Goal: Task Accomplishment & Management: Use online tool/utility

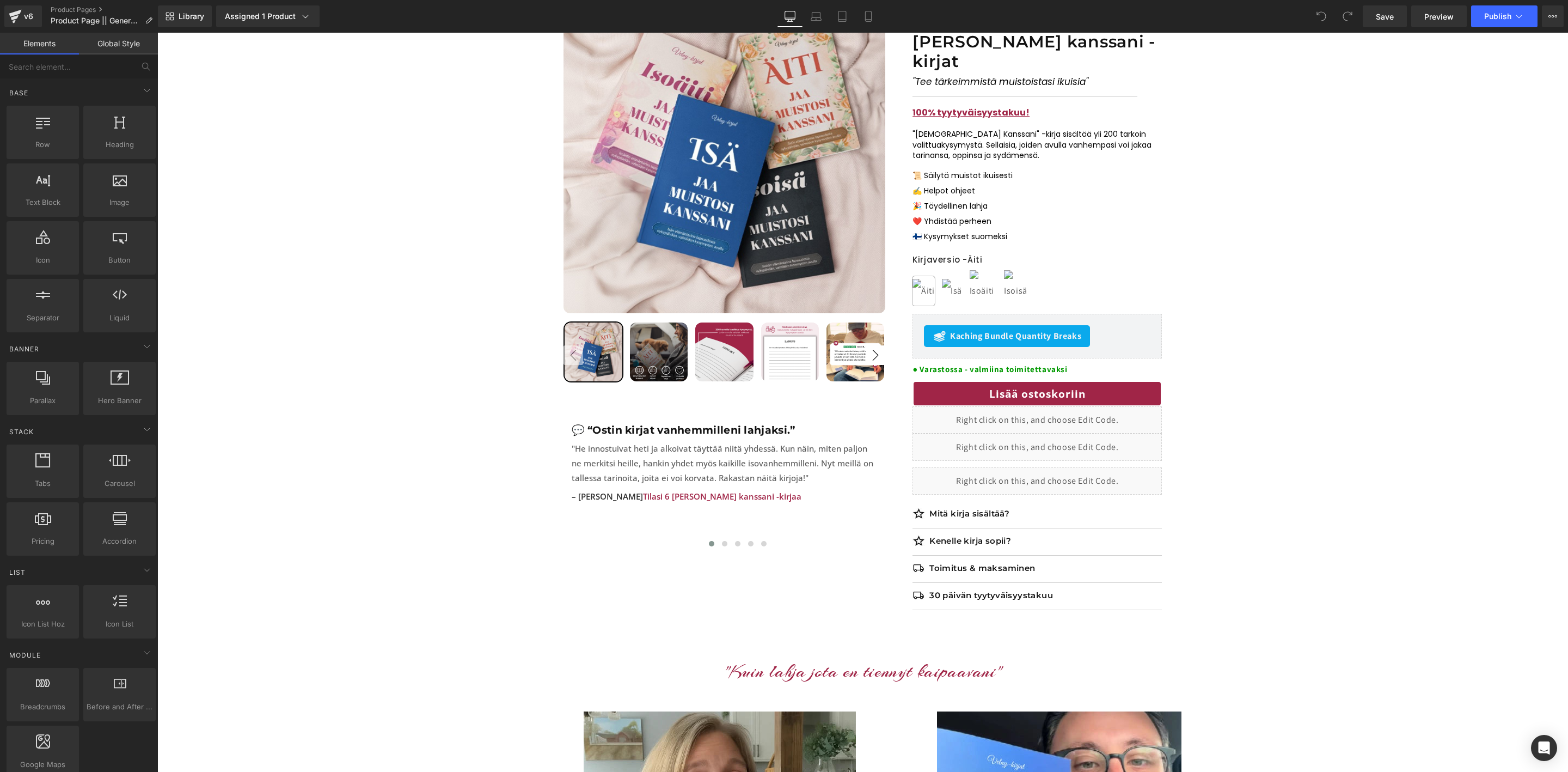
click at [1012, 469] on div "Liquid" at bounding box center [1037, 481] width 249 height 28
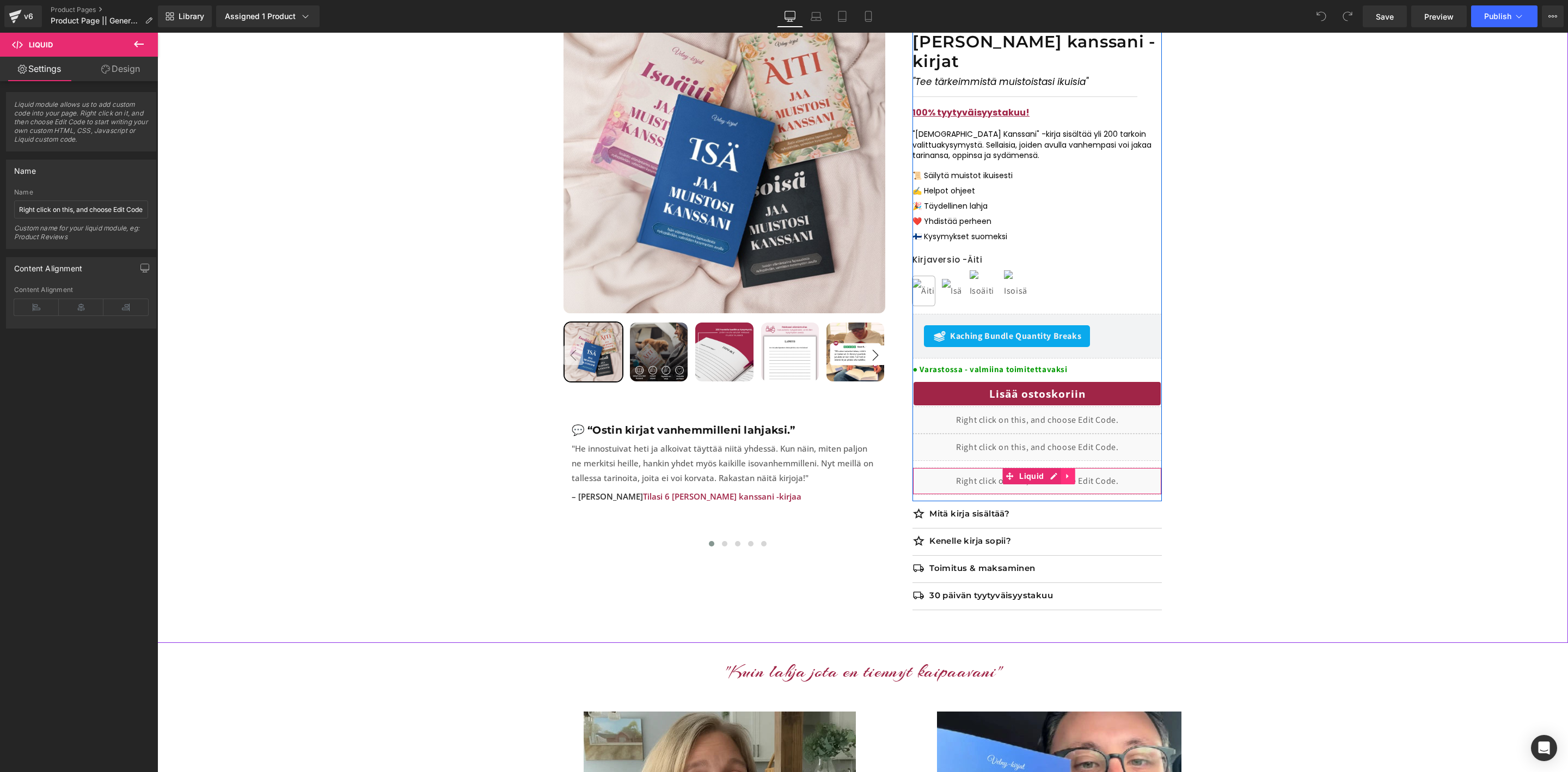
click at [1069, 472] on icon at bounding box center [1068, 476] width 8 height 8
click at [1094, 468] on link at bounding box center [1089, 476] width 14 height 16
click at [1035, 469] on span "Liquid" at bounding box center [1032, 477] width 30 height 16
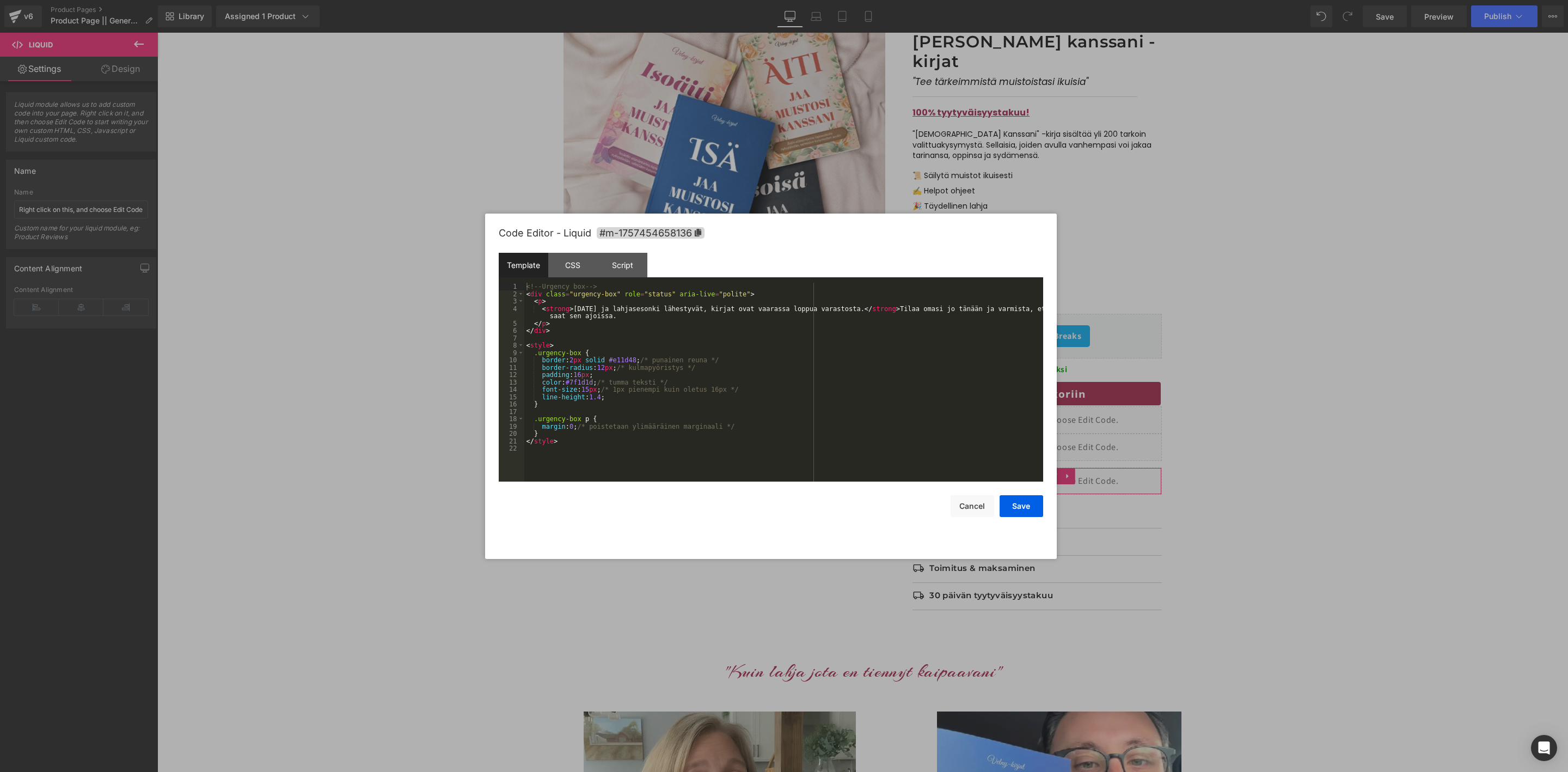
click at [1024, 0] on div "Liquid You are previewing how the will restyle your page. You can not edit Elem…" at bounding box center [784, 0] width 1568 height 0
click at [616, 368] on div "<!-- Urgency box --> < div class = "urgency-box" role = "status" aria-live = "p…" at bounding box center [783, 390] width 519 height 213
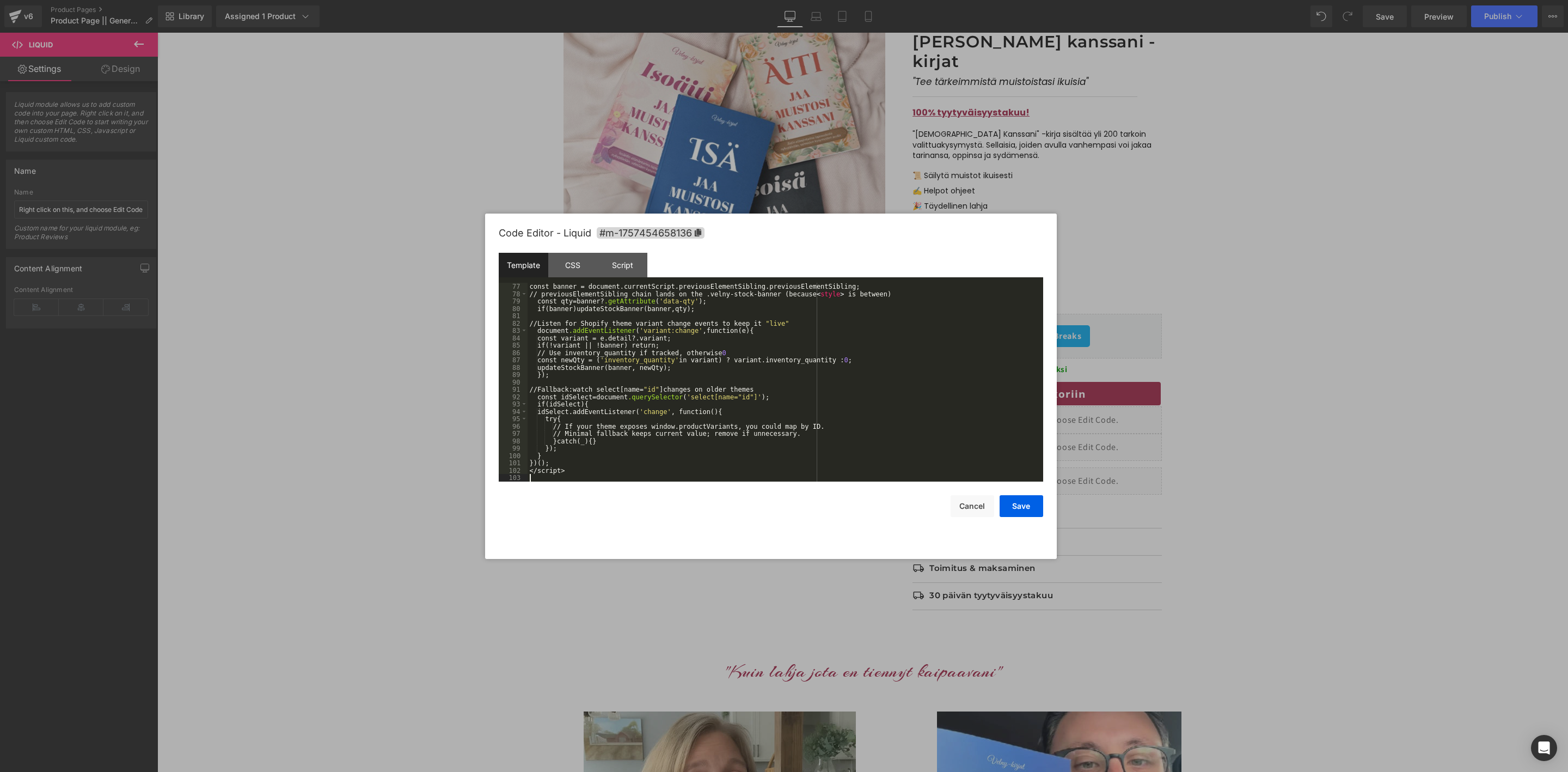
scroll to position [559, 0]
click at [1023, 507] on button "Save" at bounding box center [1022, 505] width 44 height 22
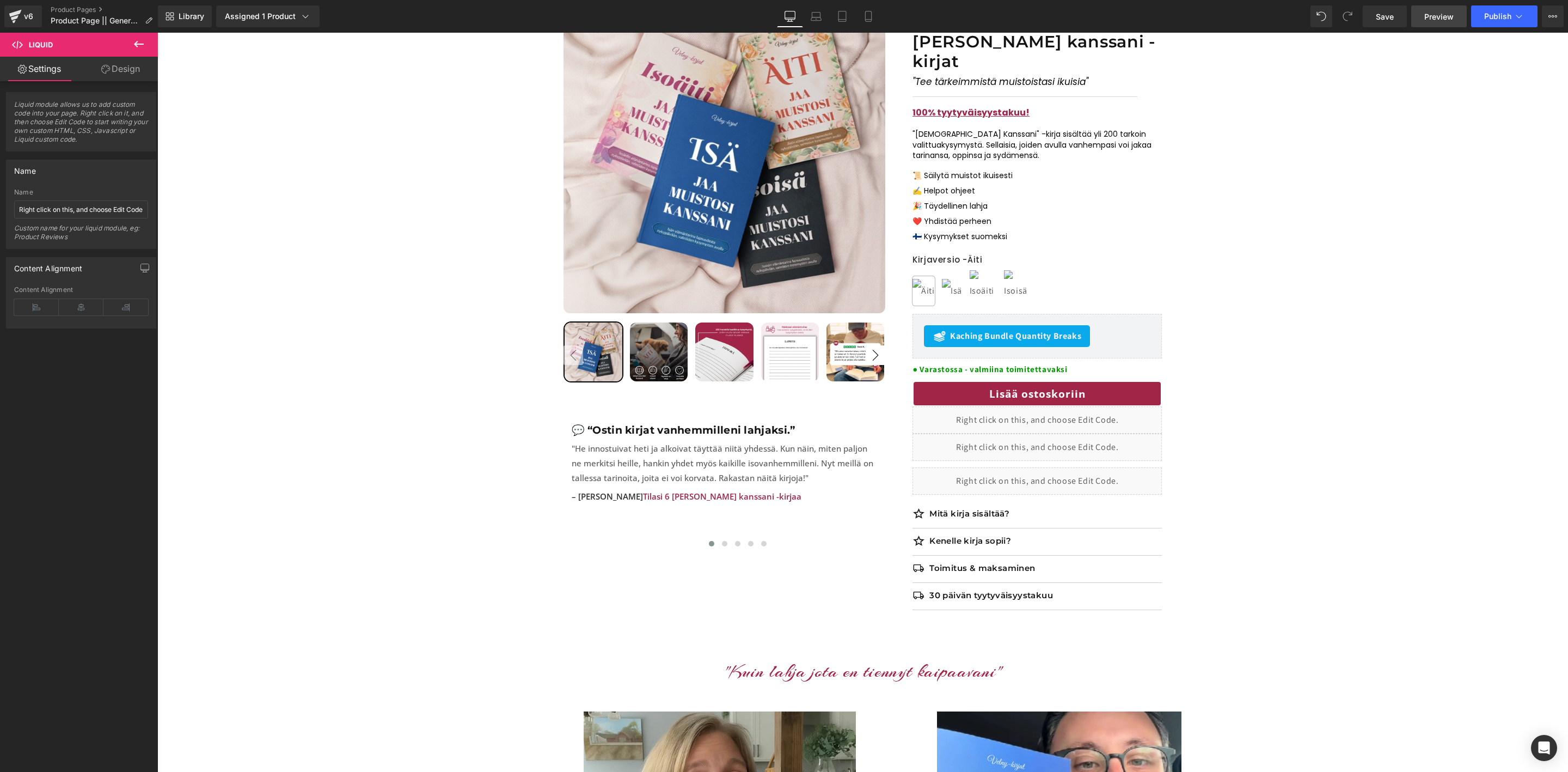
click at [1441, 24] on link "Preview" at bounding box center [1439, 16] width 56 height 22
click at [1380, 17] on span "Save" at bounding box center [1385, 16] width 18 height 11
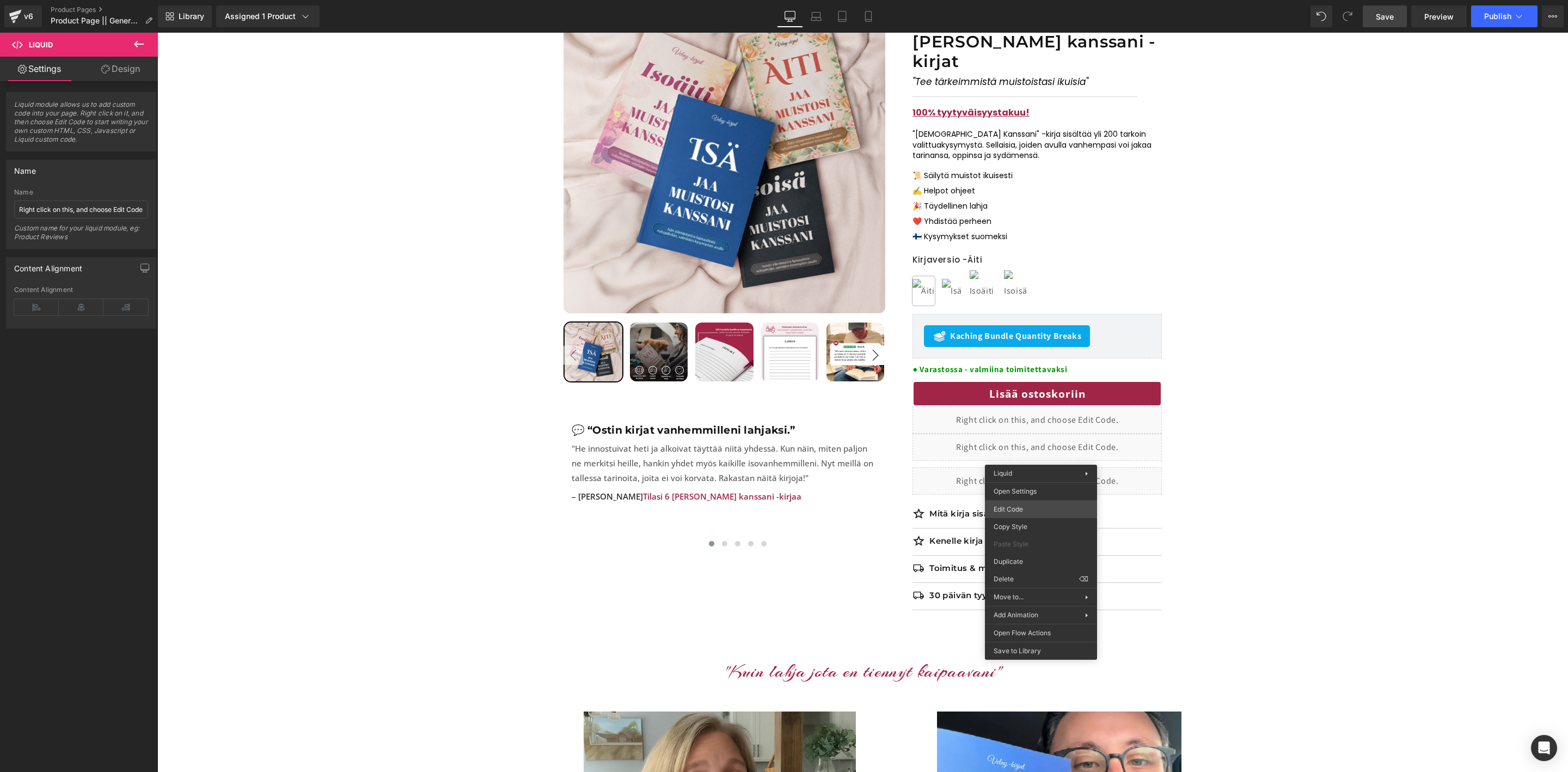
click at [1020, 0] on div "Liquid You are previewing how the will restyle your page. You can not edit Elem…" at bounding box center [784, 0] width 1568 height 0
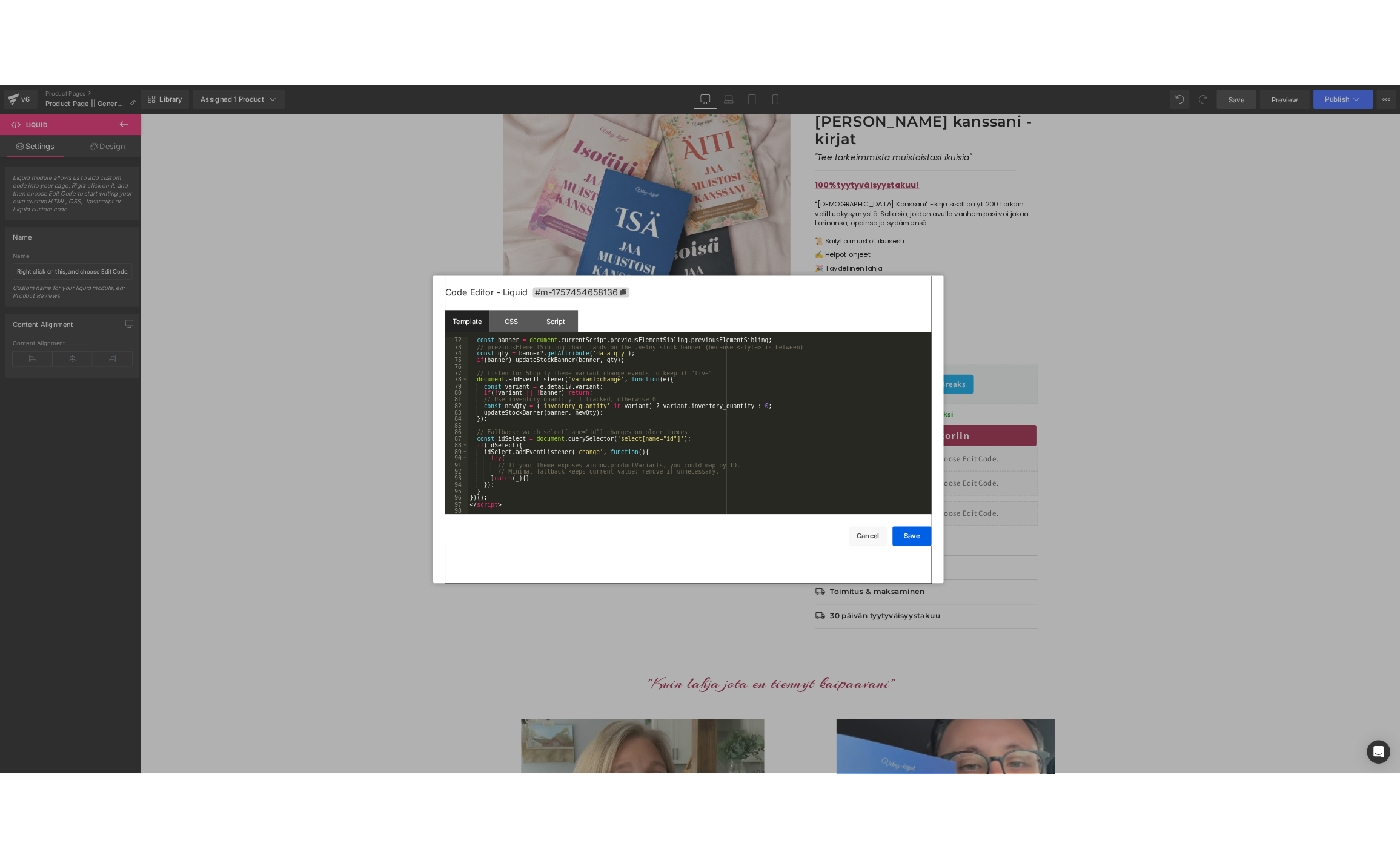
scroll to position [580, 0]
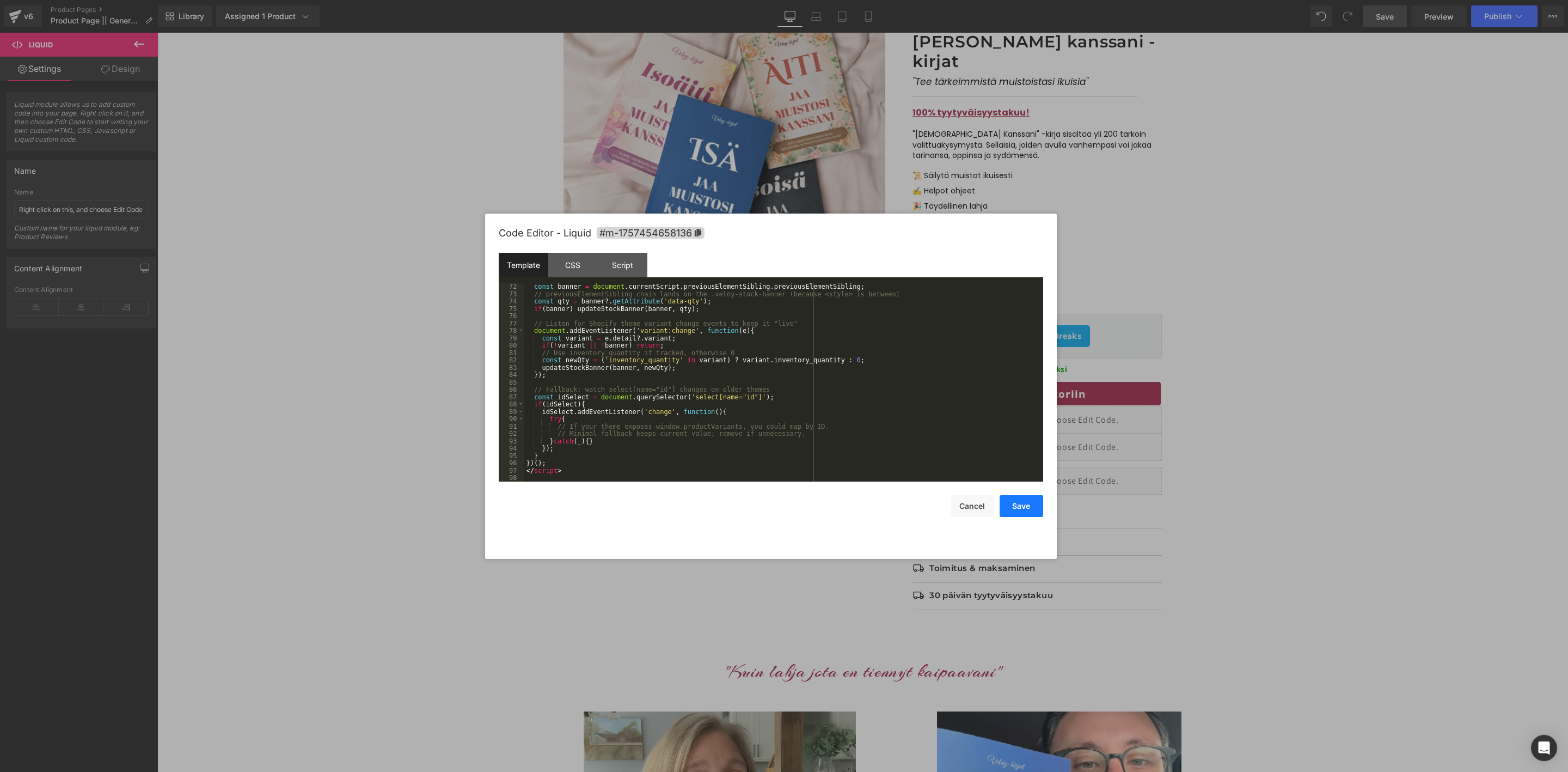
click at [1024, 507] on button "Save" at bounding box center [1022, 505] width 44 height 22
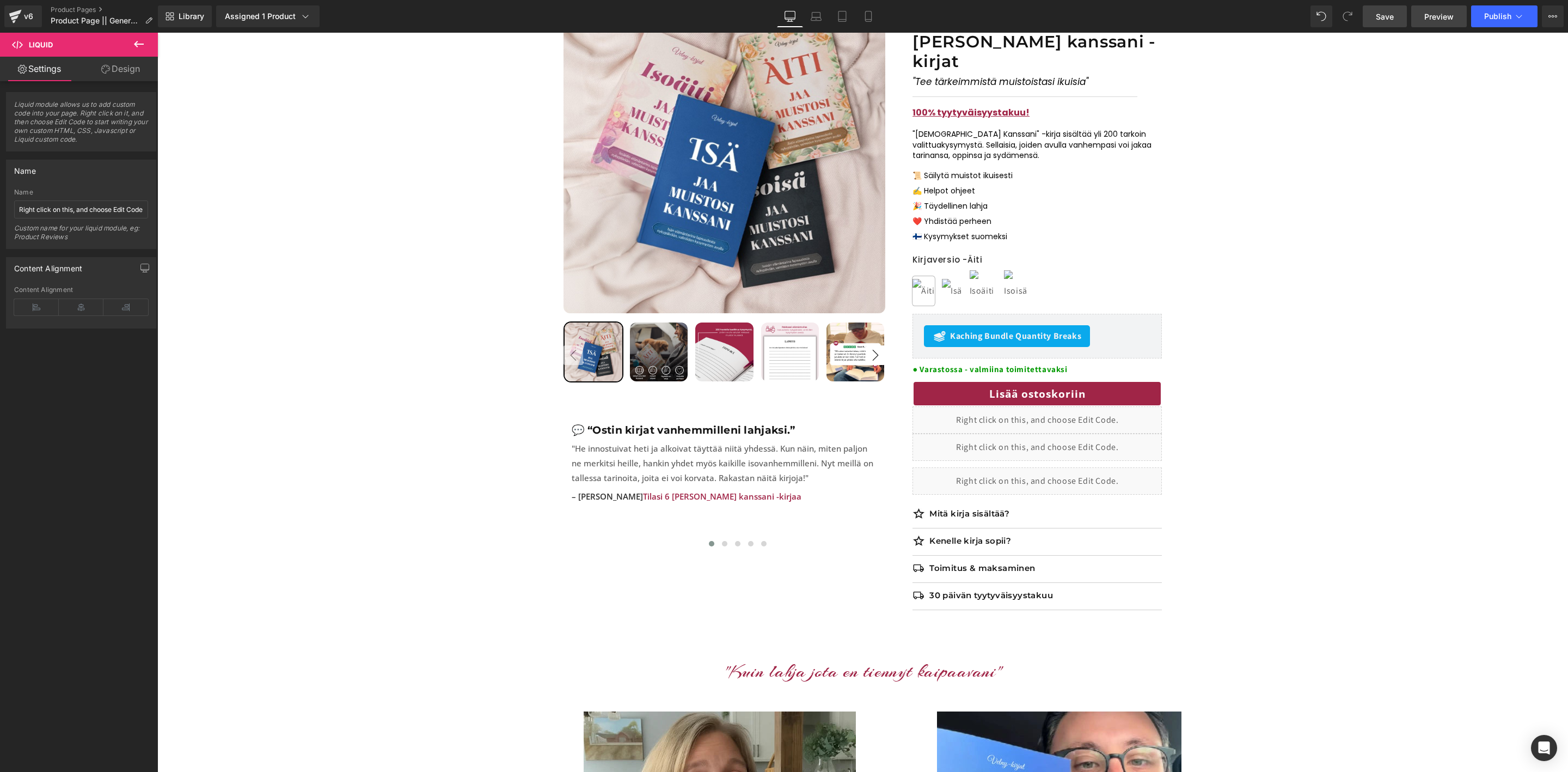
click at [1429, 18] on span "Preview" at bounding box center [1439, 16] width 29 height 11
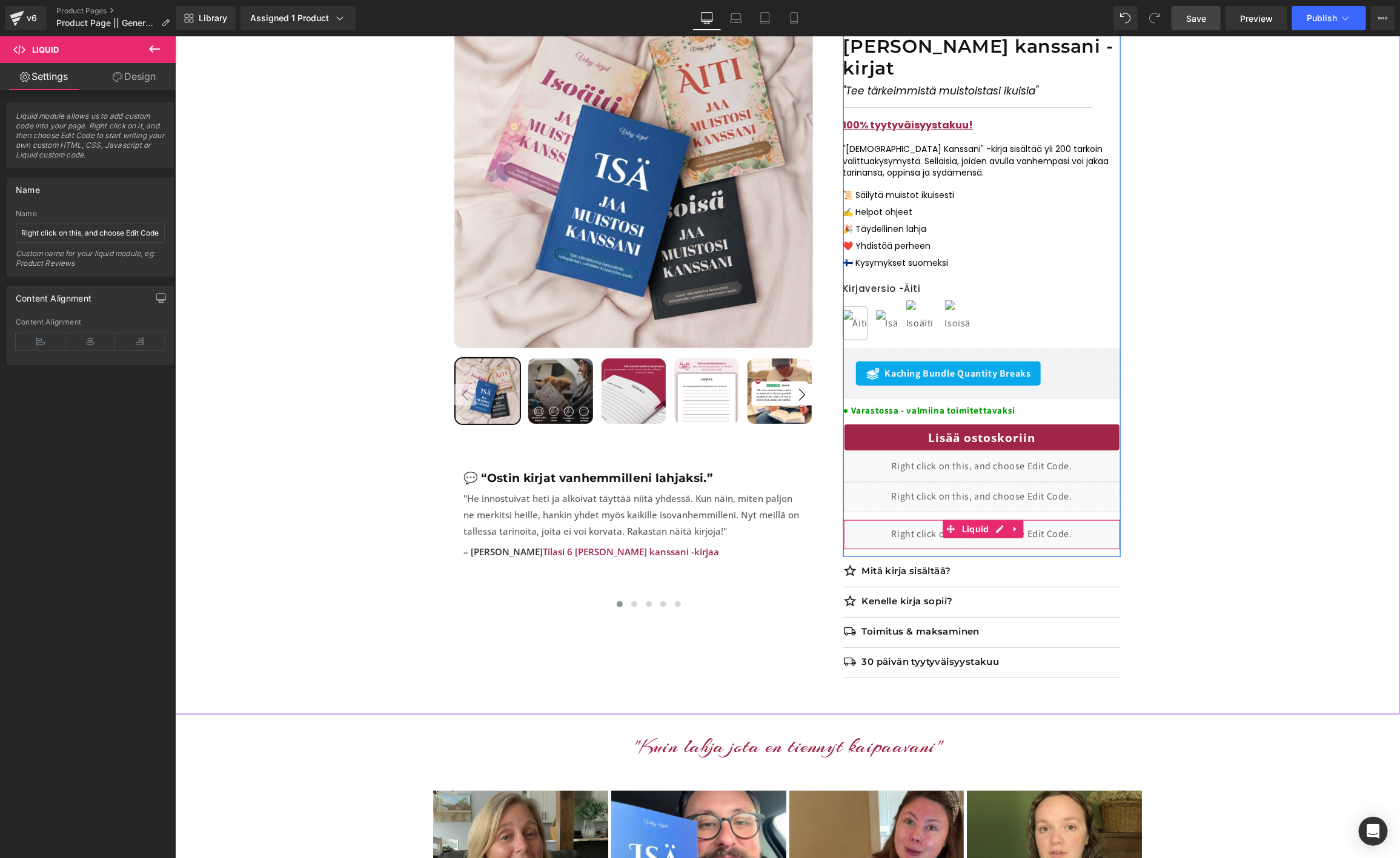
drag, startPoint x: 918, startPoint y: 517, endPoint x: 907, endPoint y: 517, distance: 11.0
click at [913, 519] on div "Liquid" at bounding box center [981, 534] width 277 height 31
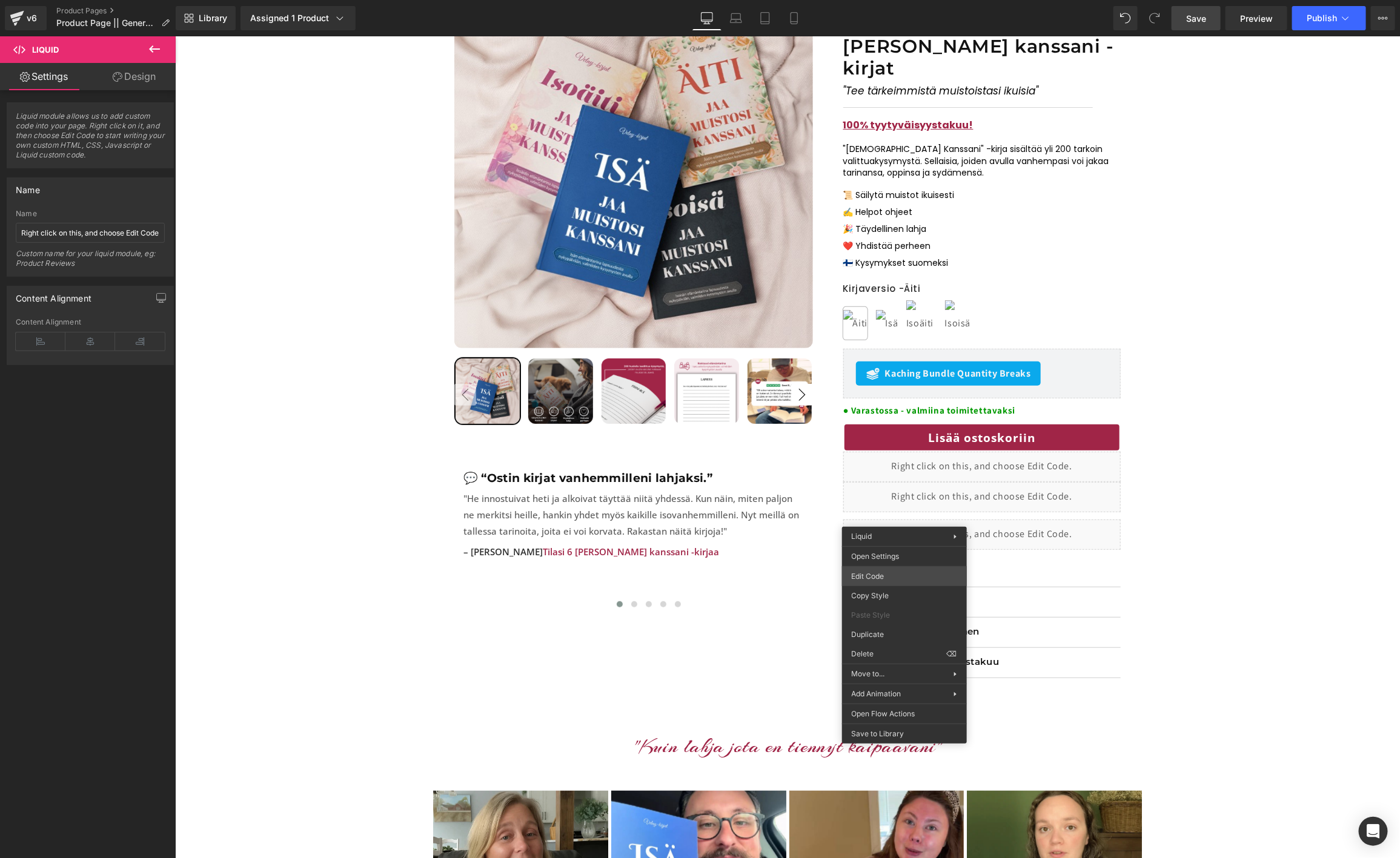
click at [895, 0] on div "Liquid You are previewing how the will restyle your page. You can not edit Elem…" at bounding box center [700, 0] width 1400 height 0
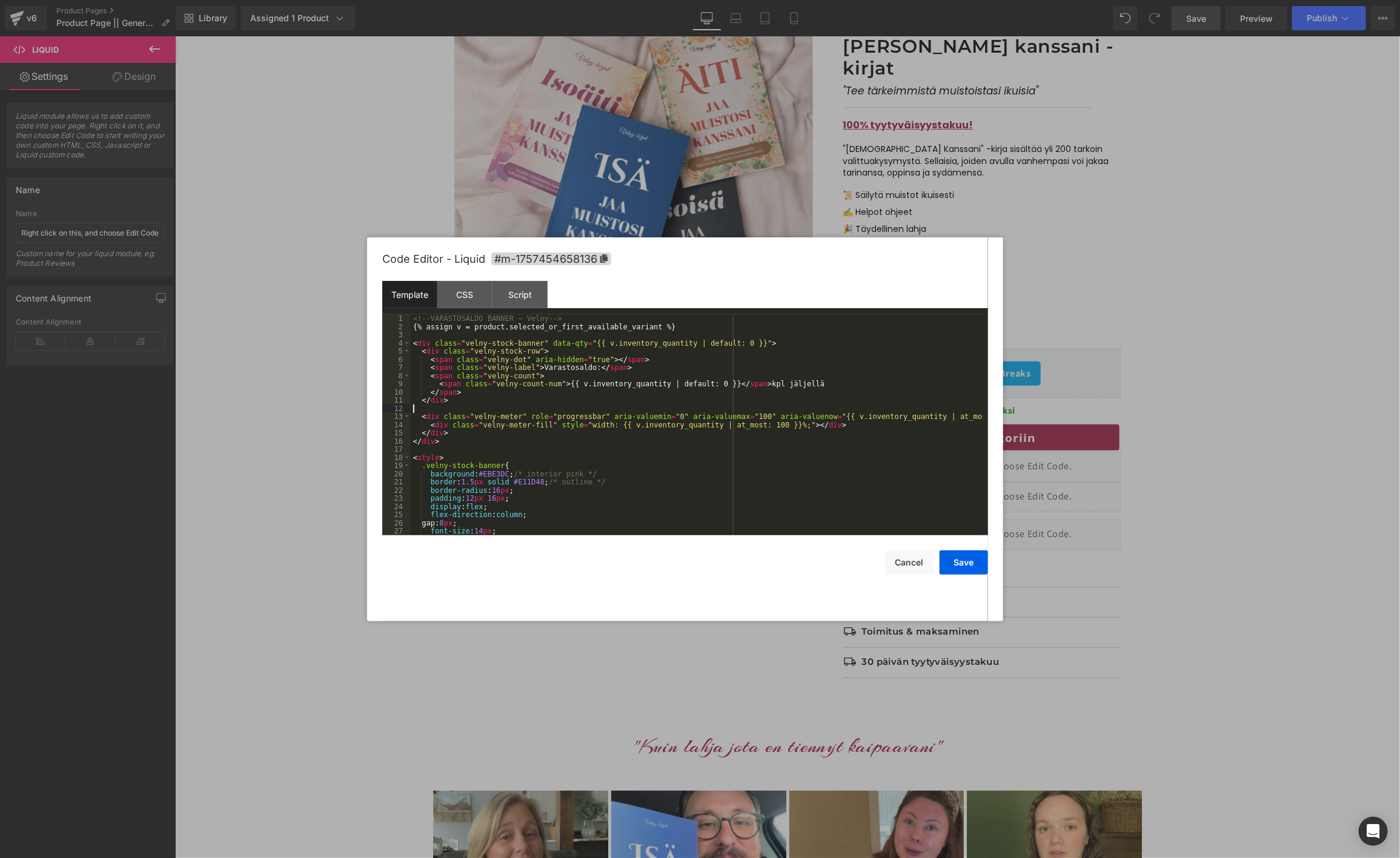
click at [727, 406] on div "<!-- VARASTOSALDO BANNER — Velny --> {% assign v = product.selected_or_first_av…" at bounding box center [697, 433] width 572 height 237
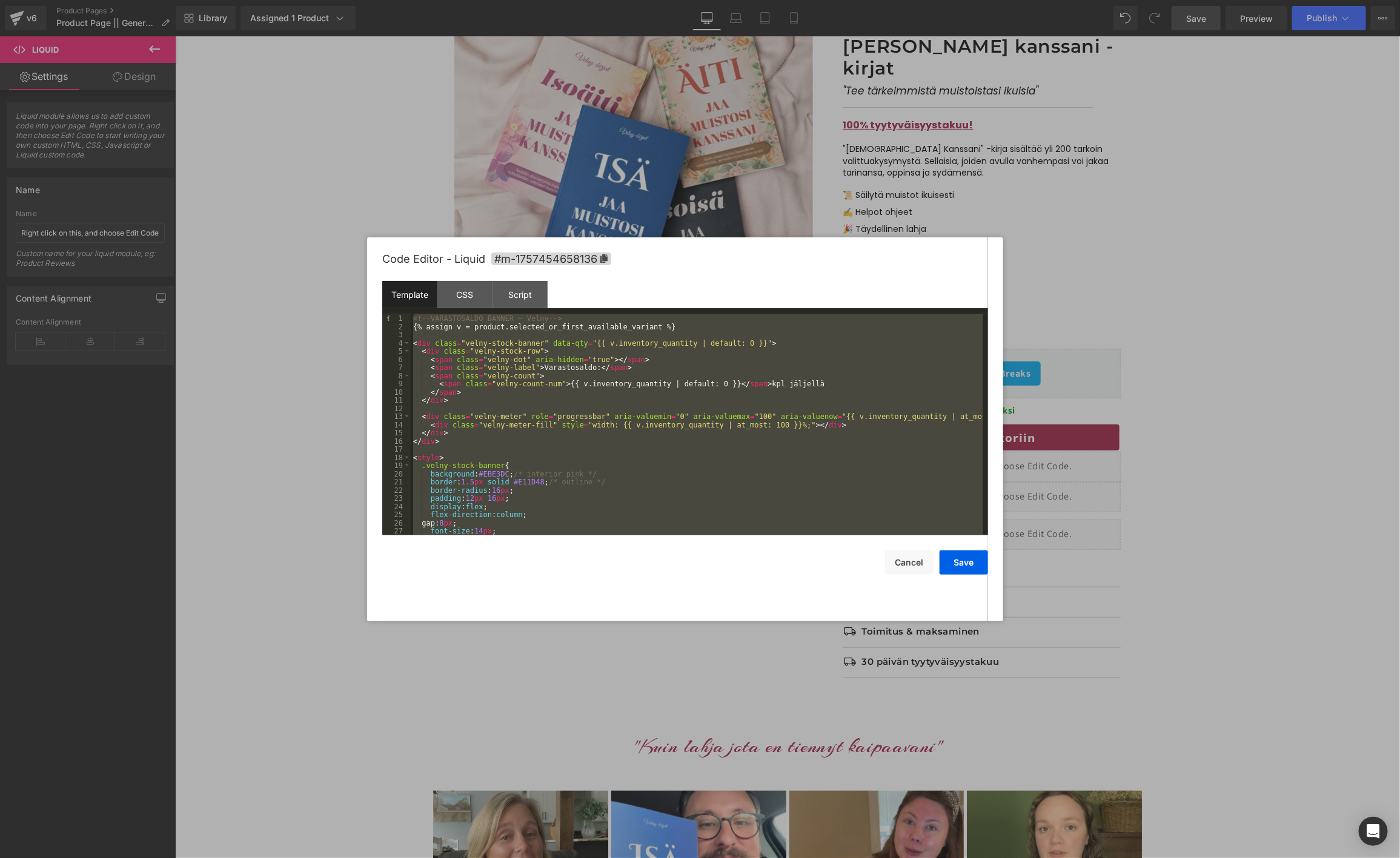
scroll to position [74, 0]
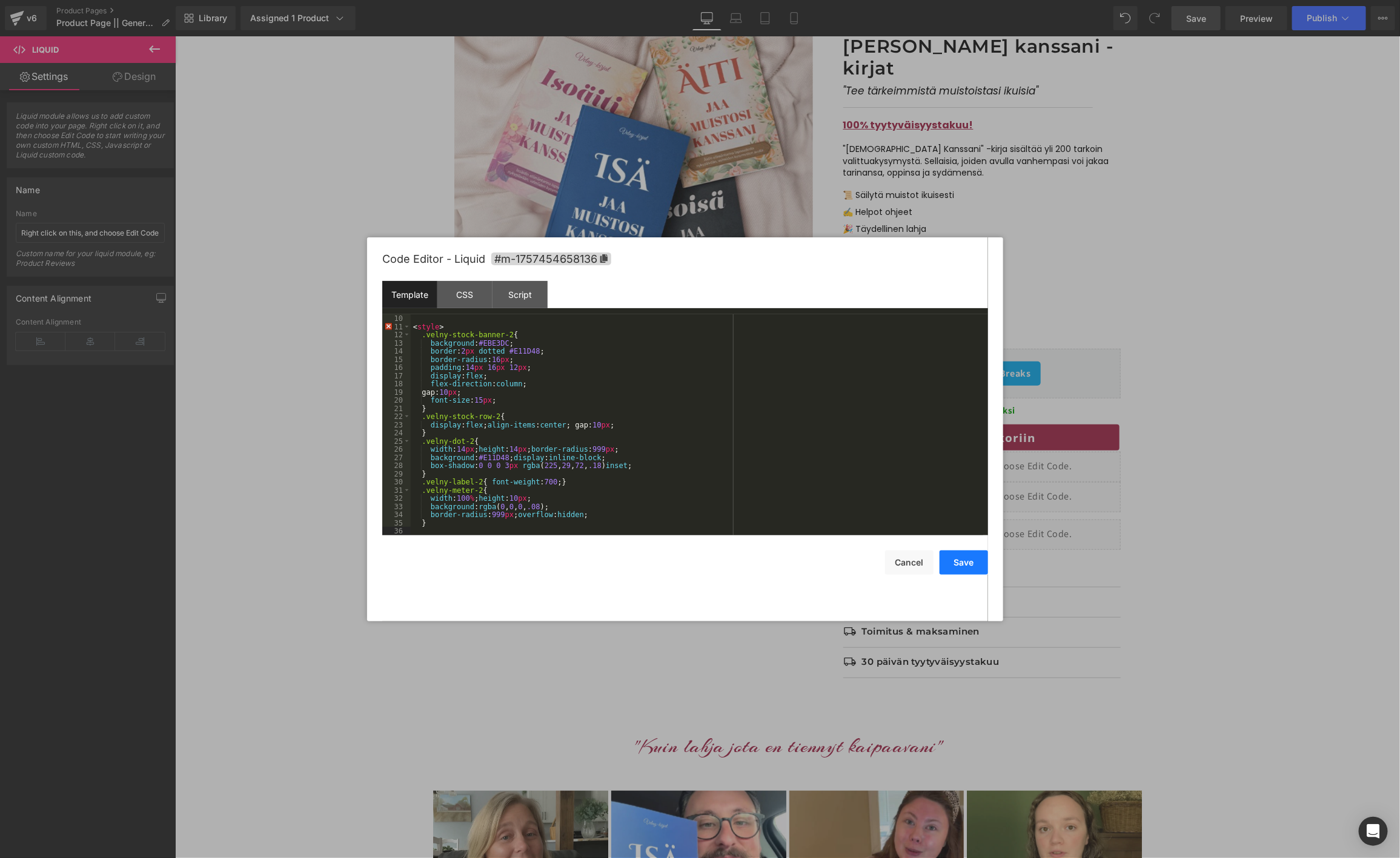
click at [975, 563] on button "Save" at bounding box center [964, 562] width 49 height 24
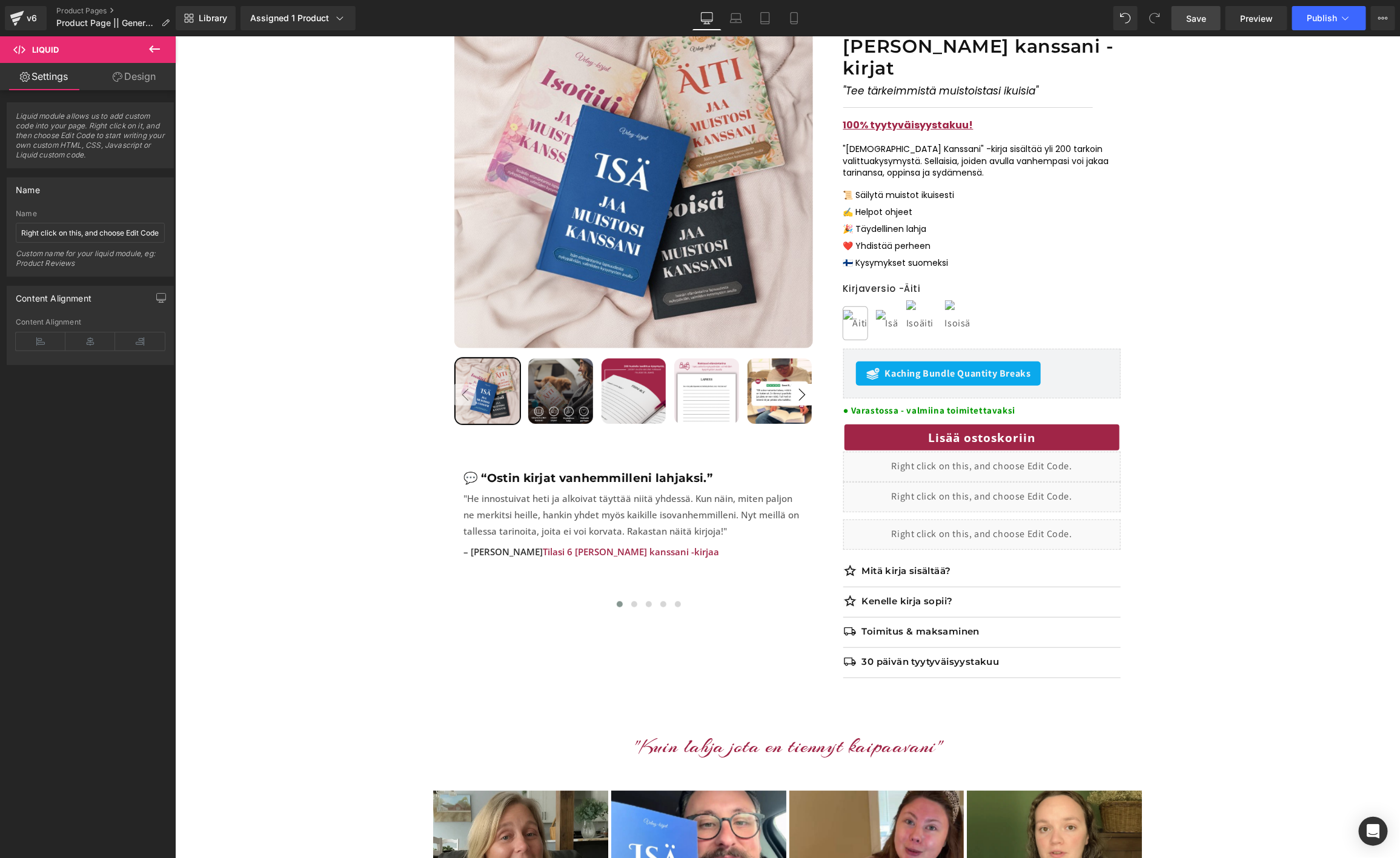
click at [1207, 16] on link "Save" at bounding box center [1195, 17] width 49 height 24
click at [1260, 17] on span "Preview" at bounding box center [1256, 18] width 33 height 12
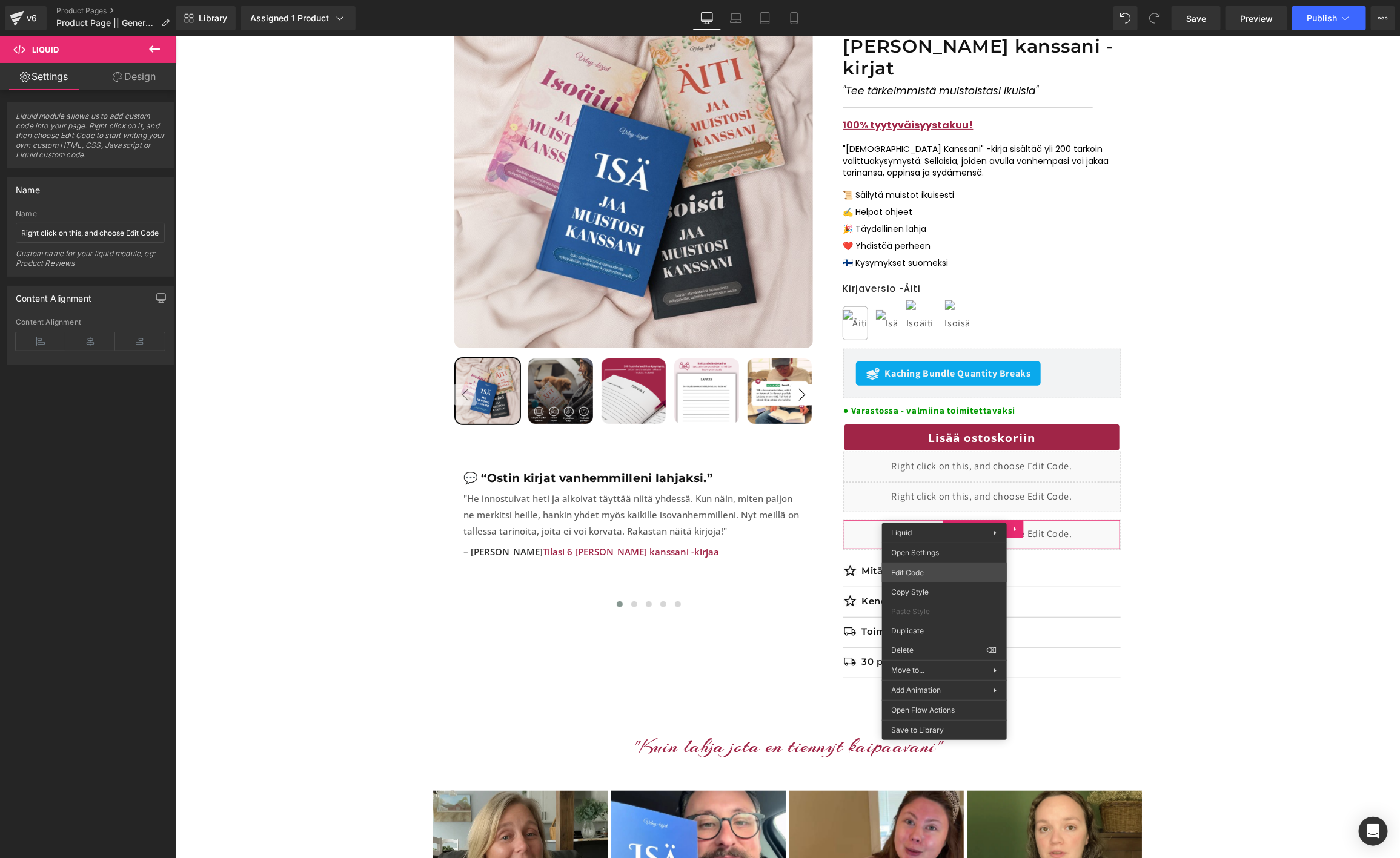
click at [902, 0] on div "Liquid You are previewing how the will restyle your page. You can not edit Elem…" at bounding box center [700, 0] width 1400 height 0
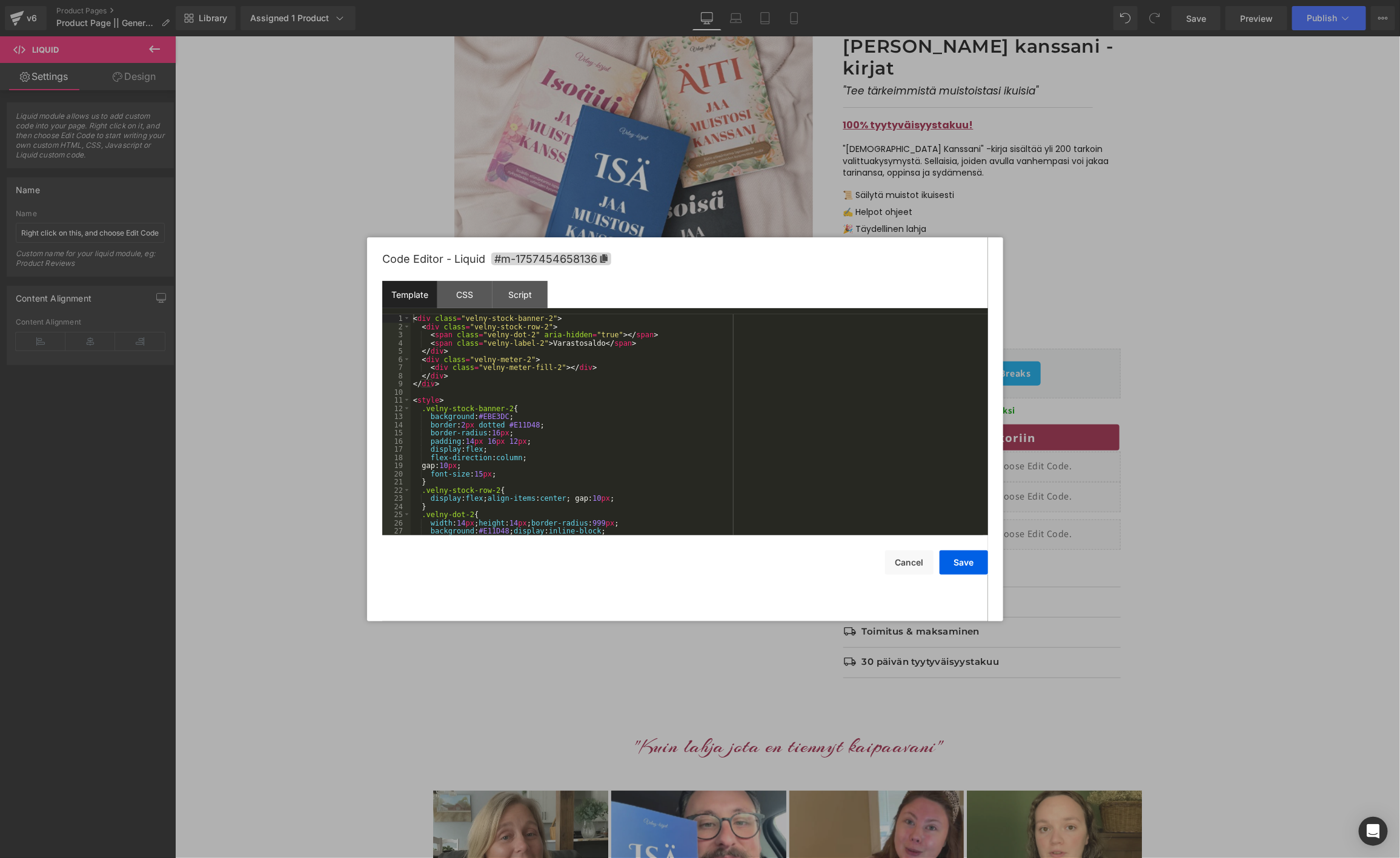
click at [711, 445] on div "< div class = "velny-stock-banner-2" > < div class = "velny-stock-row-2" > < sp…" at bounding box center [697, 433] width 572 height 237
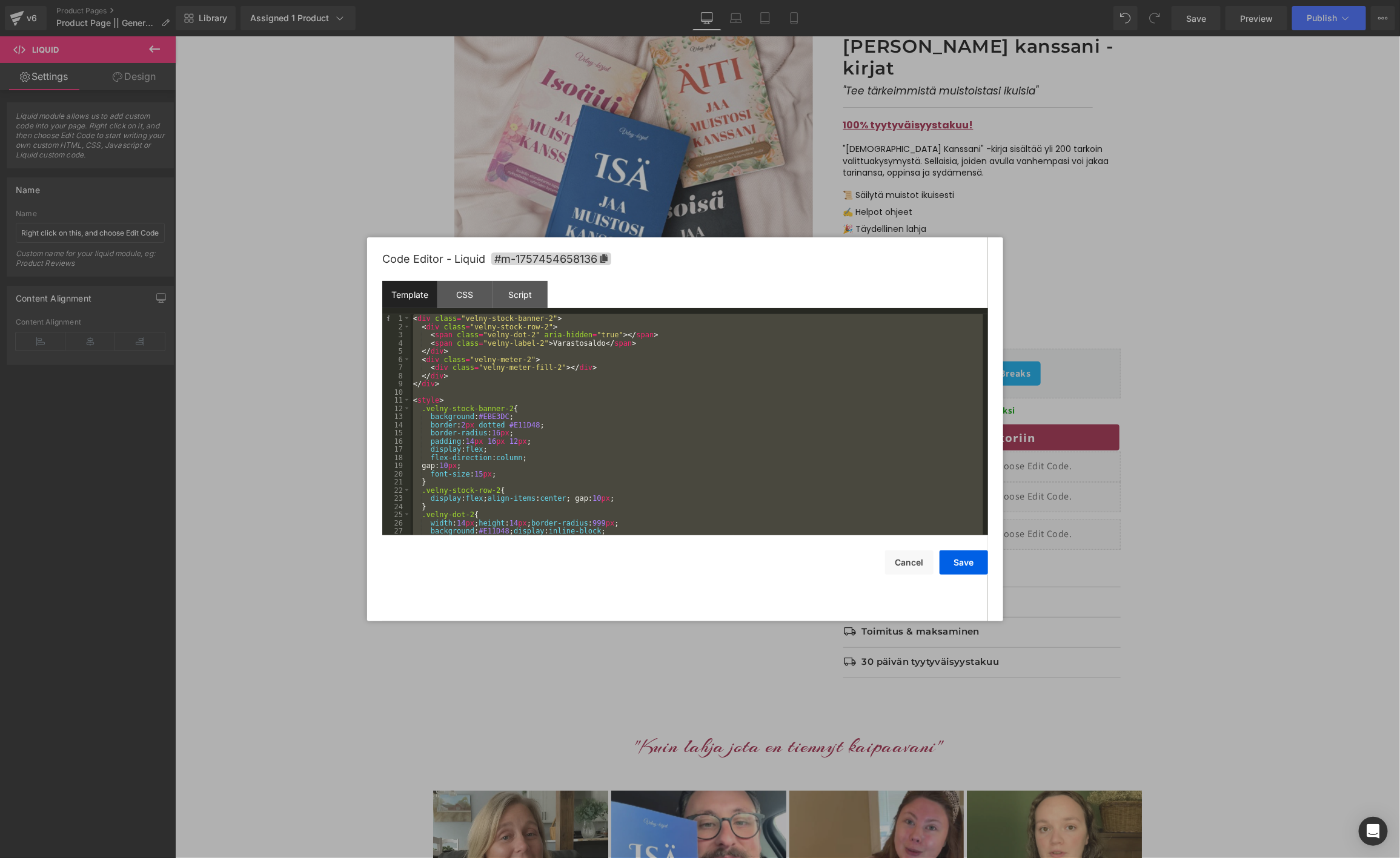
scroll to position [98, 0]
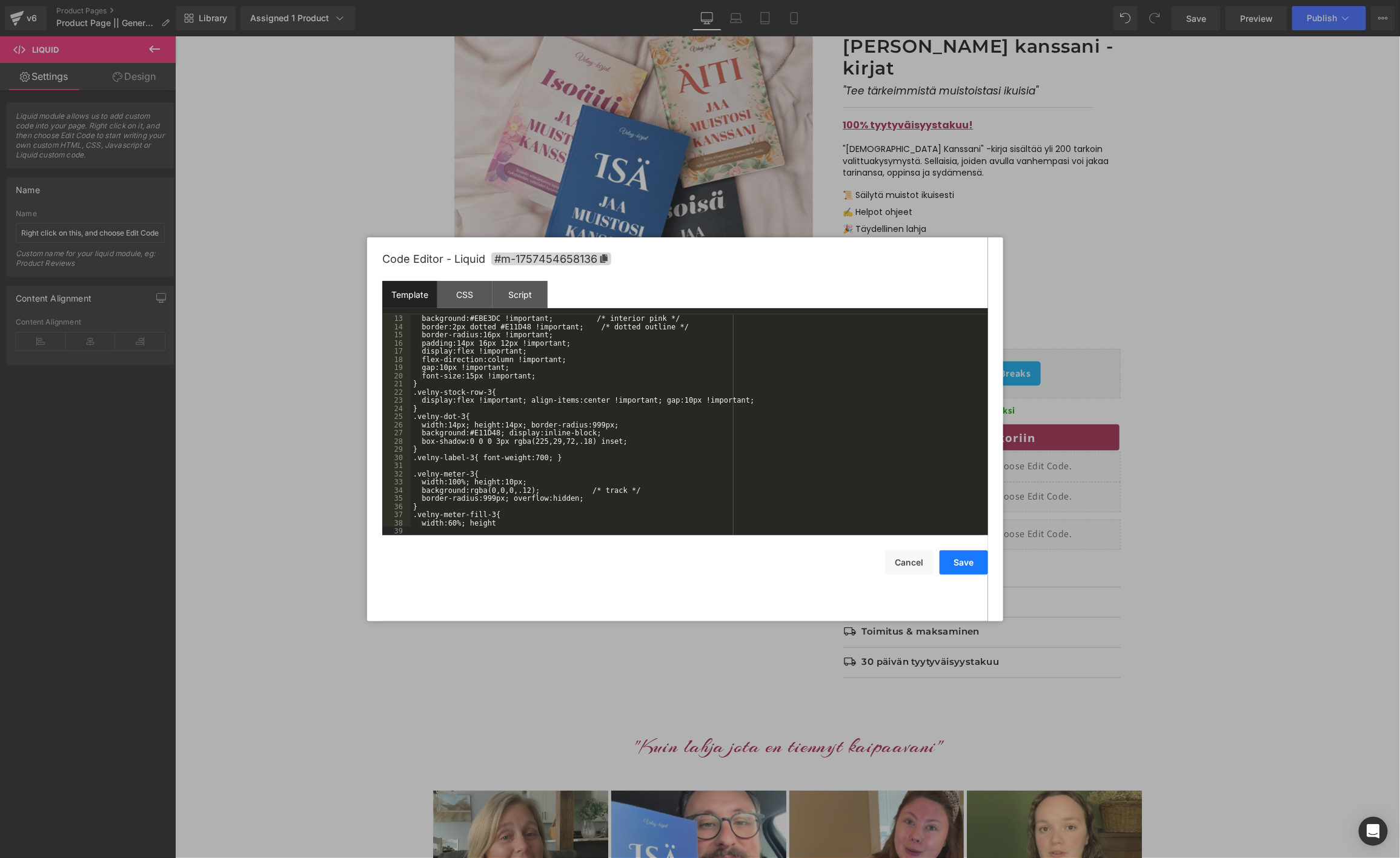
click at [963, 565] on button "Save" at bounding box center [964, 562] width 49 height 24
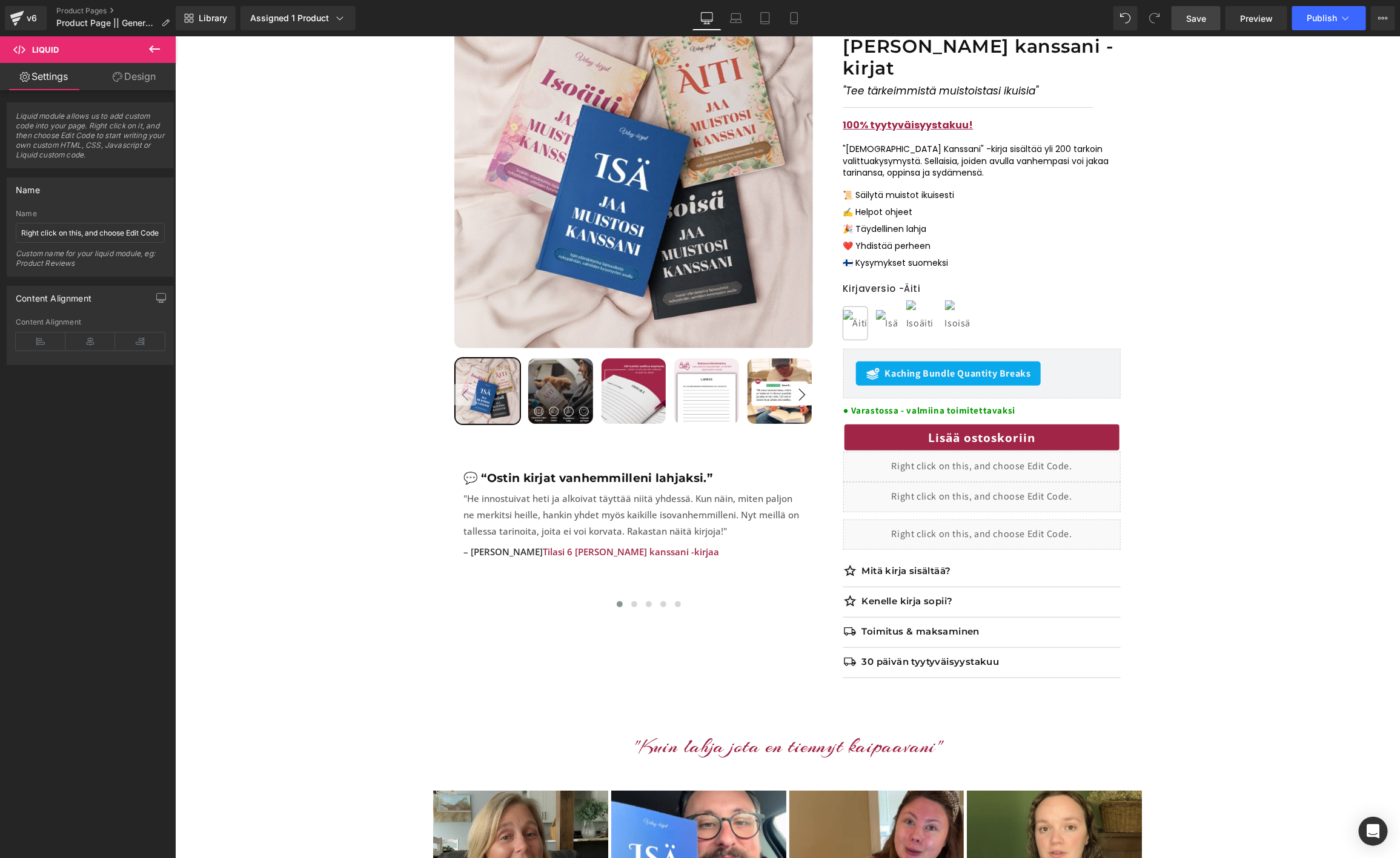
click at [1193, 22] on span "Save" at bounding box center [1195, 18] width 20 height 12
click at [1257, 15] on span "Preview" at bounding box center [1256, 18] width 33 height 12
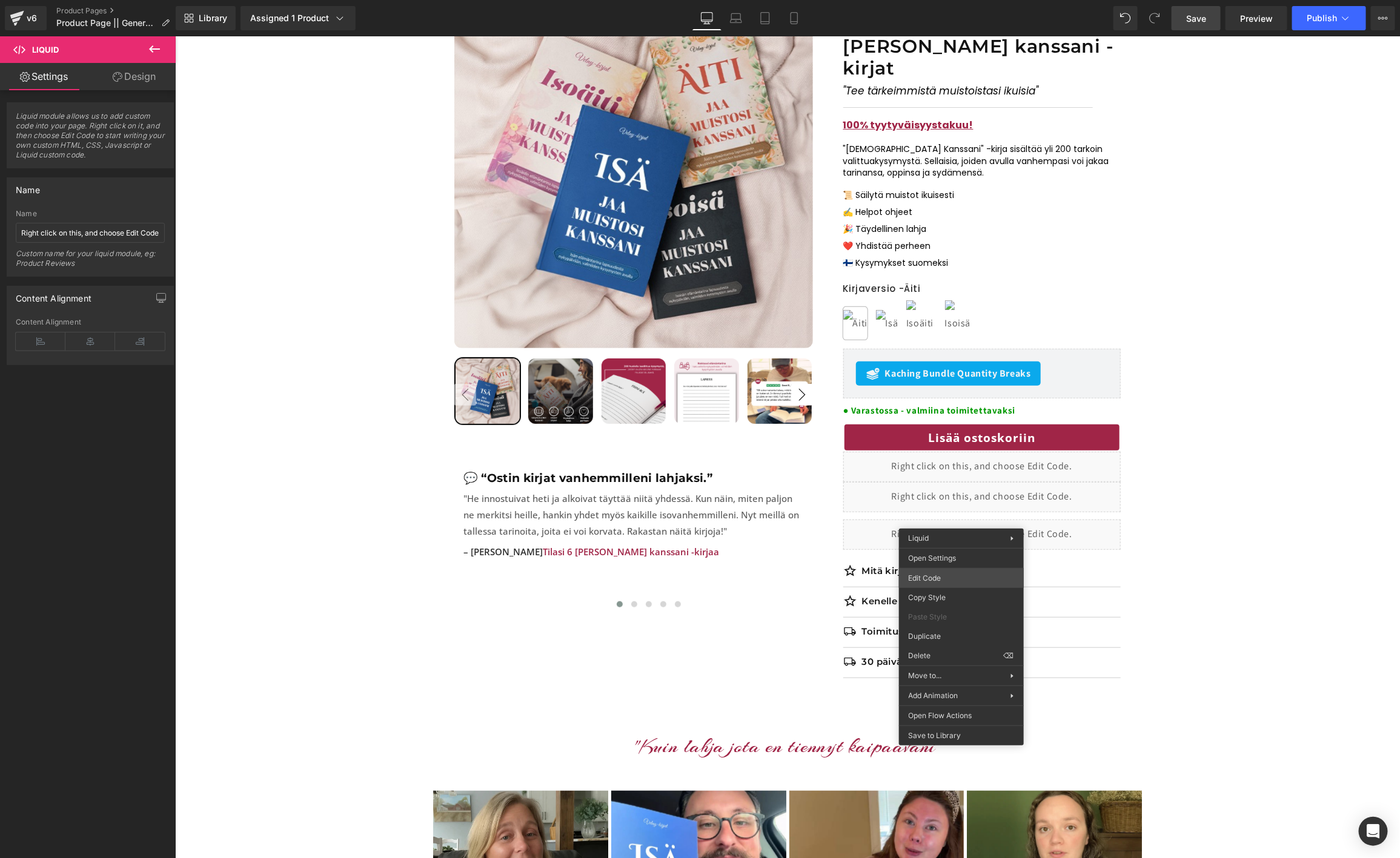
click at [954, 0] on div "Liquid You are previewing how the will restyle your page. You can not edit Elem…" at bounding box center [700, 0] width 1400 height 0
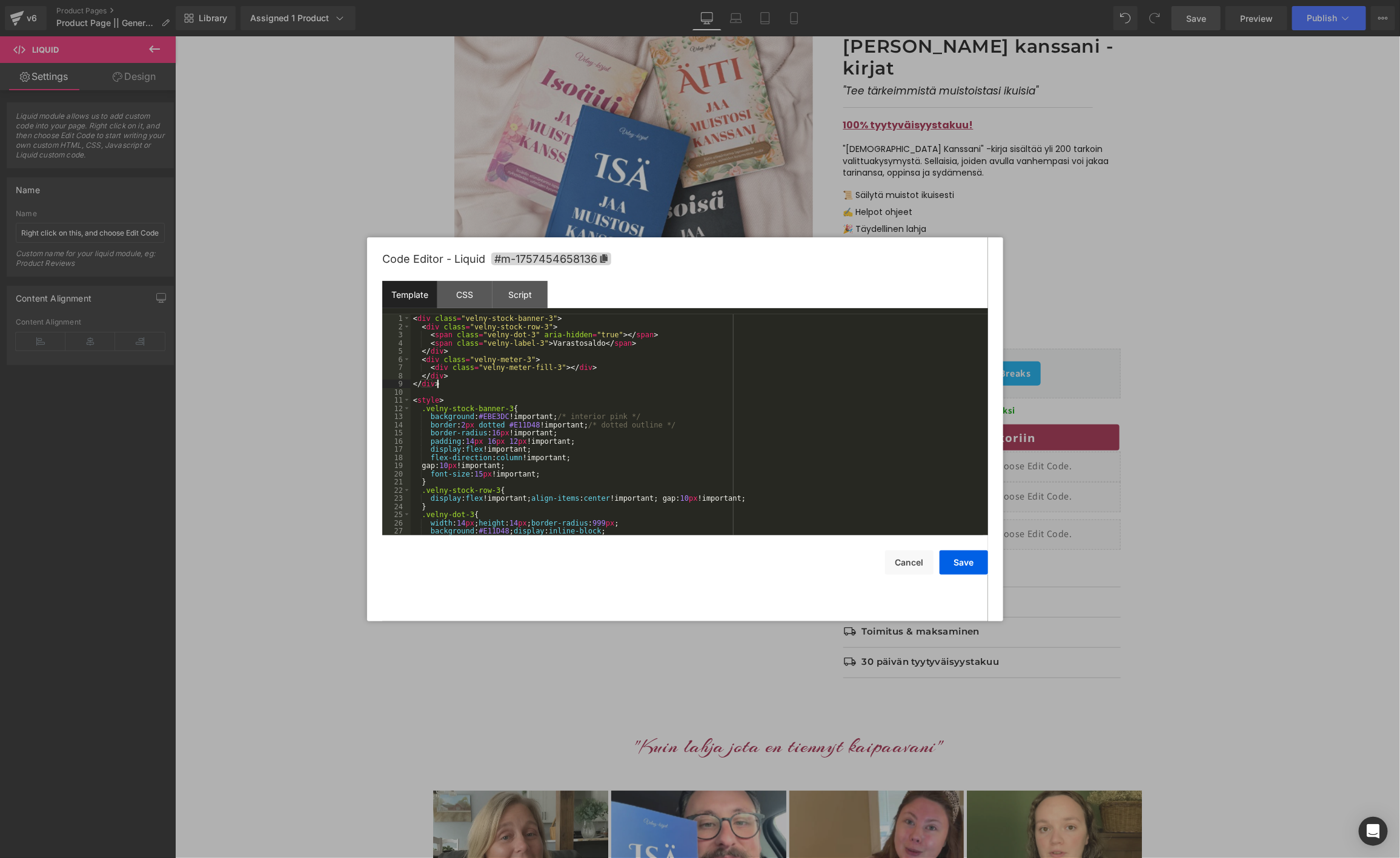
click at [502, 384] on div "< div class = "velny-stock-banner-3" > < div class = "velny-stock-row-3" > < sp…" at bounding box center [697, 433] width 572 height 237
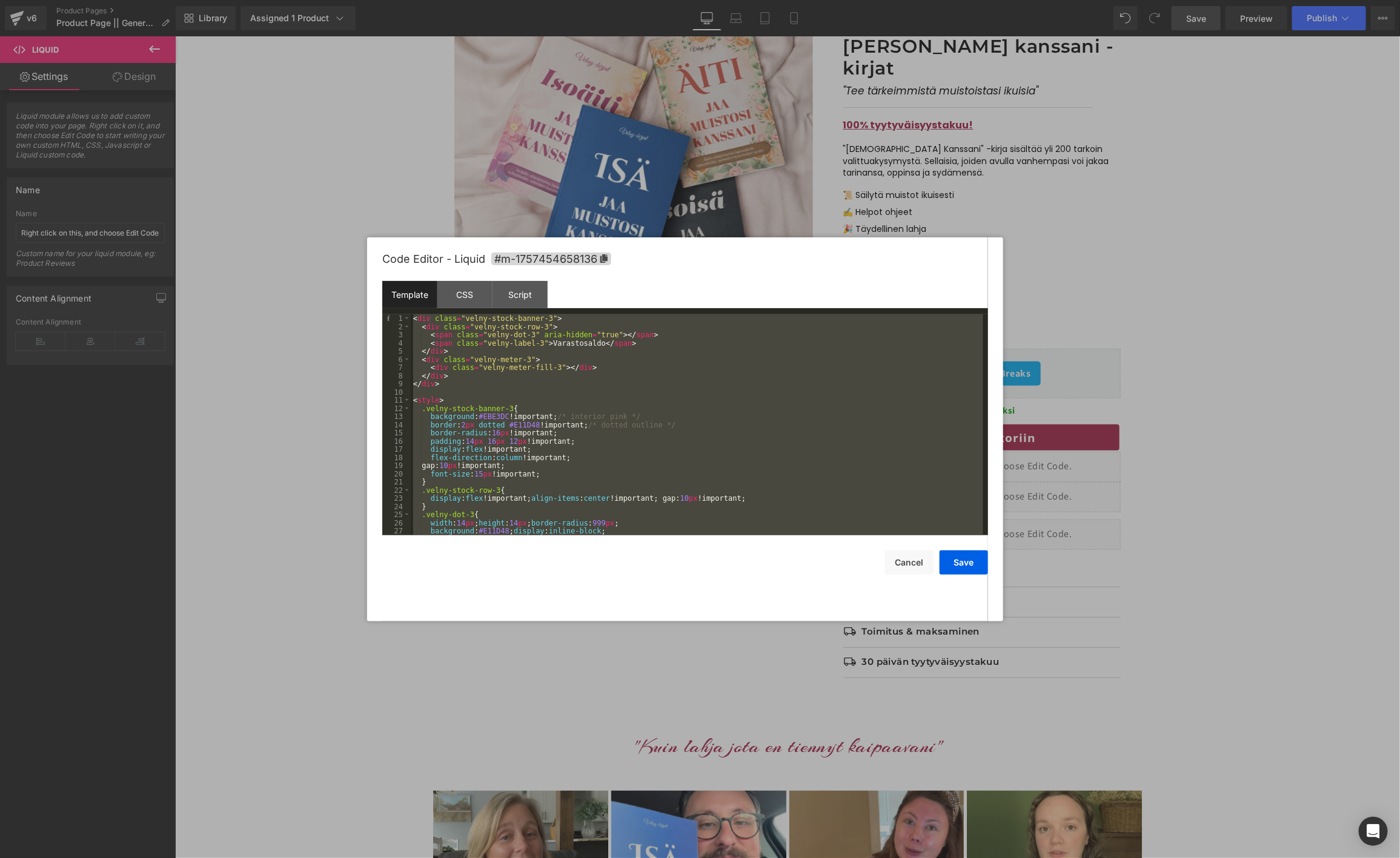
scroll to position [196, 0]
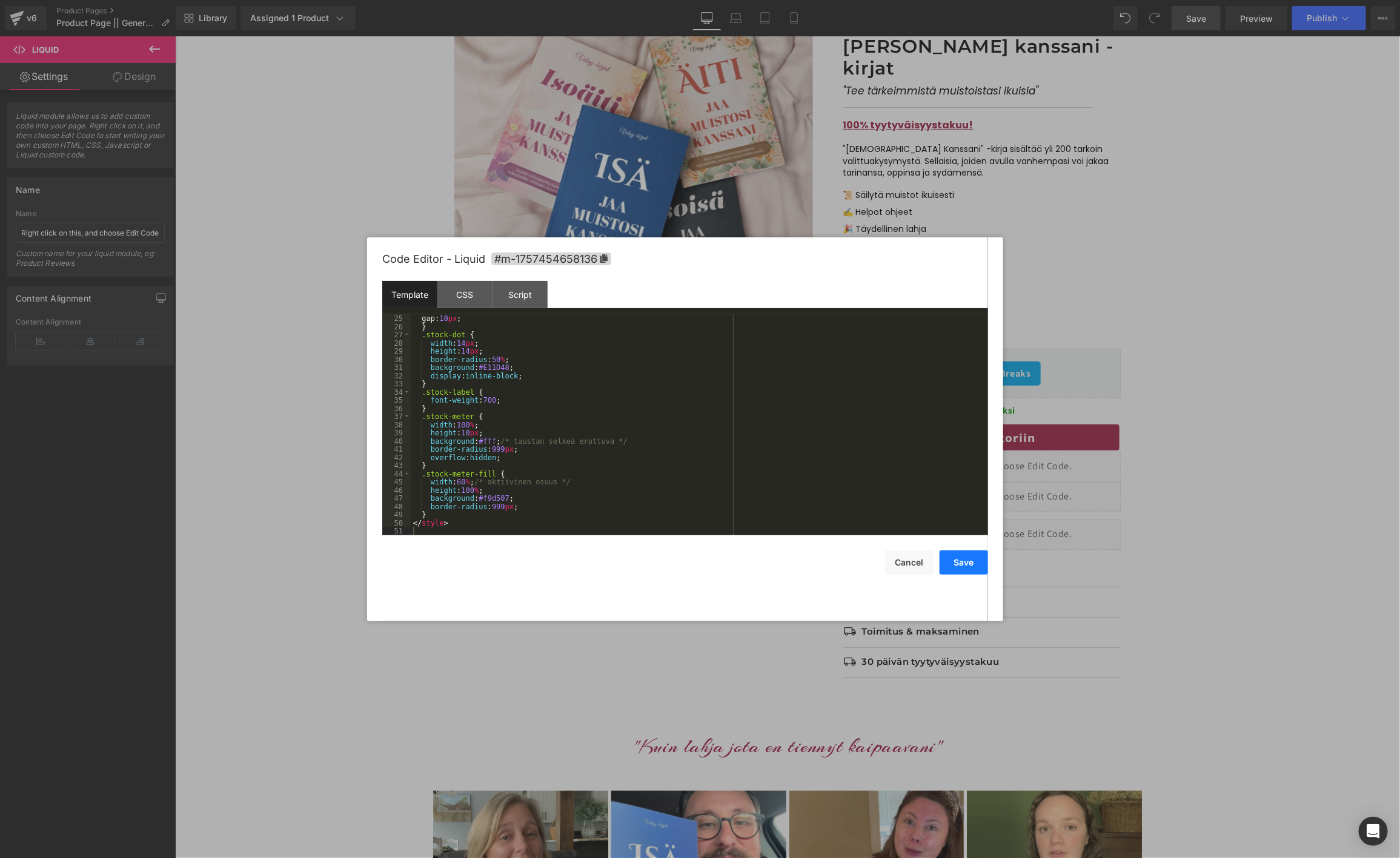
click at [956, 560] on button "Save" at bounding box center [964, 562] width 49 height 24
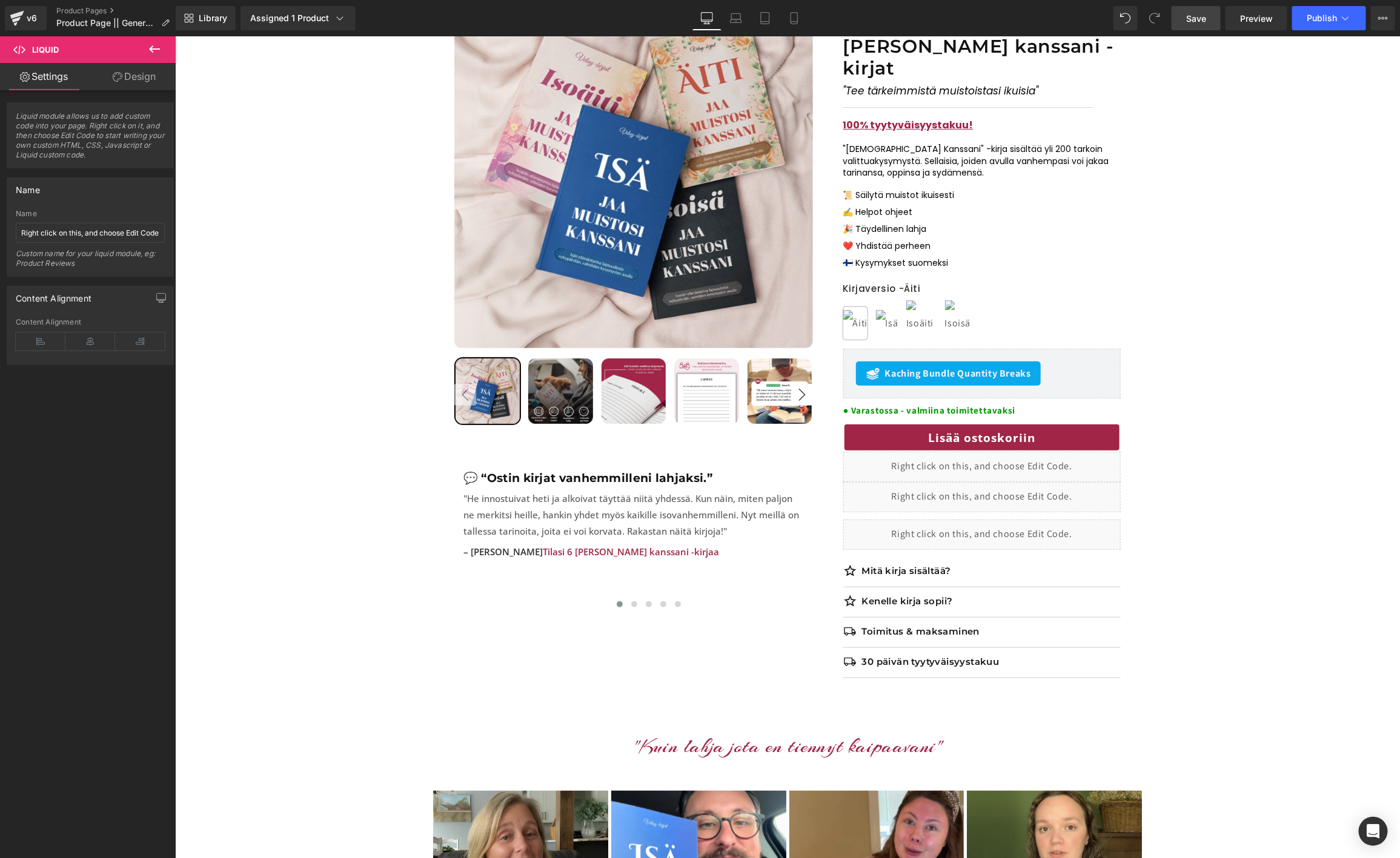
click at [1196, 20] on span "Save" at bounding box center [1195, 18] width 20 height 12
click at [1256, 23] on span "Preview" at bounding box center [1256, 18] width 33 height 12
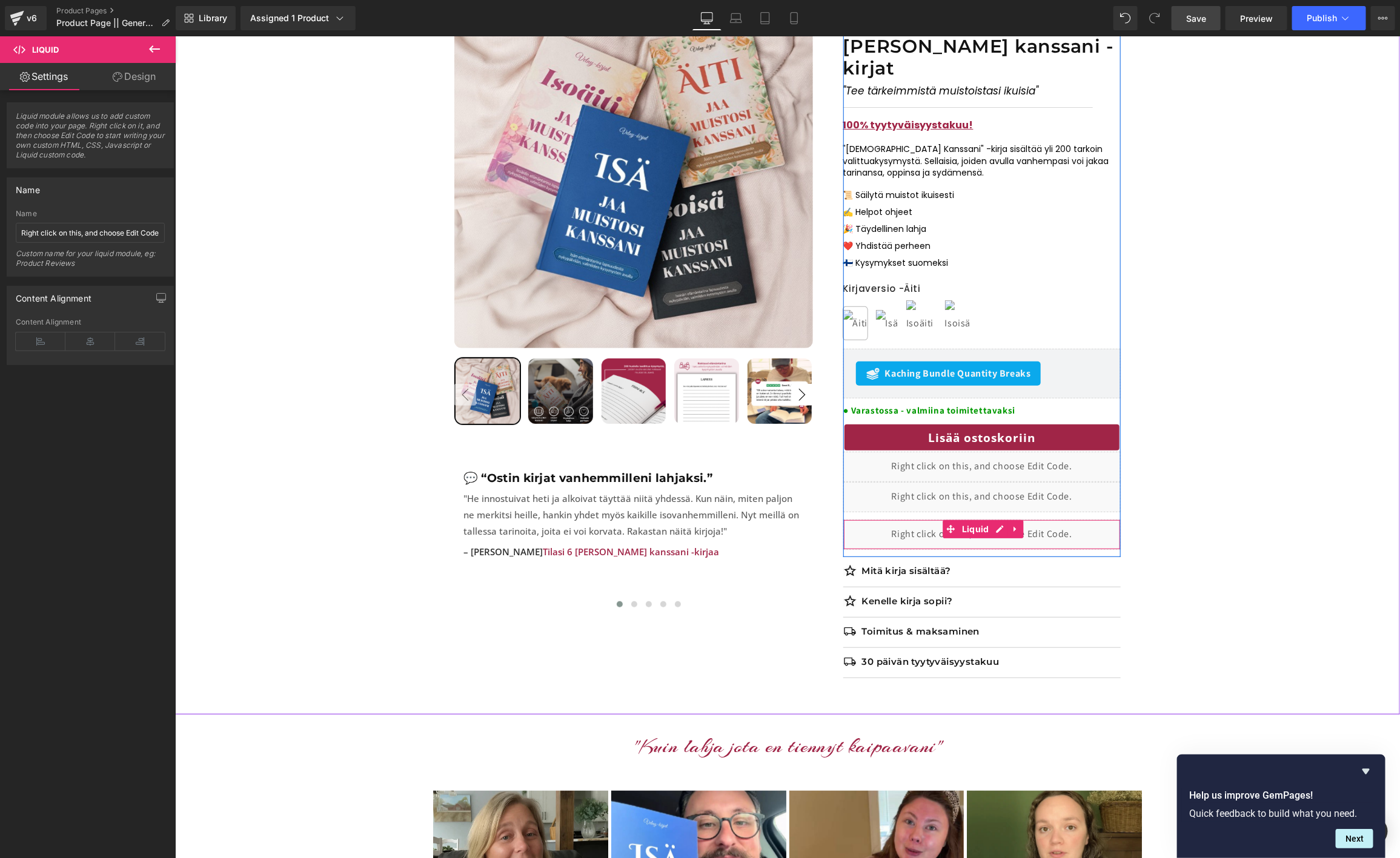
click at [906, 521] on div "Liquid" at bounding box center [981, 534] width 277 height 31
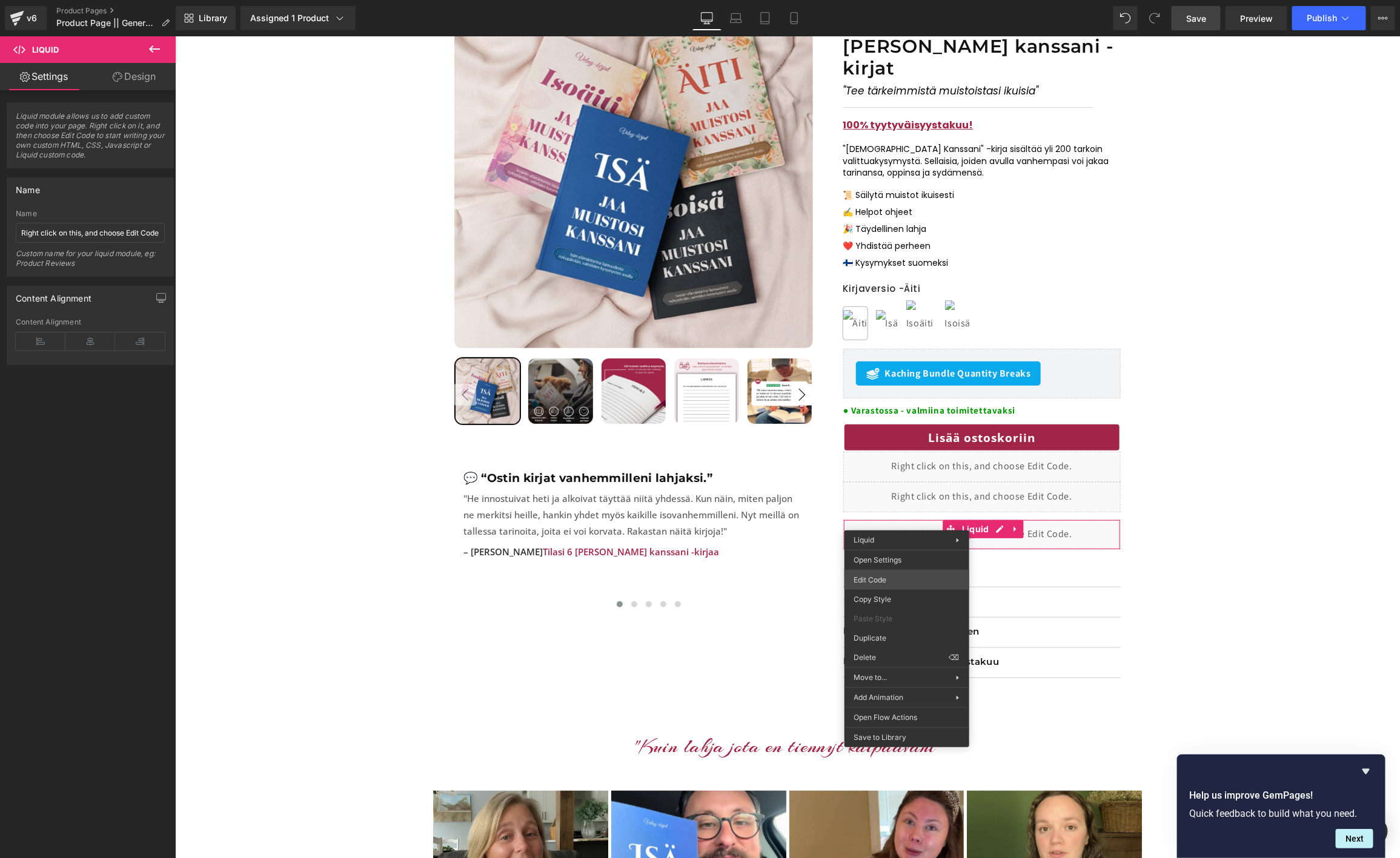
click at [901, 0] on div "Liquid You are previewing how the will restyle your page. You can not edit Elem…" at bounding box center [700, 0] width 1400 height 0
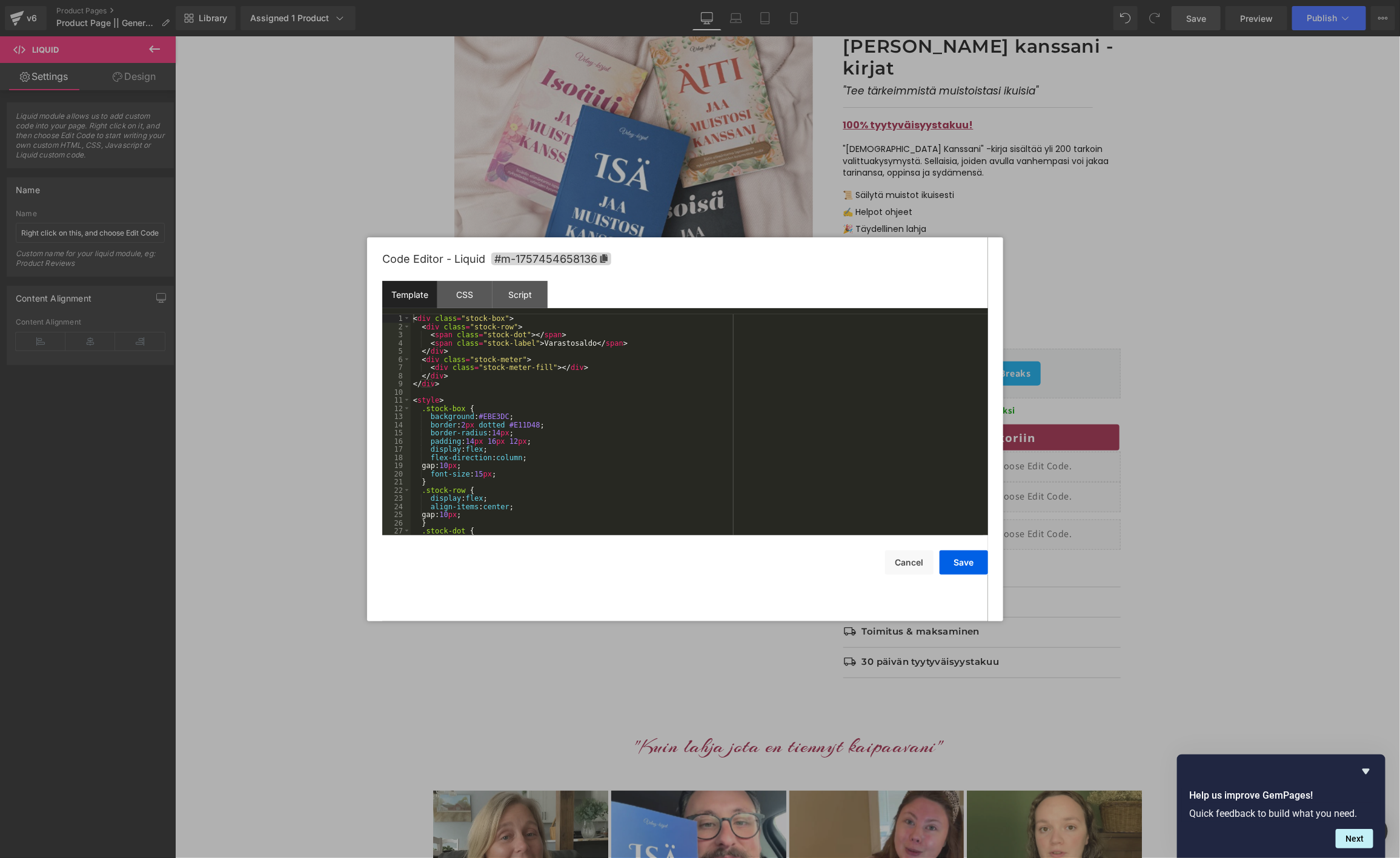
click at [652, 429] on div "< div class = "stock-box" > < div class = "stock-row" > < span class = "stock-d…" at bounding box center [697, 433] width 572 height 237
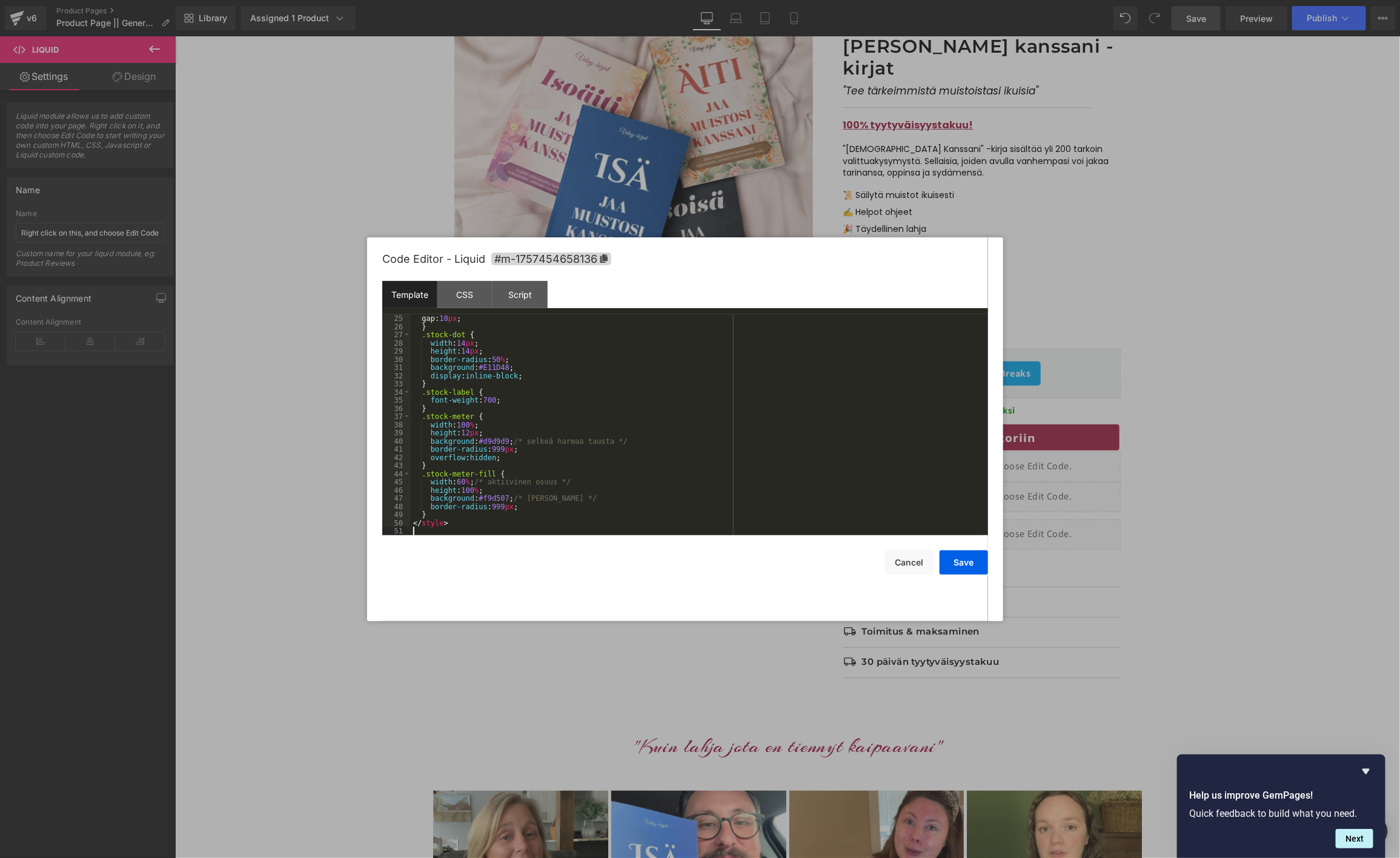
scroll to position [0, 0]
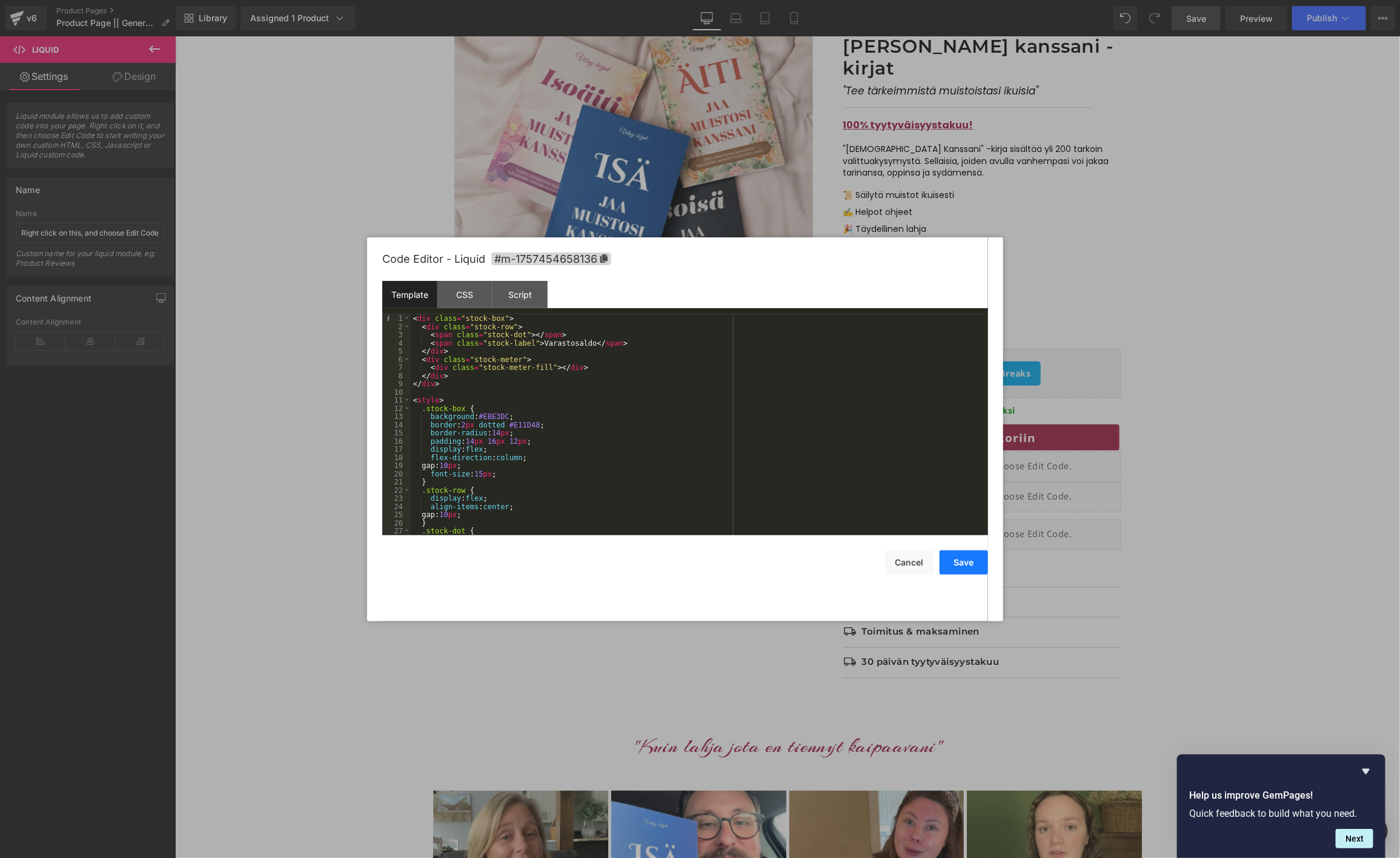
click at [956, 562] on button "Save" at bounding box center [964, 562] width 49 height 24
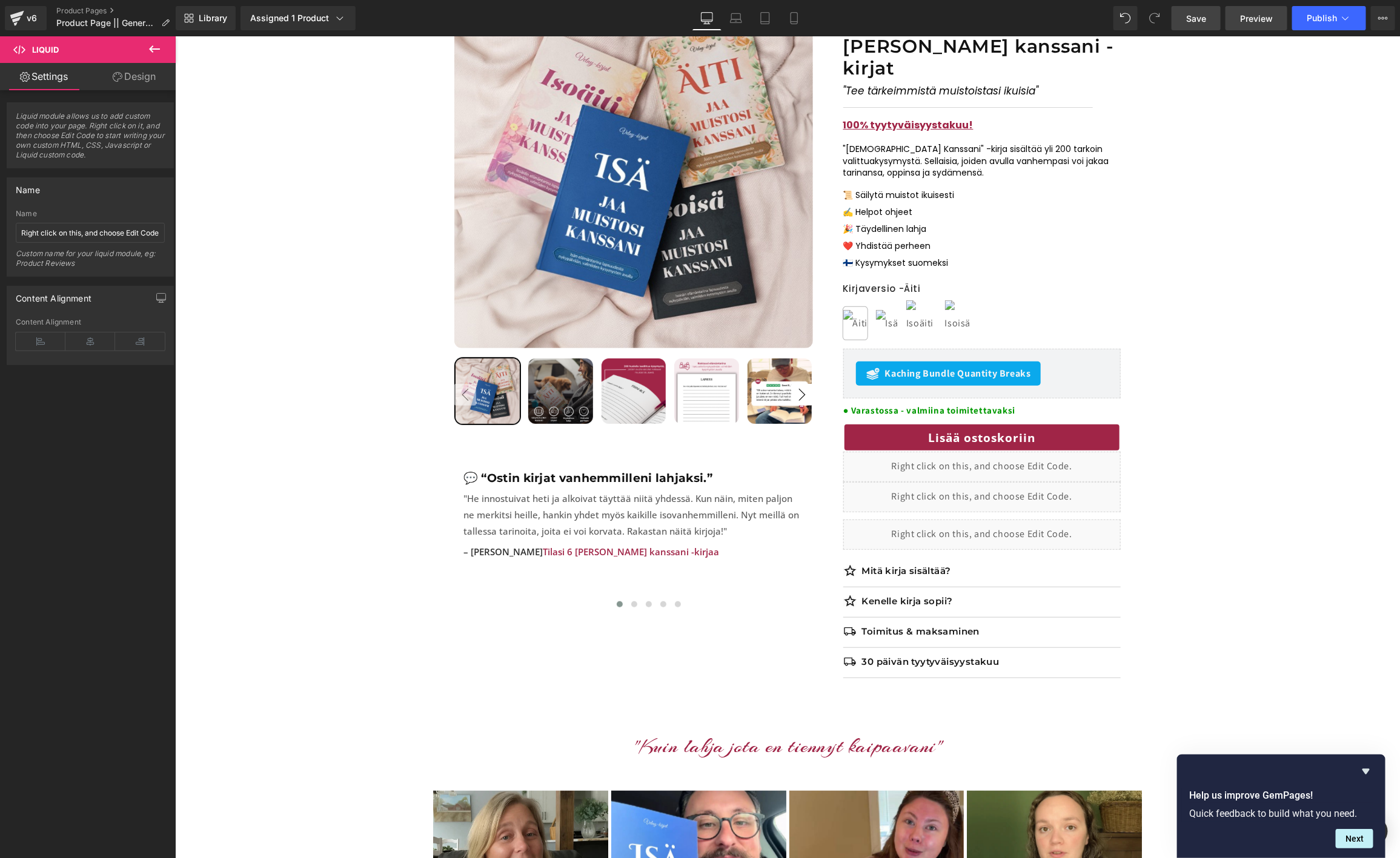
click at [1245, 18] on span "Preview" at bounding box center [1256, 18] width 33 height 12
click at [1176, 13] on link "Save" at bounding box center [1195, 17] width 49 height 24
click at [1254, 22] on span "Preview" at bounding box center [1256, 18] width 33 height 12
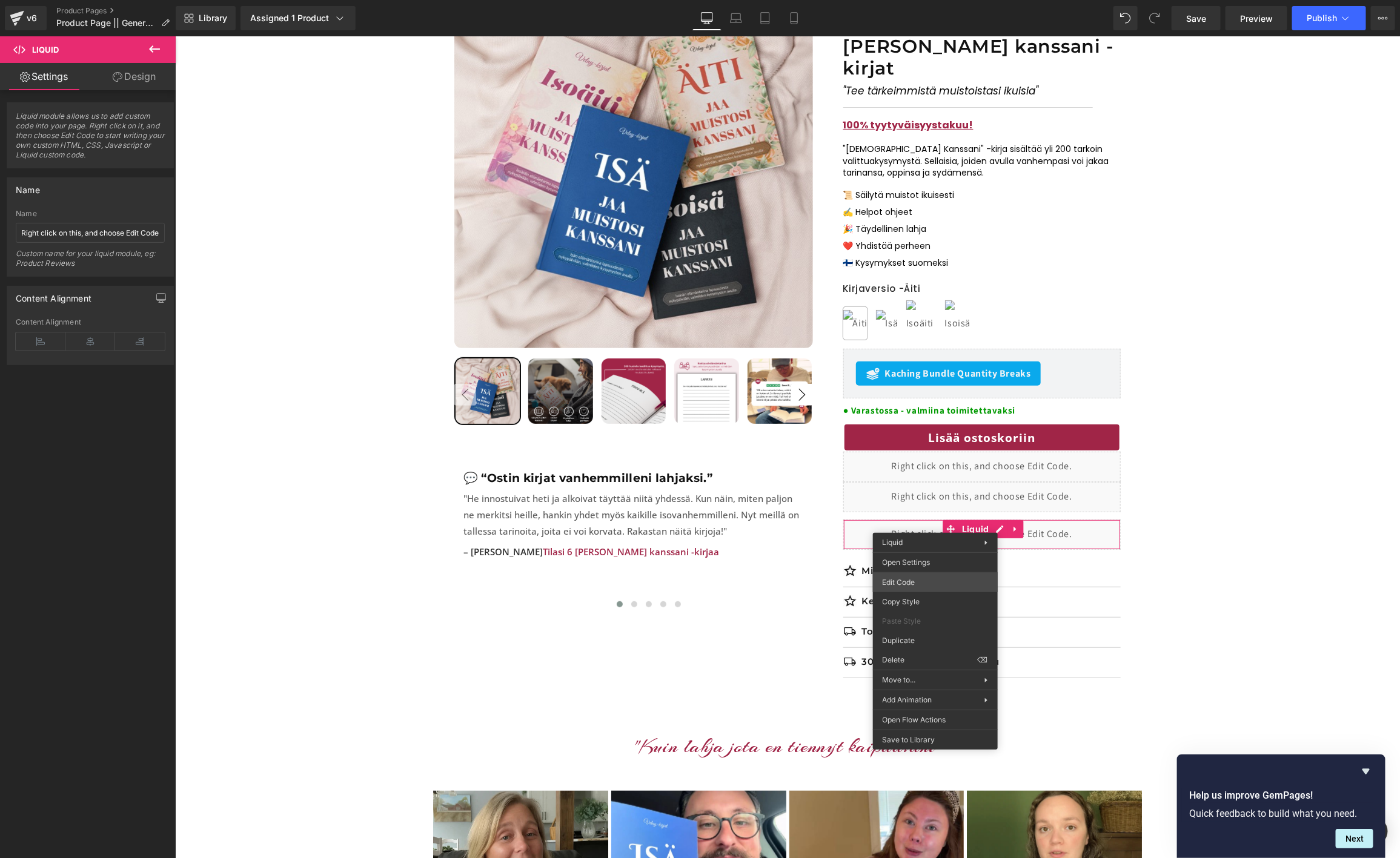
click at [927, 0] on div "Liquid You are previewing how the will restyle your page. You can not edit Elem…" at bounding box center [700, 0] width 1400 height 0
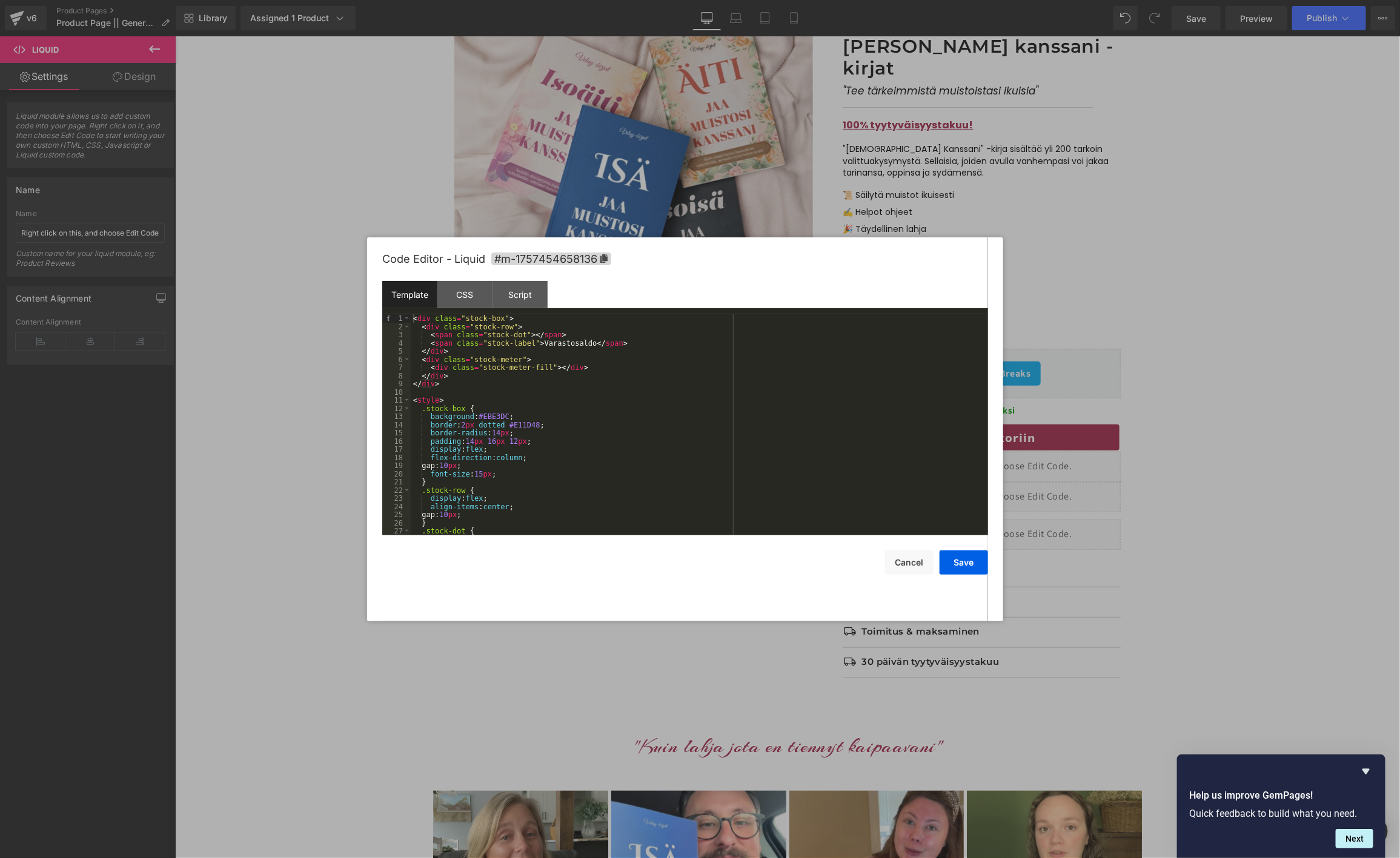
click at [527, 438] on div "< div class = "stock-box" > < div class = "stock-row" > < span class = "stock-d…" at bounding box center [697, 433] width 572 height 237
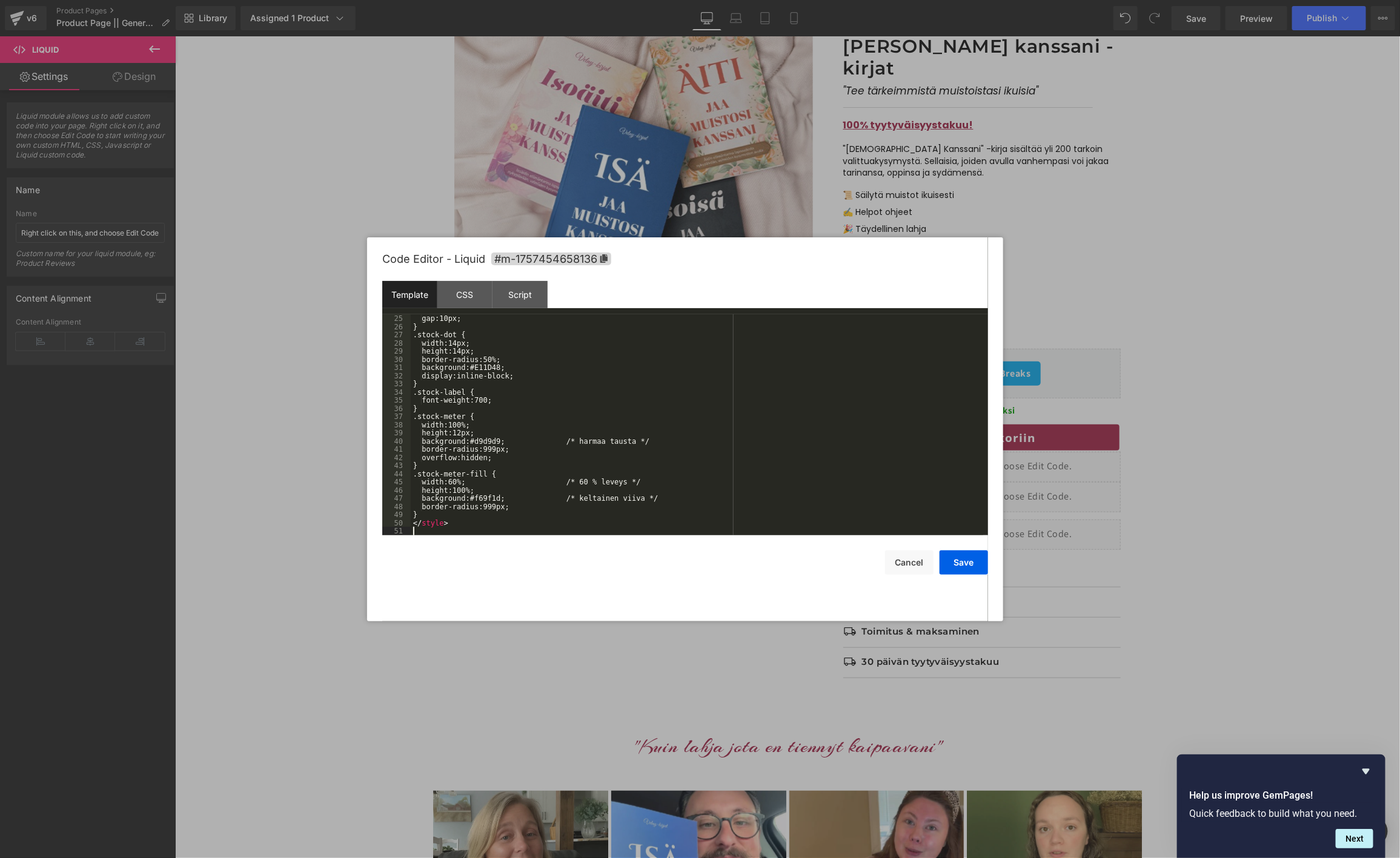
scroll to position [196, 0]
click at [962, 560] on button "Save" at bounding box center [964, 562] width 49 height 24
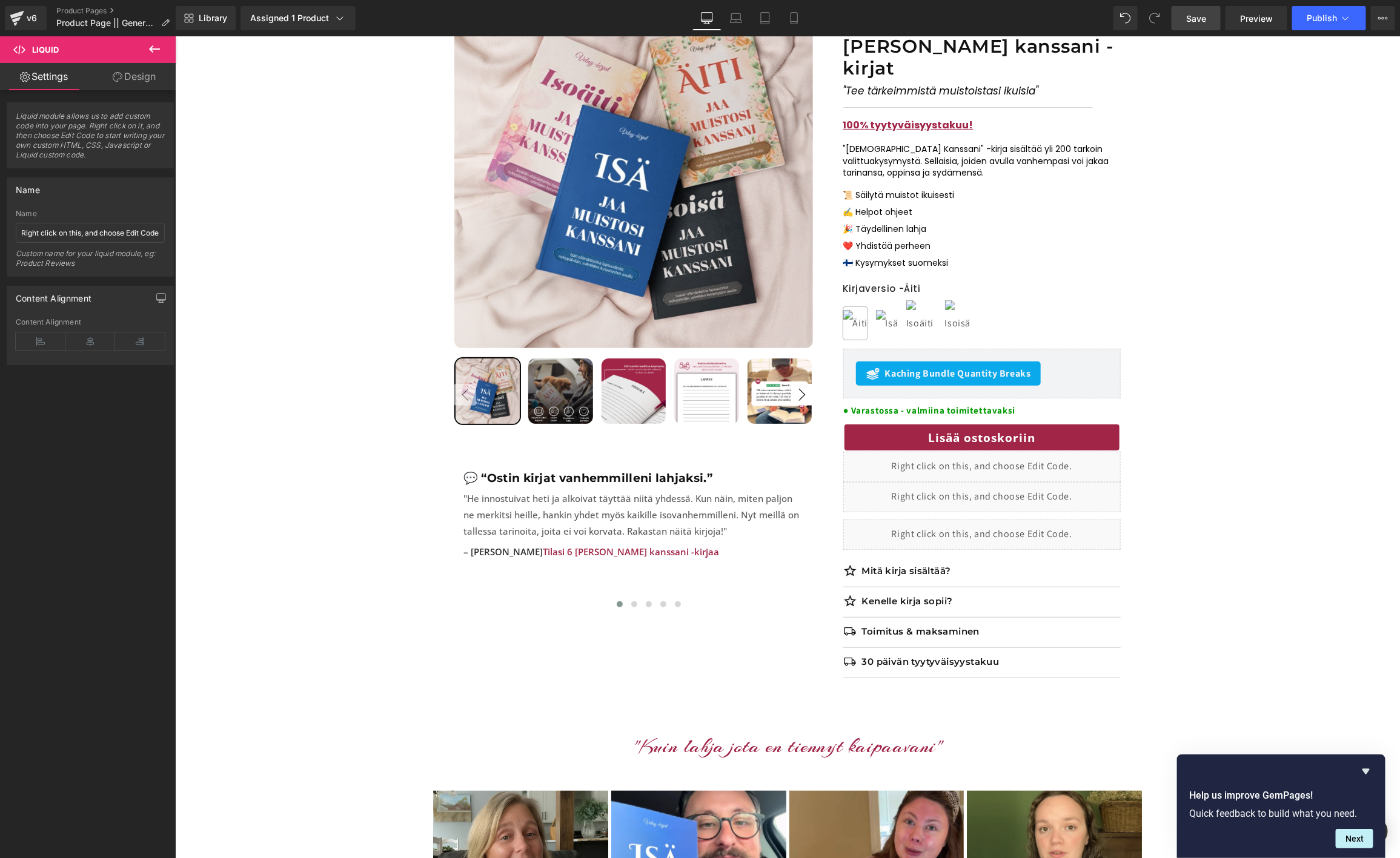
click at [1201, 20] on span "Save" at bounding box center [1195, 18] width 20 height 12
click at [1256, 22] on span "Preview" at bounding box center [1256, 18] width 33 height 12
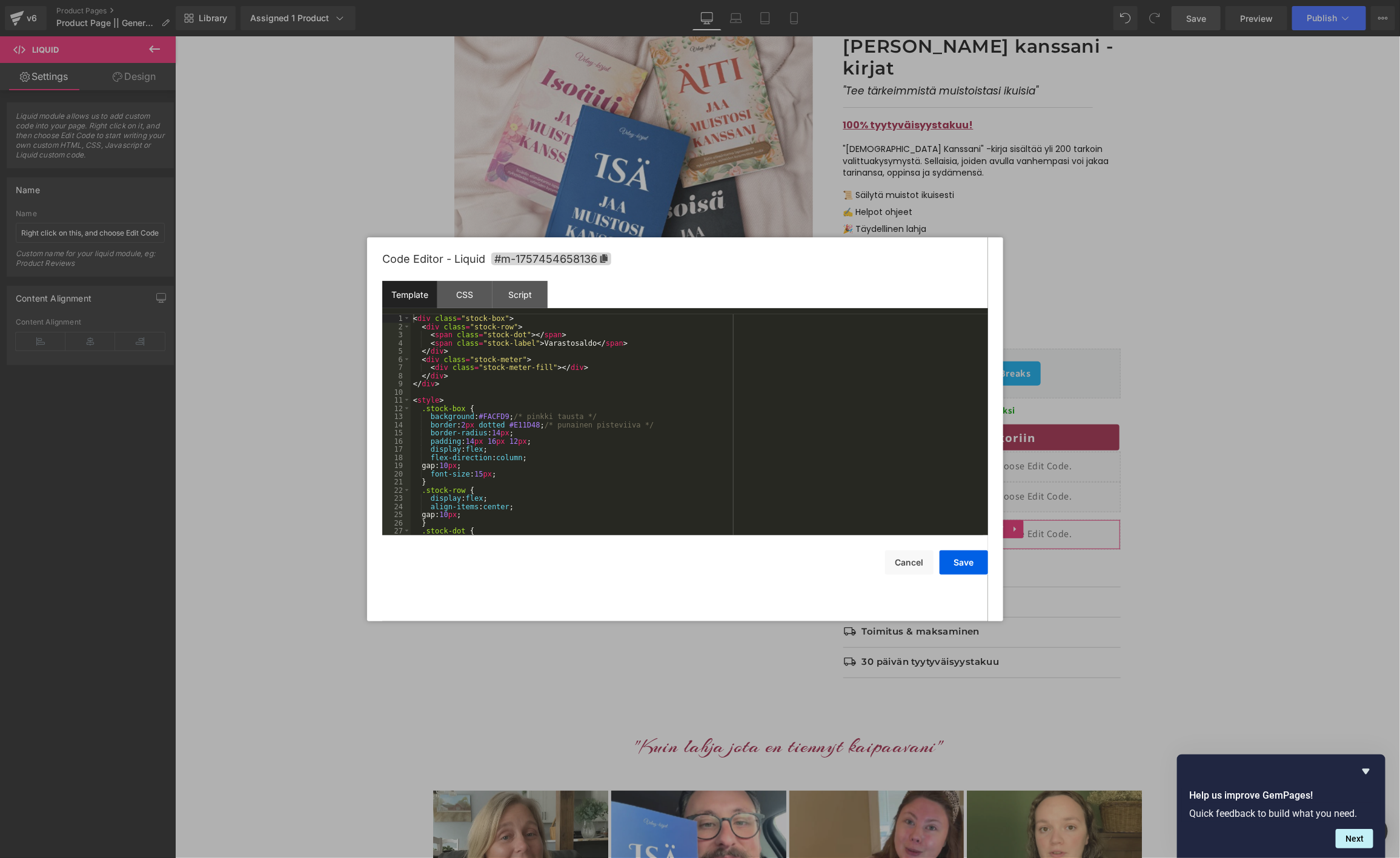
click at [920, 0] on div "Liquid You are previewing how the will restyle your page. You can not edit Elem…" at bounding box center [700, 0] width 1400 height 0
click at [500, 414] on div "< div class = "stock-box" > < div class = "stock-row" > < span class = "stock-d…" at bounding box center [697, 433] width 572 height 237
click at [460, 301] on div "CSS" at bounding box center [465, 294] width 55 height 27
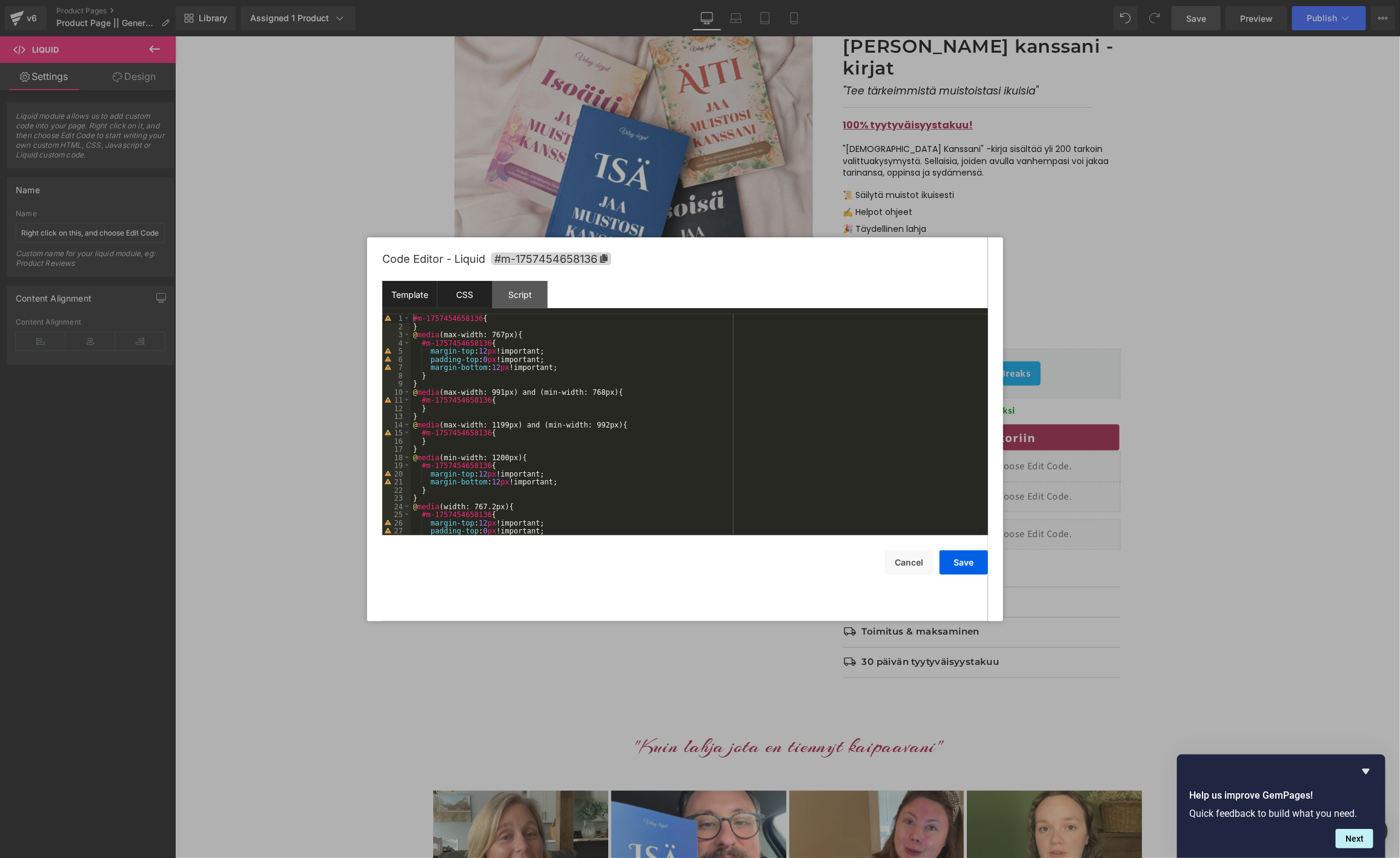
click at [409, 291] on div "Template" at bounding box center [410, 294] width 55 height 27
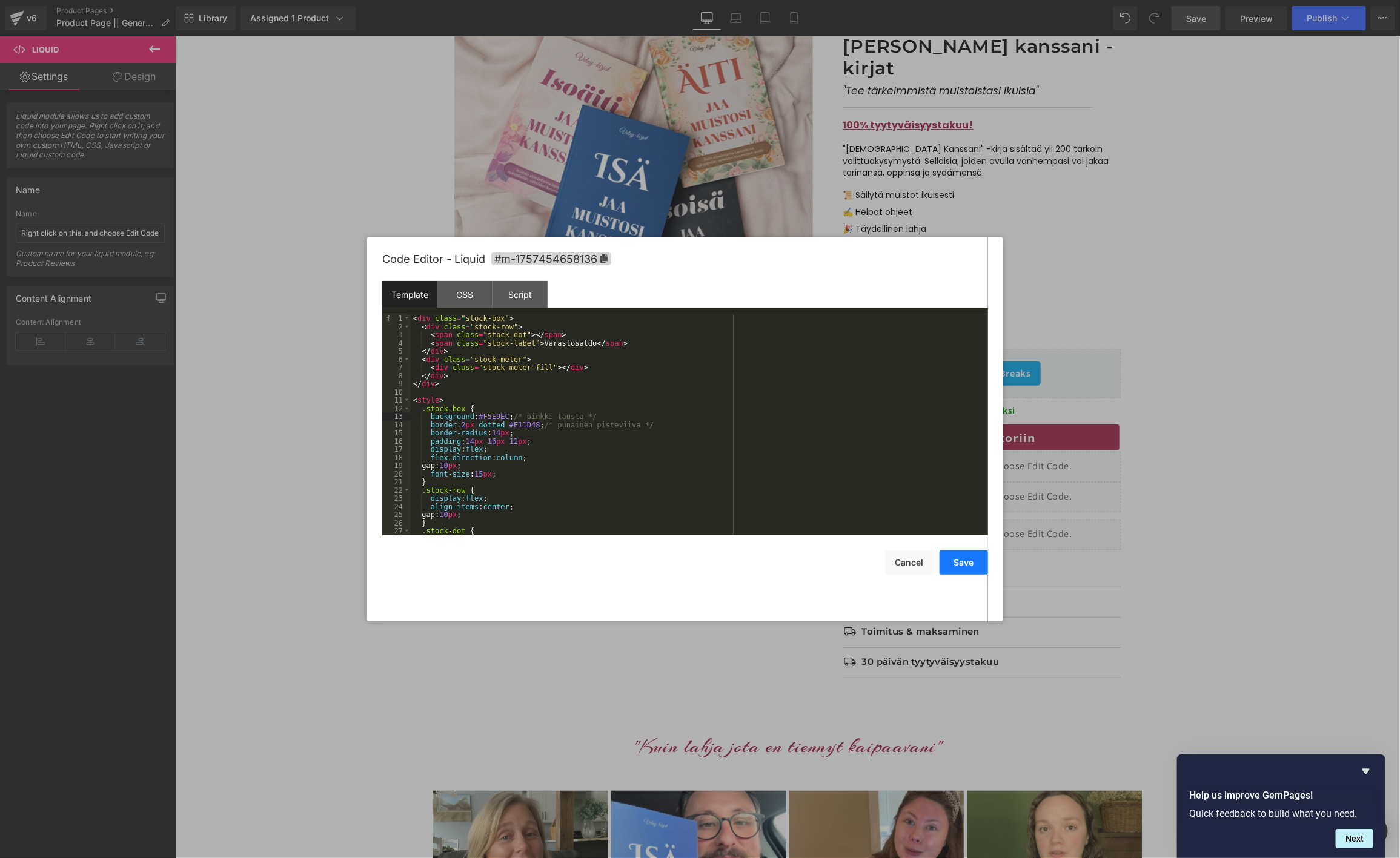
click at [958, 568] on button "Save" at bounding box center [964, 562] width 49 height 24
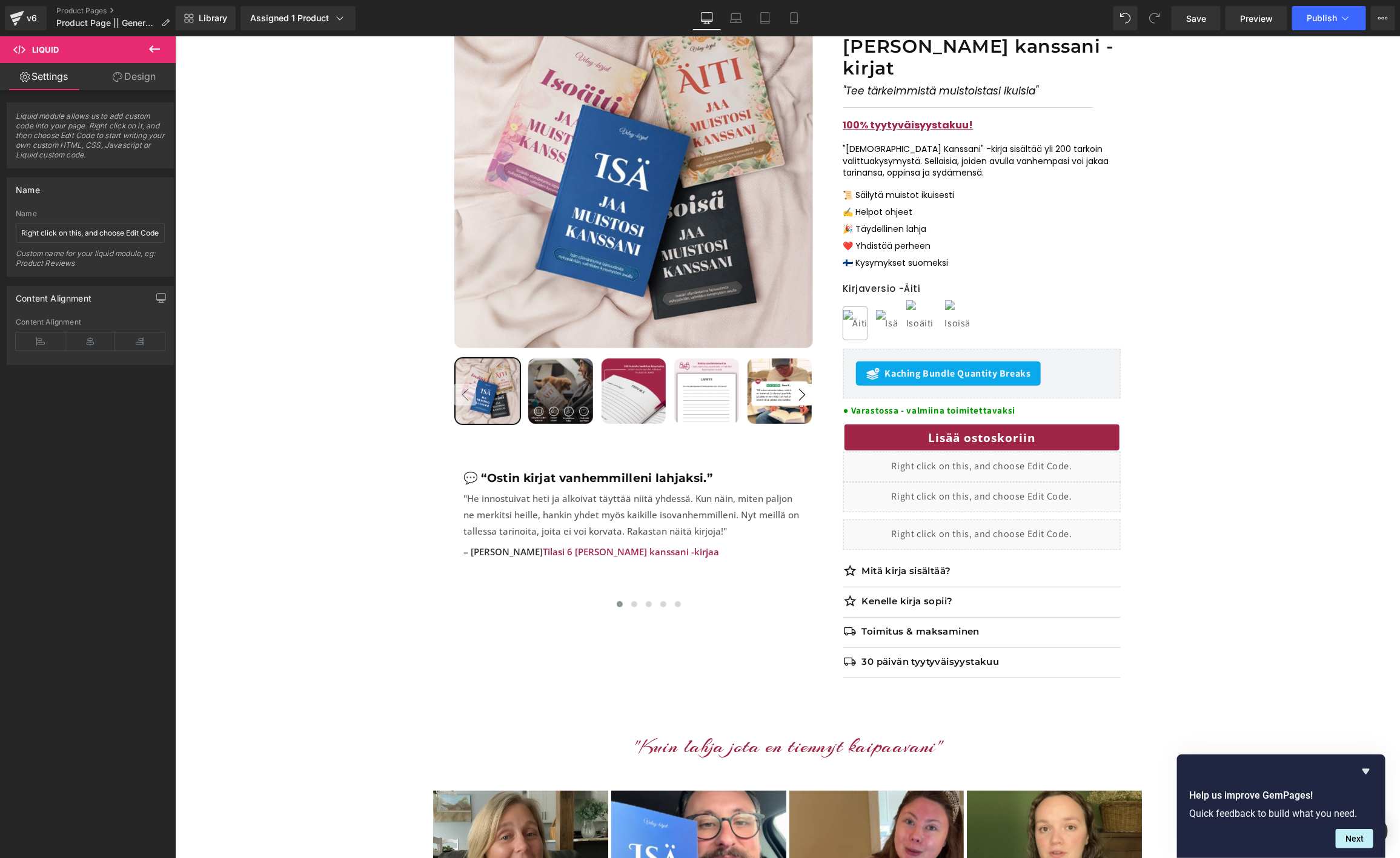
drag, startPoint x: 1207, startPoint y: 23, endPoint x: 1225, endPoint y: 20, distance: 18.2
click at [1206, 22] on span "Save" at bounding box center [1195, 18] width 20 height 12
click at [1249, 23] on span "Preview" at bounding box center [1256, 18] width 33 height 12
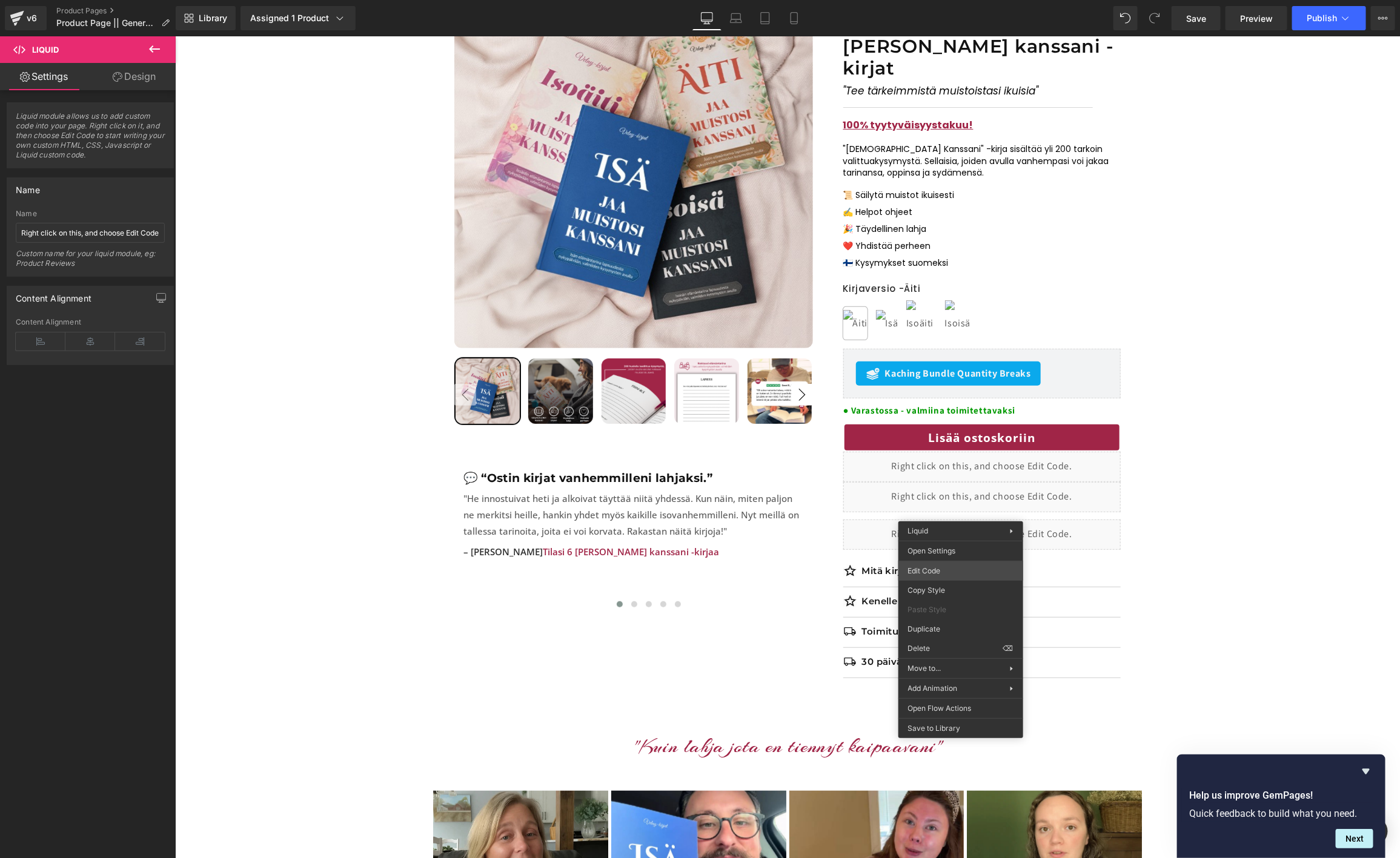
click at [964, 0] on div "Liquid You are previewing how the will restyle your page. You can not edit Elem…" at bounding box center [700, 0] width 1400 height 0
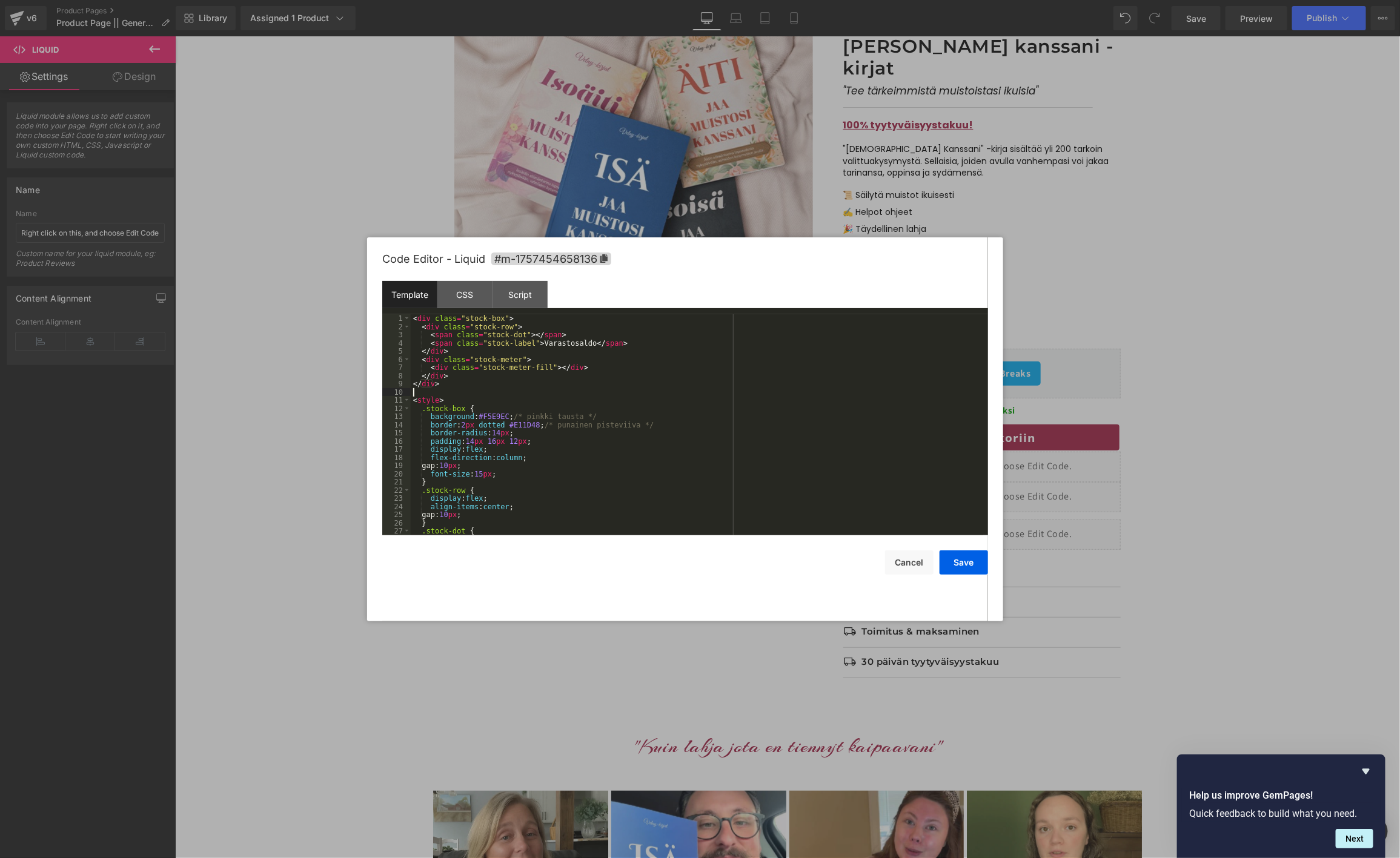
click at [623, 389] on div "< div class = "stock-box" > < div class = "stock-row" > < span class = "stock-d…" at bounding box center [697, 433] width 572 height 237
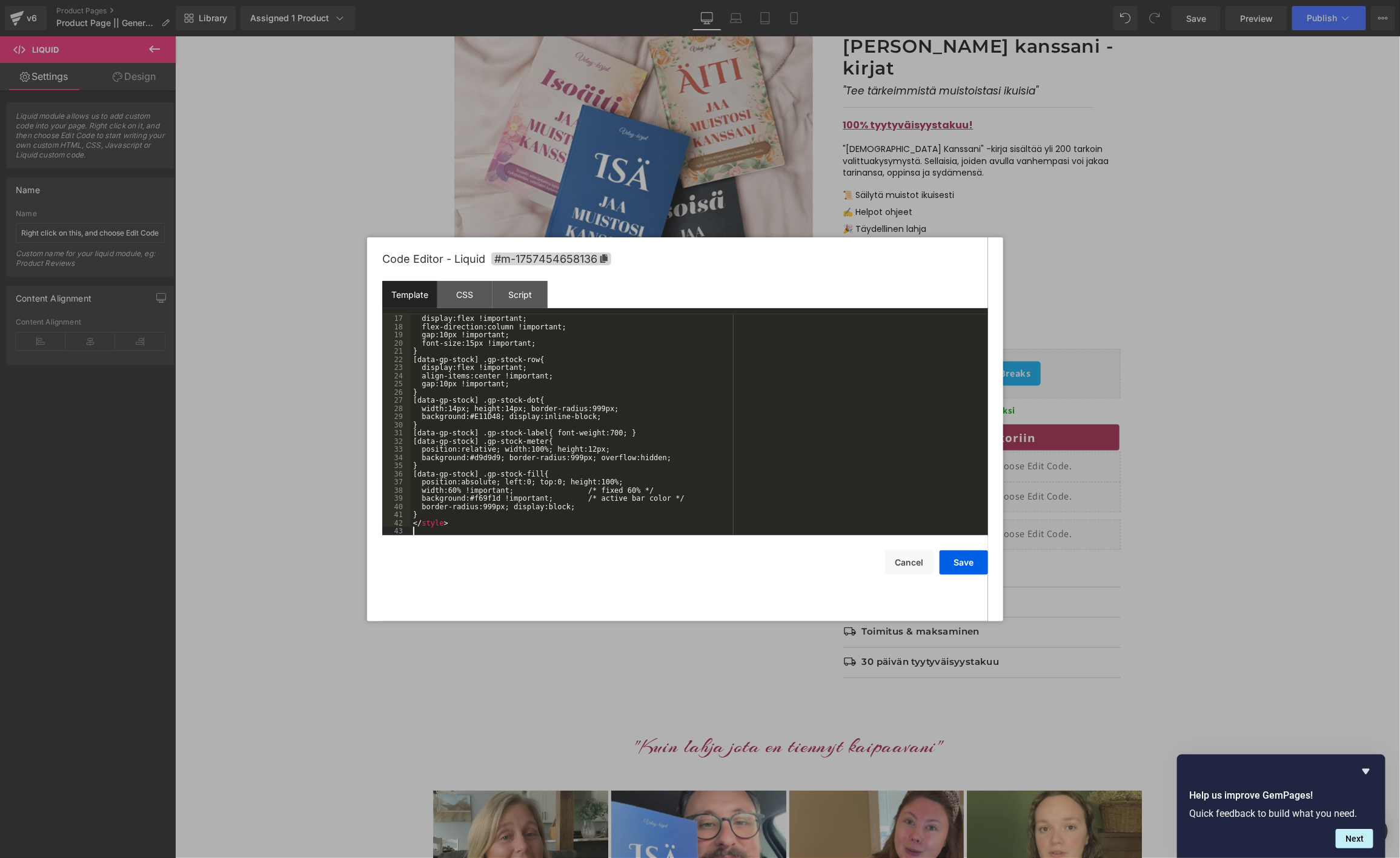
scroll to position [131, 0]
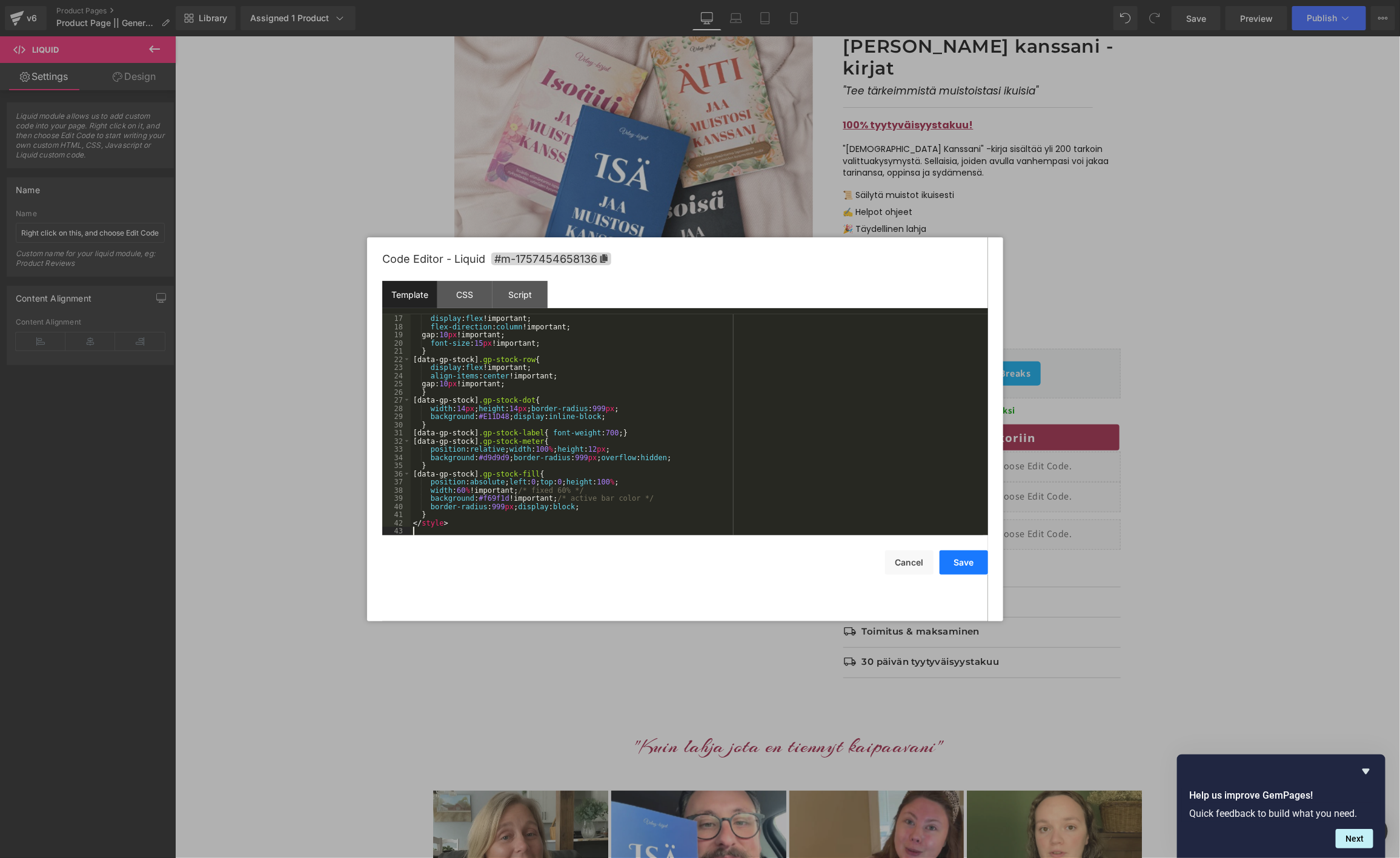
click at [965, 567] on button "Save" at bounding box center [964, 562] width 49 height 24
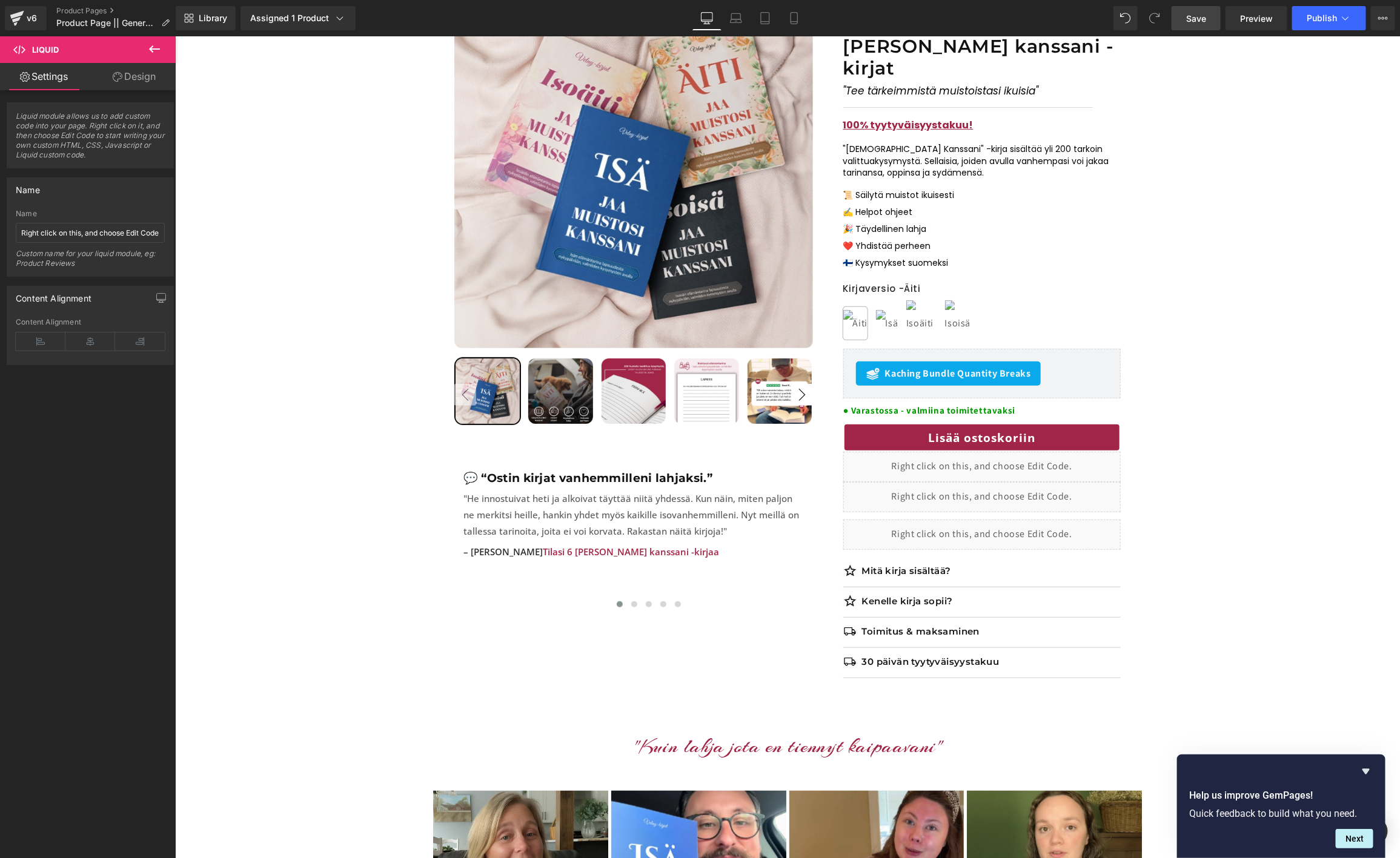
click at [1211, 20] on link "Save" at bounding box center [1195, 17] width 49 height 24
click at [1267, 17] on span "Preview" at bounding box center [1256, 18] width 33 height 12
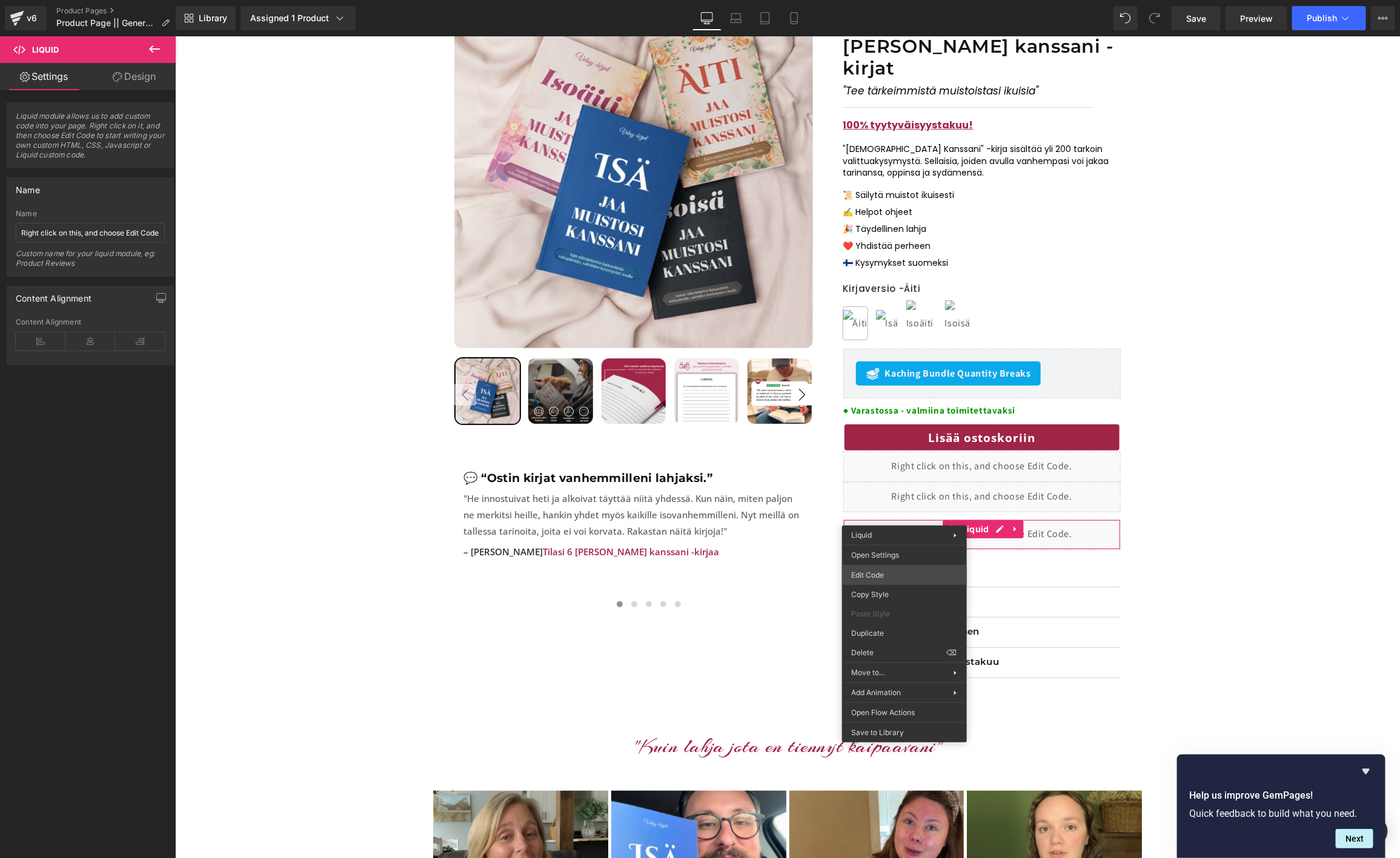
click at [879, 0] on div "Liquid You are previewing how the will restyle your page. You can not edit Elem…" at bounding box center [700, 0] width 1400 height 0
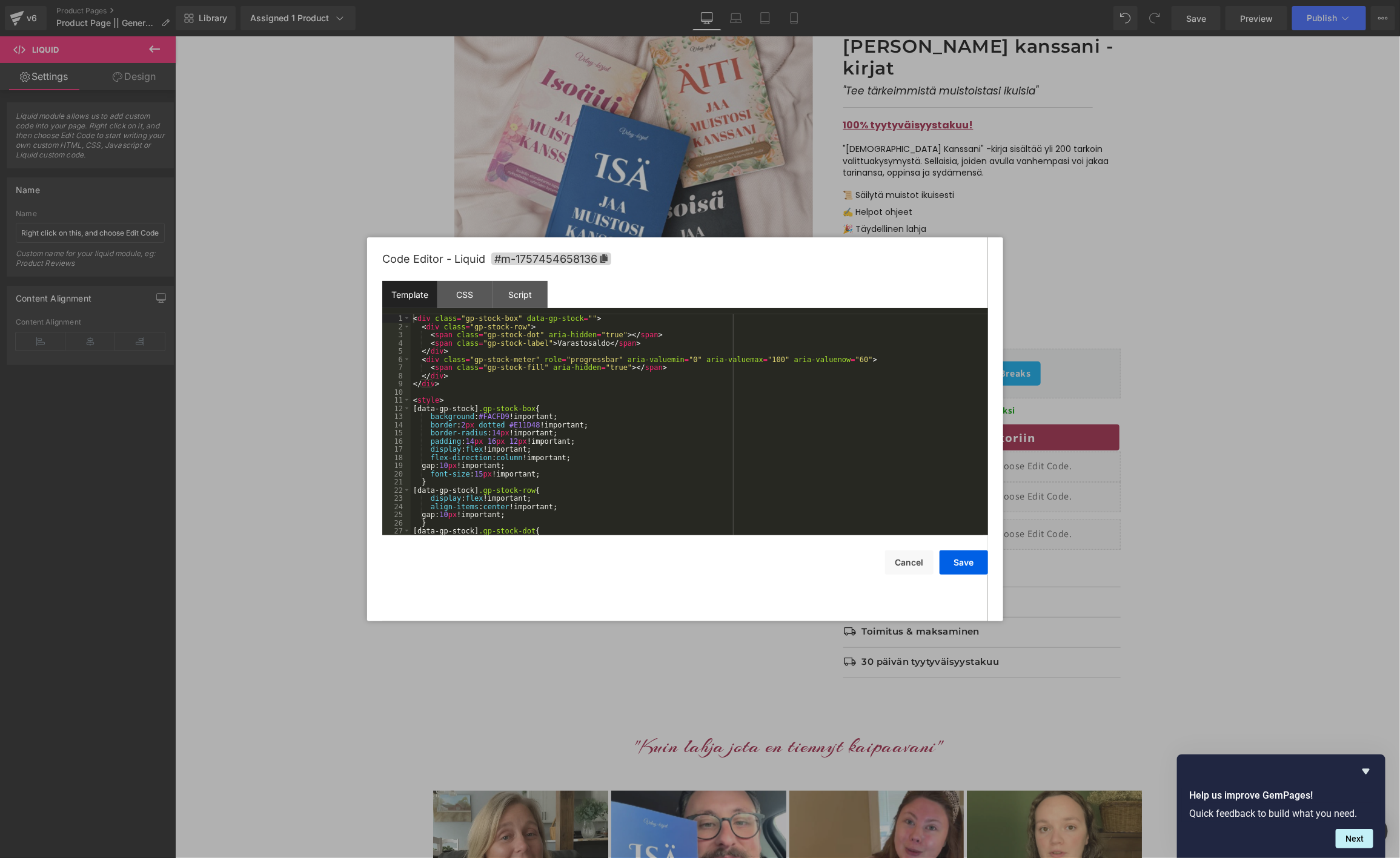
click at [700, 431] on div "< div class = "gp-stock-box" data-gp-stock = "" > < div class = "gp-stock-row" …" at bounding box center [697, 433] width 572 height 237
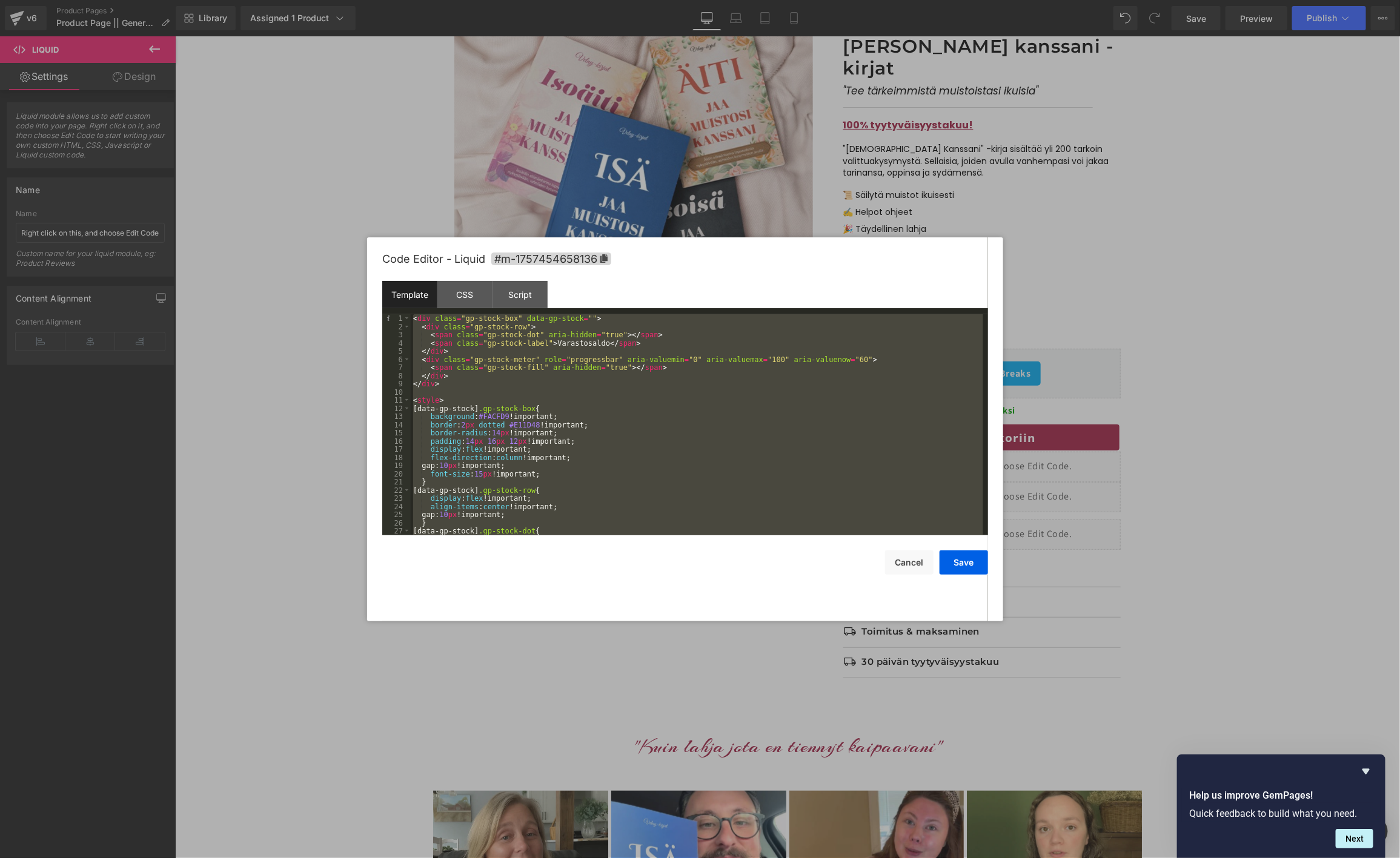
scroll to position [82, 0]
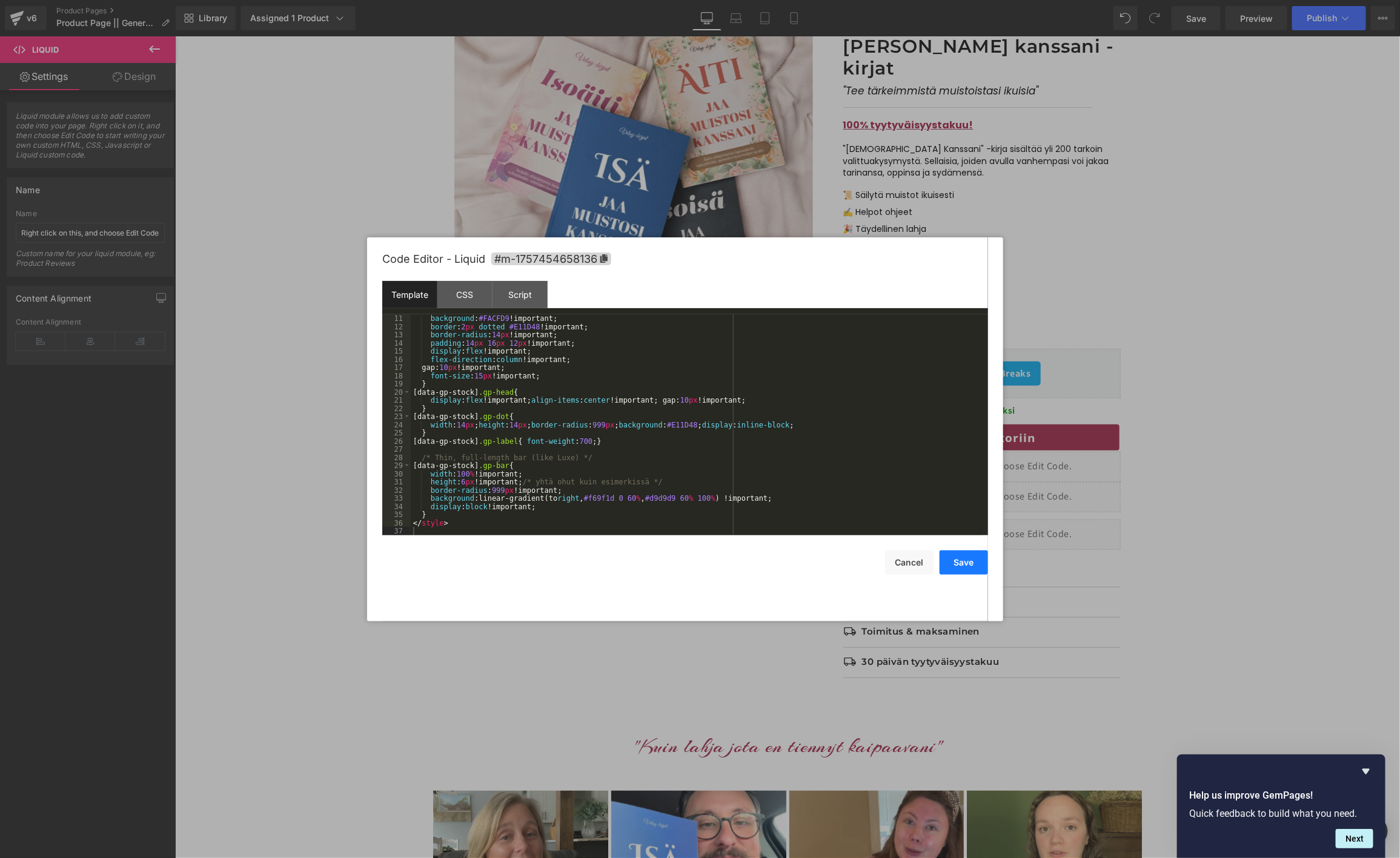
click at [973, 568] on button "Save" at bounding box center [964, 562] width 49 height 24
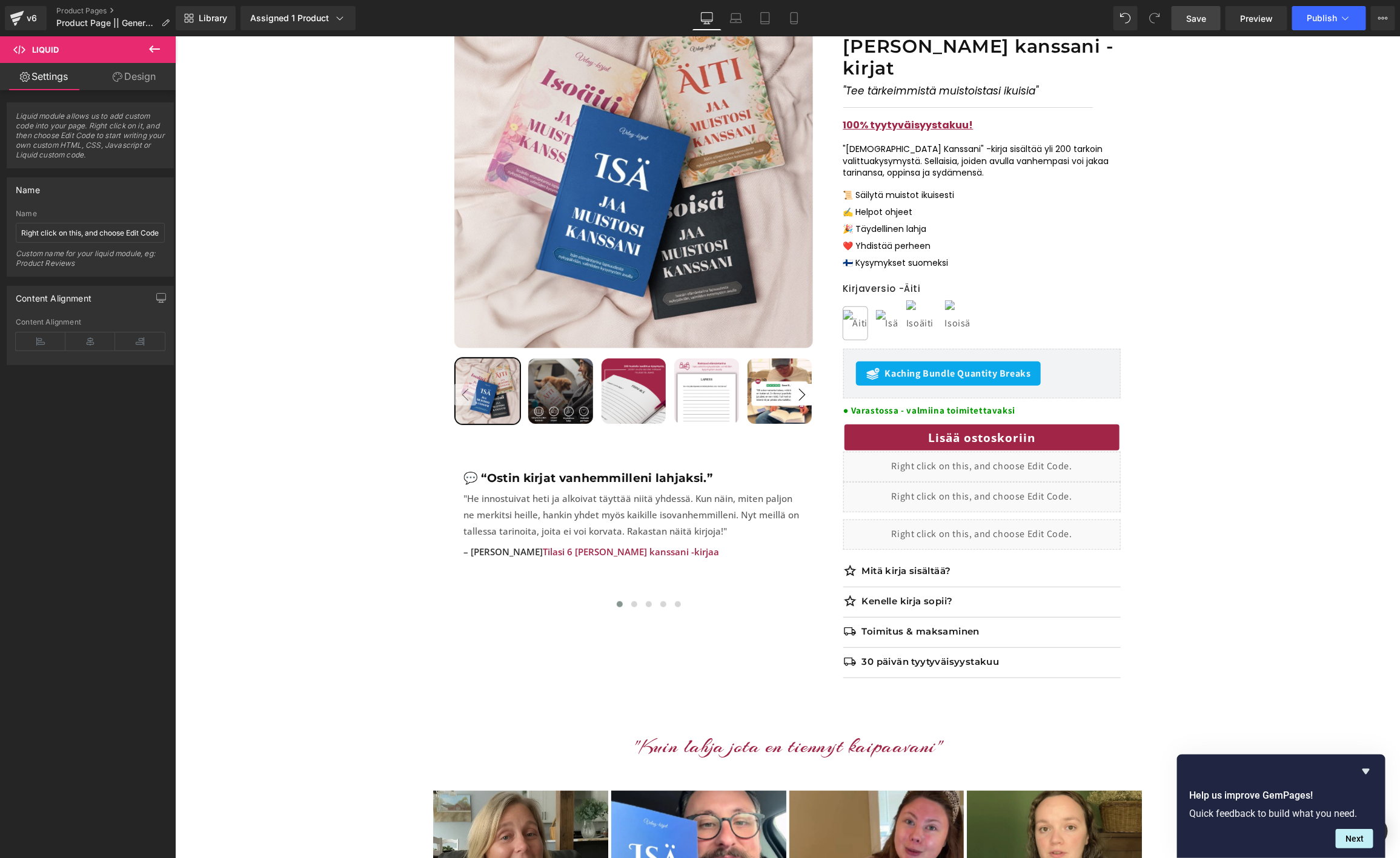
click at [1193, 25] on link "Save" at bounding box center [1195, 17] width 49 height 24
click at [1074, 423] on button "Lisää ostoskoriin" at bounding box center [981, 437] width 277 height 28
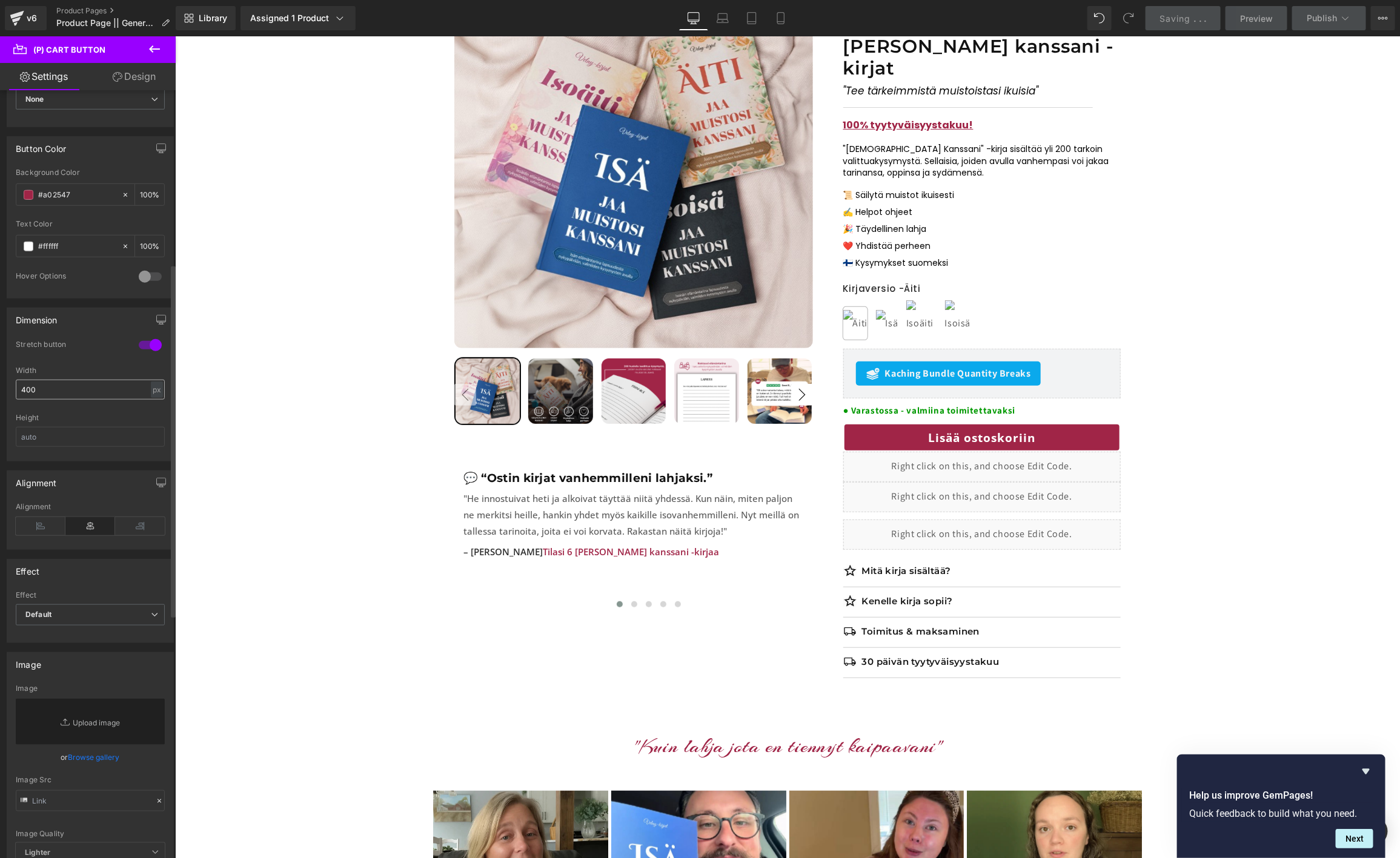
scroll to position [636, 0]
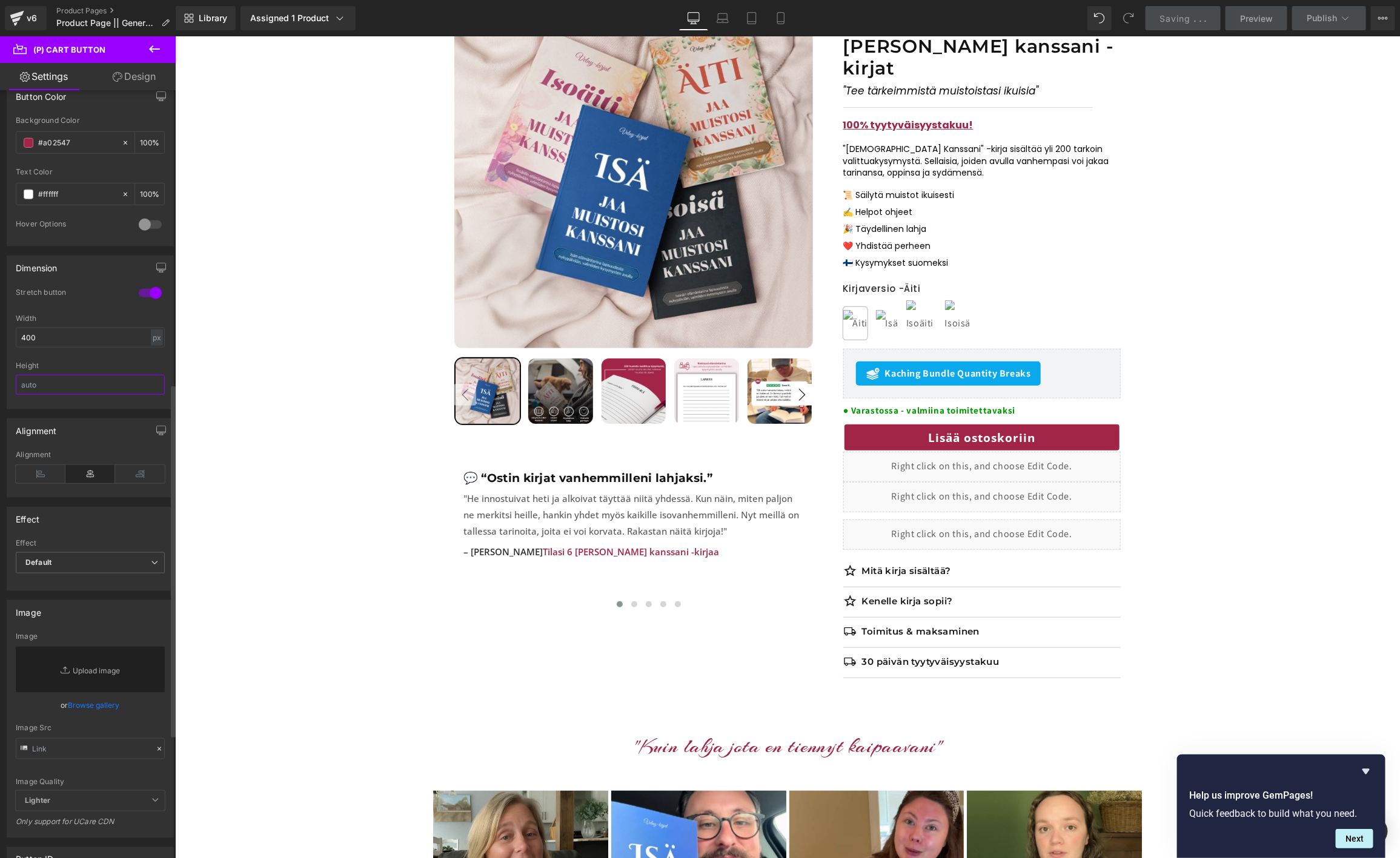
click at [117, 393] on input "text" at bounding box center [90, 384] width 149 height 20
type input "1"
click at [146, 291] on div at bounding box center [150, 293] width 29 height 20
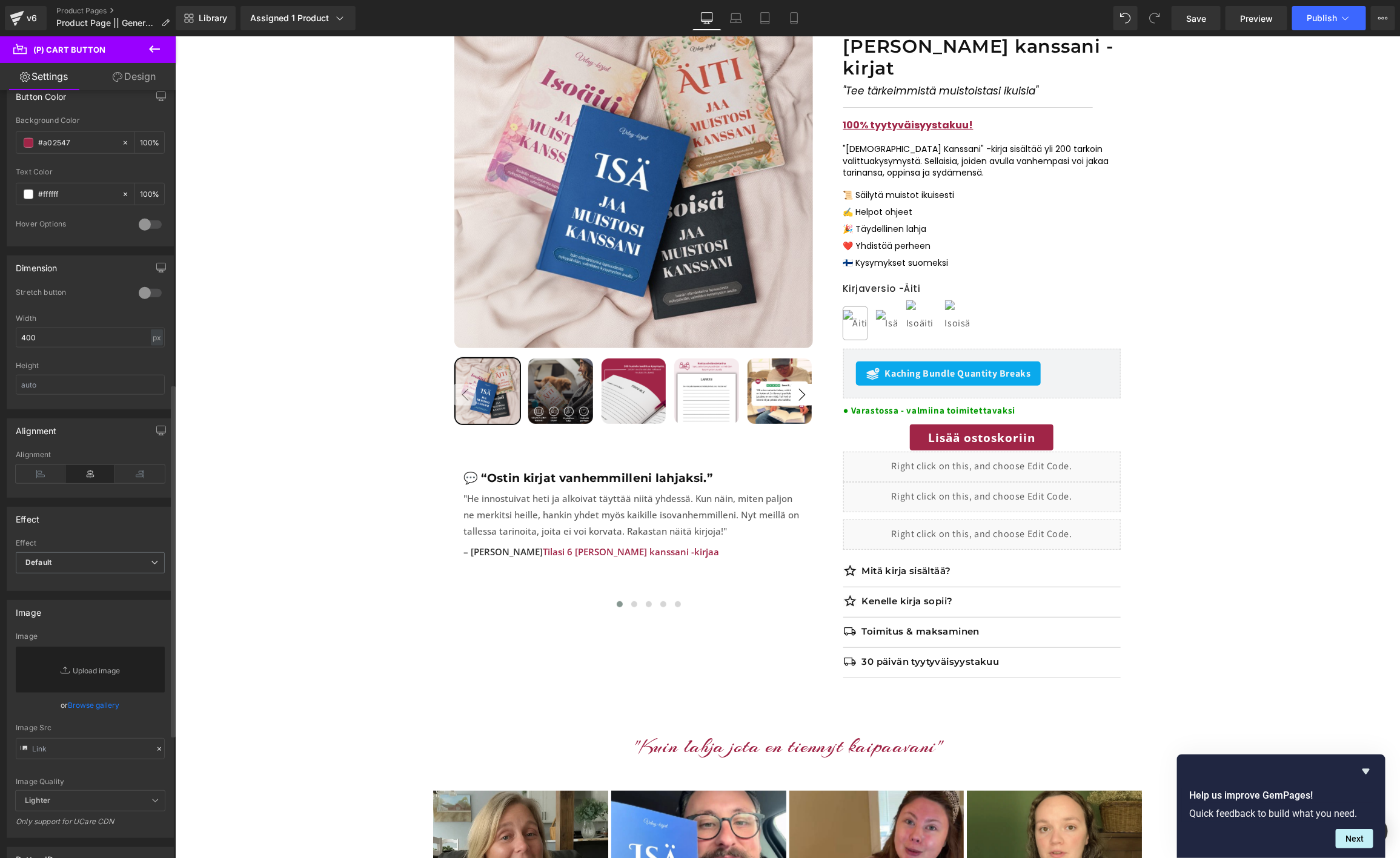
click at [142, 300] on div at bounding box center [150, 293] width 29 height 20
click at [56, 348] on input "400" at bounding box center [90, 337] width 149 height 20
drag, startPoint x: 11, startPoint y: 349, endPoint x: 0, endPoint y: 348, distance: 11.0
click at [0, 349] on div "Dimension 1 Stretch button 1 Stretch button 1 Stretch button 0 Stretch button 4…" at bounding box center [90, 328] width 181 height 163
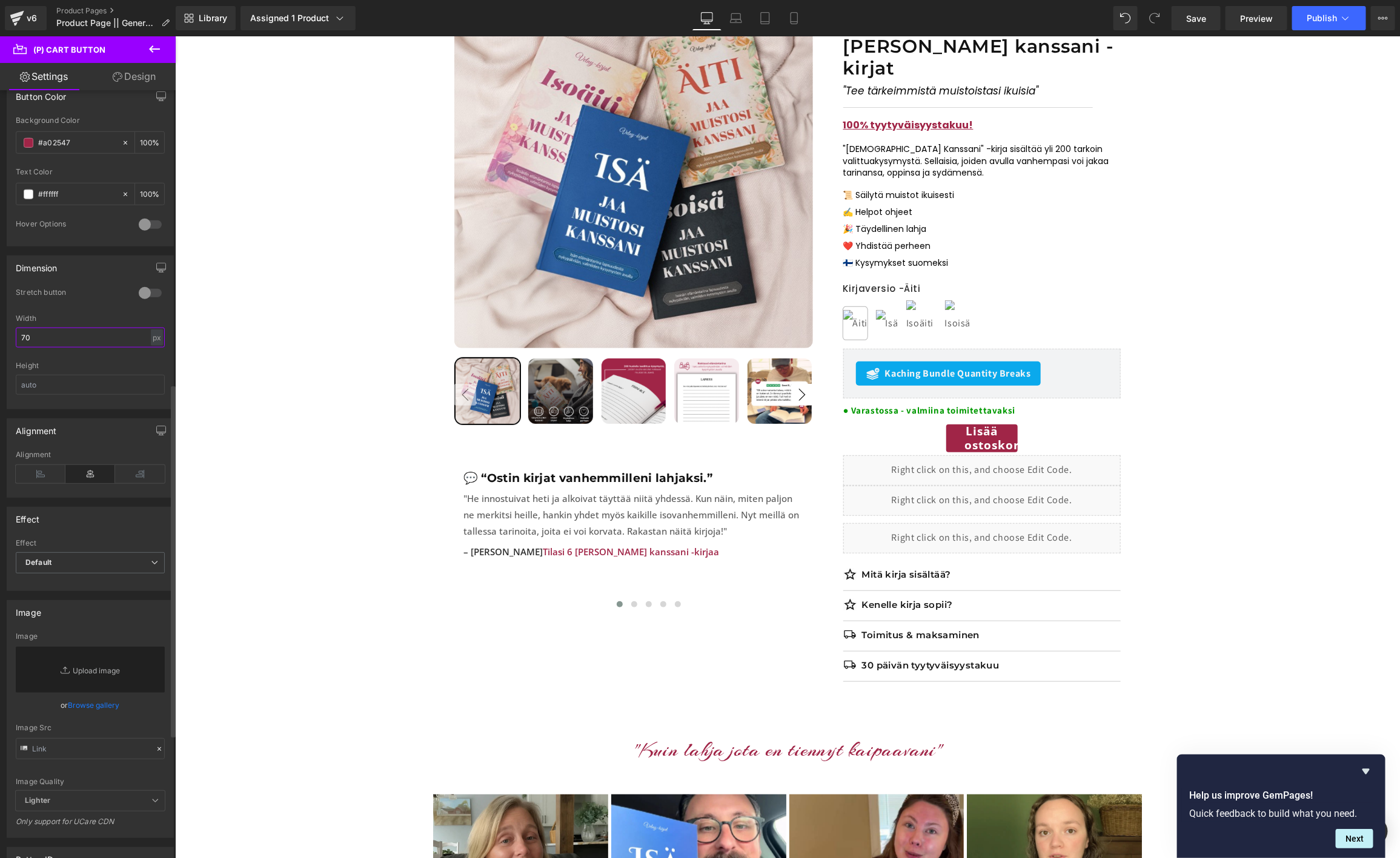
type input "7"
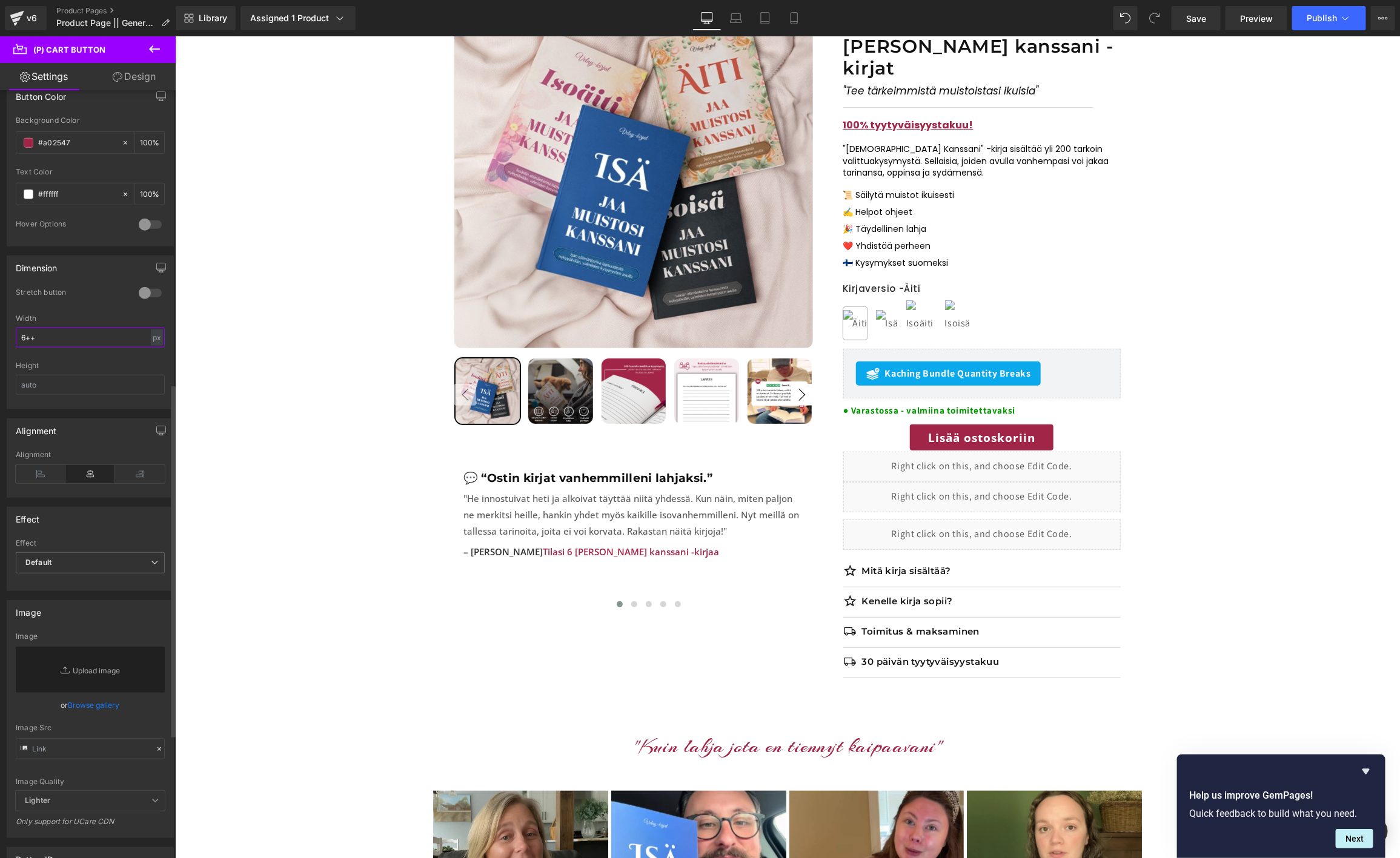
type input "6"
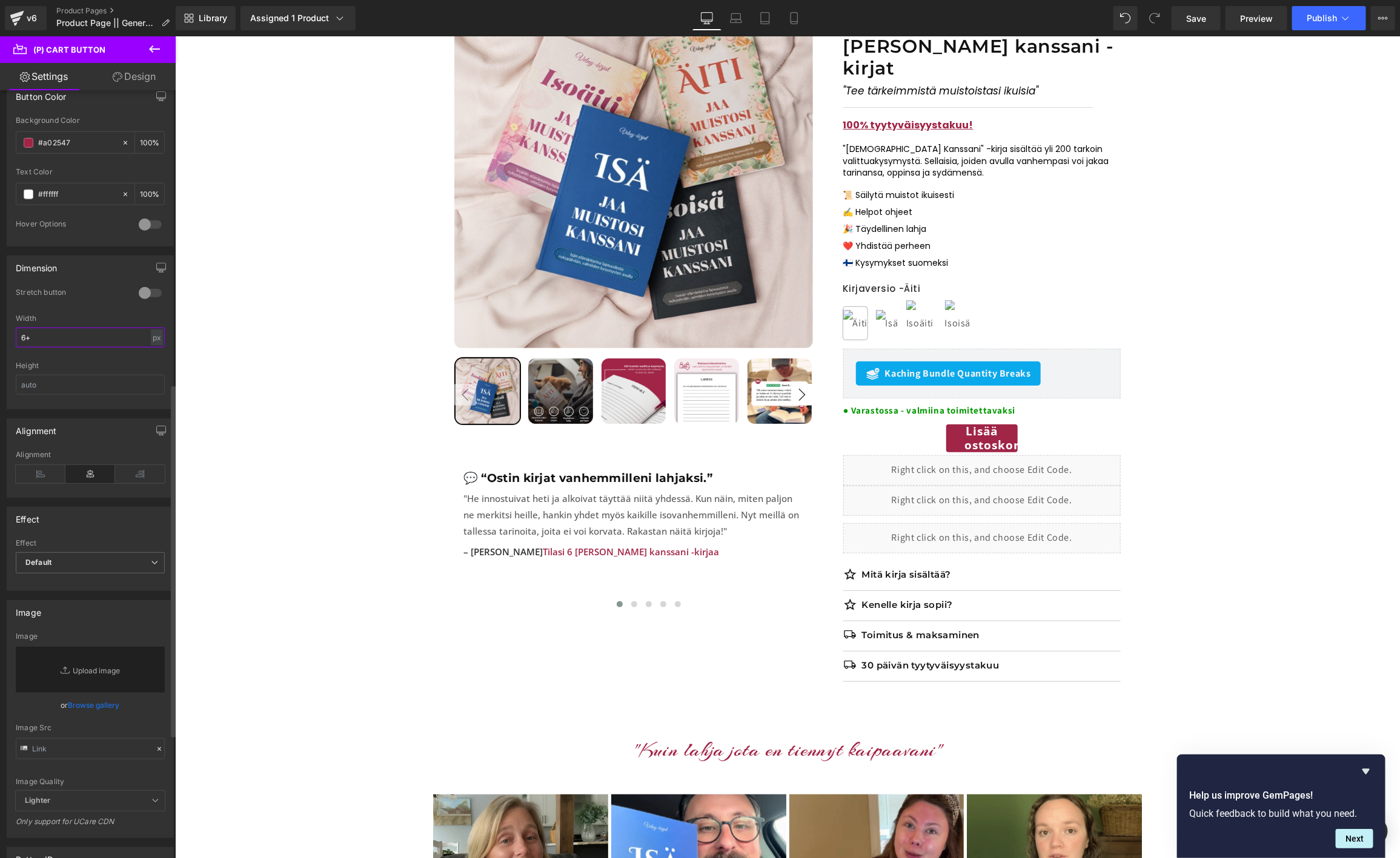
type input "6"
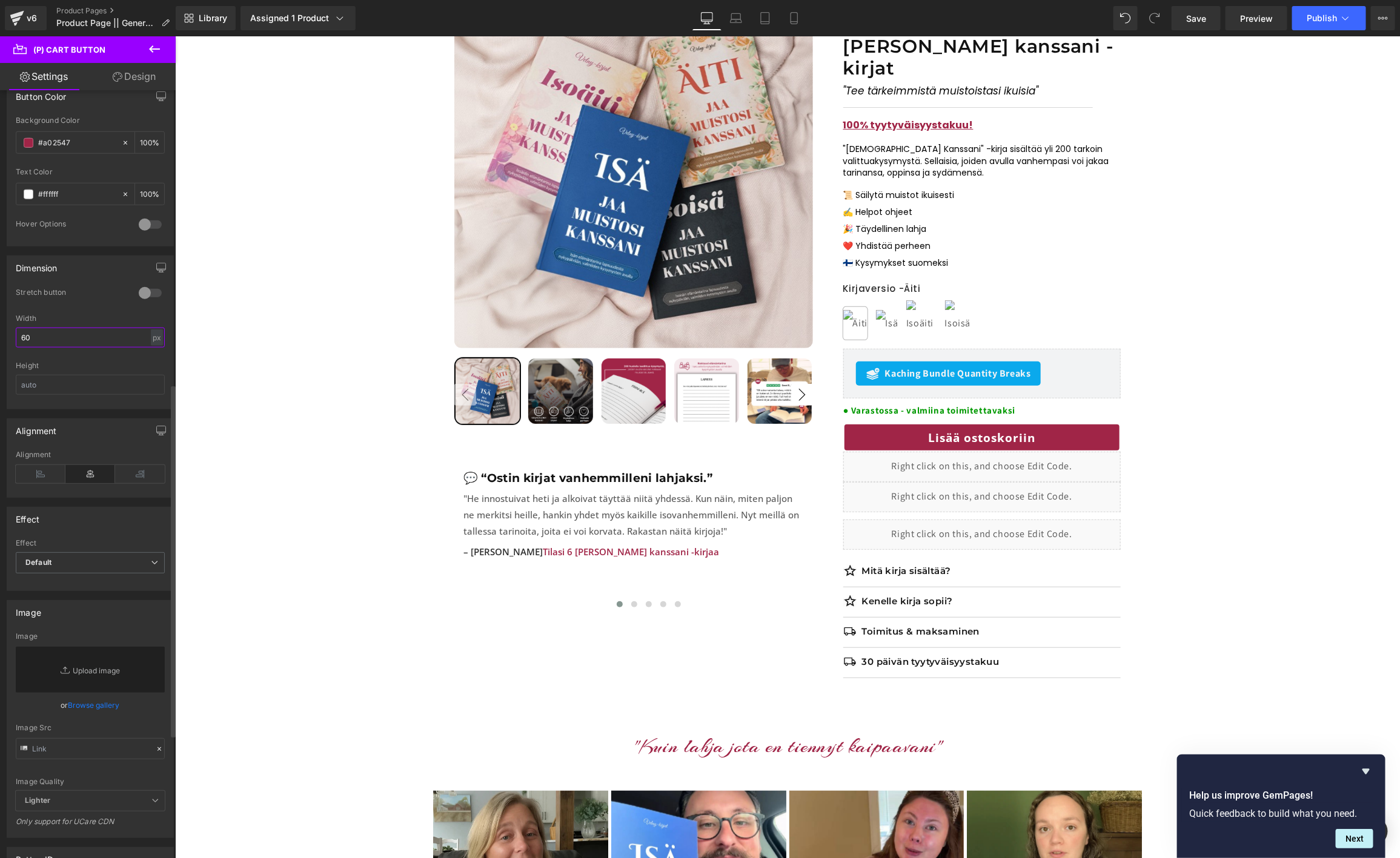
type input "6"
type input "5"
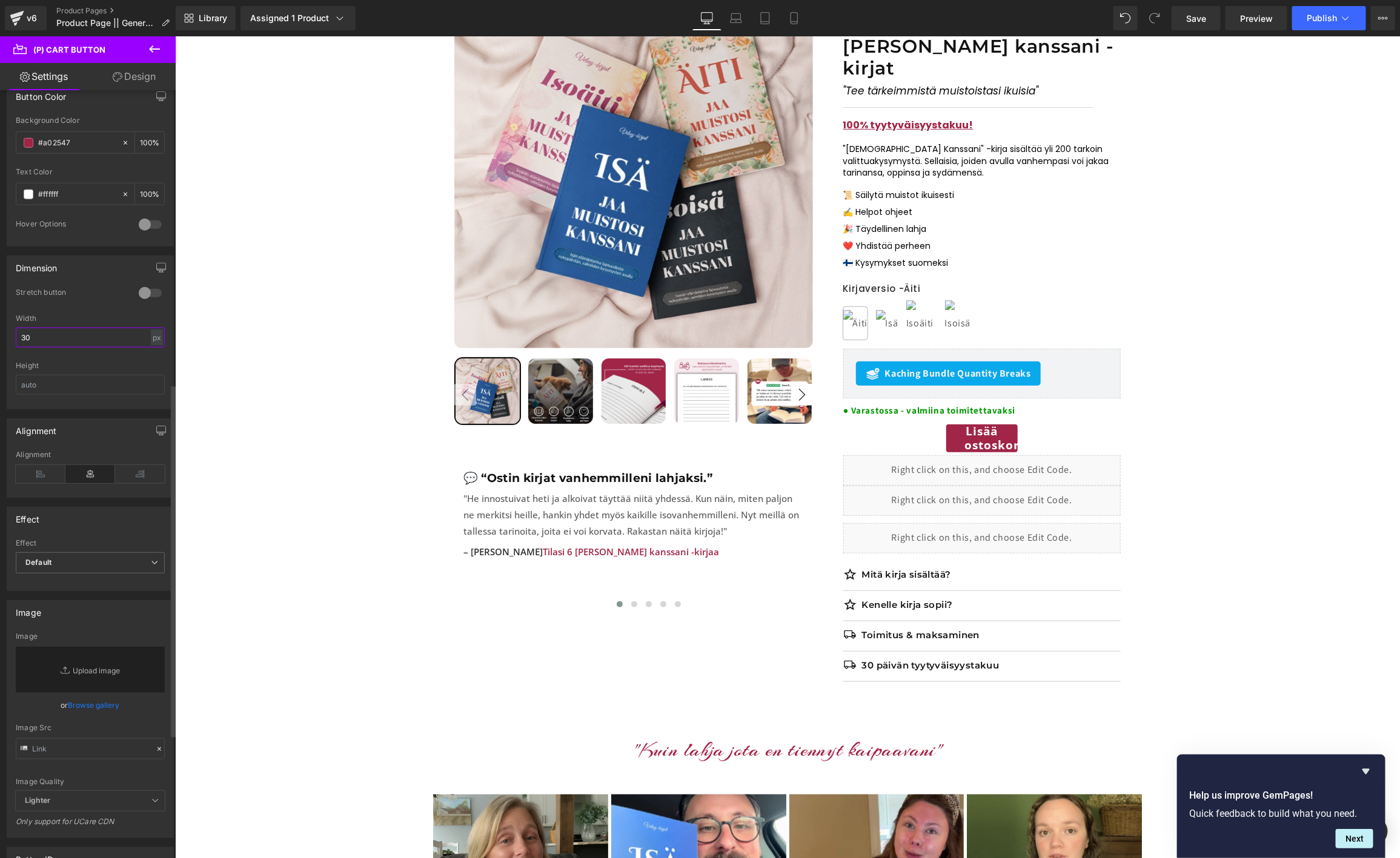
type input "3"
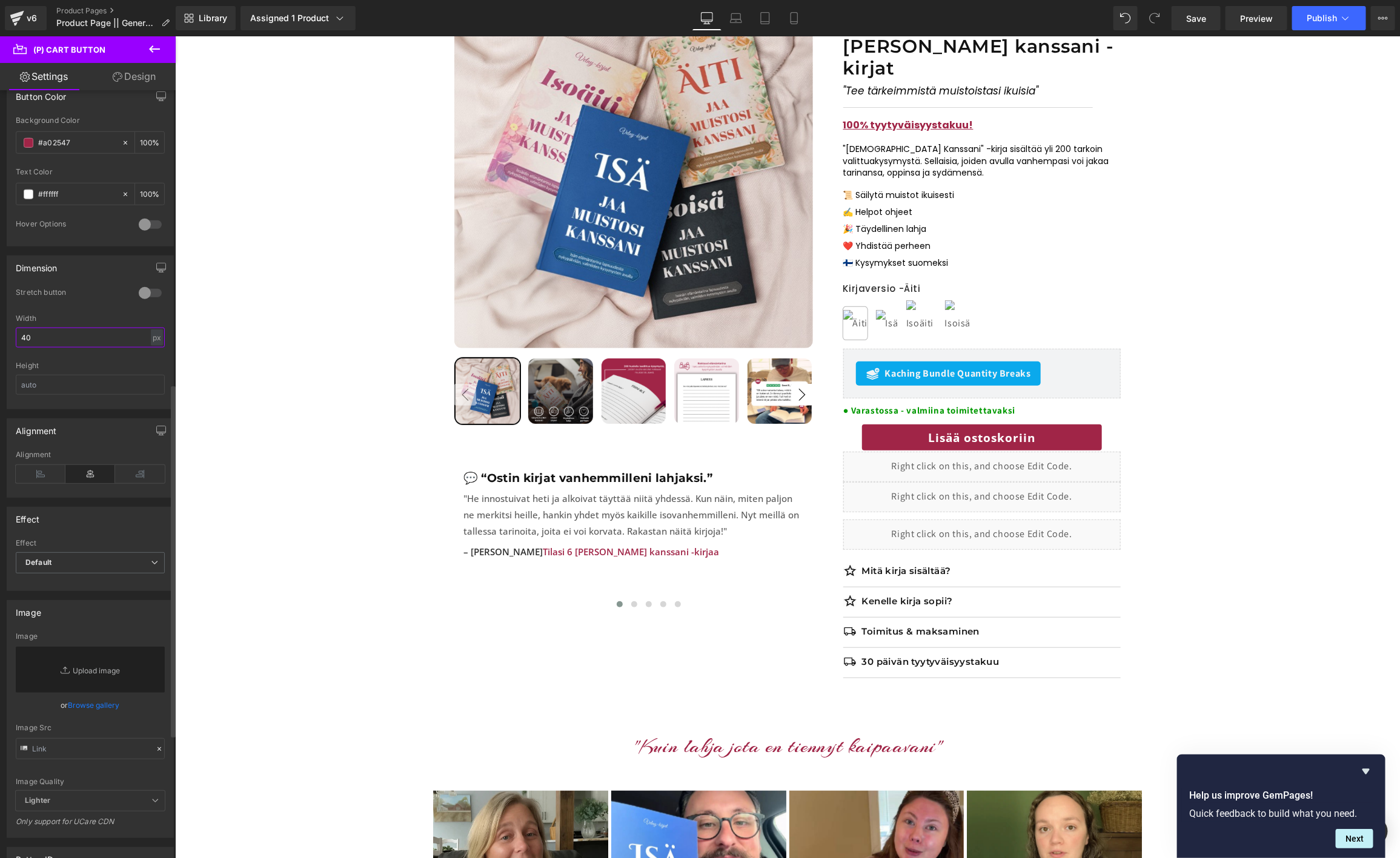
type input "4"
type input "5"
type input "400"
click at [151, 303] on div at bounding box center [150, 293] width 29 height 20
drag, startPoint x: 1102, startPoint y: 621, endPoint x: 923, endPoint y: 583, distance: 183.0
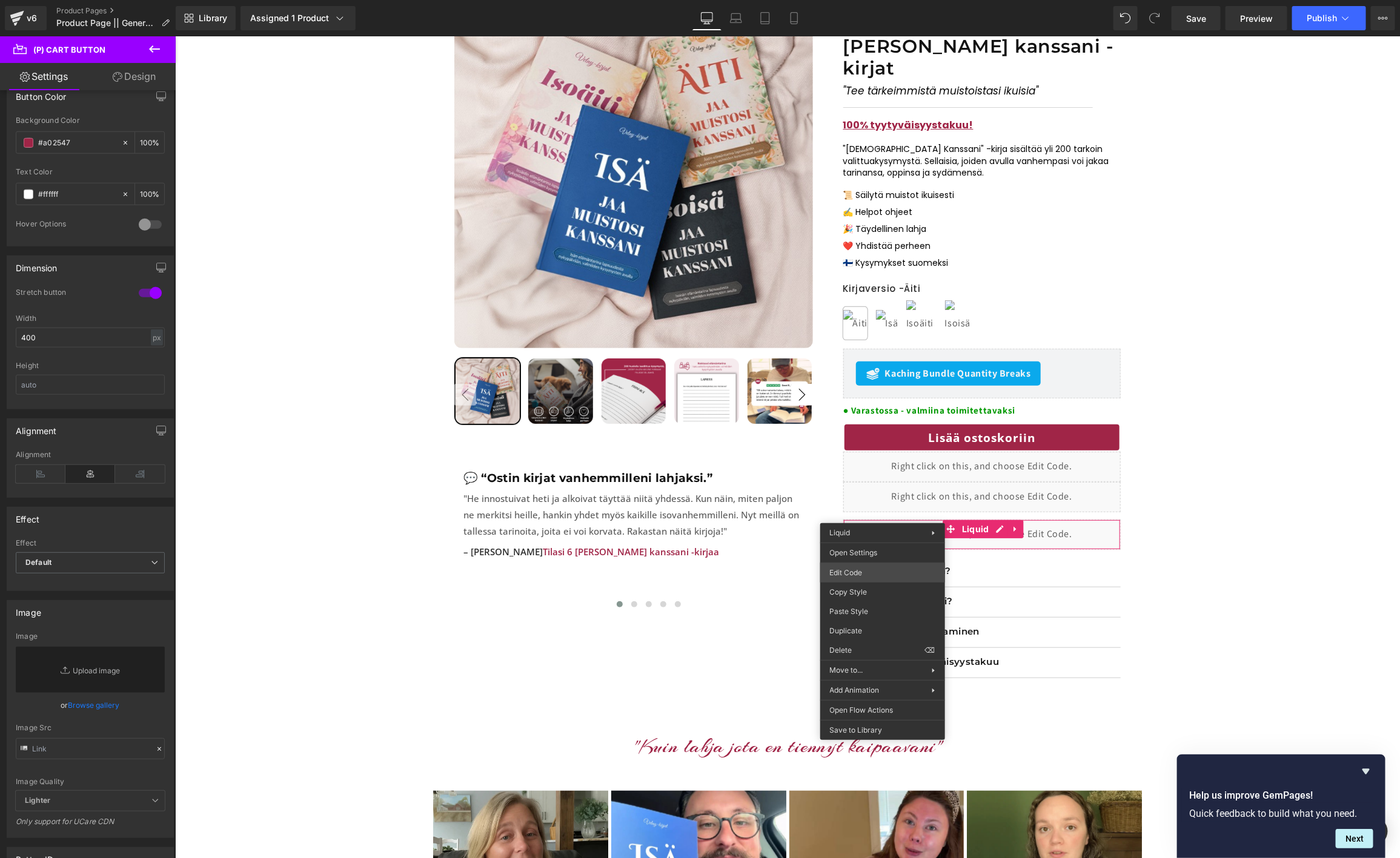
click at [860, 0] on div "Liquid You are previewing how the will restyle your page. You can not edit Elem…" at bounding box center [700, 0] width 1400 height 0
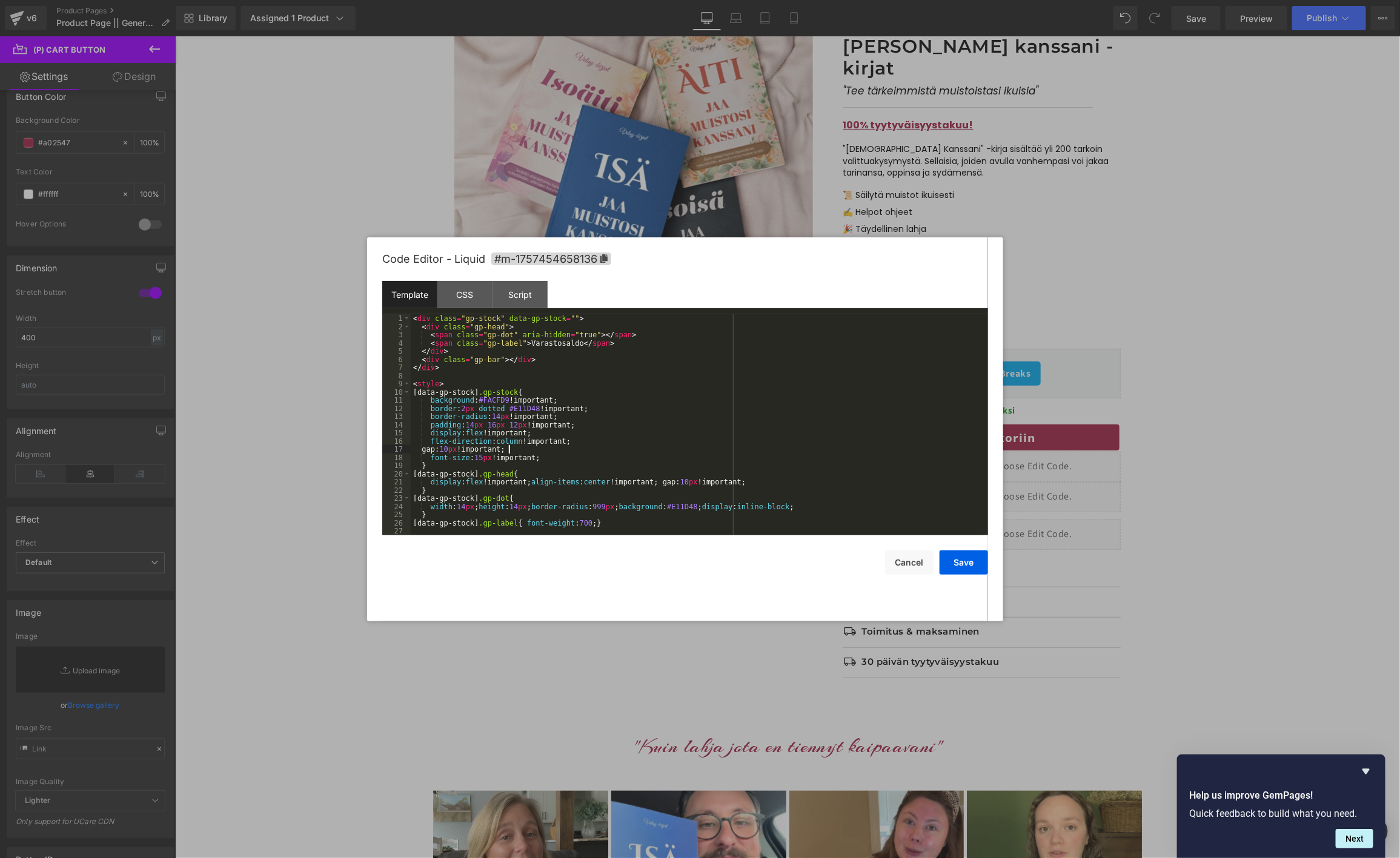
click at [597, 450] on div "< div class = "gp-stock" data-gp-stock = "" > < div class = "gp-head" > < span …" at bounding box center [697, 433] width 572 height 237
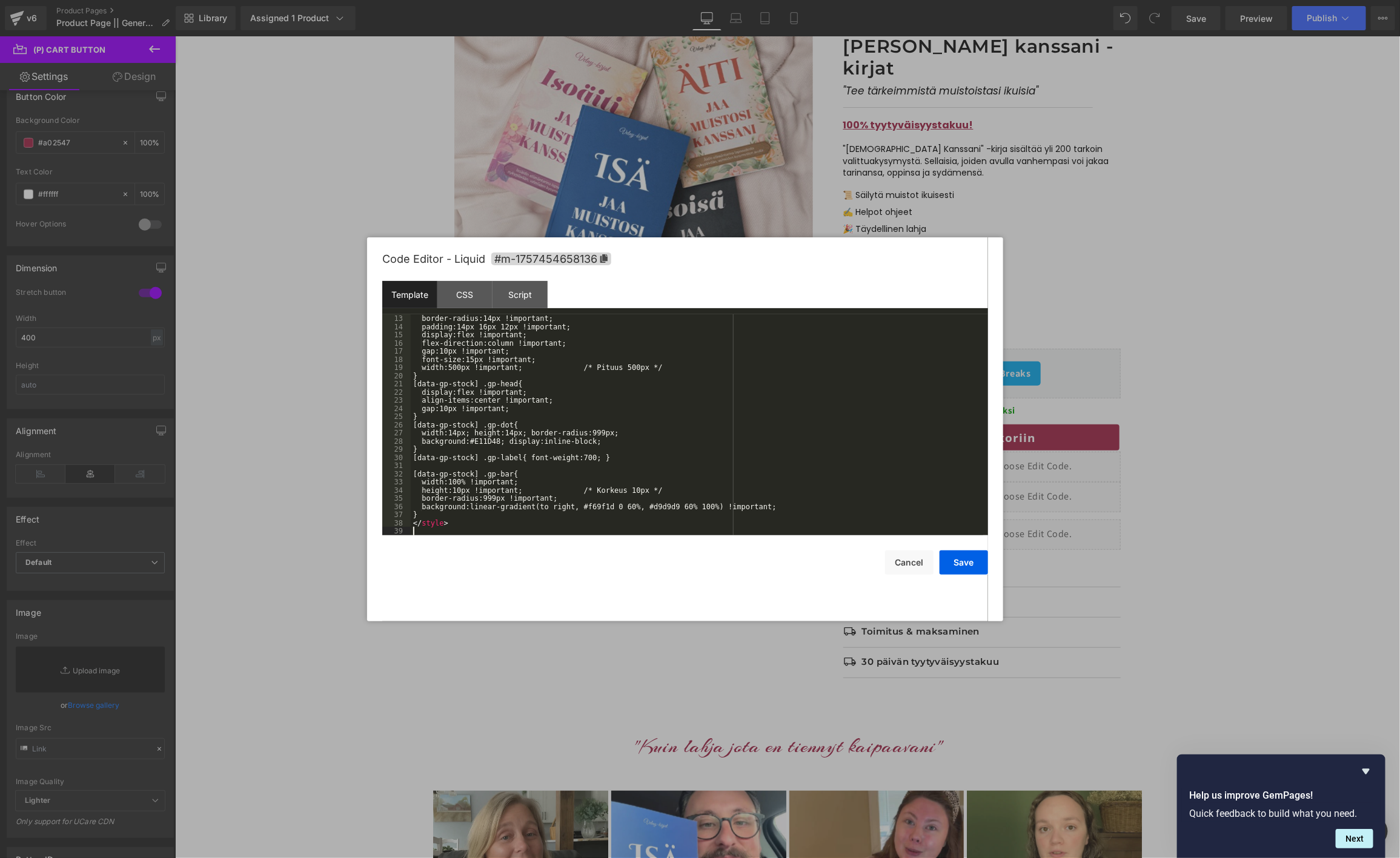
scroll to position [98, 0]
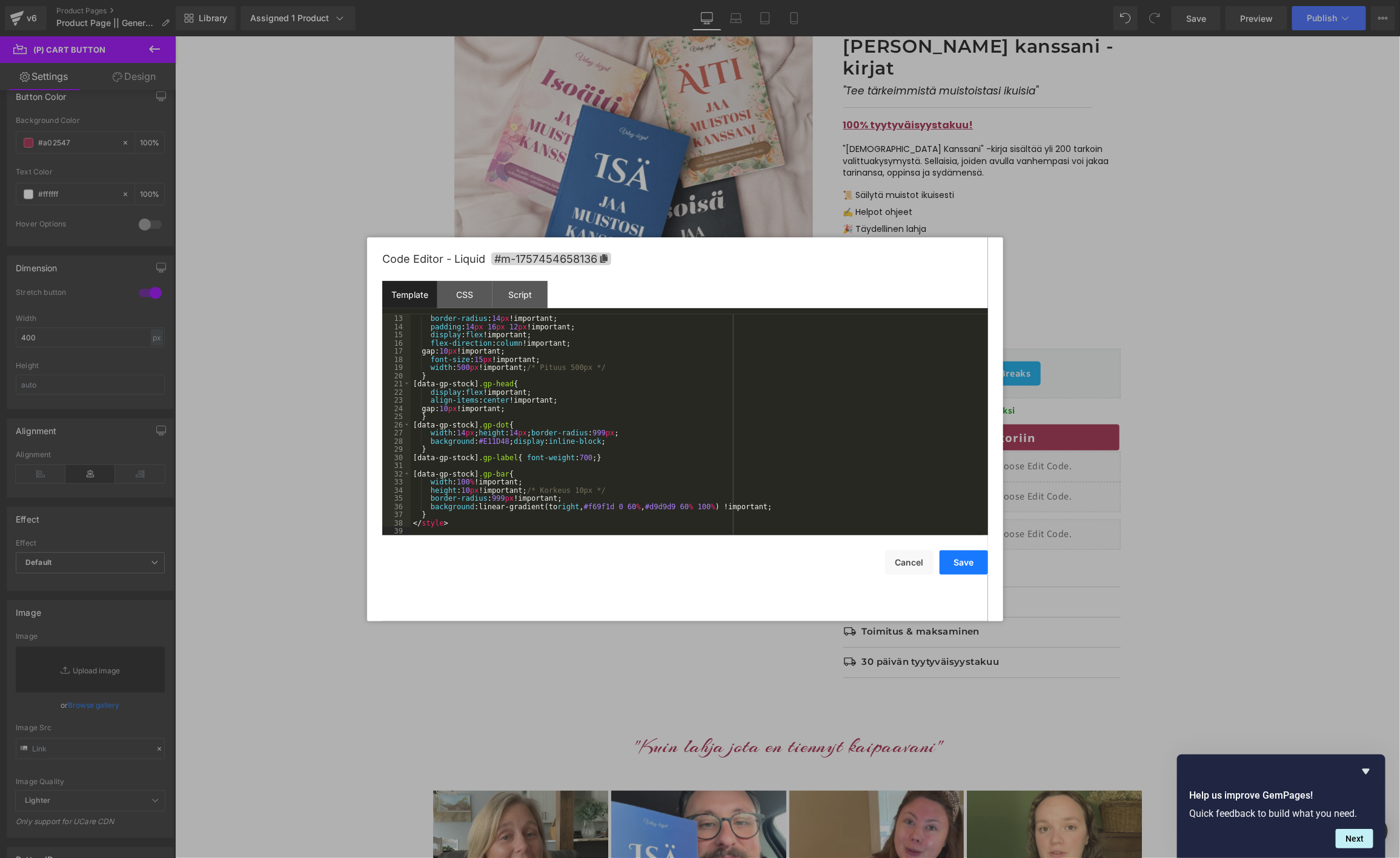
click at [967, 561] on button "Save" at bounding box center [964, 562] width 49 height 24
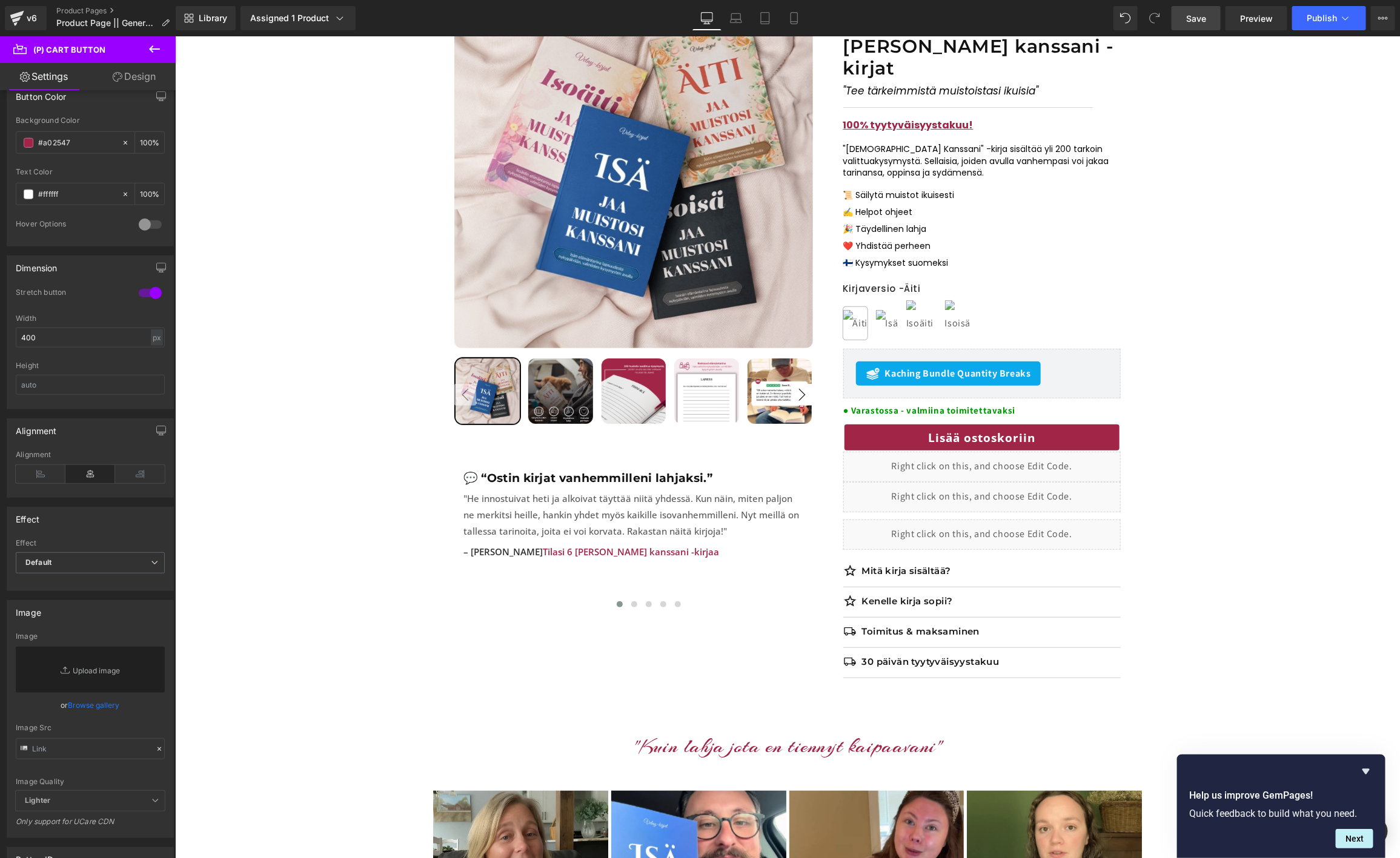
click at [1185, 20] on link "Save" at bounding box center [1195, 17] width 49 height 24
click at [1267, 13] on span "Preview" at bounding box center [1256, 18] width 33 height 12
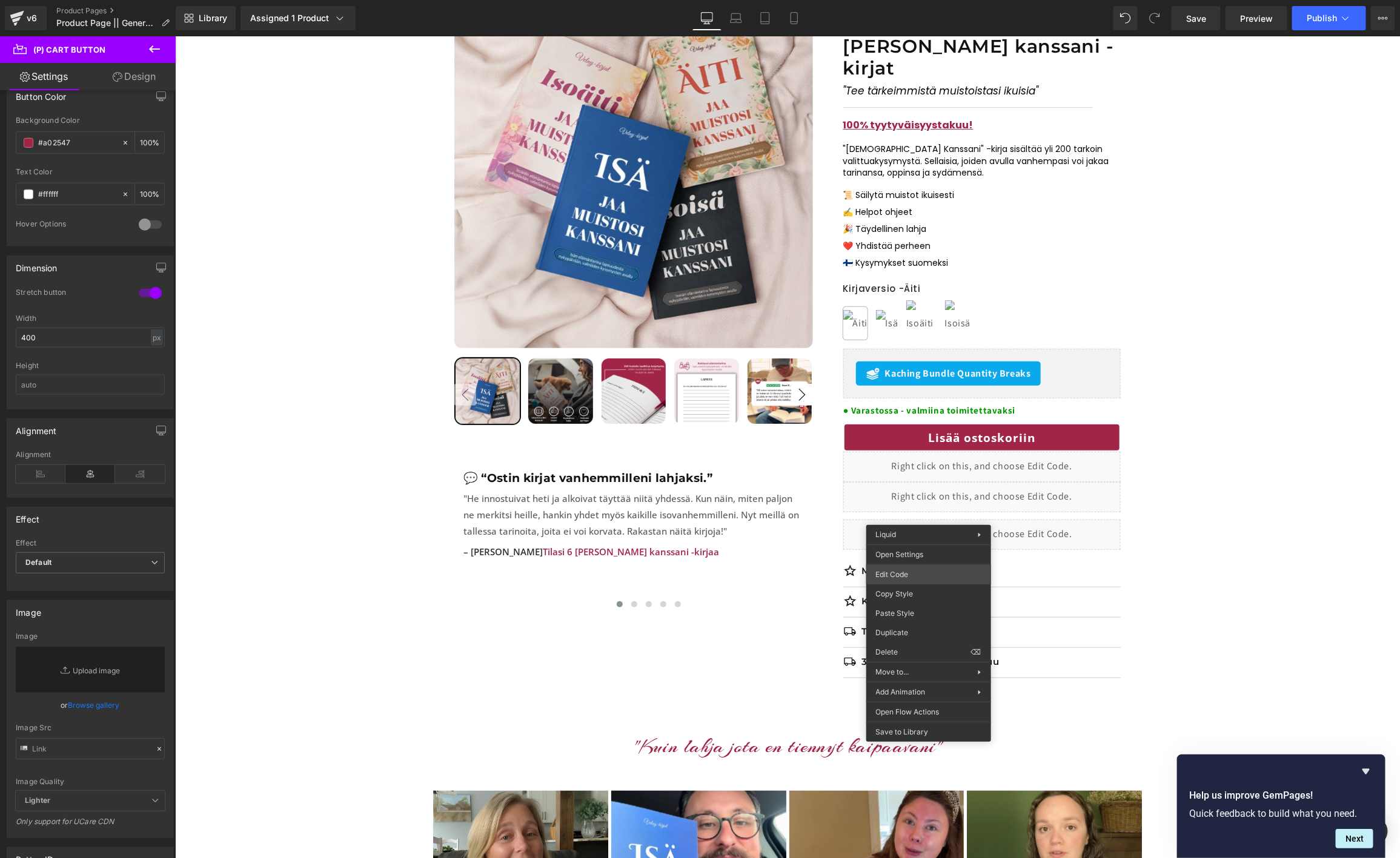
click at [909, 0] on div "Liquid You are previewing how the will restyle your page. You can not edit Elem…" at bounding box center [700, 0] width 1400 height 0
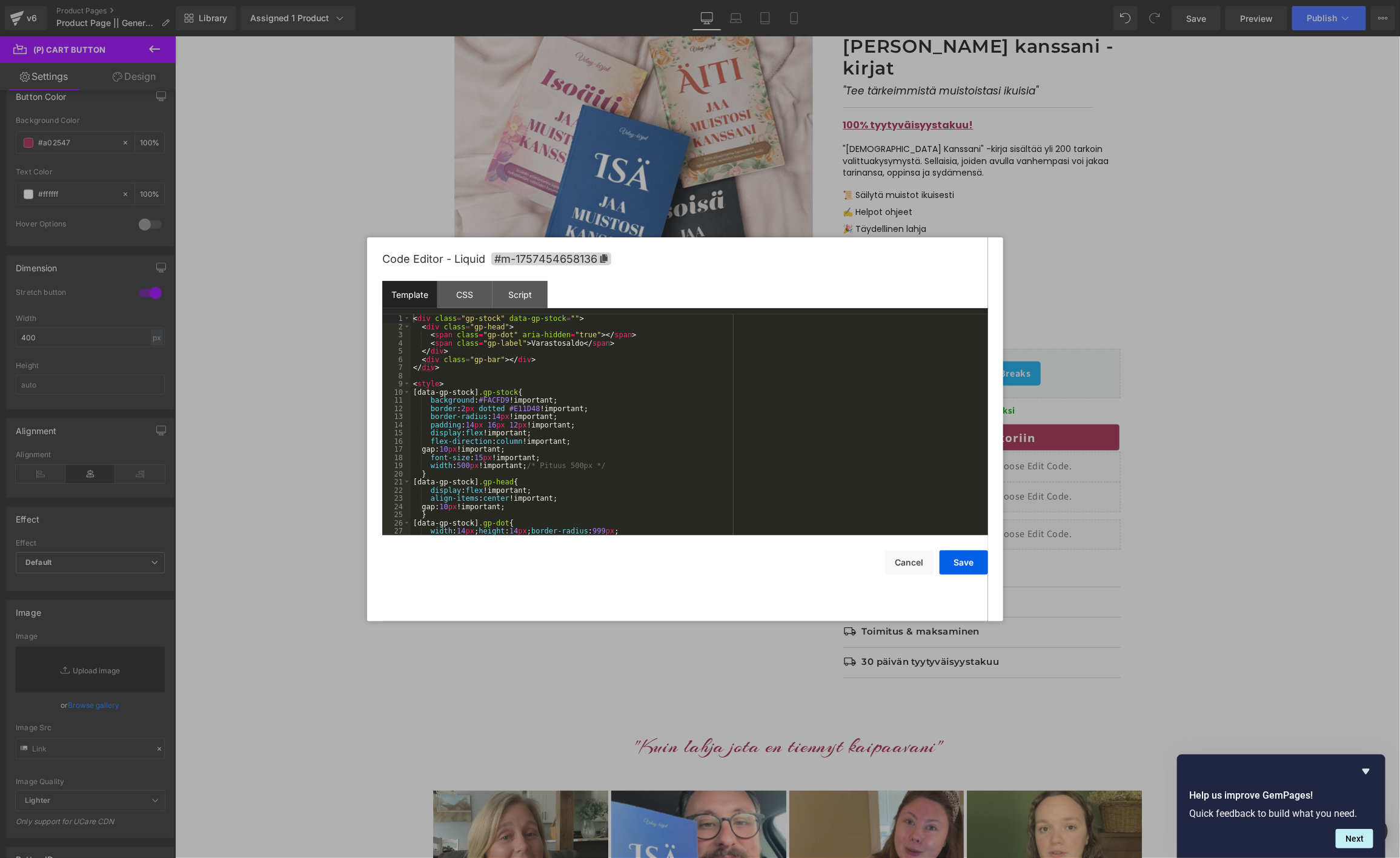
click at [598, 460] on div "< div class = "gp-stock" data-gp-stock = "" > < div class = "gp-head" > < span …" at bounding box center [697, 433] width 572 height 237
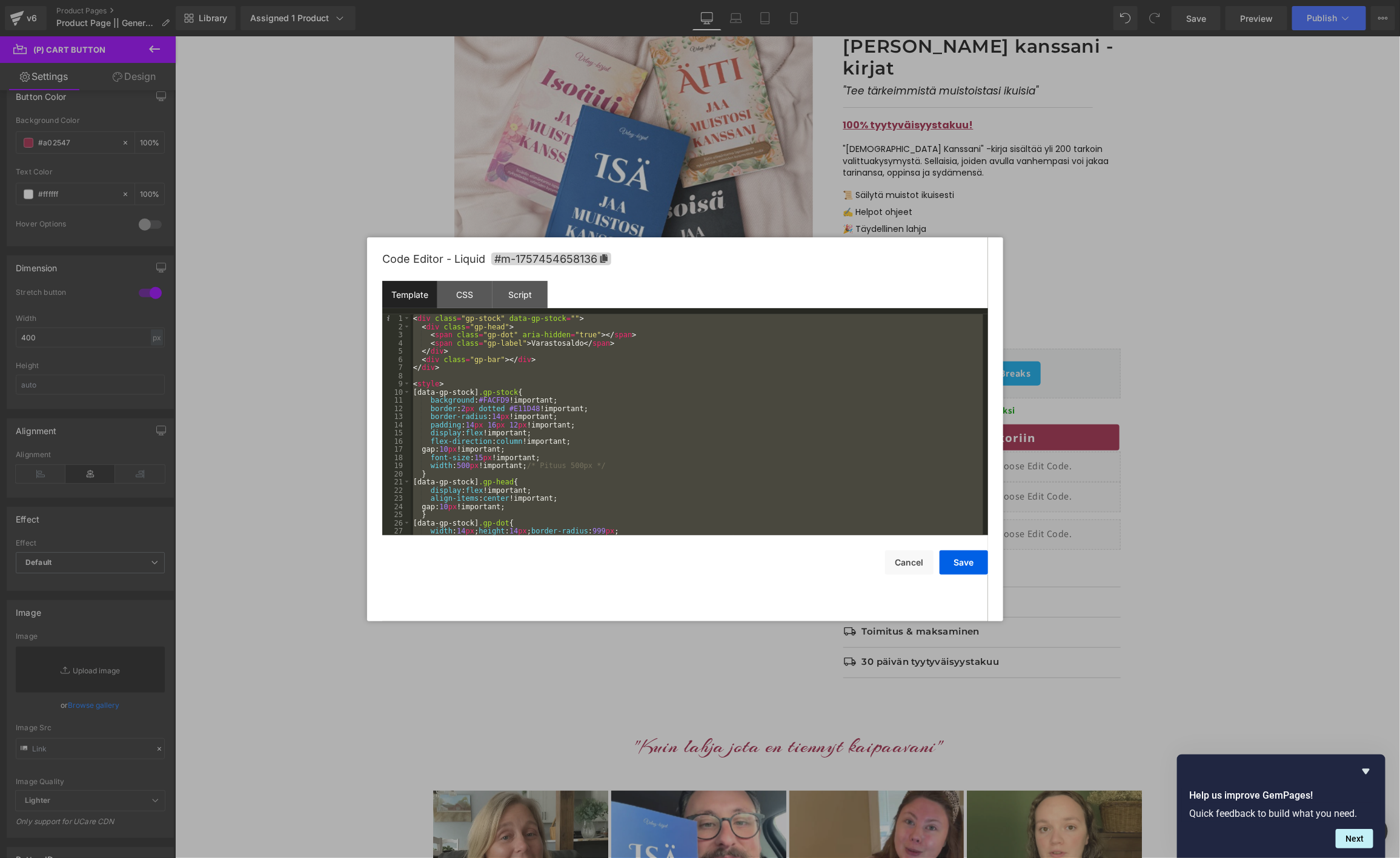
scroll to position [114, 0]
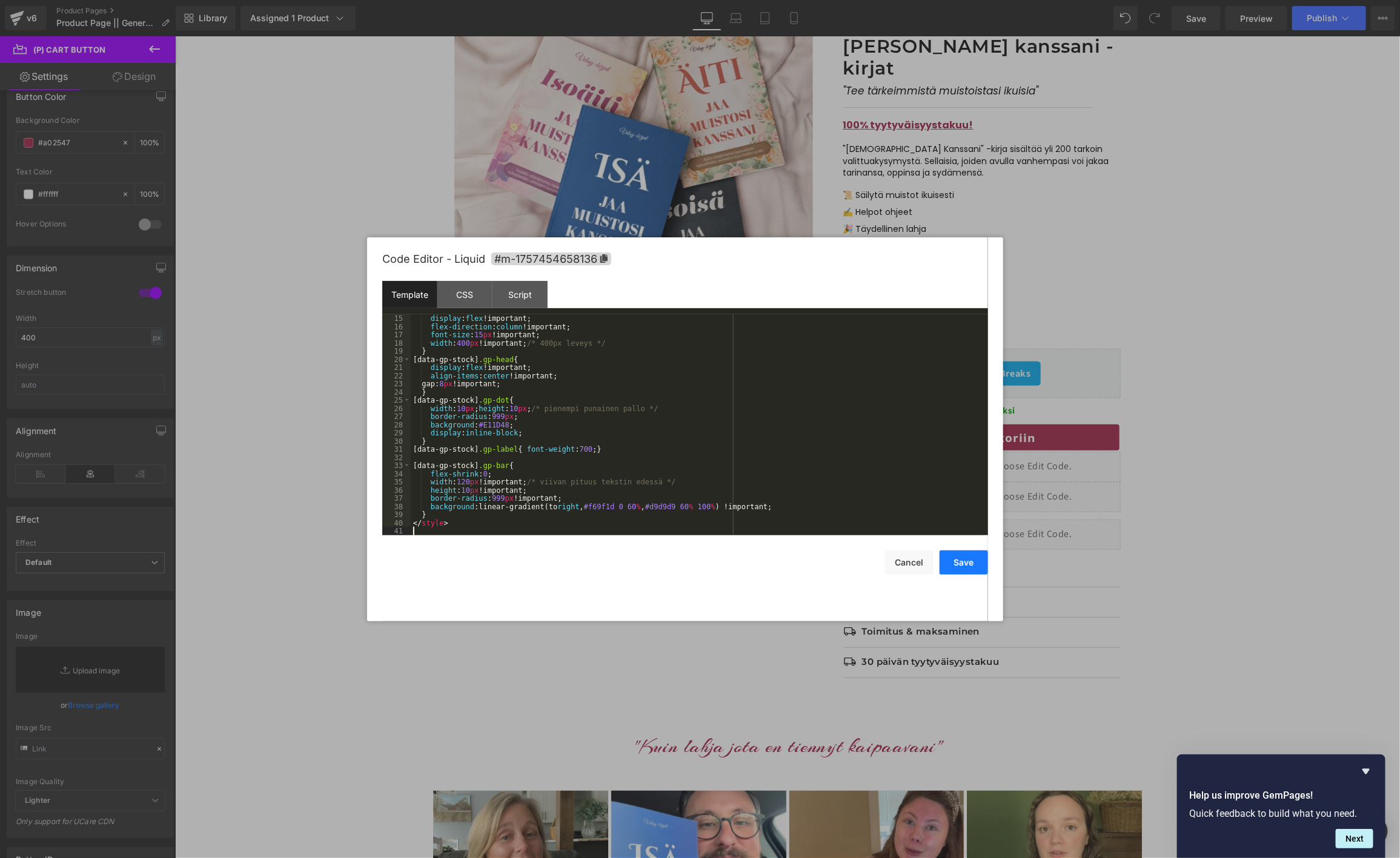
click at [971, 565] on button "Save" at bounding box center [964, 562] width 49 height 24
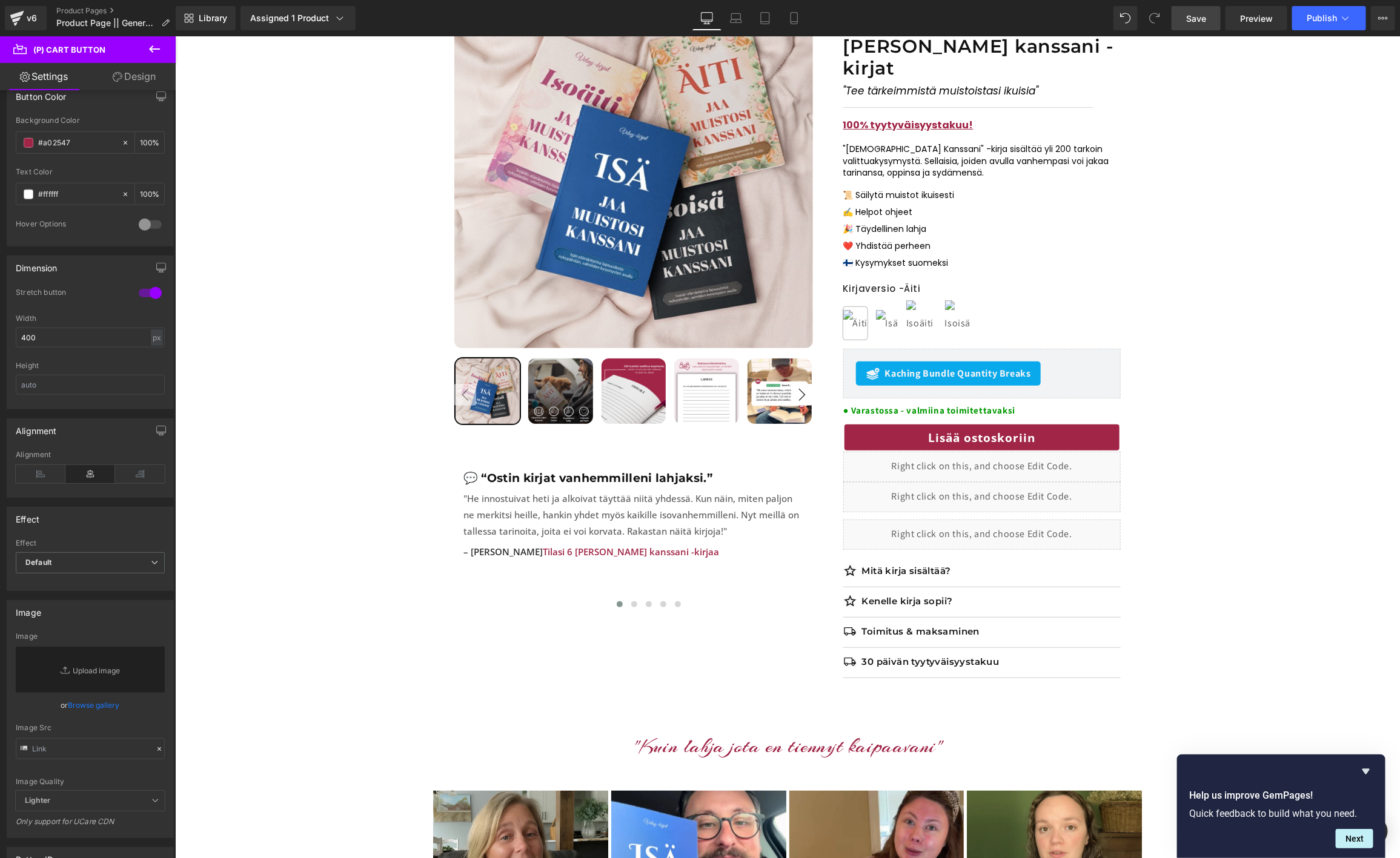
click at [1191, 18] on span "Save" at bounding box center [1195, 18] width 20 height 12
click at [1198, 17] on span "Save" at bounding box center [1195, 18] width 20 height 12
click at [1257, 15] on span "Preview" at bounding box center [1256, 18] width 33 height 12
drag, startPoint x: 912, startPoint y: 475, endPoint x: 918, endPoint y: 472, distance: 6.7
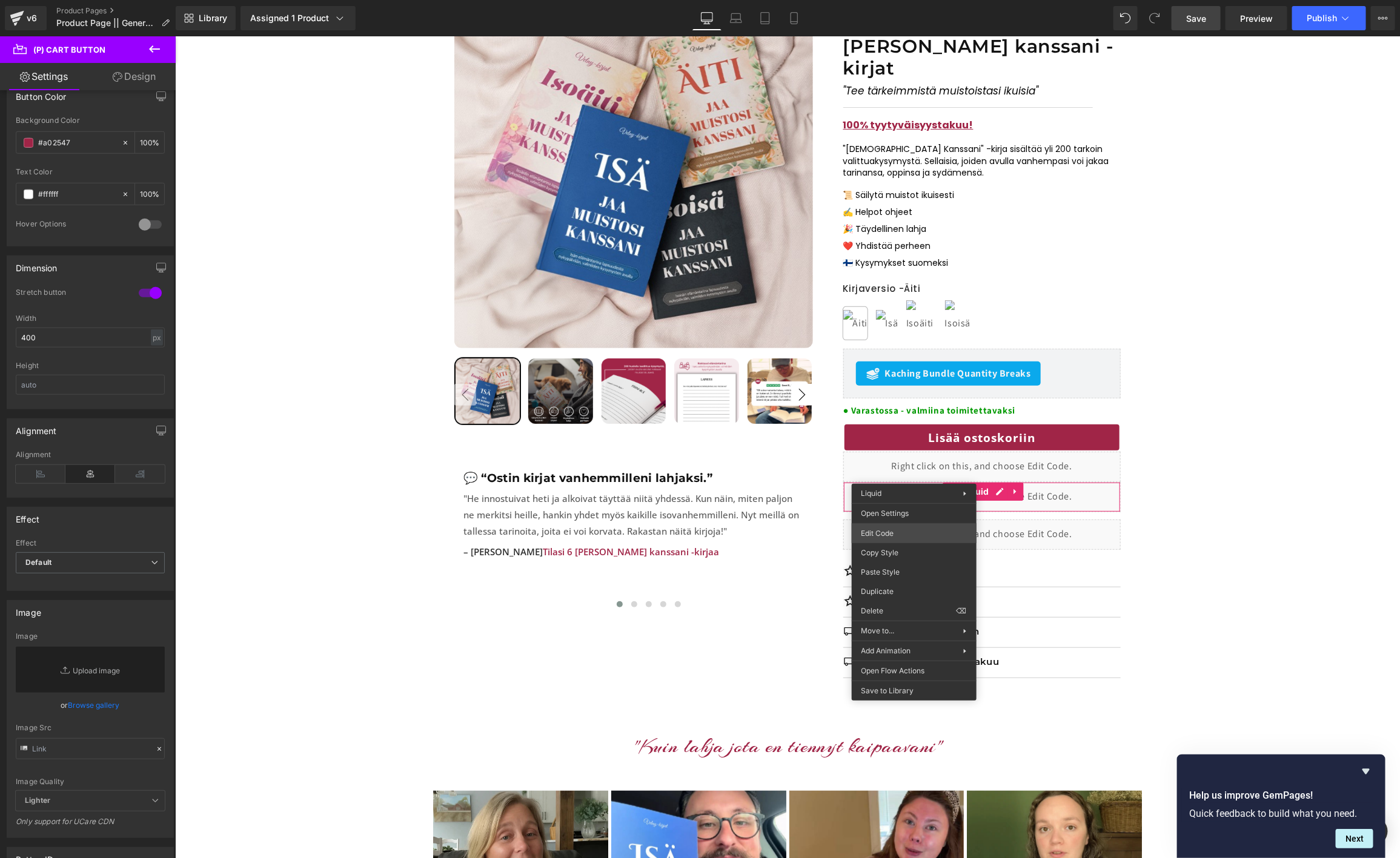
click at [886, 0] on div "Liquid You are previewing how the will restyle your page. You can not edit Elem…" at bounding box center [700, 0] width 1400 height 0
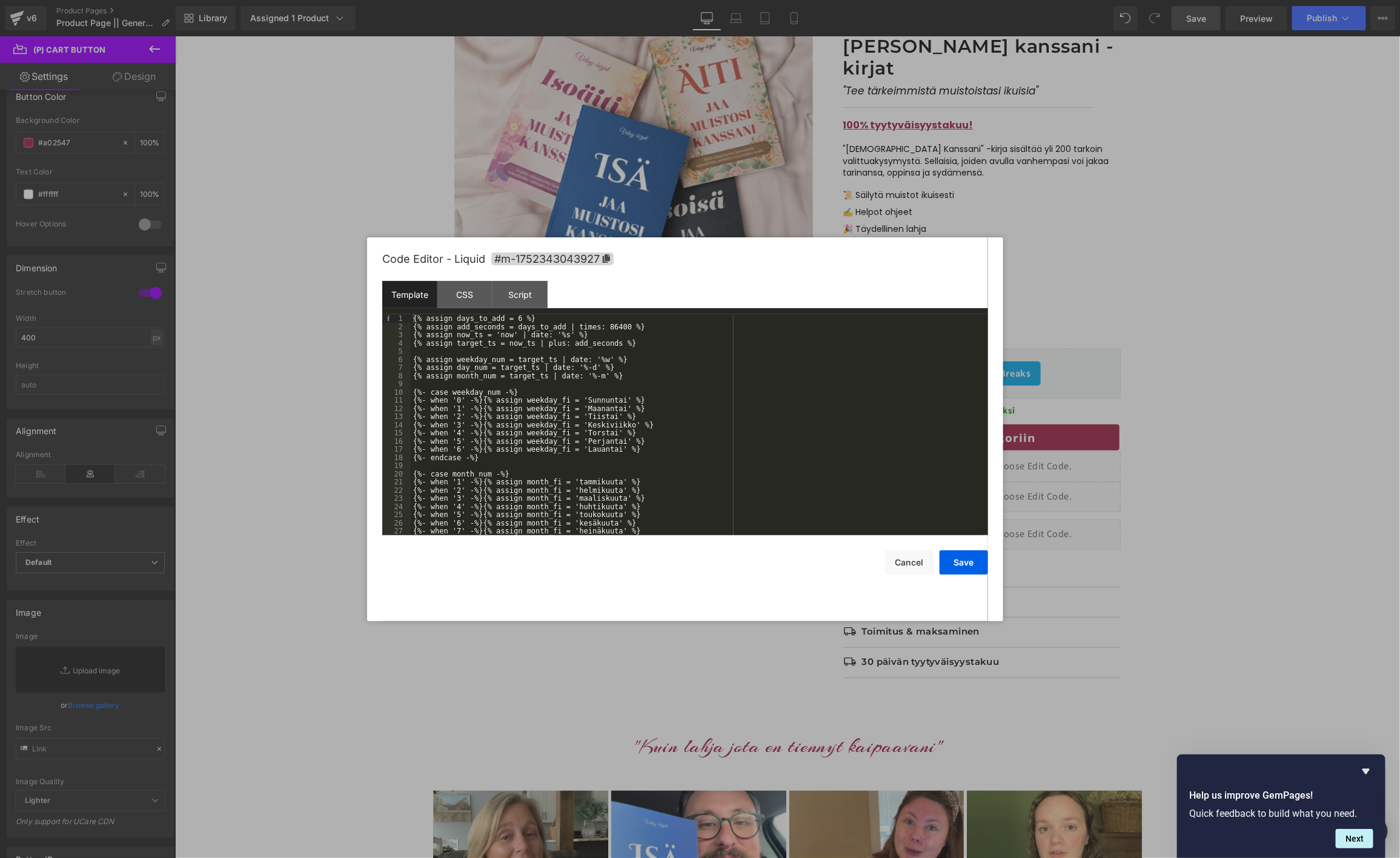
click at [561, 421] on div "{% assign days_to_add = 6 %} {% assign add_seconds = days_to_add | times: 86400…" at bounding box center [697, 433] width 572 height 237
type input "width"
click at [831, 331] on span "All" at bounding box center [833, 331] width 22 height 9
click at [1222, 492] on div at bounding box center [700, 429] width 1400 height 858
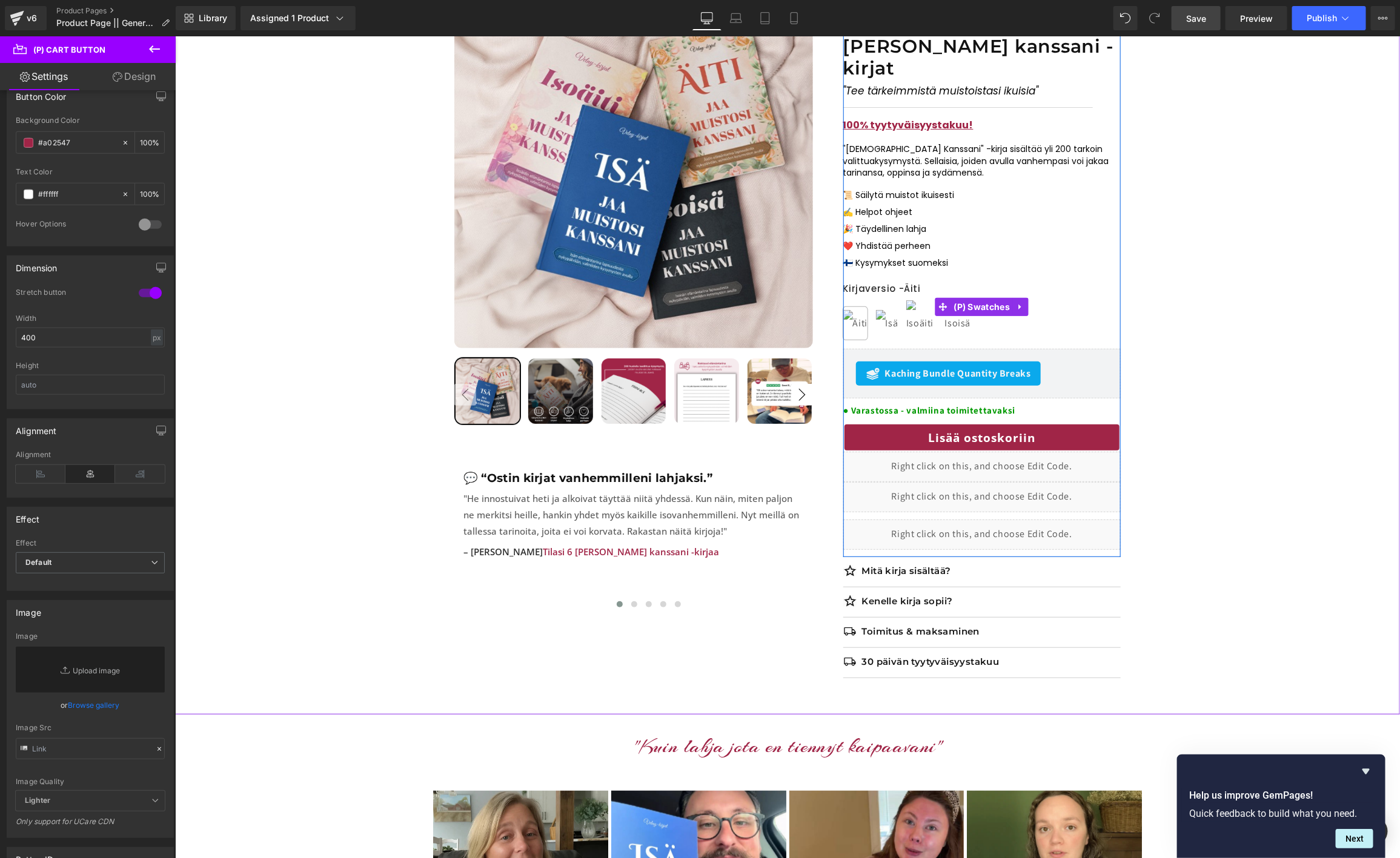
click at [1099, 287] on div "Kirjaversio - Äiti Äiti Isä Isoäiti Isoisä" at bounding box center [981, 316] width 277 height 65
click at [1087, 265] on div "Kirjaversio - Äiti Äiti Isä Isoäiti Isoisä" at bounding box center [981, 306] width 277 height 84
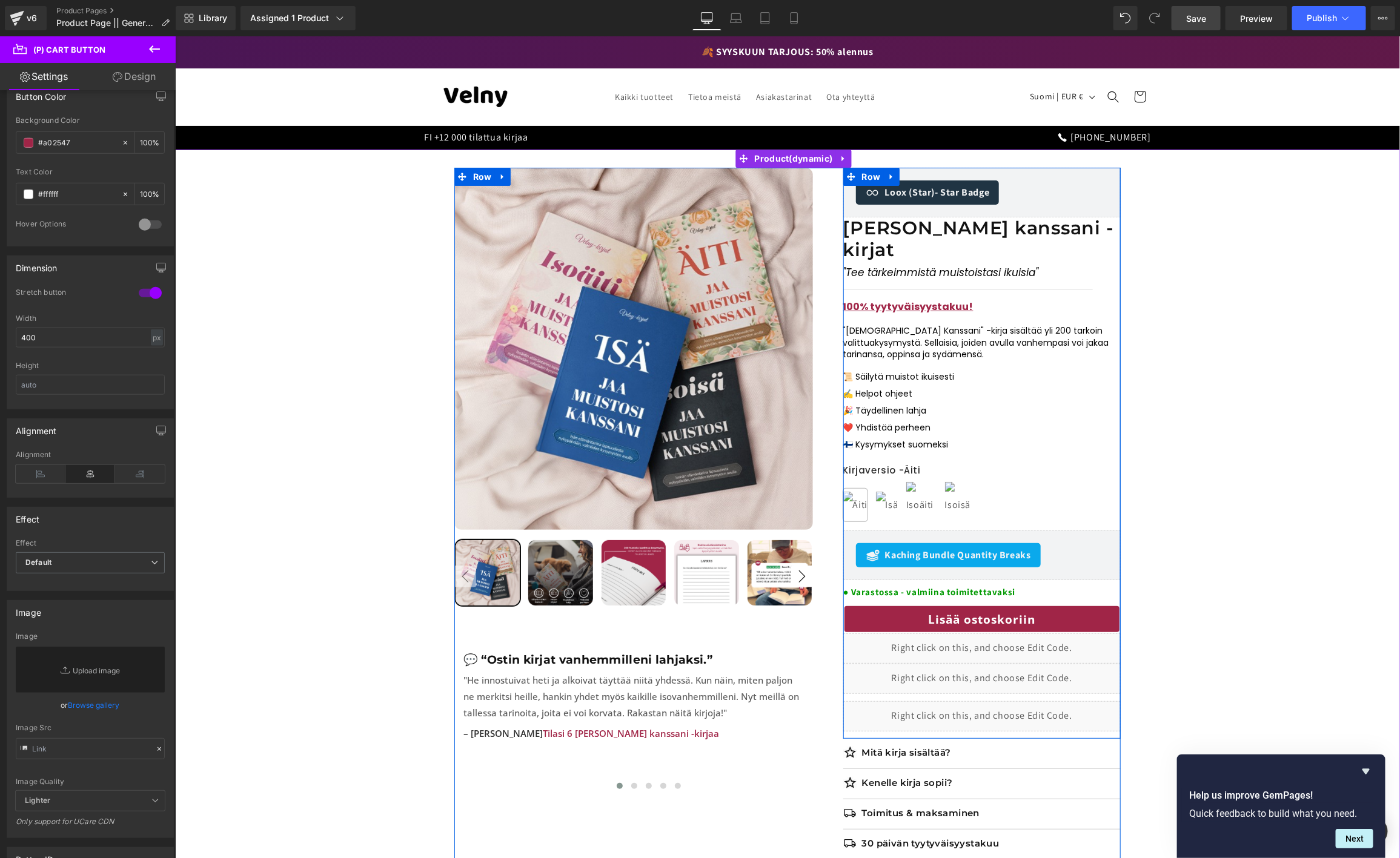
click at [893, 183] on link at bounding box center [891, 176] width 16 height 18
click at [868, 180] on span "Row" at bounding box center [871, 176] width 25 height 18
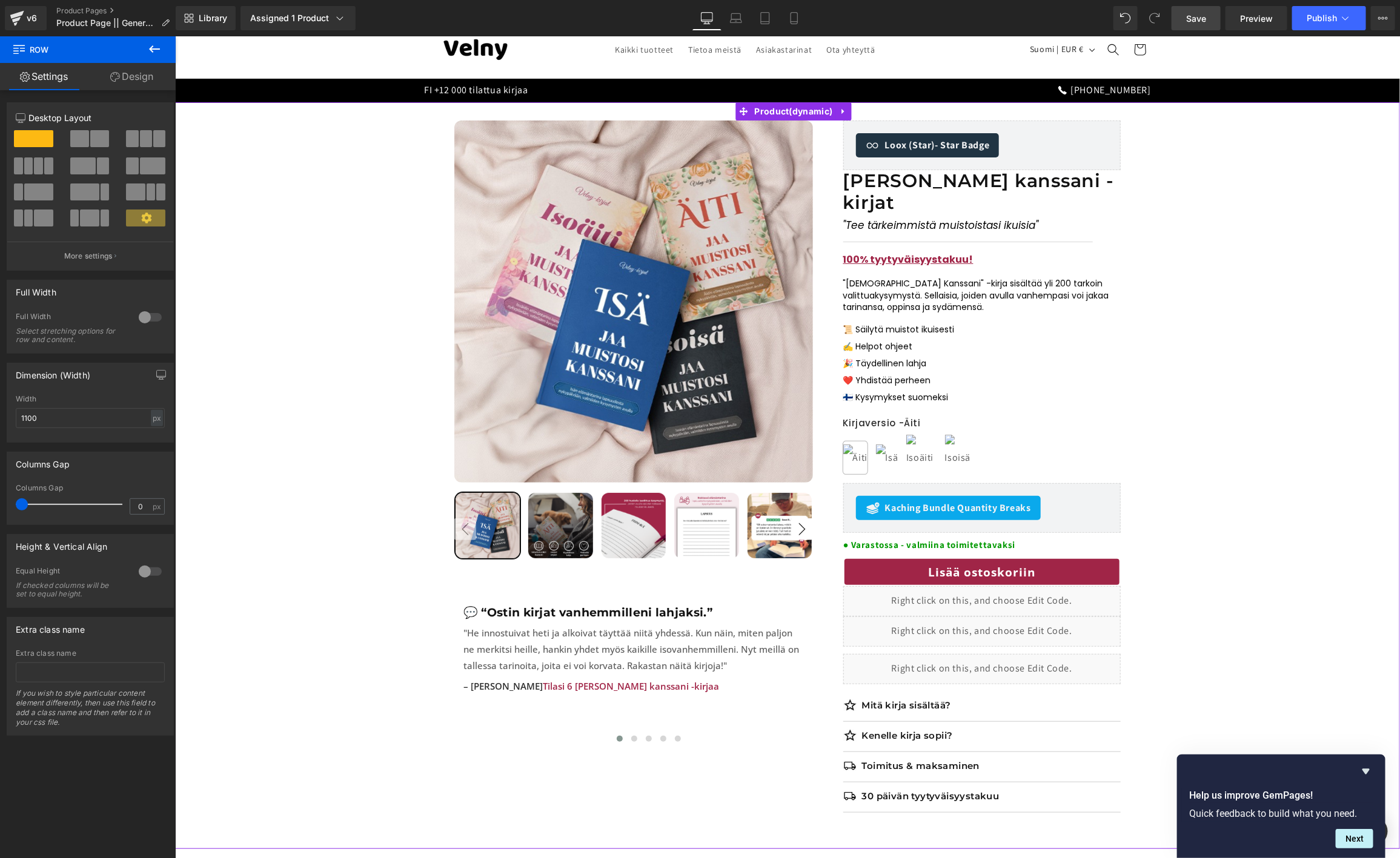
scroll to position [182, 0]
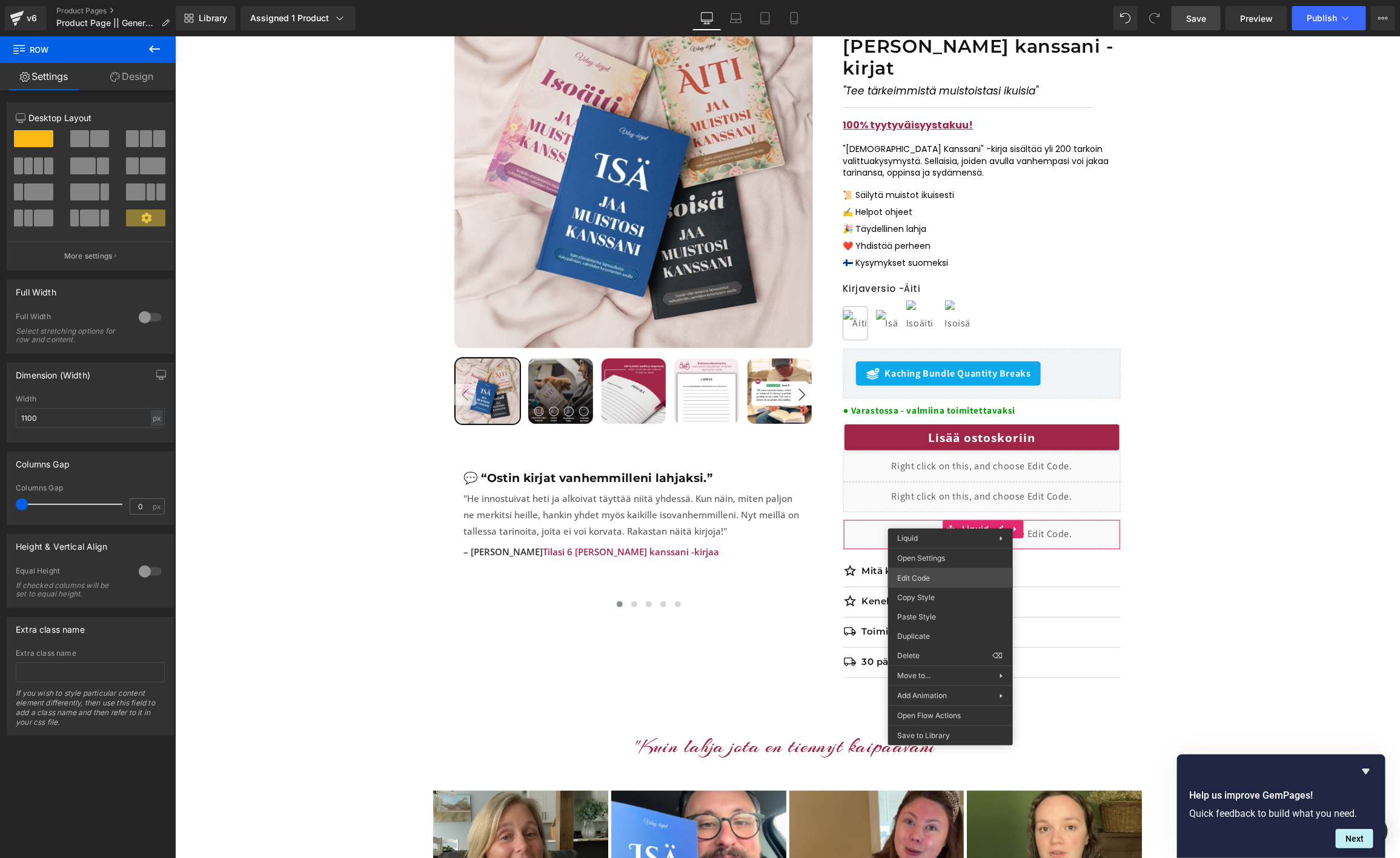
click at [933, 0] on div "Row You are previewing how the will restyle your page. You can not edit Element…" at bounding box center [700, 0] width 1400 height 0
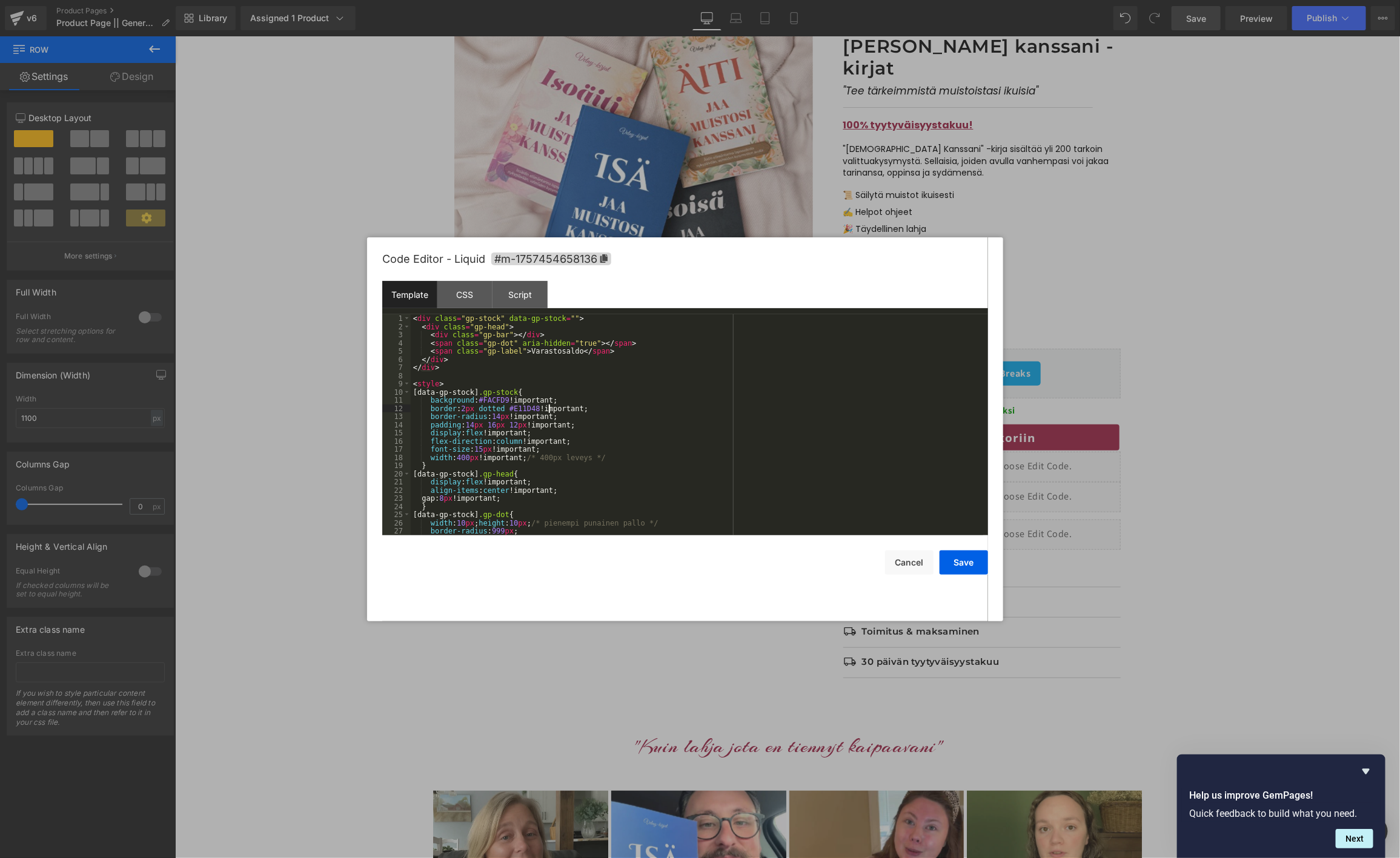
click at [546, 405] on div "< div class = "gp-stock" data-gp-stock = "" > < div class = "gp-head" > < div c…" at bounding box center [697, 433] width 572 height 237
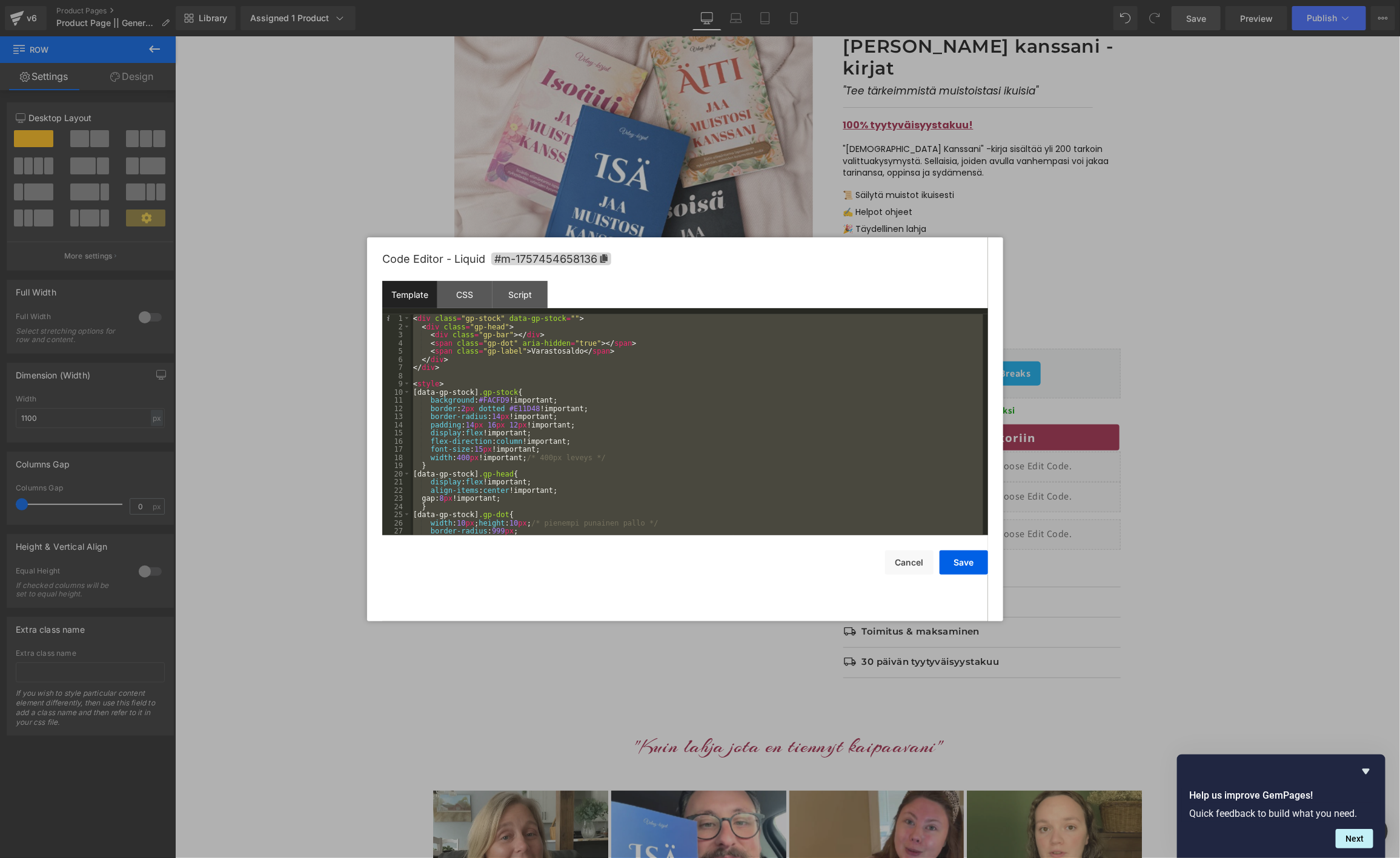
scroll to position [196, 0]
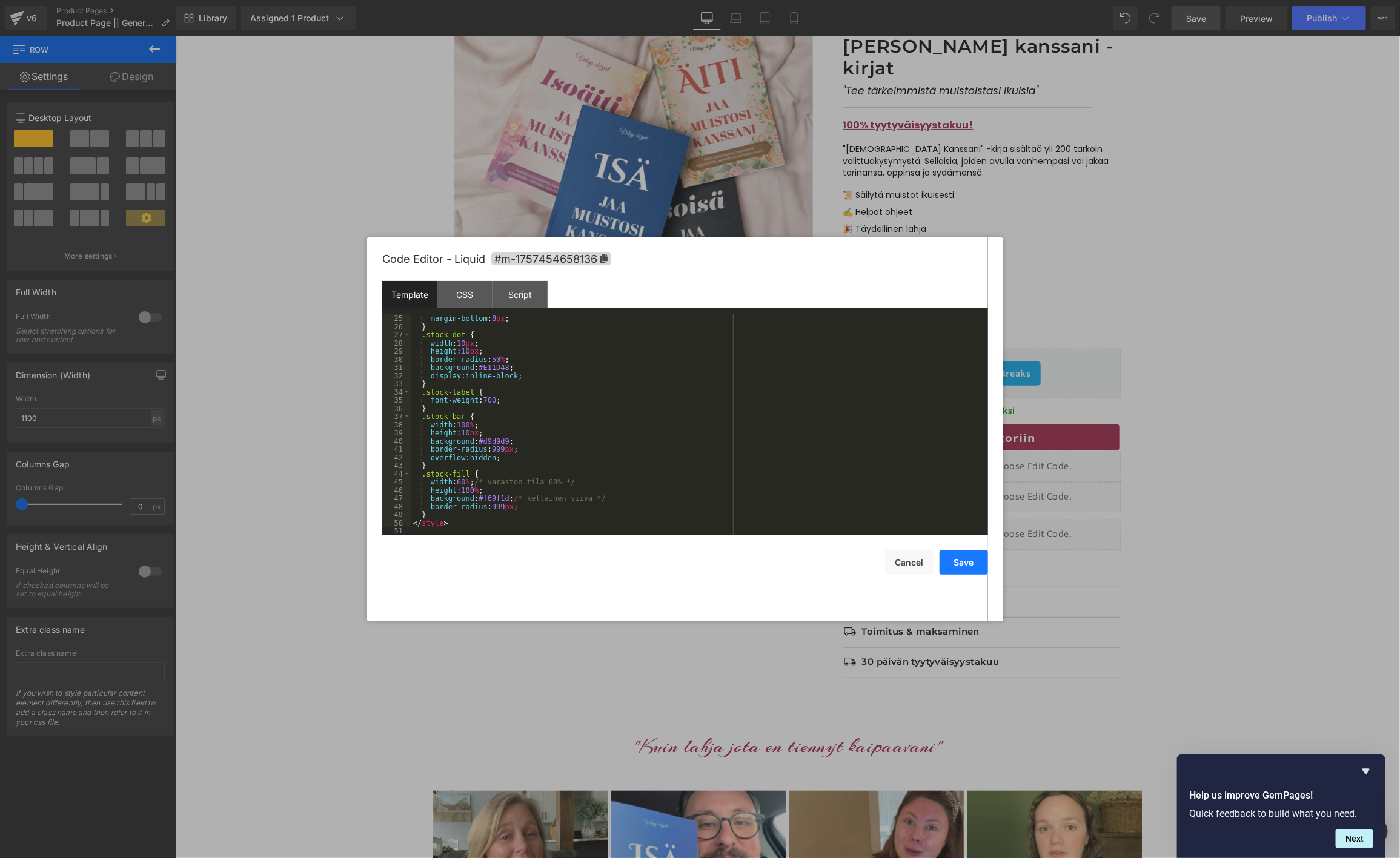
click at [964, 563] on button "Save" at bounding box center [964, 562] width 49 height 24
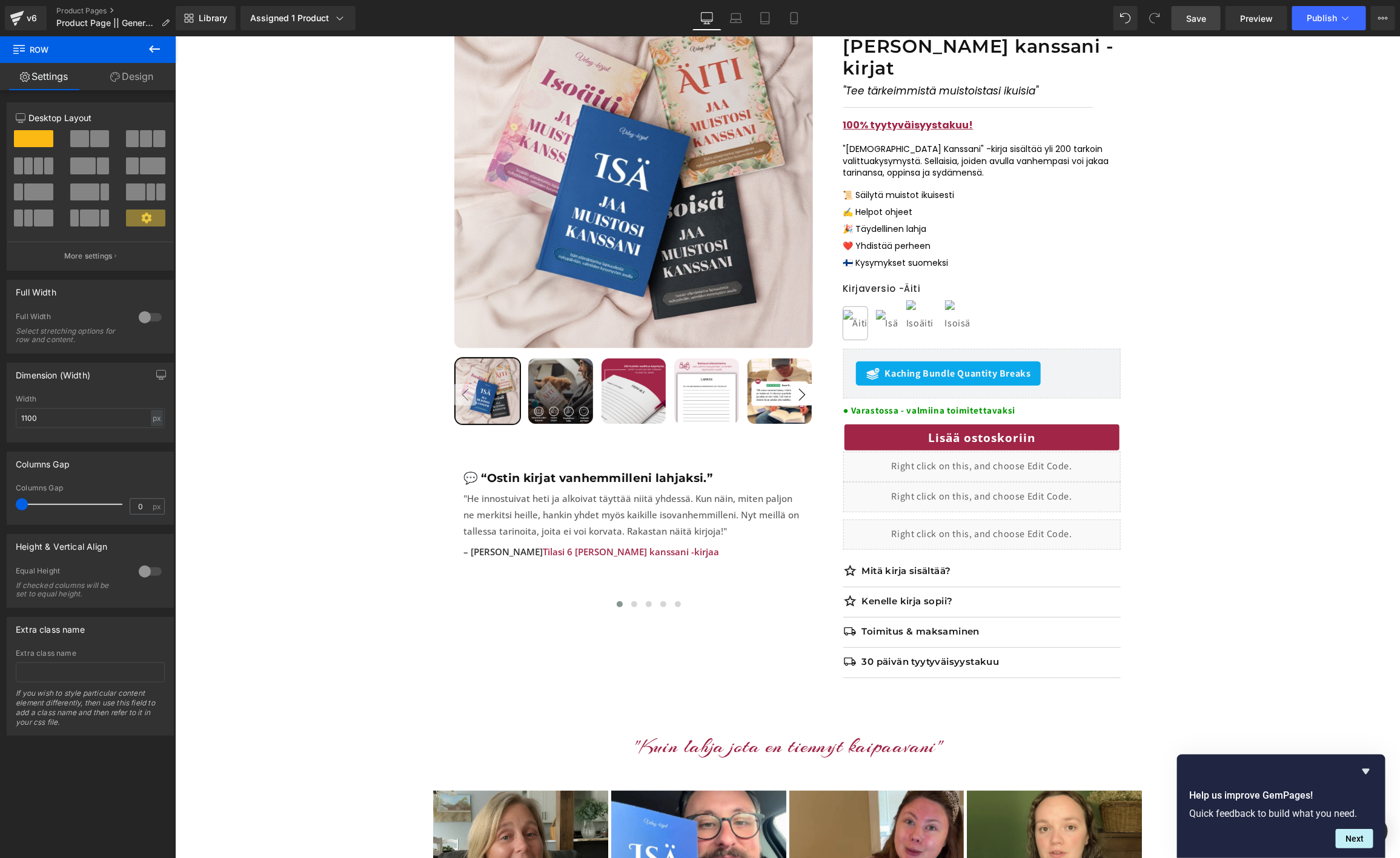
click at [1207, 20] on link "Save" at bounding box center [1195, 17] width 49 height 24
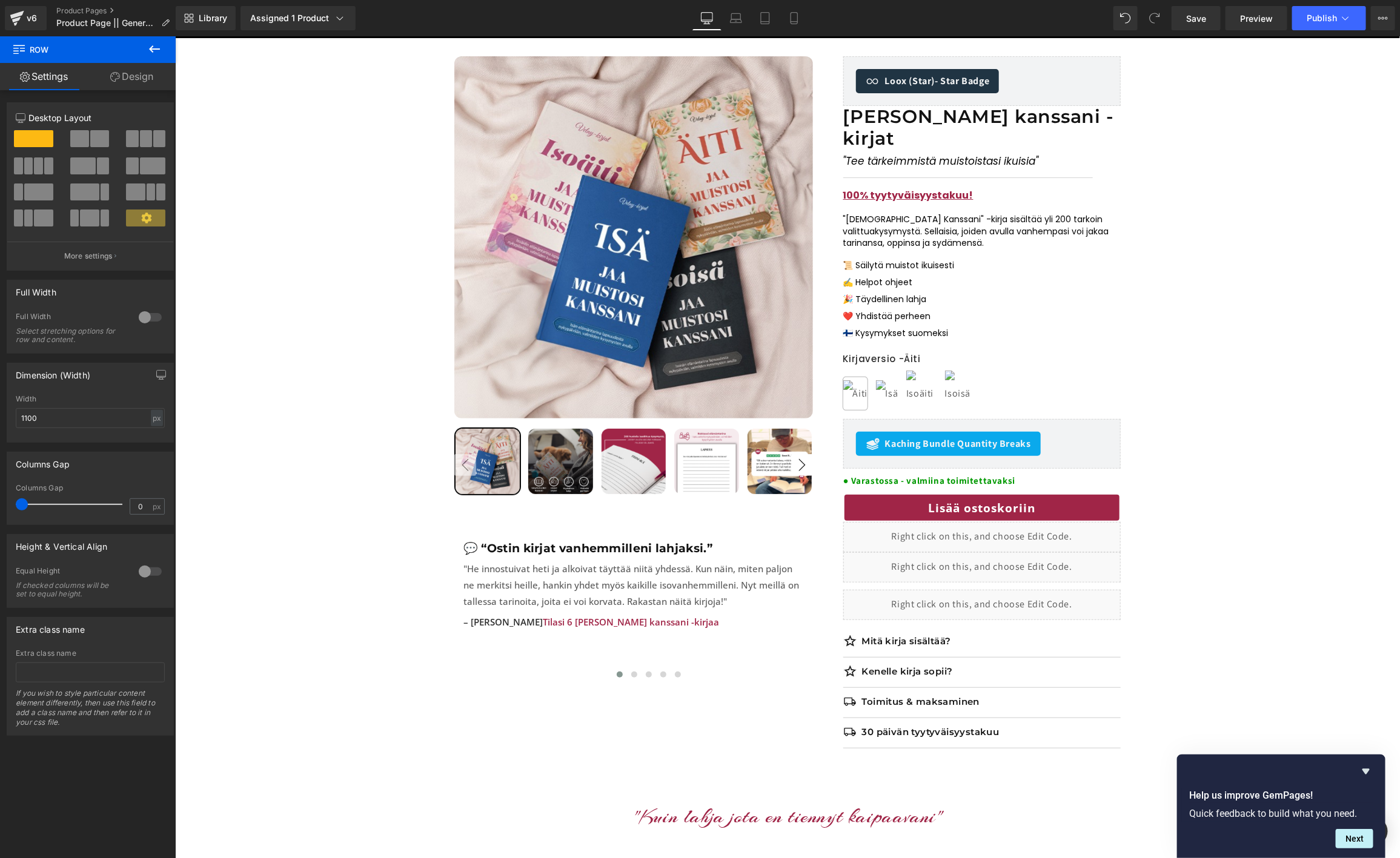
scroll to position [91, 0]
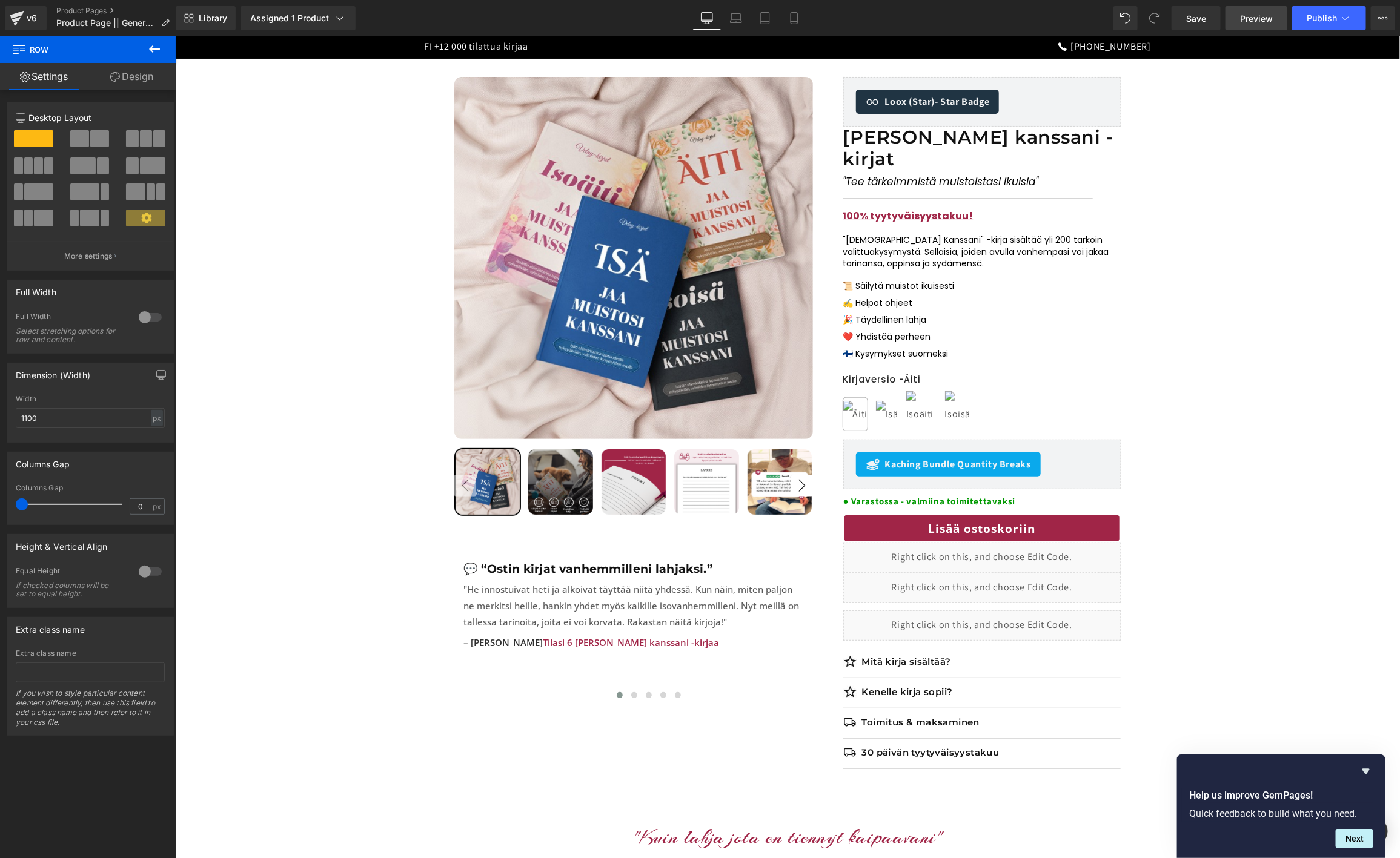
click at [1236, 8] on link "Preview" at bounding box center [1256, 17] width 62 height 24
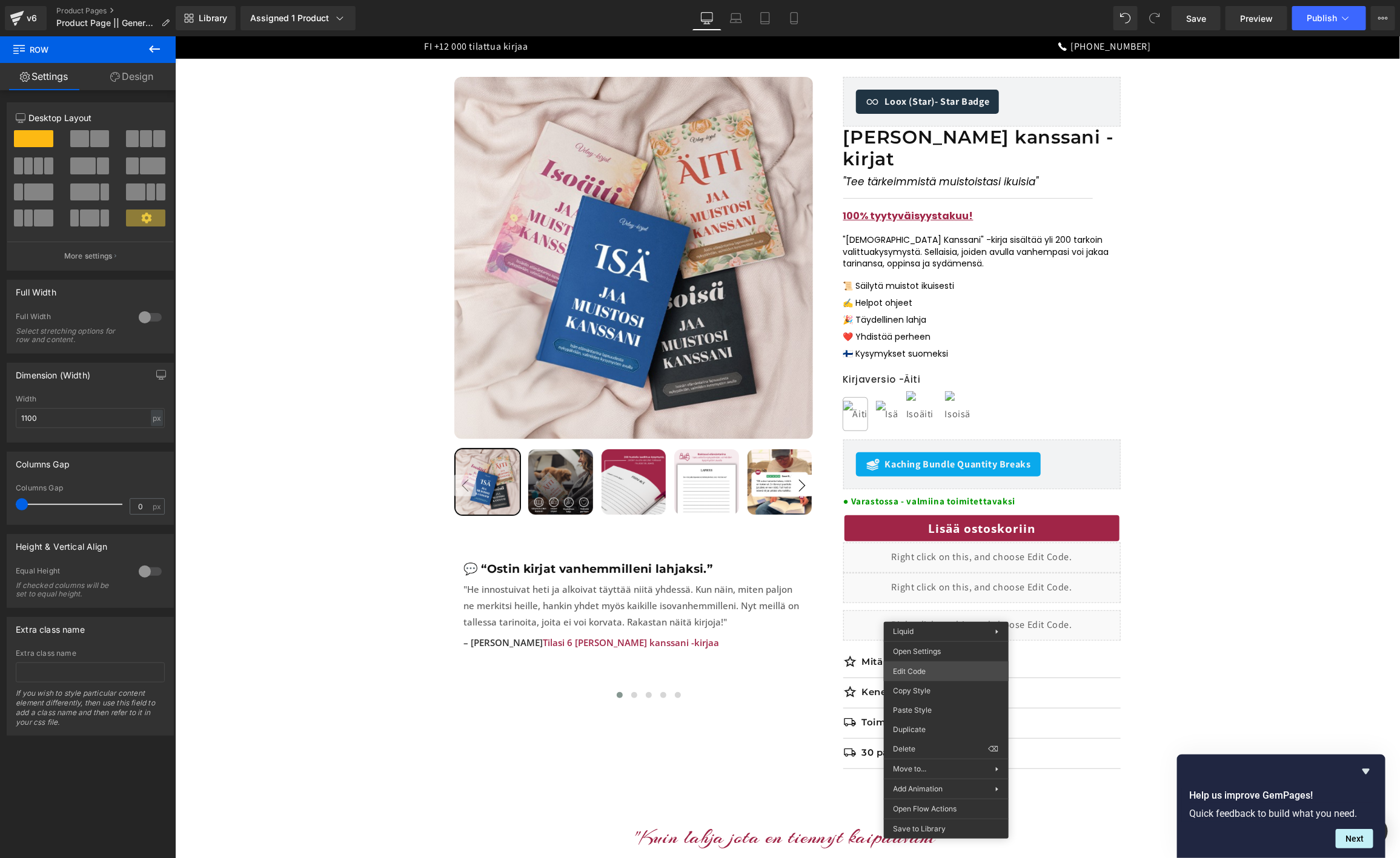
click at [916, 676] on body "Row You are previewing how the will restyle your page. You can not edit Element…" at bounding box center [700, 429] width 1400 height 858
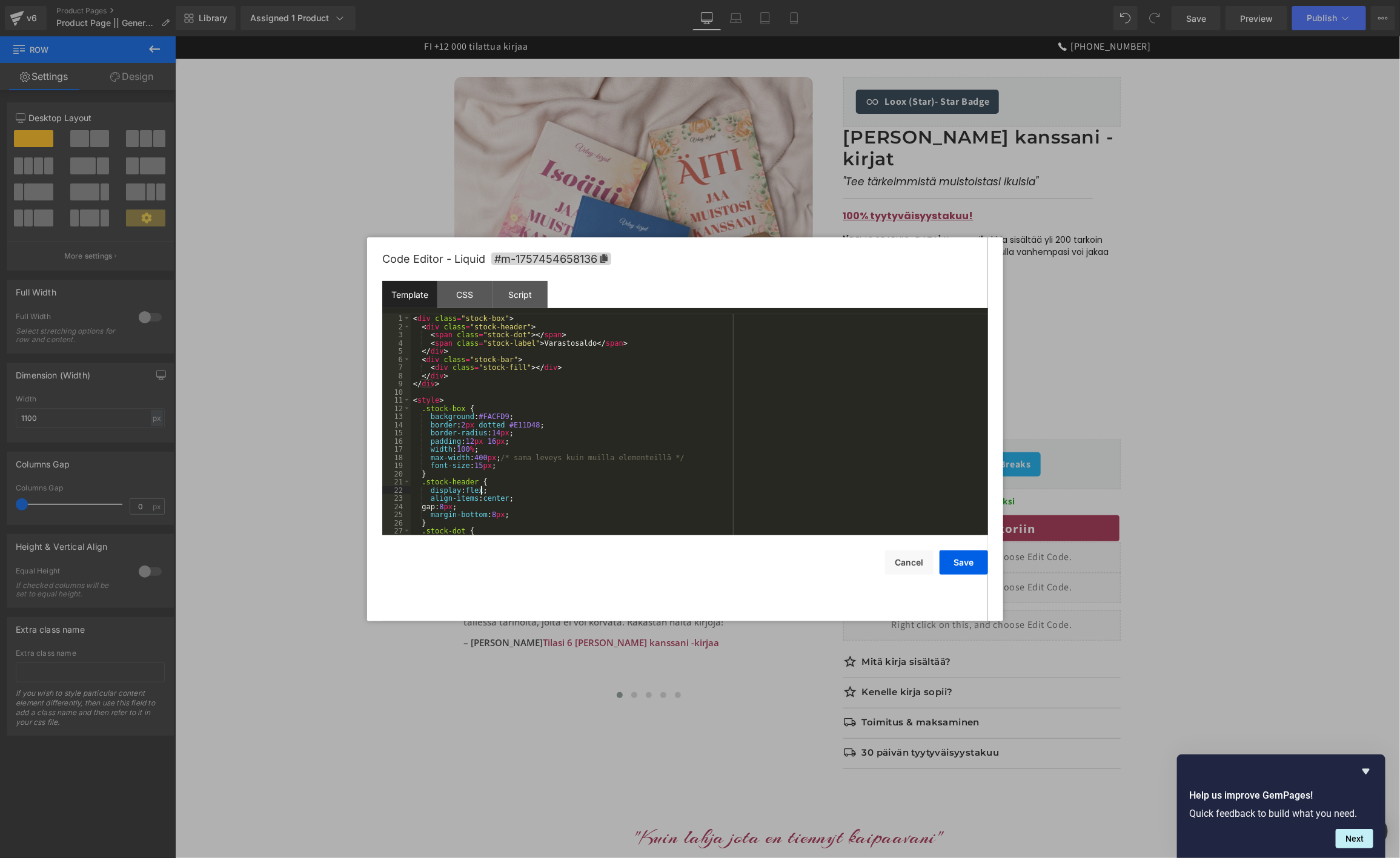
click at [569, 489] on div "< div class = "stock-box" > < div class = "stock-header" > < span class = "stoc…" at bounding box center [697, 433] width 572 height 237
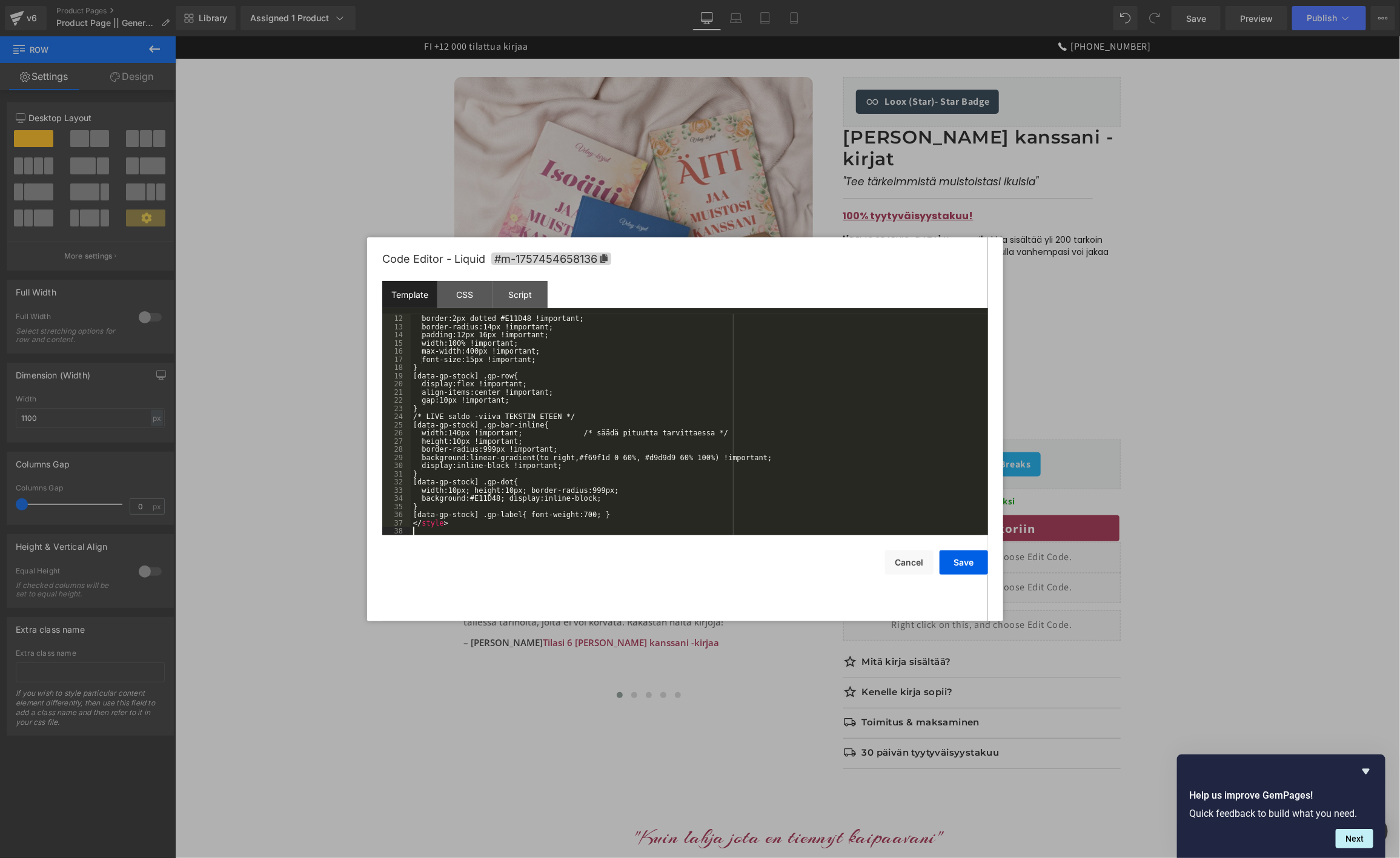
scroll to position [90, 0]
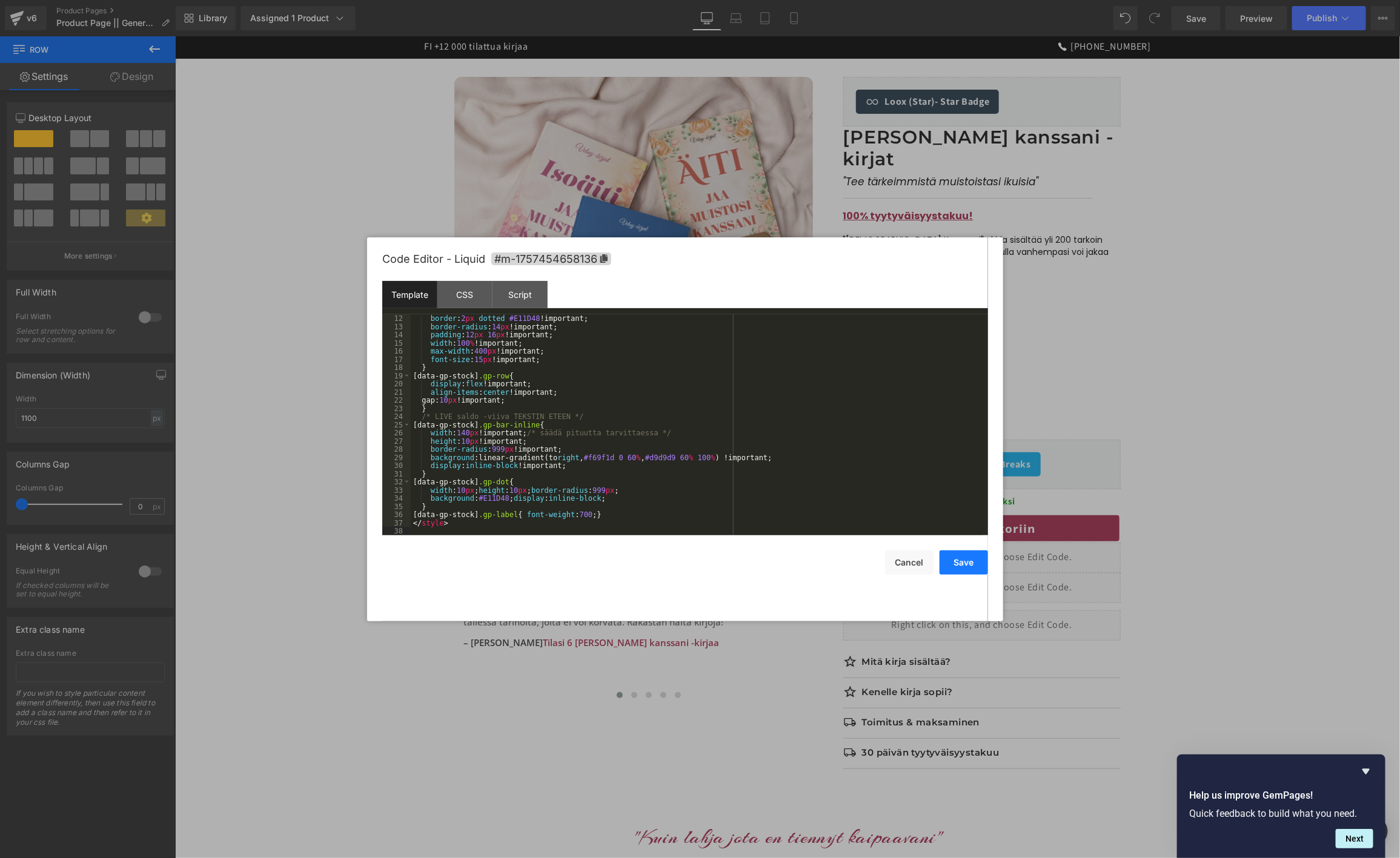
click at [969, 562] on button "Save" at bounding box center [964, 562] width 49 height 24
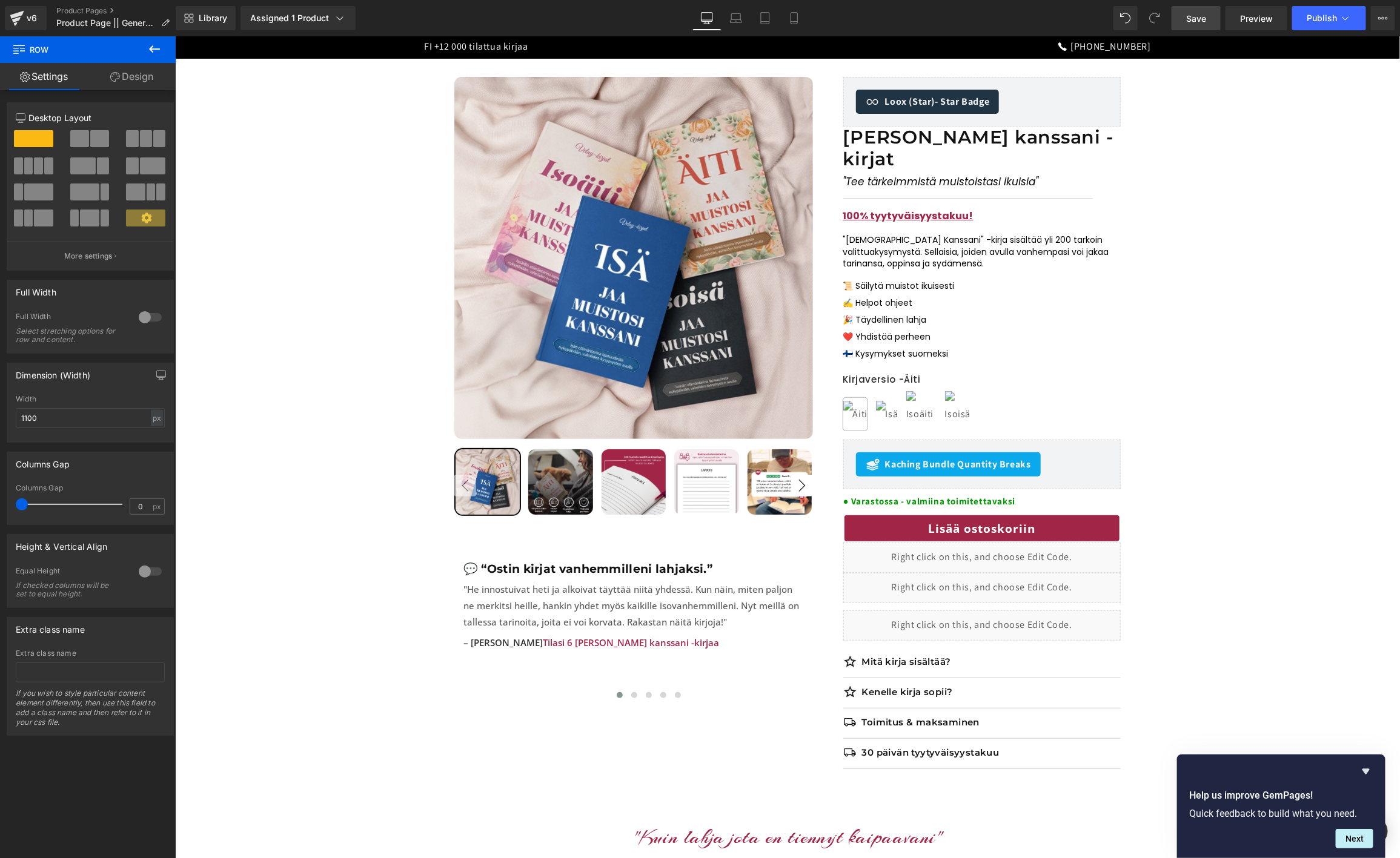
click at [1183, 13] on link "Save" at bounding box center [1195, 17] width 49 height 24
click at [1265, 16] on span "Preview" at bounding box center [1256, 18] width 33 height 12
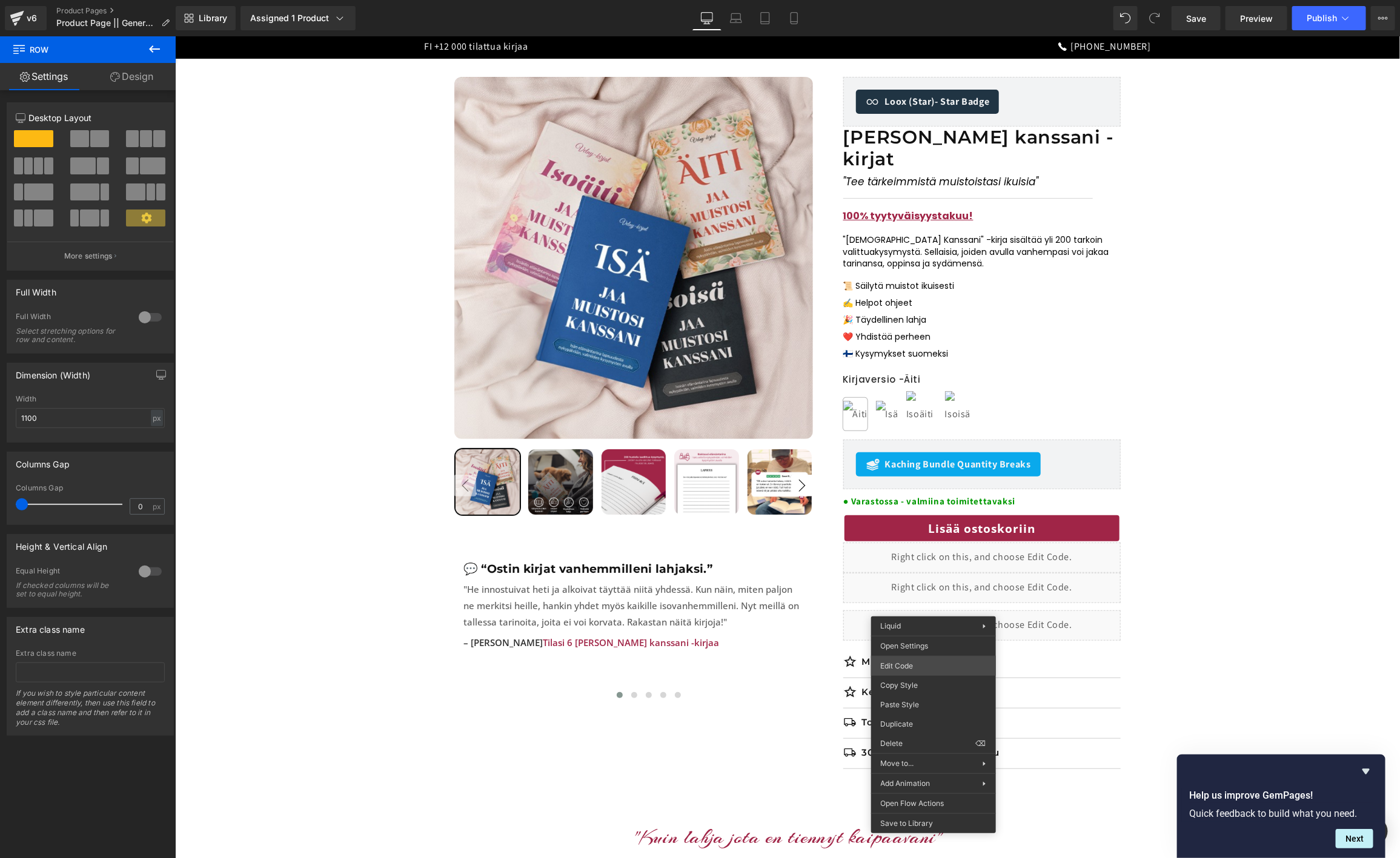
click at [922, 669] on body "Row You are previewing how the will restyle your page. You can not edit Element…" at bounding box center [700, 429] width 1400 height 858
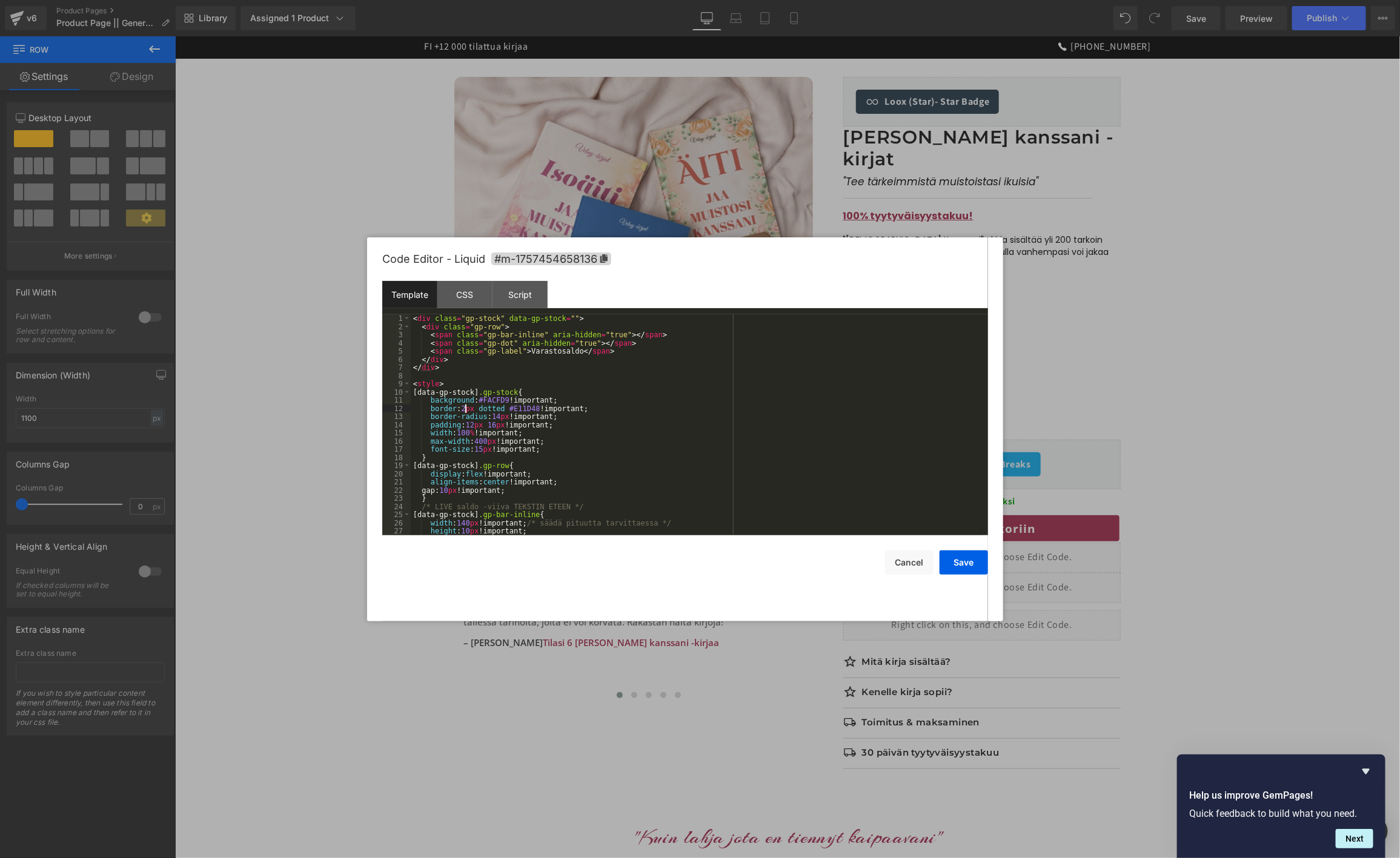
click at [464, 407] on div "< div class = "gp-stock" data-gp-stock = "" > < div class = "gp-row" > < span c…" at bounding box center [697, 433] width 572 height 237
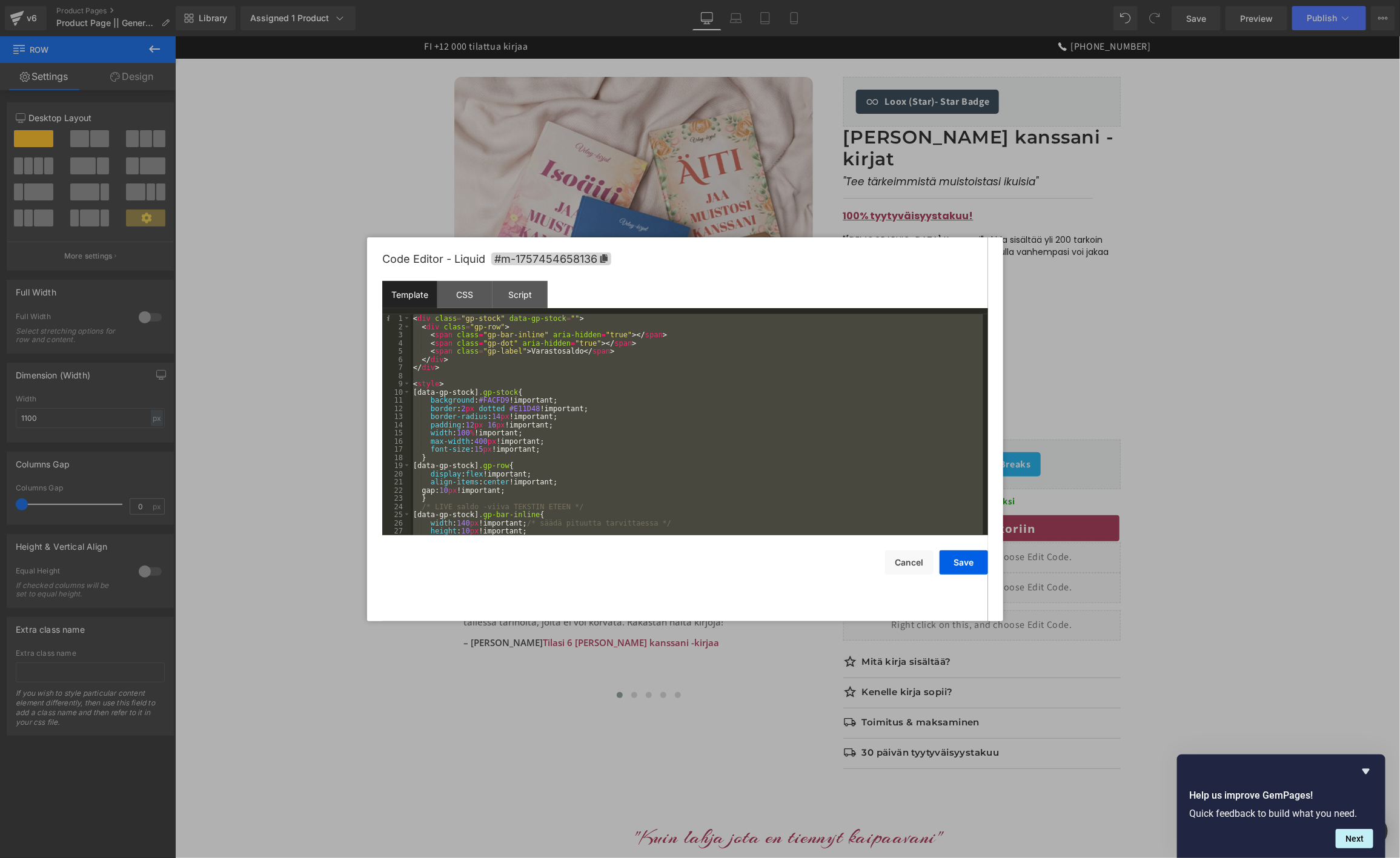
scroll to position [139, 0]
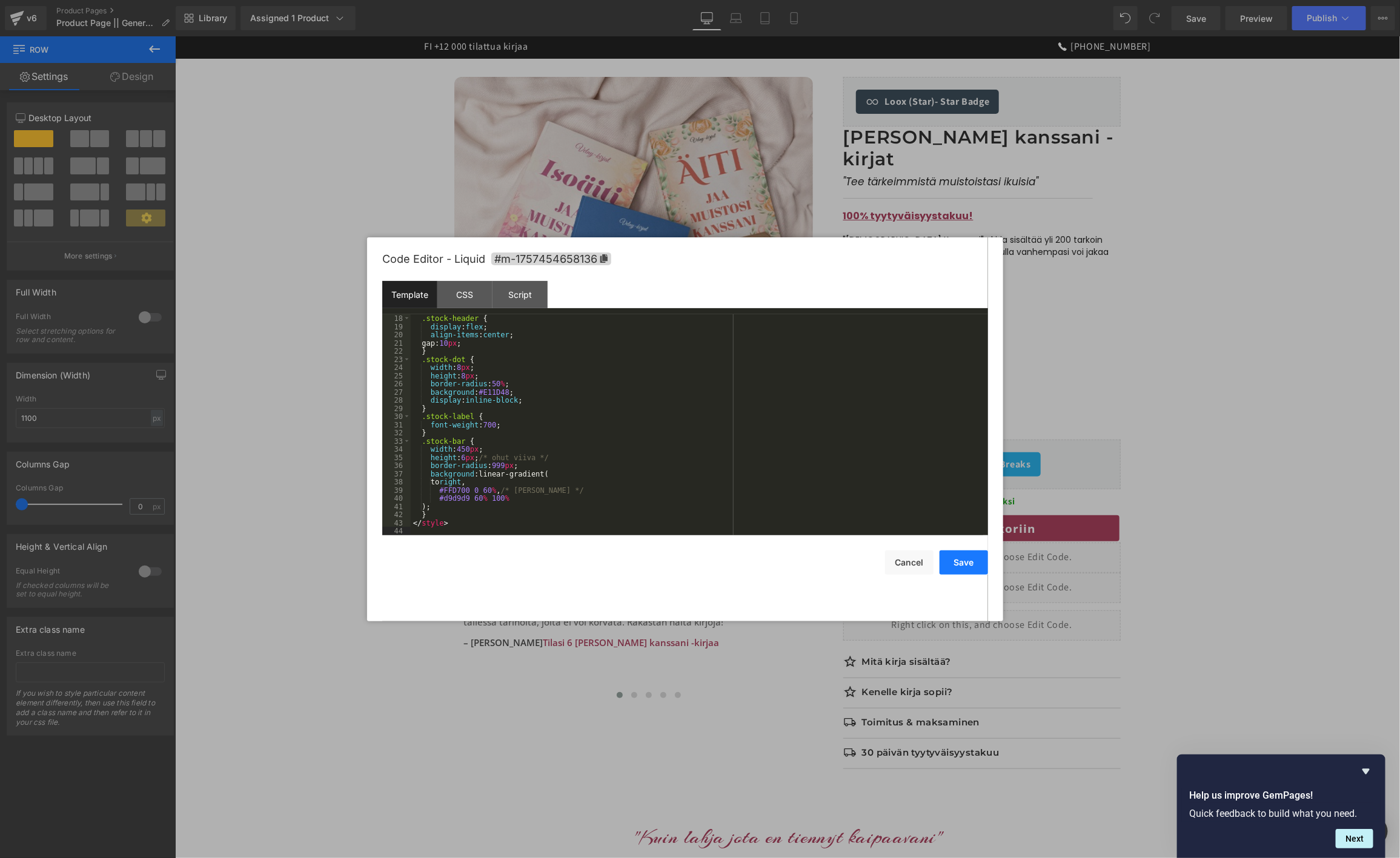
click at [978, 563] on button "Save" at bounding box center [964, 562] width 49 height 24
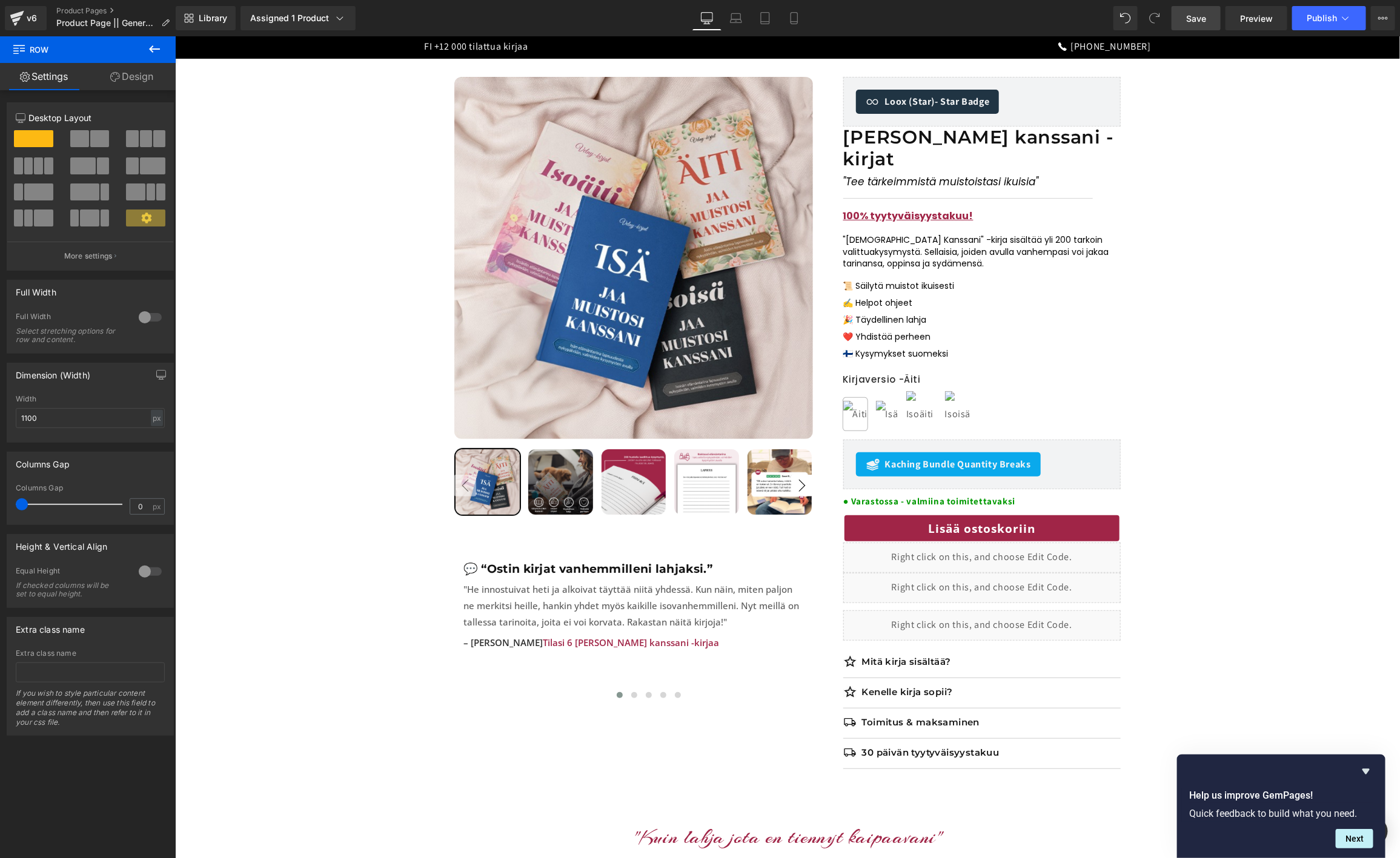
click at [1193, 15] on span "Save" at bounding box center [1195, 18] width 20 height 12
click at [1259, 24] on link "Preview" at bounding box center [1256, 17] width 62 height 24
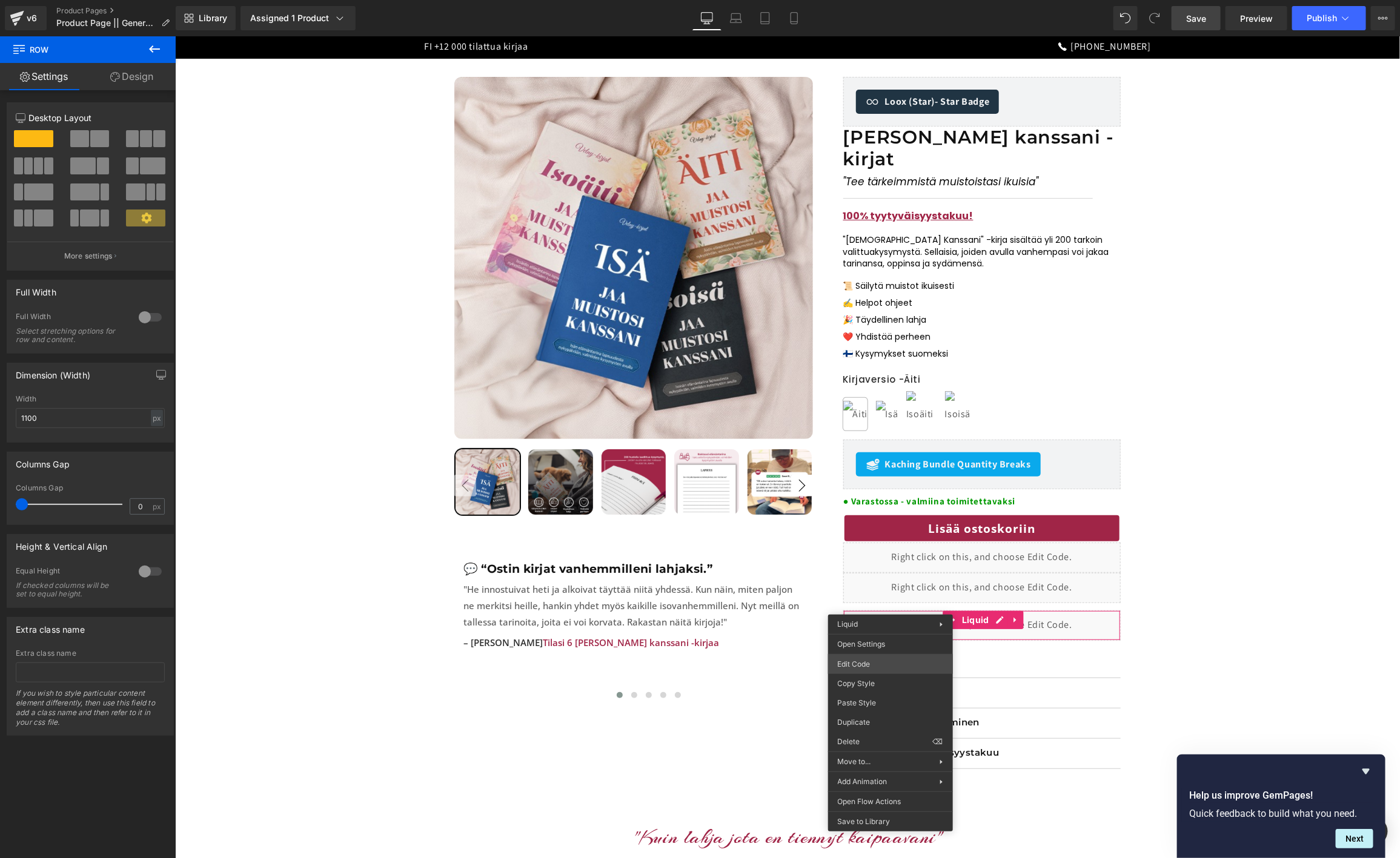
click at [882, 669] on body "Row You are previewing how the will restyle your page. You can not edit Element…" at bounding box center [700, 429] width 1400 height 858
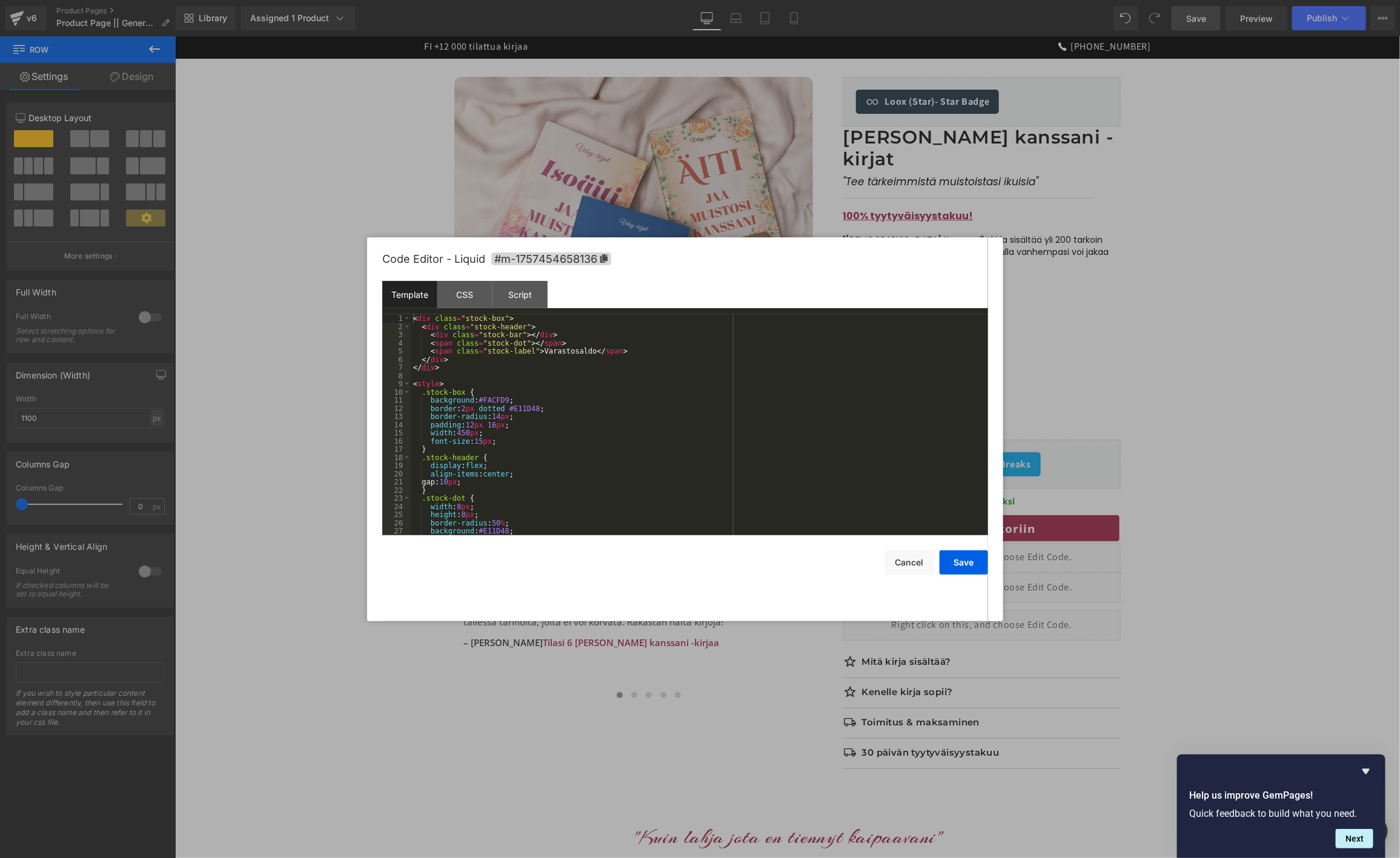
click at [607, 451] on div "< div class = "stock-box" > < div class = "stock-header" > < div class = "stock…" at bounding box center [697, 433] width 572 height 237
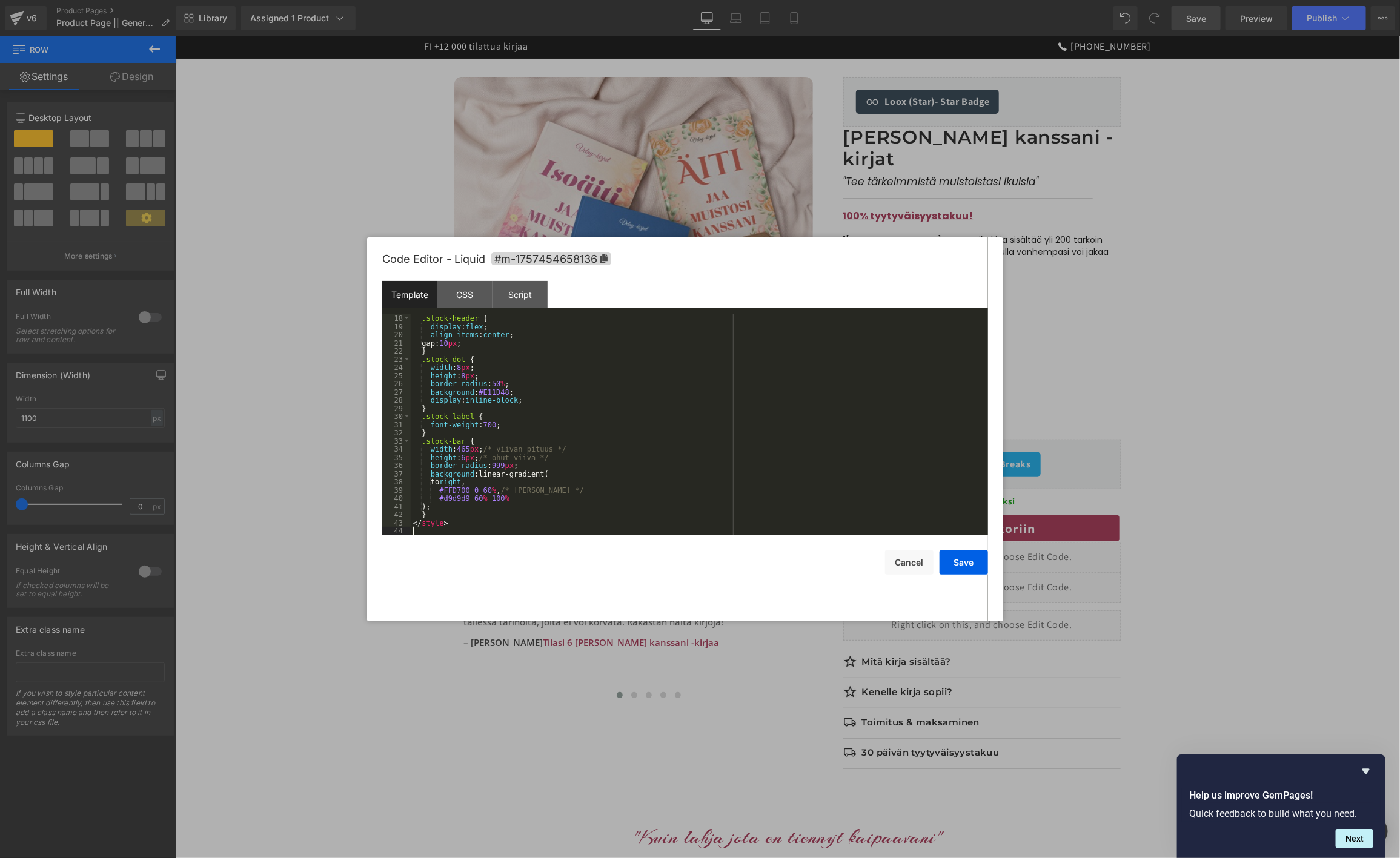
click at [965, 549] on div "Save Cancel" at bounding box center [685, 555] width 606 height 39
click at [963, 554] on button "Save" at bounding box center [964, 562] width 49 height 24
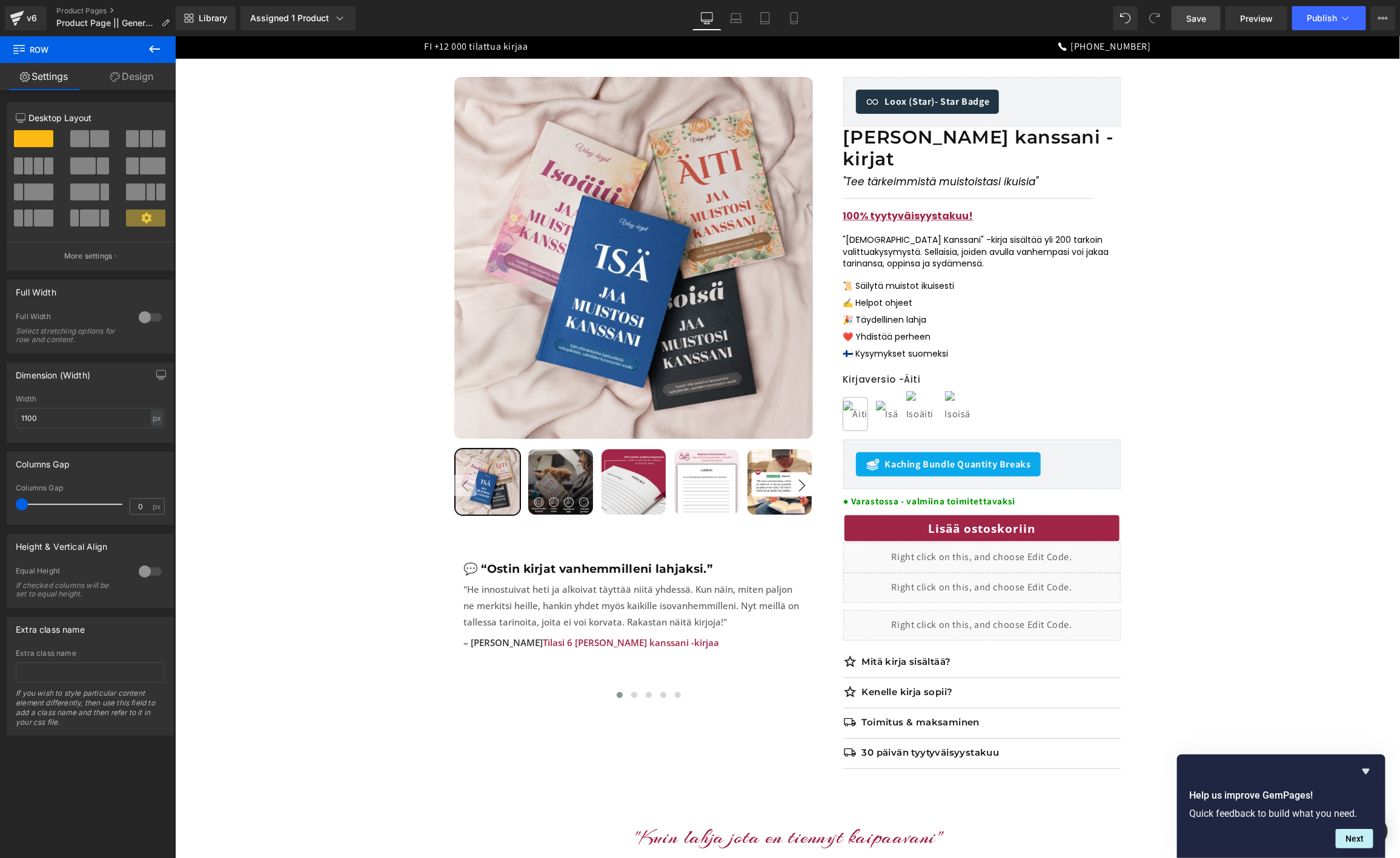
click at [1193, 0] on html "Row You are previewing how the will restyle your page. You can not edit Element…" at bounding box center [700, 429] width 1400 height 858
click at [1189, 20] on span "Save" at bounding box center [1195, 18] width 20 height 12
click at [1249, 19] on span "Preview" at bounding box center [1256, 18] width 33 height 12
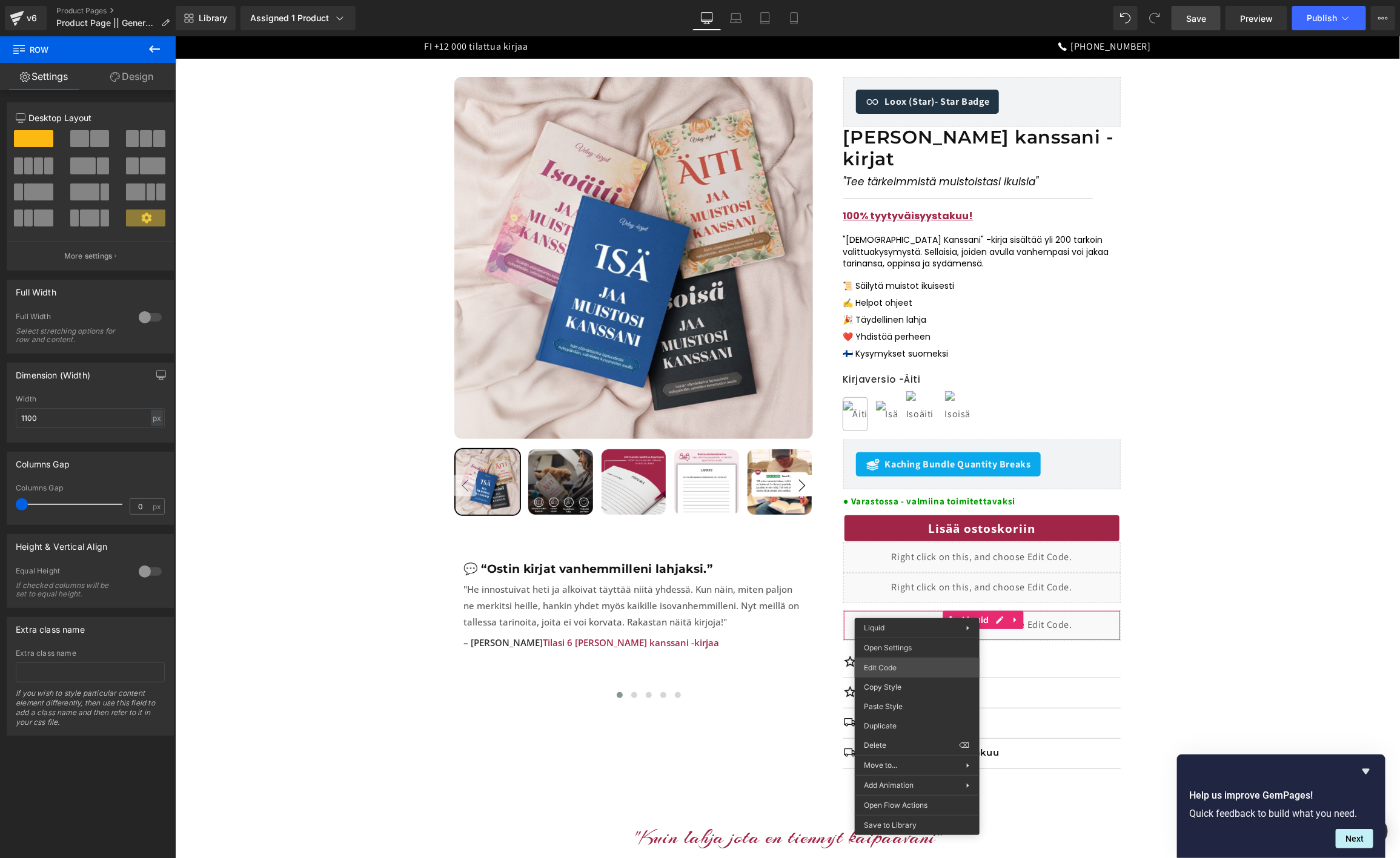
click at [883, 672] on body "Row You are previewing how the will restyle your page. You can not edit Element…" at bounding box center [700, 429] width 1400 height 858
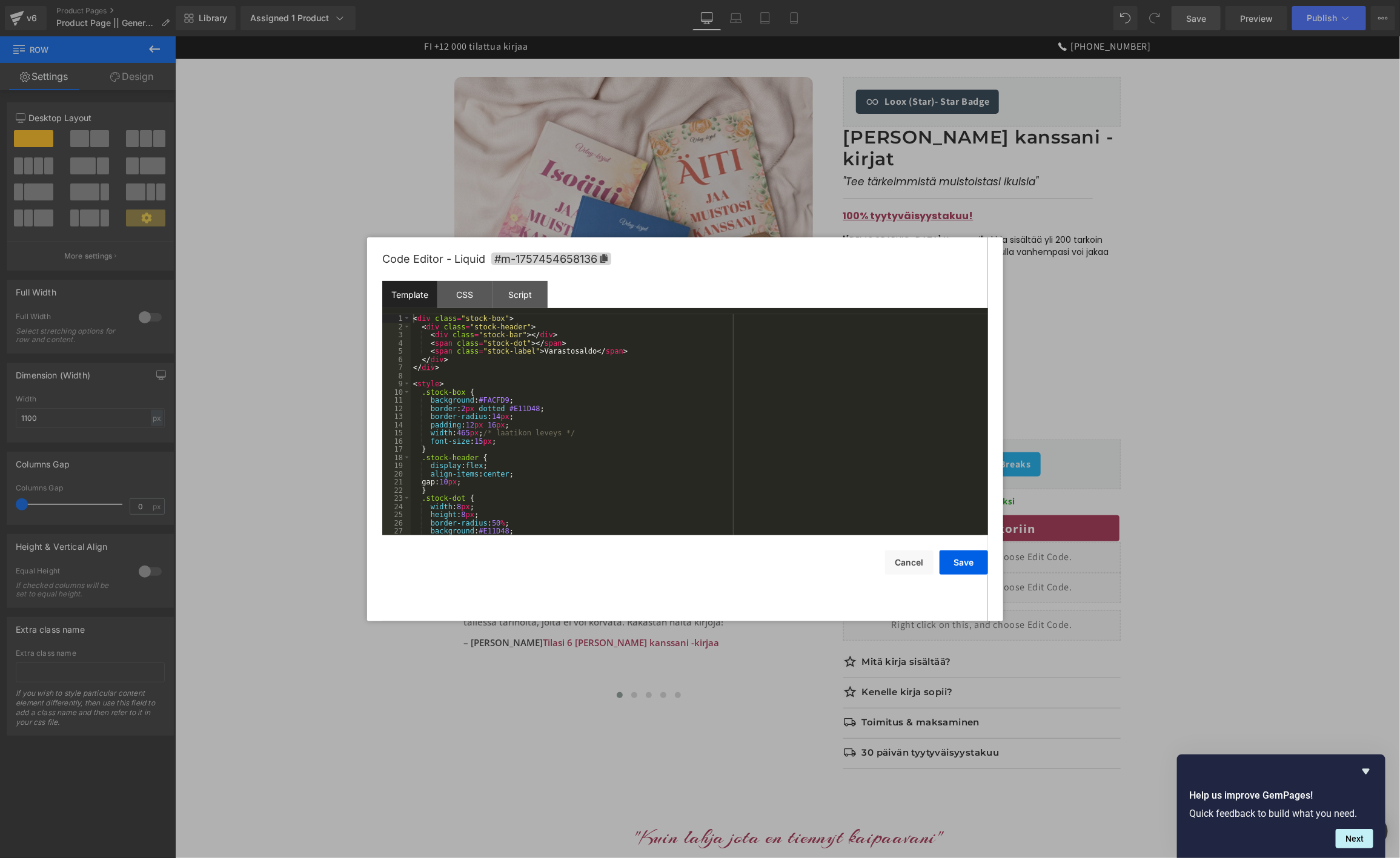
click at [606, 474] on div "< div class = "stock-box" > < div class = "stock-header" > < div class = "stock…" at bounding box center [697, 433] width 572 height 237
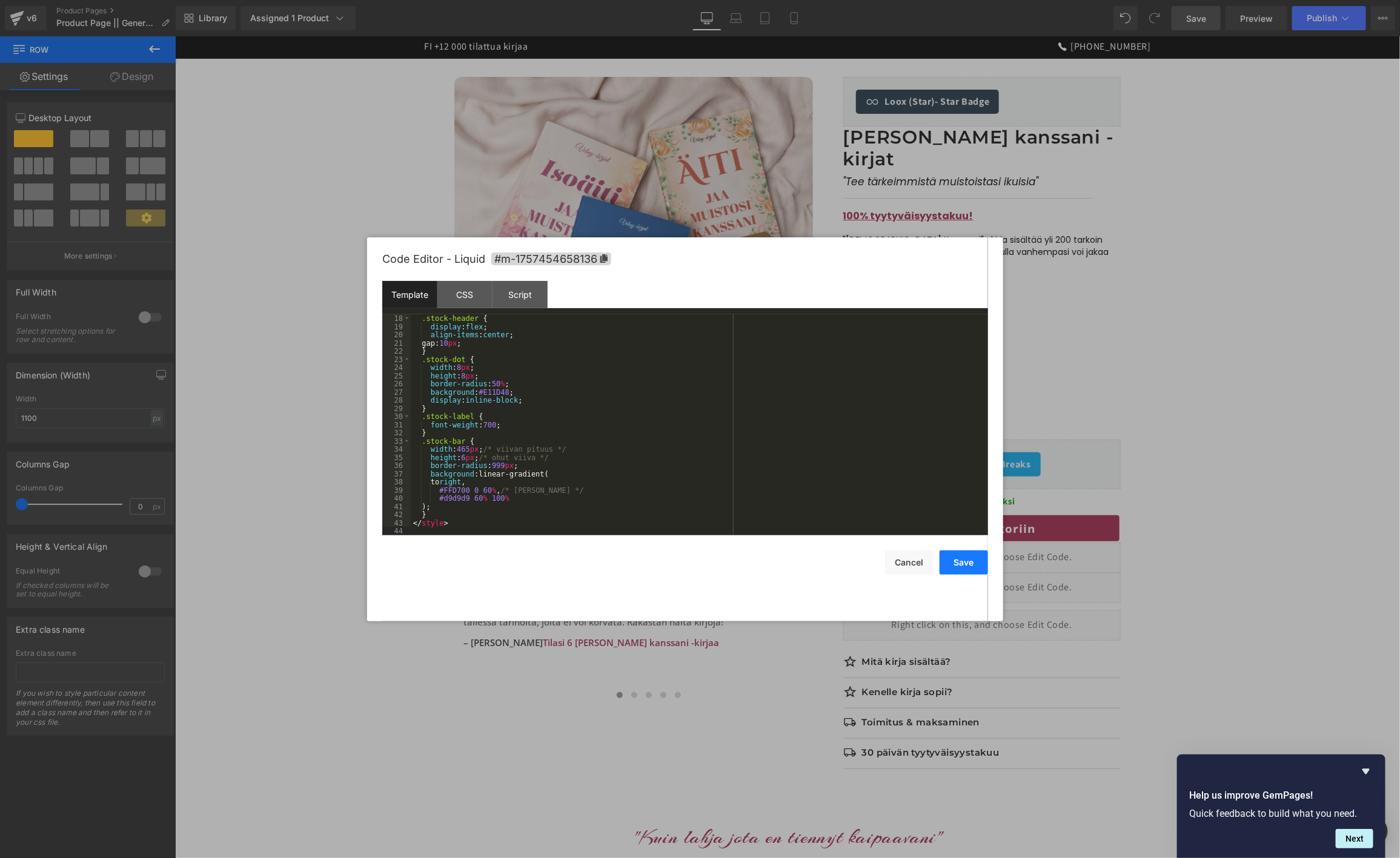
click at [960, 568] on button "Save" at bounding box center [964, 562] width 49 height 24
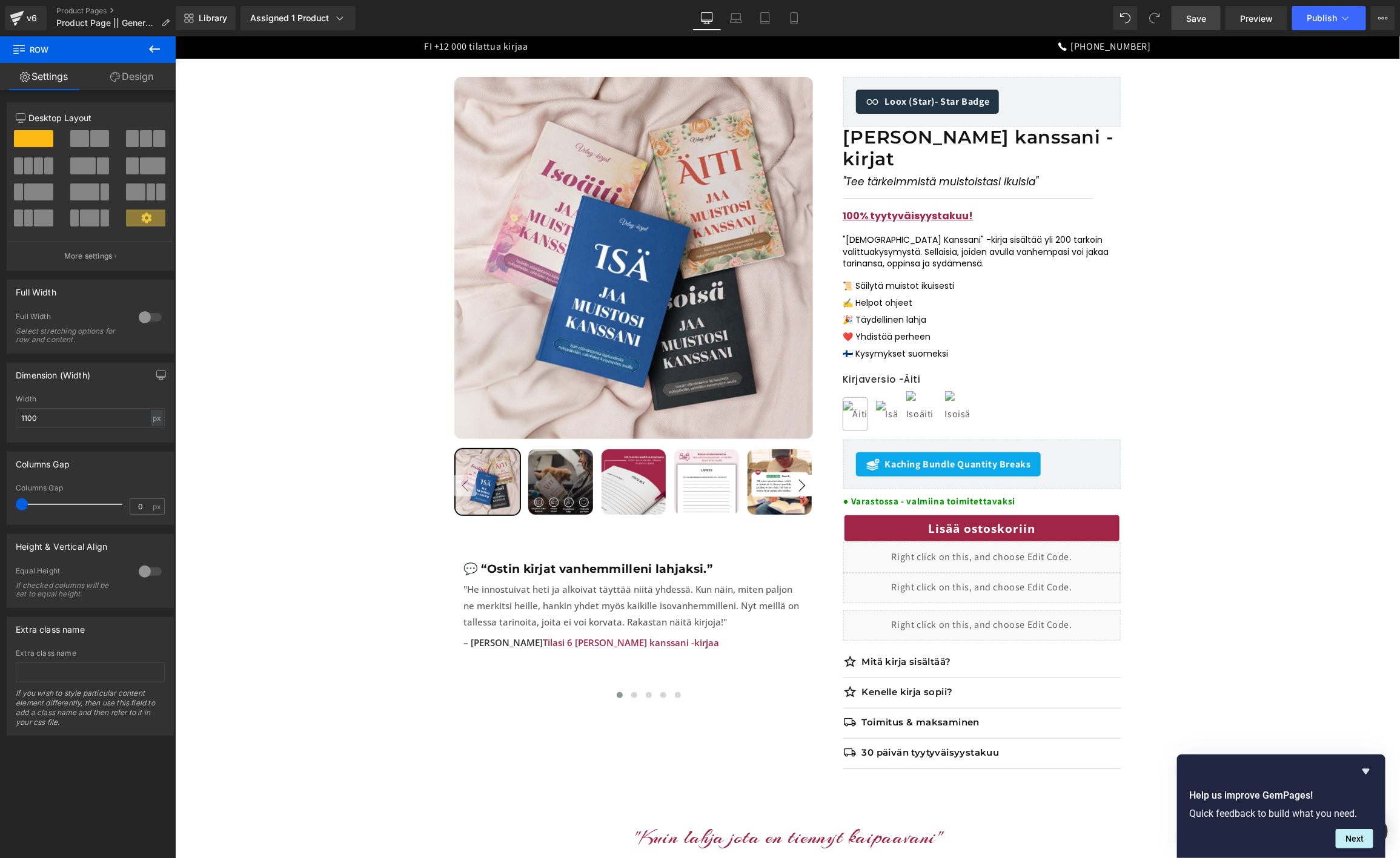
click at [1193, 16] on span "Save" at bounding box center [1195, 18] width 20 height 12
click at [1267, 17] on span "Preview" at bounding box center [1256, 18] width 33 height 12
drag, startPoint x: 907, startPoint y: 615, endPoint x: 906, endPoint y: 608, distance: 7.1
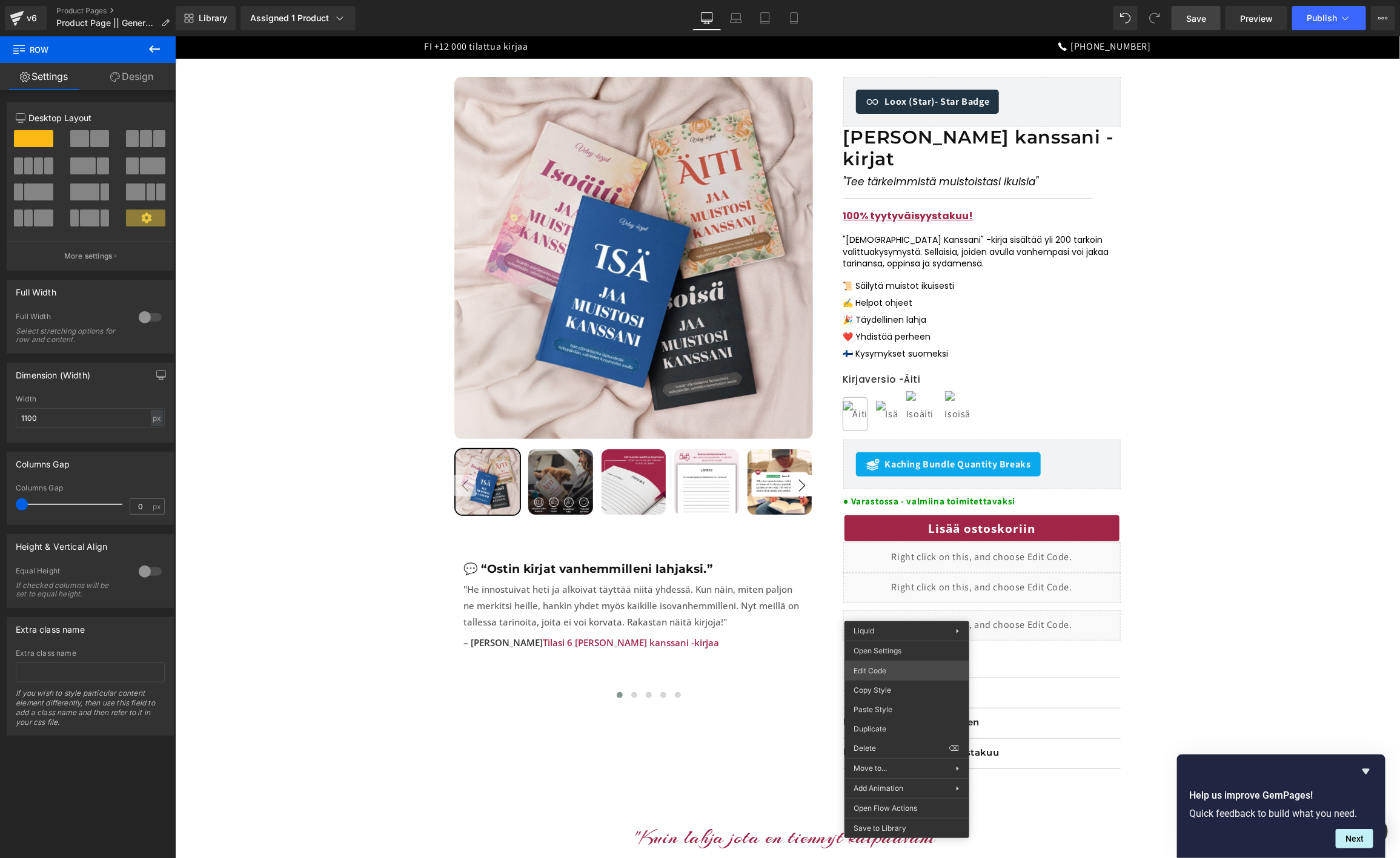
click at [901, 672] on body "Row You are previewing how the will restyle your page. You can not edit Element…" at bounding box center [700, 429] width 1400 height 858
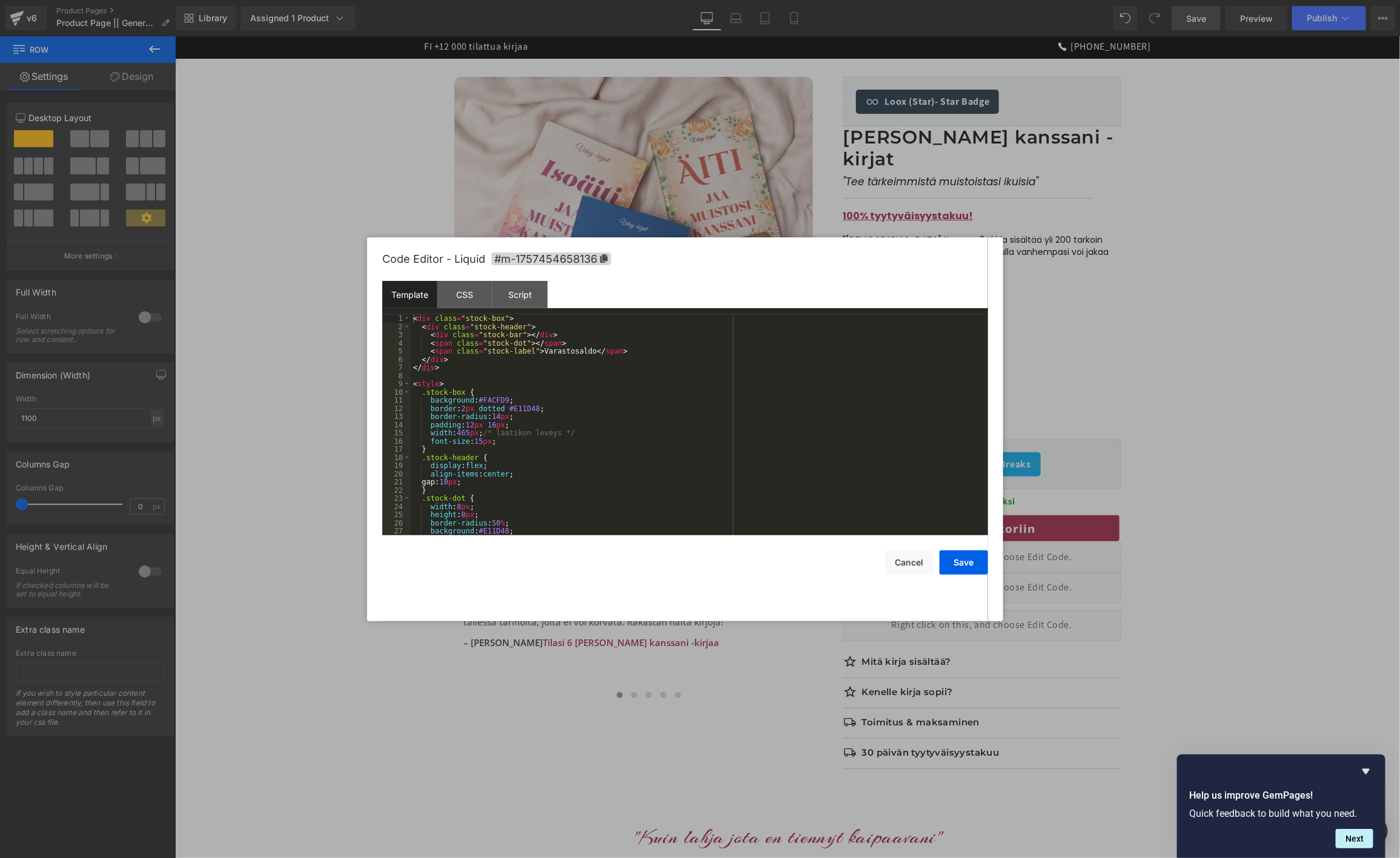
click at [590, 440] on div "< div class = "stock-box" > < div class = "stock-header" > < div class = "stock…" at bounding box center [697, 433] width 572 height 237
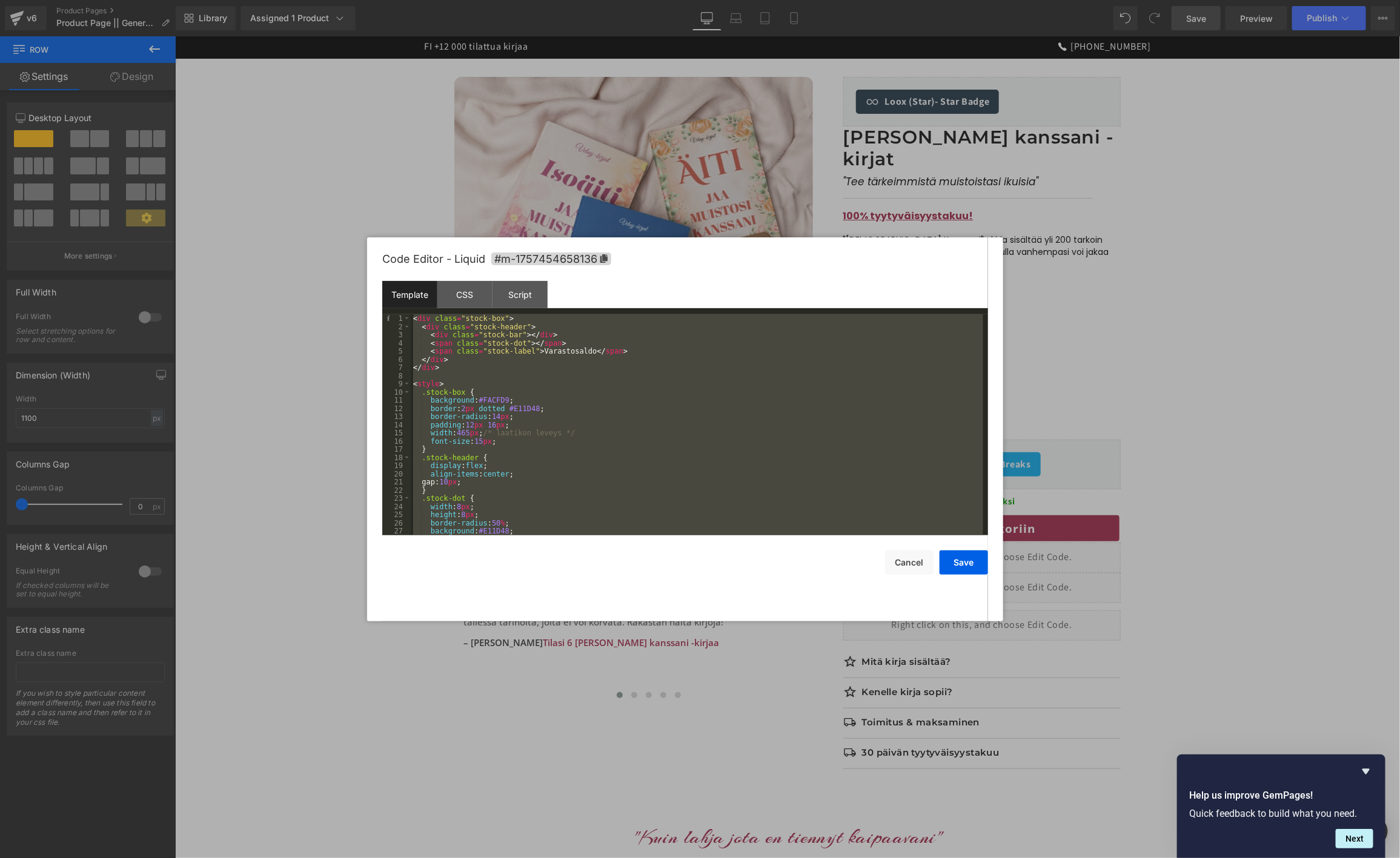
scroll to position [180, 0]
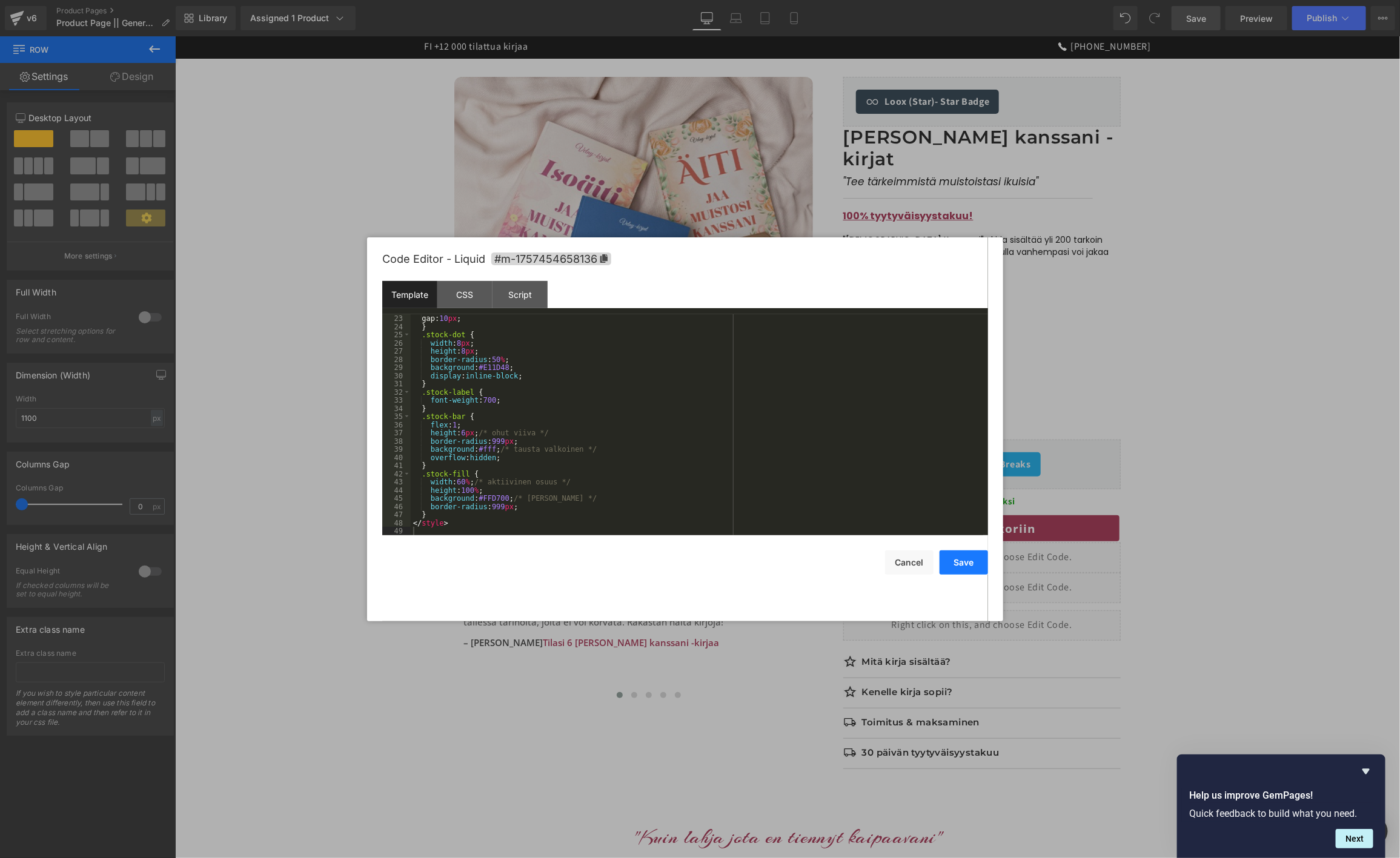
click at [952, 557] on button "Save" at bounding box center [964, 562] width 49 height 24
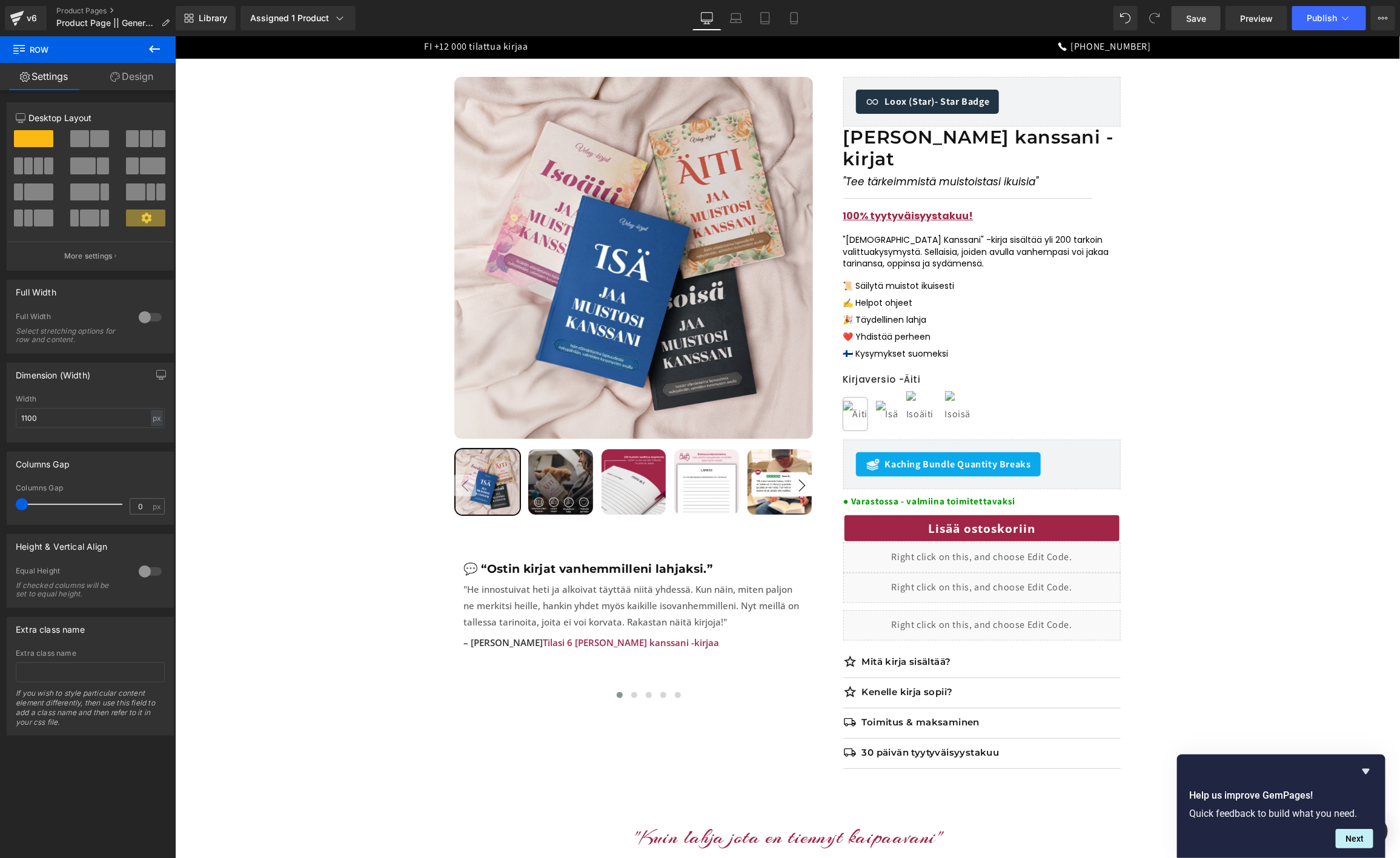
click at [1198, 12] on span "Save" at bounding box center [1195, 18] width 20 height 12
click at [1261, 20] on span "Preview" at bounding box center [1256, 18] width 33 height 12
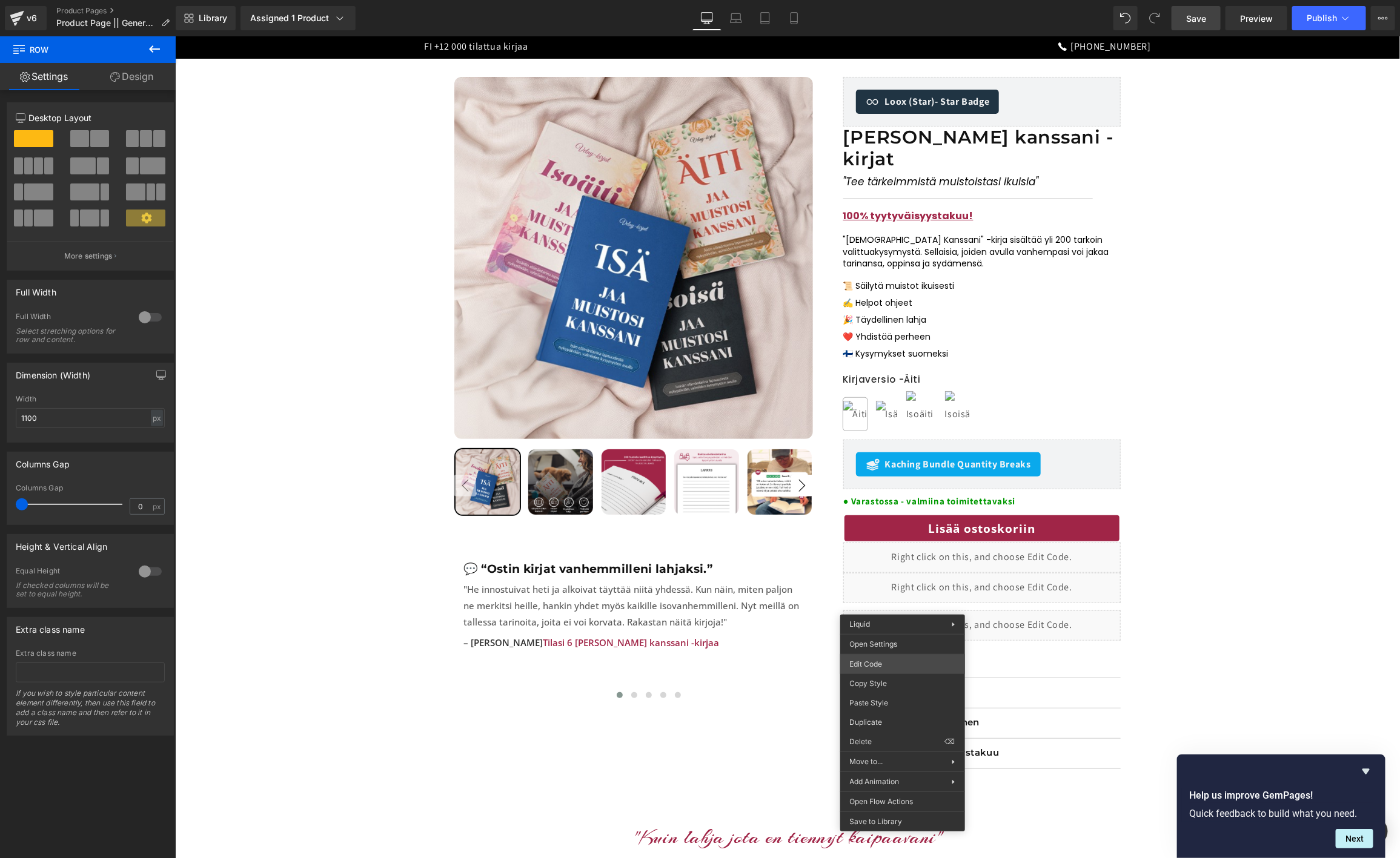
click at [875, 660] on body "Row You are previewing how the will restyle your page. You can not edit Element…" at bounding box center [700, 429] width 1400 height 858
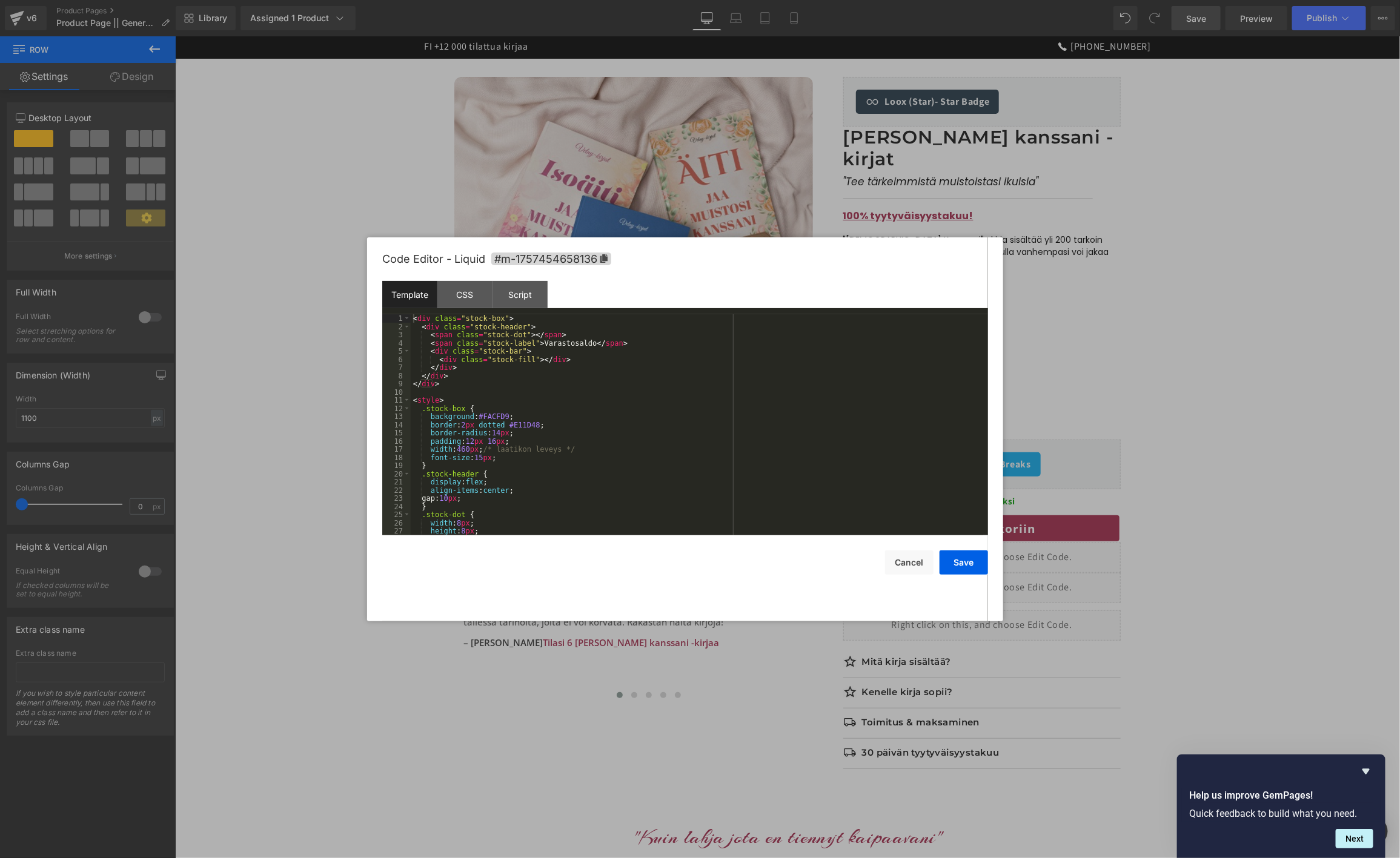
click at [493, 418] on div "< div class = "stock-box" > < div class = "stock-header" > < span class = "stoc…" at bounding box center [697, 433] width 572 height 237
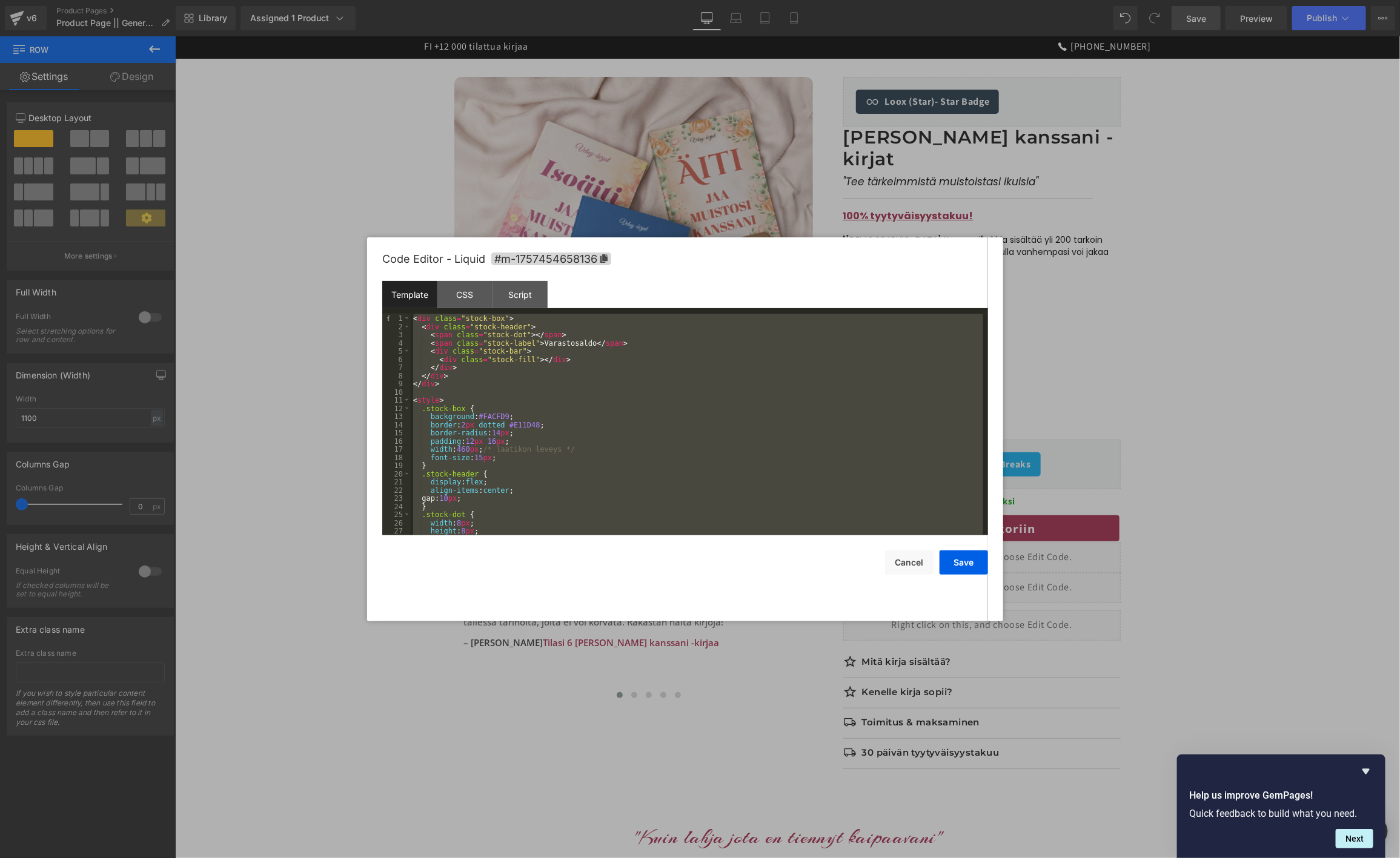
scroll to position [164, 0]
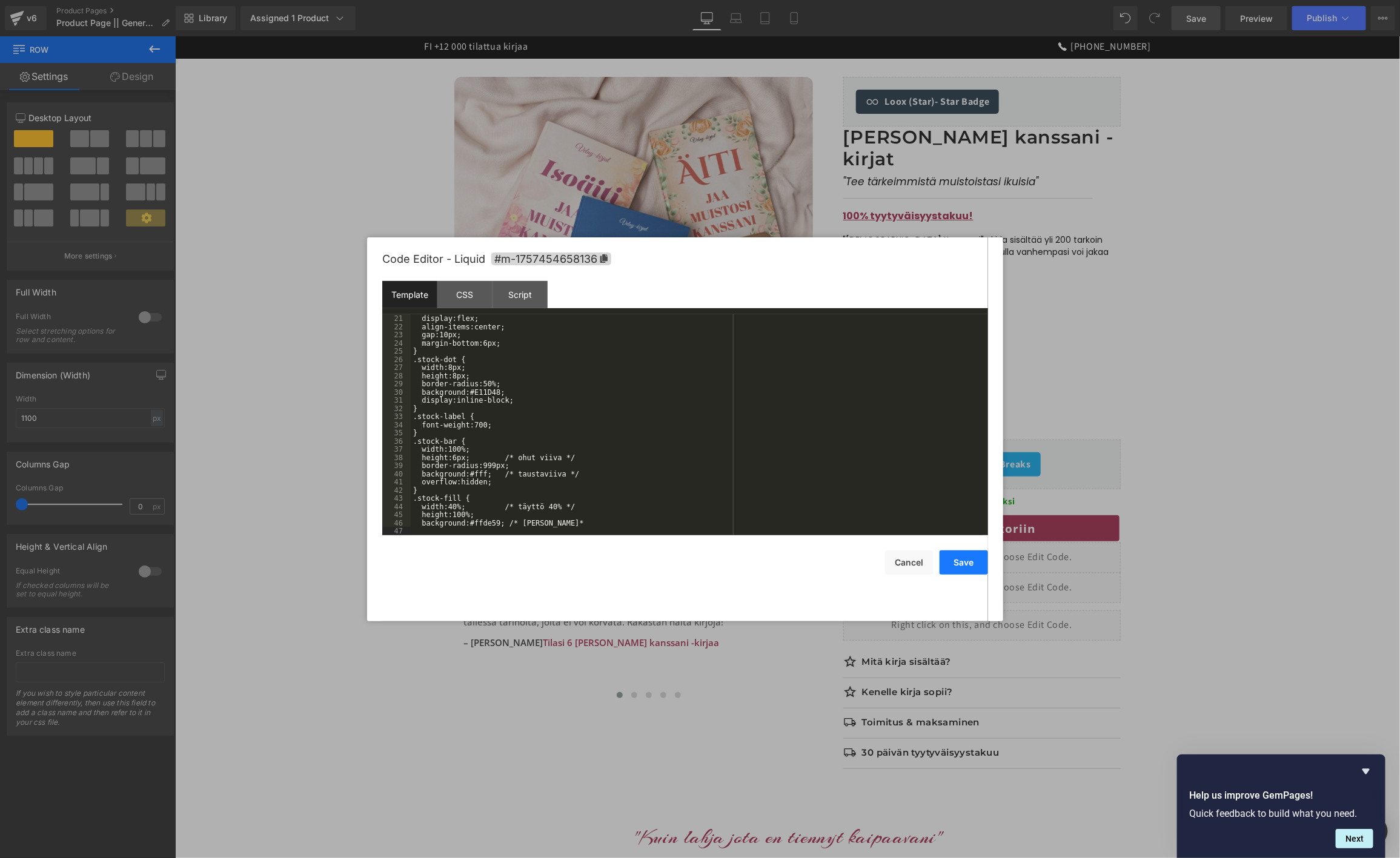
click at [974, 557] on button "Save" at bounding box center [964, 562] width 49 height 24
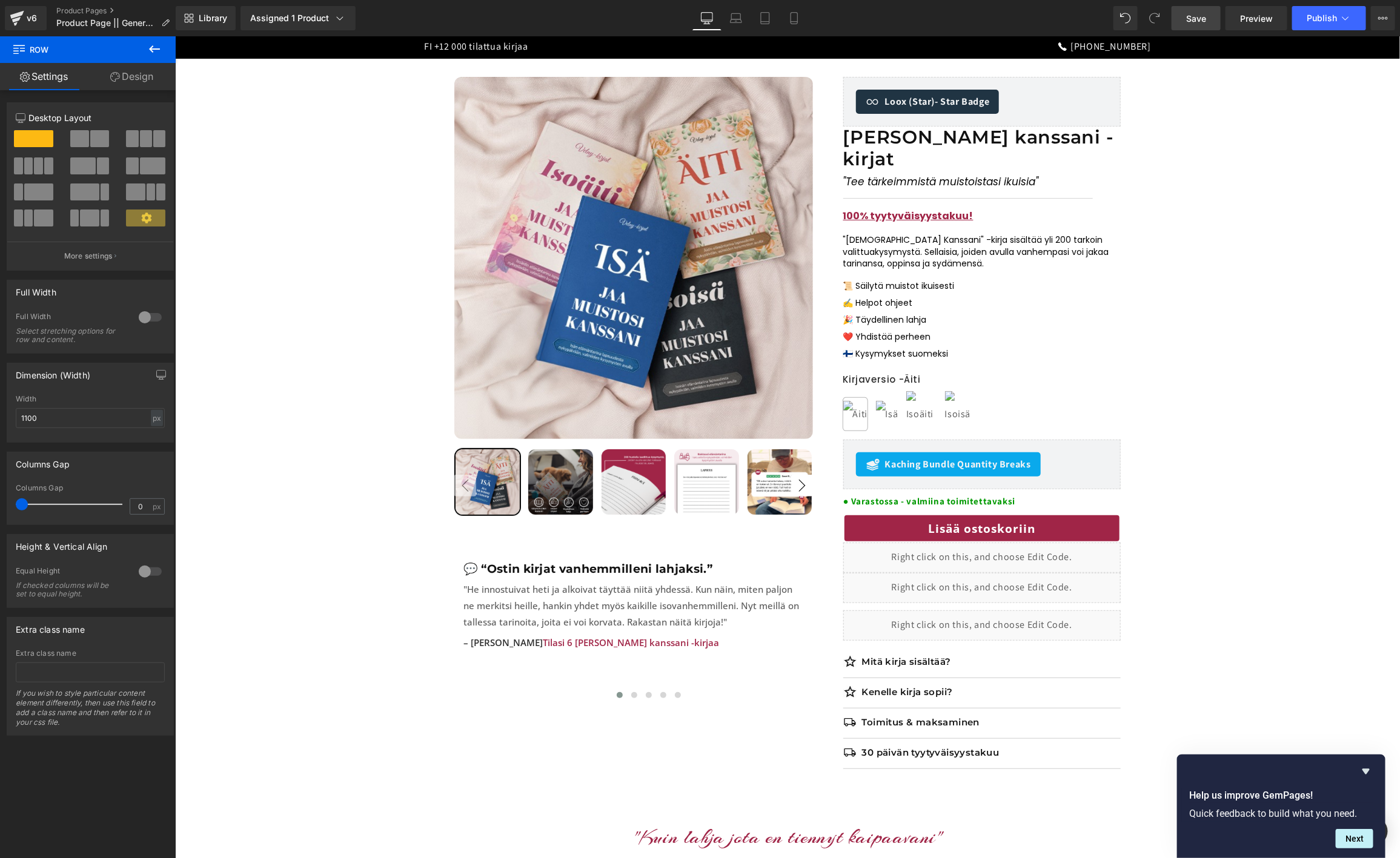
click at [1200, 18] on span "Save" at bounding box center [1195, 18] width 20 height 12
click at [1257, 20] on span "Preview" at bounding box center [1256, 18] width 33 height 12
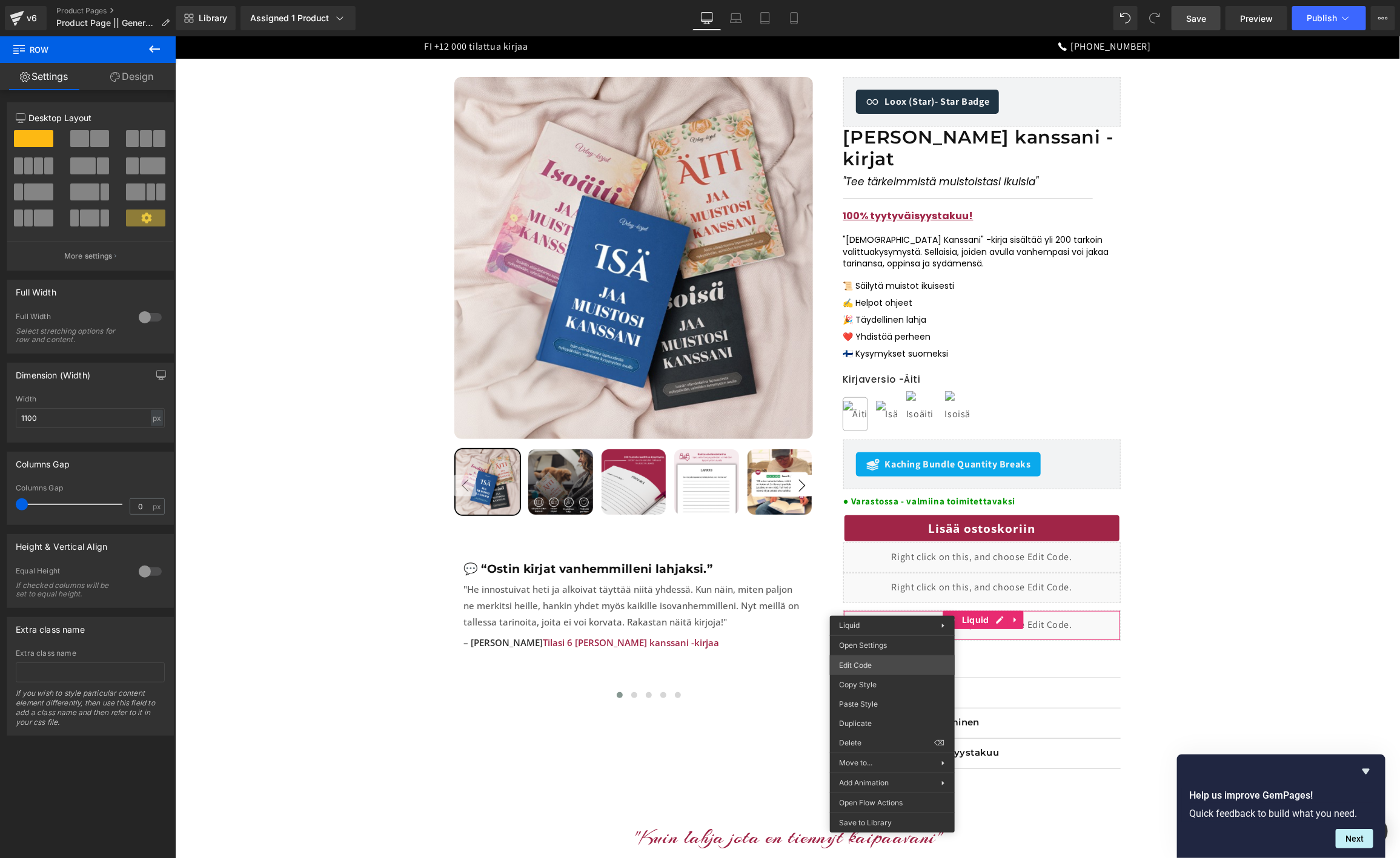
click at [884, 667] on body "Row You are previewing how the will restyle your page. You can not edit Element…" at bounding box center [700, 429] width 1400 height 858
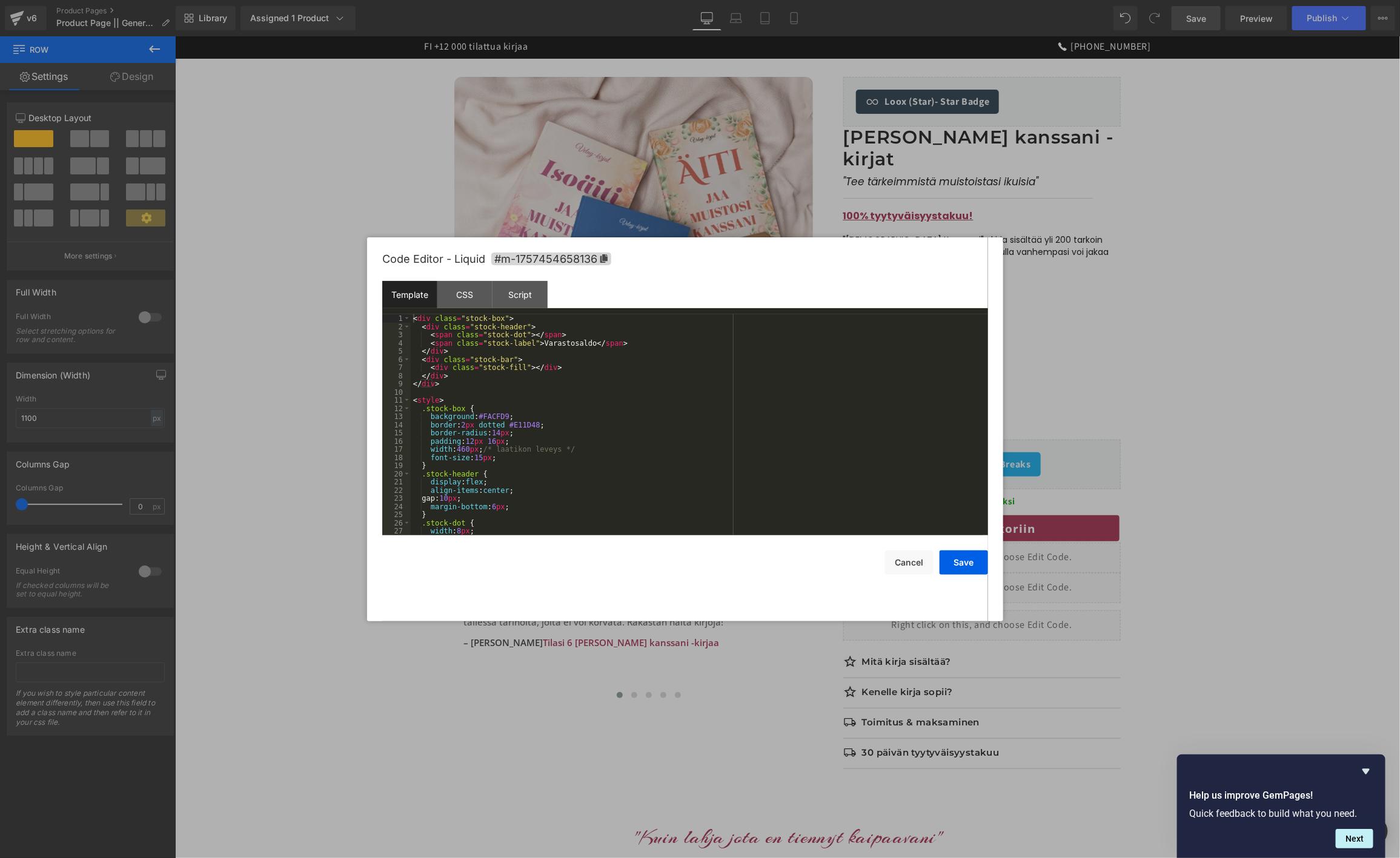
click at [502, 478] on div "< div class = "stock-box" > < div class = "stock-header" > < span class = "stoc…" at bounding box center [697, 433] width 572 height 237
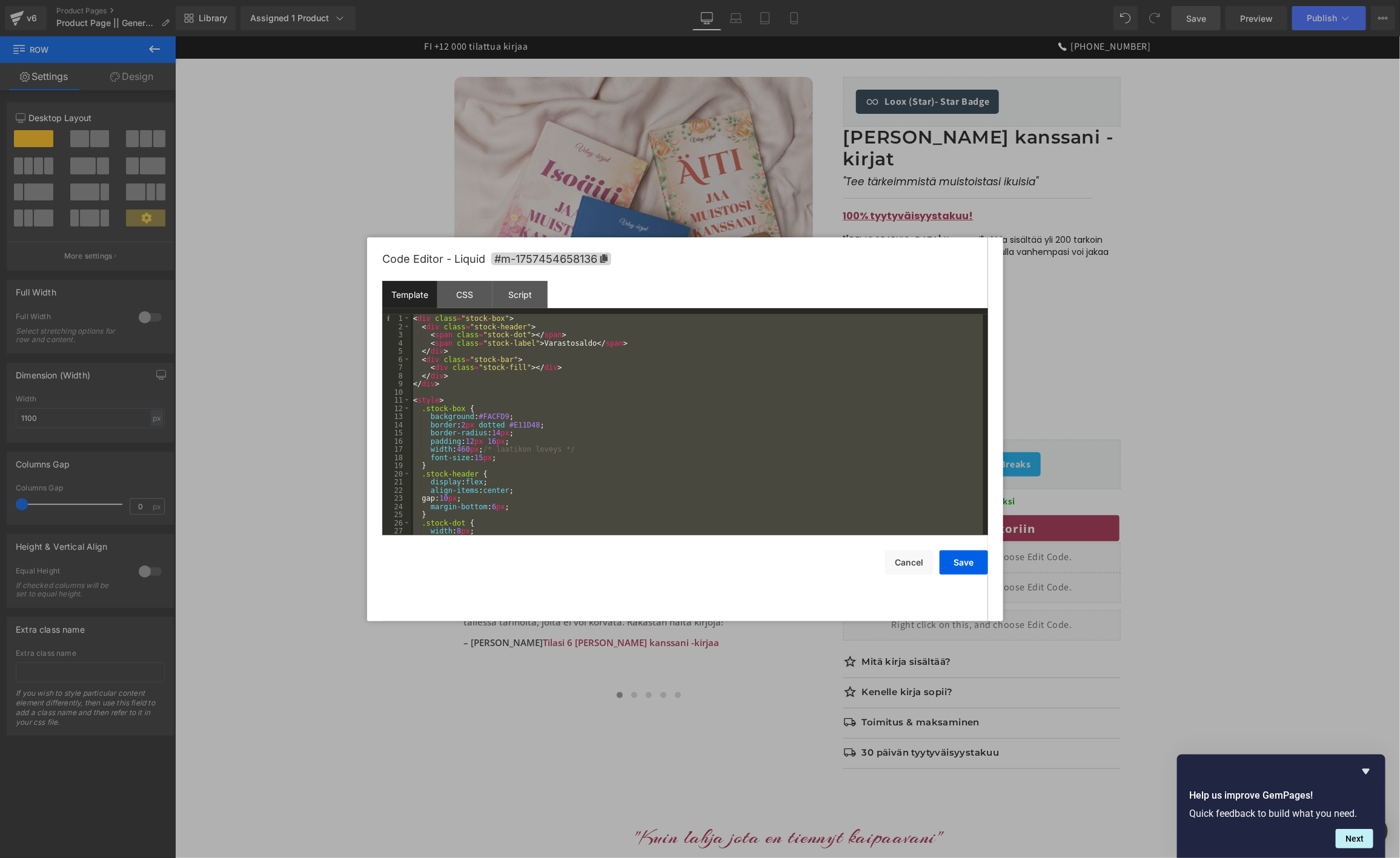
scroll to position [294, 0]
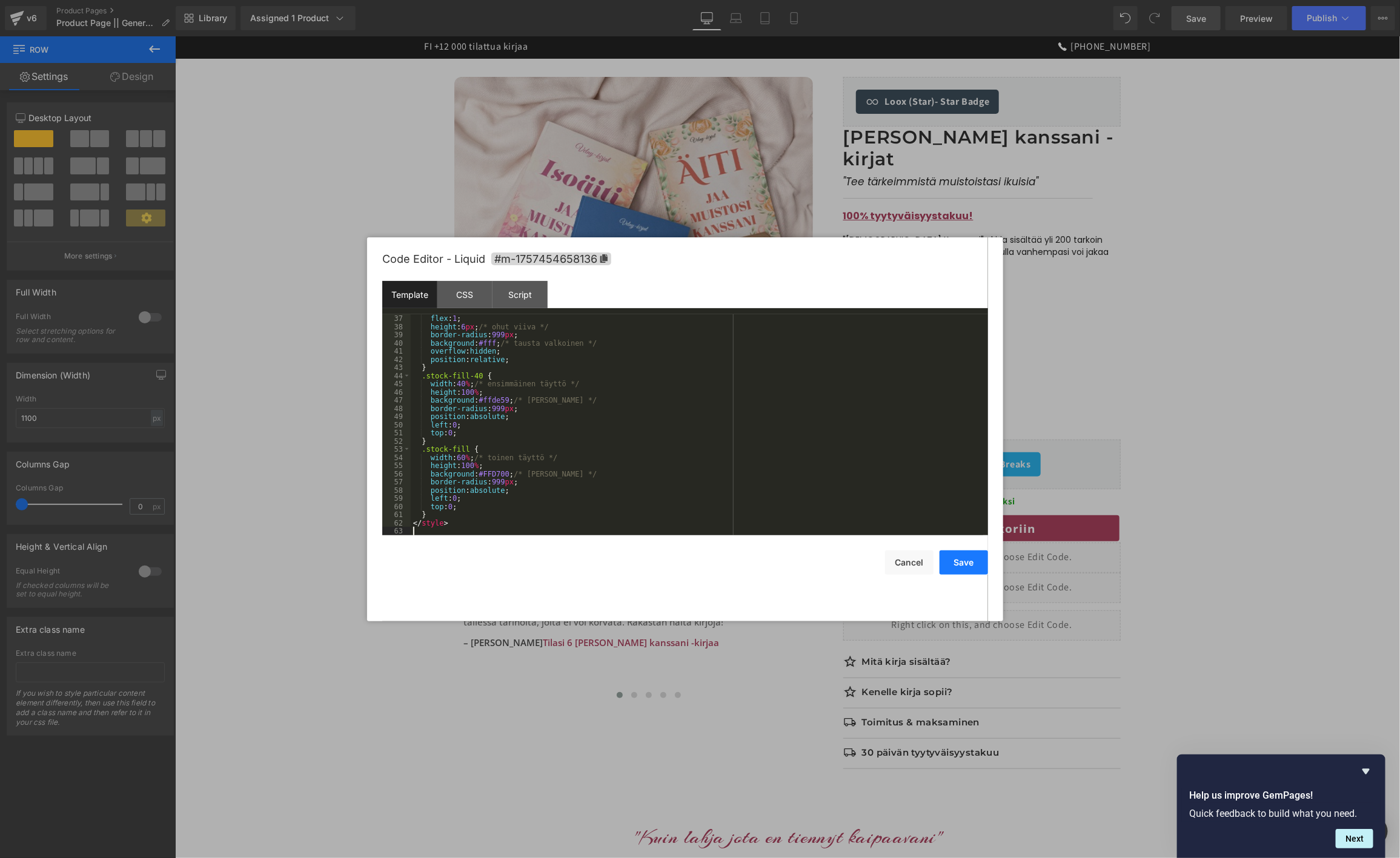
click at [968, 568] on button "Save" at bounding box center [964, 562] width 49 height 24
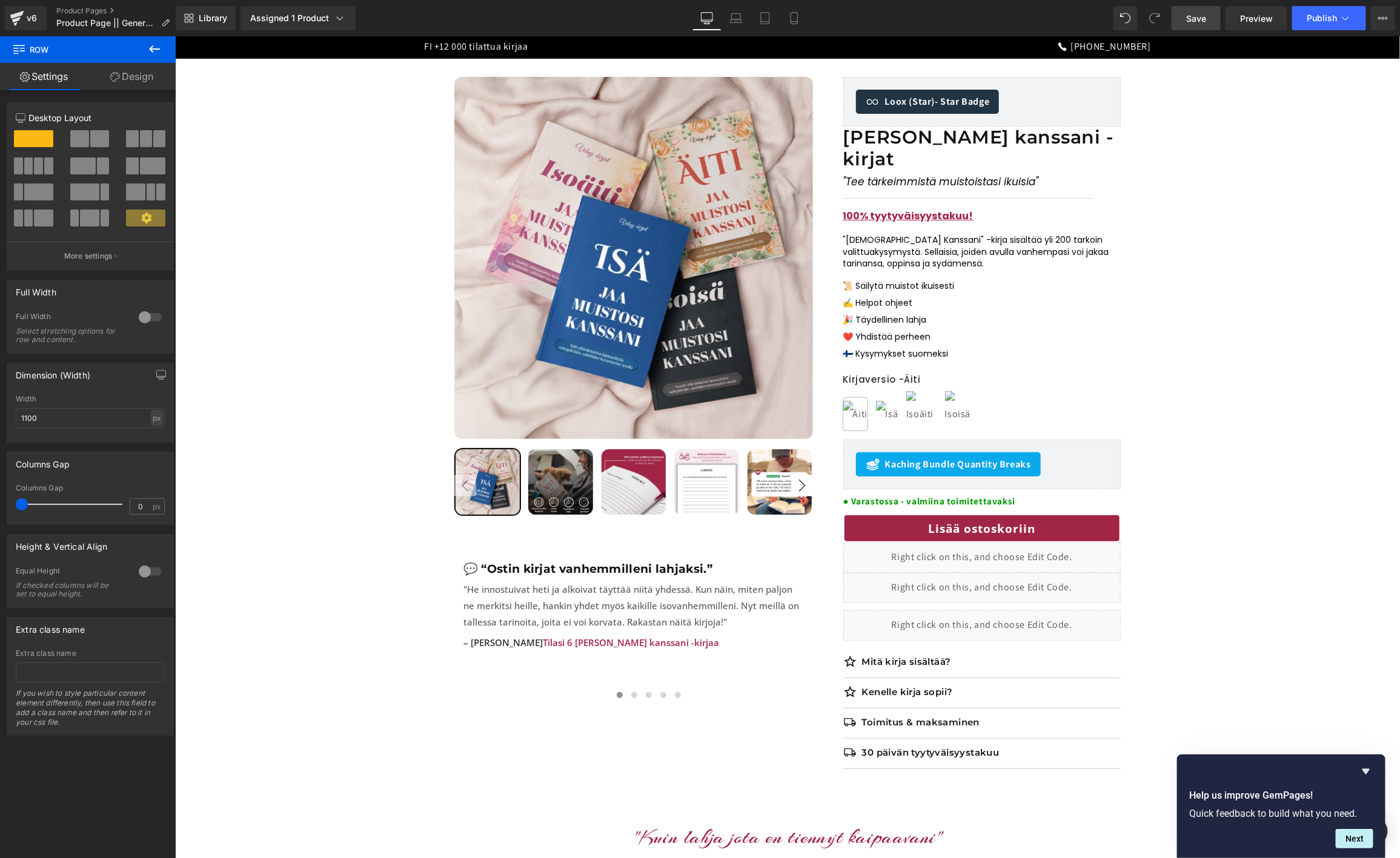
click at [1189, 16] on span "Save" at bounding box center [1195, 18] width 20 height 12
click at [1265, 15] on span "Preview" at bounding box center [1256, 18] width 33 height 12
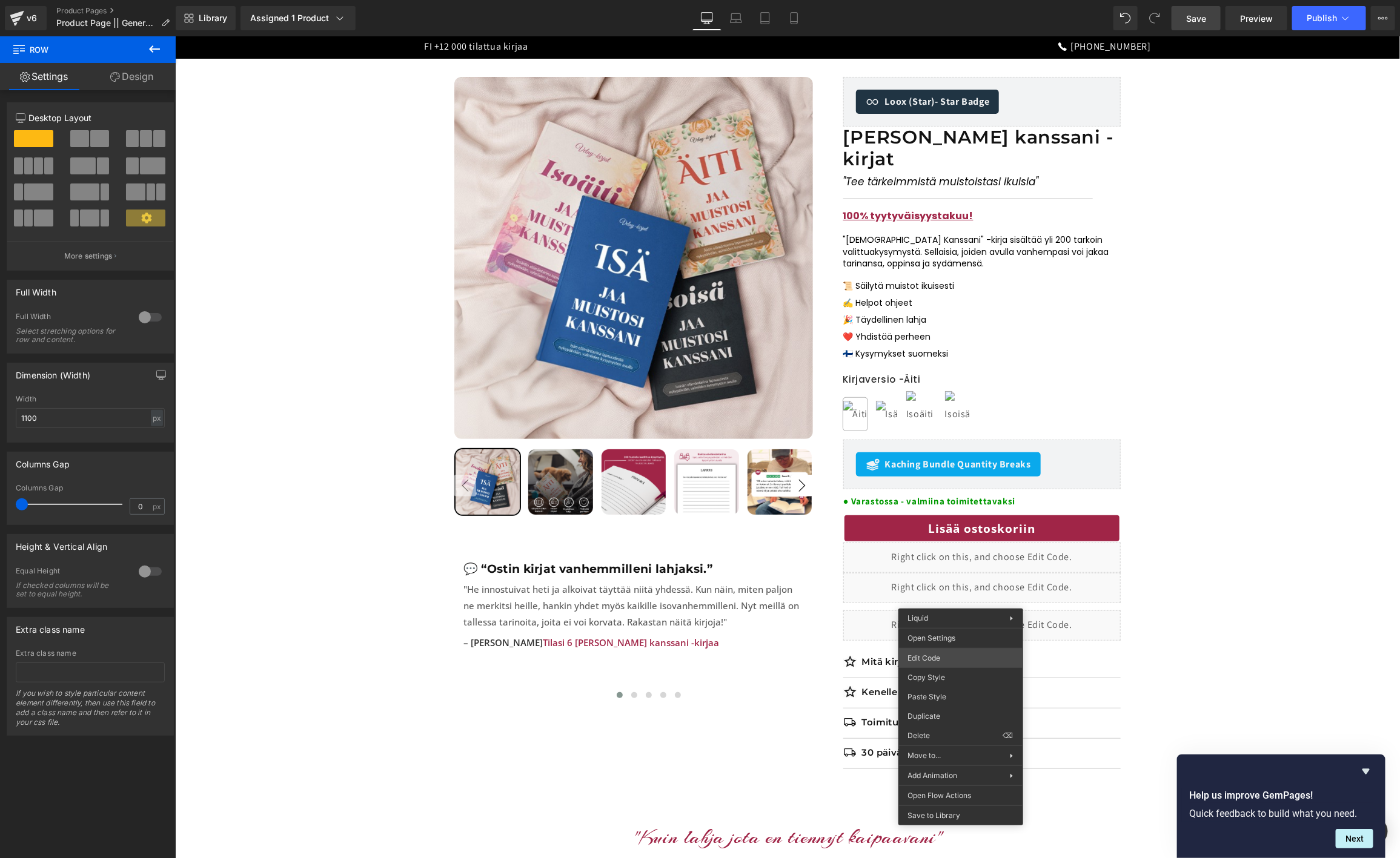
click at [929, 656] on body "Row You are previewing how the will restyle your page. You can not edit Element…" at bounding box center [700, 429] width 1400 height 858
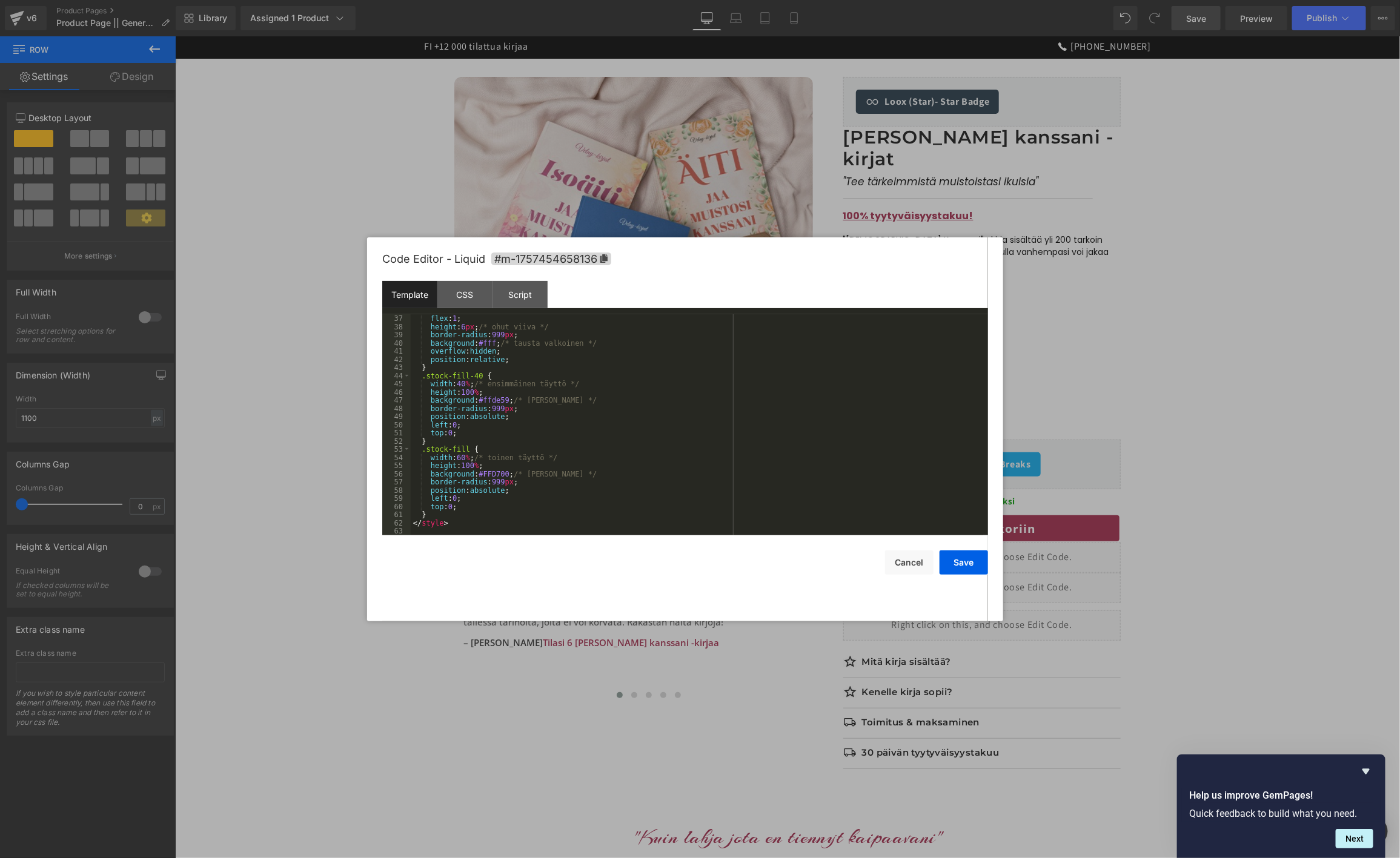
click at [471, 402] on div "flex : 1 ; height : 6 px ; /* ohut viiva */ border-radius : 999 px ; background…" at bounding box center [697, 433] width 572 height 237
click at [962, 557] on button "Save" at bounding box center [964, 562] width 49 height 24
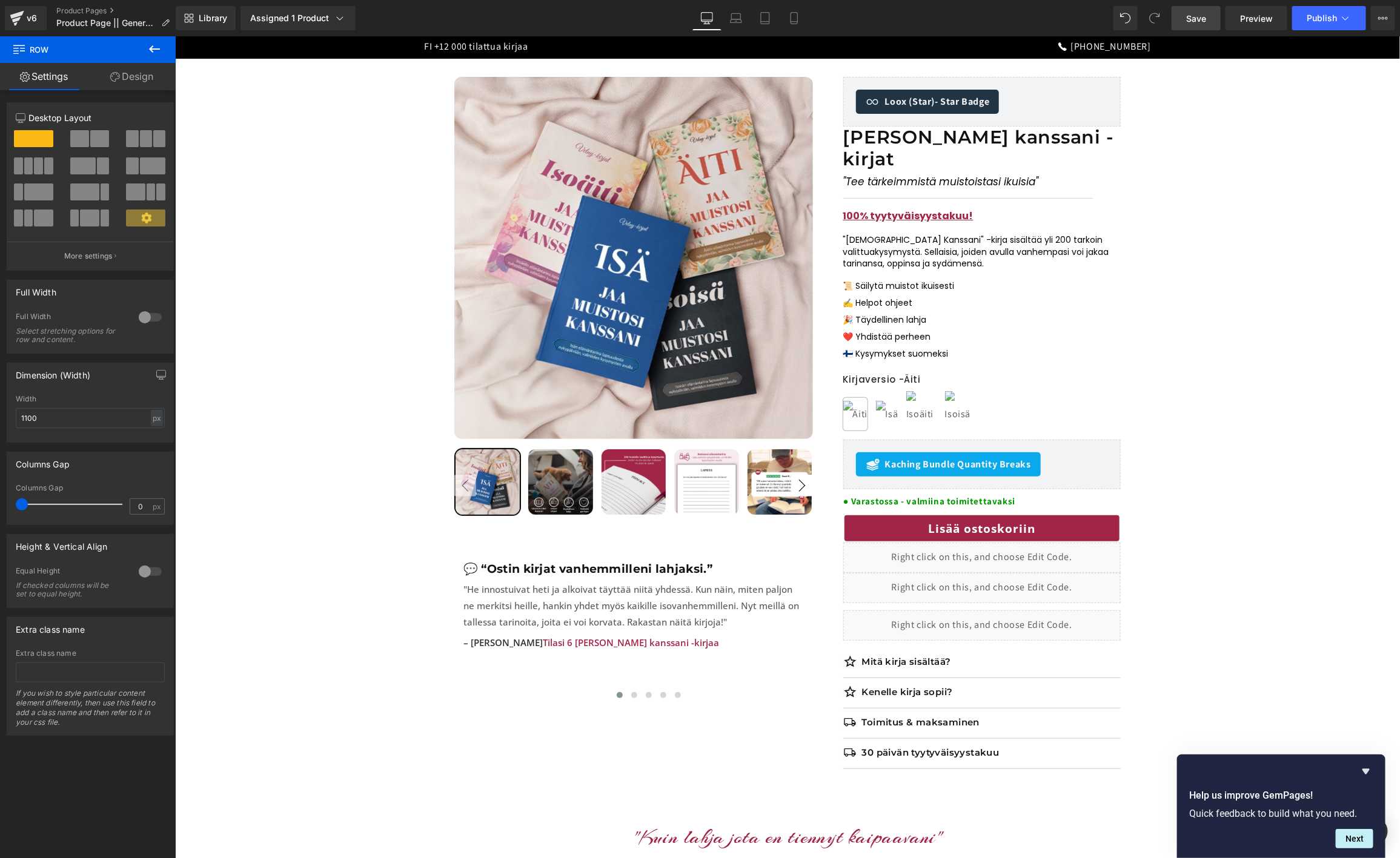
click at [1206, 17] on span "Save" at bounding box center [1195, 18] width 20 height 12
click at [1251, 13] on span "Preview" at bounding box center [1256, 18] width 33 height 12
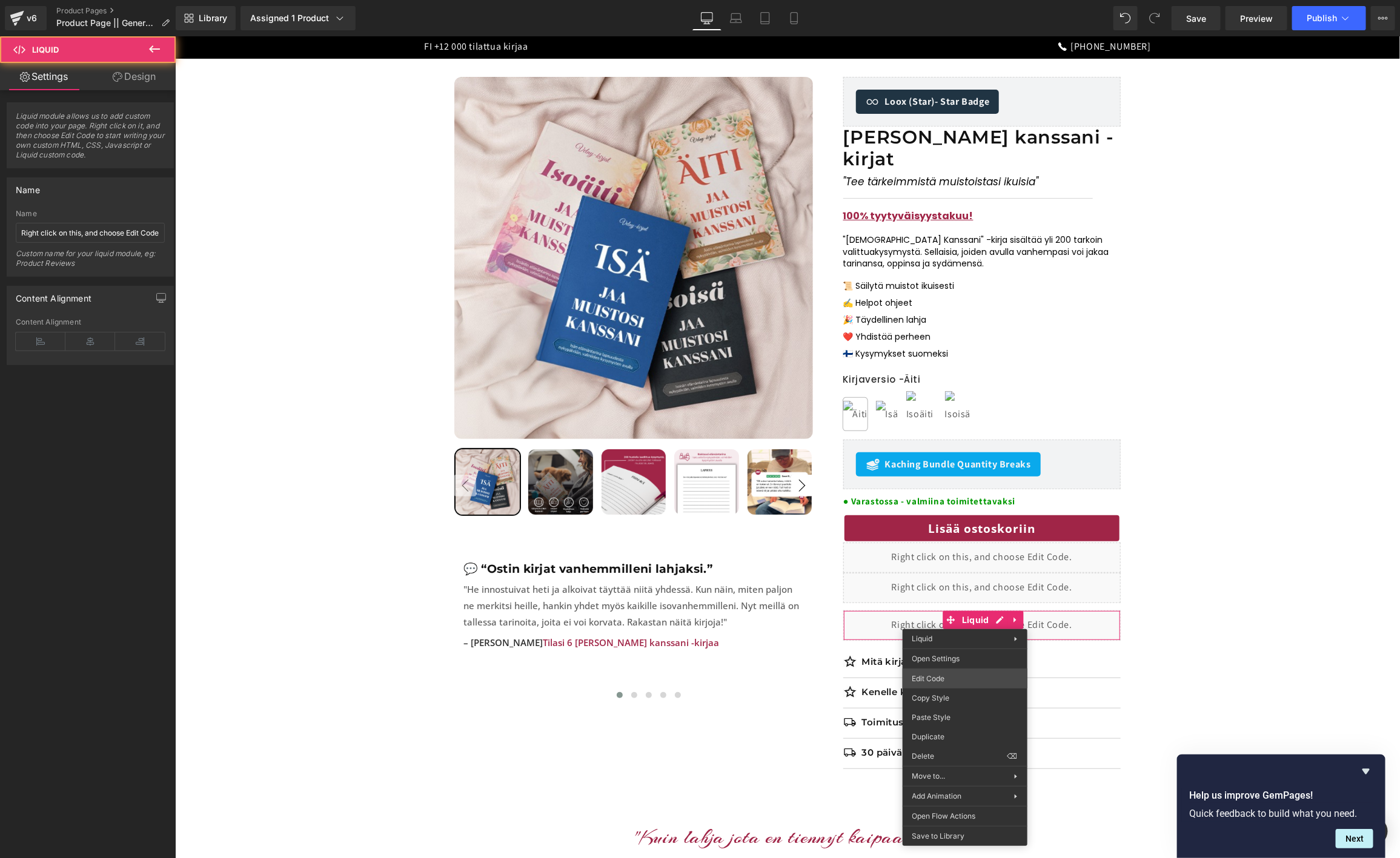
click at [944, 678] on body "Row You are previewing how the will restyle your page. You can not edit Element…" at bounding box center [700, 429] width 1400 height 858
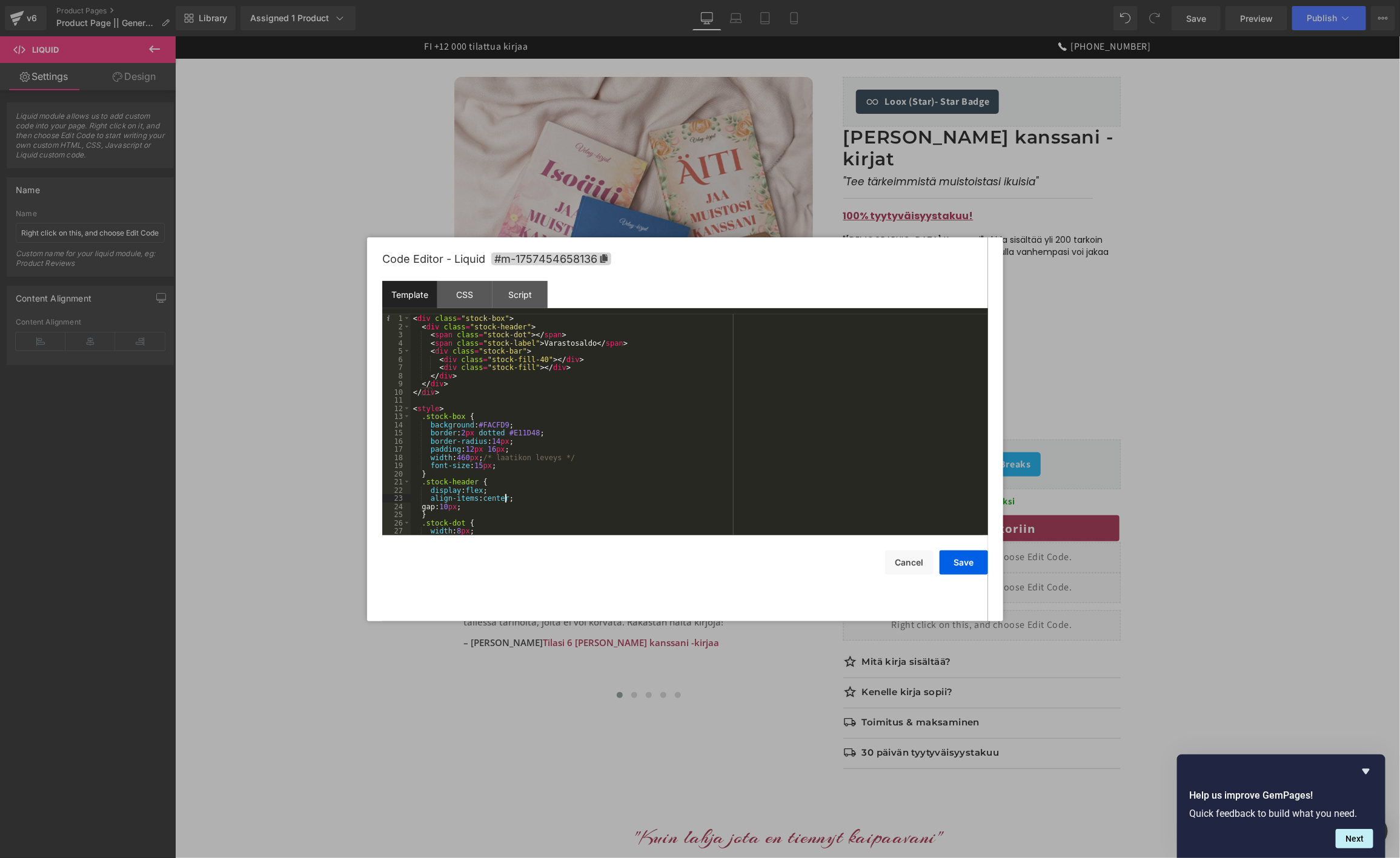
click at [531, 496] on div "< div class = "stock-box" > < div class = "stock-header" > < span class = "stoc…" at bounding box center [697, 433] width 572 height 237
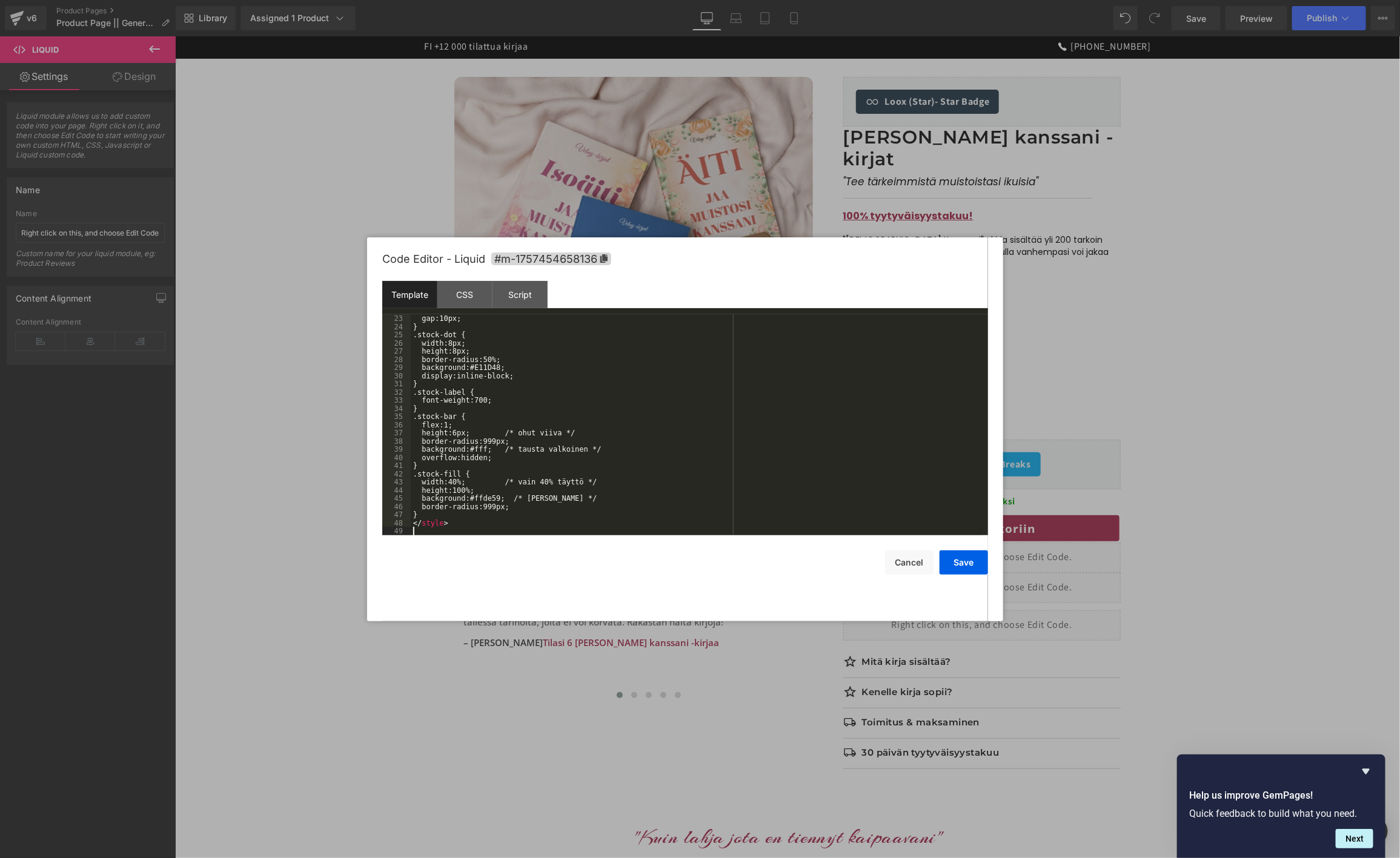
scroll to position [180, 0]
drag, startPoint x: 957, startPoint y: 561, endPoint x: 964, endPoint y: 561, distance: 7.0
click at [958, 562] on button "Save" at bounding box center [964, 562] width 49 height 24
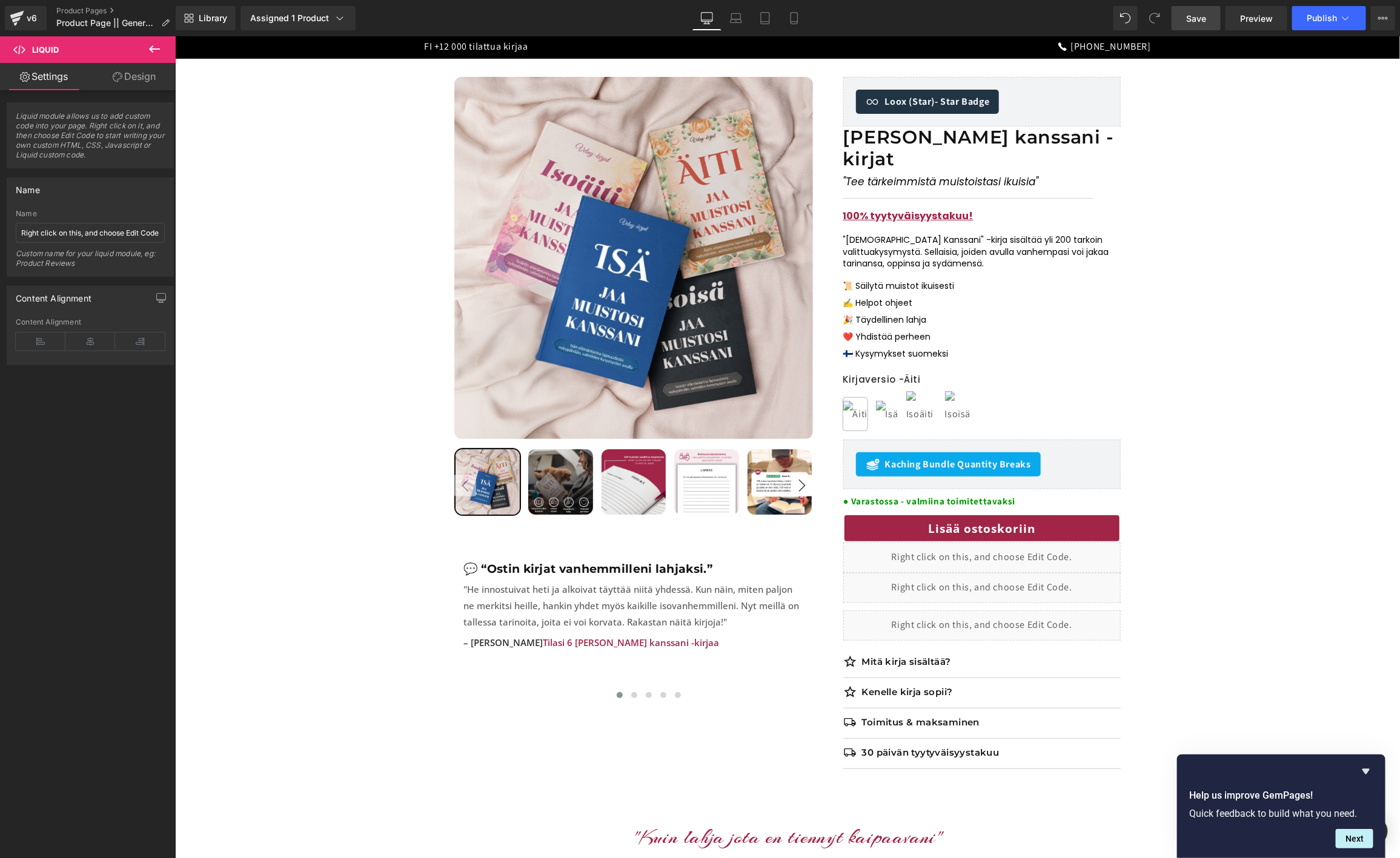
click at [1193, 6] on div "Library Assigned 1 Product Product Preview Jaa muistosi kanssani -kirjat Manage…" at bounding box center [788, 18] width 1225 height 36
click at [1196, 26] on link "Save" at bounding box center [1195, 17] width 49 height 24
click at [1270, 20] on span "Preview" at bounding box center [1256, 18] width 33 height 12
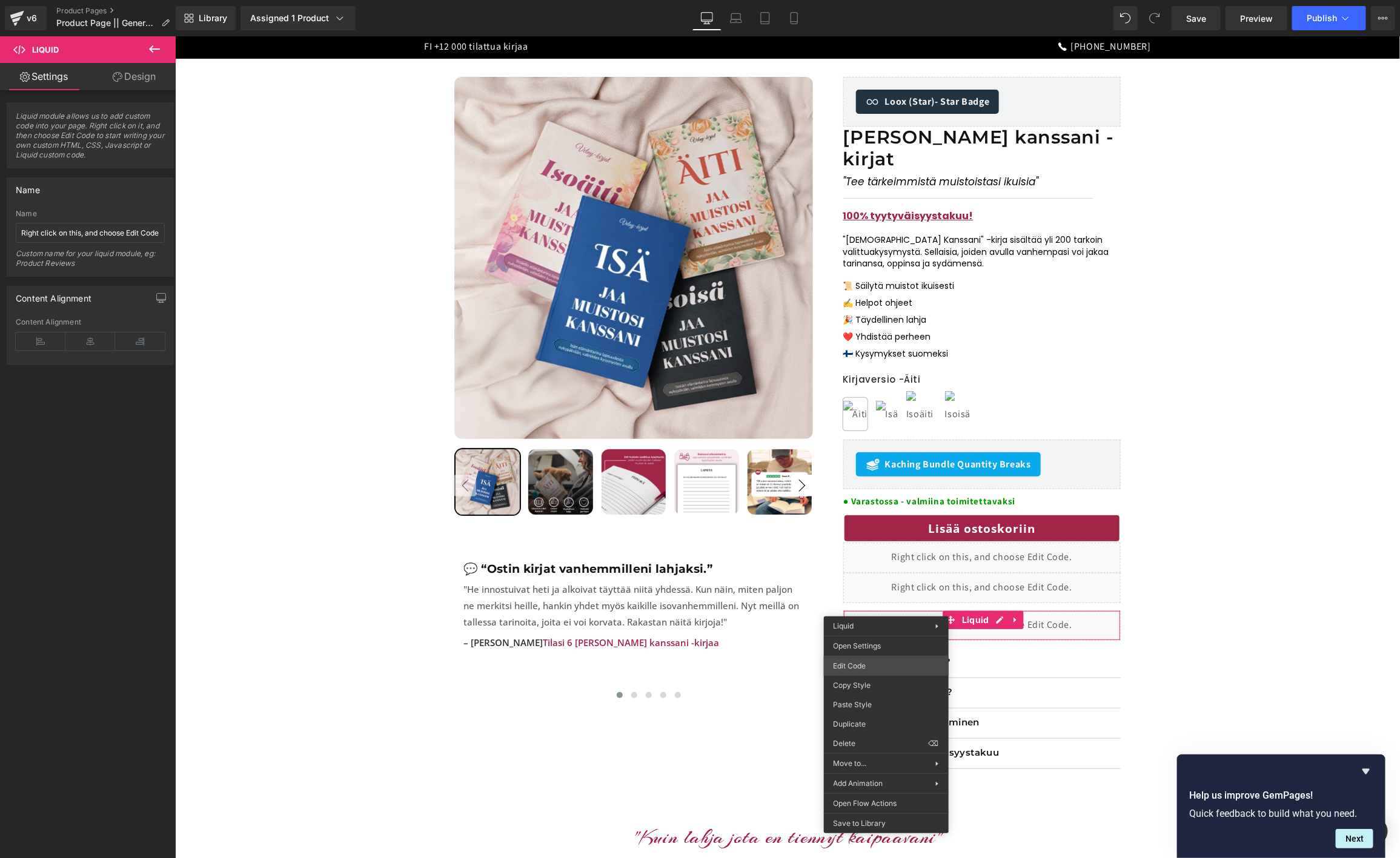
click at [858, 670] on body "Row You are previewing how the will restyle your page. You can not edit Element…" at bounding box center [700, 429] width 1400 height 858
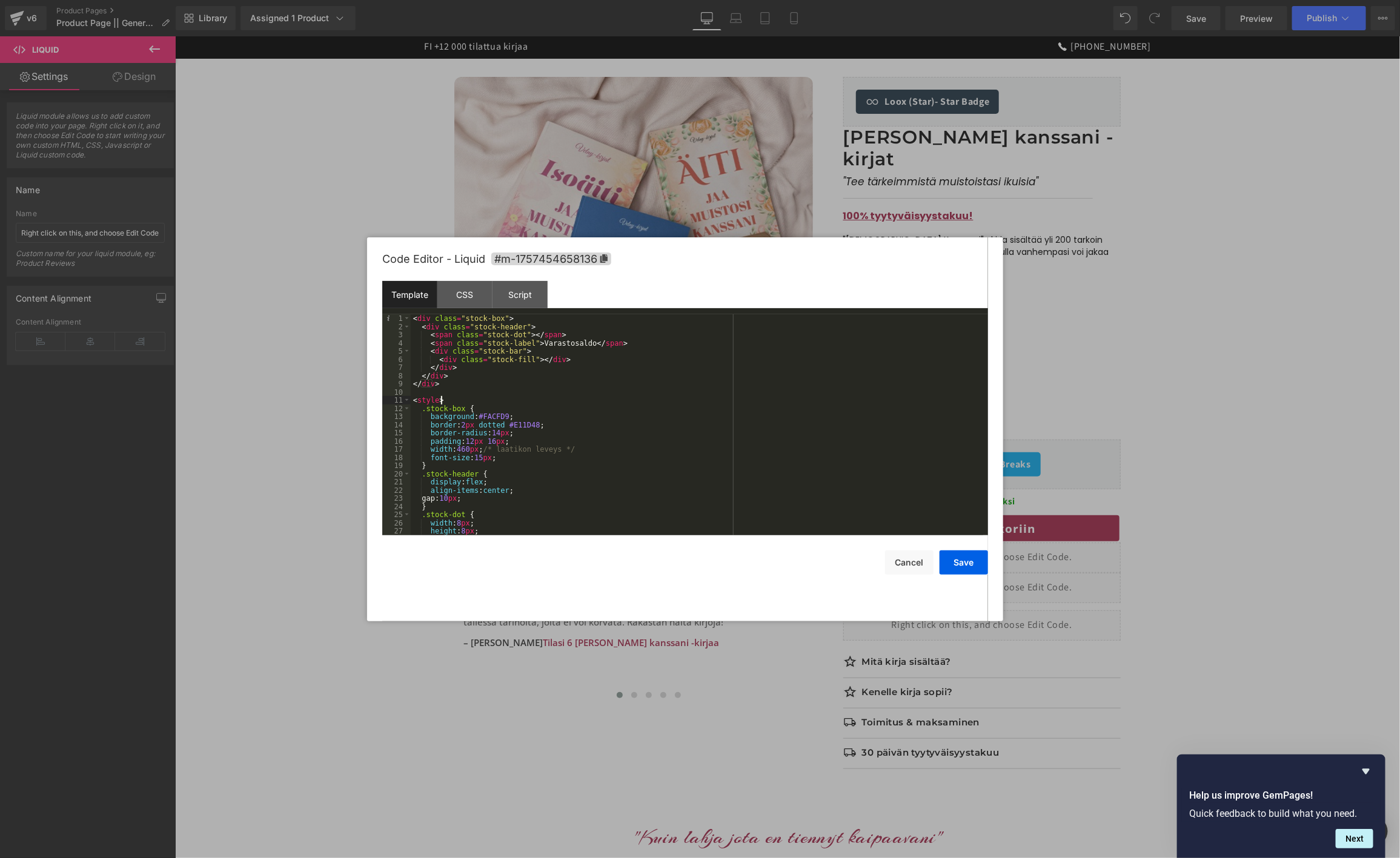
click at [478, 400] on div "< div class = "stock-box" > < div class = "stock-header" > < span class = "stoc…" at bounding box center [697, 433] width 572 height 237
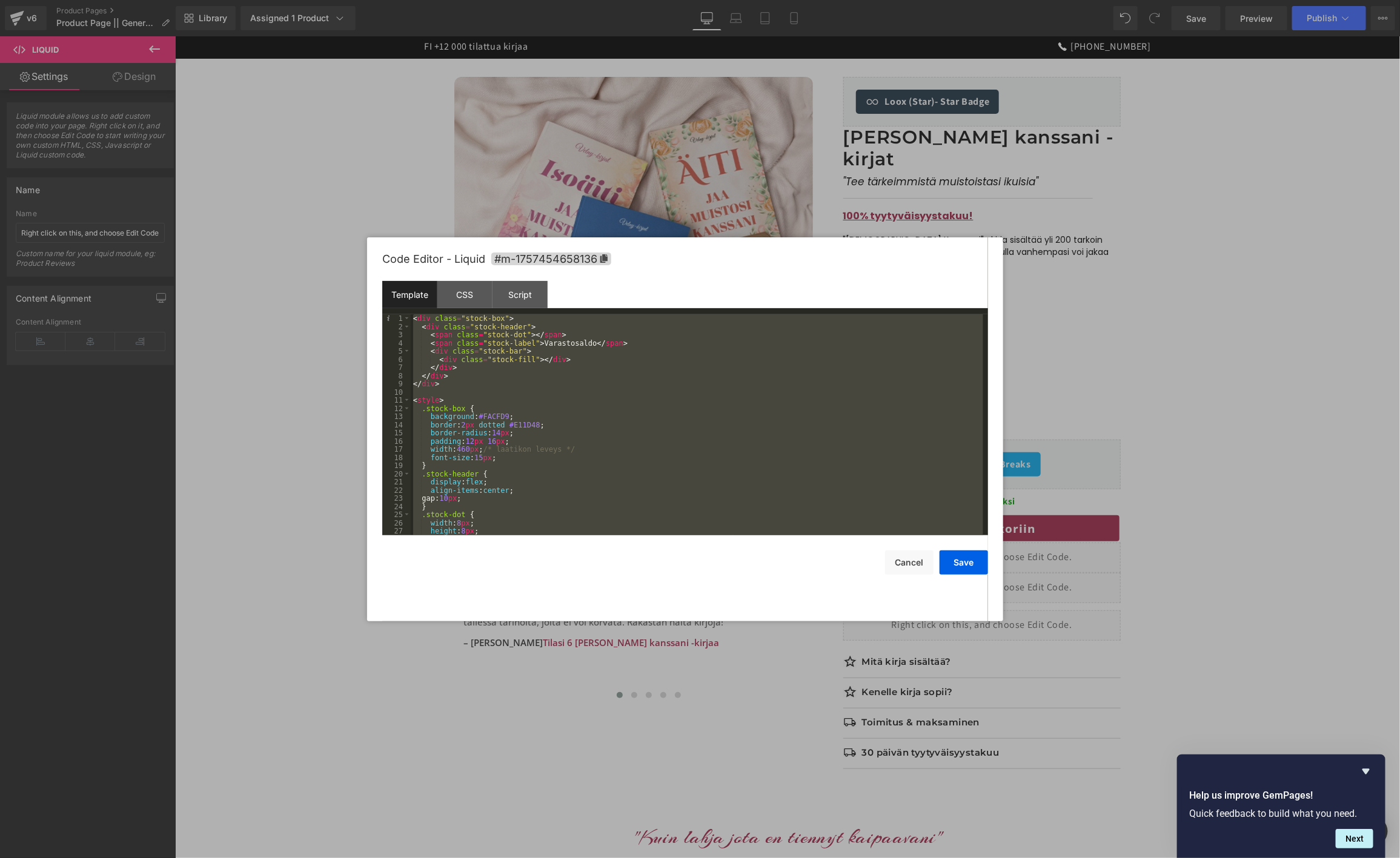
click at [521, 395] on div "< div class = "stock-box" > < div class = "stock-header" > < span class = "stoc…" at bounding box center [697, 425] width 572 height 221
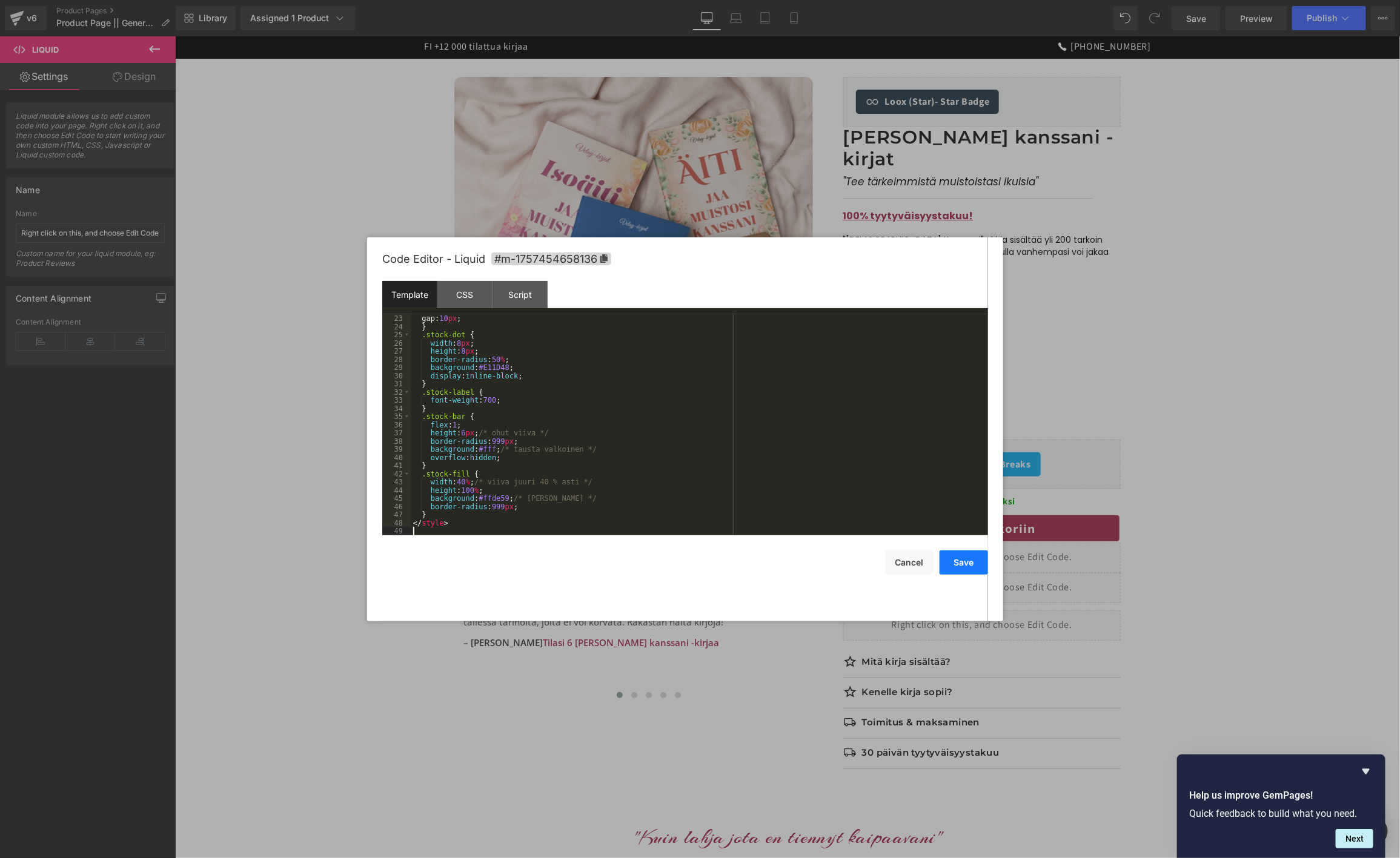
drag, startPoint x: 970, startPoint y: 571, endPoint x: 965, endPoint y: 567, distance: 6.4
click at [967, 567] on button "Save" at bounding box center [964, 562] width 49 height 24
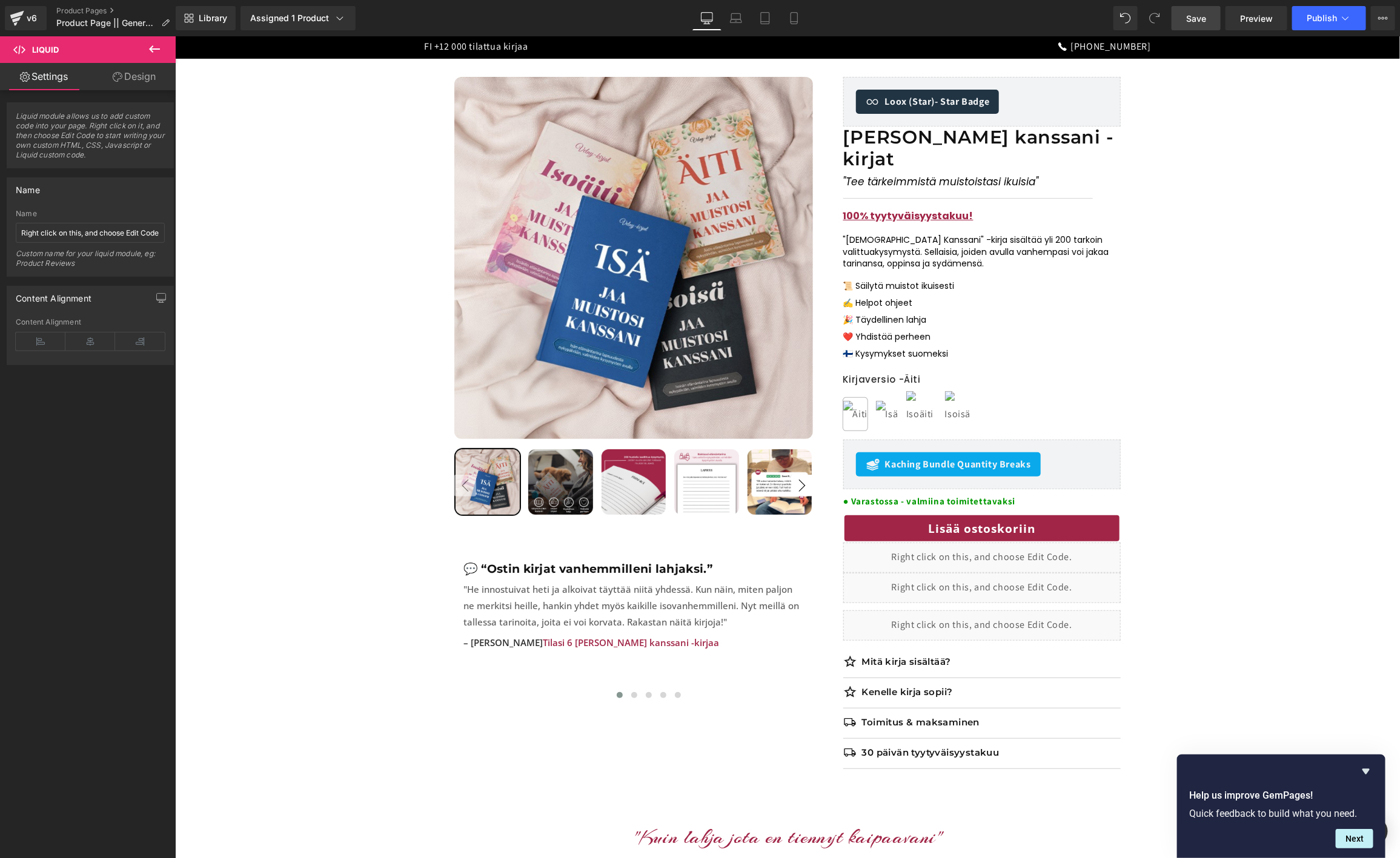
click at [1209, 23] on link "Save" at bounding box center [1195, 17] width 49 height 24
click at [1256, 17] on span "Preview" at bounding box center [1256, 18] width 33 height 12
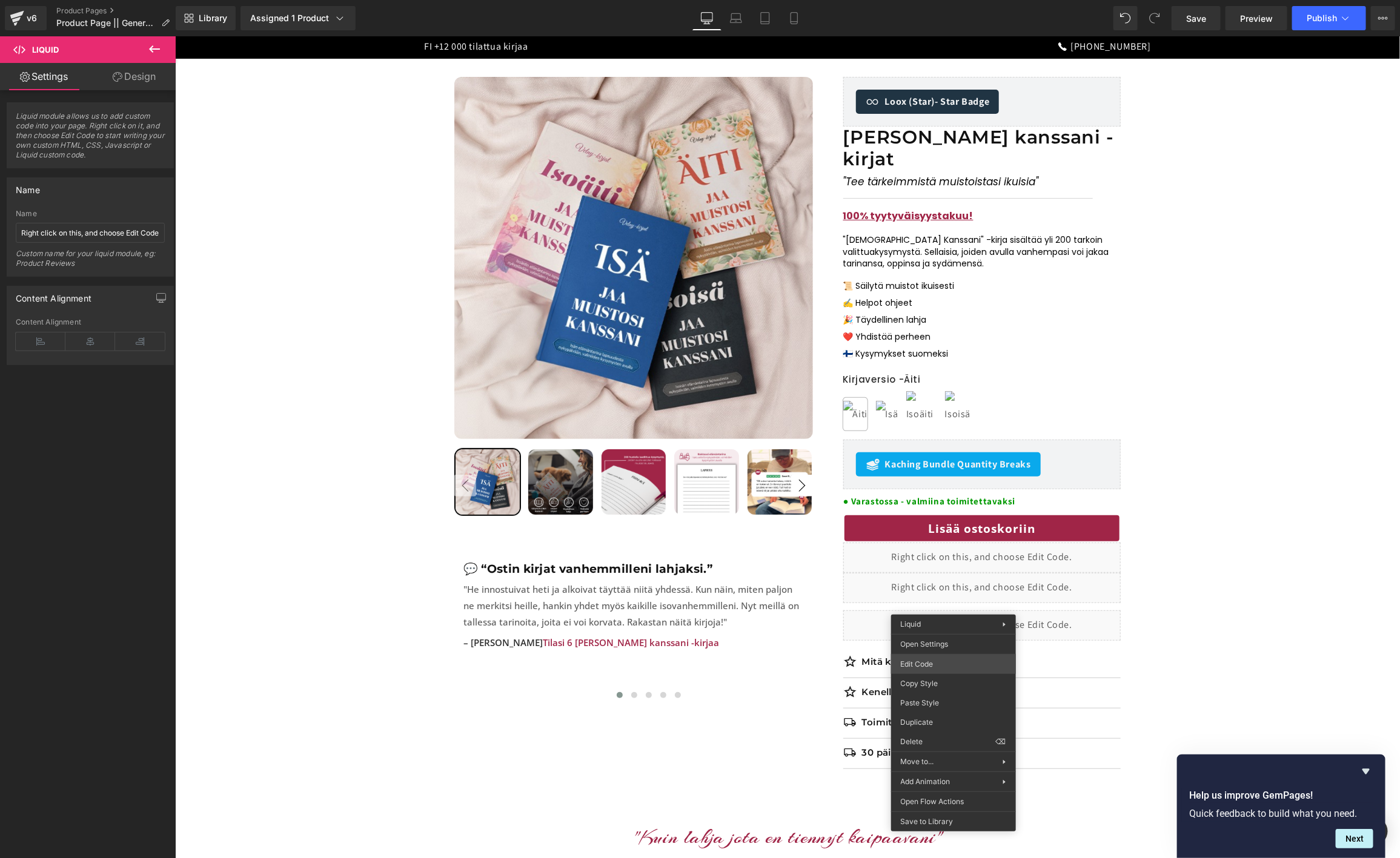
click at [940, 669] on body "Row You are previewing how the will restyle your page. You can not edit Element…" at bounding box center [700, 429] width 1400 height 858
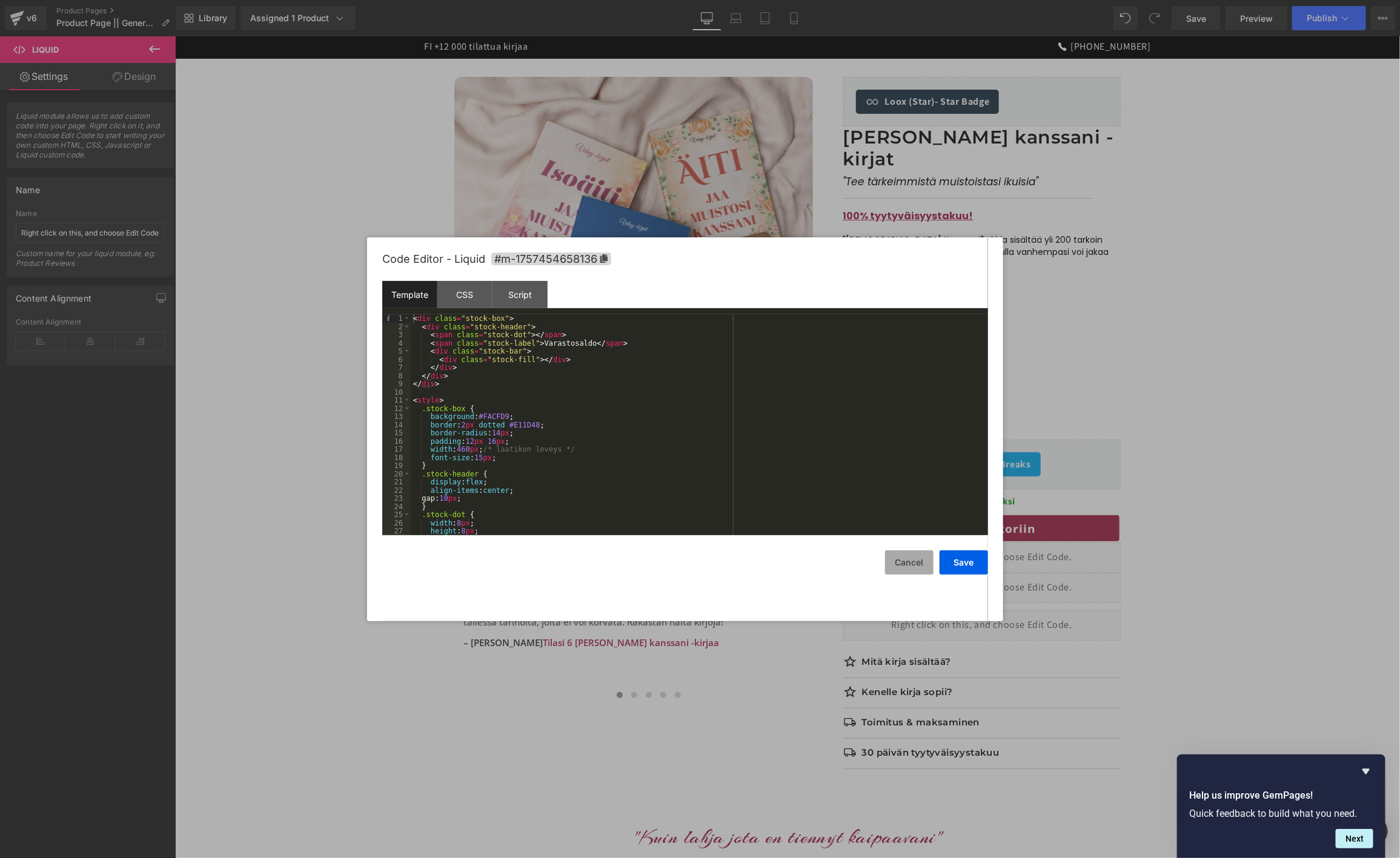
click at [903, 552] on button "Cancel" at bounding box center [909, 562] width 49 height 24
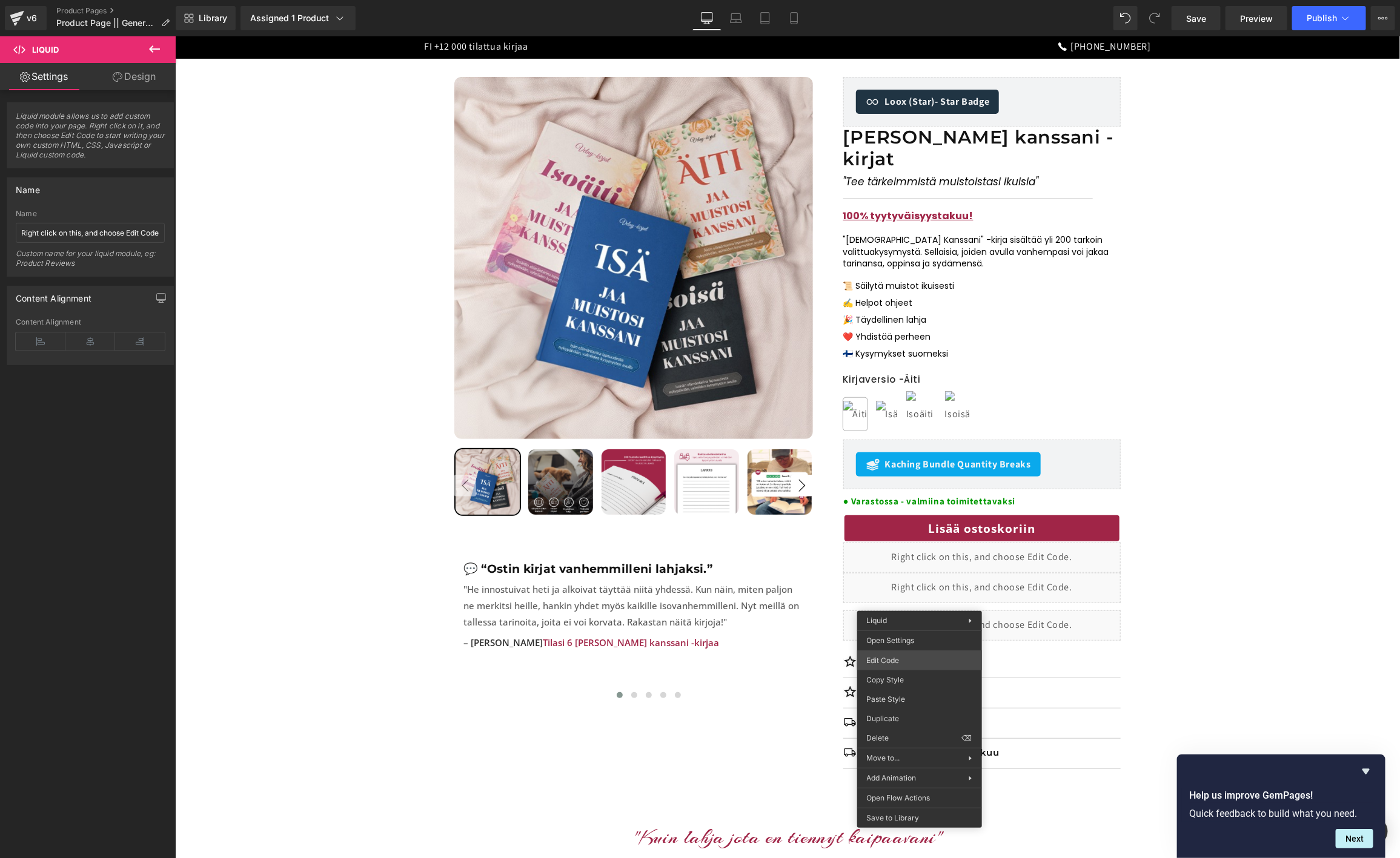
click at [912, 663] on body "Row You are previewing how the will restyle your page. You can not edit Element…" at bounding box center [700, 429] width 1400 height 858
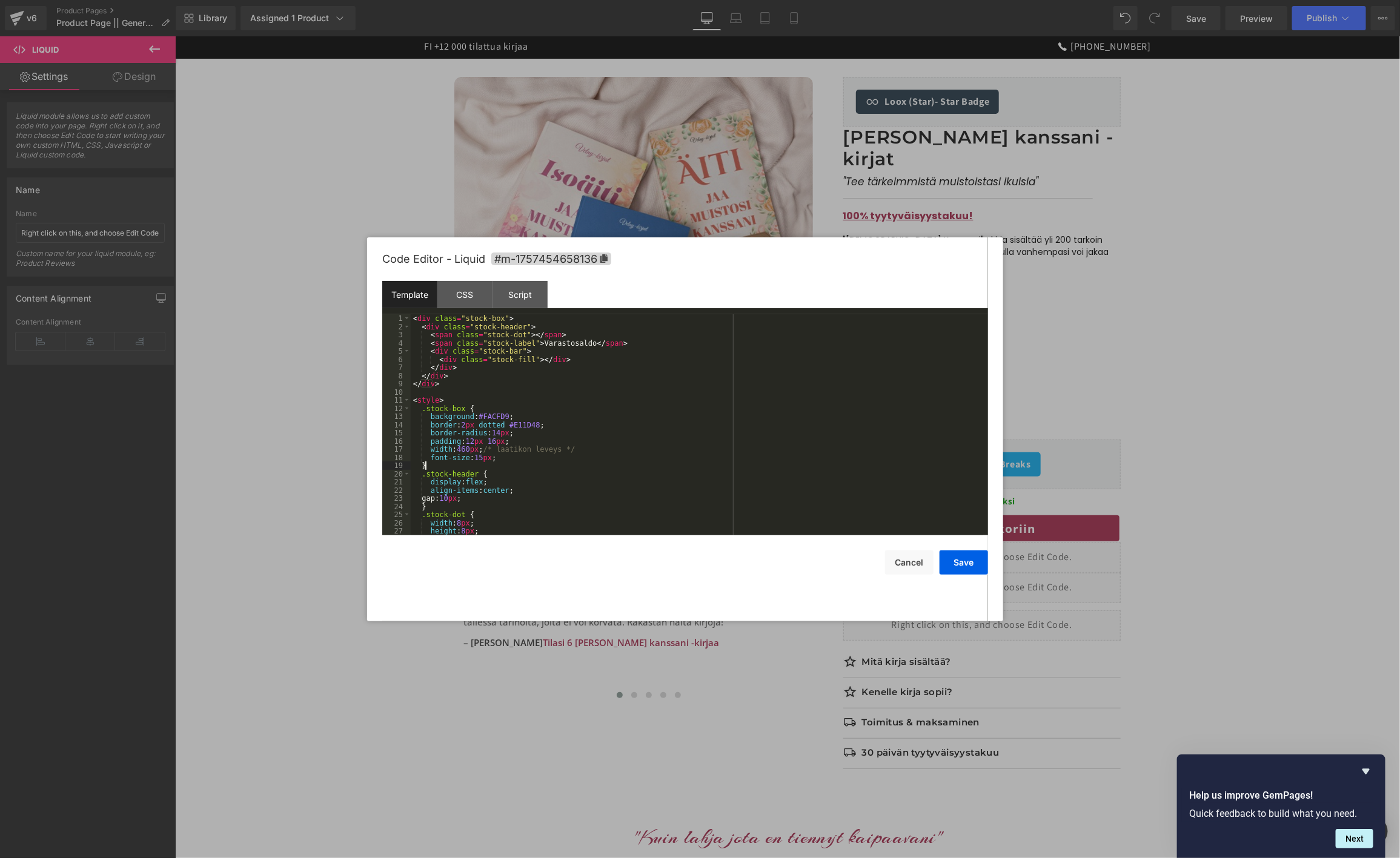
click at [539, 461] on div "< div class = "stock-box" > < div class = "stock-header" > < span class = "stoc…" at bounding box center [697, 433] width 572 height 237
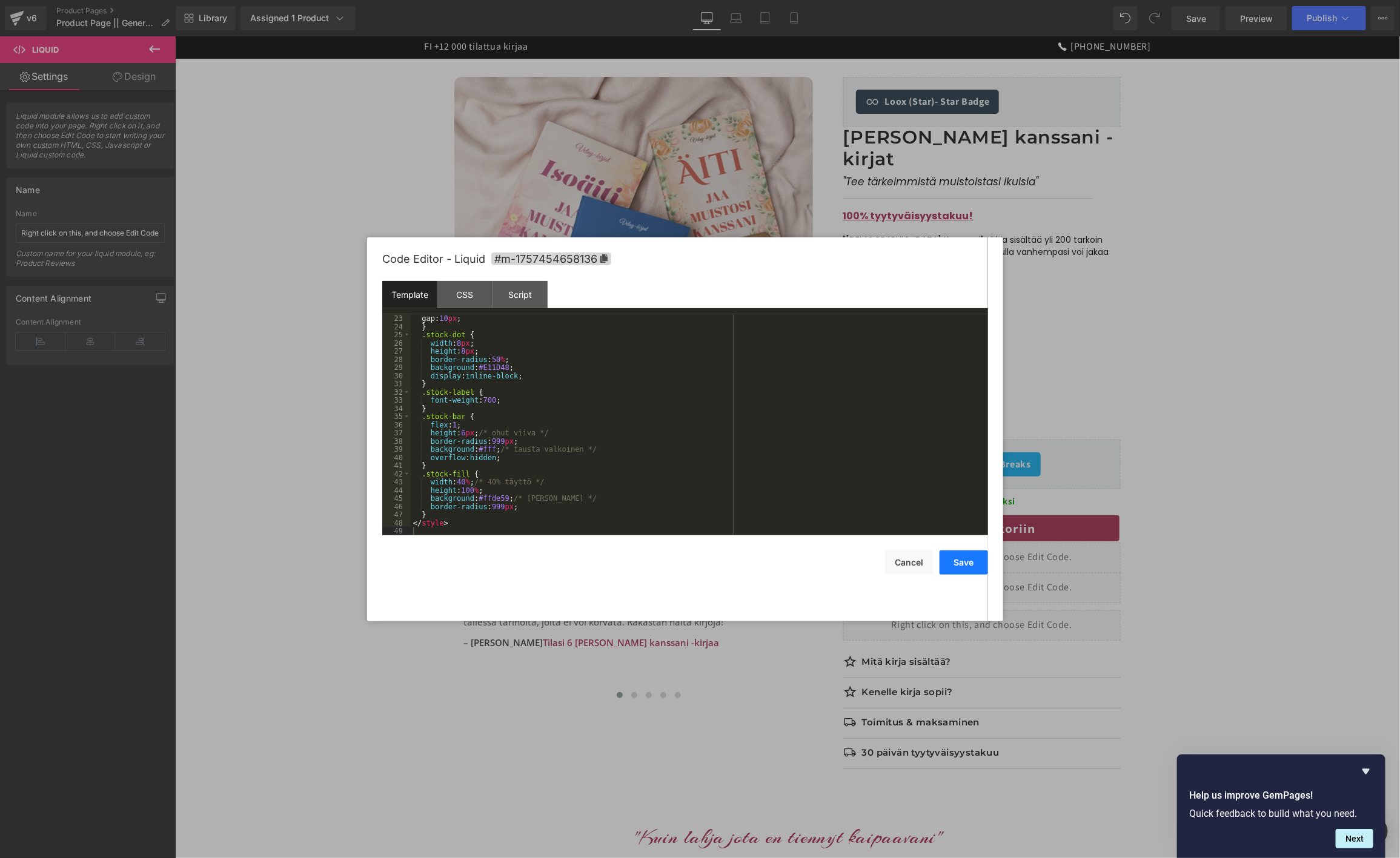
click at [971, 565] on button "Save" at bounding box center [964, 562] width 49 height 24
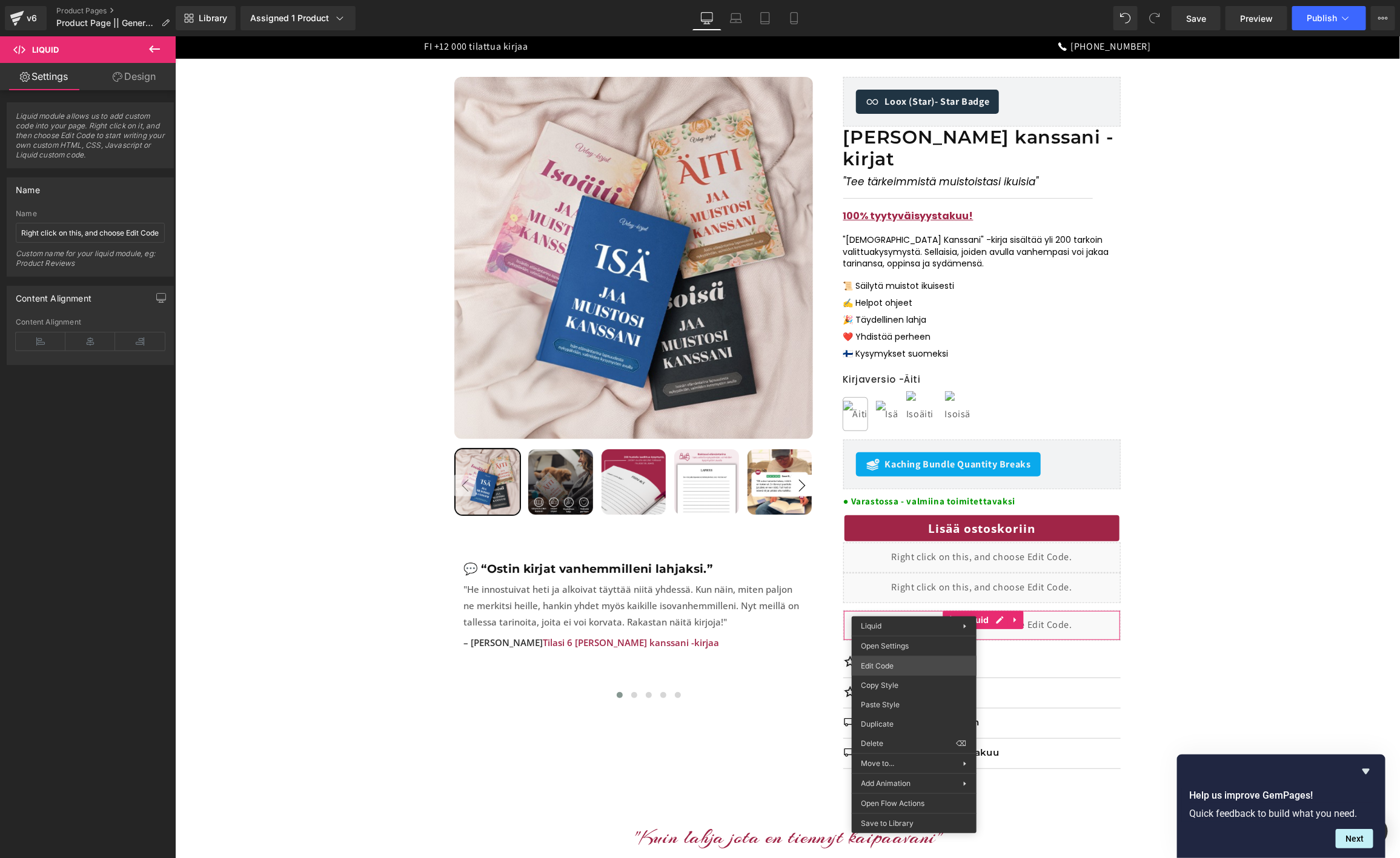
click at [882, 670] on body "Row You are previewing how the will restyle your page. You can not edit Element…" at bounding box center [700, 429] width 1400 height 858
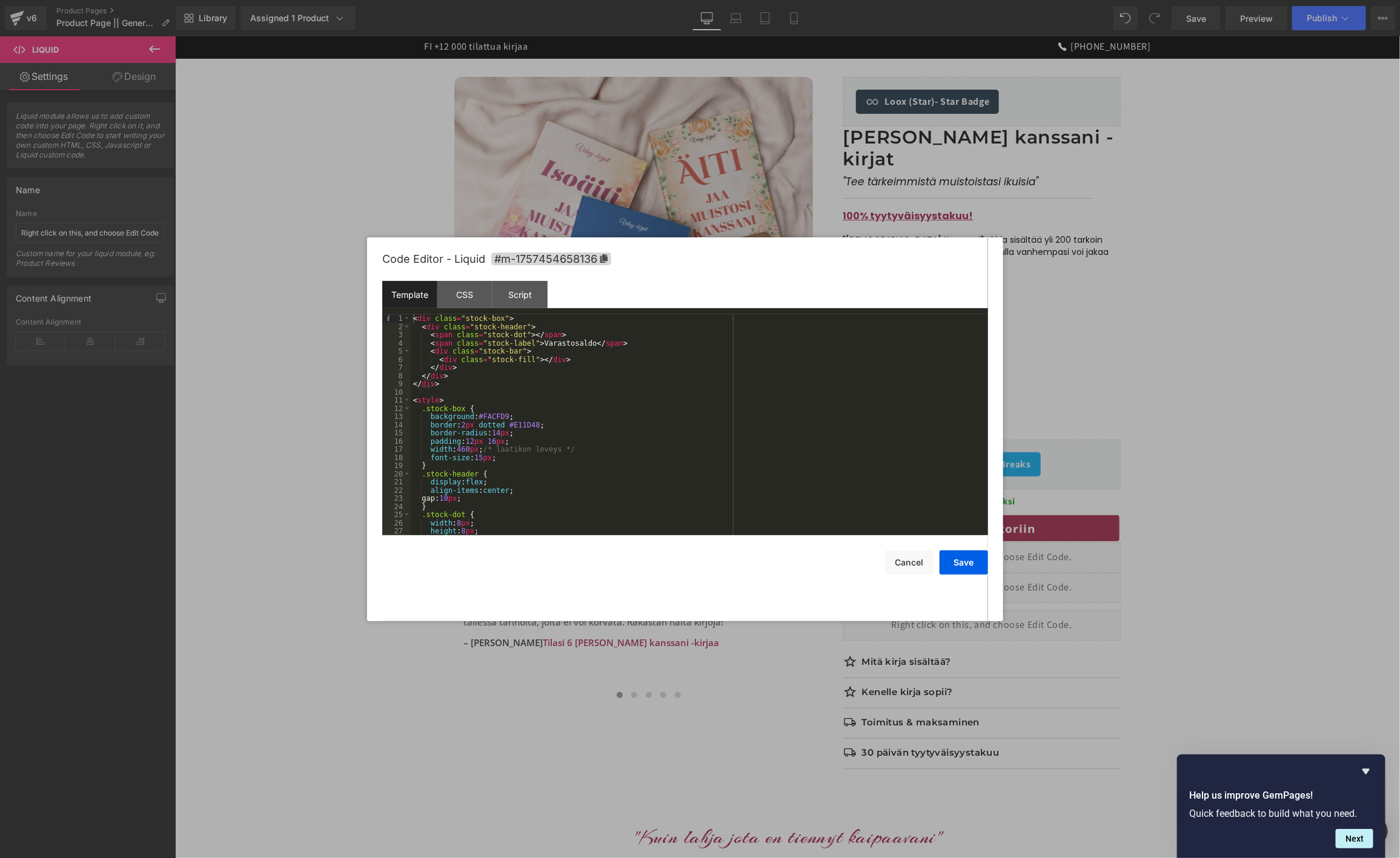
drag, startPoint x: 1219, startPoint y: 265, endPoint x: 1048, endPoint y: 189, distance: 187.1
click at [1219, 265] on div at bounding box center [700, 429] width 1400 height 858
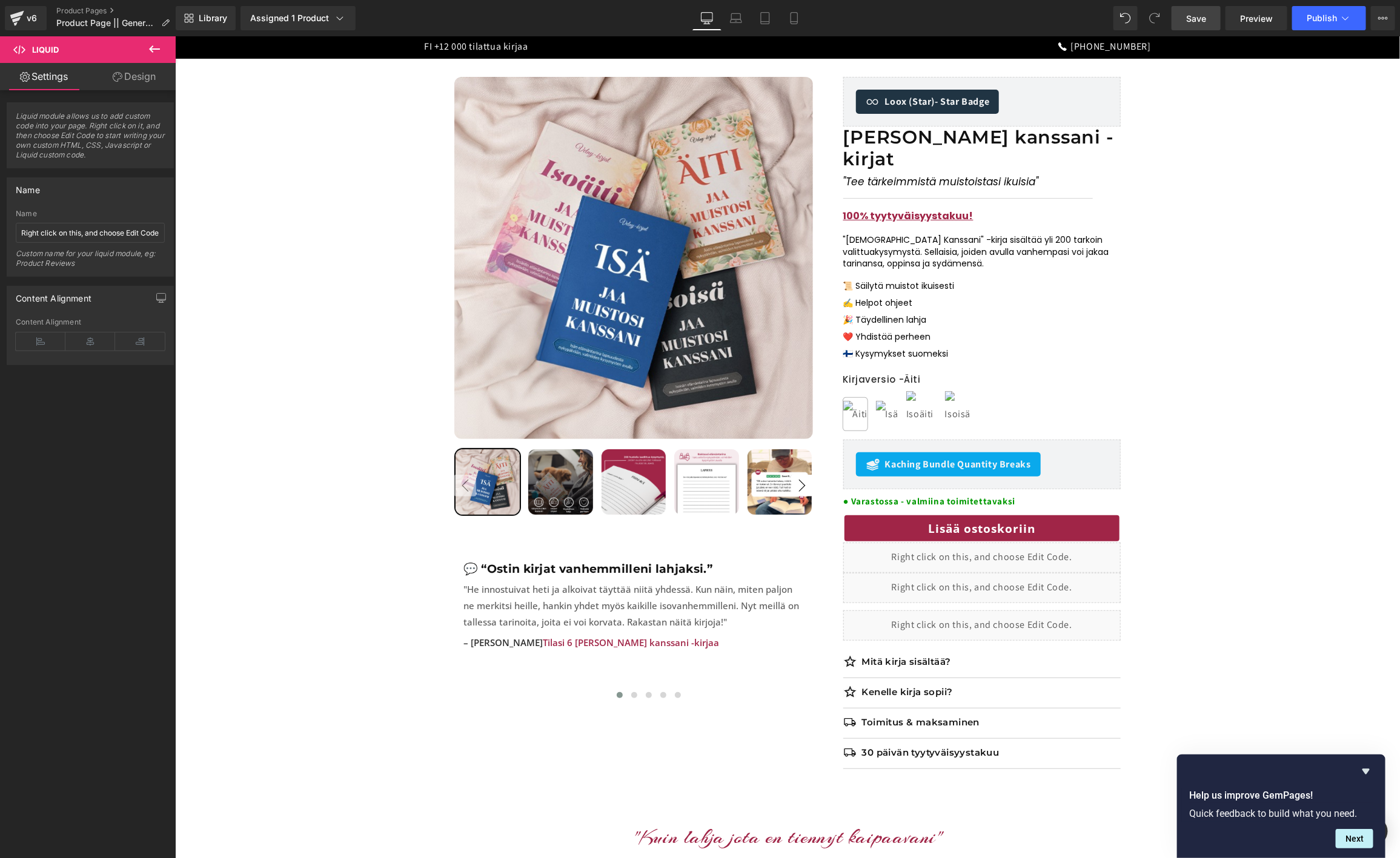
click at [1182, 24] on link "Save" at bounding box center [1195, 17] width 49 height 24
click at [1247, 16] on span "Preview" at bounding box center [1256, 18] width 33 height 12
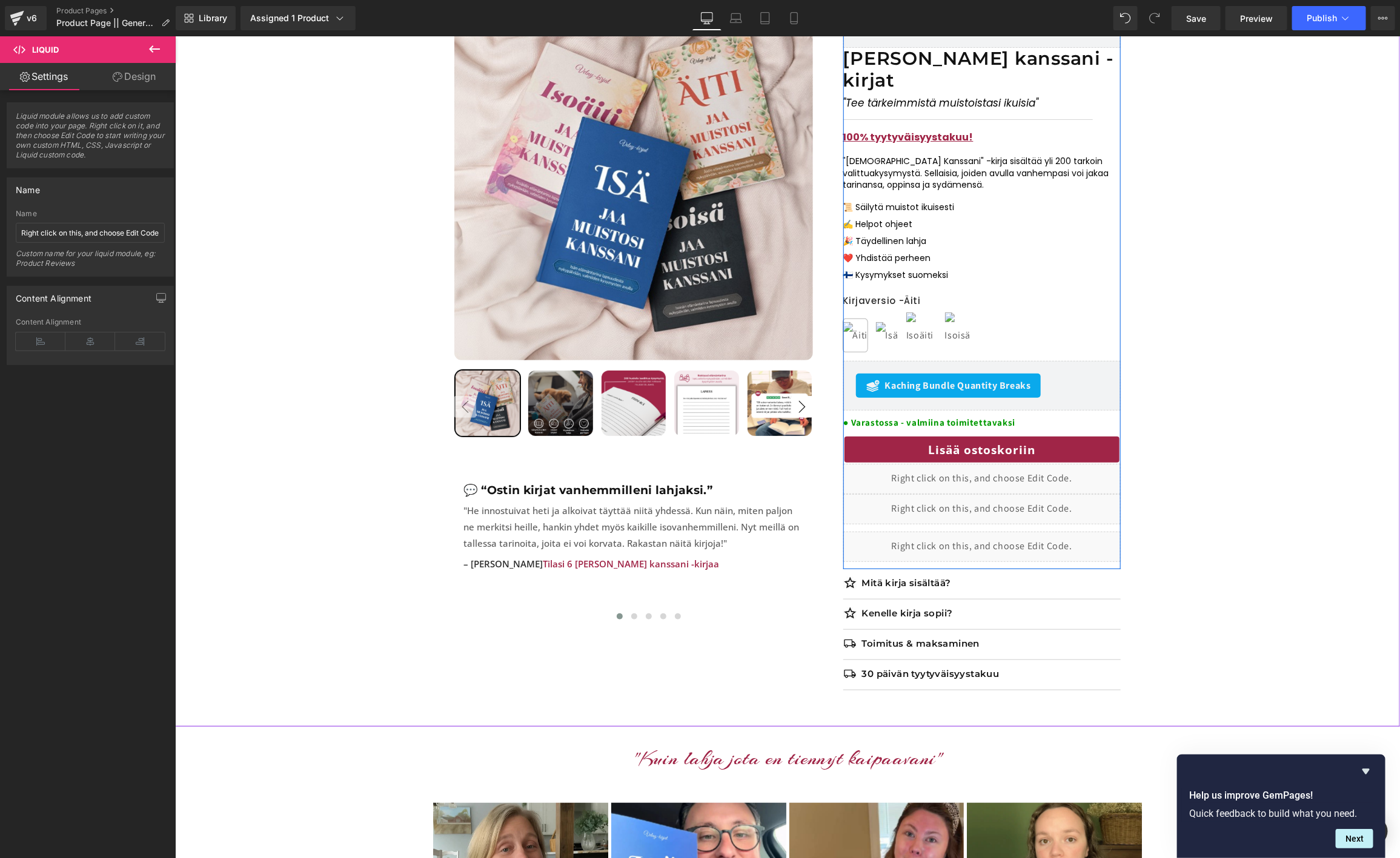
scroll to position [182, 0]
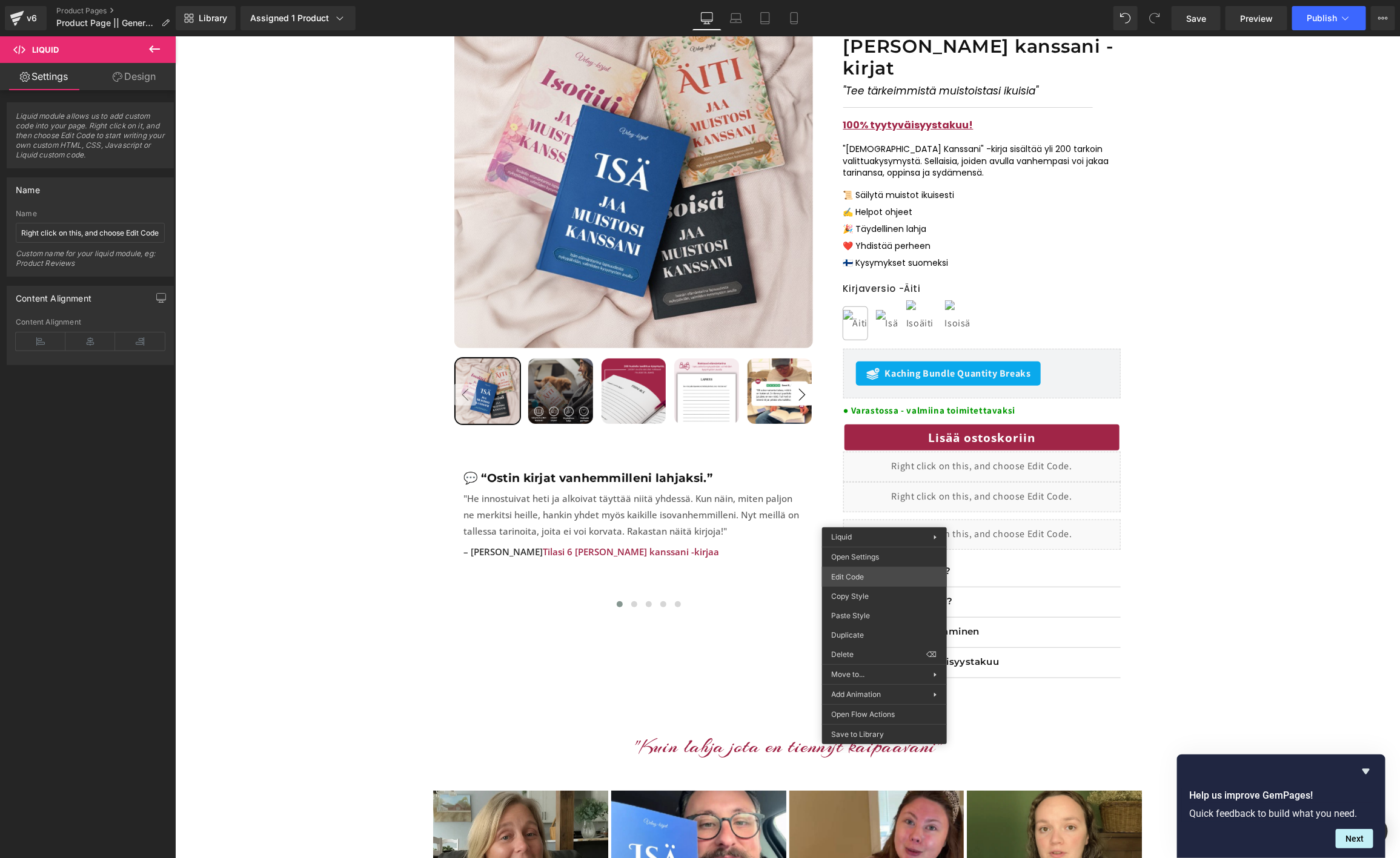
click at [858, 0] on div "Row You are previewing how the will restyle your page. You can not edit Element…" at bounding box center [700, 0] width 1400 height 0
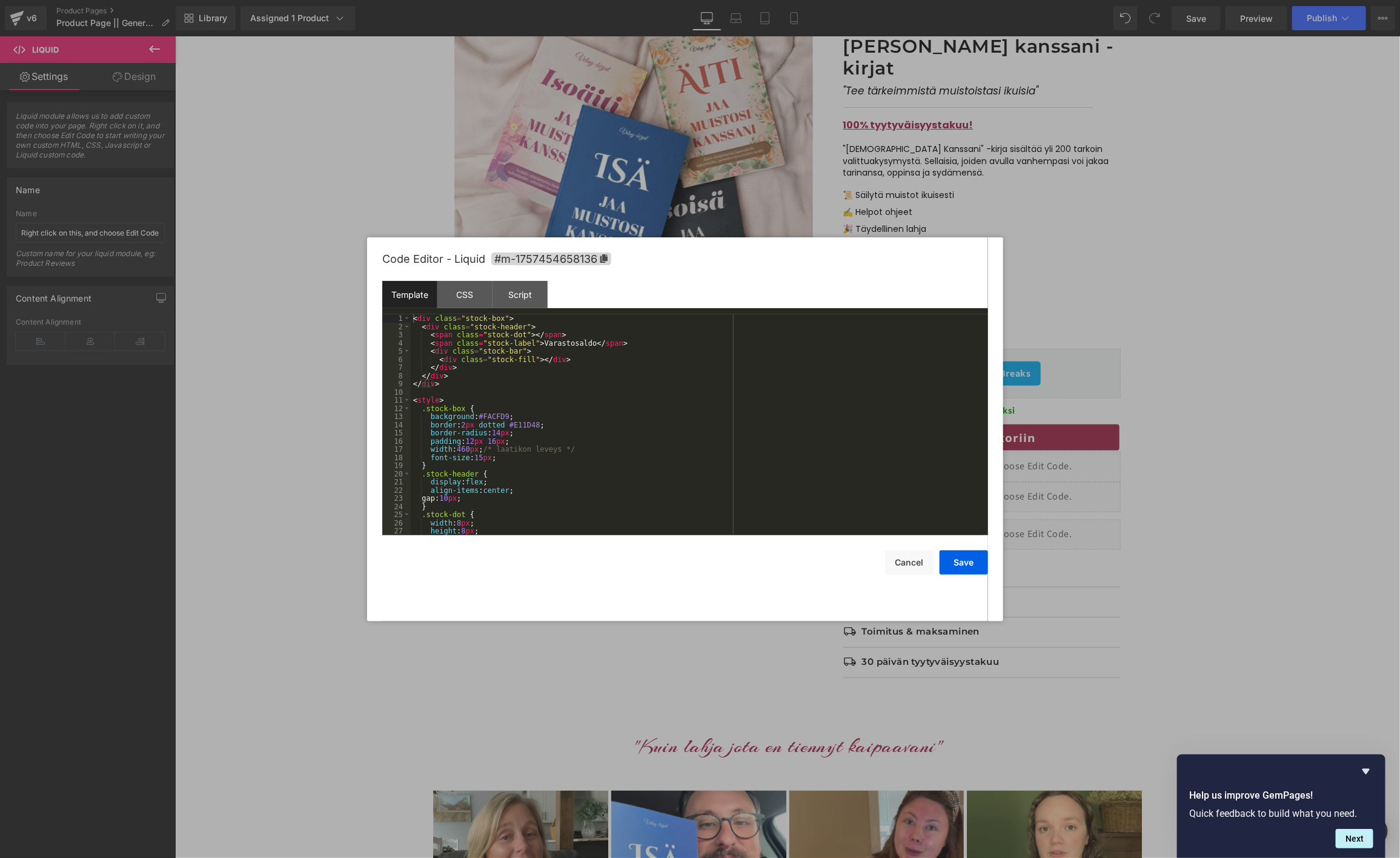
click at [540, 434] on div "< div class = "stock-box" > < div class = "stock-header" > < span class = "stoc…" at bounding box center [697, 433] width 572 height 237
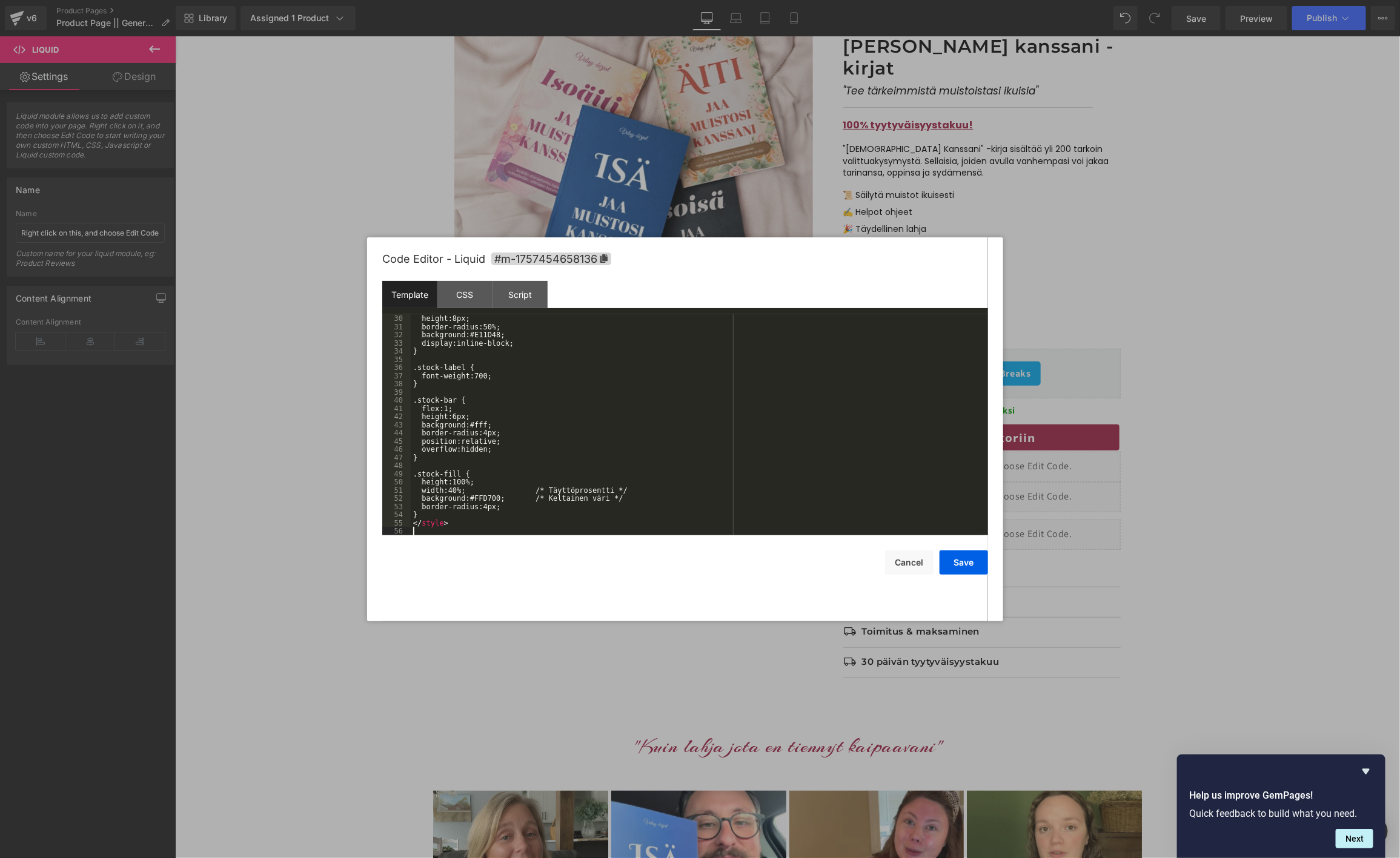
scroll to position [237, 0]
click at [960, 560] on button "Save" at bounding box center [964, 562] width 49 height 24
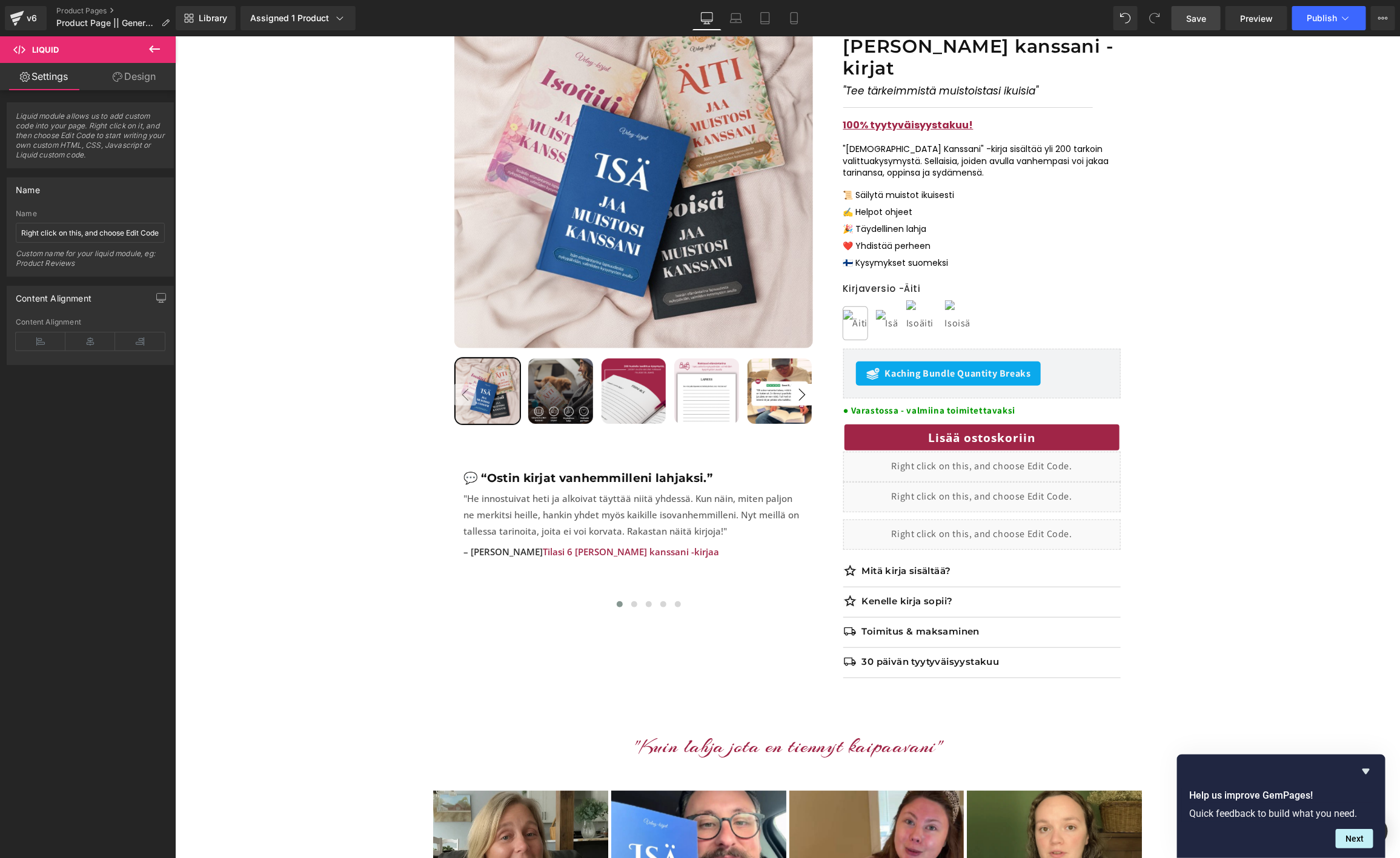
click at [1213, 19] on link "Save" at bounding box center [1195, 17] width 49 height 24
click at [1249, 19] on span "Preview" at bounding box center [1256, 18] width 33 height 12
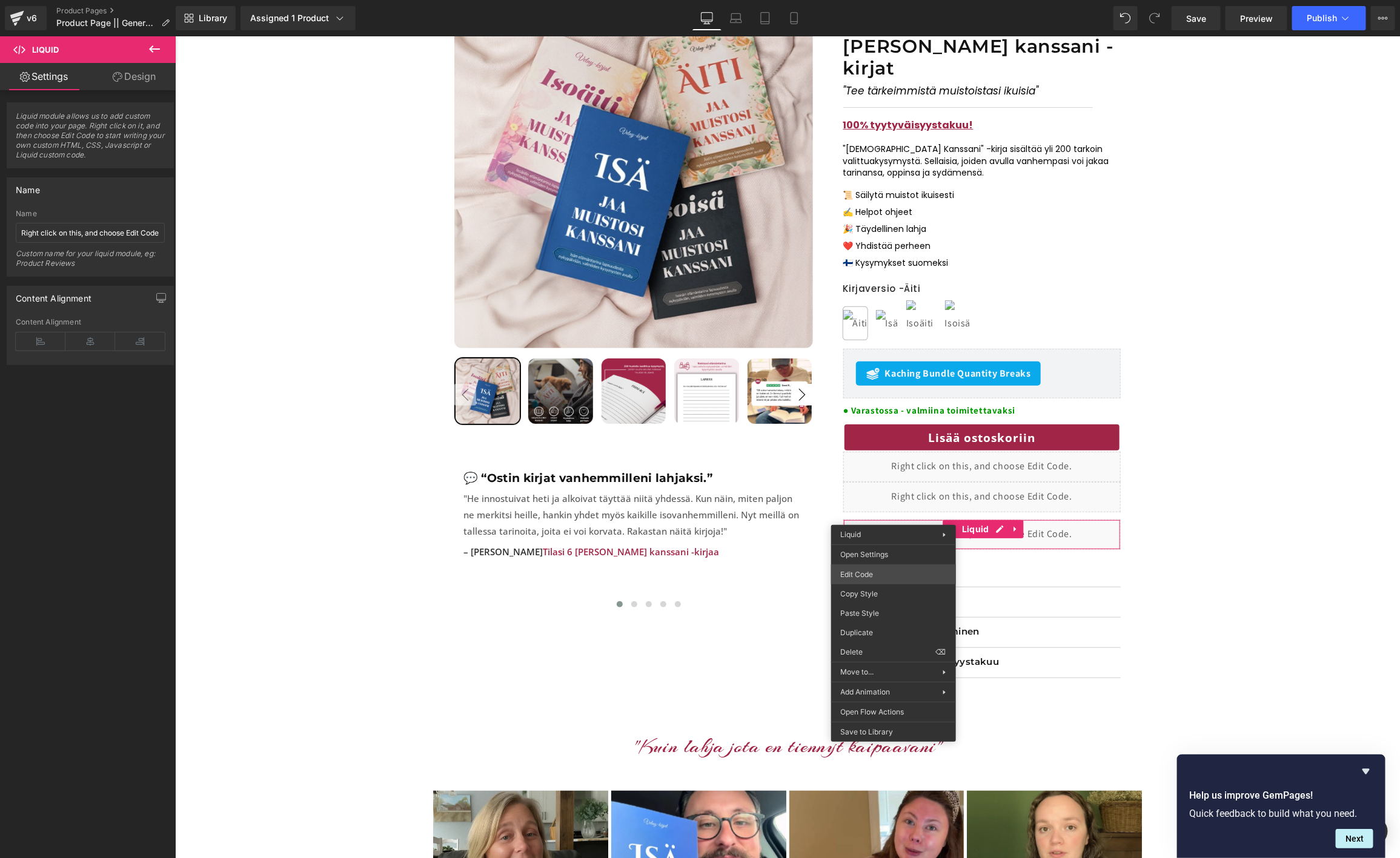
click at [868, 0] on div "Row You are previewing how the will restyle your page. You can not edit Element…" at bounding box center [700, 0] width 1400 height 0
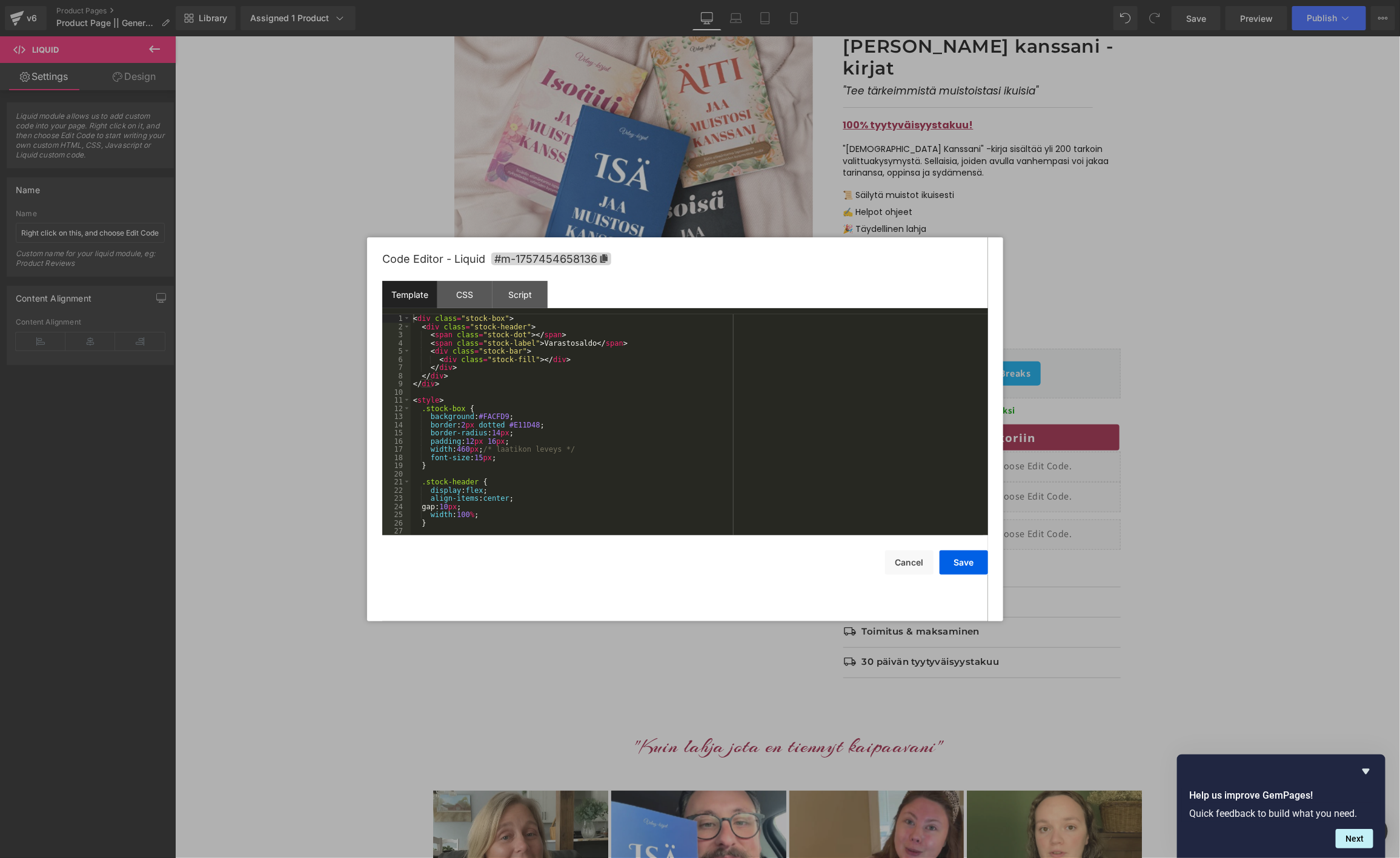
click at [521, 432] on div "< div class = "stock-box" > < div class = "stock-header" > < span class = "stoc…" at bounding box center [697, 433] width 572 height 237
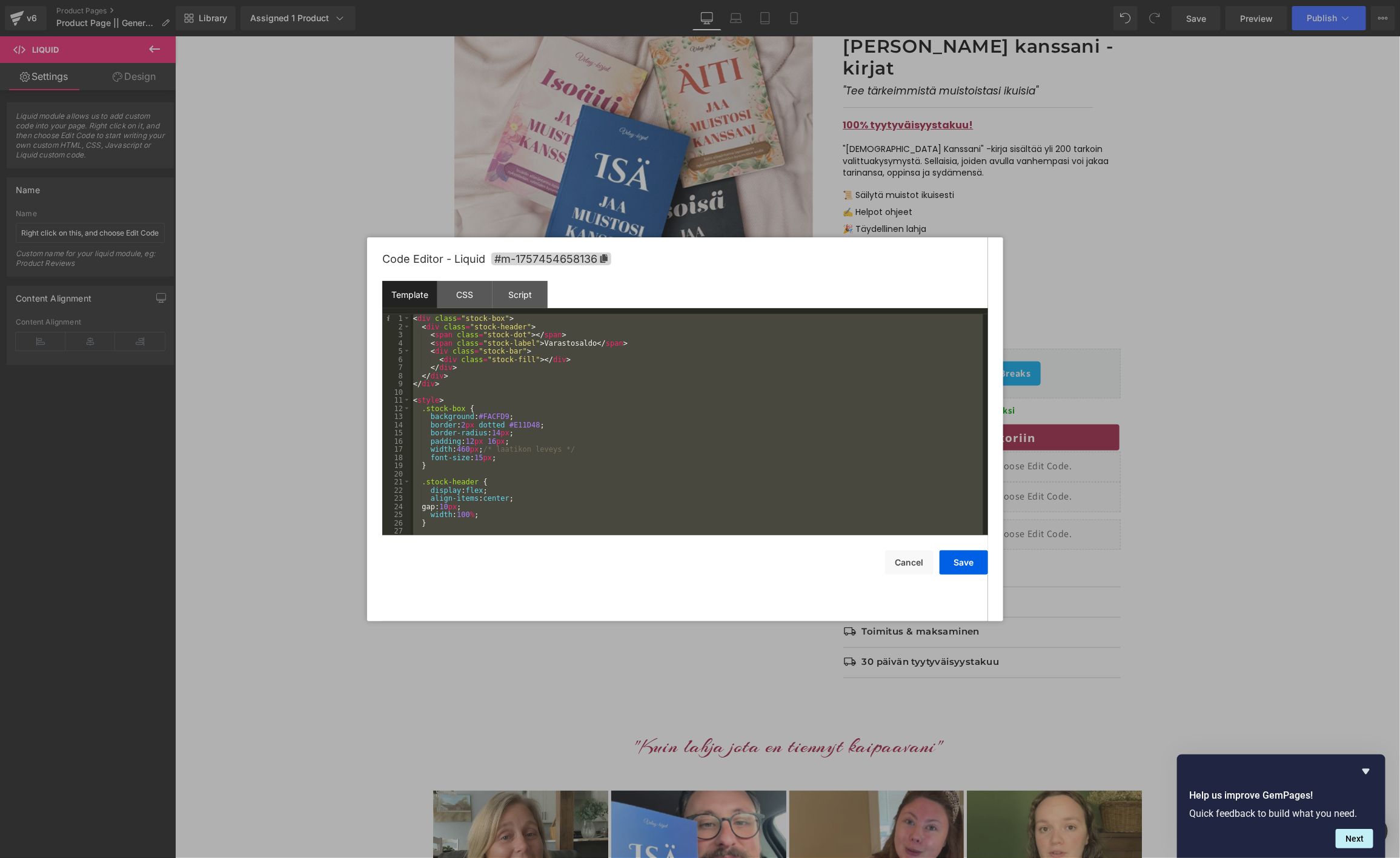
scroll to position [245, 0]
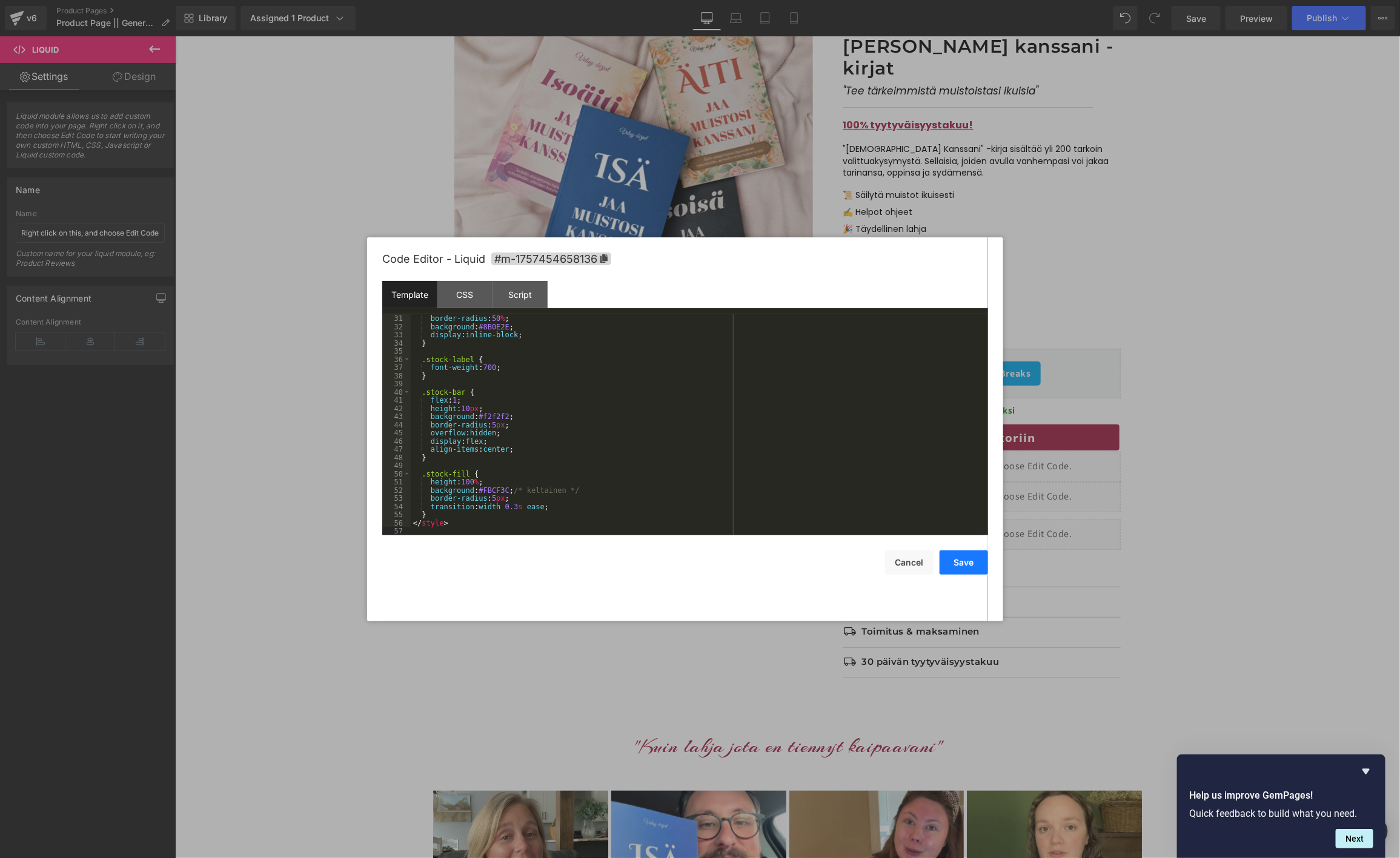
click at [967, 562] on button "Save" at bounding box center [964, 562] width 49 height 24
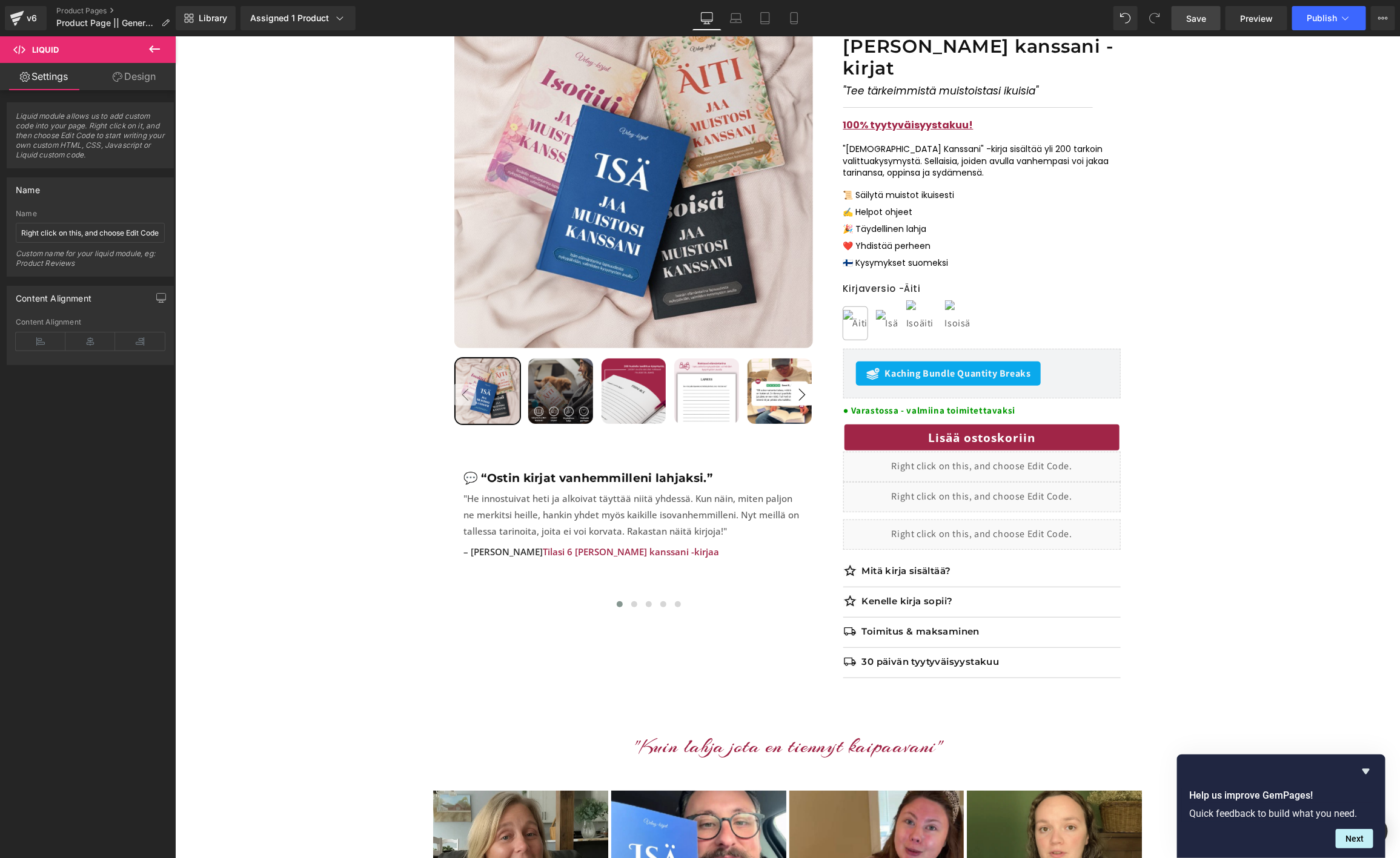
click at [1195, 17] on span "Save" at bounding box center [1195, 18] width 20 height 12
click at [1249, 17] on span "Preview" at bounding box center [1256, 18] width 33 height 12
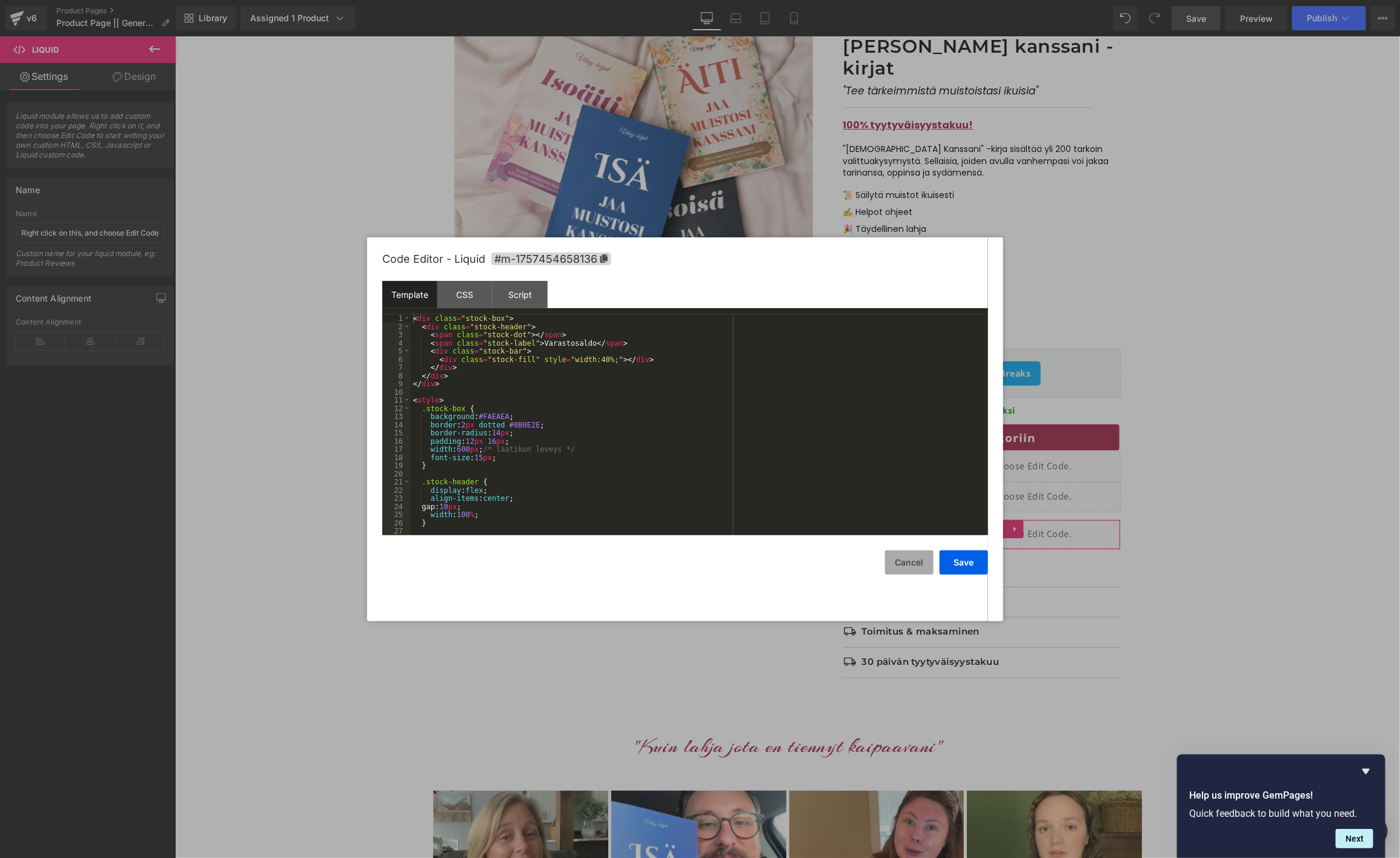
click at [912, 0] on div "Row You are previewing how the will restyle your page. You can not edit Element…" at bounding box center [700, 0] width 1400 height 0
click at [563, 444] on div "< div class = "stock-box" > < div class = "stock-header" > < span class = "stoc…" at bounding box center [697, 433] width 572 height 237
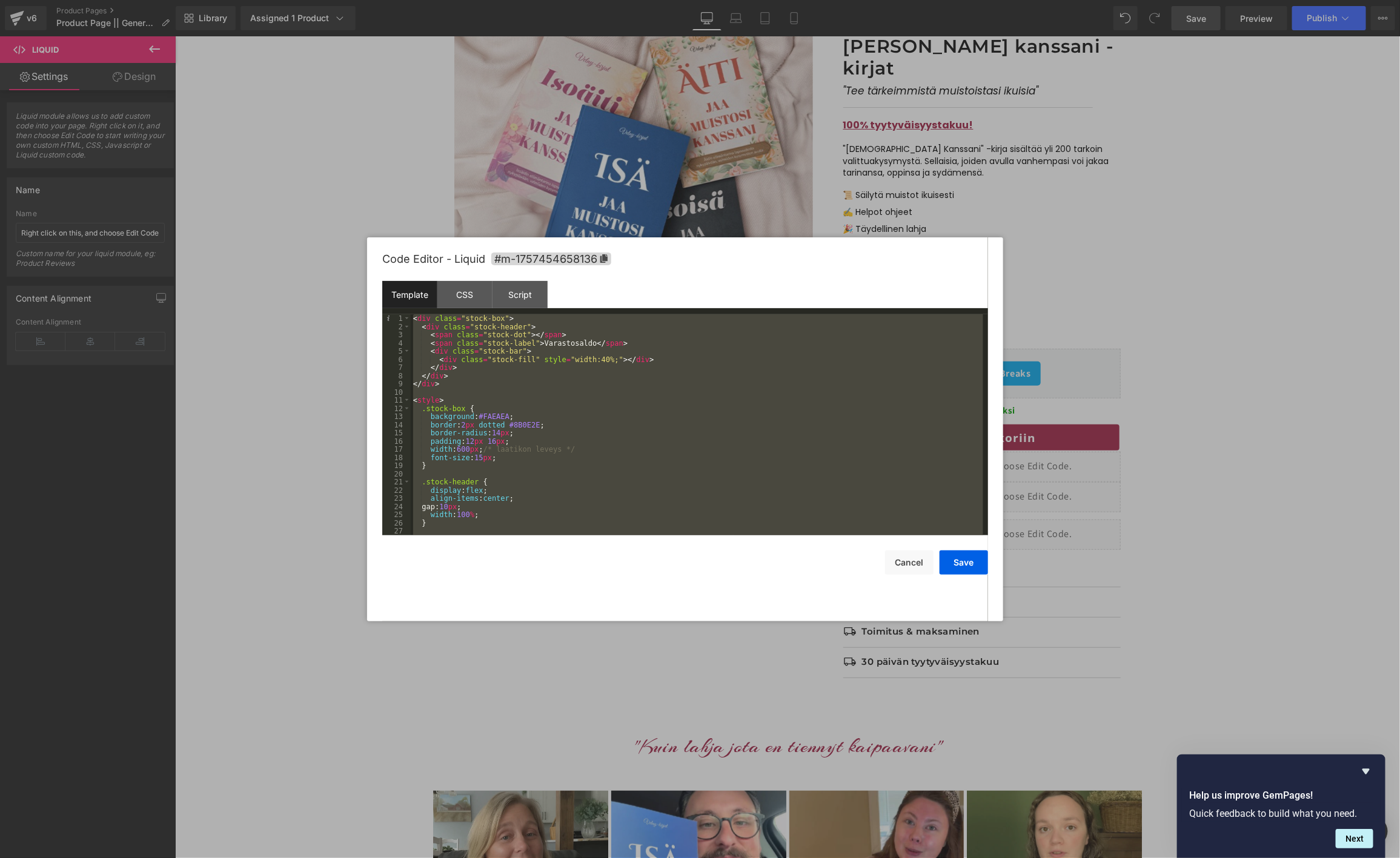
scroll to position [335, 0]
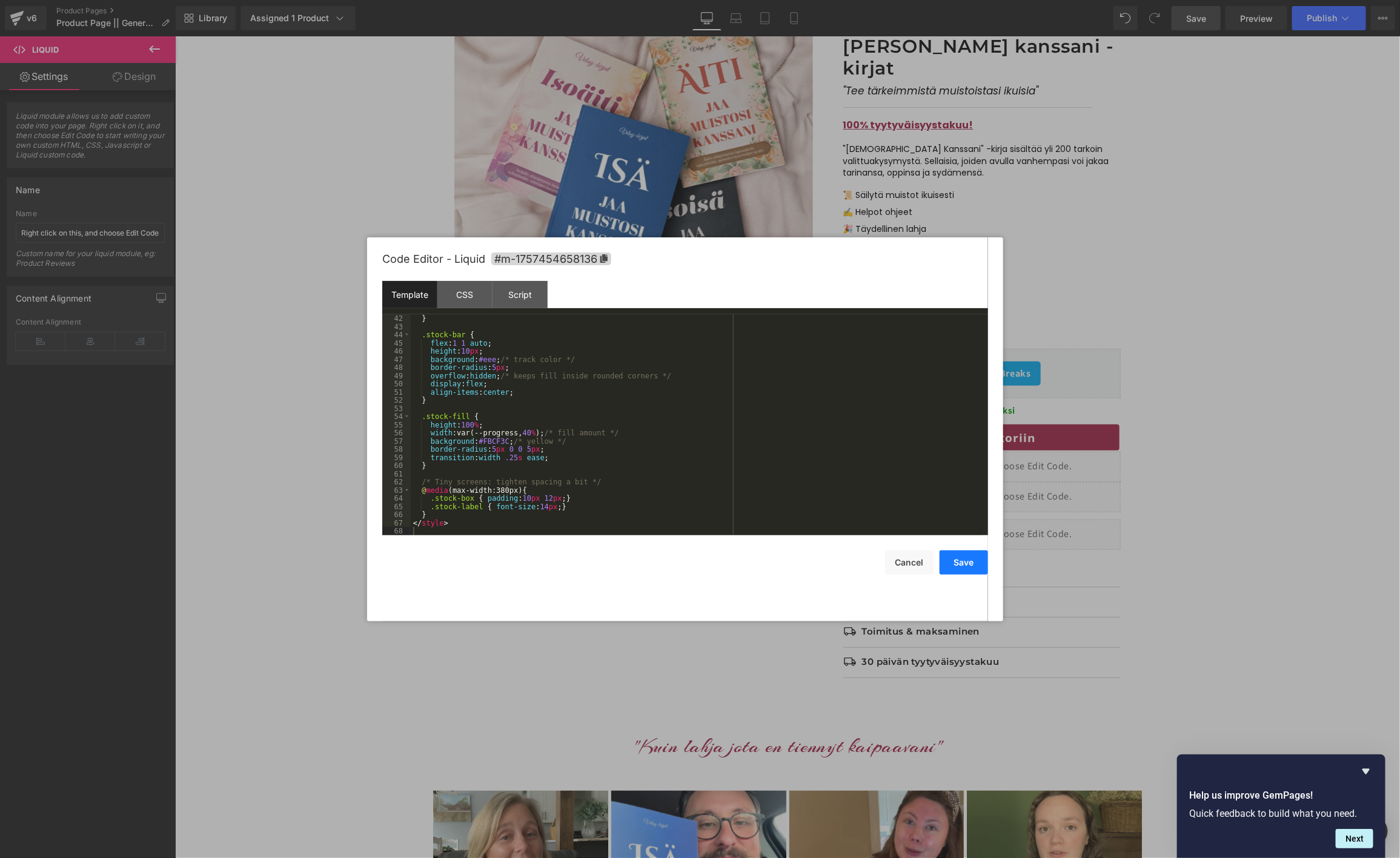
click at [968, 563] on button "Save" at bounding box center [964, 562] width 49 height 24
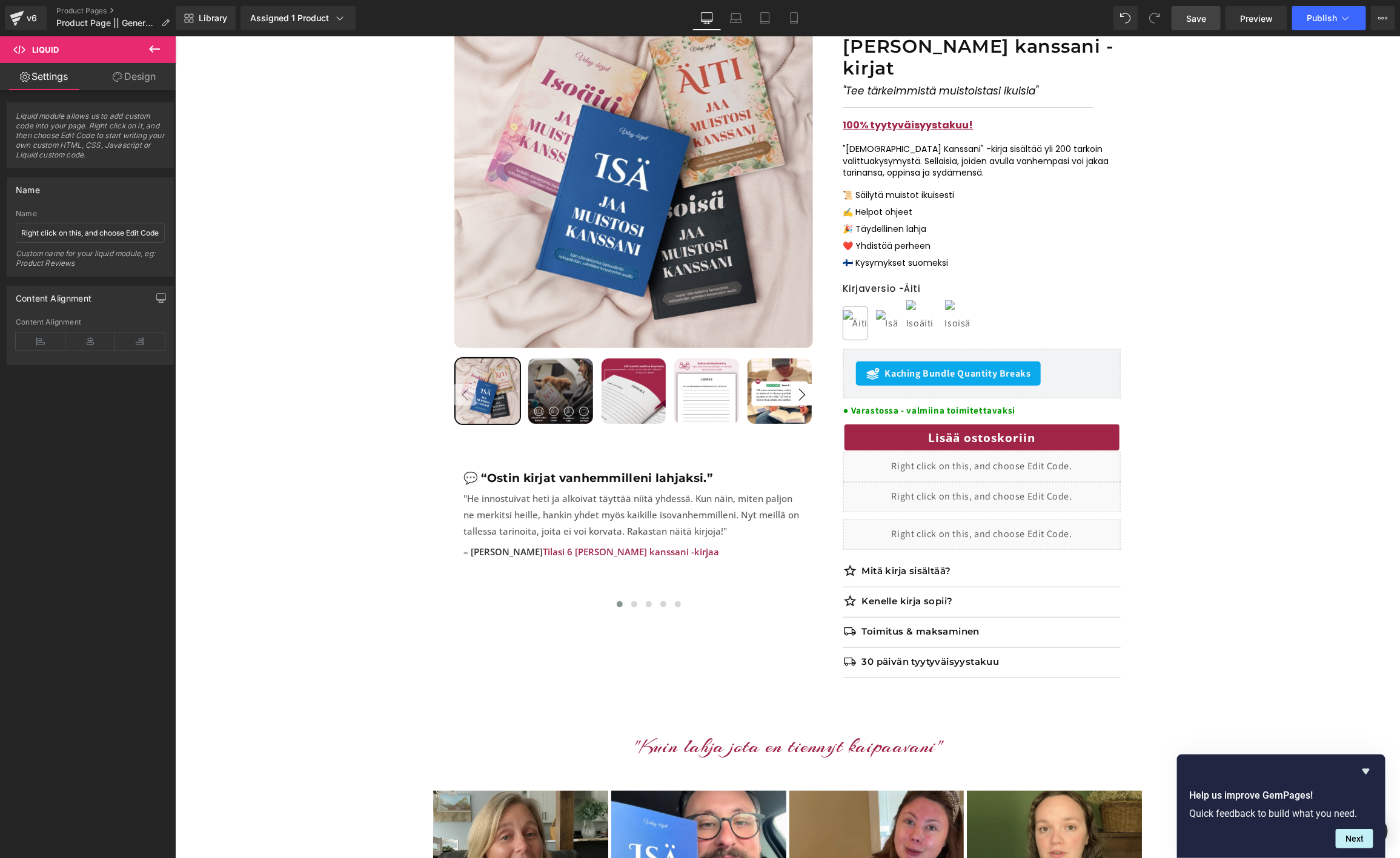
click at [1196, 12] on link "Save" at bounding box center [1195, 17] width 49 height 24
click at [1246, 12] on span "Preview" at bounding box center [1256, 18] width 33 height 12
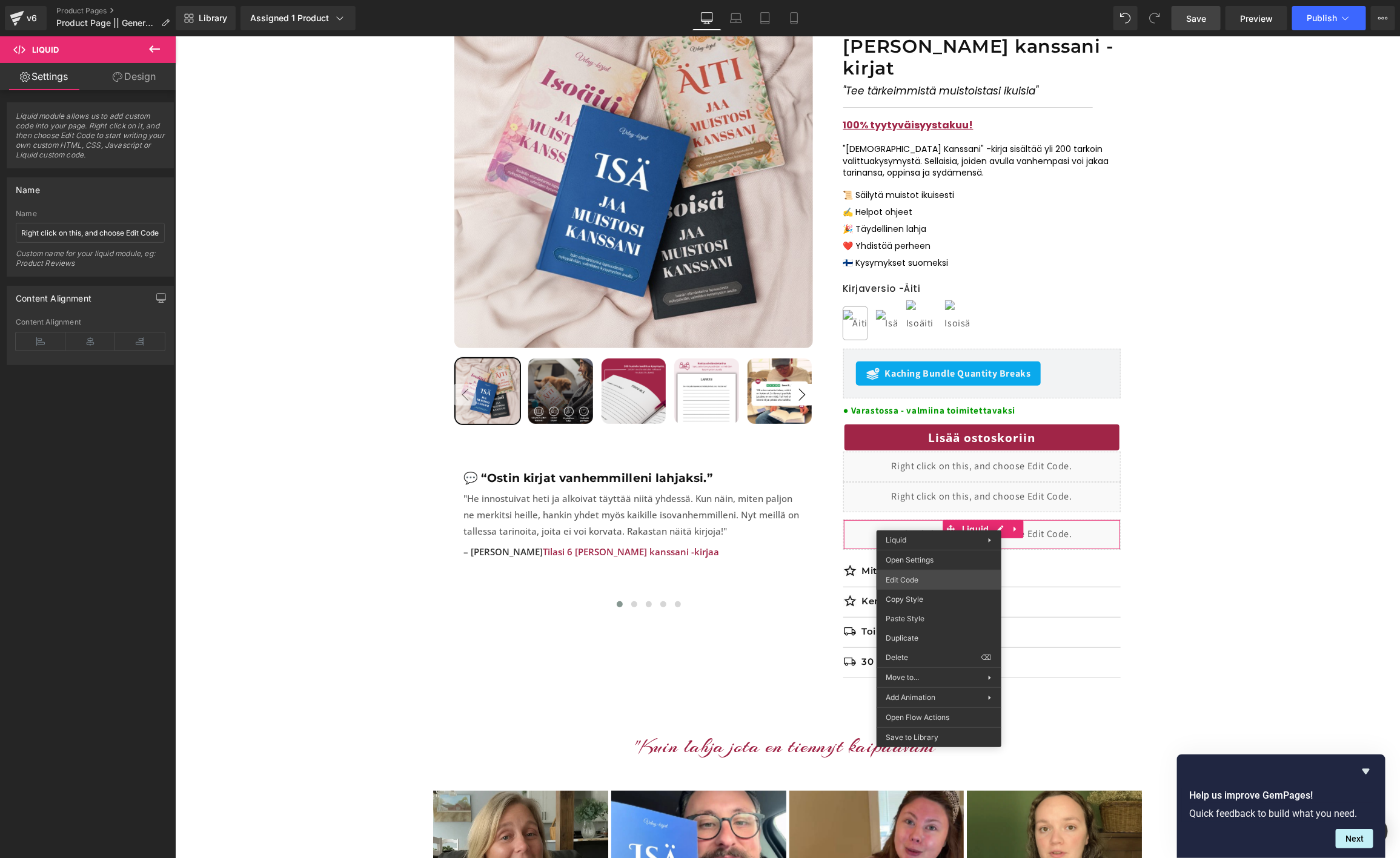
click at [913, 0] on div "Row You are previewing how the will restyle your page. You can not edit Element…" at bounding box center [700, 0] width 1400 height 0
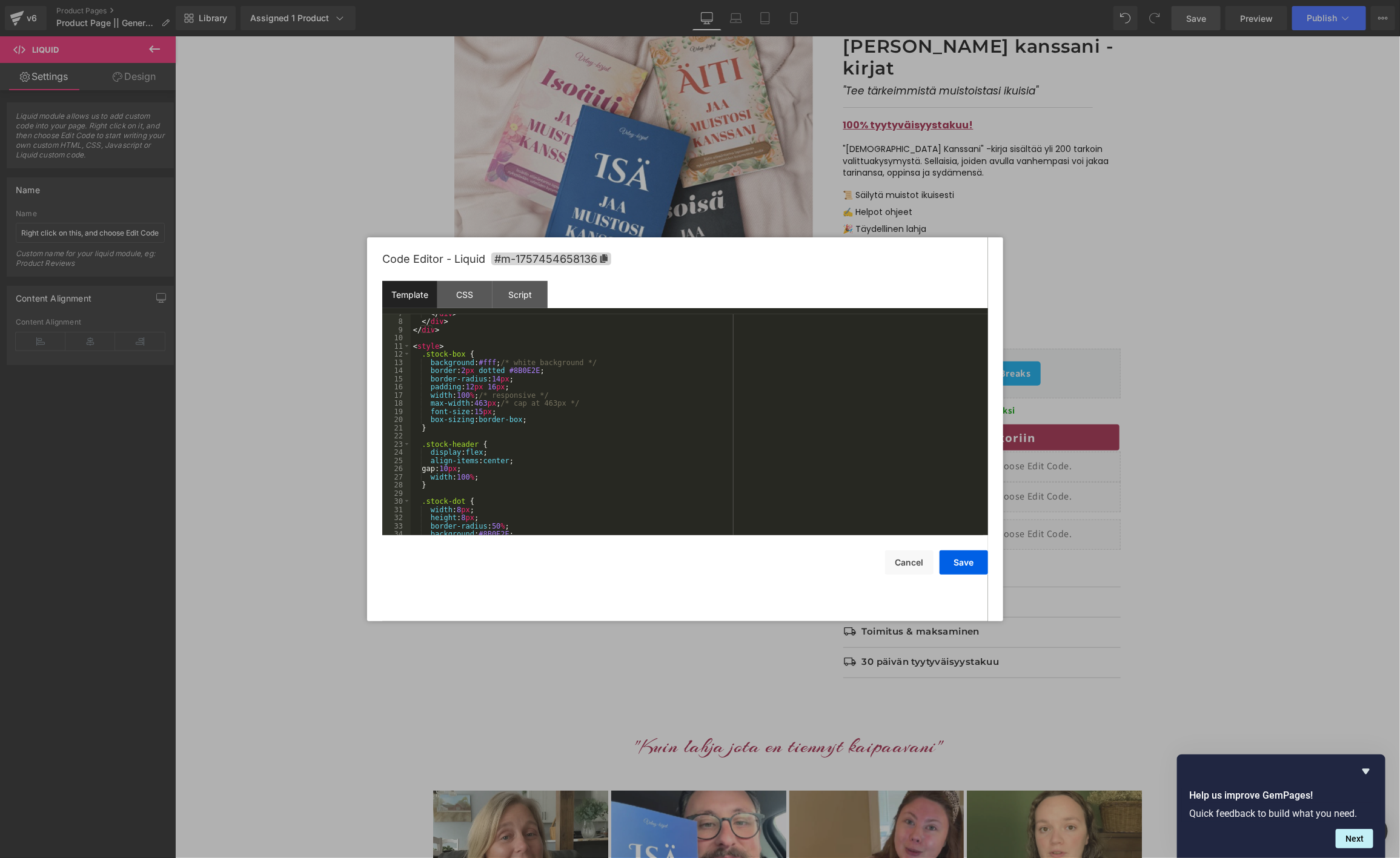
scroll to position [108, 0]
click at [502, 480] on div "border : 2 px dotted #8B0E2E ; border-radius : 14 px ; padding : 12 px 16 px ; …" at bounding box center [697, 431] width 572 height 237
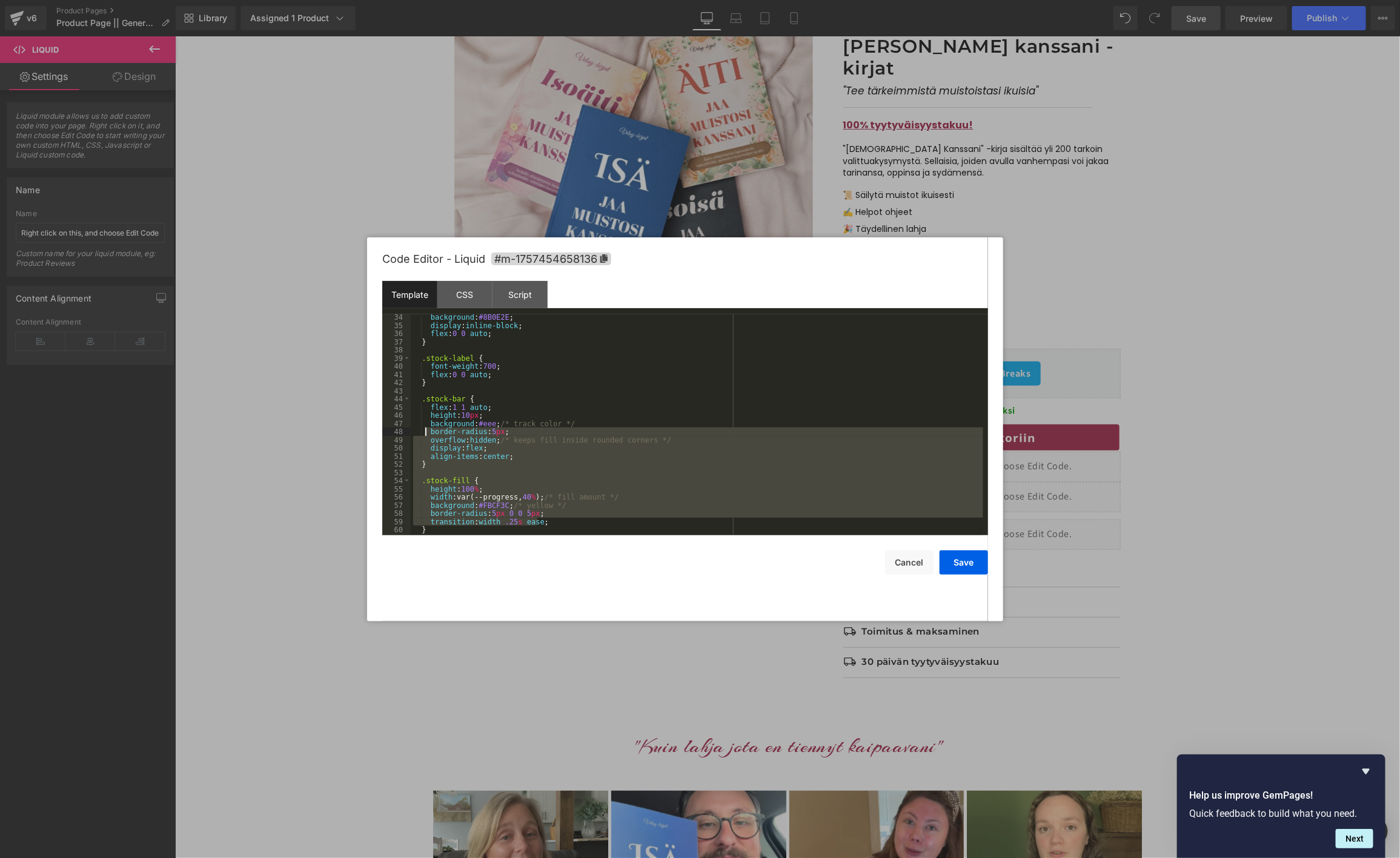
scroll to position [217, 0]
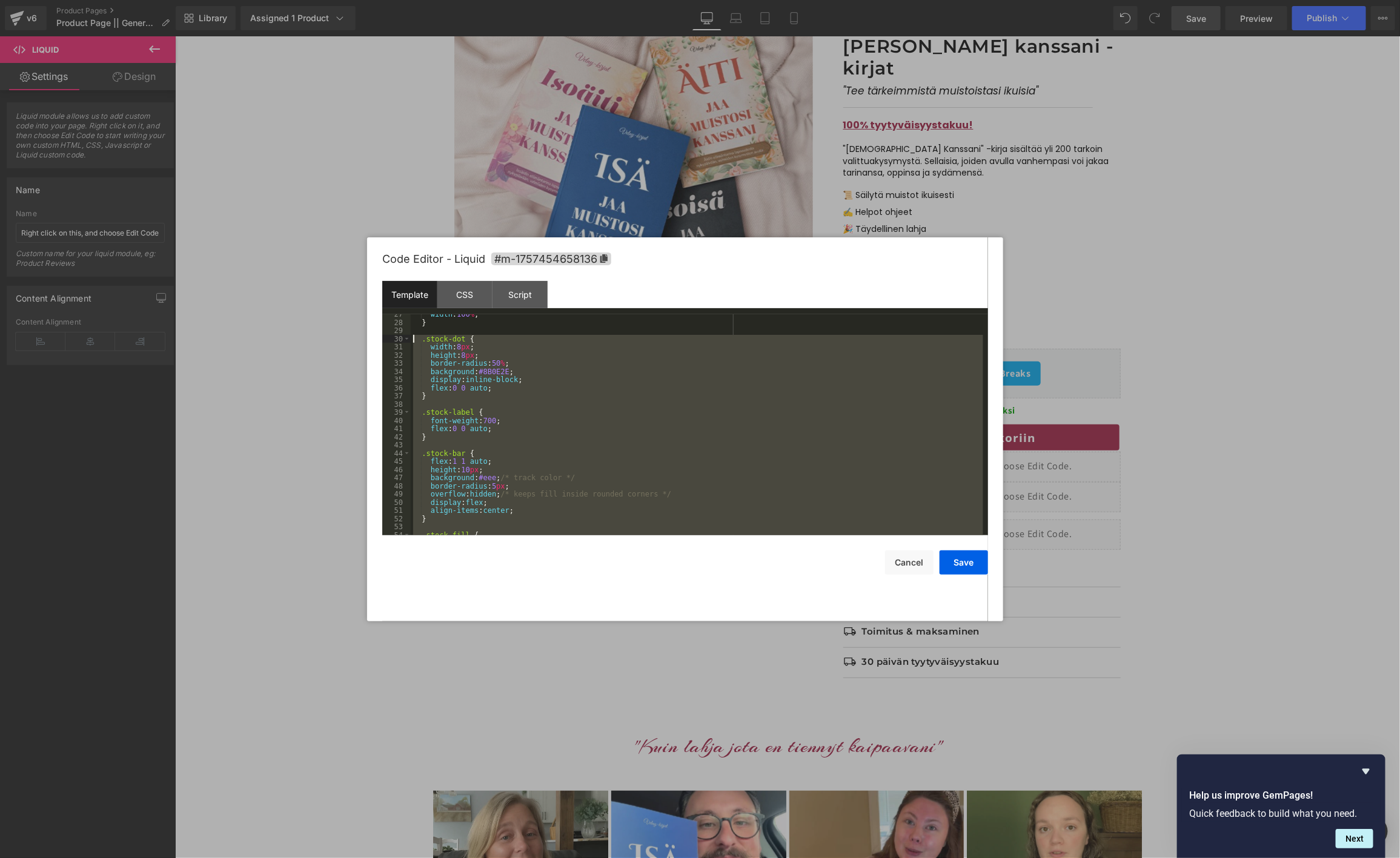
drag, startPoint x: 558, startPoint y: 471, endPoint x: 411, endPoint y: 338, distance: 198.2
click at [413, 341] on div "width : 100 % ; } .stock-dot { width : 8 px ; height : 8 px ; border-radius : 5…" at bounding box center [697, 429] width 572 height 237
drag, startPoint x: 453, startPoint y: 384, endPoint x: 456, endPoint y: 377, distance: 7.6
click at [453, 382] on div "width : 100 % ; } .stock-dot { width : 8 px ; height : 8 px ; border-radius : 5…" at bounding box center [697, 425] width 572 height 221
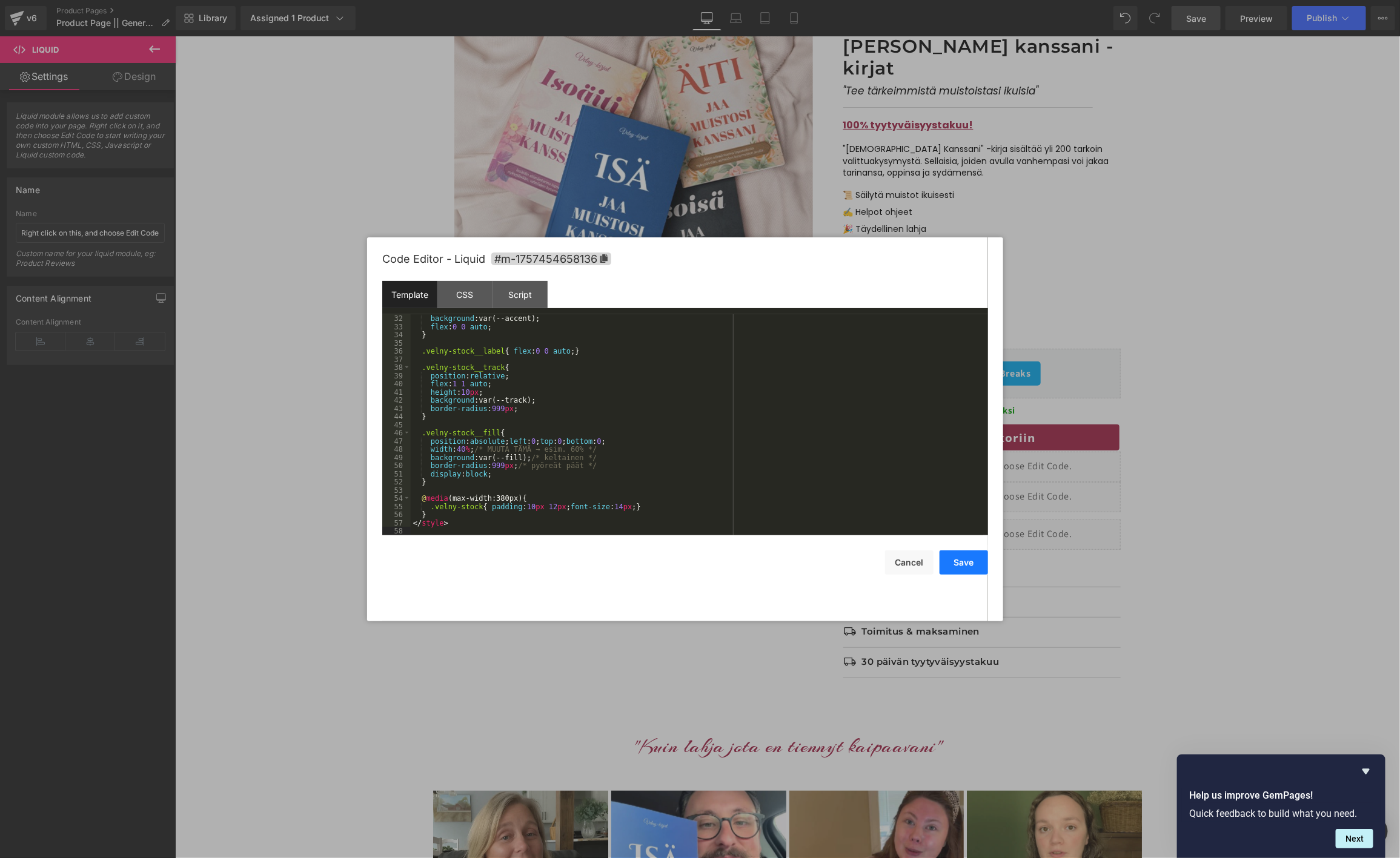
click at [960, 565] on button "Save" at bounding box center [964, 562] width 49 height 24
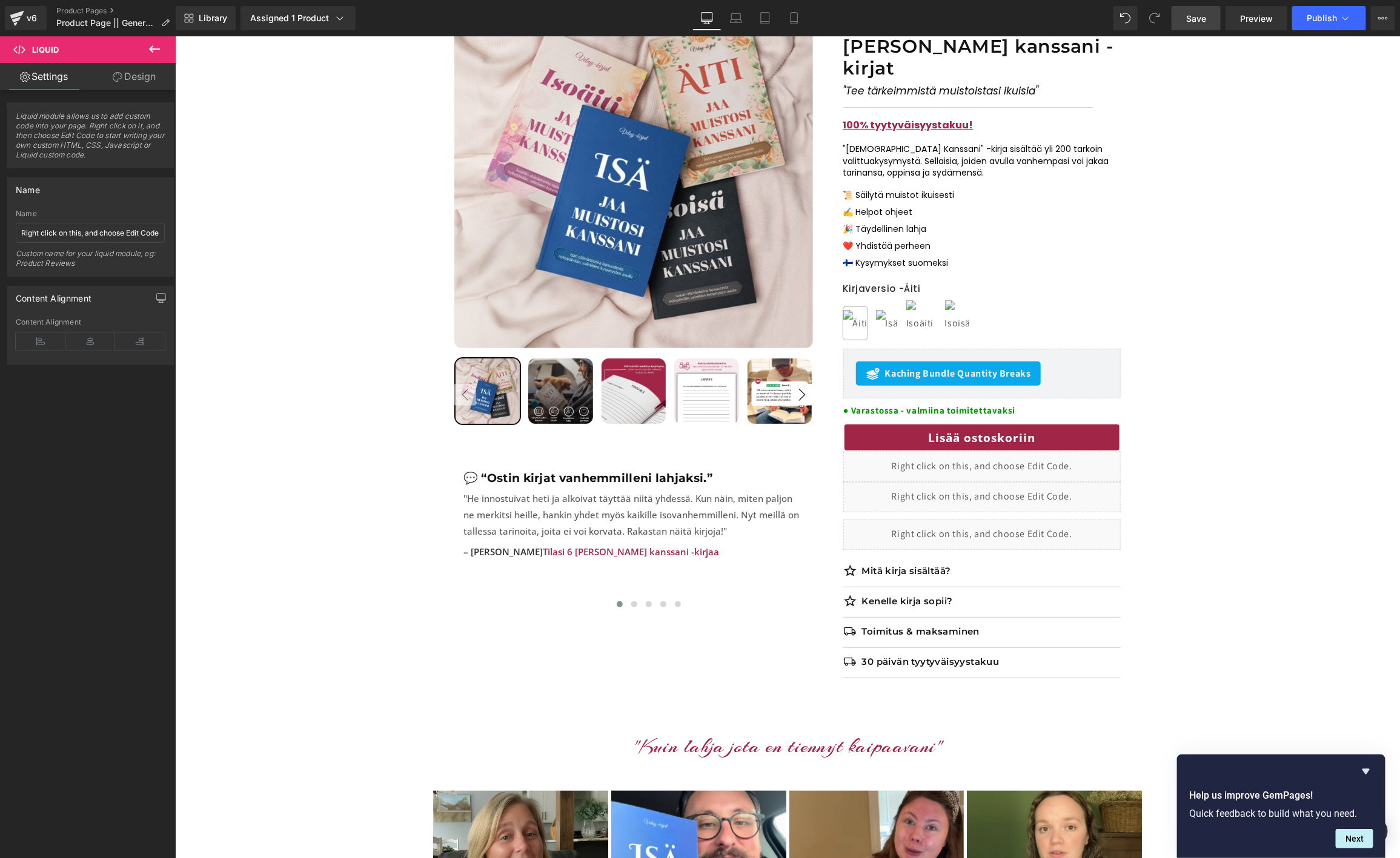
click at [1206, 20] on span "Save" at bounding box center [1195, 18] width 20 height 12
click at [1259, 12] on span "Preview" at bounding box center [1256, 18] width 33 height 12
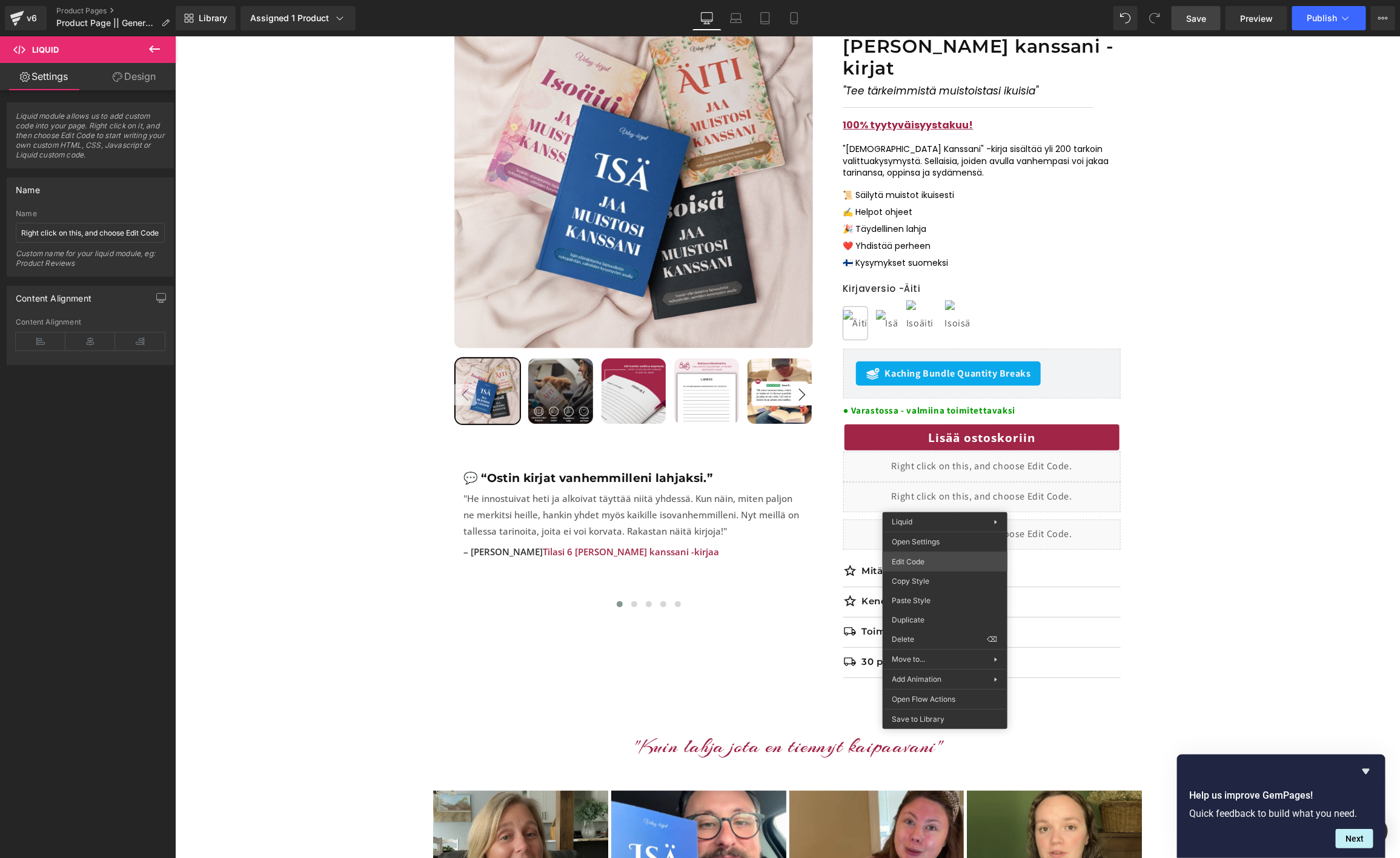
click at [928, 0] on div "Row You are previewing how the will restyle your page. You can not edit Element…" at bounding box center [700, 0] width 1400 height 0
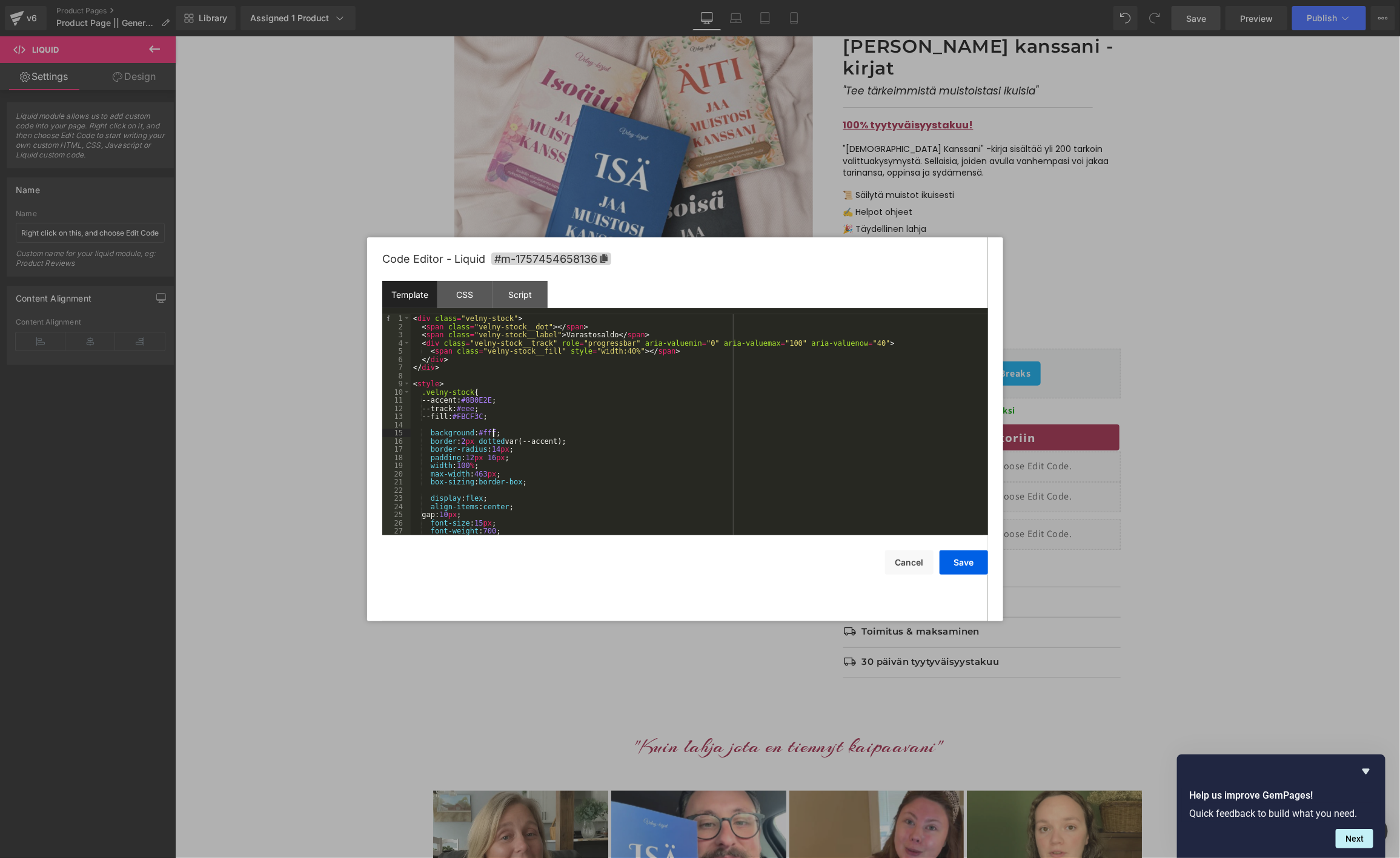
click at [568, 436] on div "< div class = "velny-stock" > < span class = "velny-stock__dot" > </ span > < s…" at bounding box center [697, 433] width 572 height 237
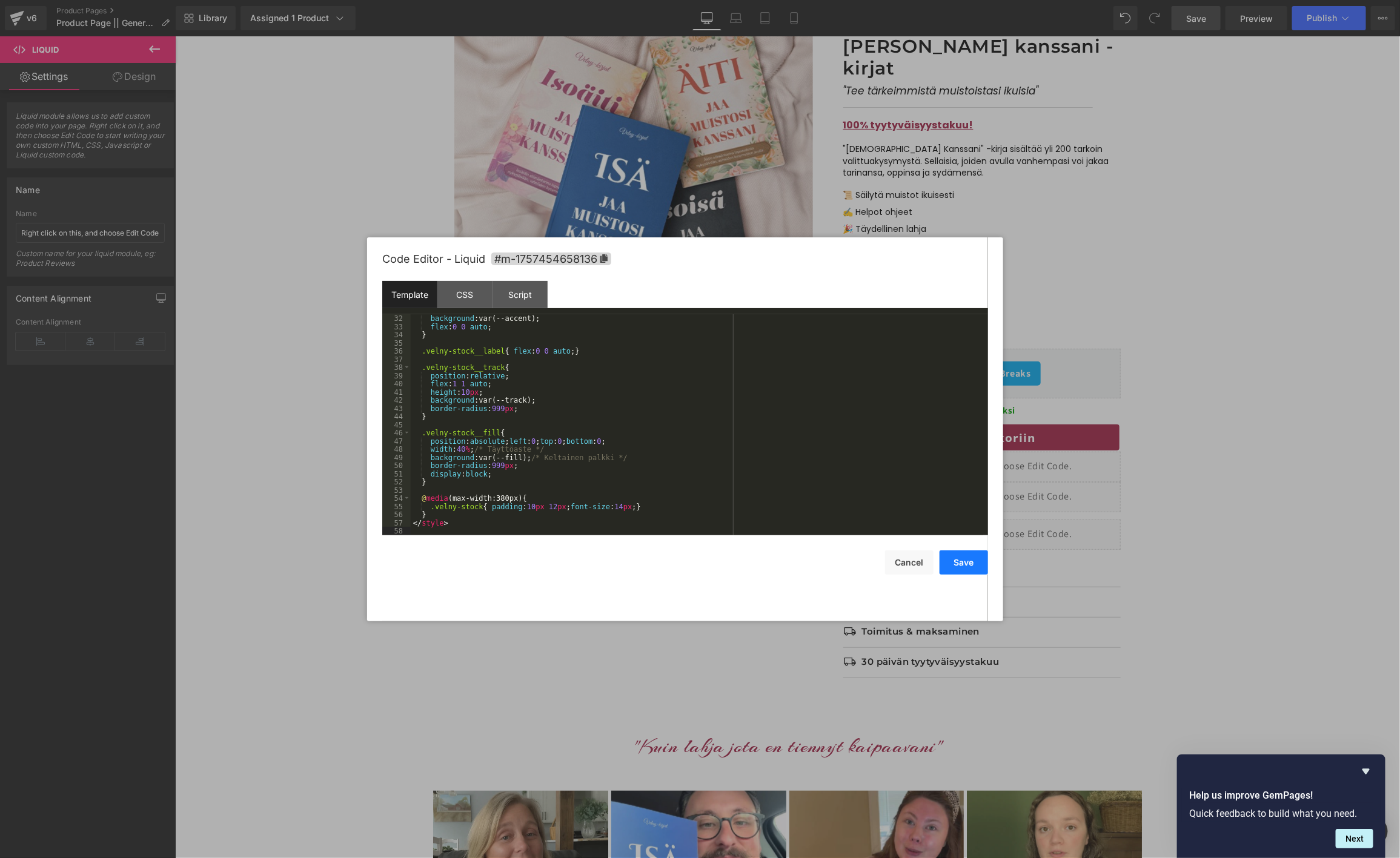
click at [949, 571] on button "Save" at bounding box center [964, 562] width 49 height 24
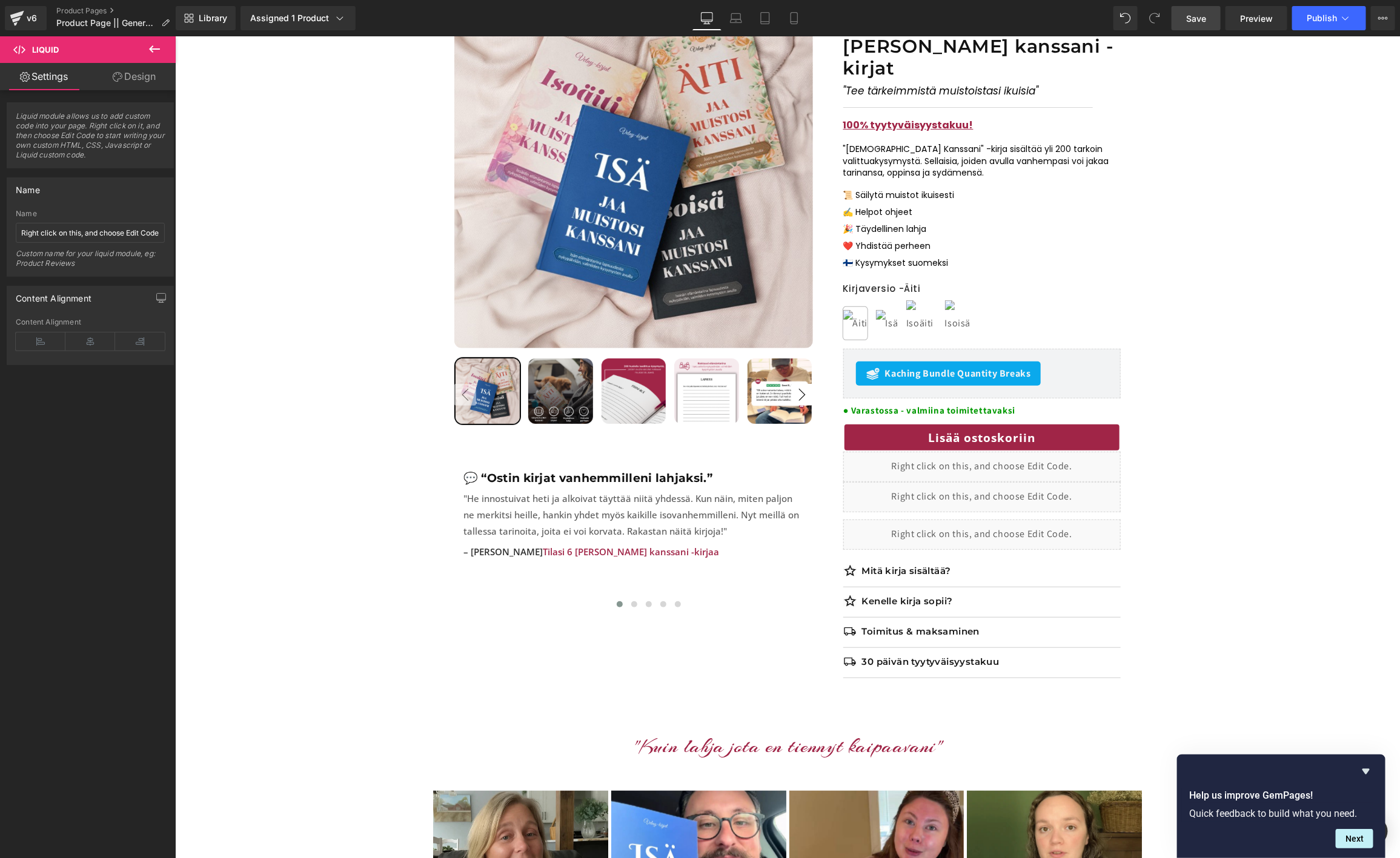
click at [1184, 13] on link "Save" at bounding box center [1195, 17] width 49 height 24
click at [1251, 15] on span "Preview" at bounding box center [1256, 18] width 33 height 12
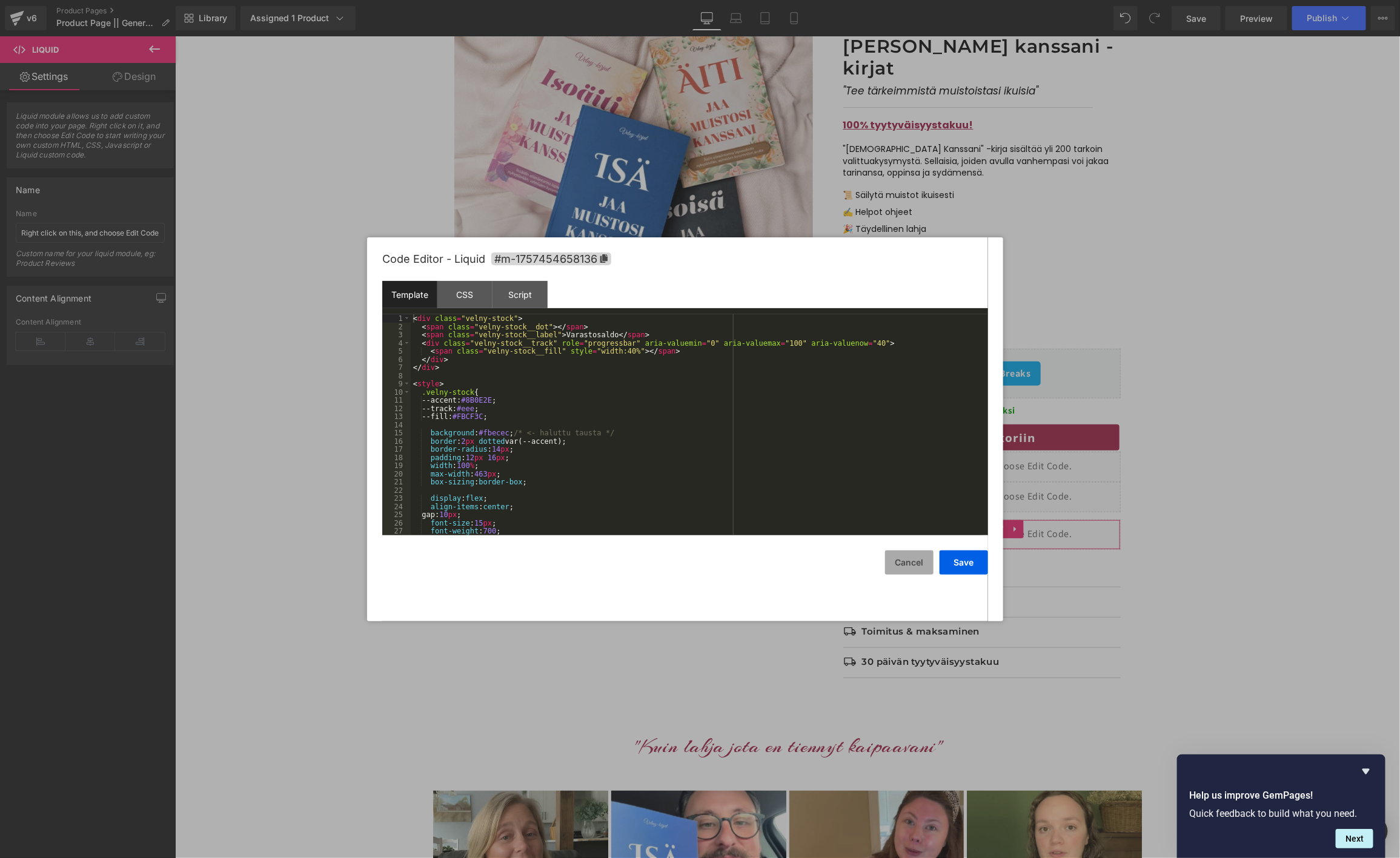
click at [909, 0] on div "Row You are previewing how the will restyle your page. You can not edit Element…" at bounding box center [700, 0] width 1400 height 0
click at [604, 449] on div "< div class = "velny-stock" > < span class = "velny-stock__dot" > </ span > < s…" at bounding box center [697, 433] width 572 height 237
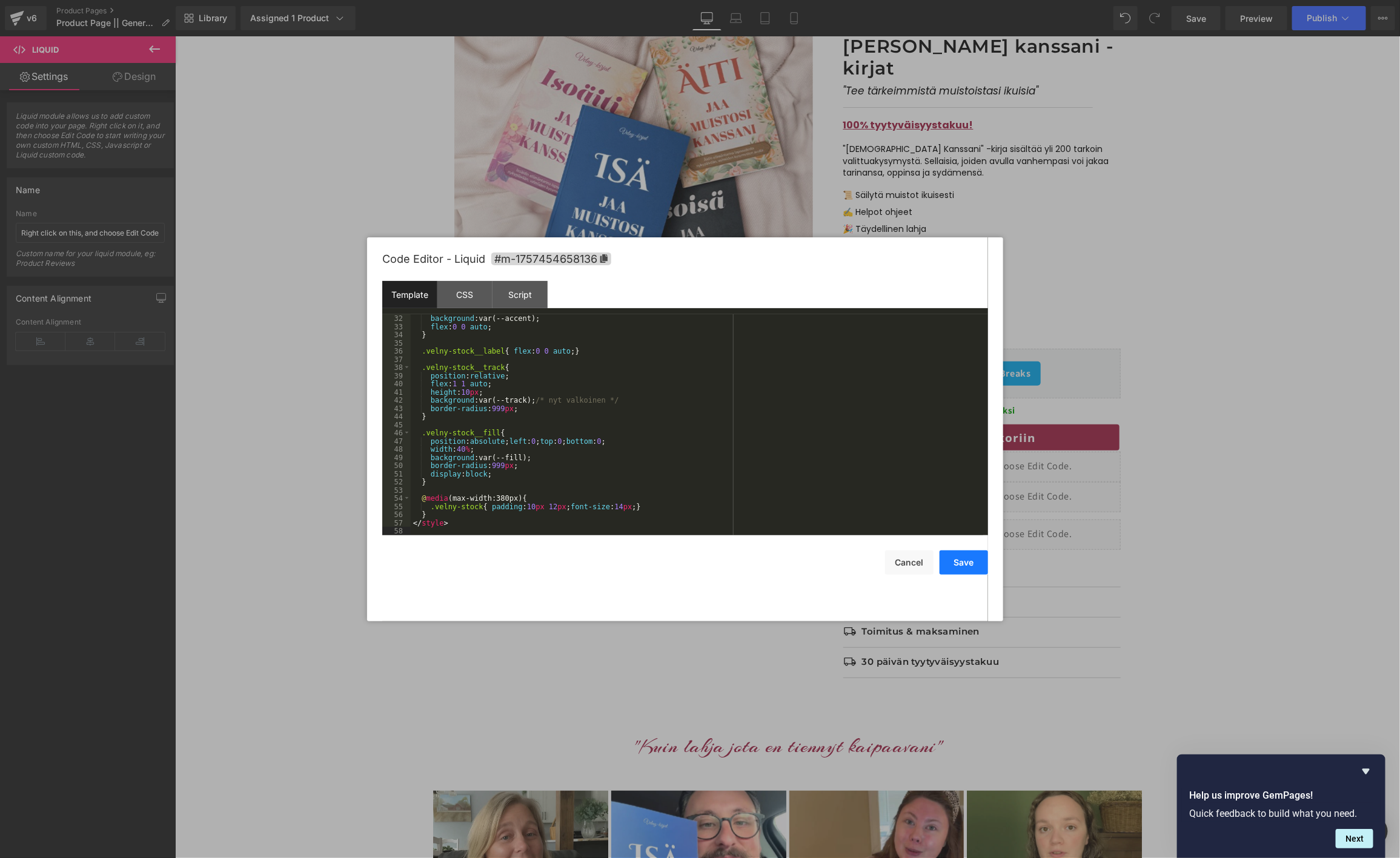
click at [969, 567] on button "Save" at bounding box center [964, 562] width 49 height 24
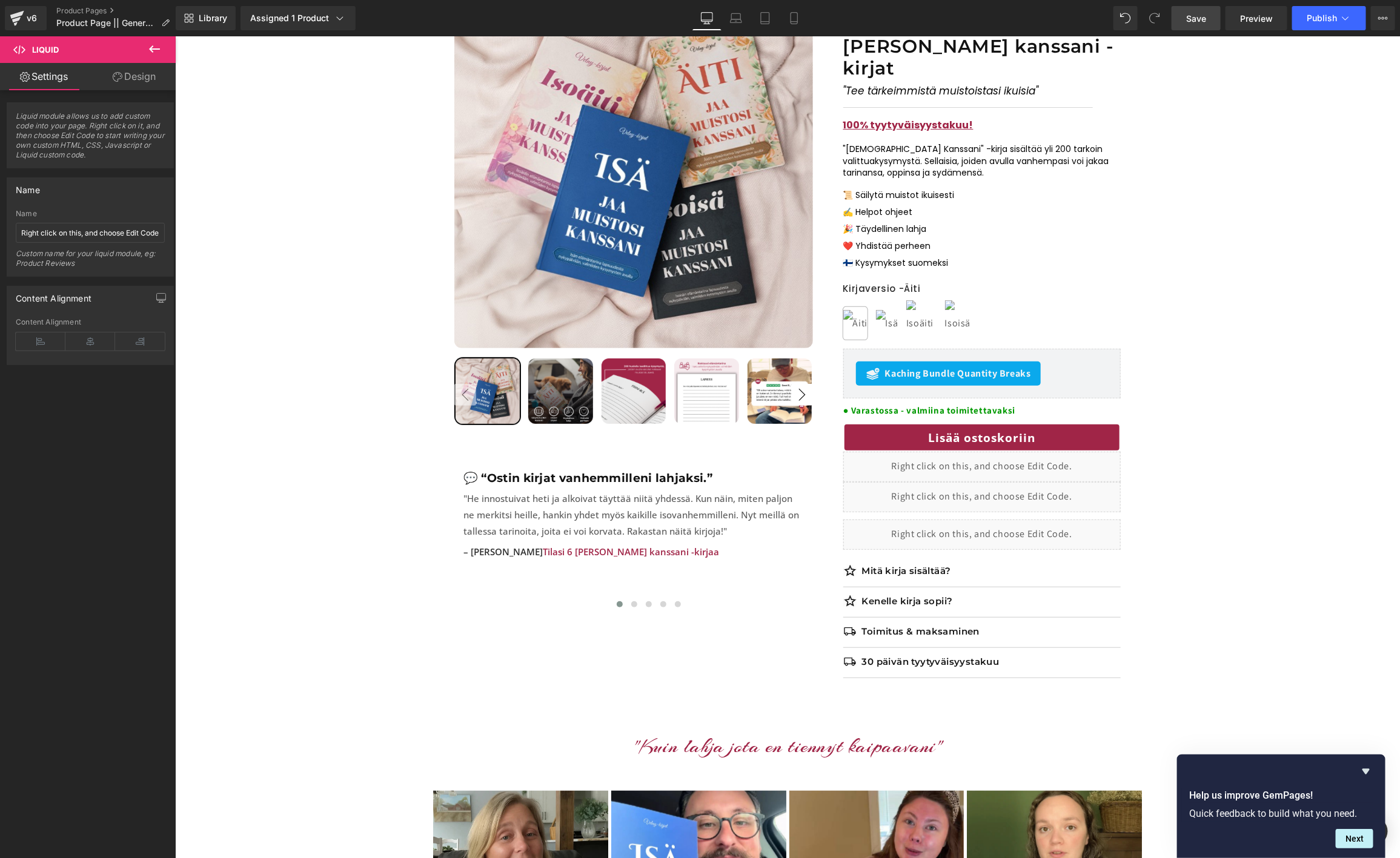
click at [1193, 12] on span "Save" at bounding box center [1195, 18] width 20 height 12
click at [1247, 26] on link "Preview" at bounding box center [1256, 17] width 62 height 24
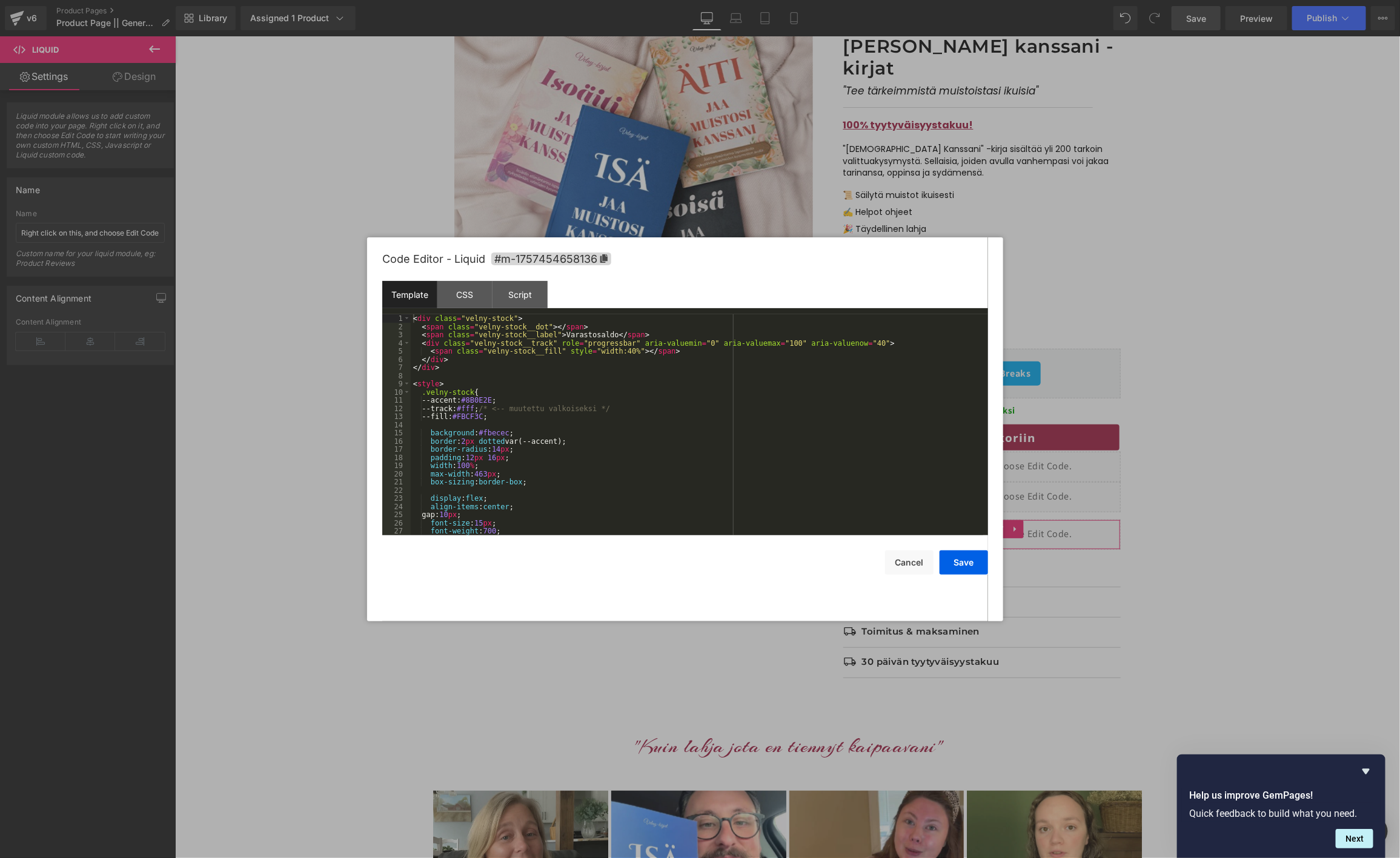
drag, startPoint x: 887, startPoint y: 578, endPoint x: 866, endPoint y: 561, distance: 27.0
click at [887, 0] on div "Row You are previewing how the will restyle your page. You can not edit Element…" at bounding box center [700, 0] width 1400 height 0
click at [587, 382] on div "< div class = "velny-stock" > < span class = "velny-stock__dot" > </ span > < s…" at bounding box center [697, 433] width 572 height 237
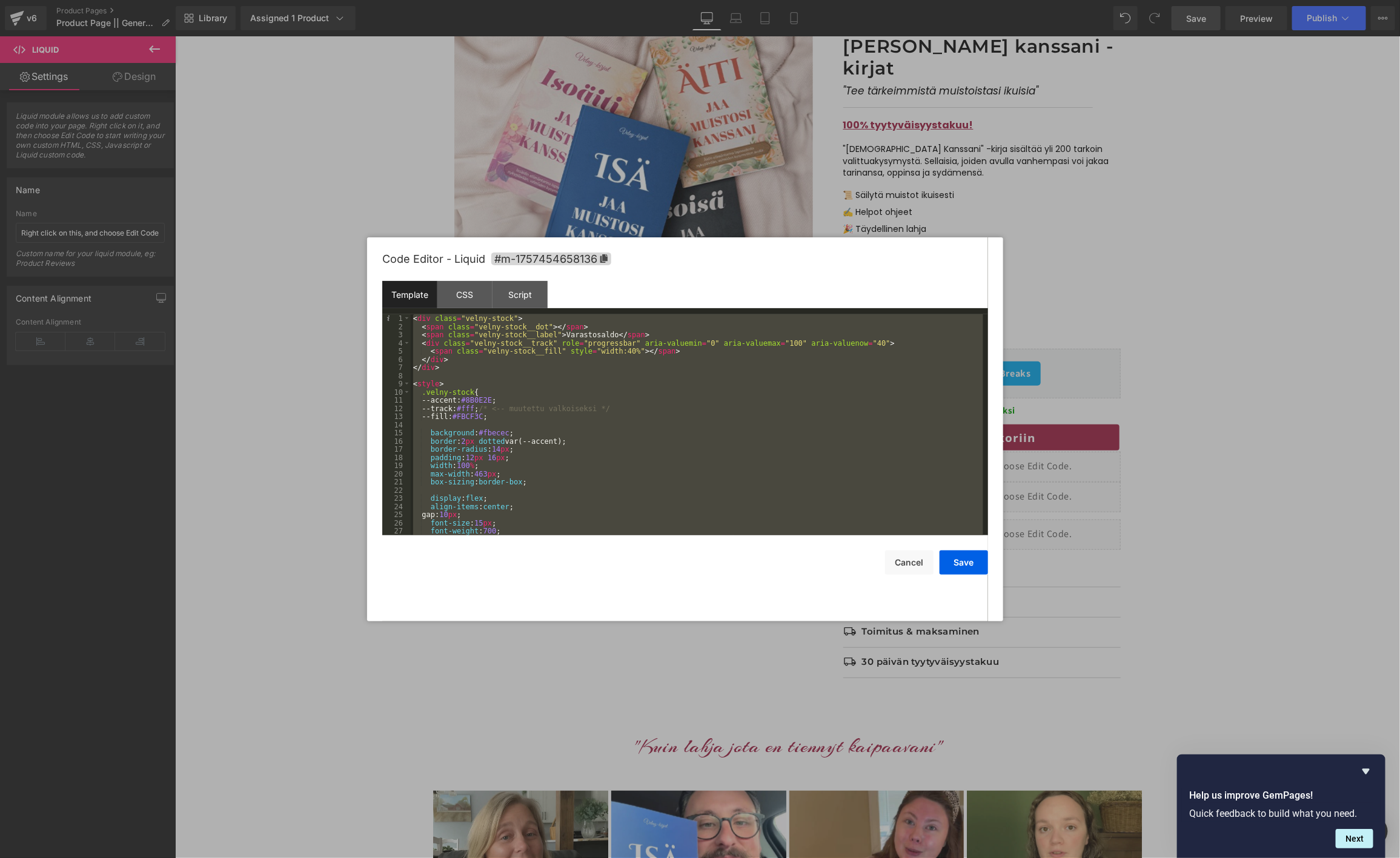
scroll to position [221, 0]
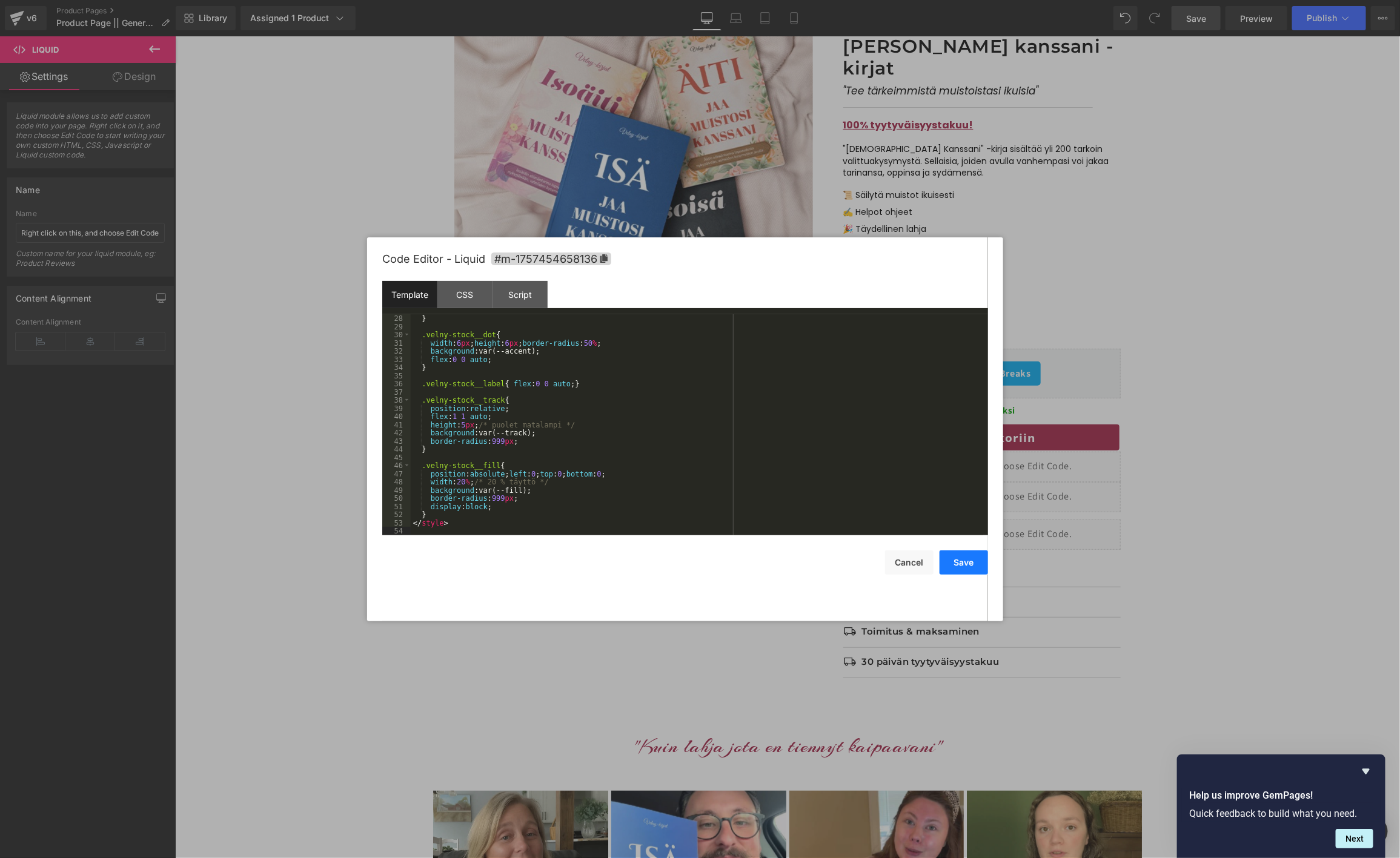
click at [969, 555] on button "Save" at bounding box center [964, 562] width 49 height 24
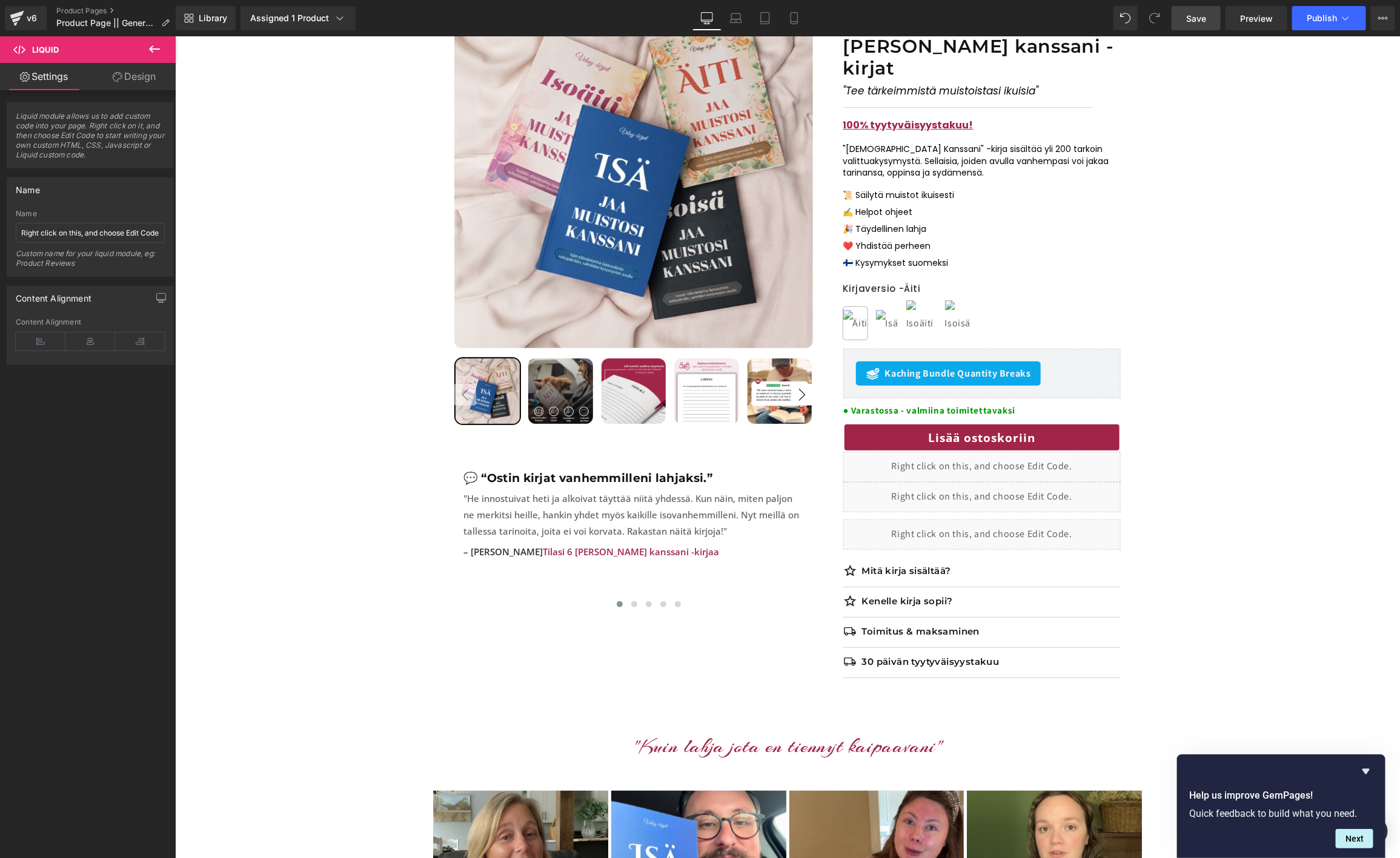
click at [1189, 31] on div "Library Assigned 1 Product Product Preview Jaa muistosi kanssani -kirjat Manage…" at bounding box center [788, 18] width 1225 height 36
click at [1189, 20] on span "Save" at bounding box center [1195, 18] width 20 height 12
click at [1250, 23] on span "Preview" at bounding box center [1256, 18] width 33 height 12
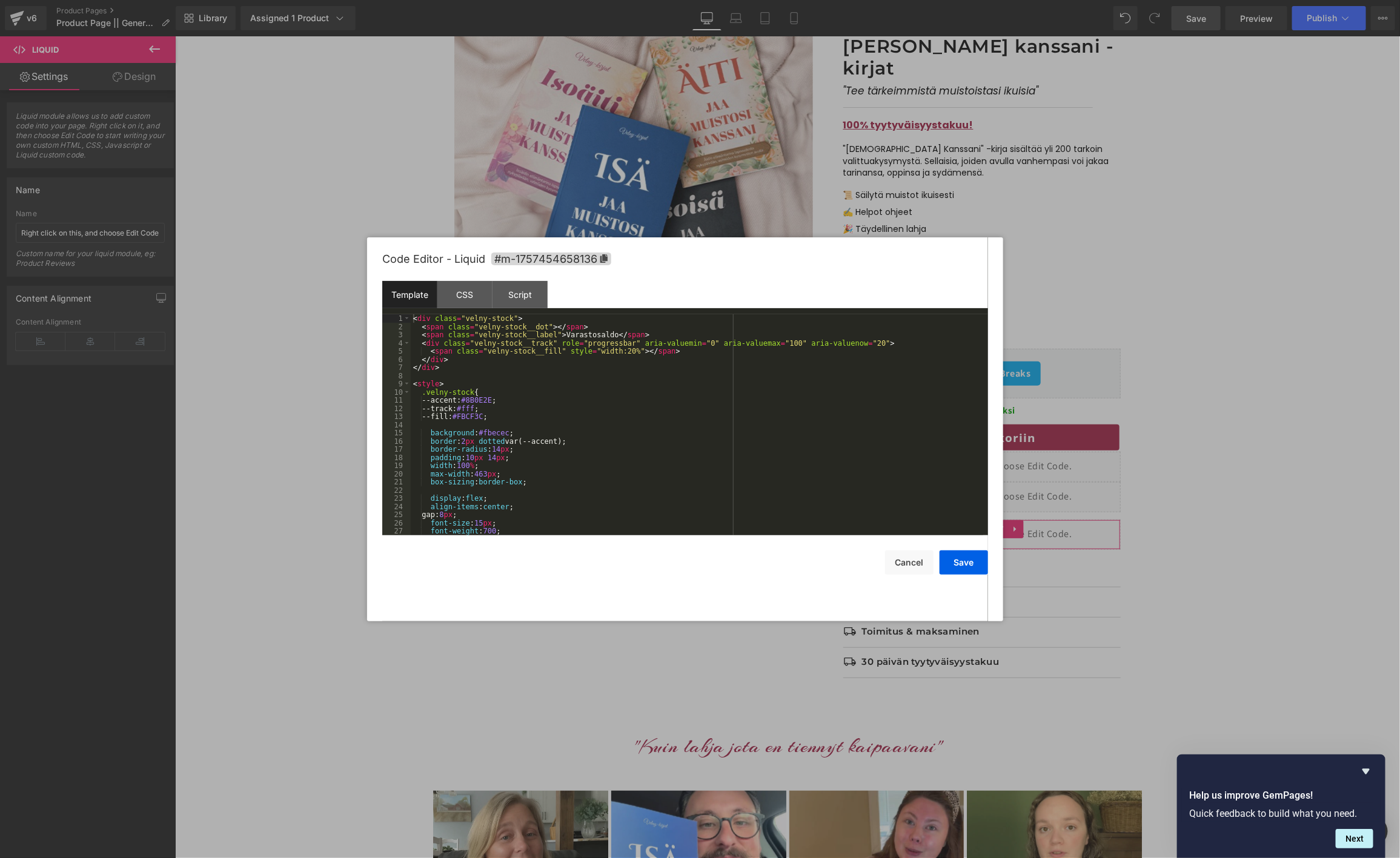
click at [883, 0] on div "Row You are previewing how the will restyle your page. You can not edit Element…" at bounding box center [700, 0] width 1400 height 0
click at [729, 424] on div "< div class = "velny-stock" > < span class = "velny-stock__dot" > </ span > < s…" at bounding box center [697, 433] width 572 height 237
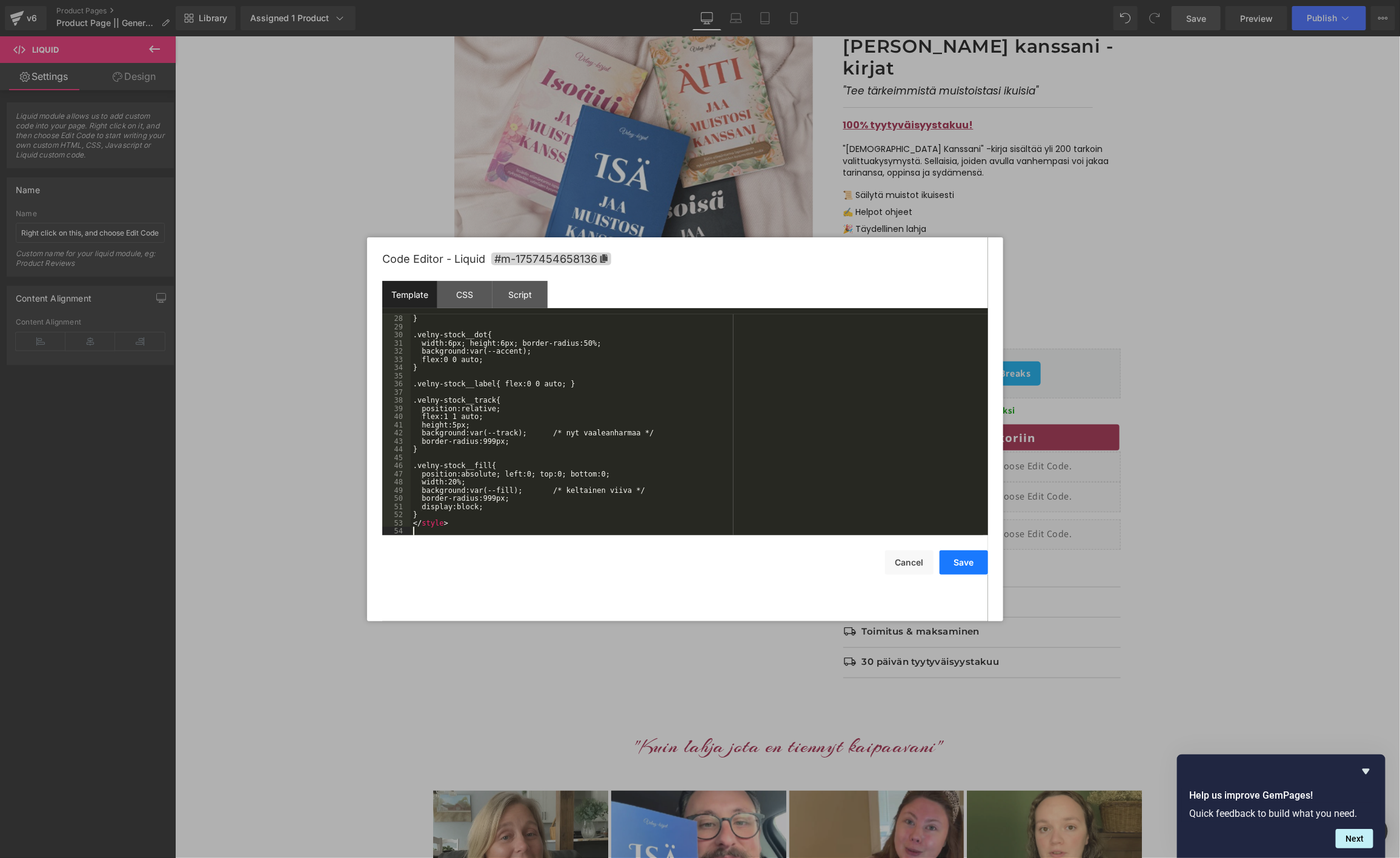
click at [957, 557] on button "Save" at bounding box center [964, 562] width 49 height 24
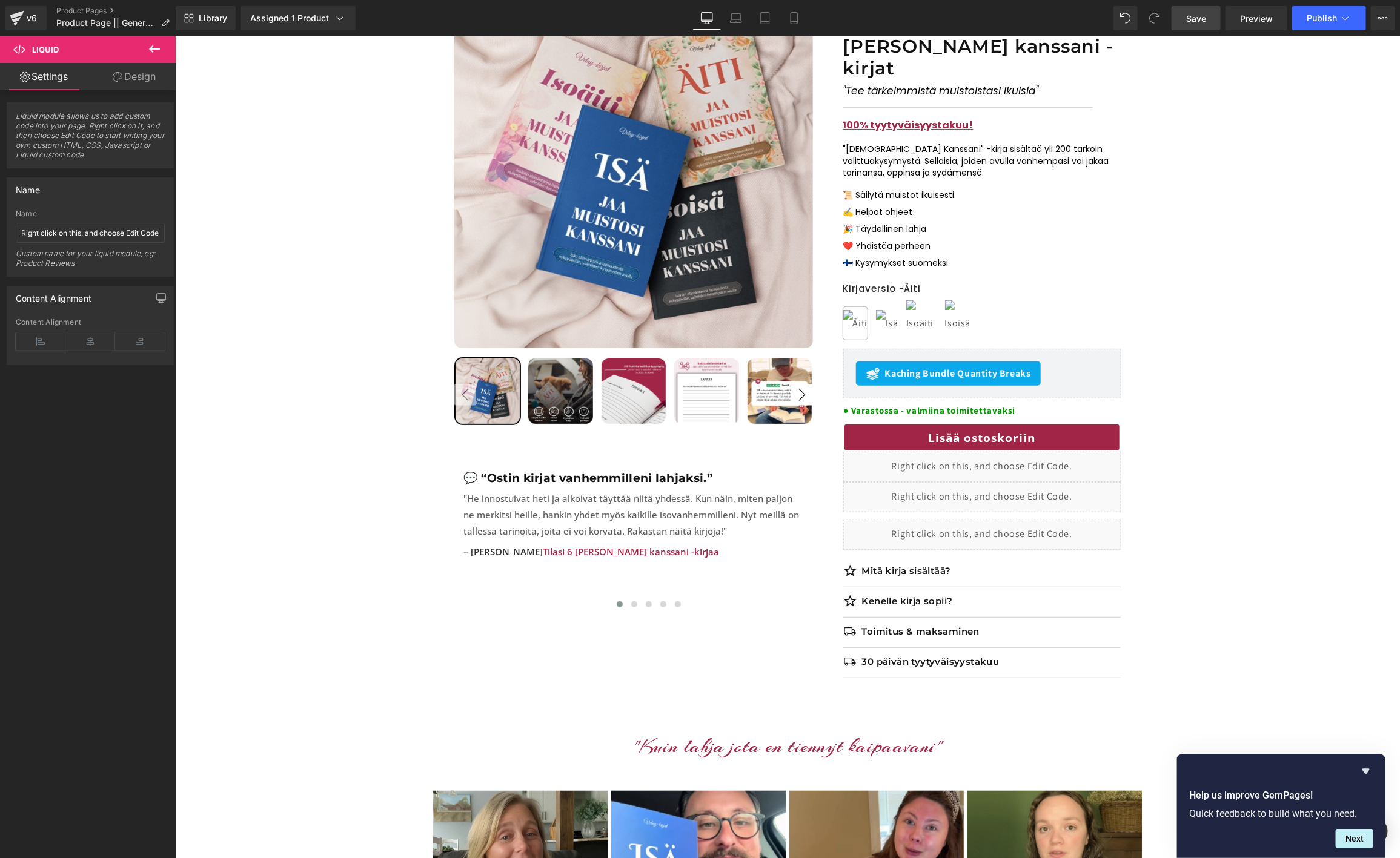
click at [1187, 16] on span "Save" at bounding box center [1195, 18] width 20 height 12
click at [1251, 20] on span "Preview" at bounding box center [1256, 18] width 33 height 12
click at [1012, 410] on icon at bounding box center [1011, 413] width 7 height 7
click at [1016, 410] on icon at bounding box center [1016, 413] width 7 height 7
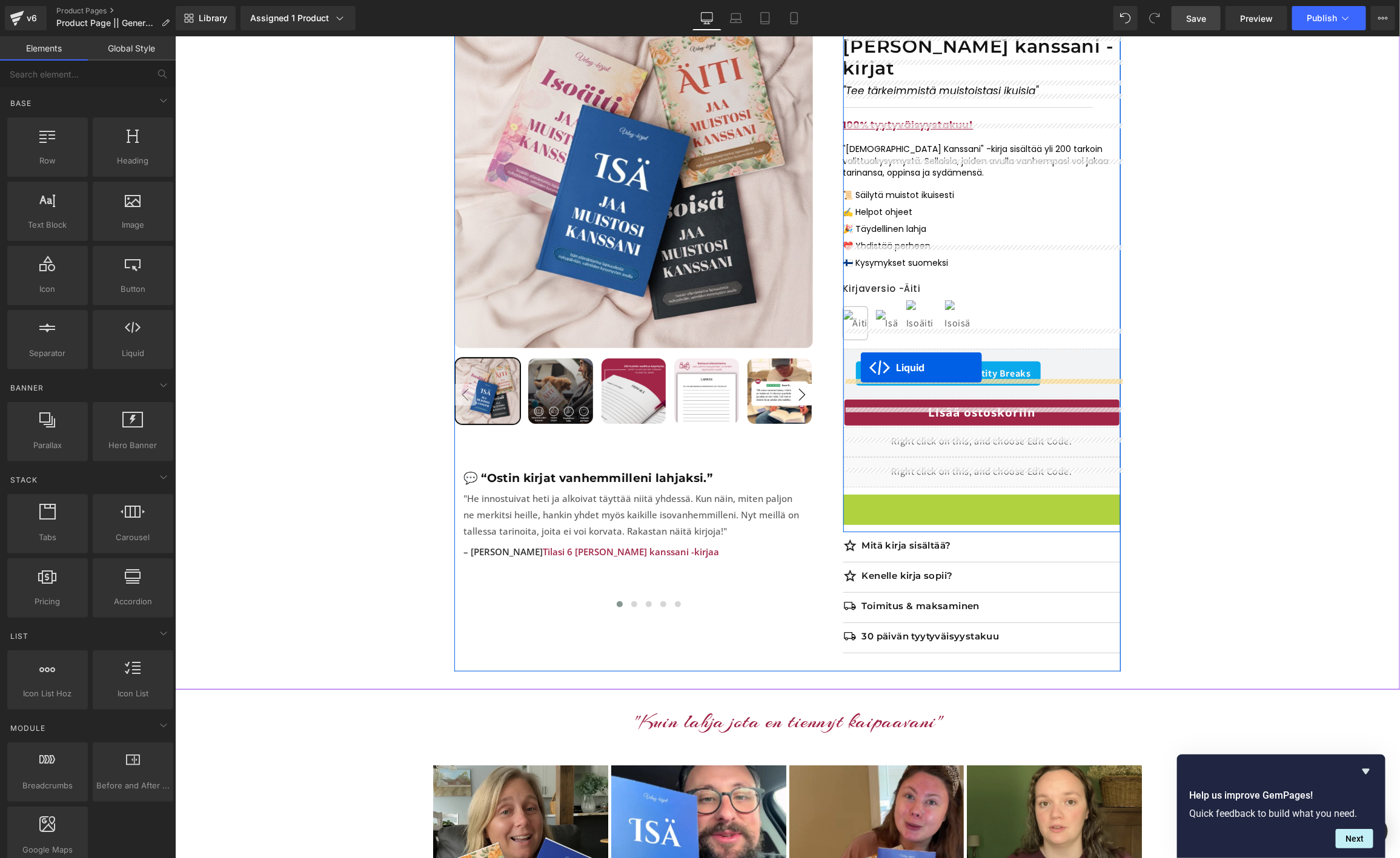
drag, startPoint x: 947, startPoint y: 482, endPoint x: 862, endPoint y: 368, distance: 142.2
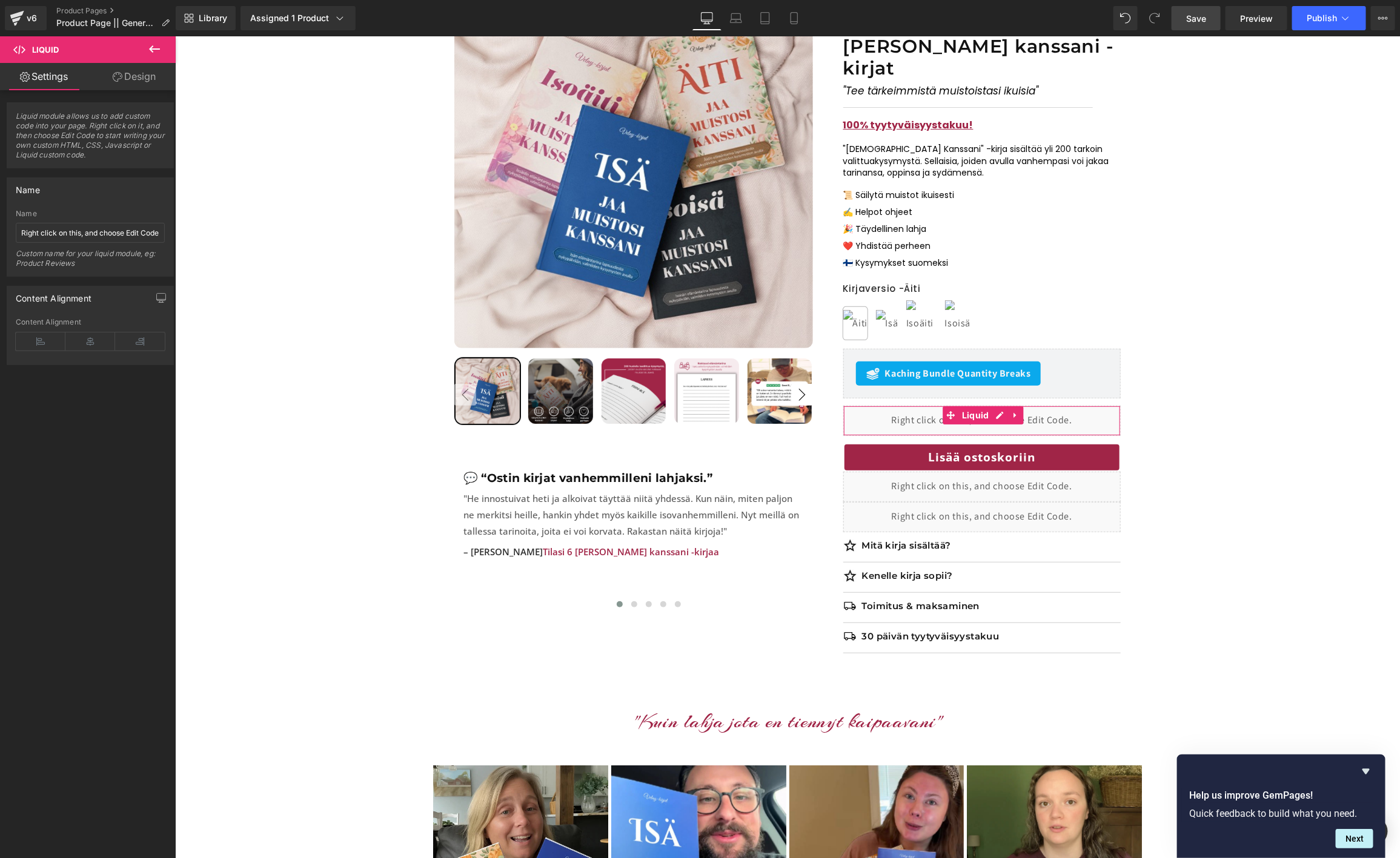
click at [1193, 16] on span "Save" at bounding box center [1195, 18] width 20 height 12
click at [1254, 22] on span "Preview" at bounding box center [1256, 18] width 33 height 12
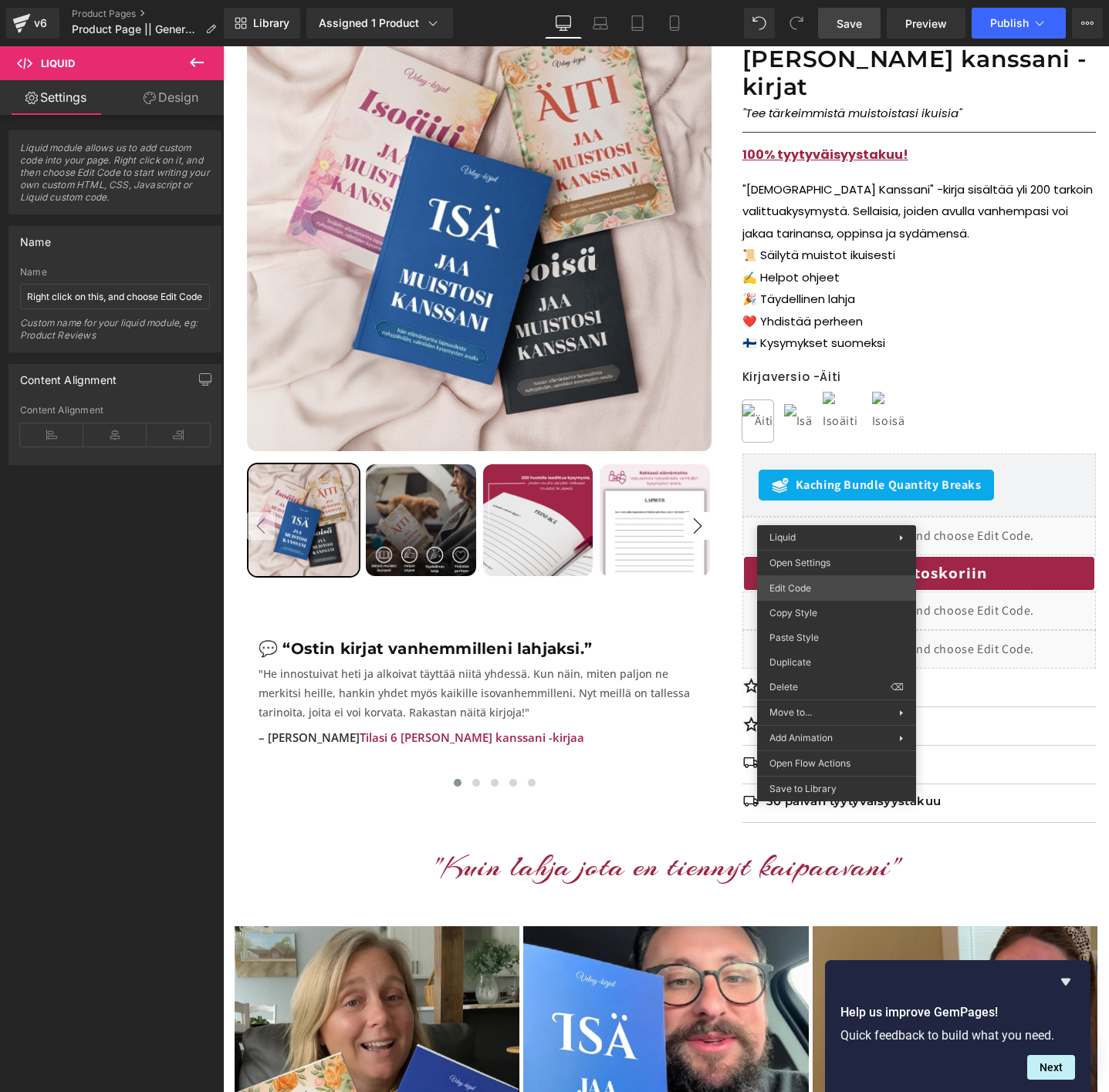
click at [806, 0] on div "Liquid You are previewing how the will restyle your page. You can not edit Elem…" at bounding box center [554, 0] width 1109 height 0
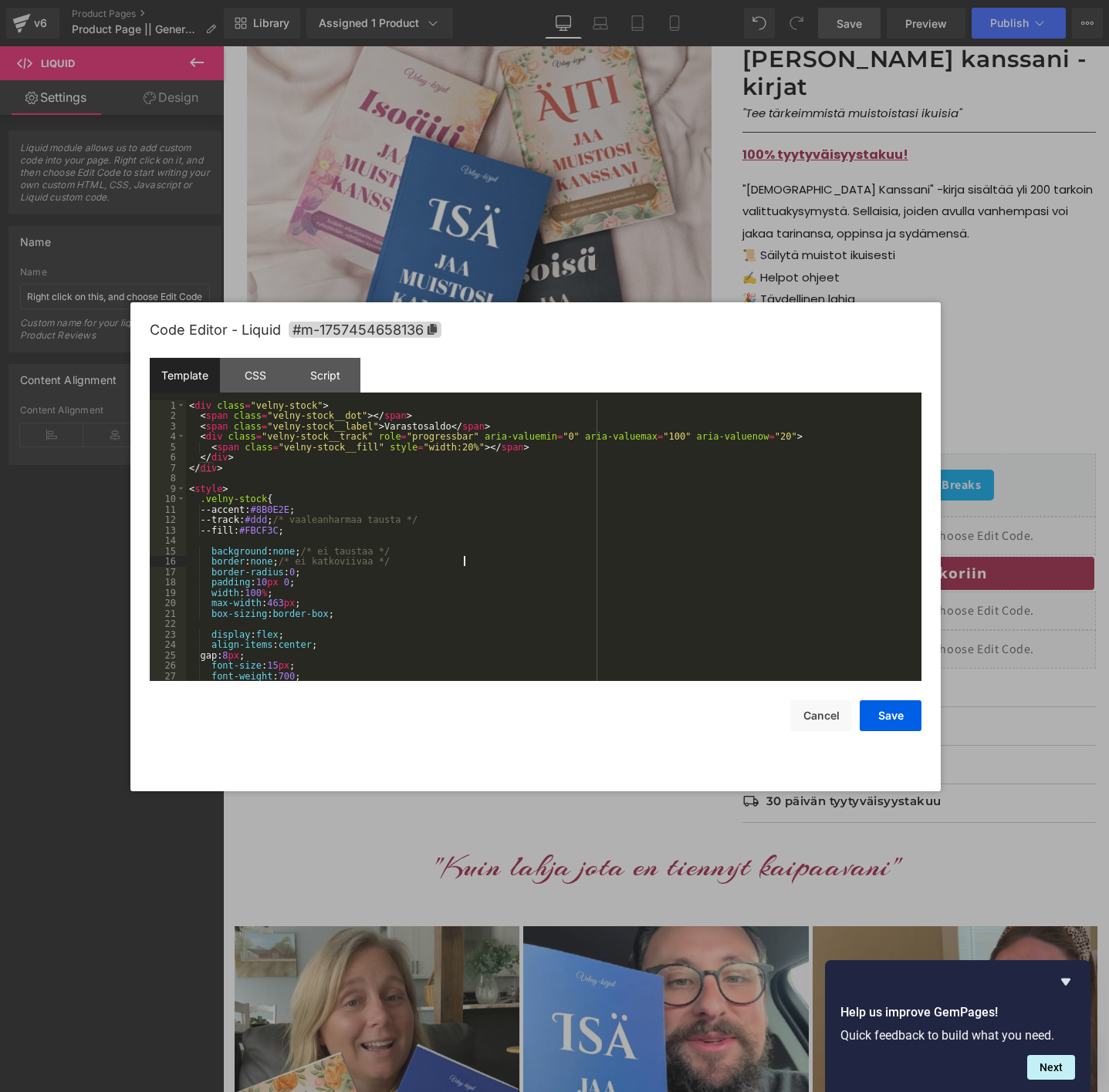
click at [616, 565] on div "< div class = "velny-stock" > < span class = "velny-stock__dot" > </ span > < s…" at bounding box center [551, 552] width 729 height 302
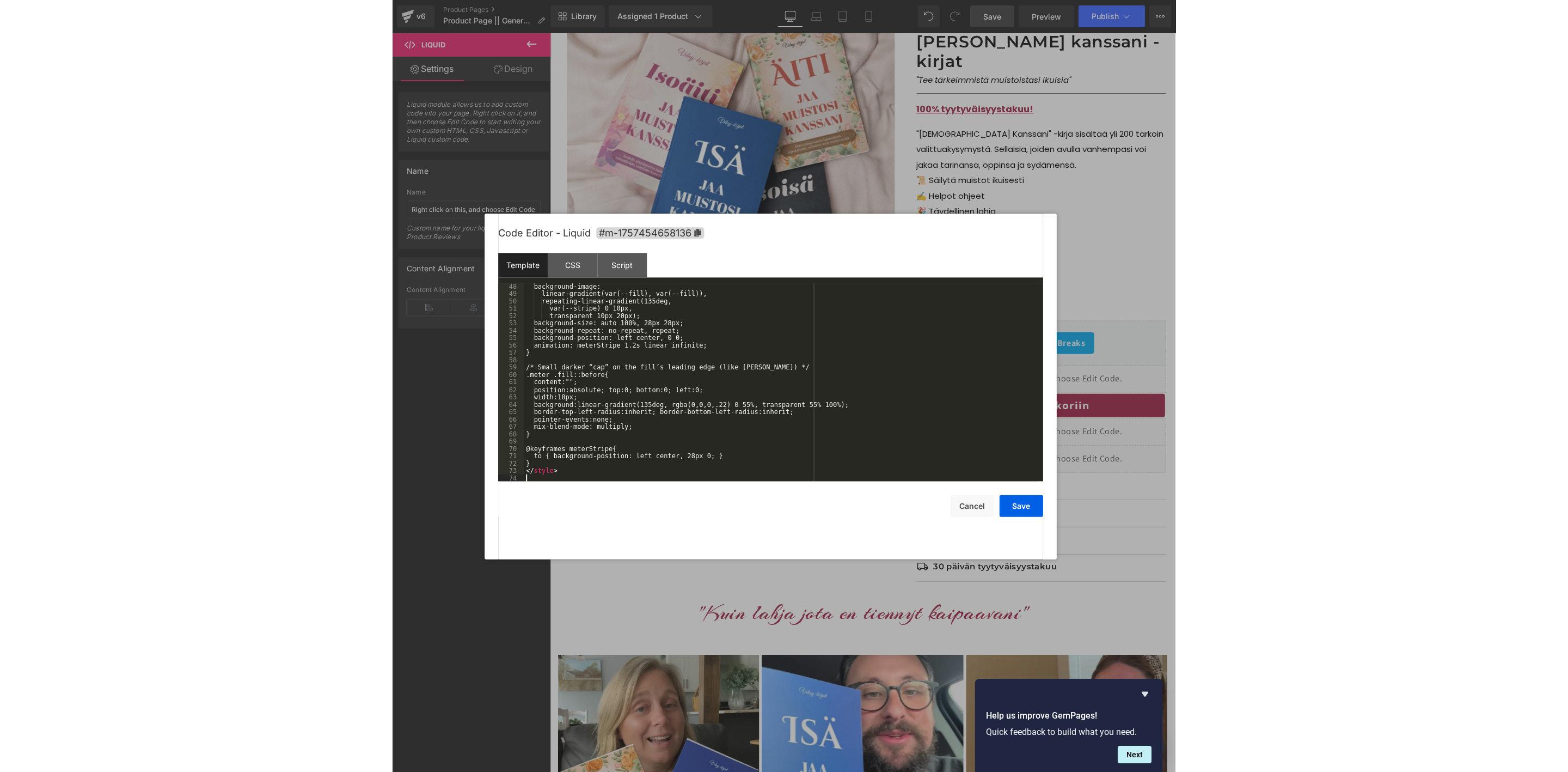
scroll to position [346, 0]
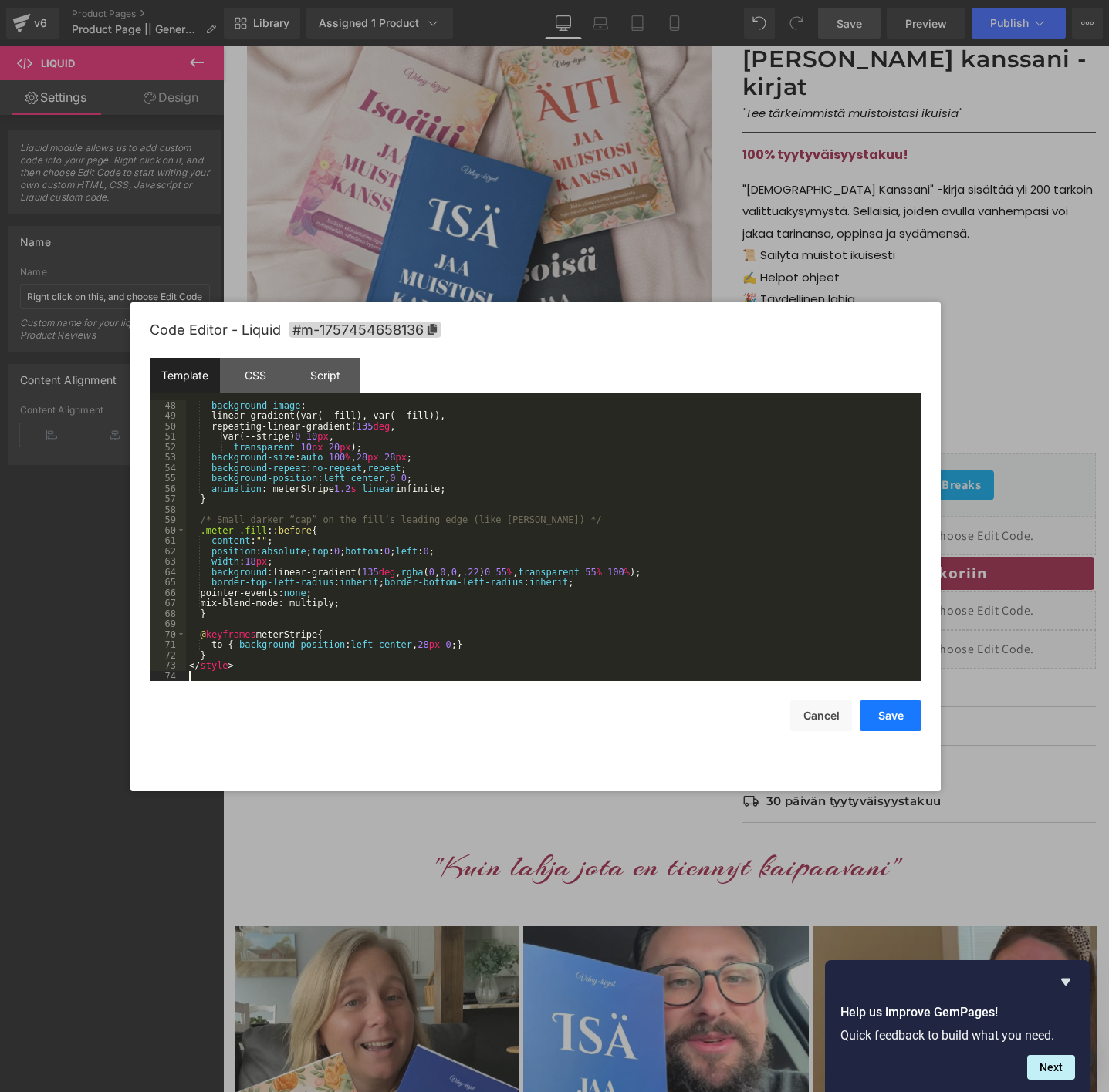
click at [892, 715] on button "Save" at bounding box center [890, 716] width 62 height 31
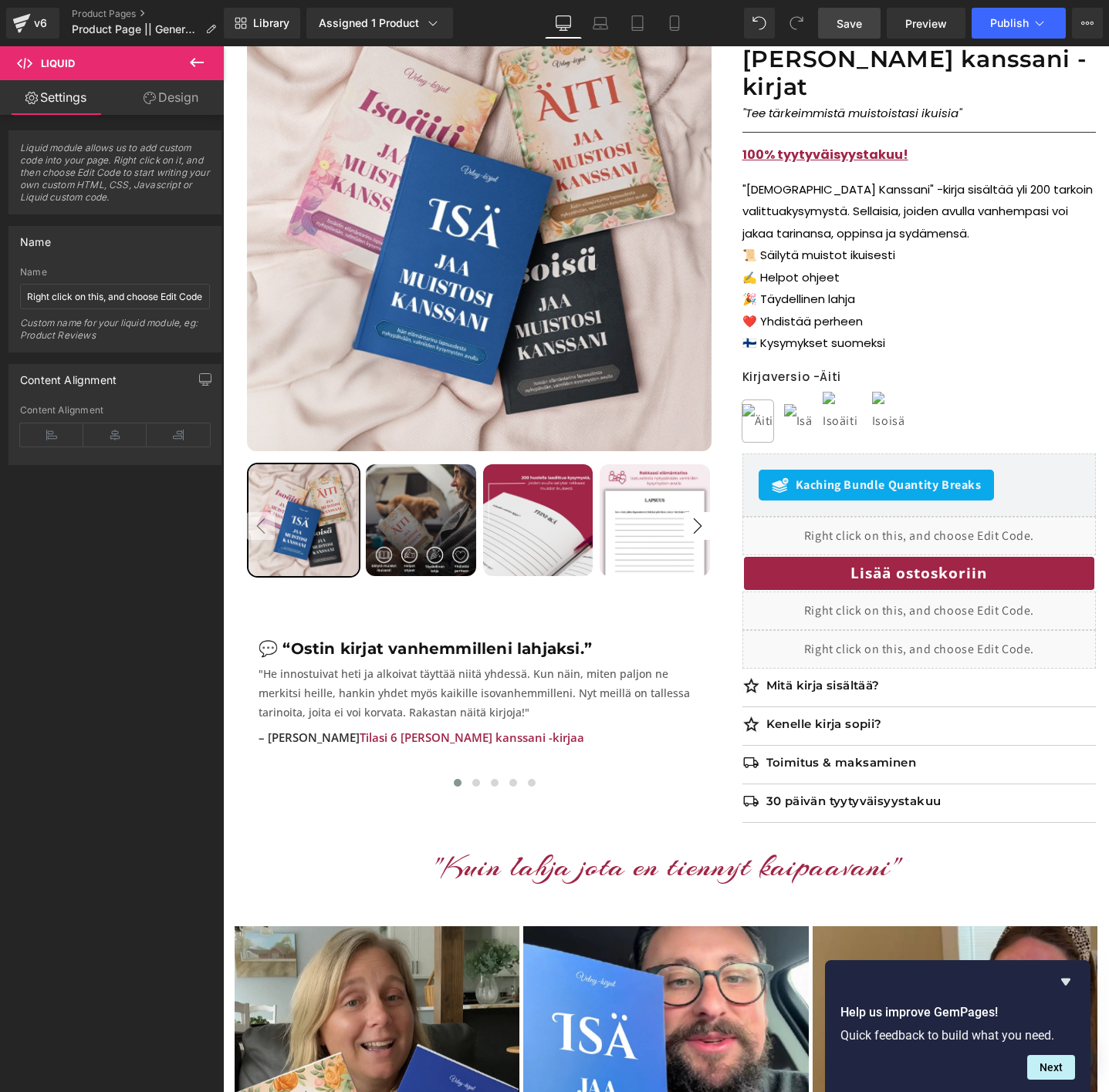
click at [855, 25] on span "Save" at bounding box center [848, 23] width 25 height 16
click at [922, 14] on link "Preview" at bounding box center [925, 22] width 79 height 31
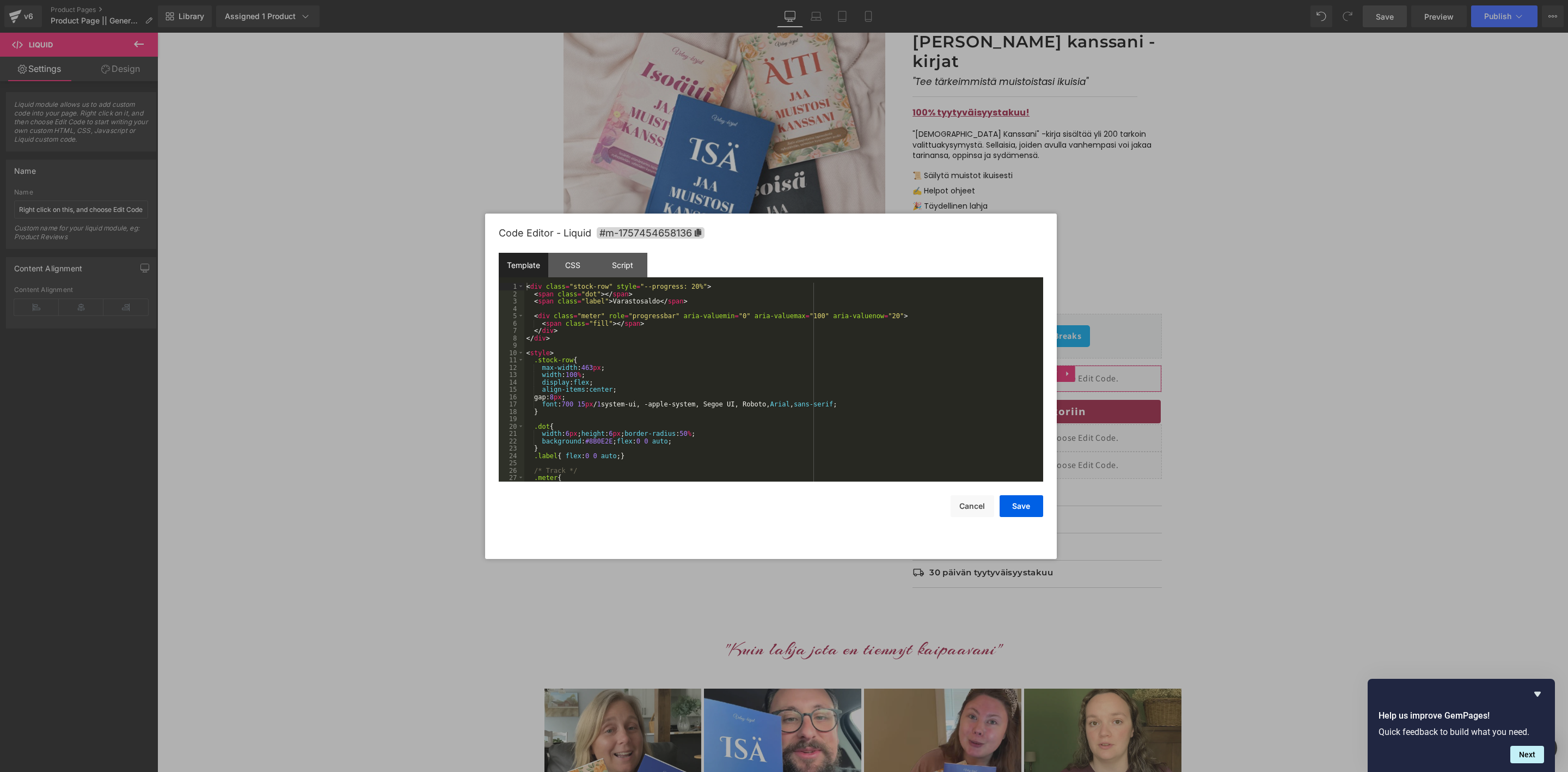
click at [959, 0] on div "Liquid You are previewing how the will restyle your page. You can not edit Elem…" at bounding box center [784, 0] width 1568 height 0
click at [628, 336] on div "< div class = "stock-row" style = "--progress: 20%" > < span class = "dot" > </…" at bounding box center [781, 390] width 514 height 213
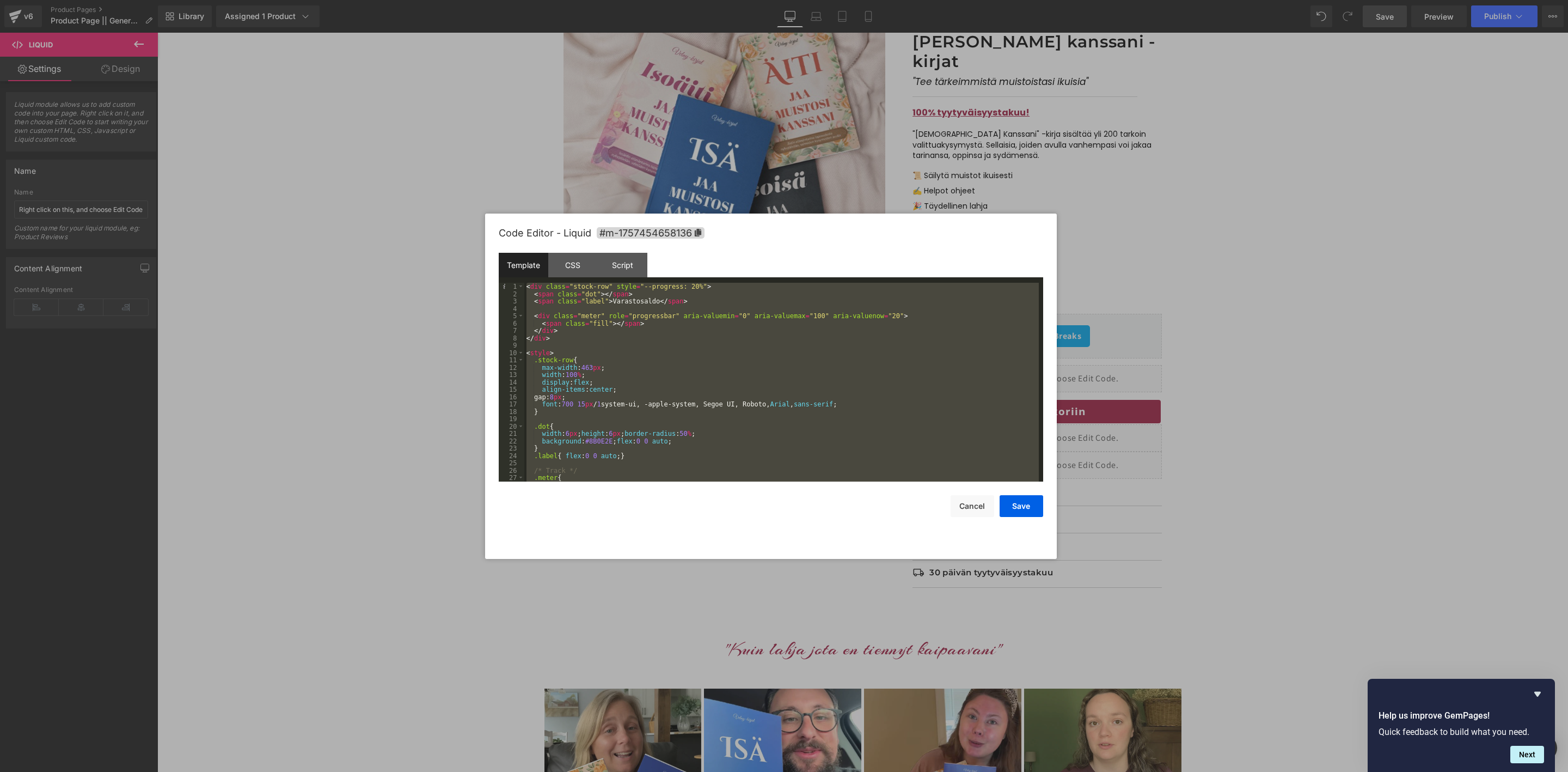
scroll to position [323, 0]
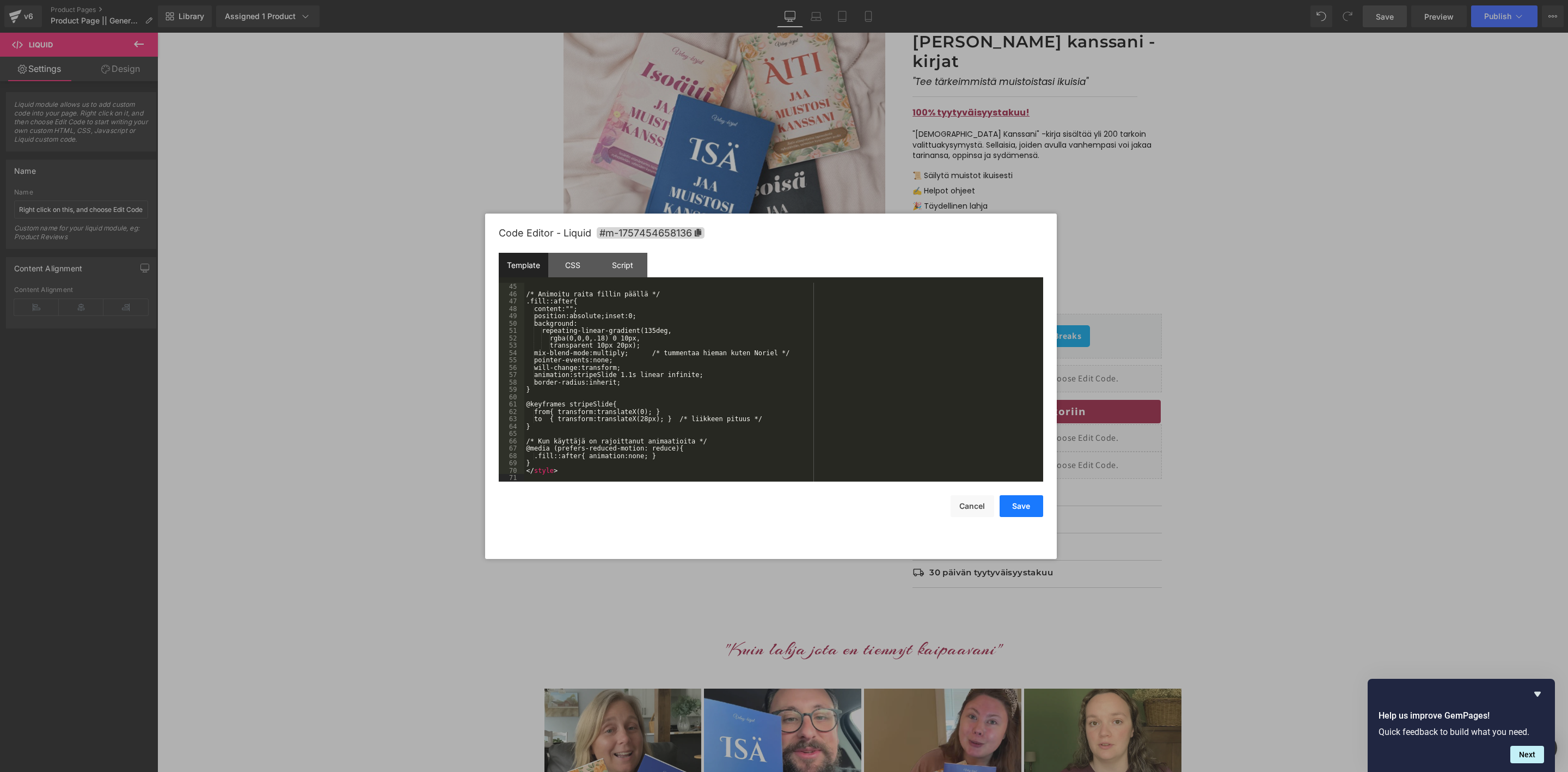
click at [1024, 502] on button "Save" at bounding box center [1022, 505] width 44 height 22
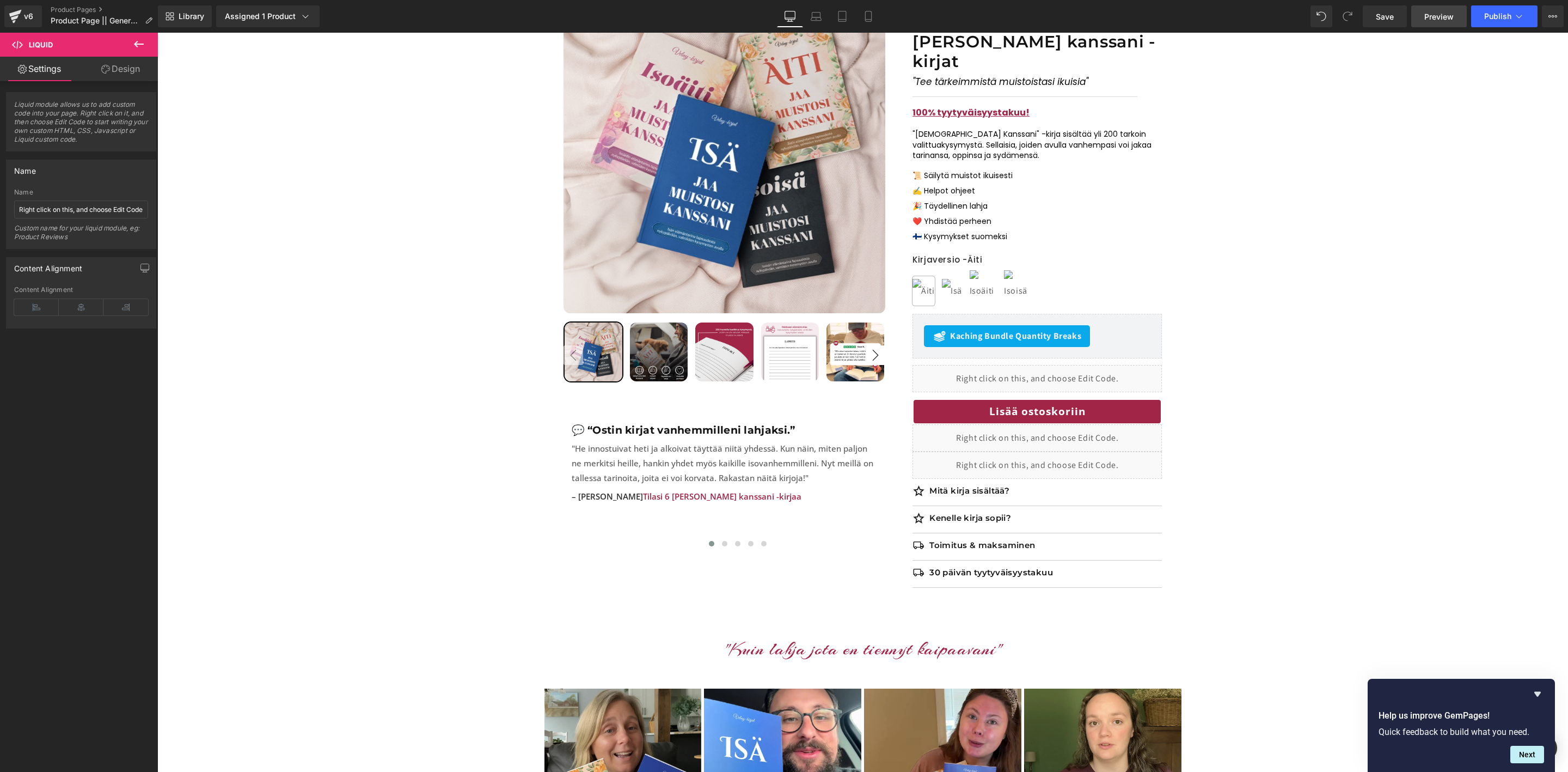
drag, startPoint x: 1387, startPoint y: 7, endPoint x: 1431, endPoint y: 18, distance: 45.4
click at [1387, 7] on link "Save" at bounding box center [1385, 16] width 44 height 22
click at [1421, 17] on link "Preview" at bounding box center [1439, 16] width 56 height 22
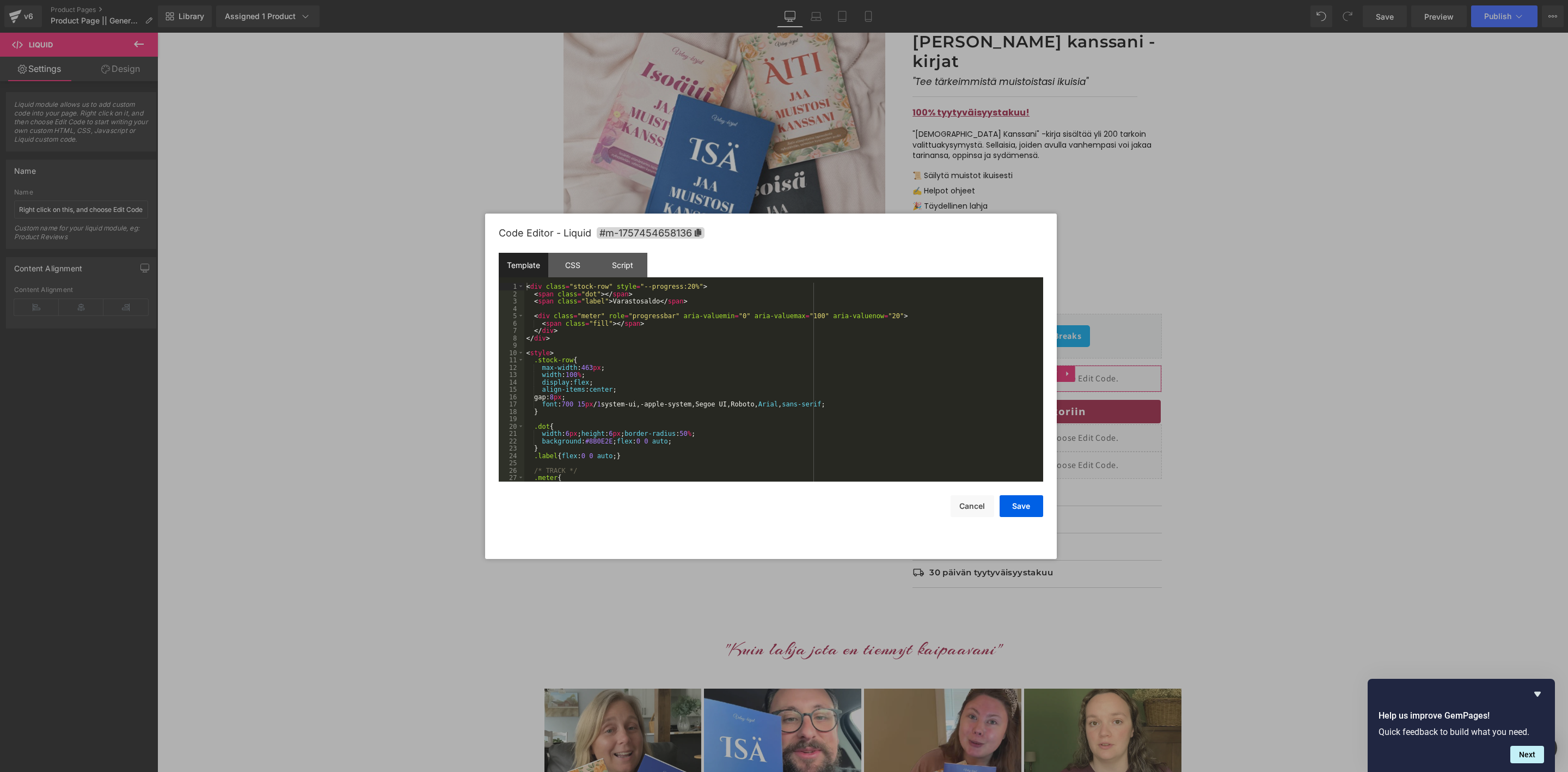
click at [946, 0] on div "Liquid You are previewing how the will restyle your page. You can not edit Elem…" at bounding box center [784, 0] width 1568 height 0
click at [662, 386] on div "< div class = "stock-row" style = "--progress:20%" > < span class = "dot" > </ …" at bounding box center [781, 390] width 514 height 213
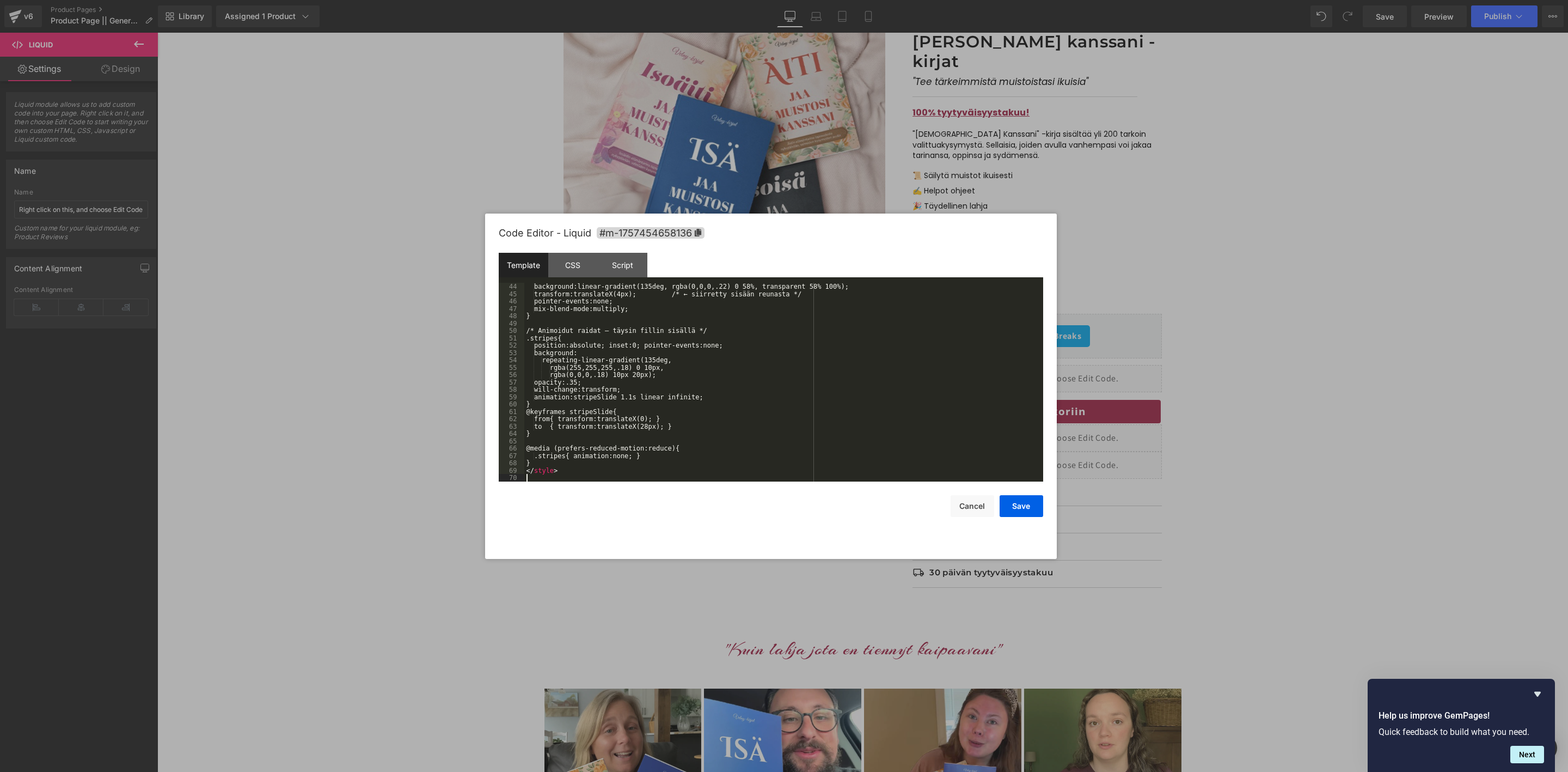
scroll to position [316, 0]
click at [1017, 505] on button "Save" at bounding box center [1022, 505] width 44 height 22
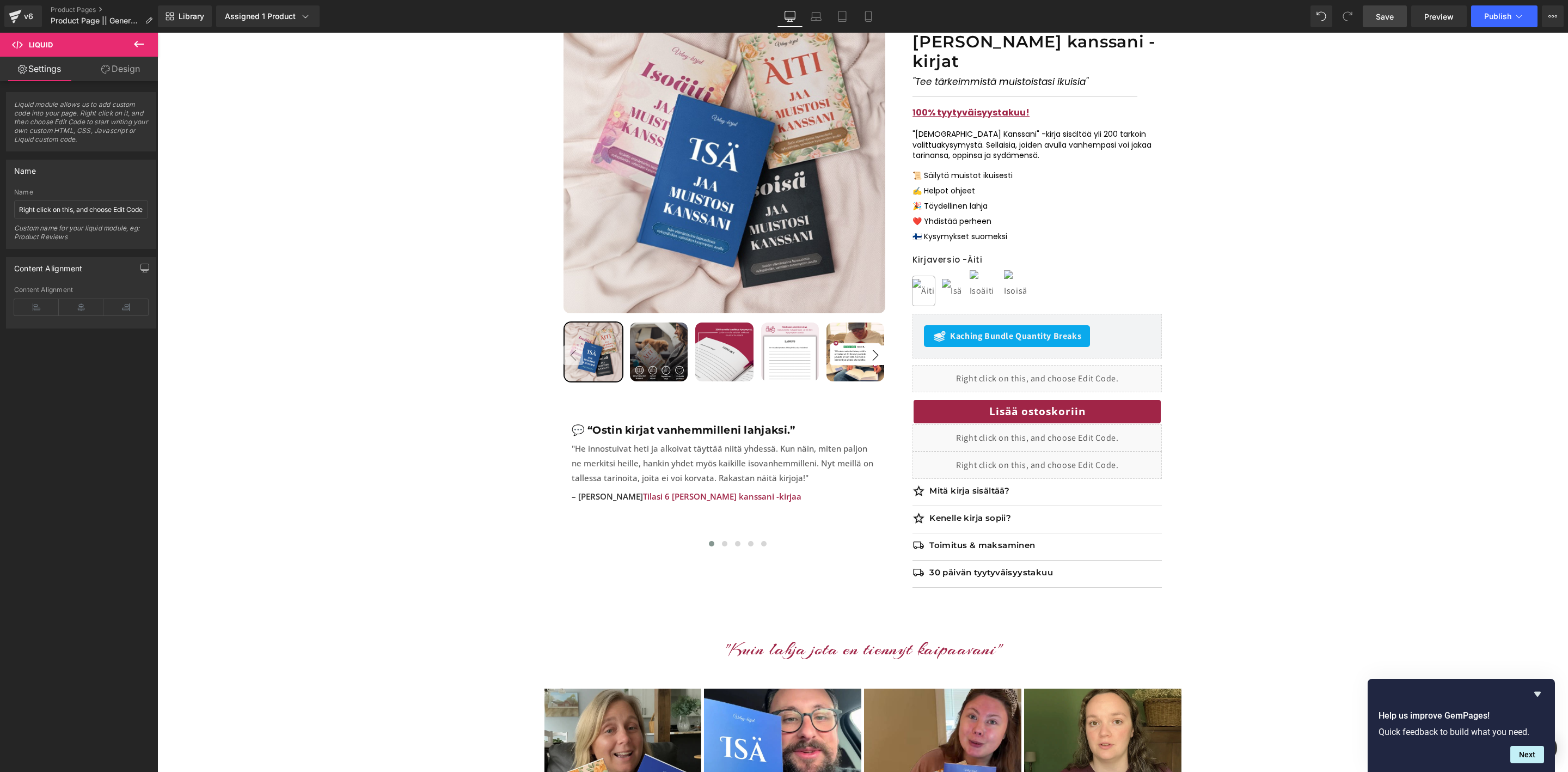
click at [1385, 24] on link "Save" at bounding box center [1385, 16] width 44 height 22
click at [1427, 14] on span "Preview" at bounding box center [1439, 16] width 29 height 11
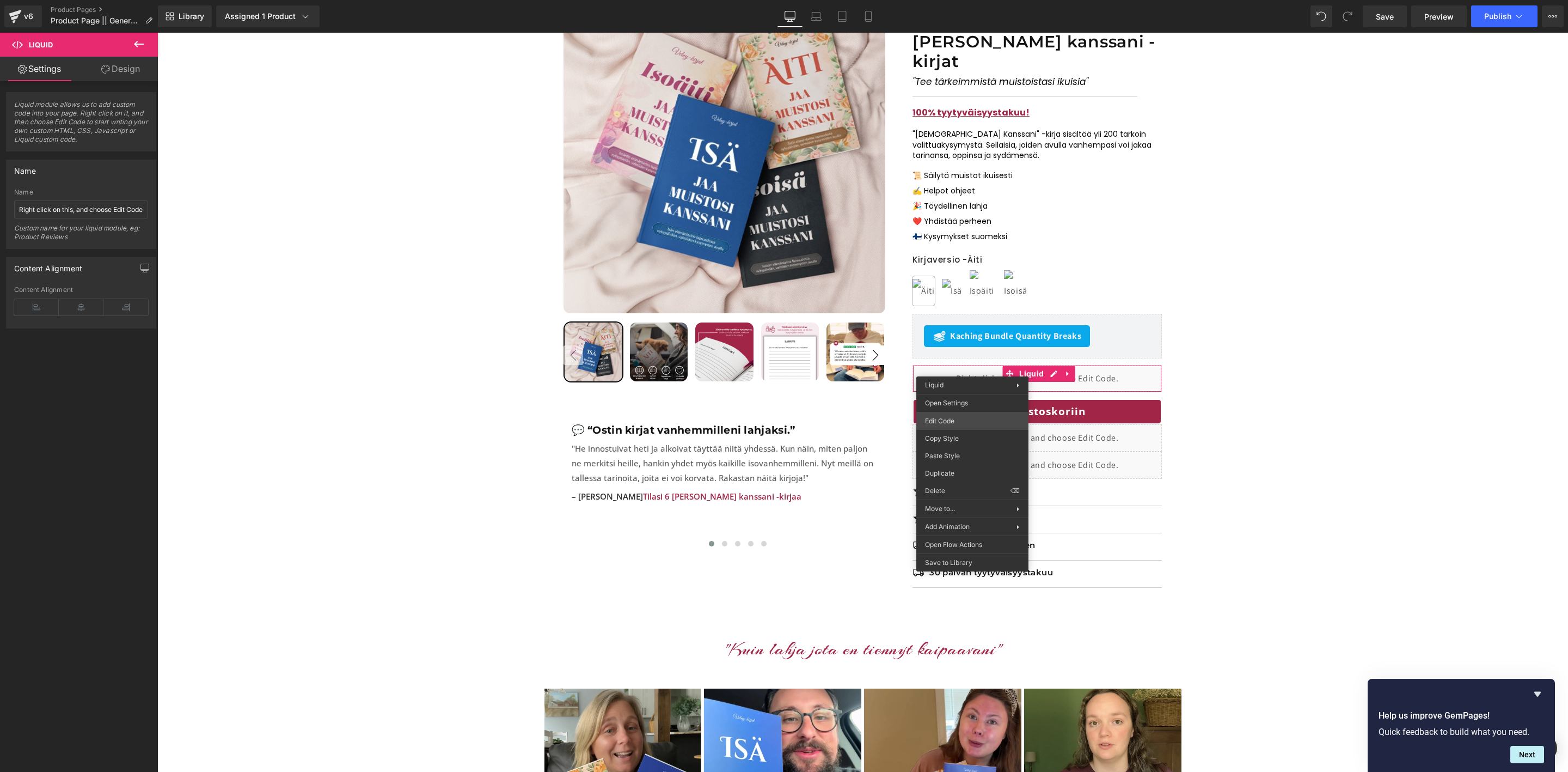
click at [952, 0] on div "Liquid You are previewing how the will restyle your page. You can not edit Elem…" at bounding box center [784, 0] width 1568 height 0
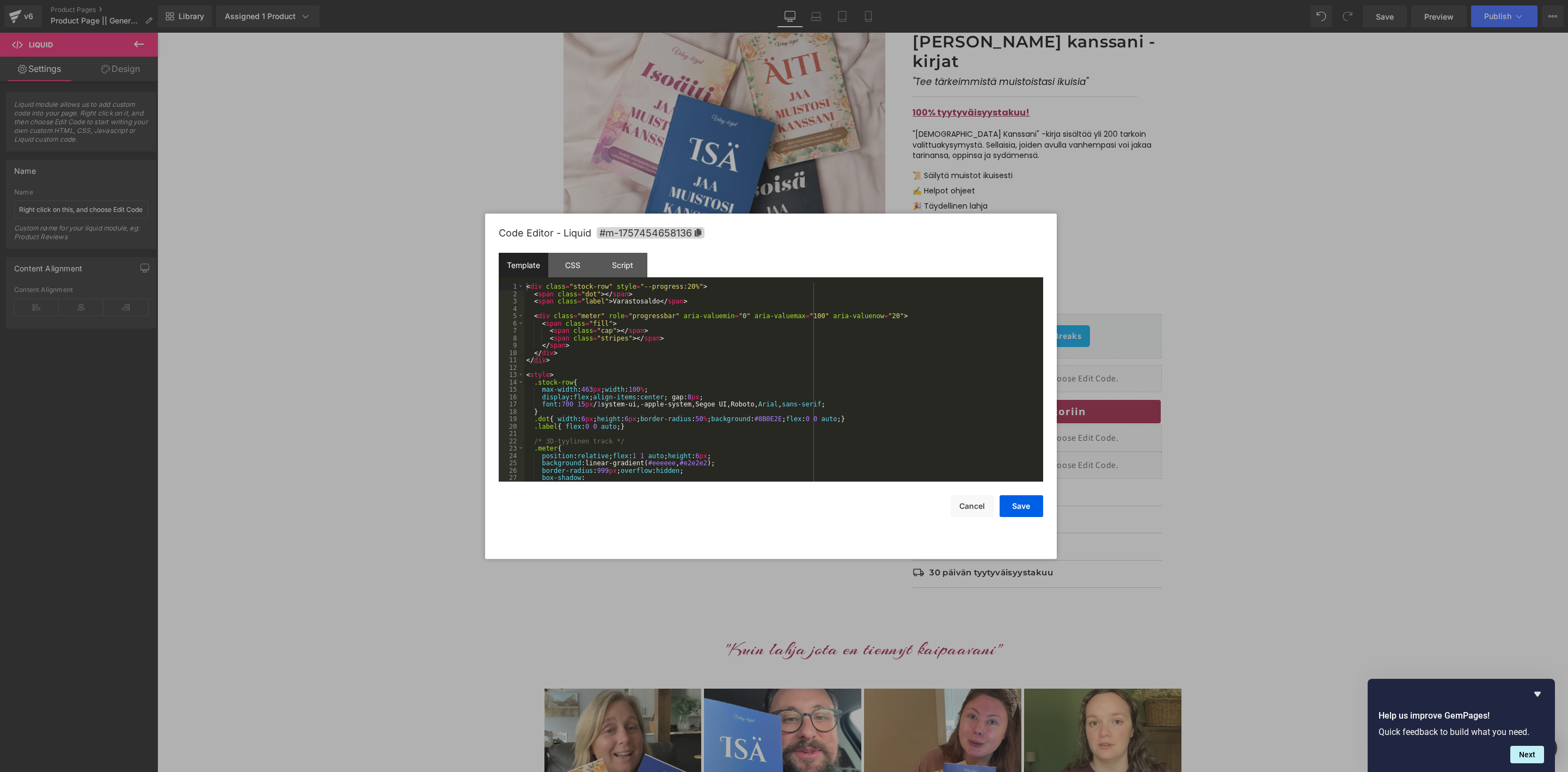
click at [774, 407] on div "< div class = "stock-row" style = "--progress:20%" > < span class = "dot" > </ …" at bounding box center [781, 390] width 514 height 213
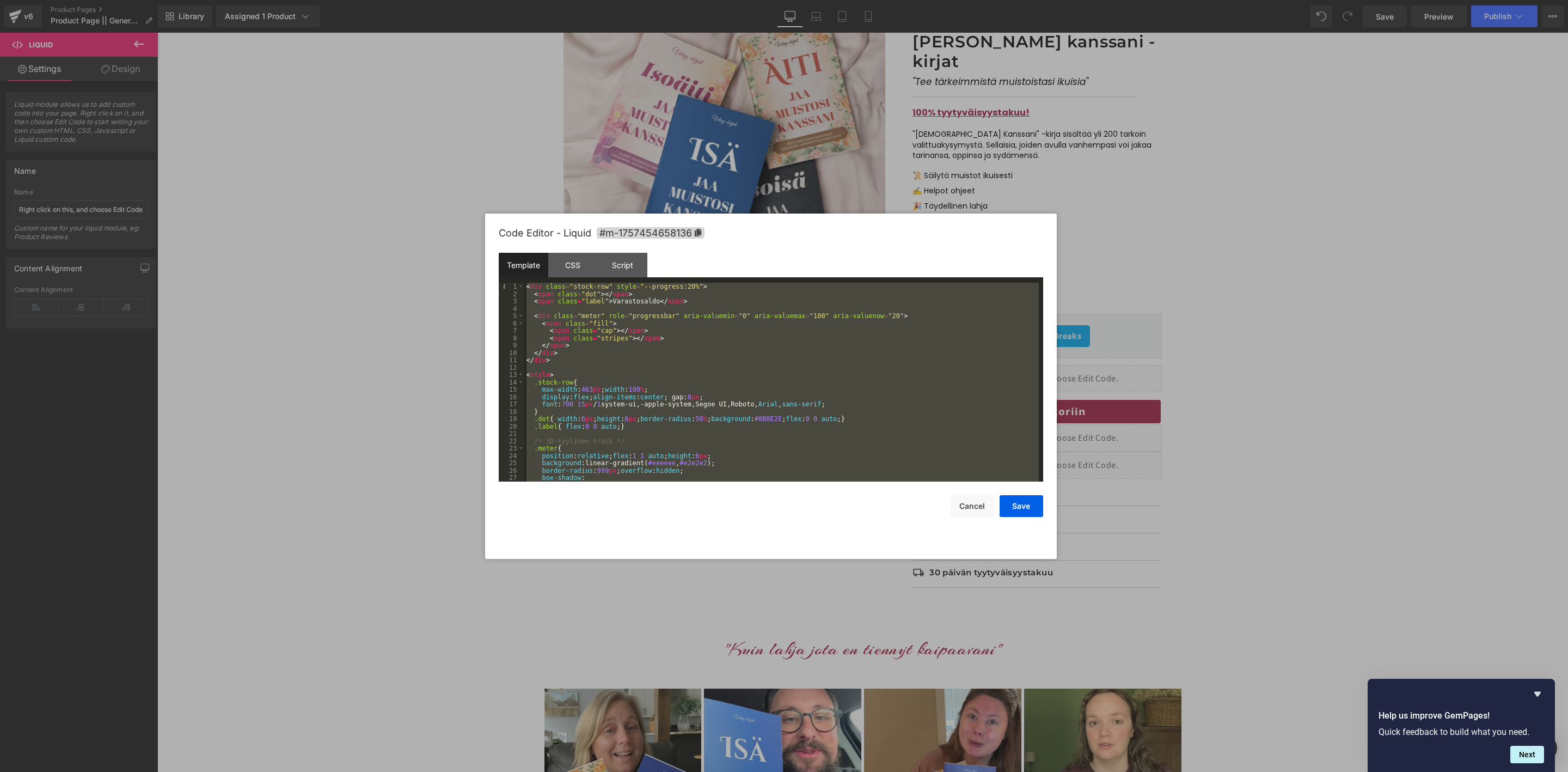
scroll to position [265, 0]
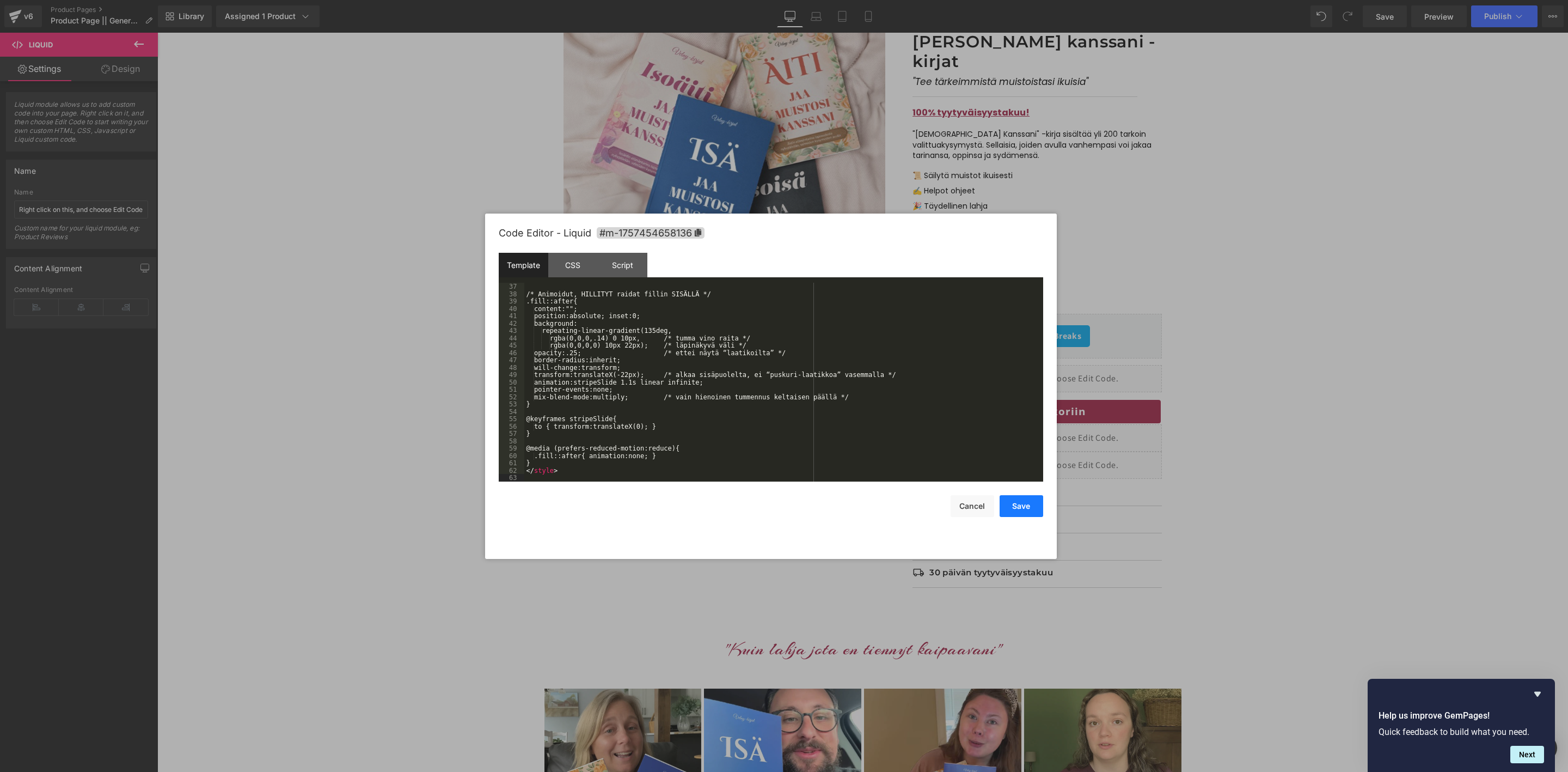
click at [1024, 507] on button "Save" at bounding box center [1022, 505] width 44 height 22
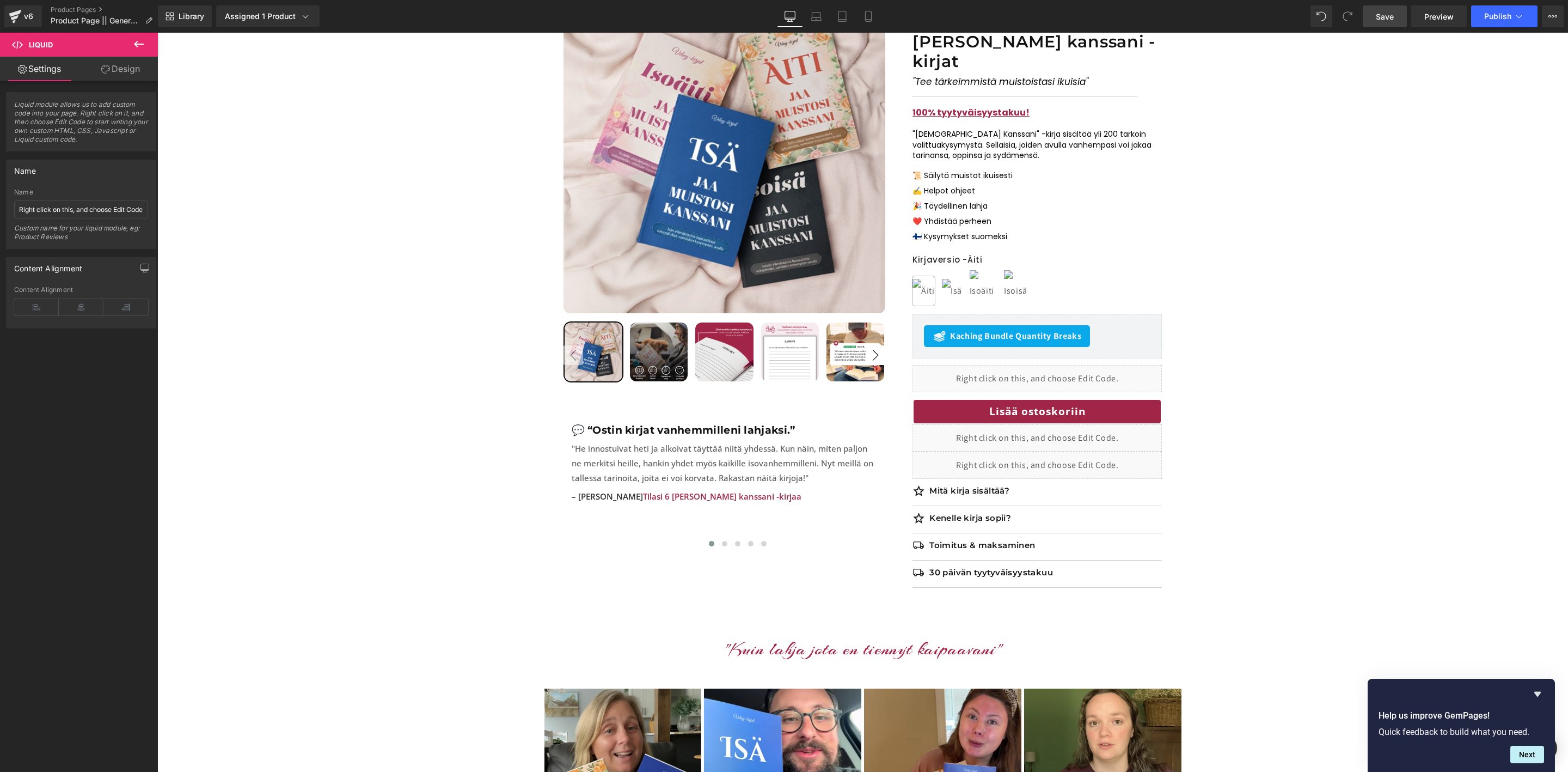
click at [1382, 15] on span "Save" at bounding box center [1385, 16] width 18 height 11
click at [1360, 10] on div "Save Preview Publish Scheduled View Live Page View with current Template Save T…" at bounding box center [1463, 16] width 209 height 22
click at [1443, 20] on span "Preview" at bounding box center [1439, 16] width 29 height 11
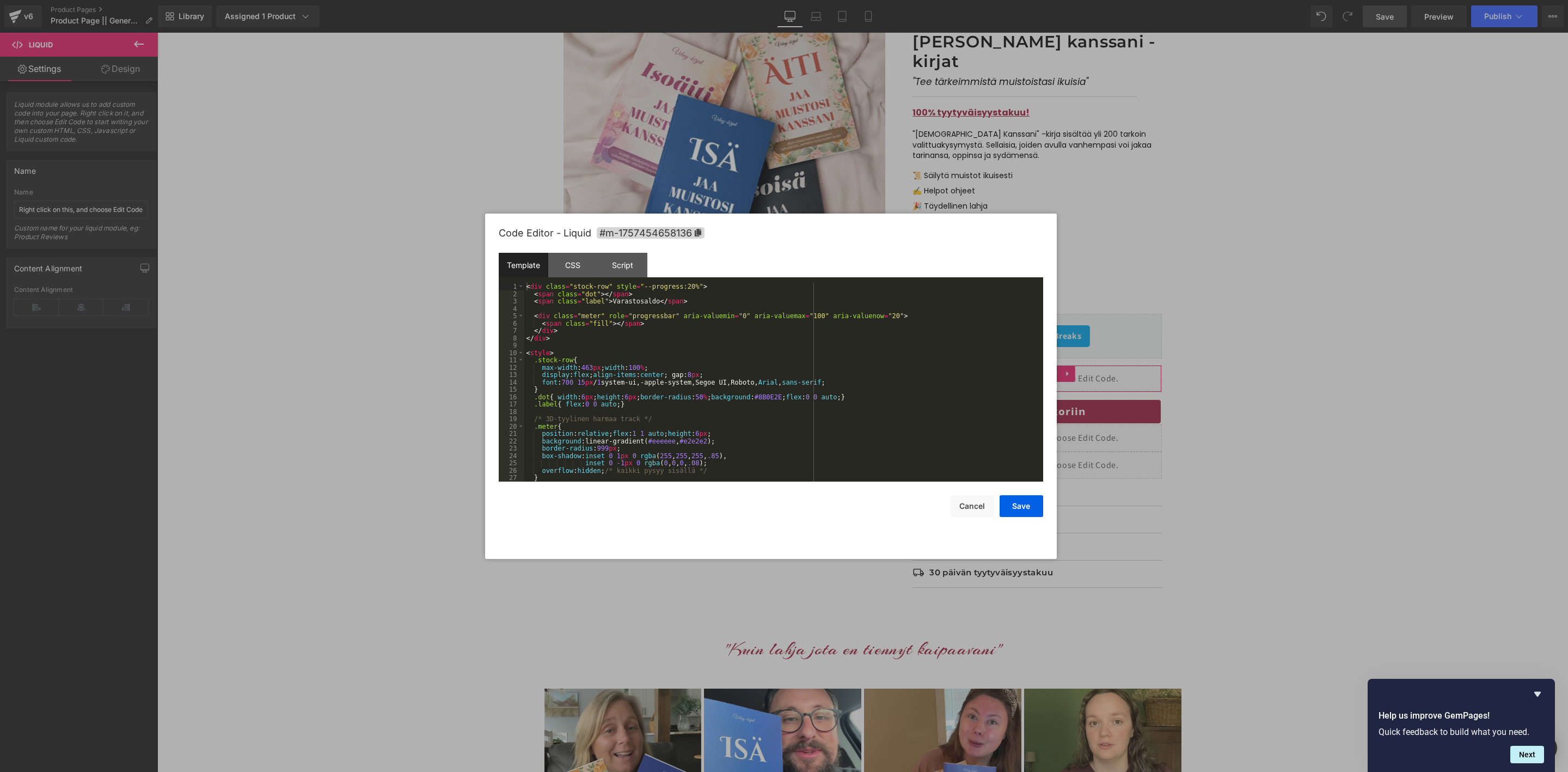
click at [942, 0] on div "Liquid You are previewing how the will restyle your page. You can not edit Elem…" at bounding box center [784, 0] width 1568 height 0
click at [810, 363] on div "< div class = "stock-row" style = "--progress:20%" > < span class = "dot" > </ …" at bounding box center [781, 390] width 514 height 213
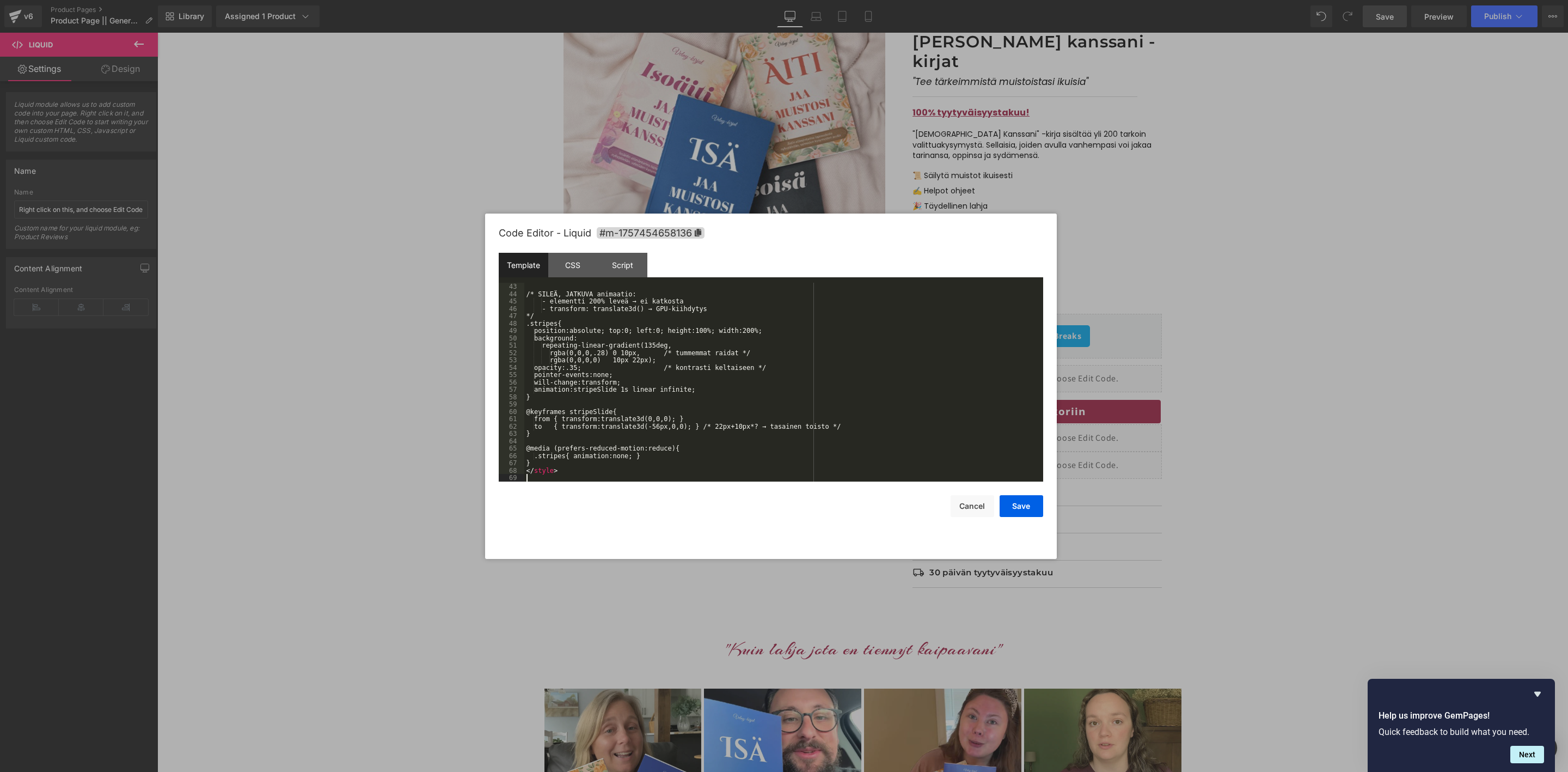
scroll to position [309, 0]
click at [1016, 511] on button "Save" at bounding box center [1022, 505] width 44 height 22
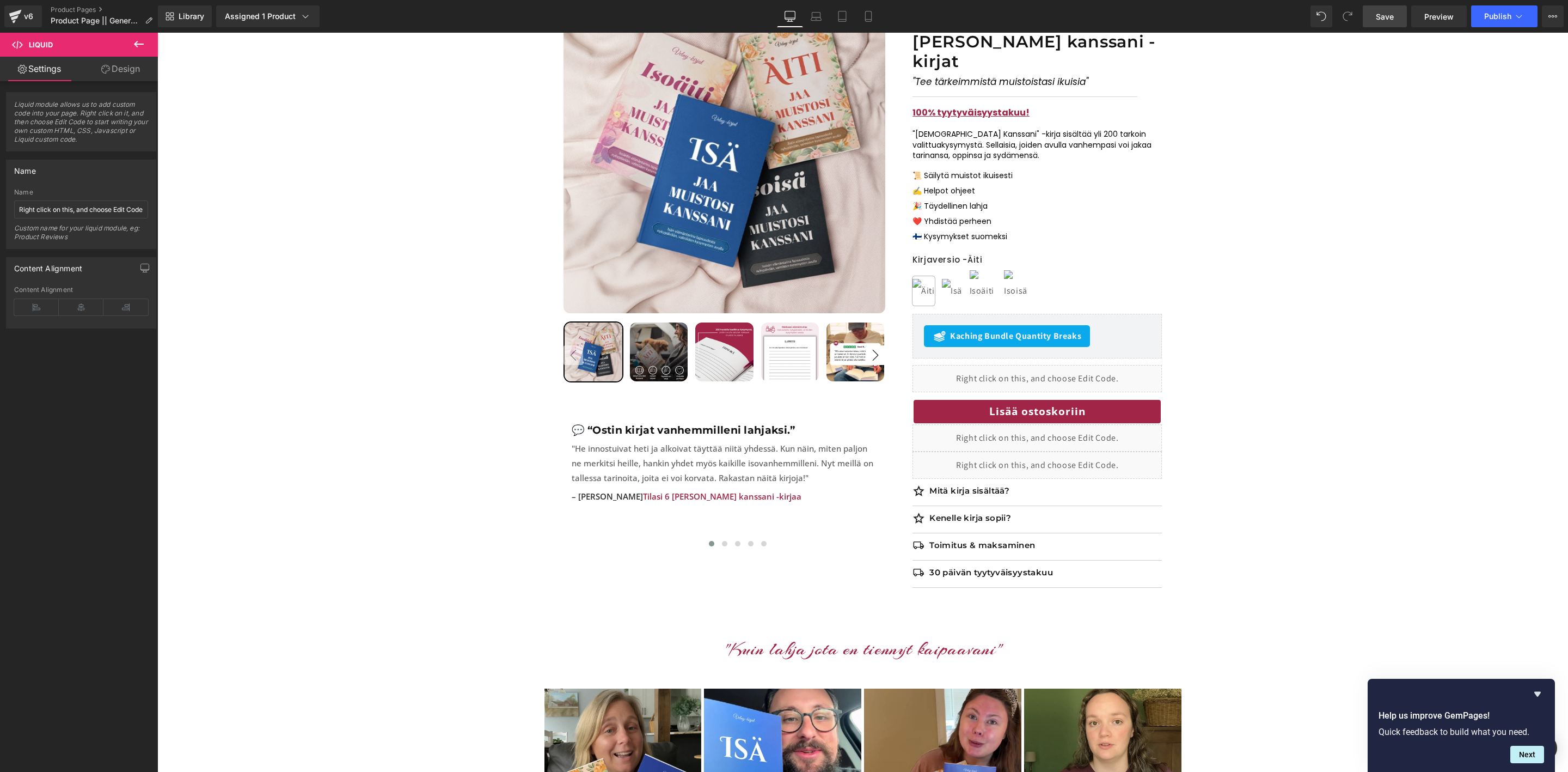
drag, startPoint x: 1376, startPoint y: 17, endPoint x: 1384, endPoint y: 24, distance: 10.6
click at [1377, 17] on span "Save" at bounding box center [1385, 16] width 18 height 11
click at [1429, 23] on link "Preview" at bounding box center [1439, 16] width 56 height 22
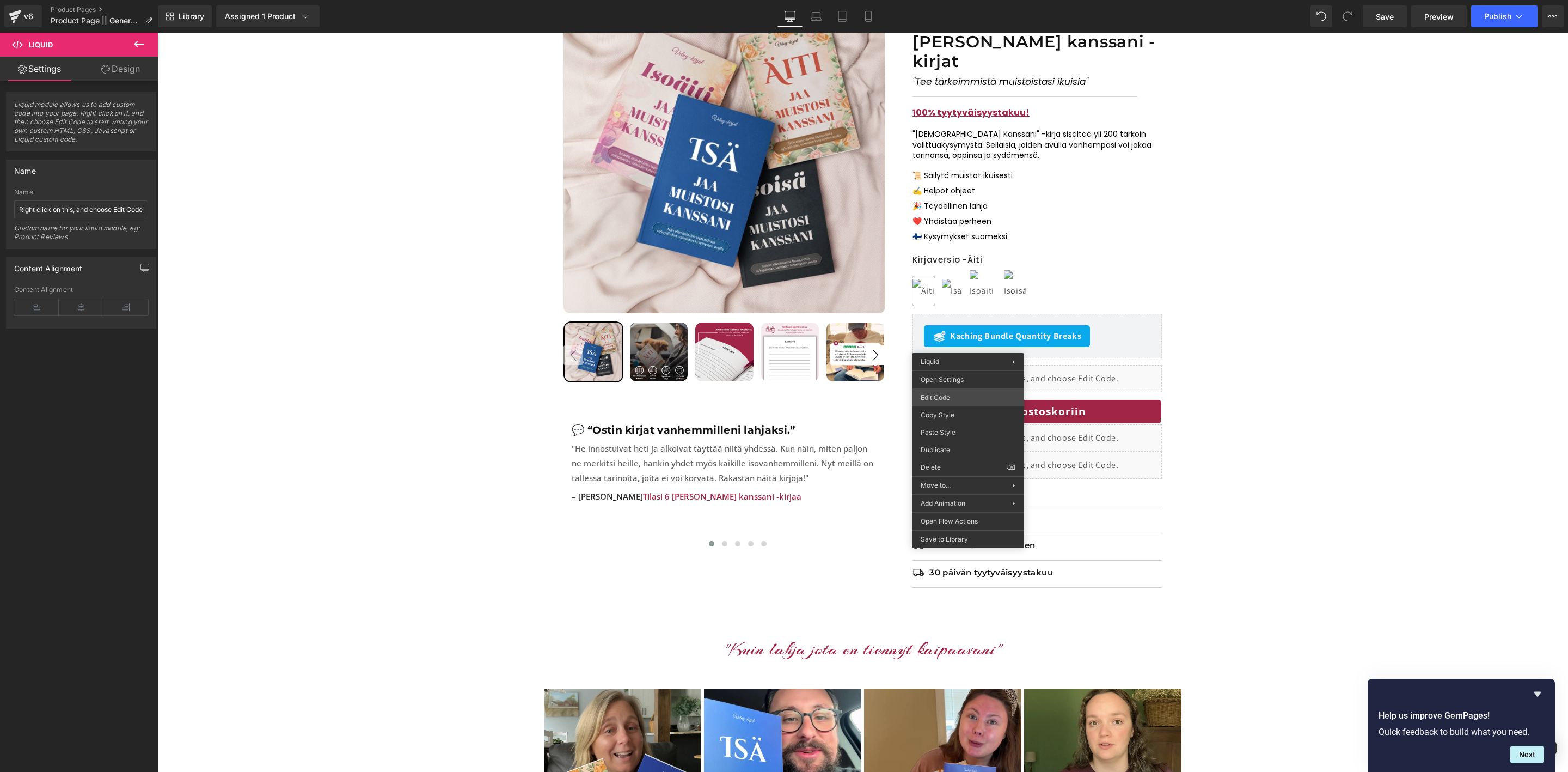
click at [943, 0] on div "Liquid You are previewing how the will restyle your page. You can not edit Elem…" at bounding box center [784, 0] width 1568 height 0
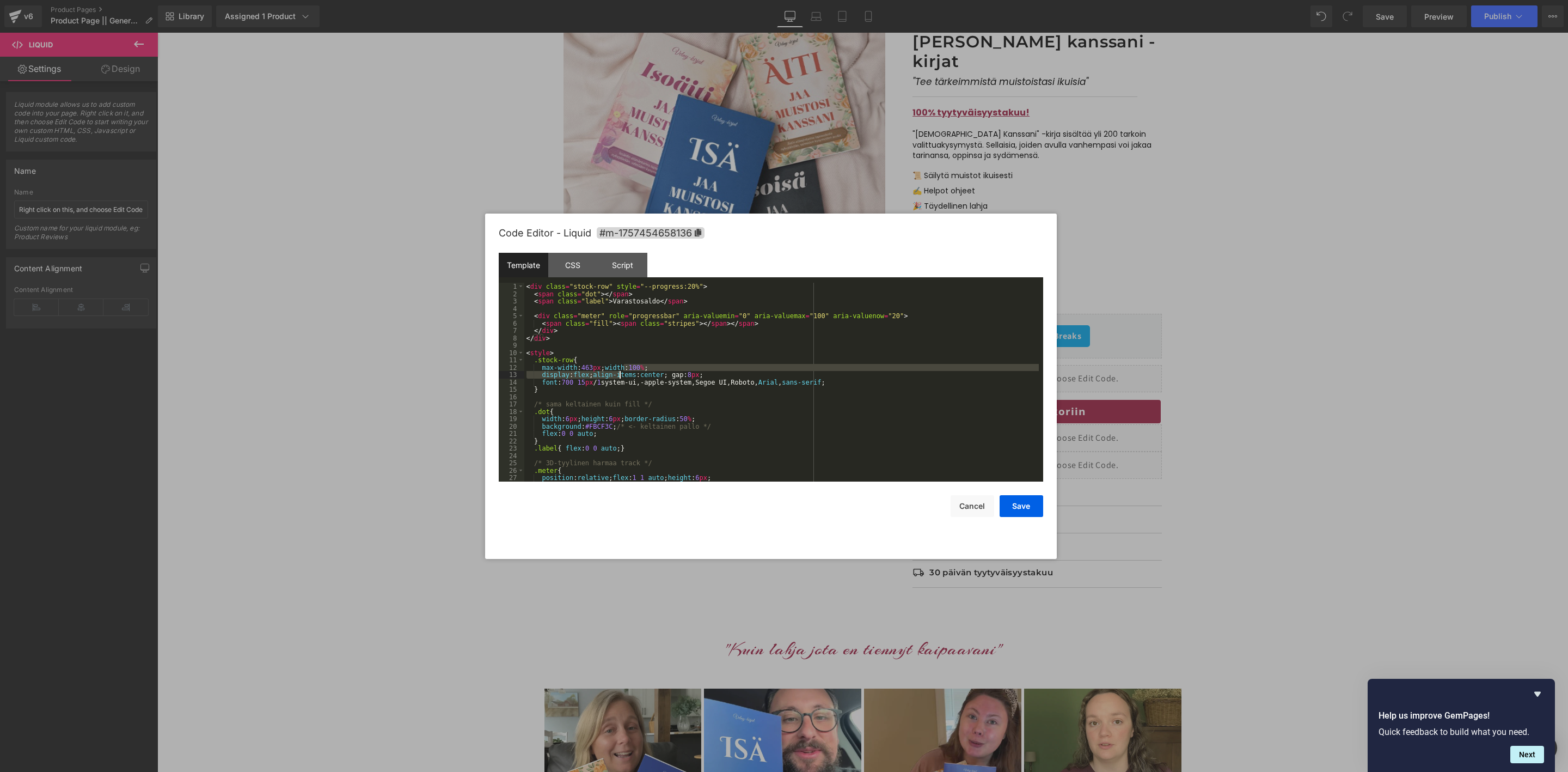
click at [619, 373] on div "< div class = "stock-row" style = "--progress:20%" > < span class = "dot" > </ …" at bounding box center [781, 390] width 514 height 213
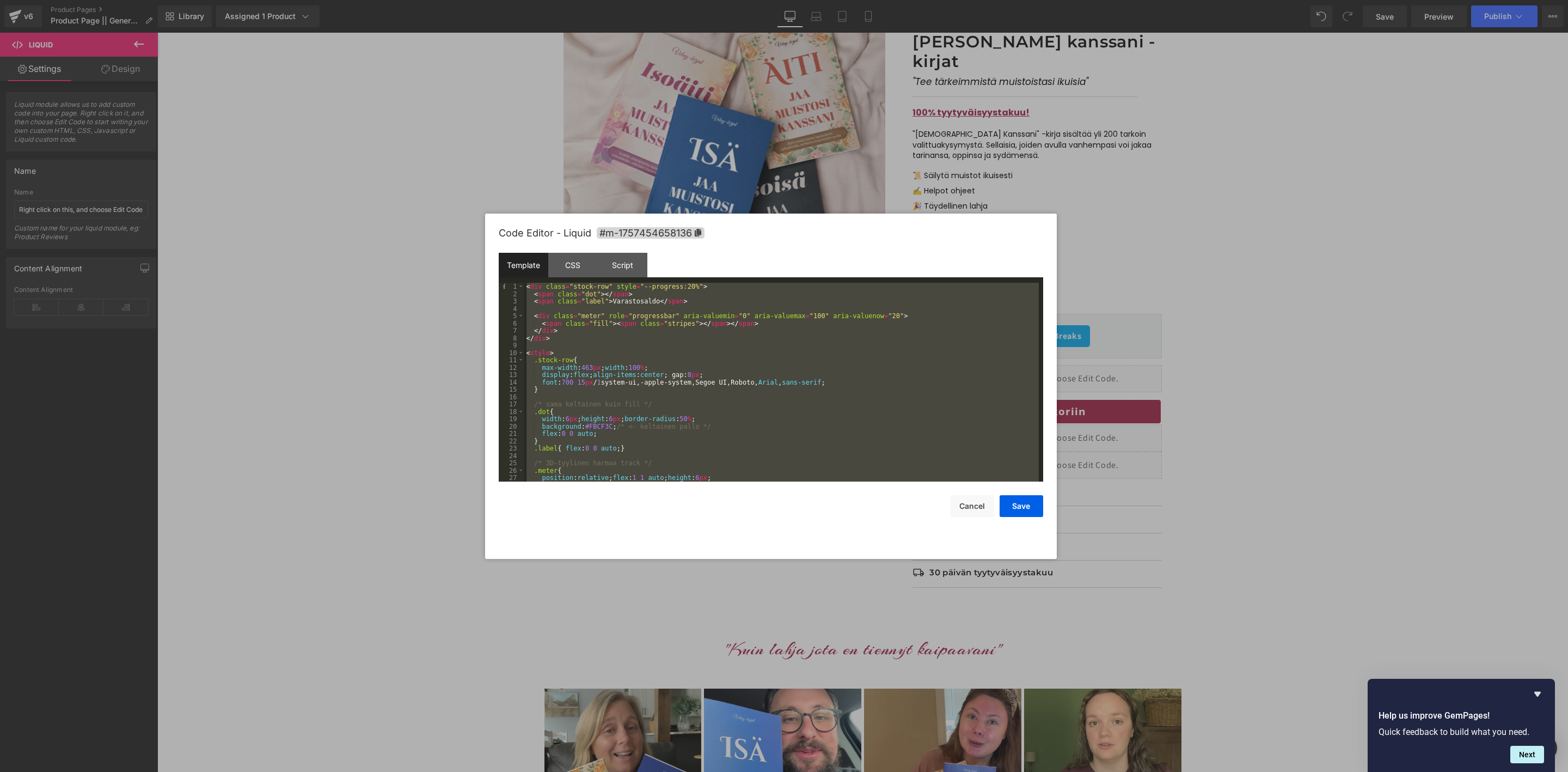
scroll to position [301, 0]
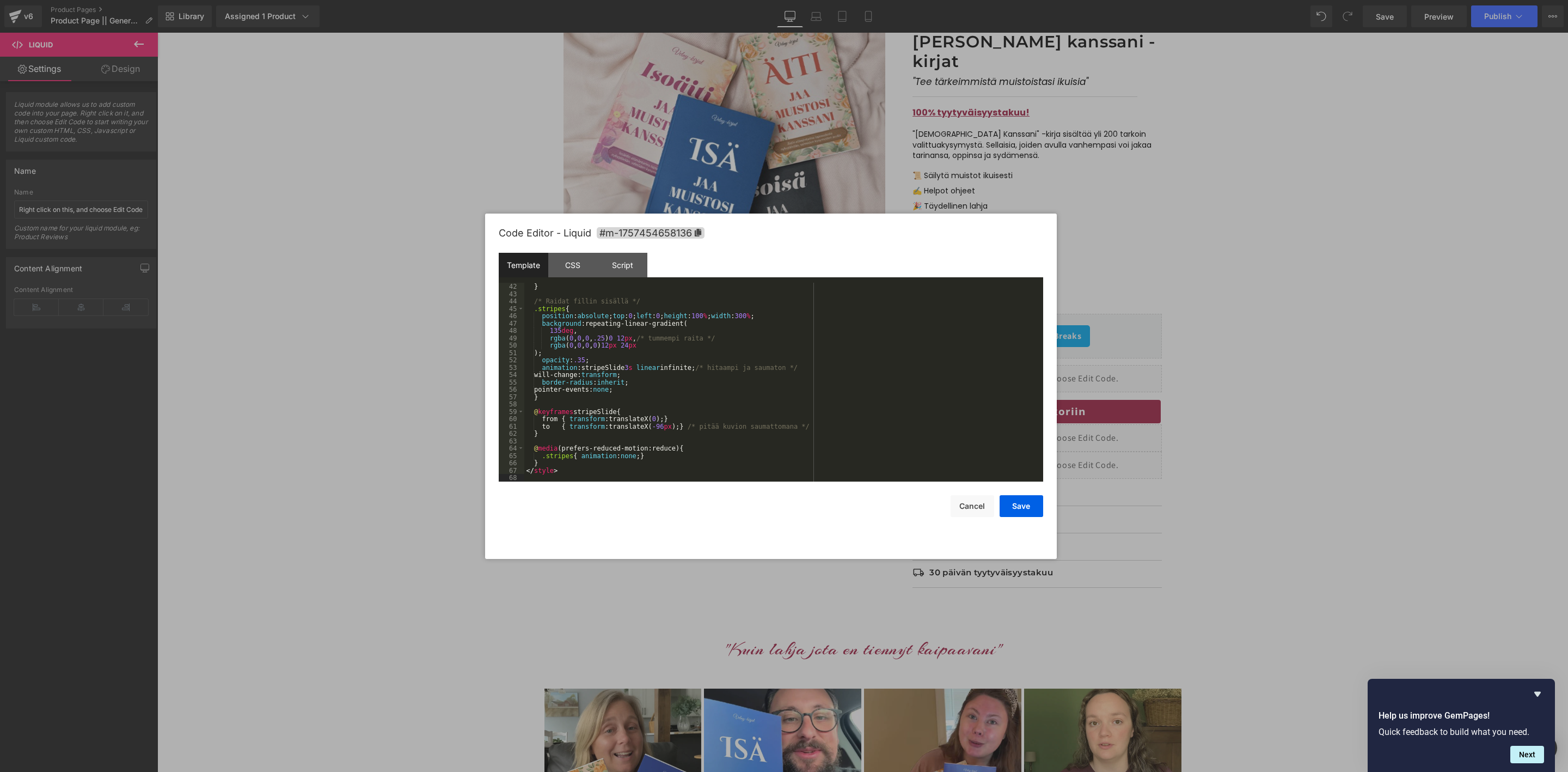
click at [719, 411] on div "} /* Raidat fillin sisällä */ .stripes { position : absolute ; top : 0 ; left :…" at bounding box center [781, 390] width 514 height 213
click at [1010, 507] on button "Save" at bounding box center [1022, 505] width 44 height 22
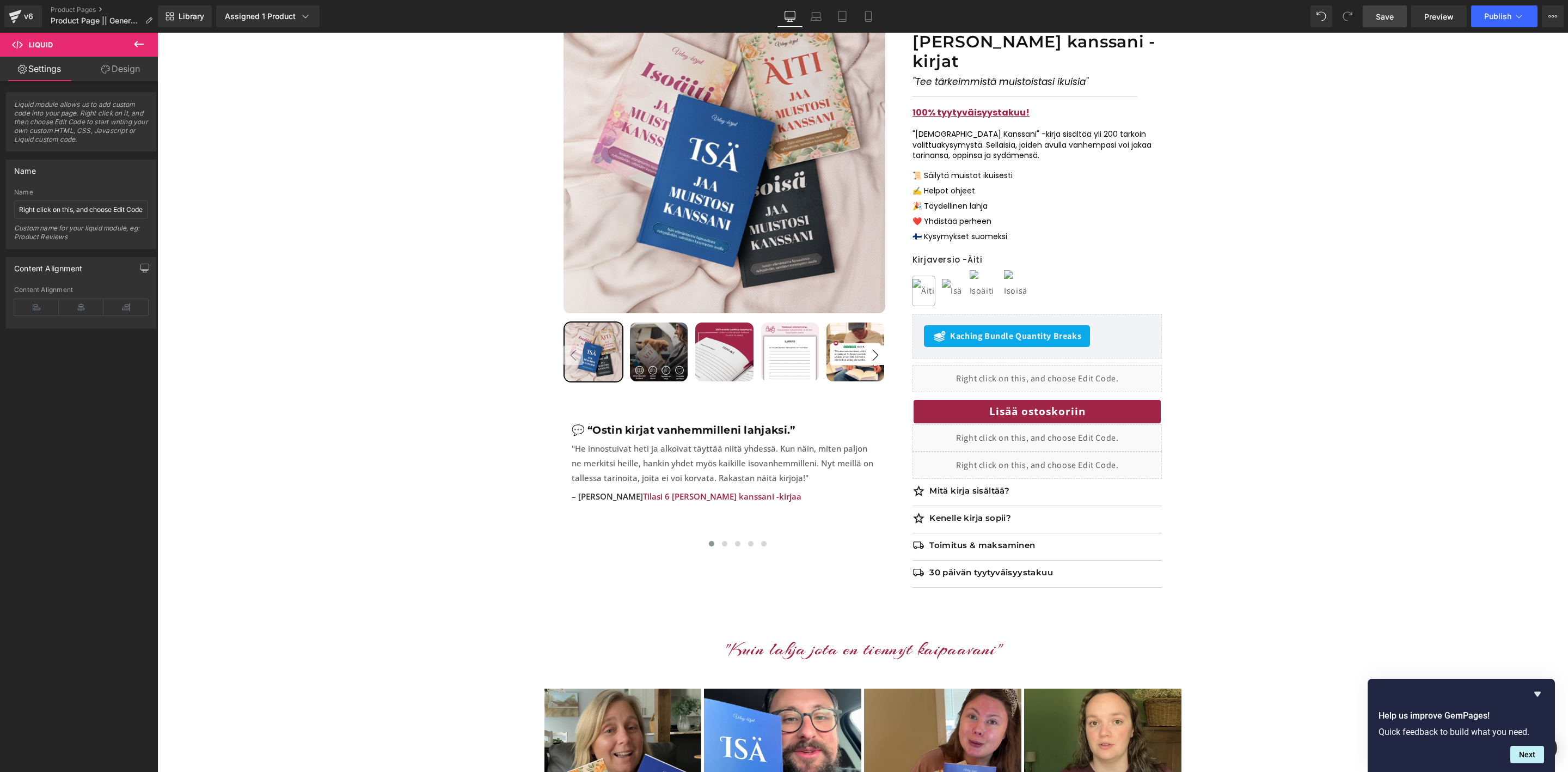
click at [1371, 20] on link "Save" at bounding box center [1385, 16] width 44 height 22
click at [1442, 7] on link "Preview" at bounding box center [1439, 16] width 56 height 22
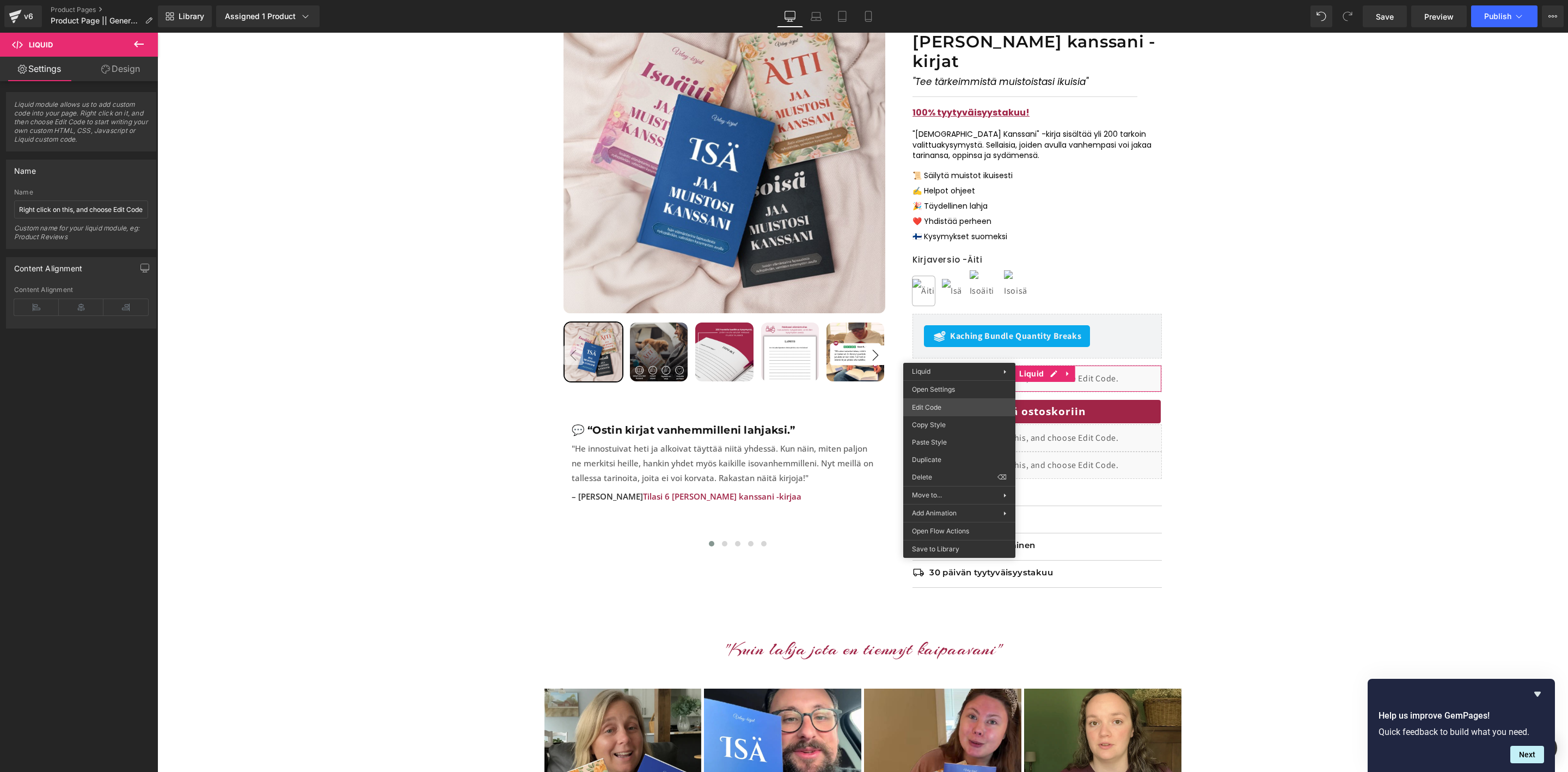
click at [935, 0] on div "Liquid You are previewing how the will restyle your page. You can not edit Elem…" at bounding box center [784, 0] width 1568 height 0
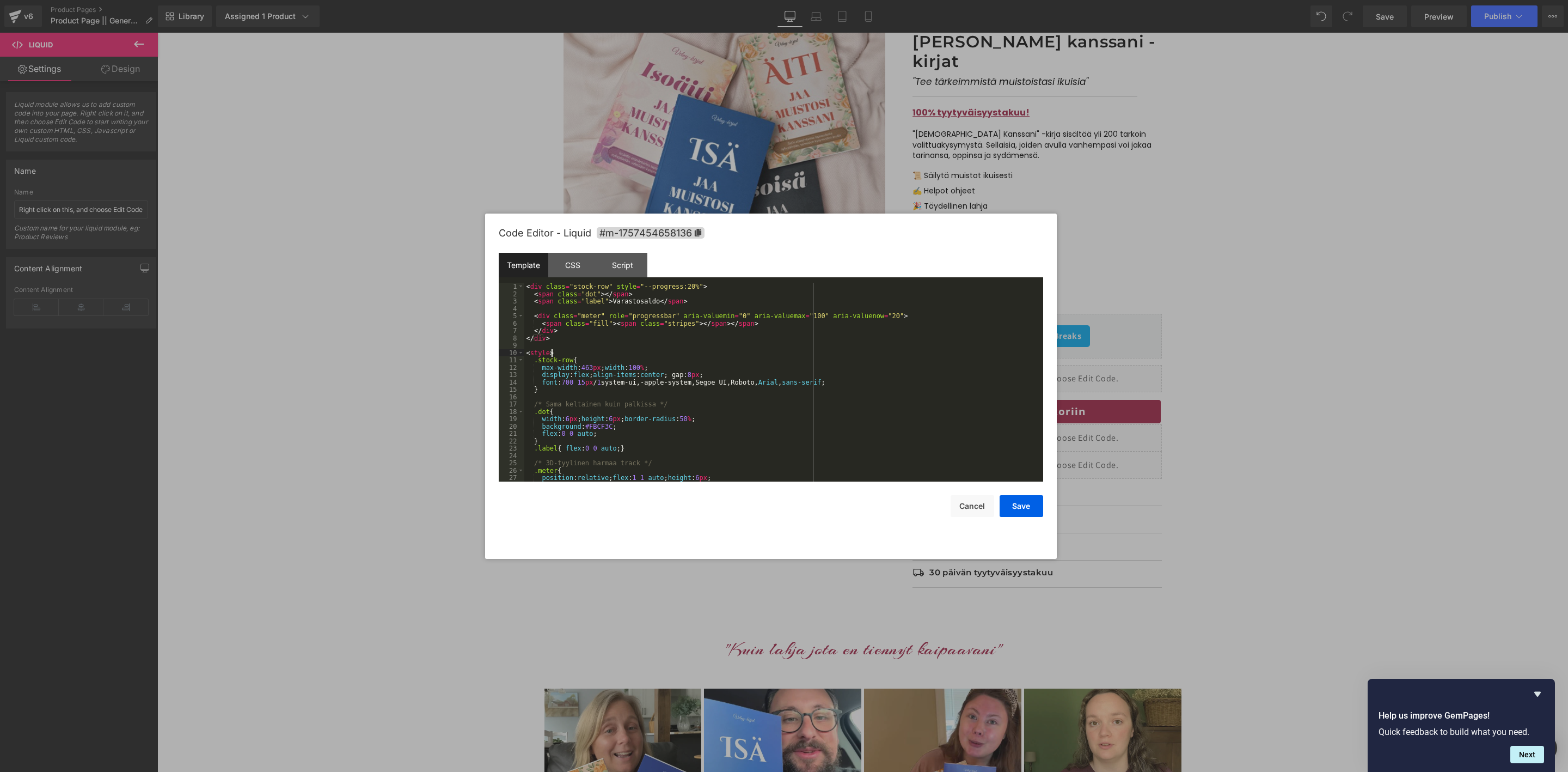
click at [626, 352] on div "< div class = "stock-row" style = "--progress:20%" > < span class = "dot" > </ …" at bounding box center [781, 390] width 514 height 213
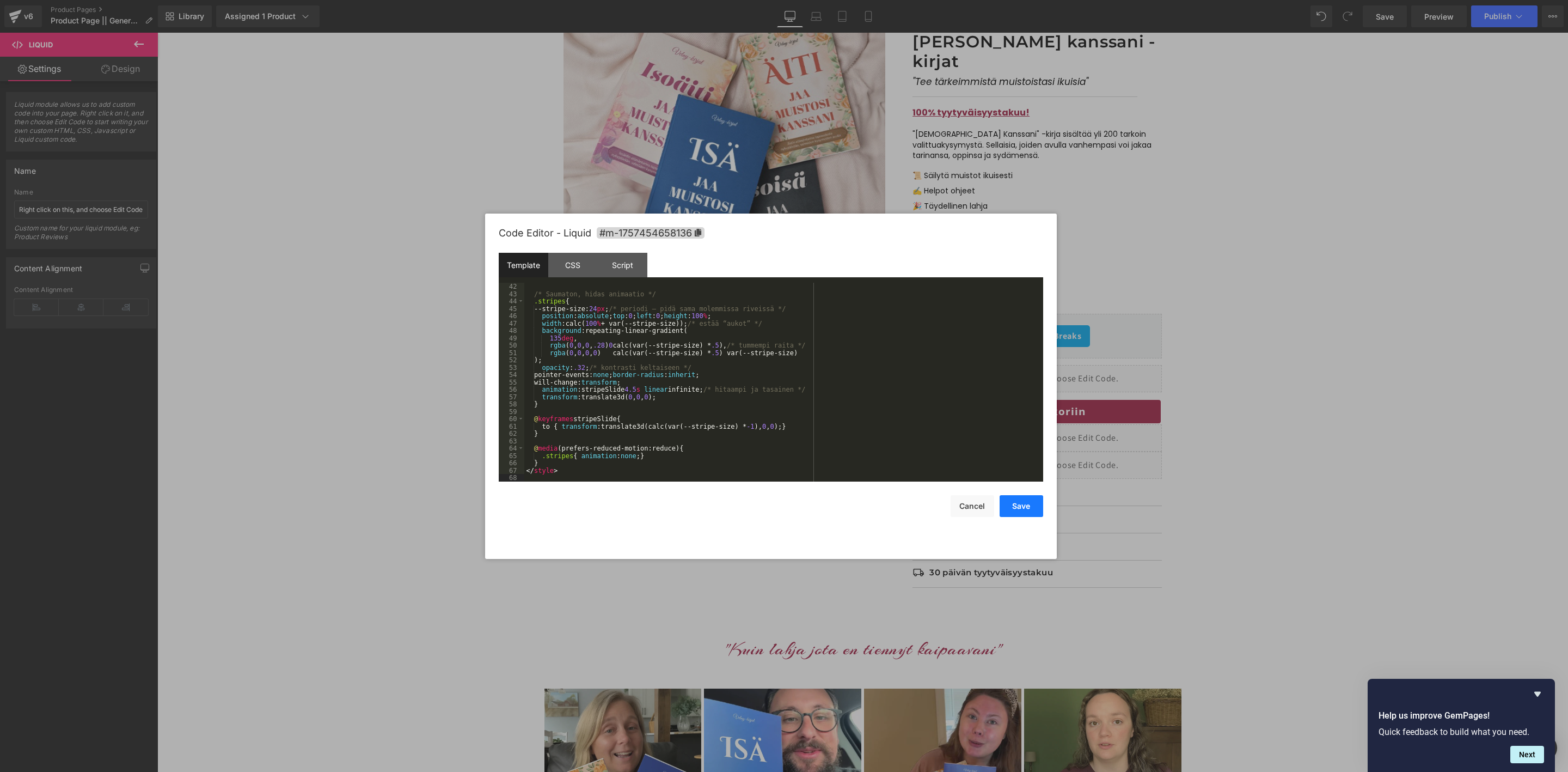
click at [1016, 504] on button "Save" at bounding box center [1022, 505] width 44 height 22
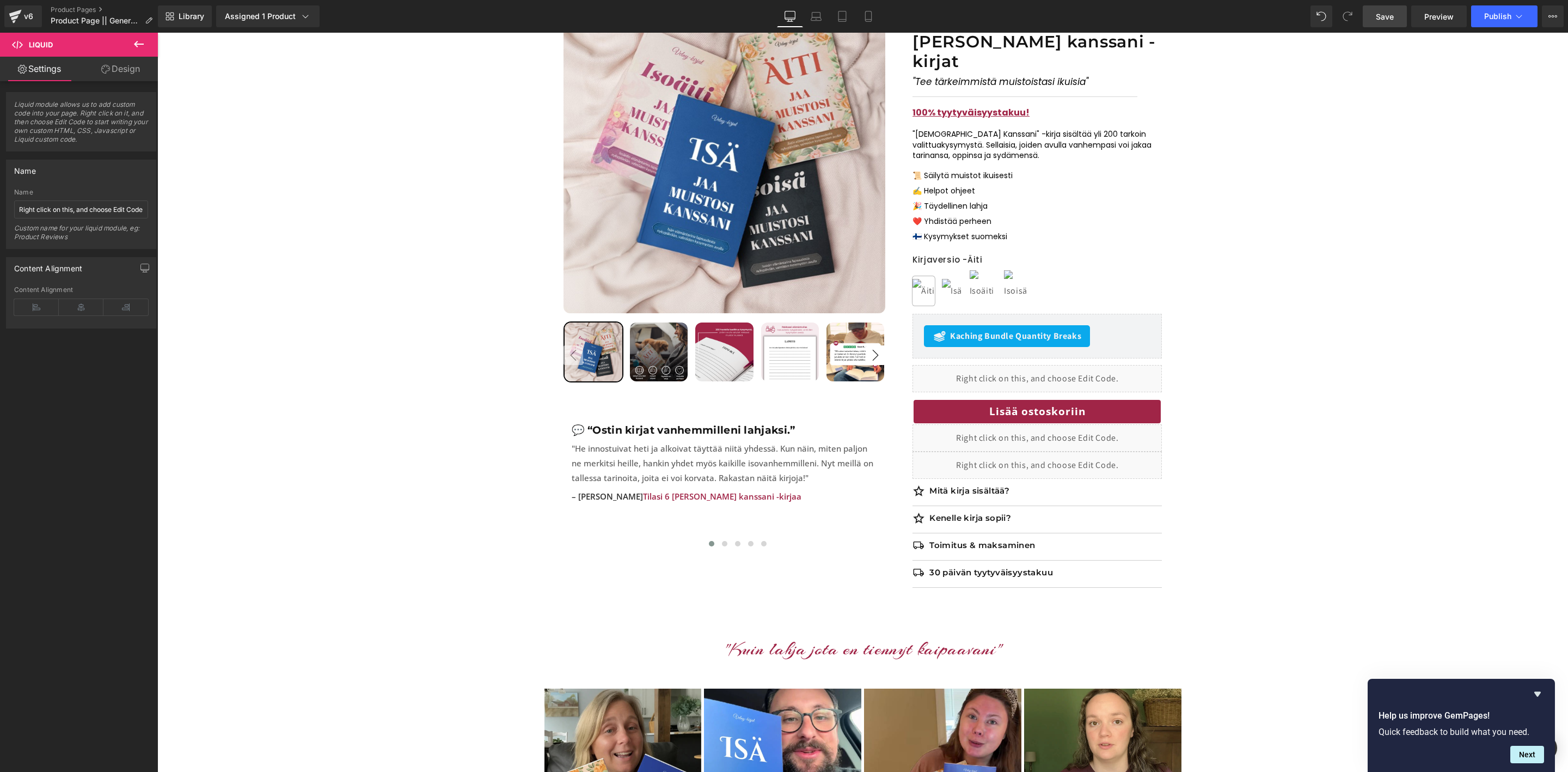
click at [1399, 16] on link "Save" at bounding box center [1385, 16] width 44 height 22
click at [1442, 21] on span "Preview" at bounding box center [1439, 16] width 29 height 11
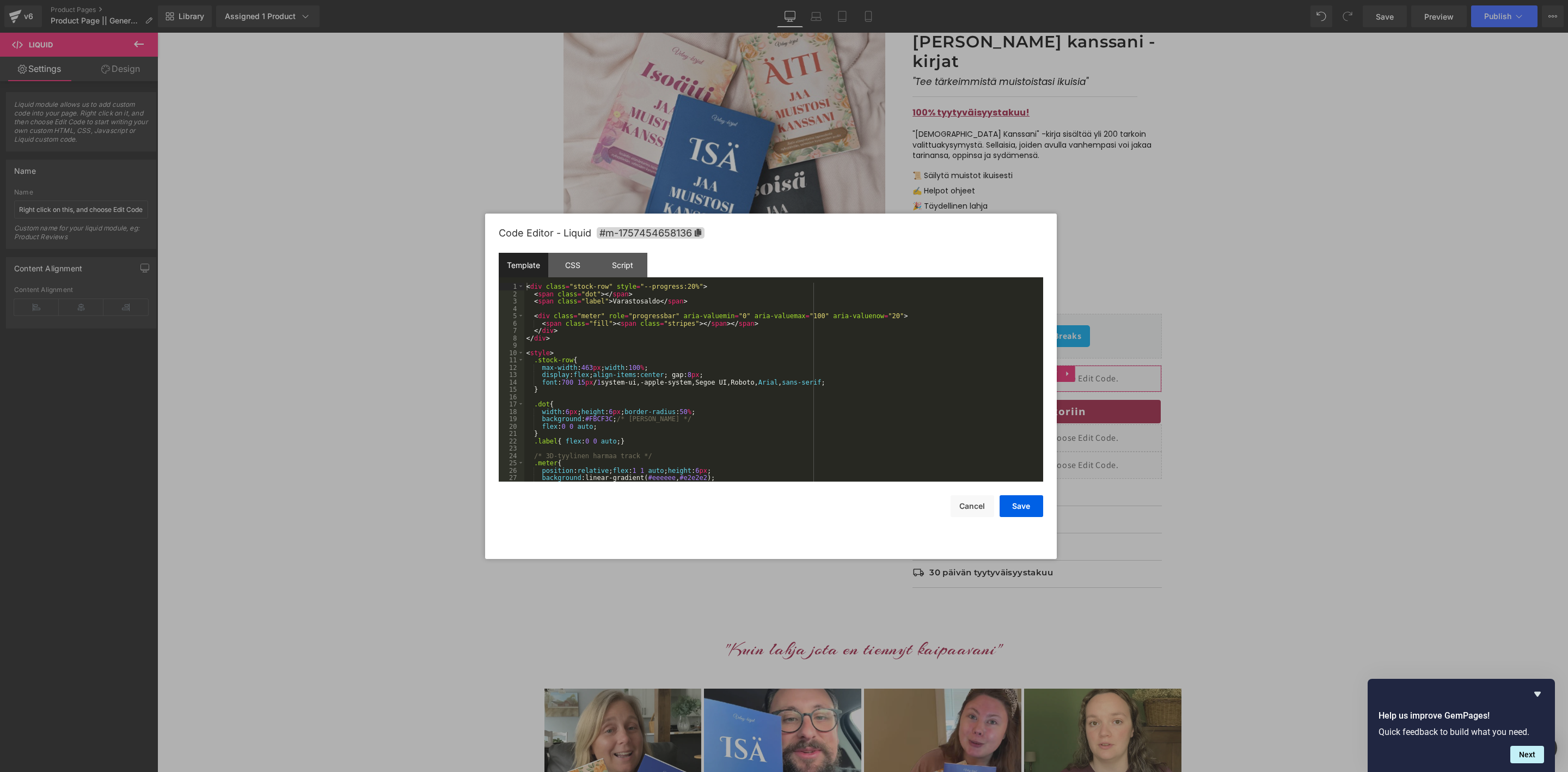
click at [936, 0] on div "Liquid You are previewing how the will restyle your page. You can not edit Elem…" at bounding box center [784, 0] width 1568 height 0
click at [711, 432] on div "< div class = "stock-row" style = "--progress:20%" > < span class = "dot" > </ …" at bounding box center [781, 390] width 514 height 213
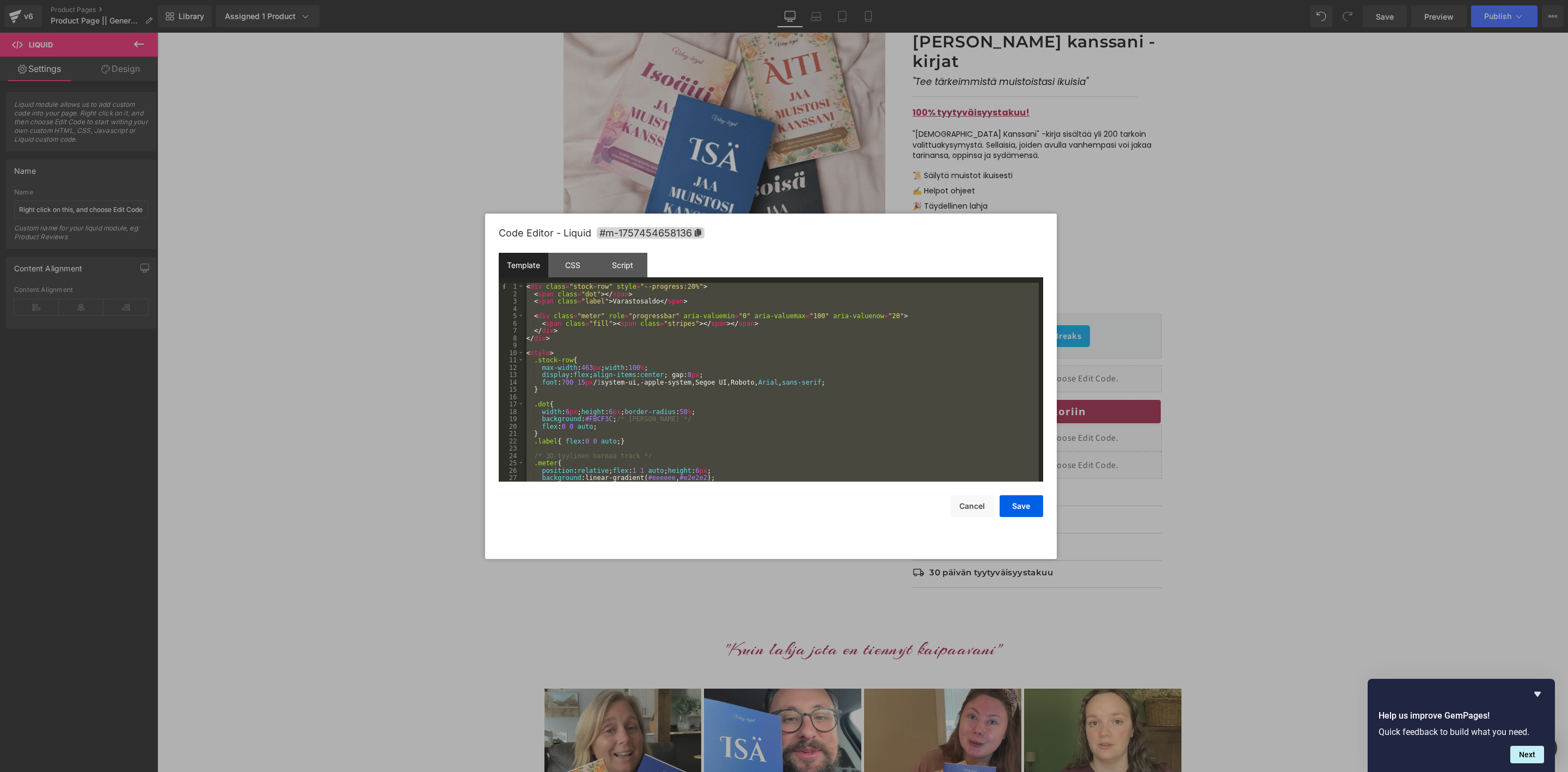
scroll to position [272, 0]
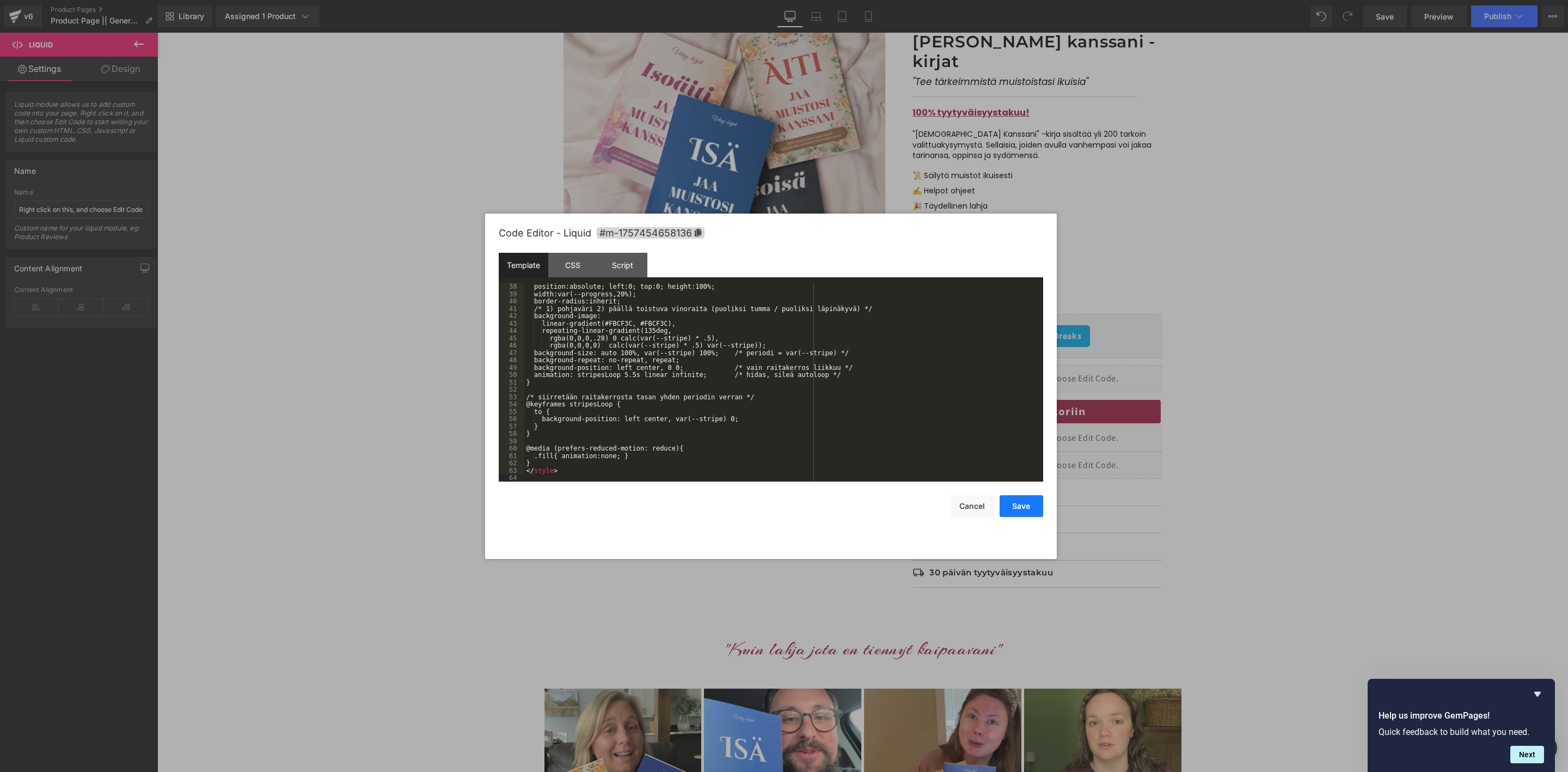
click at [1008, 508] on button "Save" at bounding box center [1022, 505] width 44 height 22
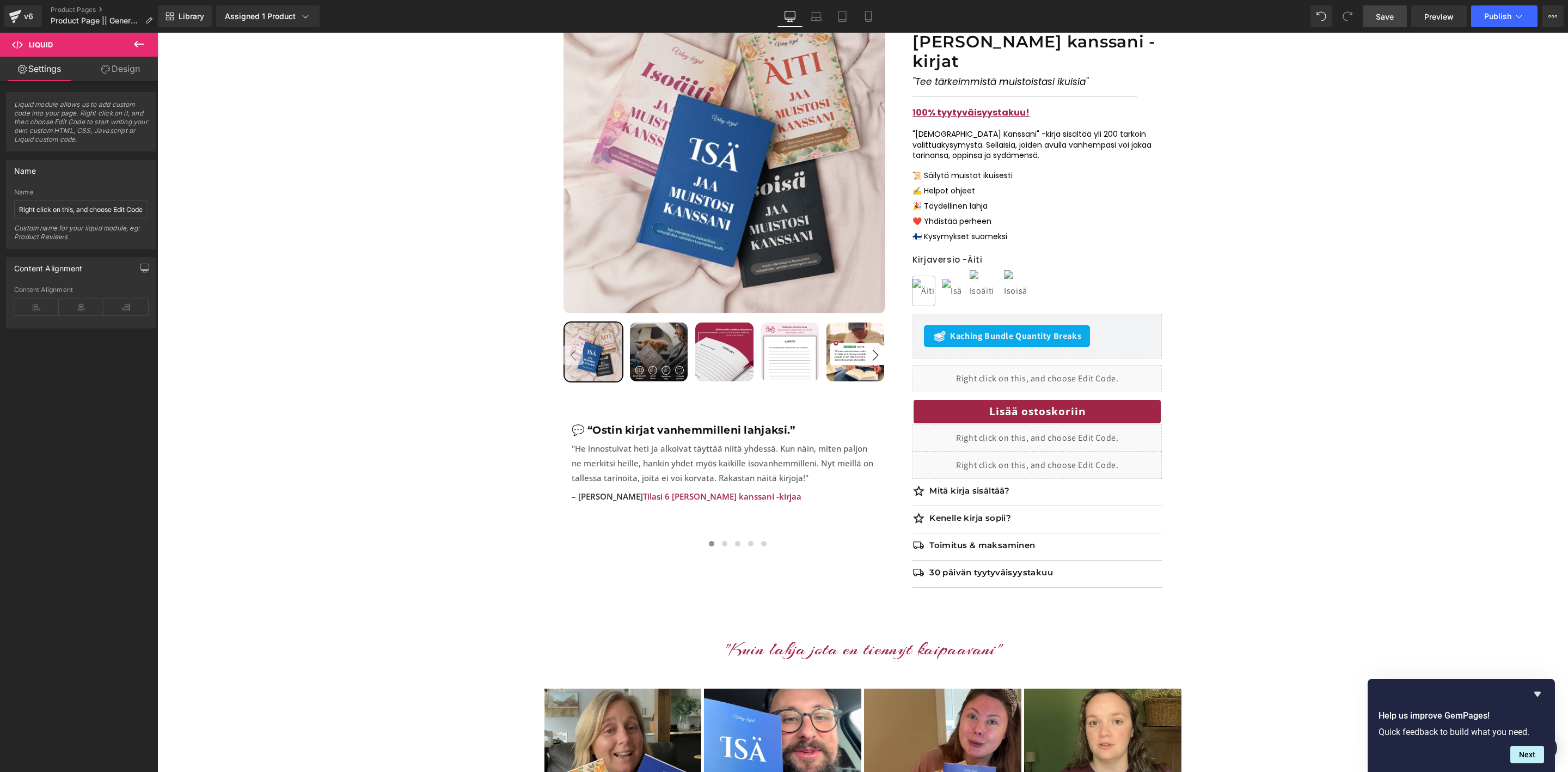
click at [1382, 15] on span "Save" at bounding box center [1385, 16] width 18 height 11
click at [1436, 14] on span "Preview" at bounding box center [1439, 16] width 29 height 11
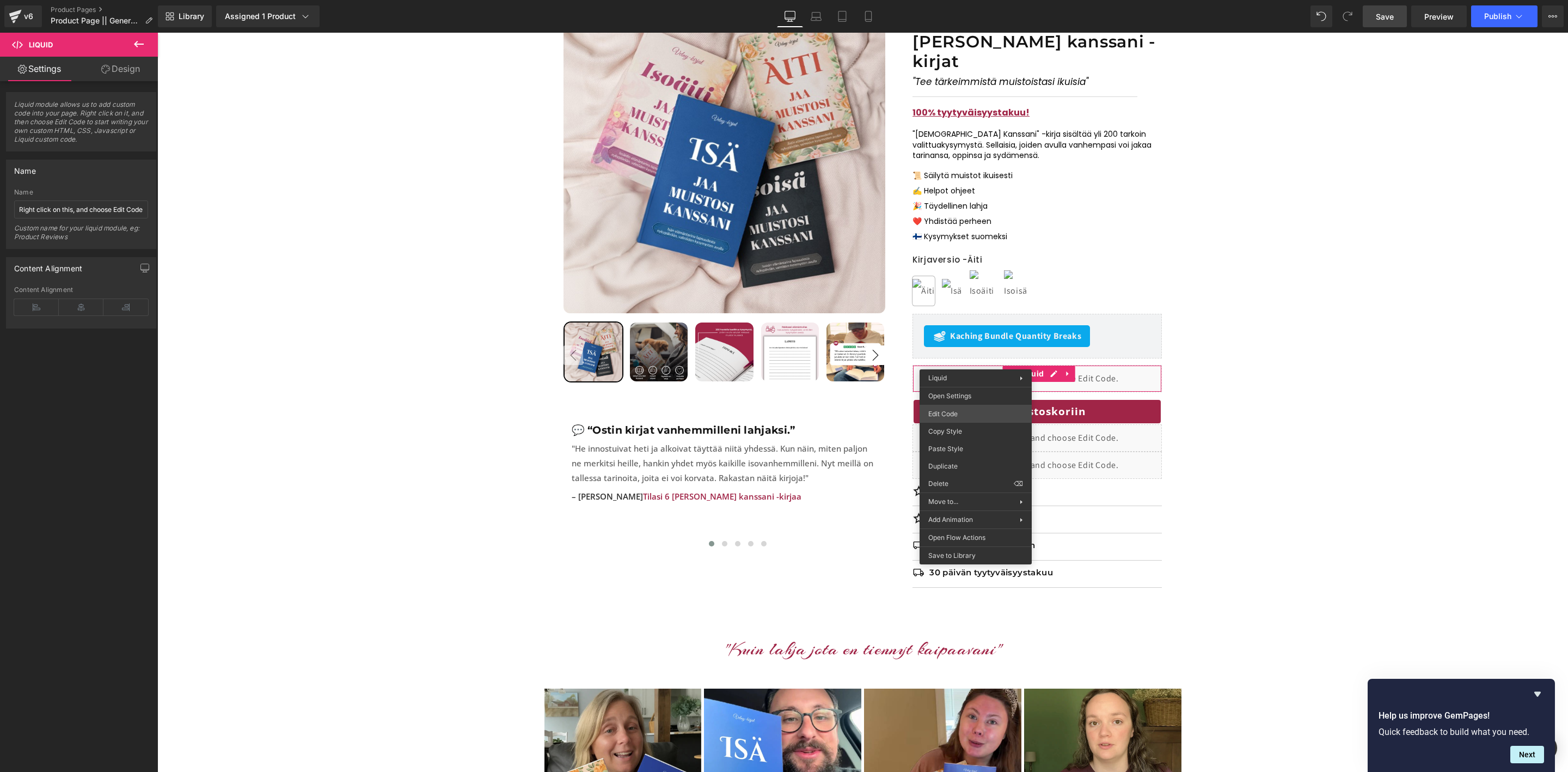
click at [956, 0] on div "Liquid You are previewing how the will restyle your page. You can not edit Elem…" at bounding box center [784, 0] width 1568 height 0
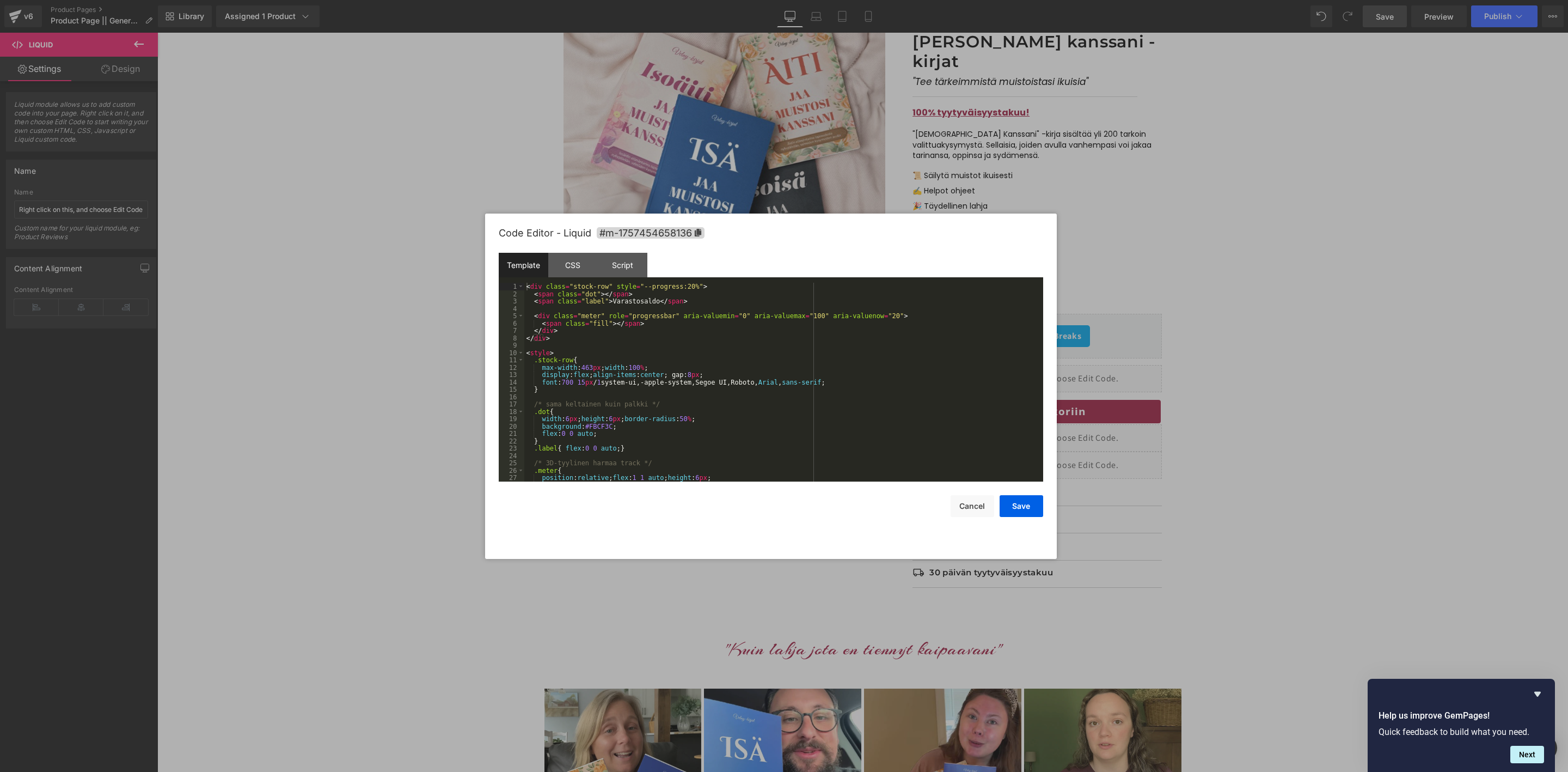
click at [740, 368] on div "< div class = "stock-row" style = "--progress:20%" > < span class = "dot" > </ …" at bounding box center [781, 390] width 514 height 213
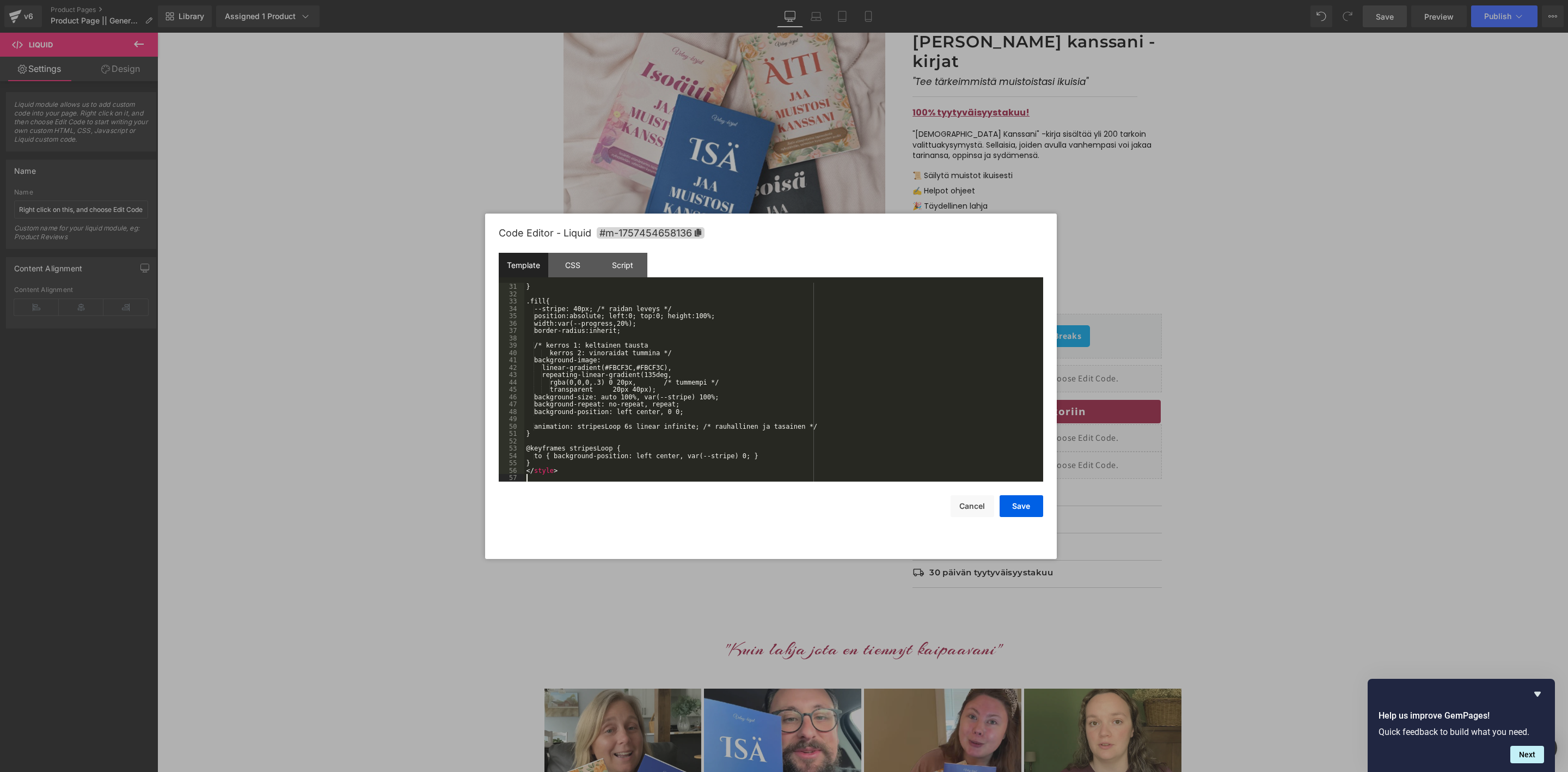
scroll to position [221, 0]
click at [1005, 505] on button "Save" at bounding box center [1022, 505] width 44 height 22
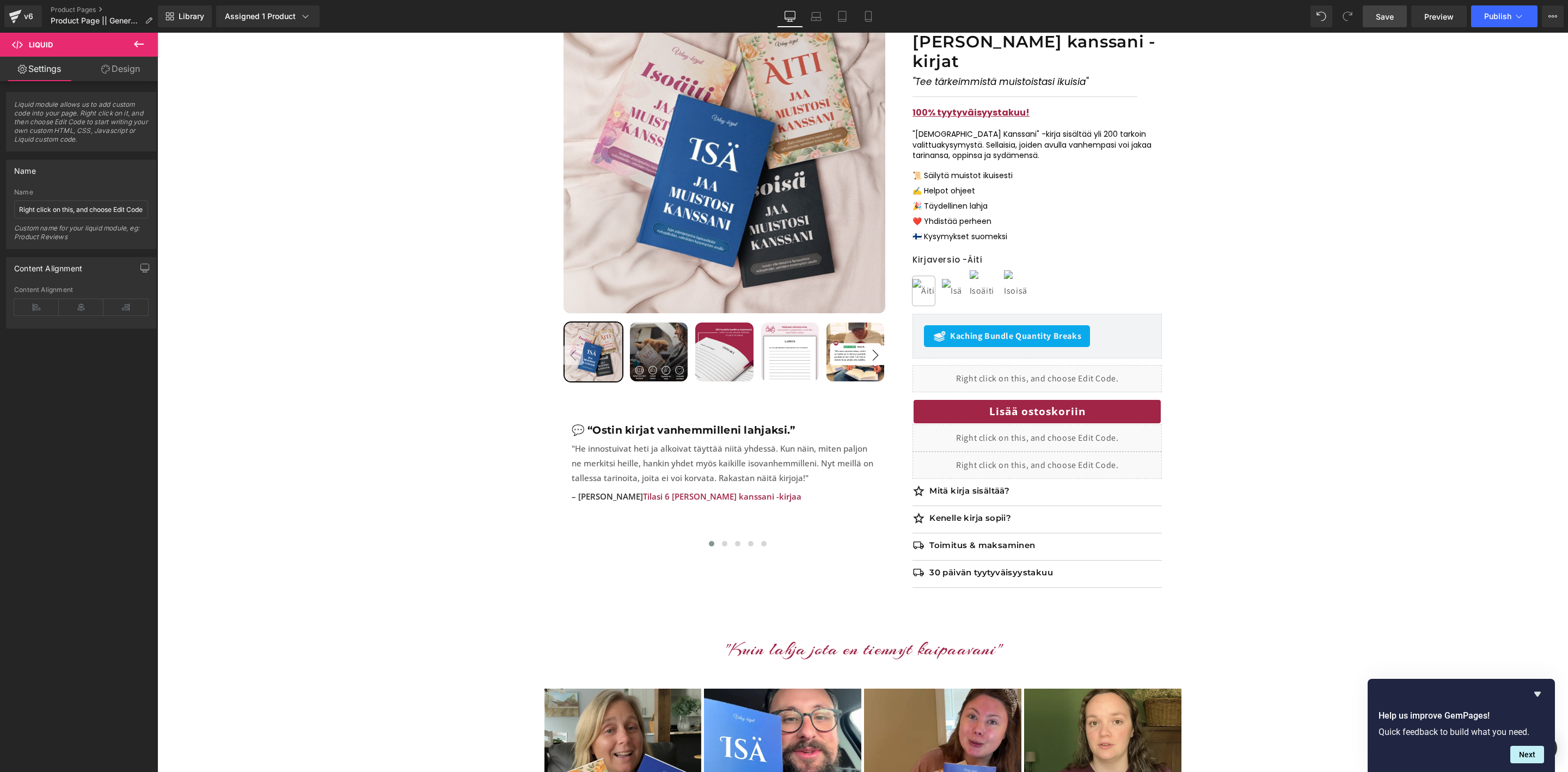
click at [1395, 14] on link "Save" at bounding box center [1385, 16] width 44 height 22
click at [1432, 21] on span "Preview" at bounding box center [1439, 16] width 29 height 11
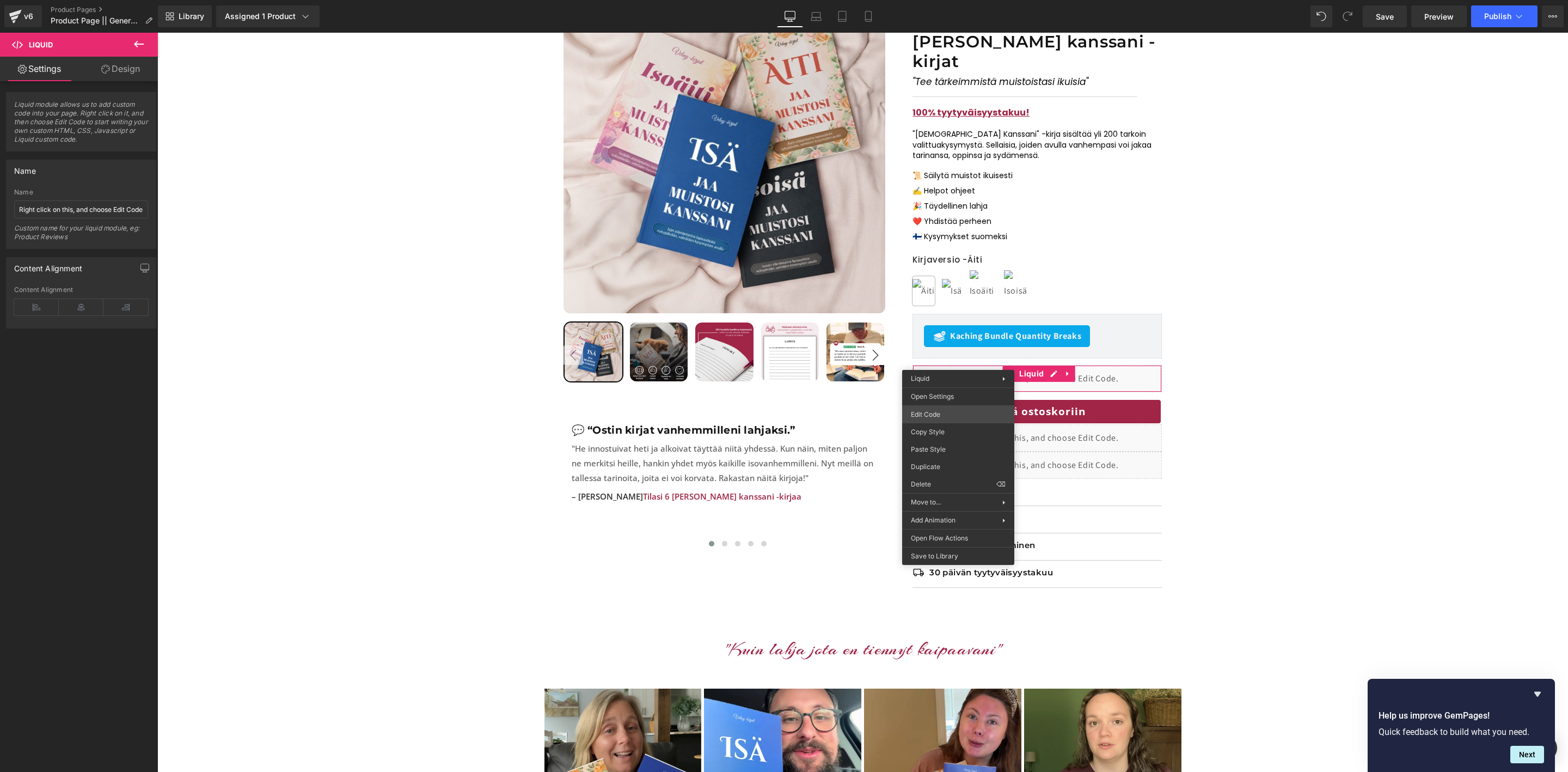
click at [952, 0] on div "Liquid You are previewing how the will restyle your page. You can not edit Elem…" at bounding box center [784, 0] width 1568 height 0
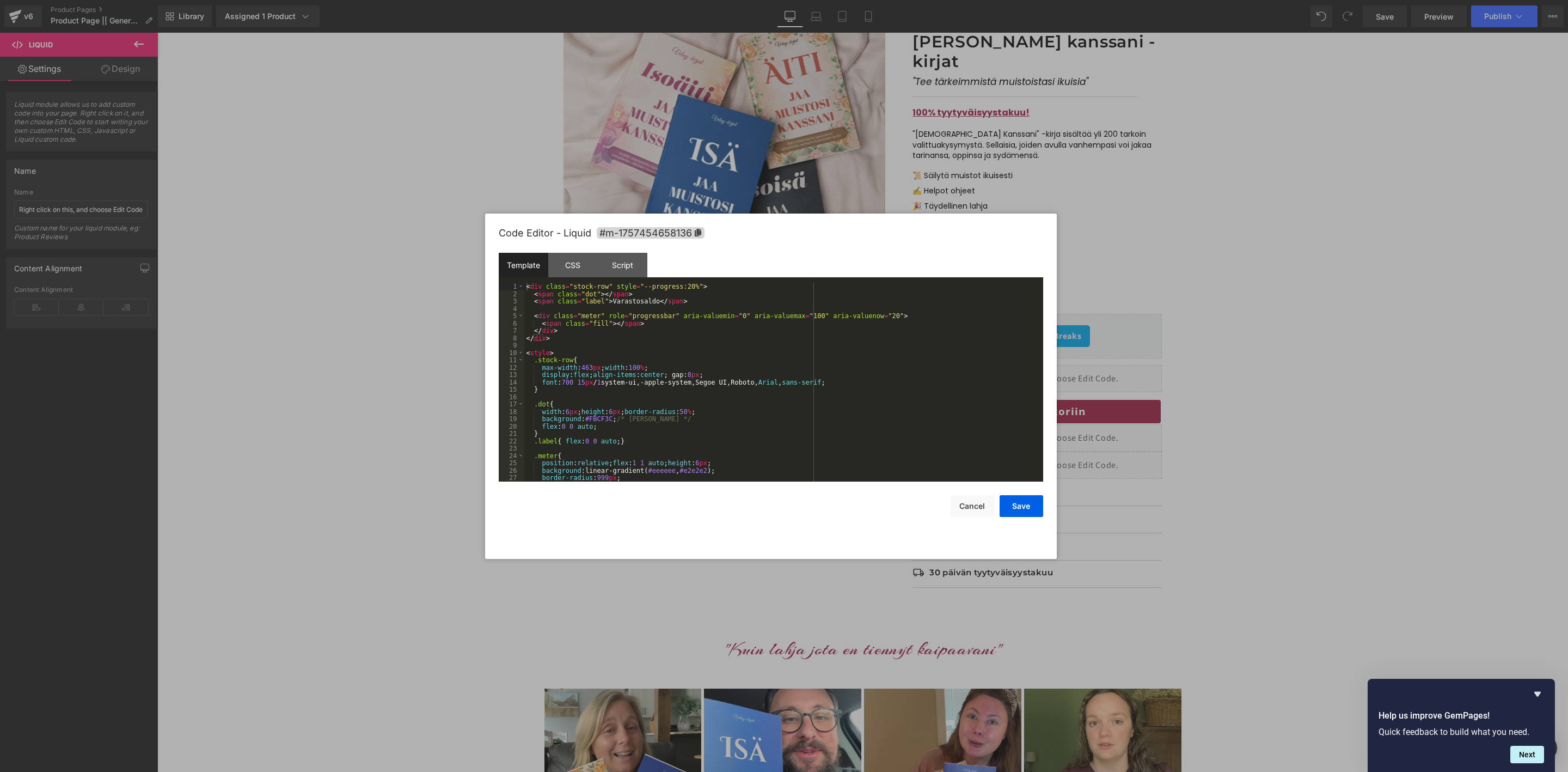
click at [830, 363] on div "< div class = "stock-row" style = "--progress:20%" > < span class = "dot" > </ …" at bounding box center [781, 390] width 514 height 213
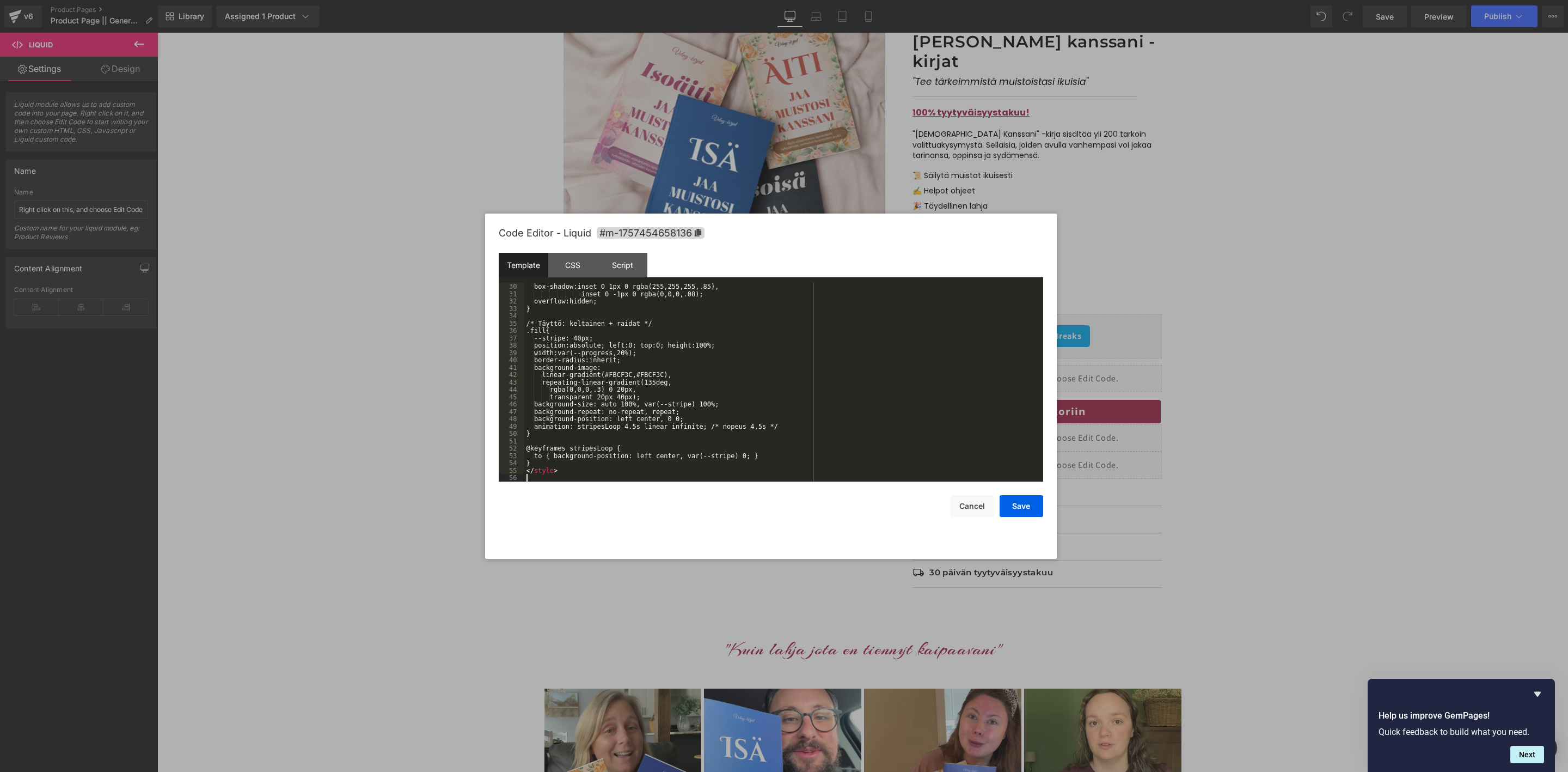
scroll to position [213, 0]
click at [1027, 504] on button "Save" at bounding box center [1022, 505] width 44 height 22
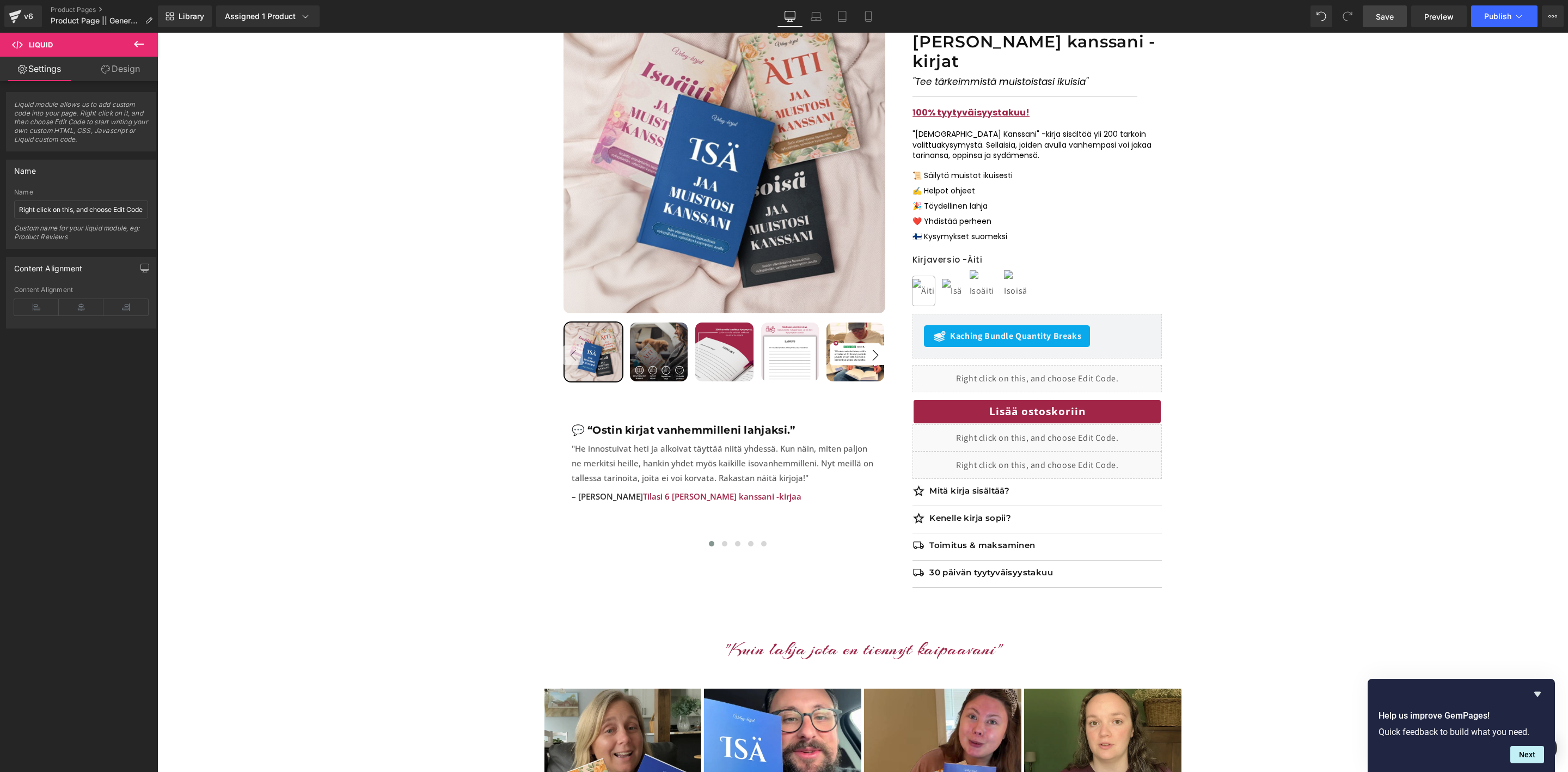
click at [1395, 17] on link "Save" at bounding box center [1385, 16] width 44 height 22
click at [1445, 20] on span "Preview" at bounding box center [1439, 16] width 29 height 11
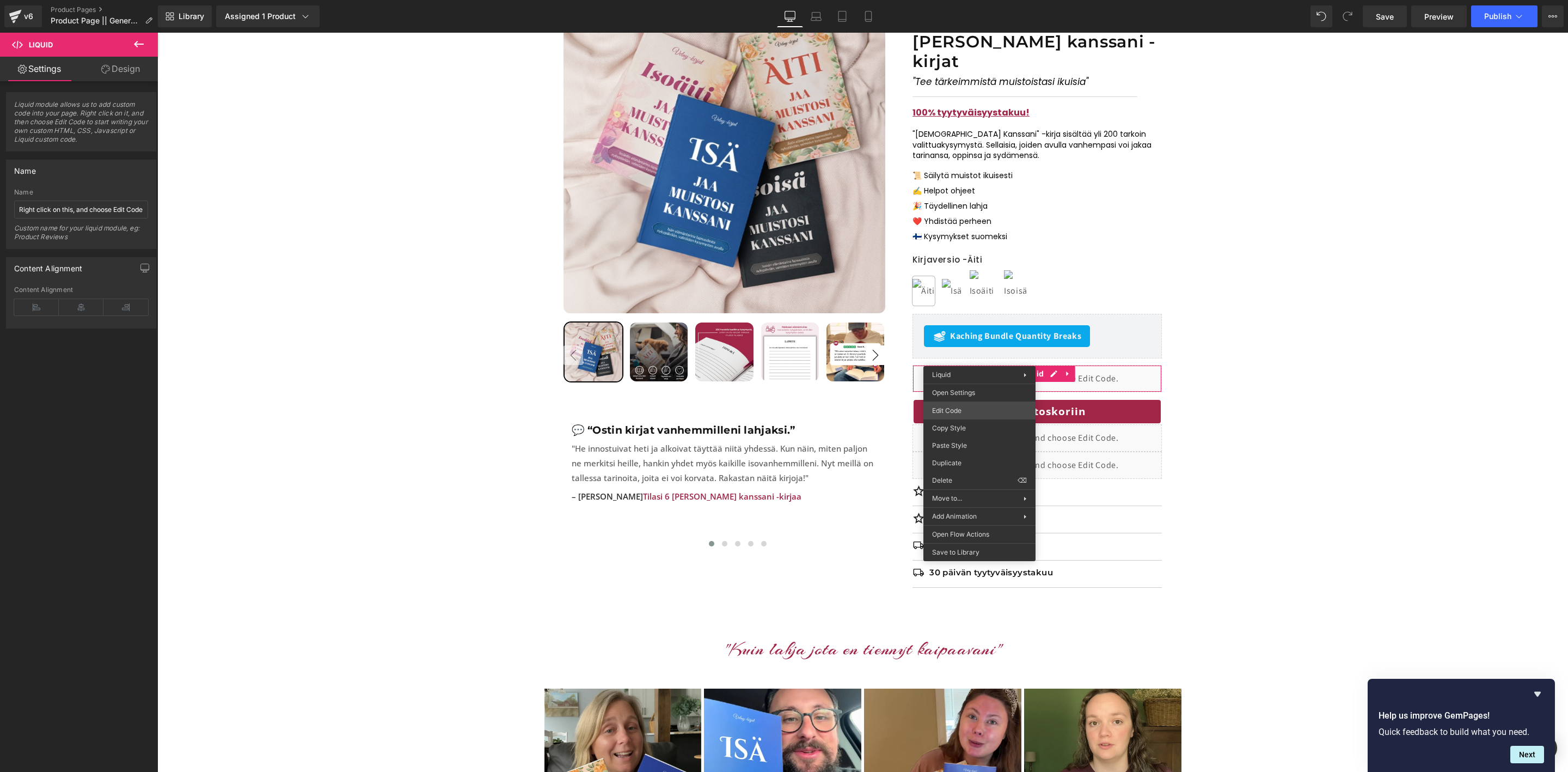
click at [957, 0] on div "Liquid You are previewing how the will restyle your page. You can not edit Elem…" at bounding box center [784, 0] width 1568 height 0
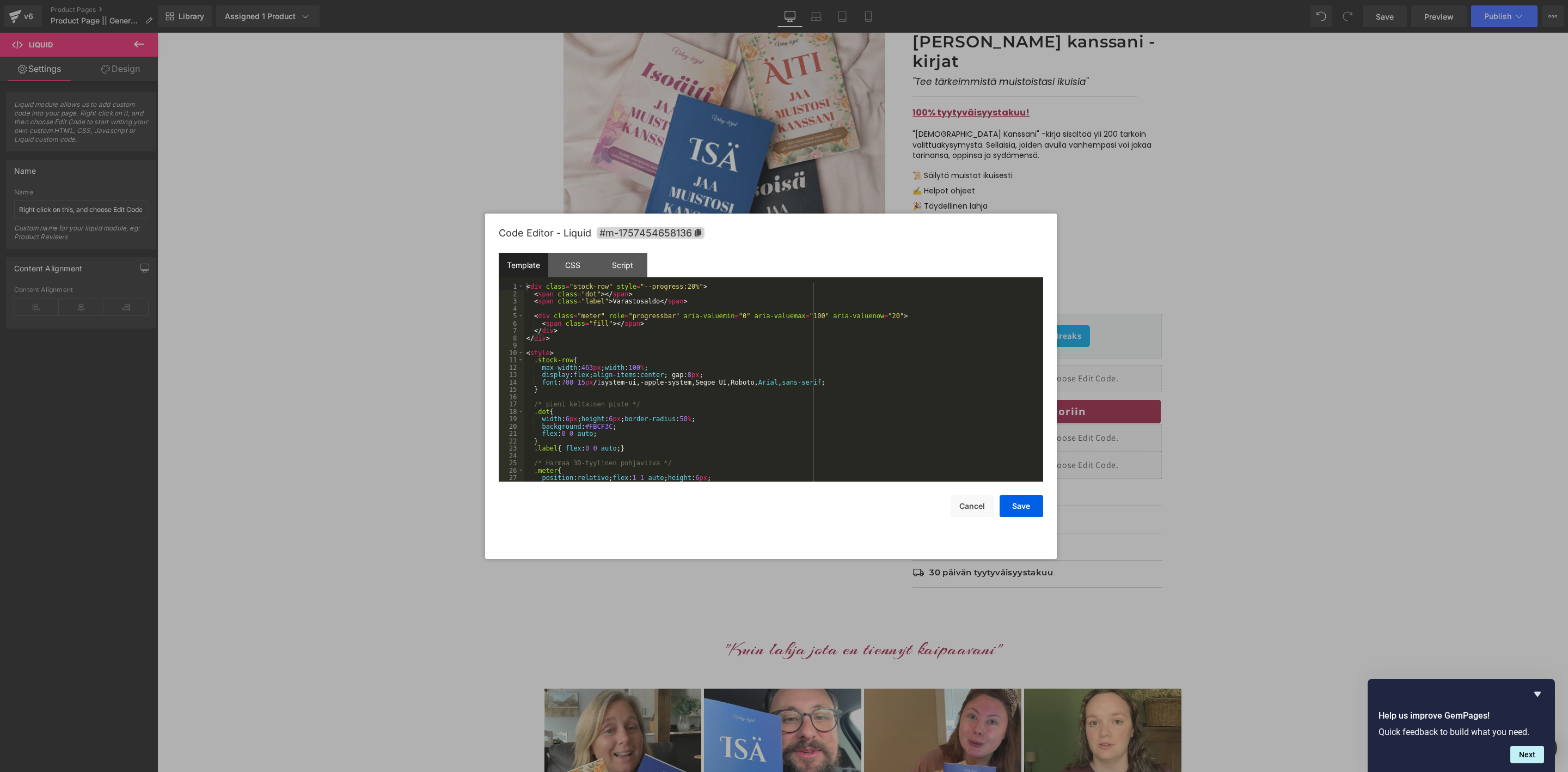
click at [709, 326] on div "< div class = "stock-row" style = "--progress:20%" > < span class = "dot" > </ …" at bounding box center [781, 390] width 514 height 213
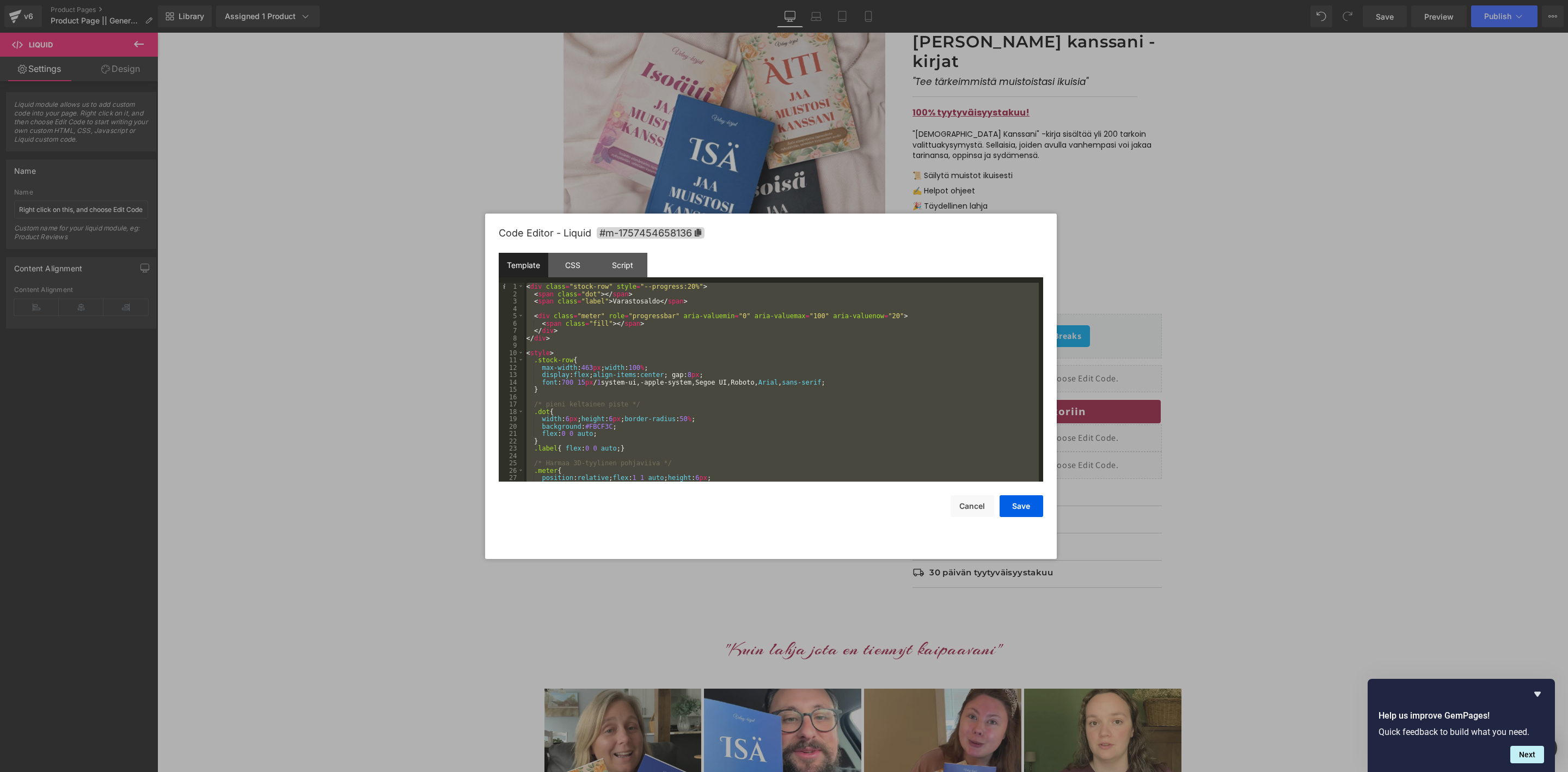
scroll to position [309, 0]
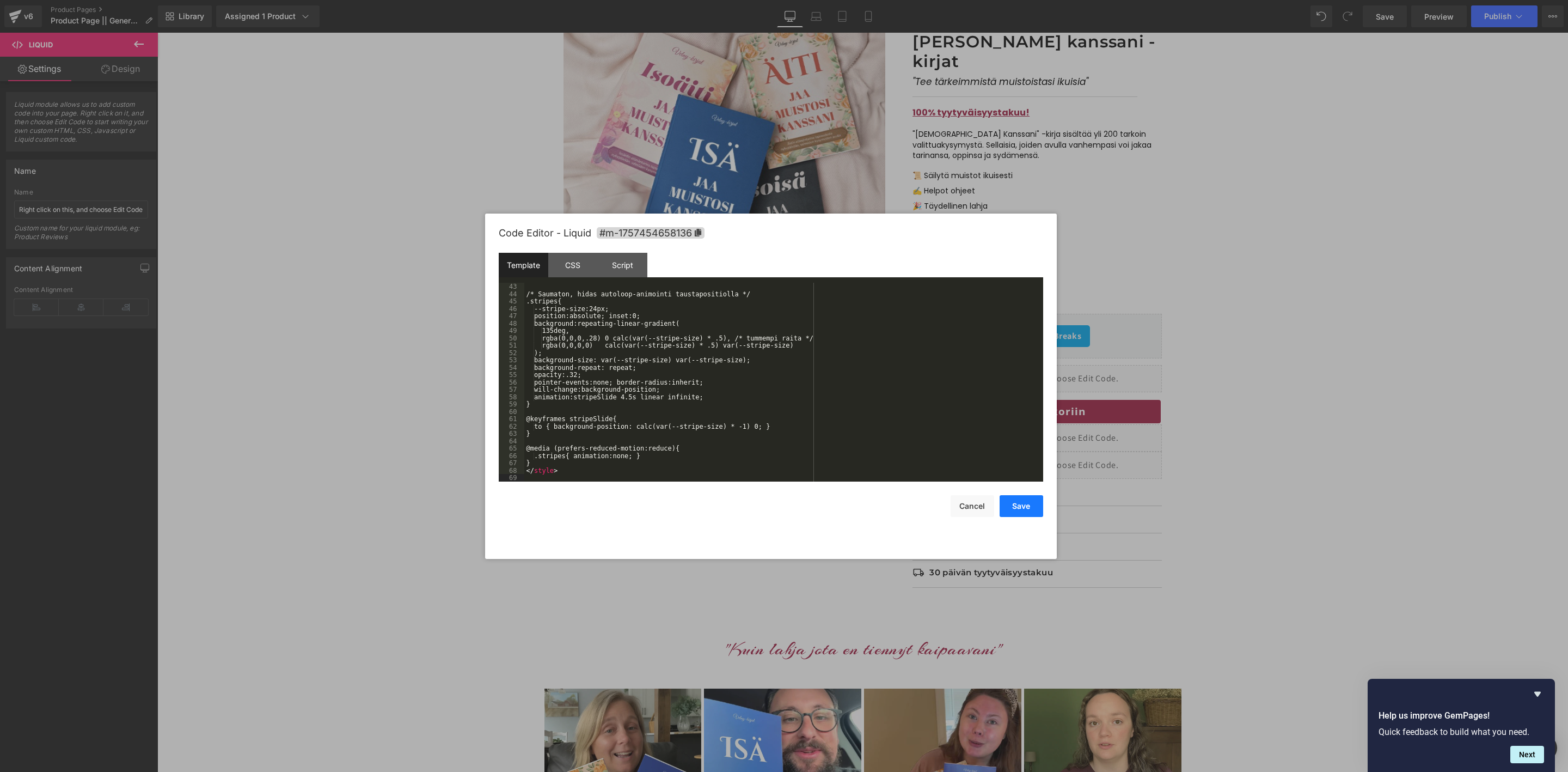
click at [1033, 505] on button "Save" at bounding box center [1022, 505] width 44 height 22
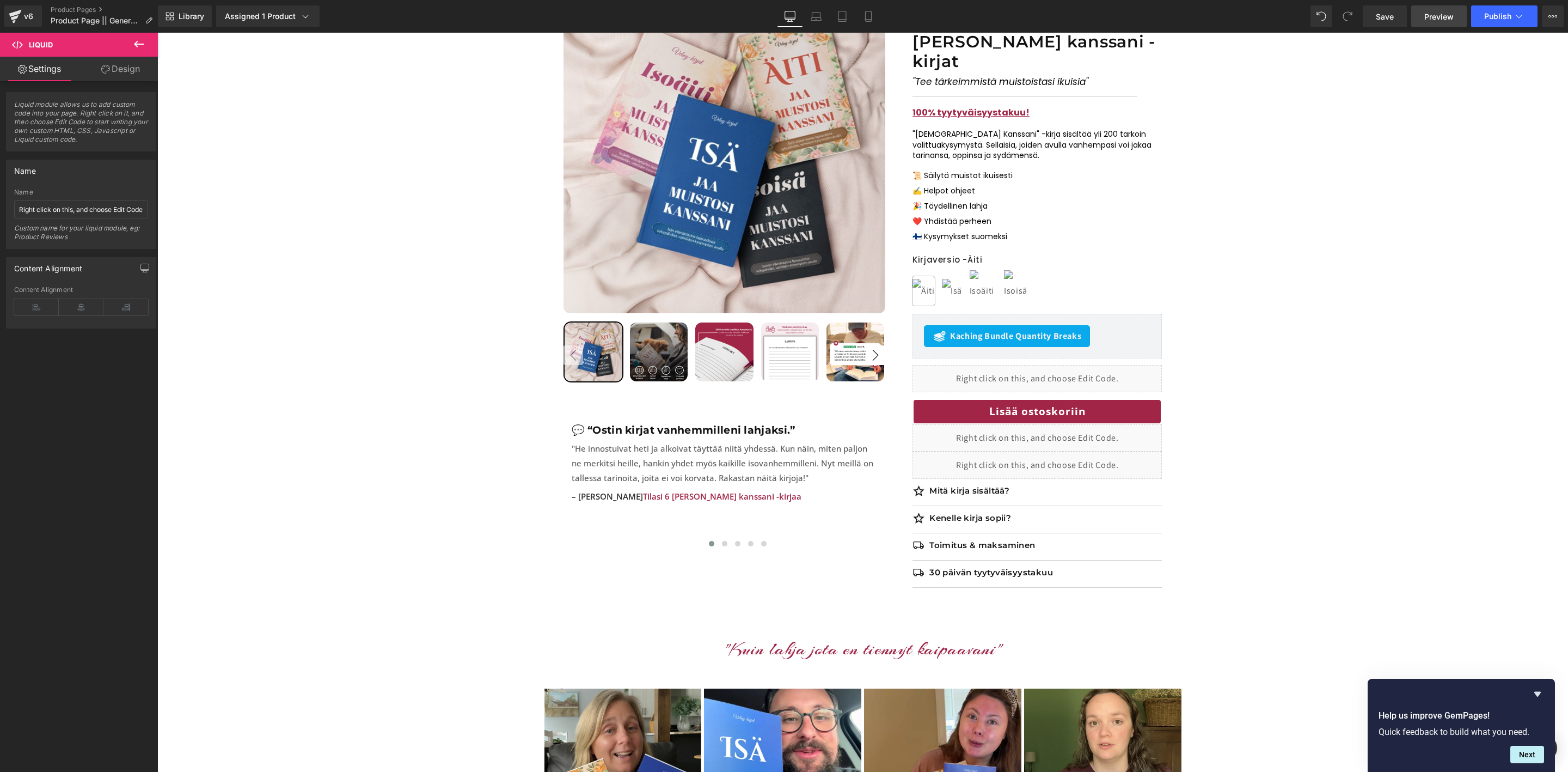
drag, startPoint x: 1370, startPoint y: 13, endPoint x: 1440, endPoint y: 16, distance: 70.1
click at [1370, 13] on link "Save" at bounding box center [1385, 16] width 44 height 22
click at [1435, 14] on span "Preview" at bounding box center [1439, 16] width 29 height 11
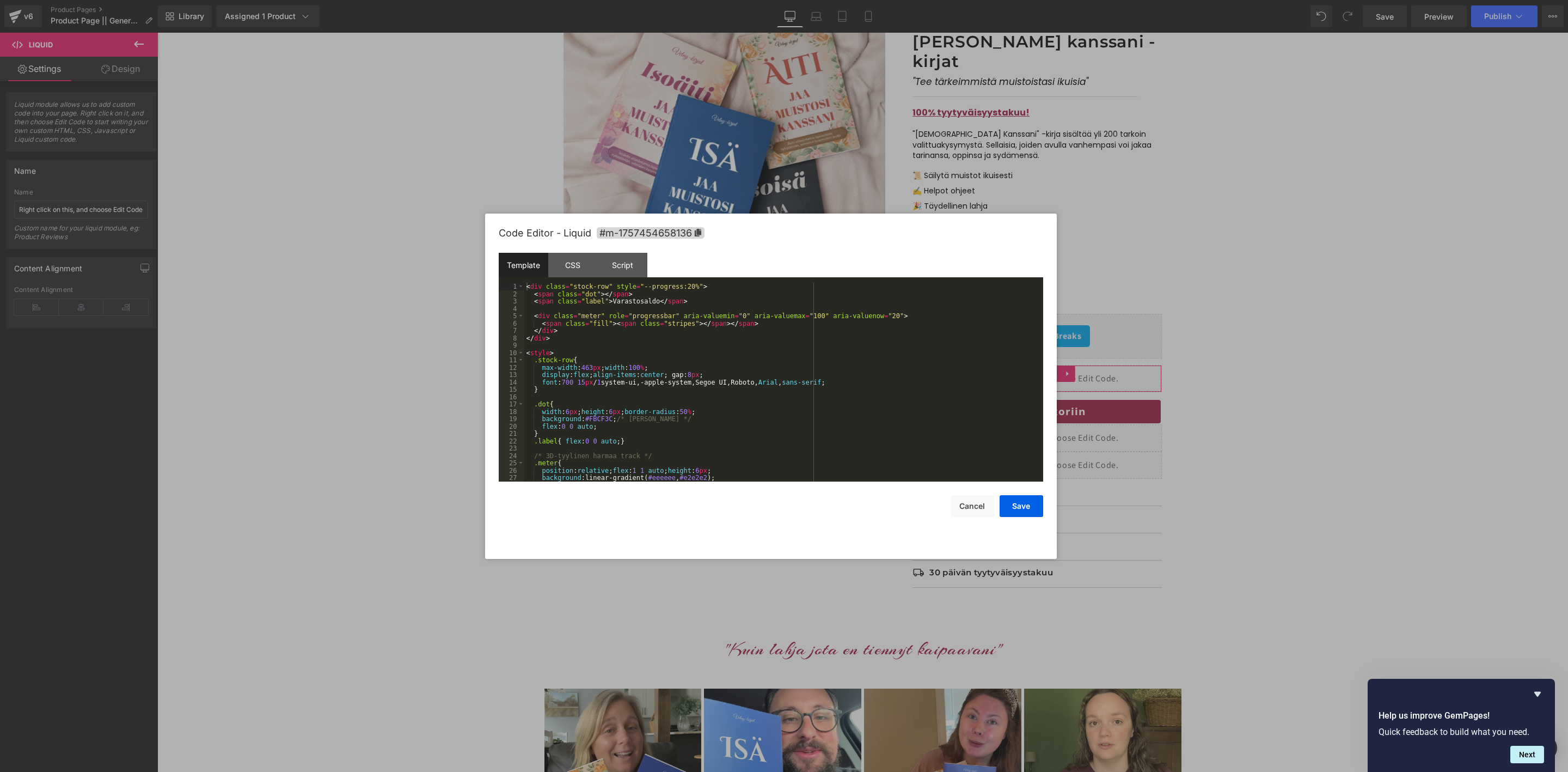
click at [964, 0] on div "Liquid You are previewing how the will restyle your page. You can not edit Elem…" at bounding box center [784, 0] width 1568 height 0
click at [835, 409] on div "< div class = "stock-row" style = "--progress:20%" > < span class = "dot" > </ …" at bounding box center [781, 390] width 514 height 213
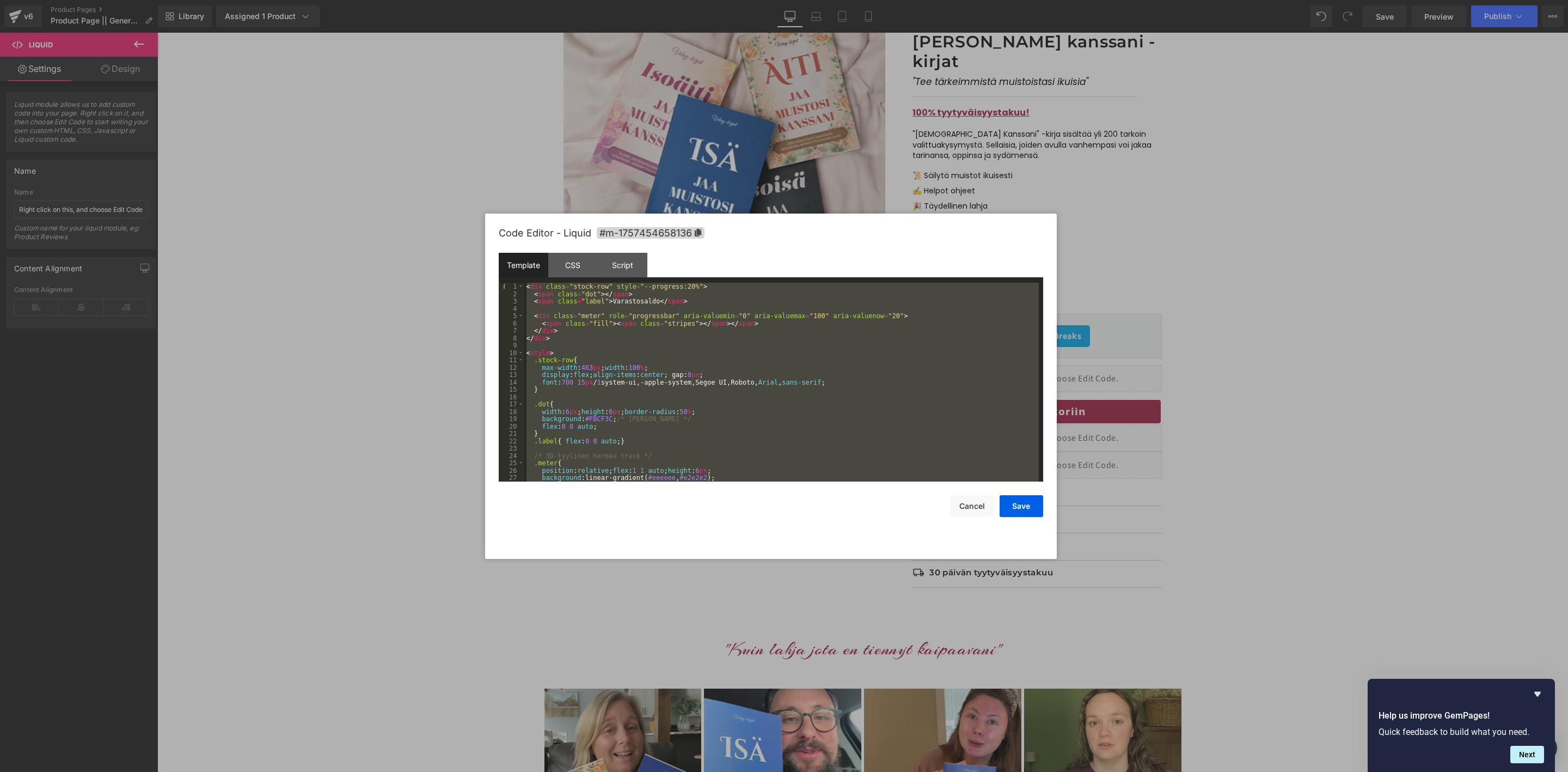
scroll to position [316, 0]
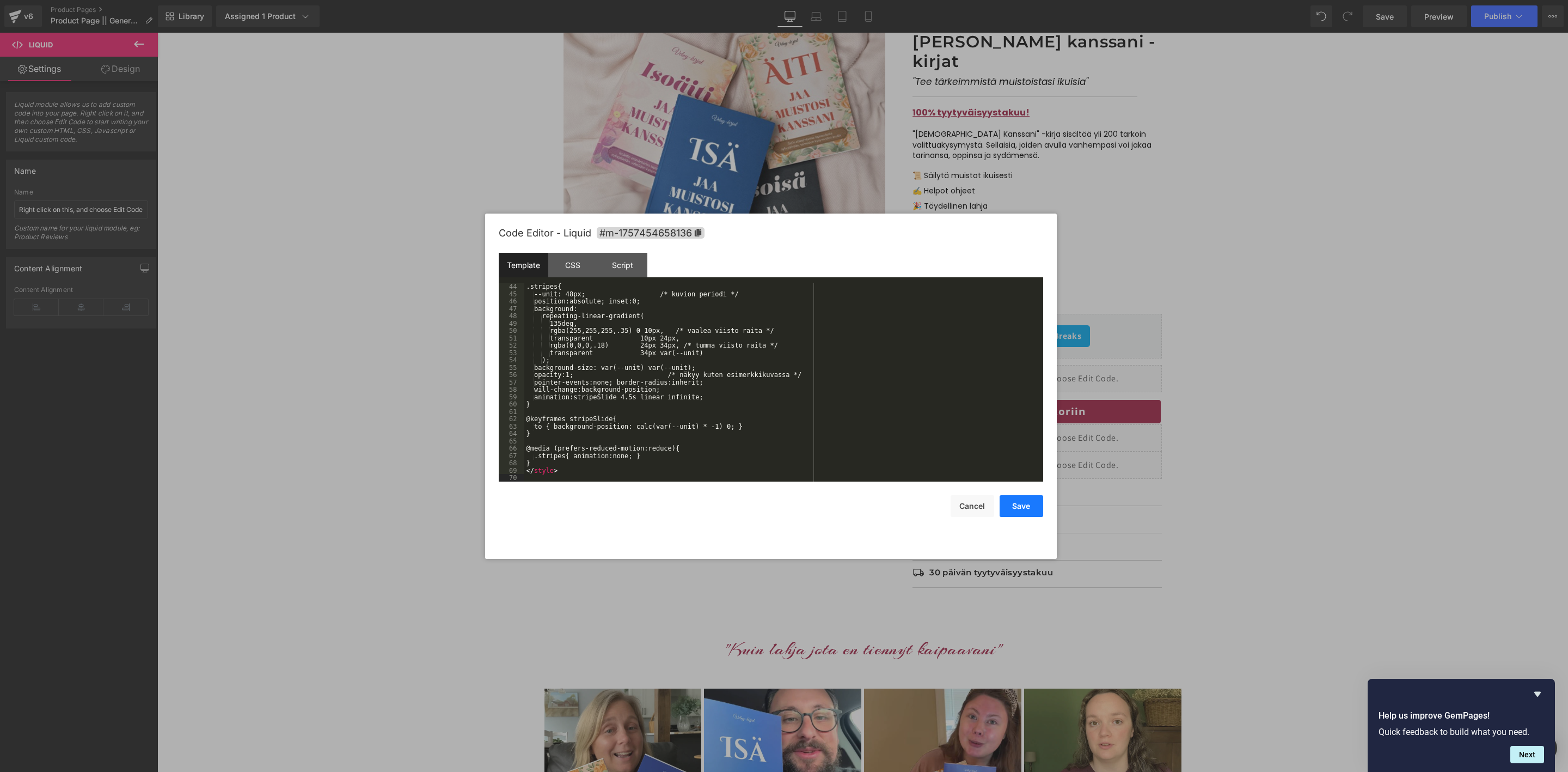
click at [1022, 513] on button "Save" at bounding box center [1022, 505] width 44 height 22
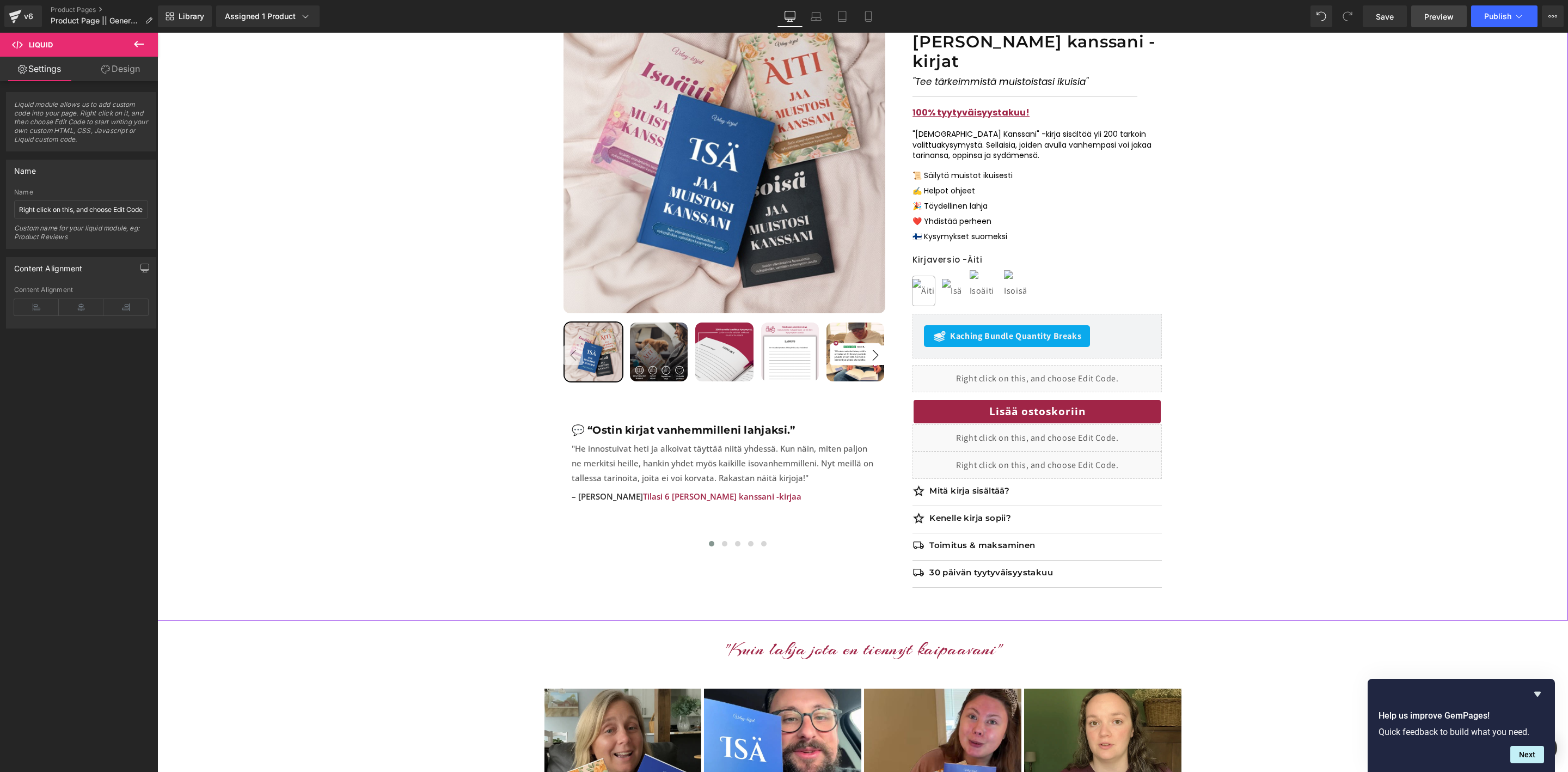
drag, startPoint x: 1393, startPoint y: 22, endPoint x: 1438, endPoint y: 20, distance: 45.0
click at [1393, 22] on link "Save" at bounding box center [1385, 16] width 44 height 22
click at [1441, 24] on link "Preview" at bounding box center [1439, 16] width 56 height 22
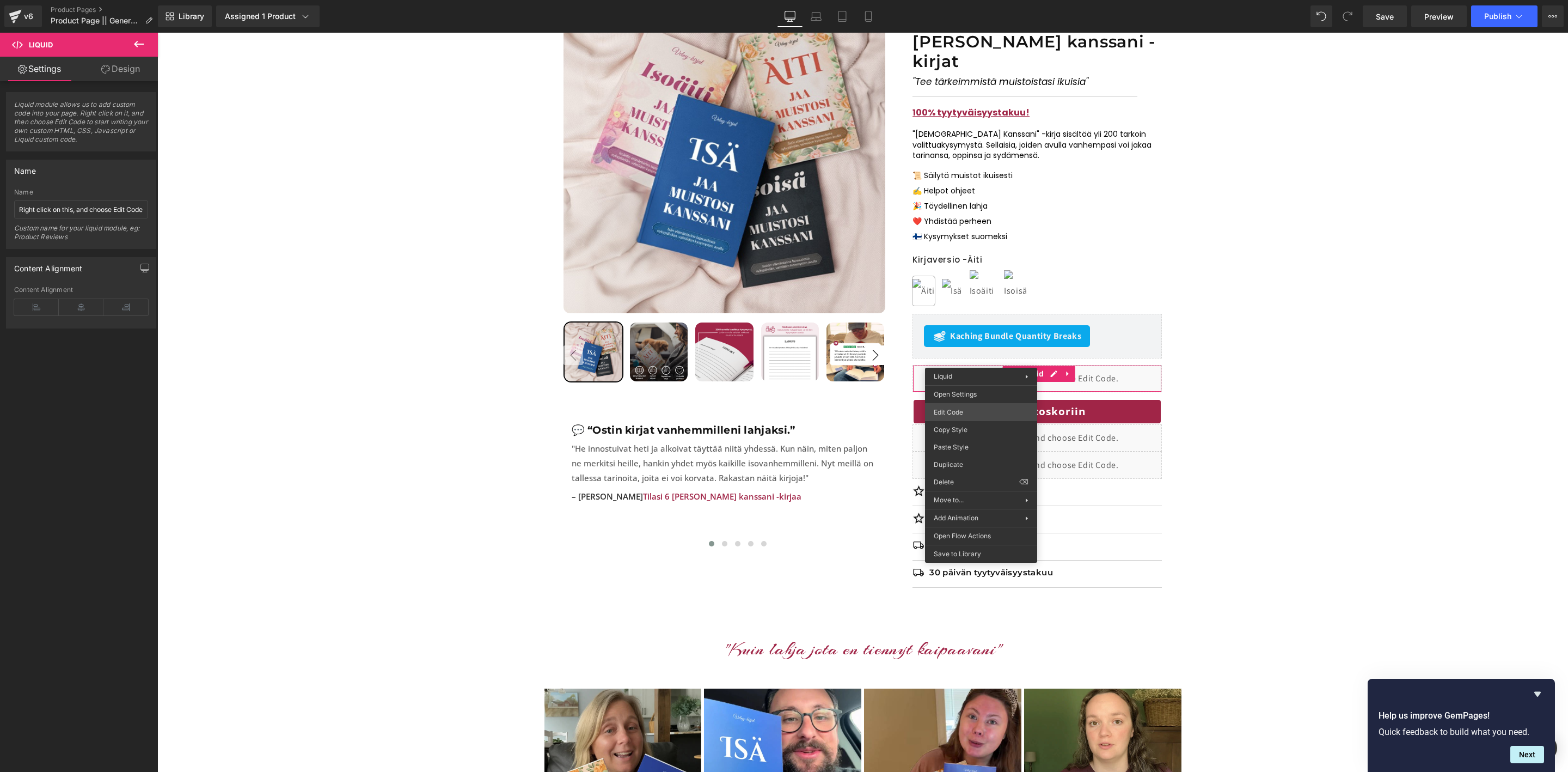
click at [971, 0] on div "Liquid You are previewing how the will restyle your page. You can not edit Elem…" at bounding box center [784, 0] width 1568 height 0
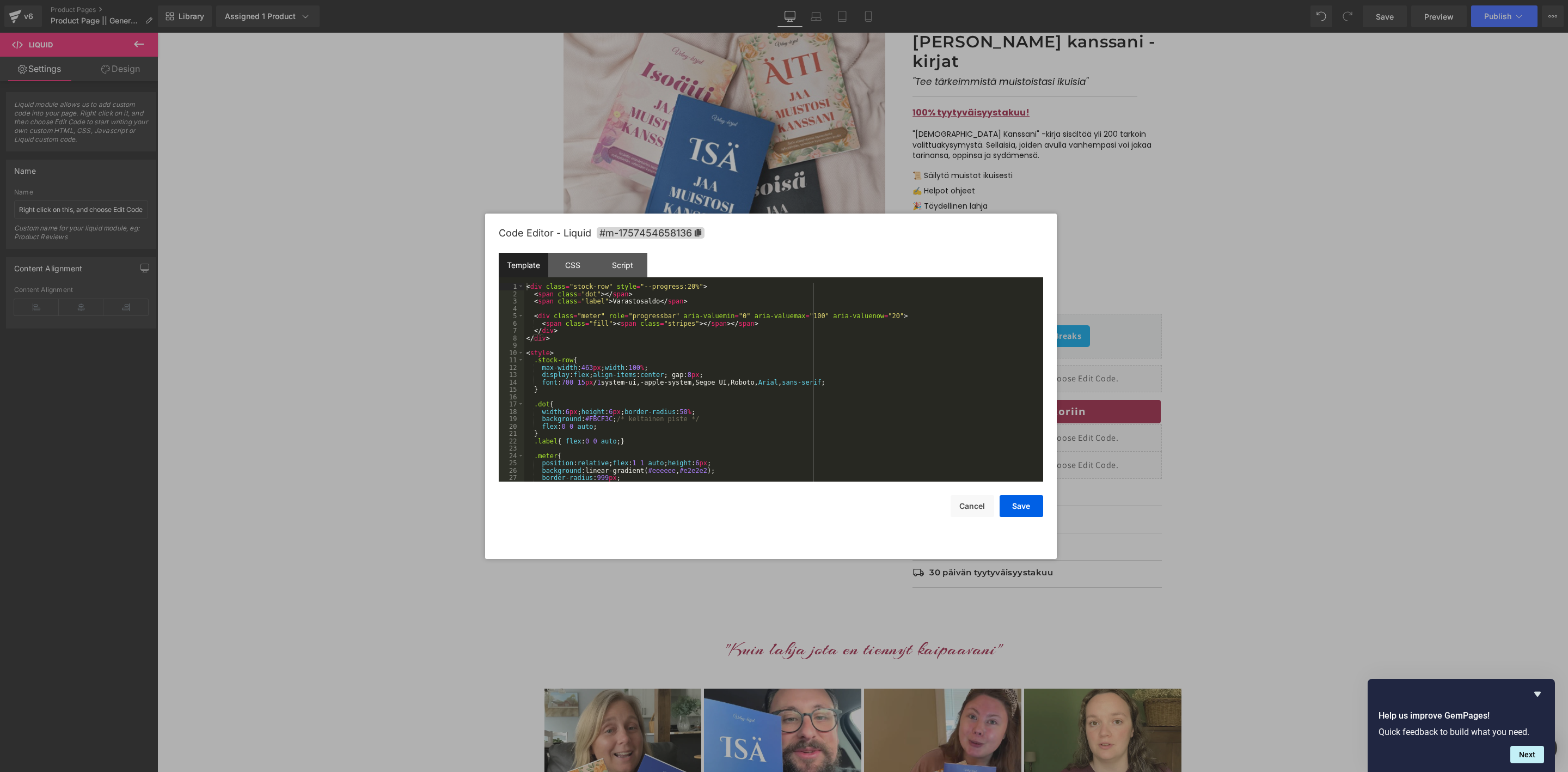
click at [882, 365] on div "< div class = "stock-row" style = "--progress:20%" > < span class = "dot" > </ …" at bounding box center [781, 390] width 514 height 213
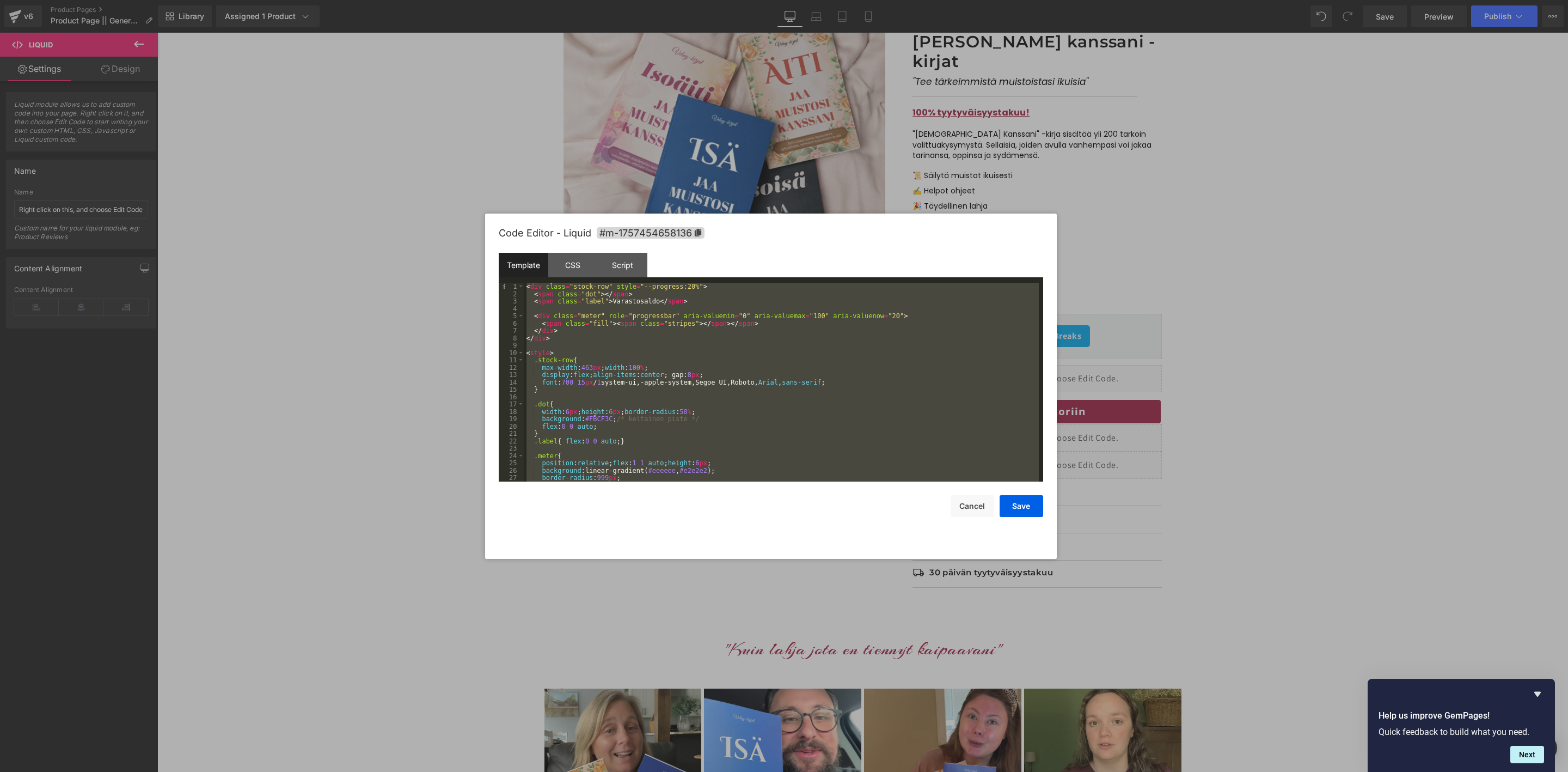
scroll to position [382, 0]
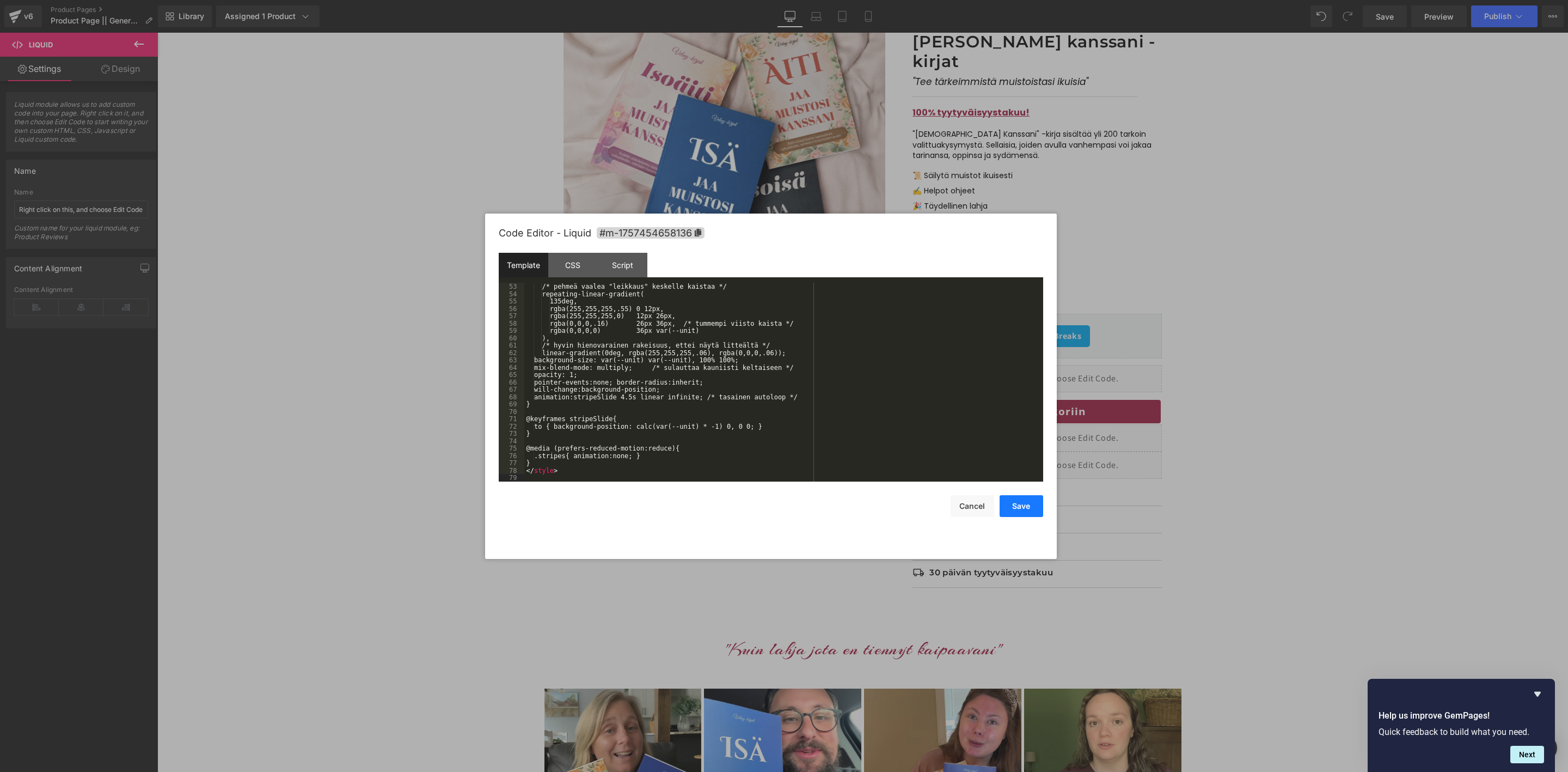
click at [1036, 505] on button "Save" at bounding box center [1022, 505] width 44 height 22
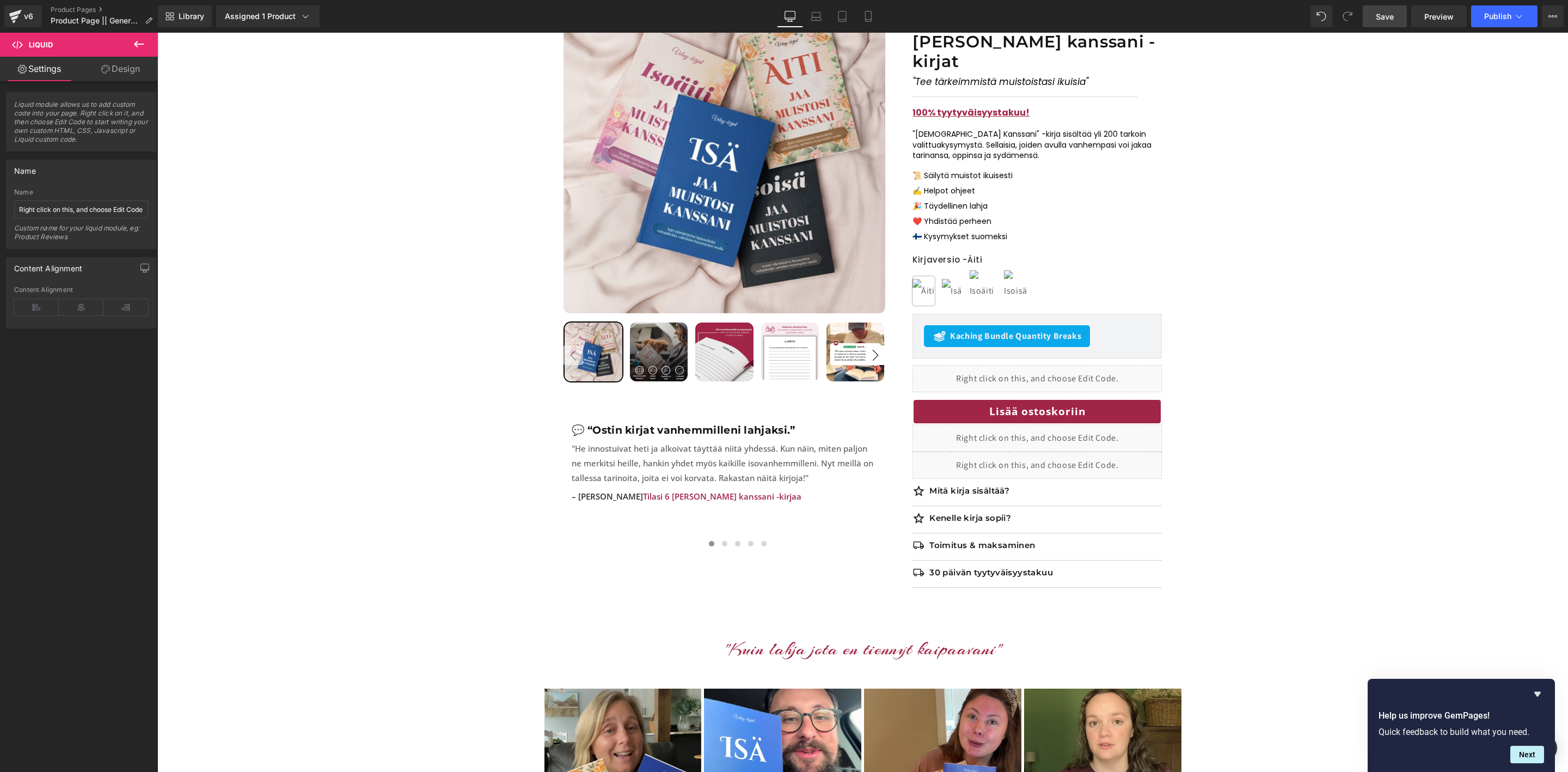
click at [1377, 12] on span "Save" at bounding box center [1385, 16] width 18 height 11
click at [1438, 14] on span "Preview" at bounding box center [1439, 16] width 29 height 11
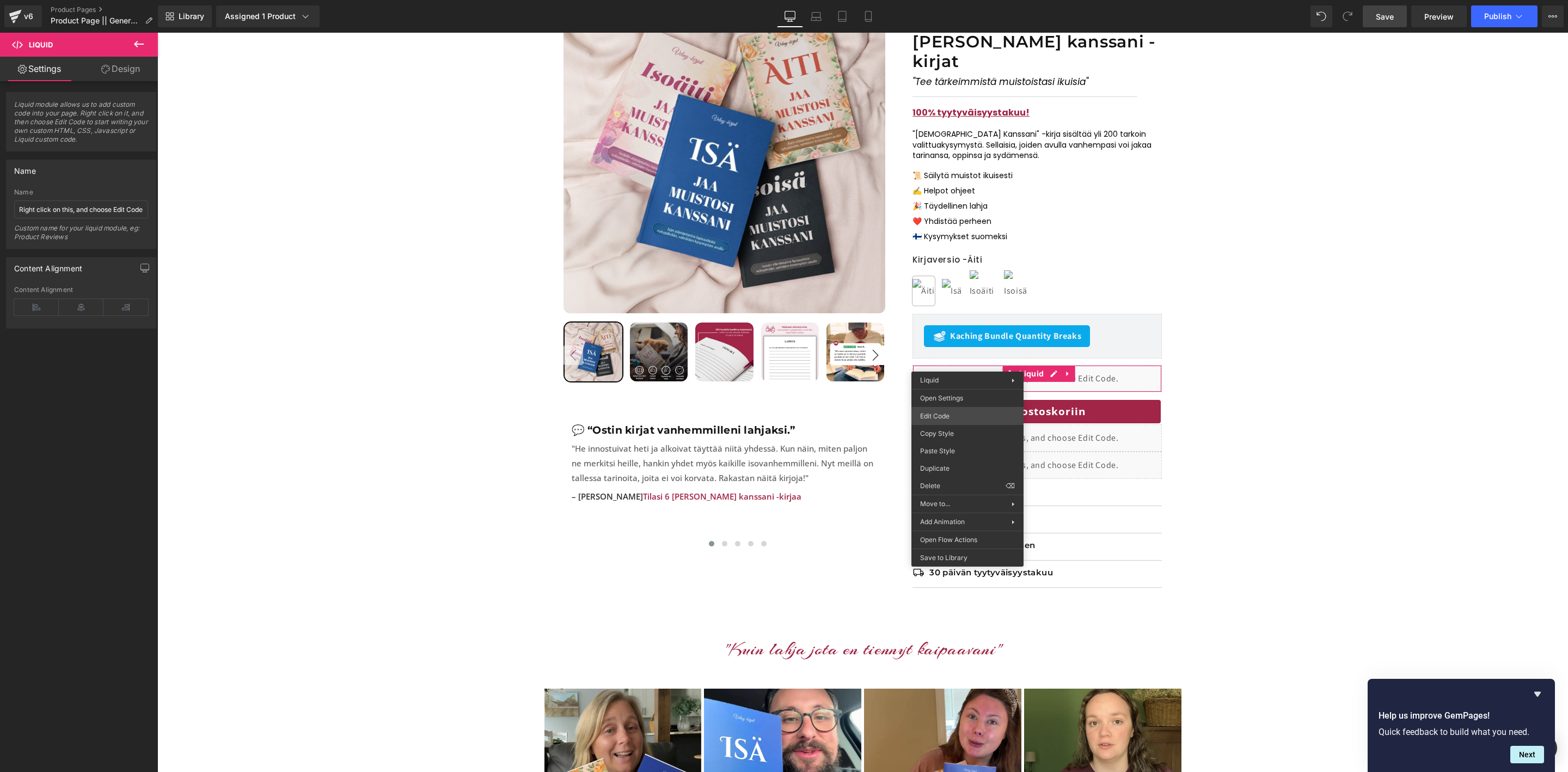
click at [954, 0] on div "Liquid You are previewing how the will restyle your page. You can not edit Elem…" at bounding box center [784, 0] width 1568 height 0
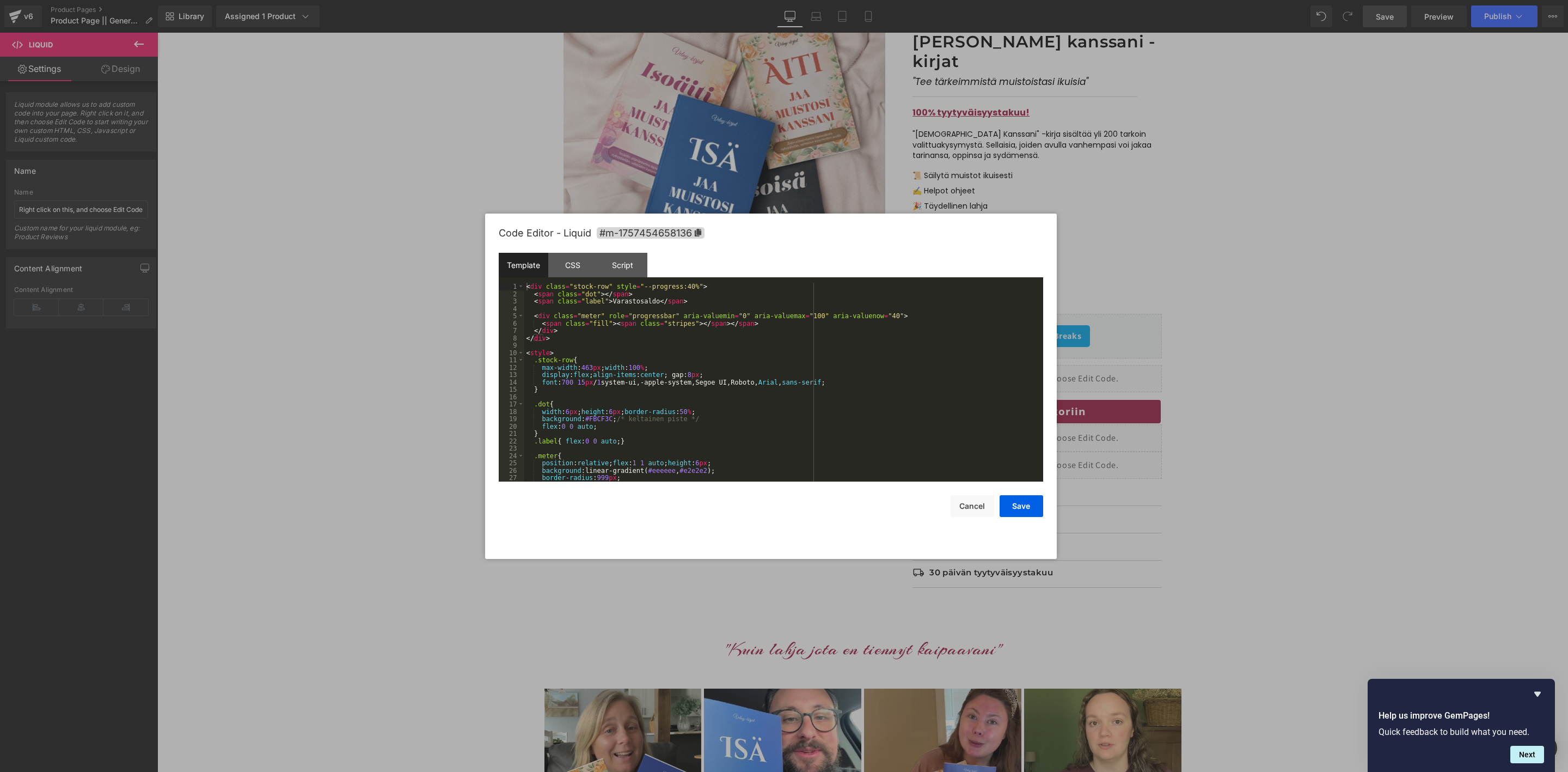
click at [786, 396] on div "< div class = "stock-row" style = "--progress:40%" > < span class = "dot" > </ …" at bounding box center [781, 390] width 514 height 213
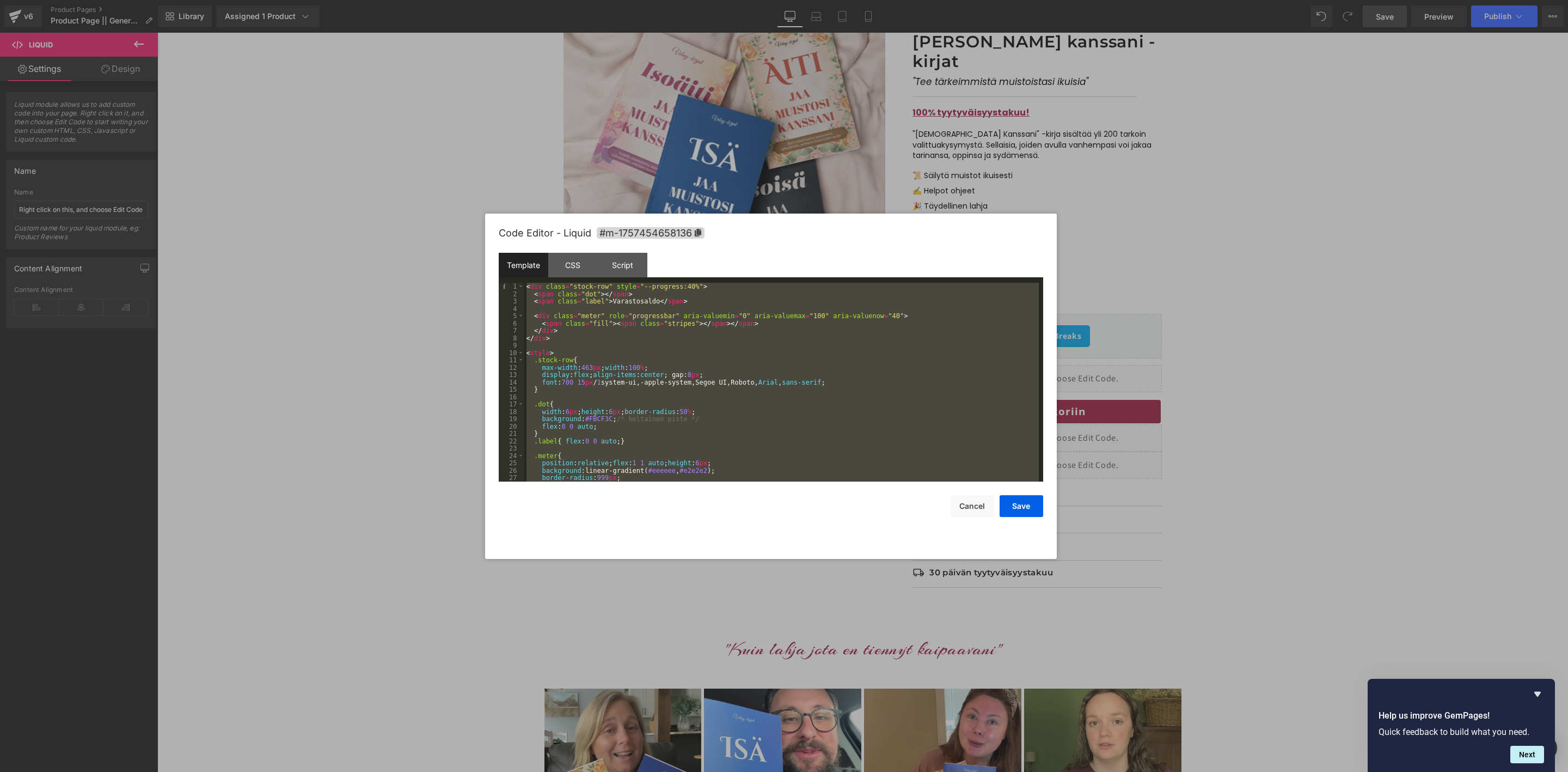
scroll to position [323, 0]
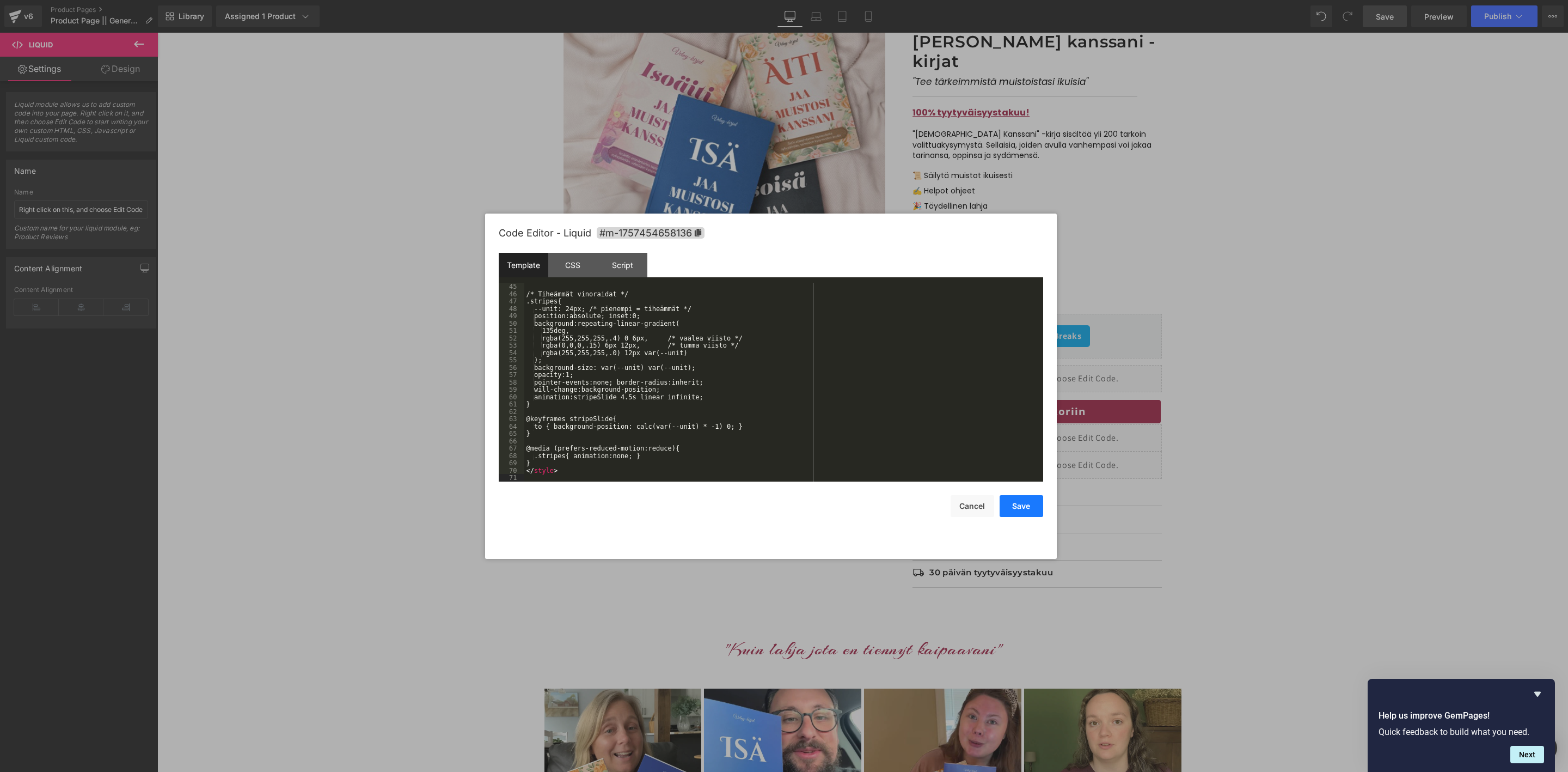
click at [1017, 510] on button "Save" at bounding box center [1022, 505] width 44 height 22
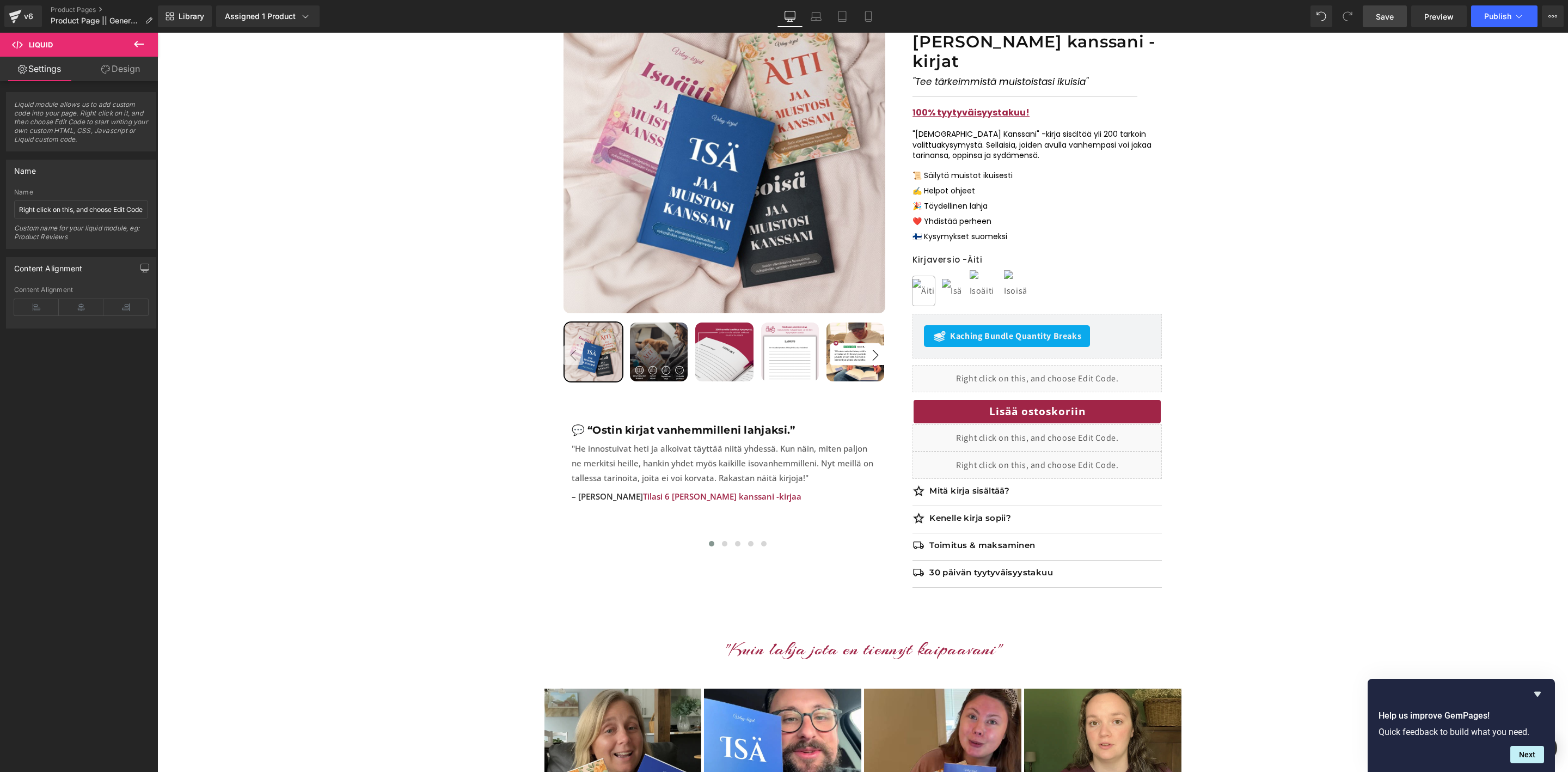
drag, startPoint x: 1376, startPoint y: 10, endPoint x: 1397, endPoint y: 16, distance: 21.8
click at [1376, 13] on link "Save" at bounding box center [1385, 16] width 44 height 22
click at [1439, 14] on span "Preview" at bounding box center [1439, 16] width 29 height 11
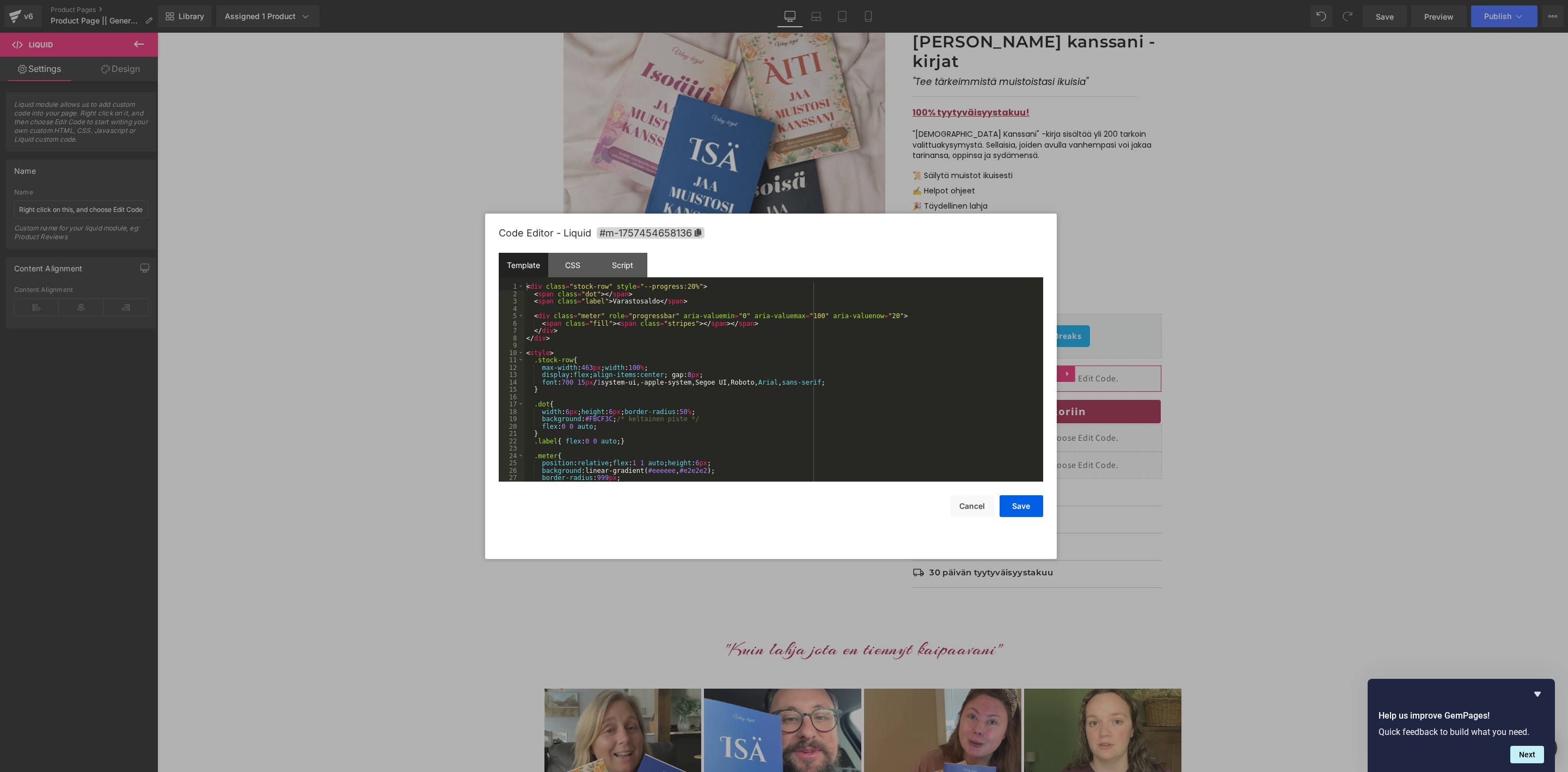
click at [948, 0] on div "Liquid You are previewing how the will restyle your page. You can not edit Elem…" at bounding box center [784, 0] width 1568 height 0
click at [693, 342] on div "< div class = "stock-row" style = "--progress:20%" > < span class = "dot" > </ …" at bounding box center [781, 390] width 514 height 213
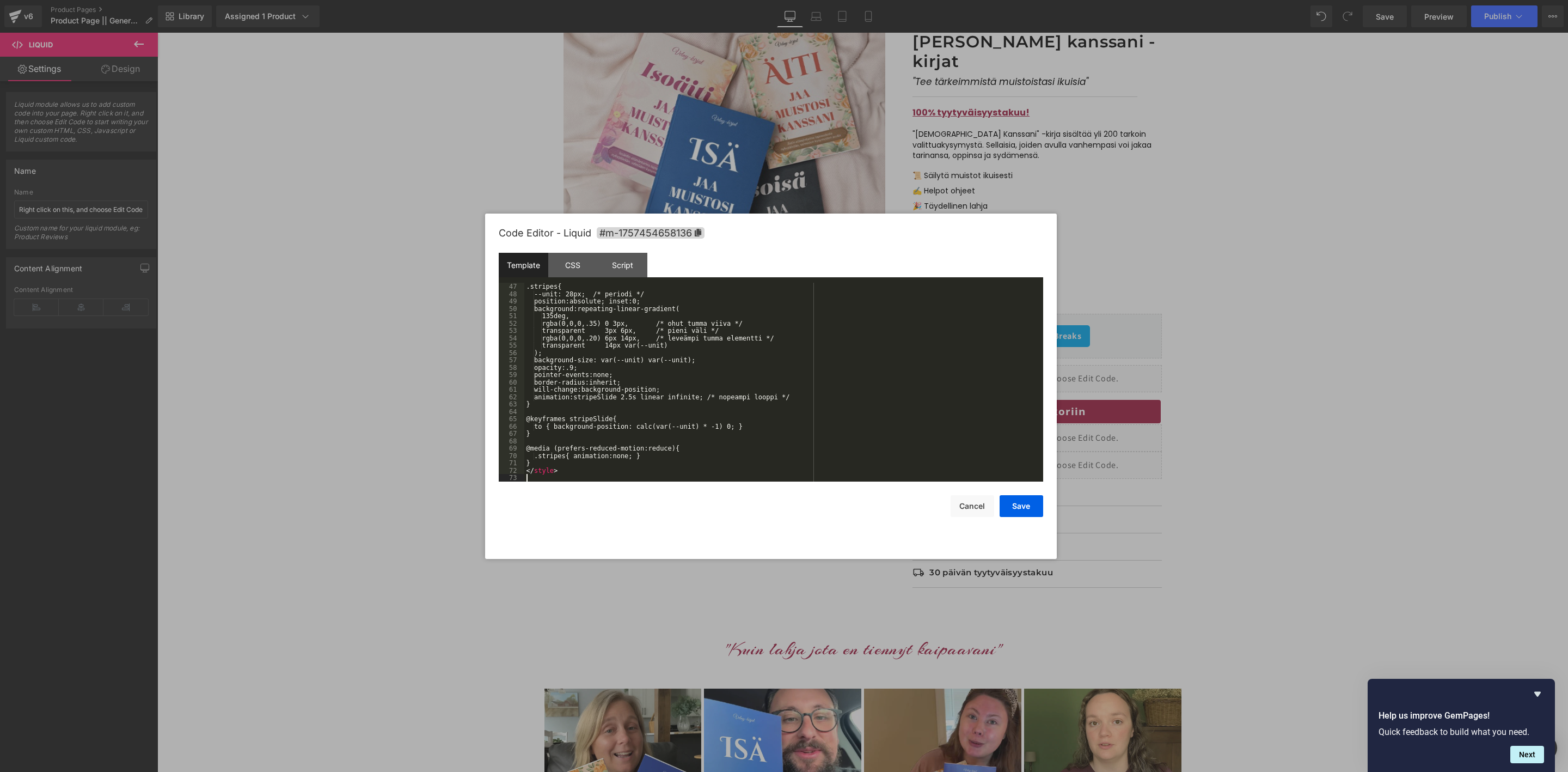
scroll to position [339, 0]
click at [1014, 504] on button "Save" at bounding box center [1022, 505] width 44 height 22
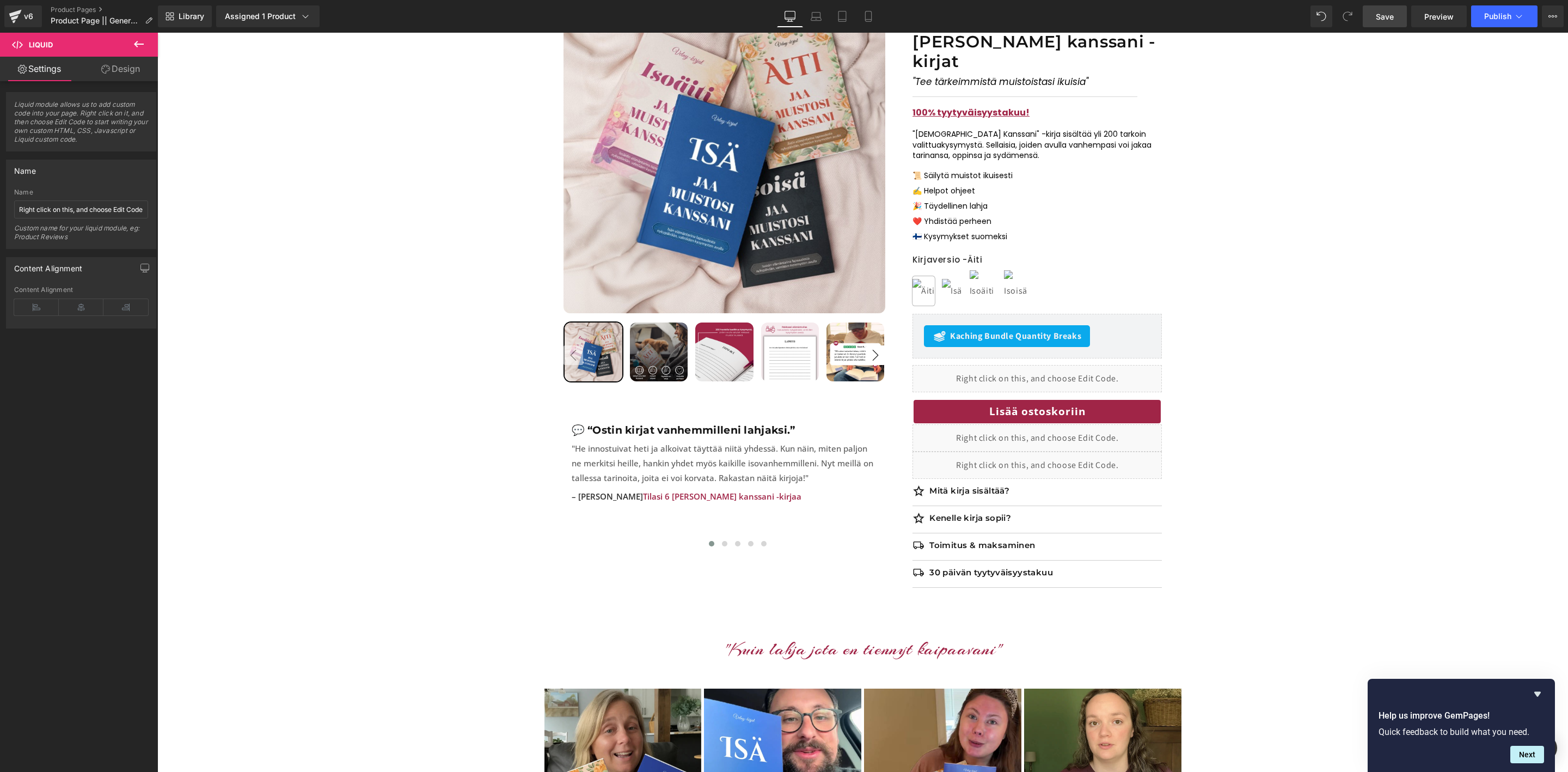
click at [1377, 18] on span "Save" at bounding box center [1385, 16] width 18 height 11
click at [1433, 12] on span "Preview" at bounding box center [1439, 16] width 29 height 11
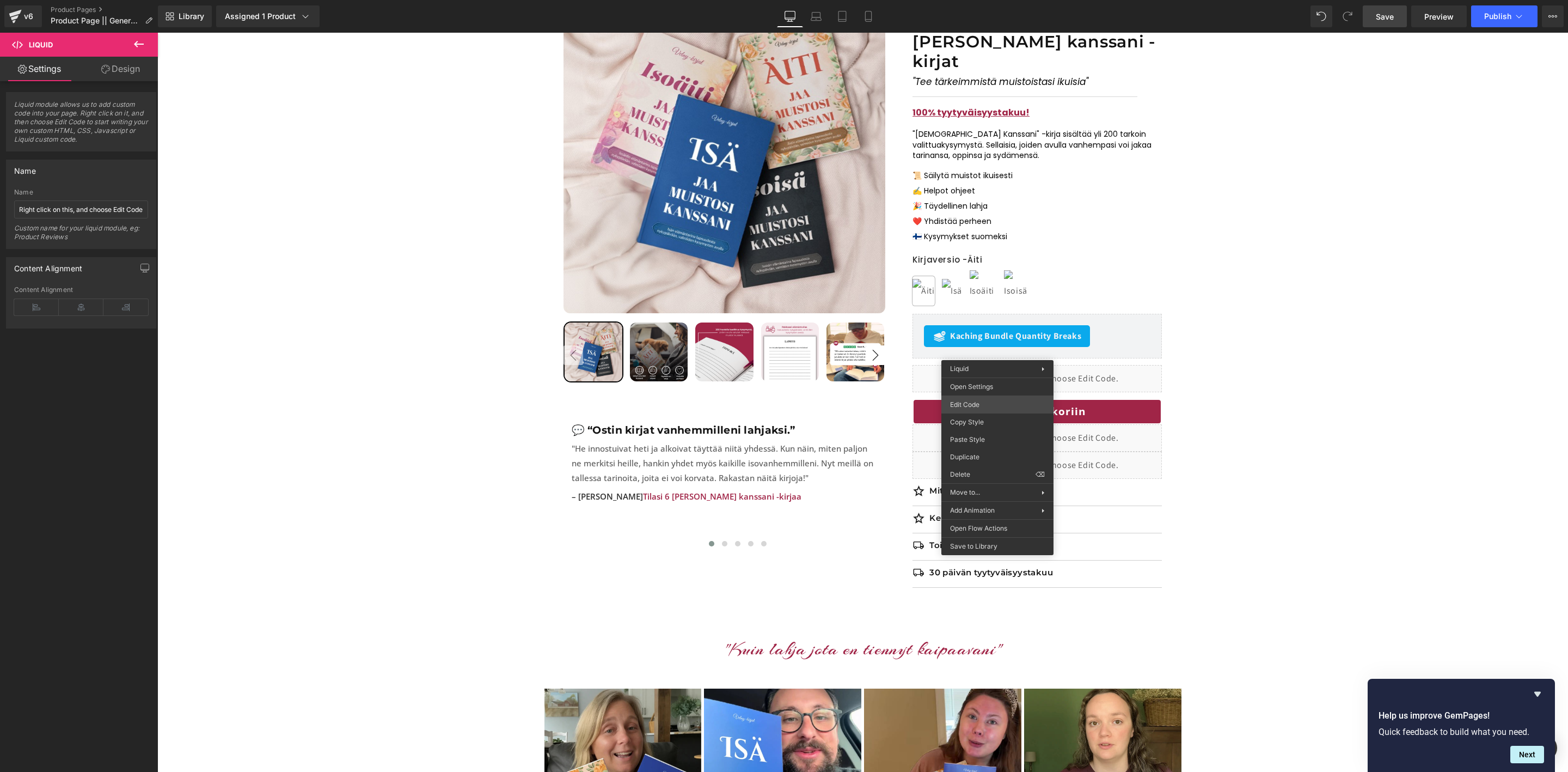
click at [978, 0] on div "Liquid You are previewing how the will restyle your page. You can not edit Elem…" at bounding box center [784, 0] width 1568 height 0
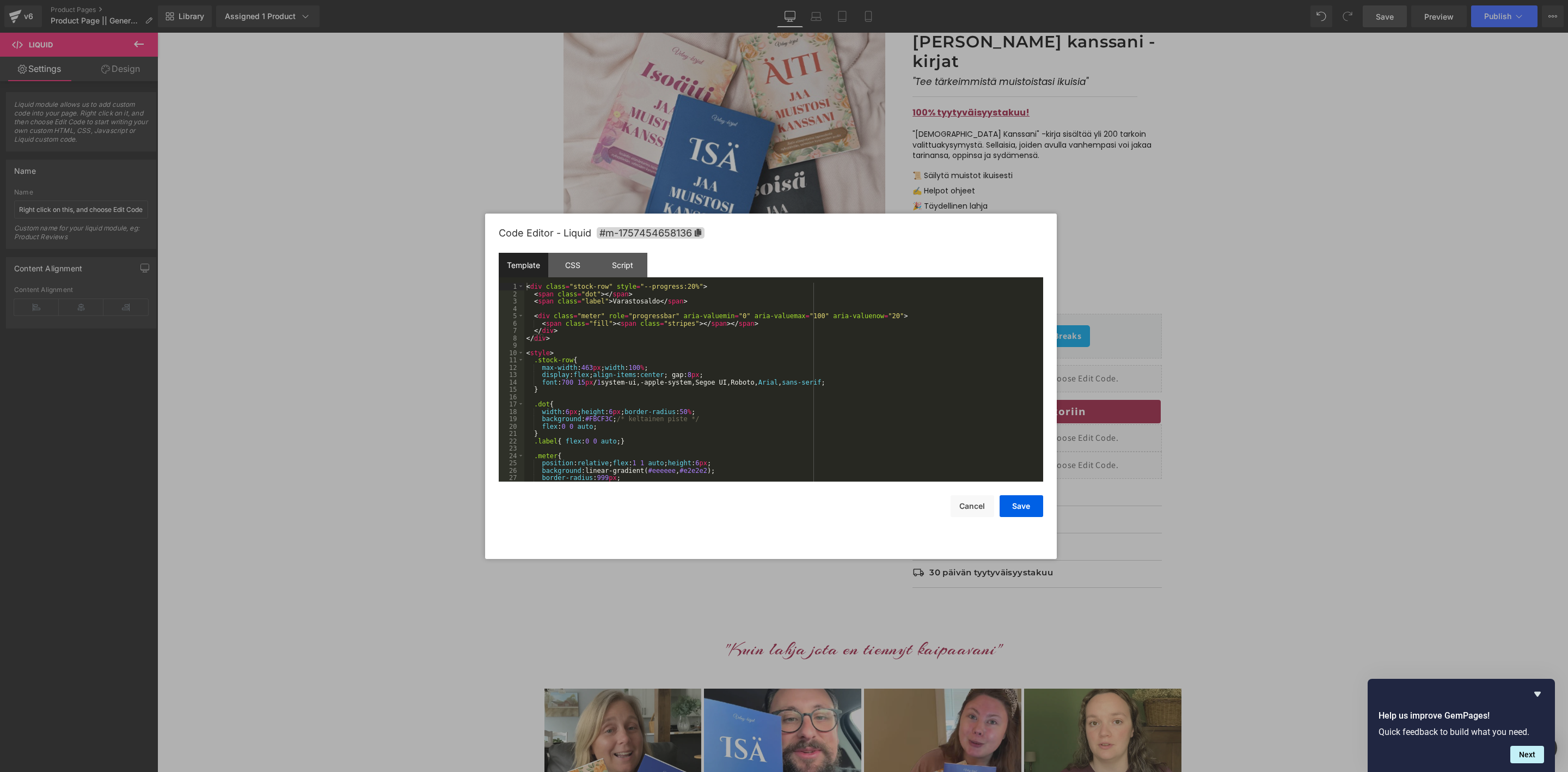
click at [566, 340] on div "< div class = "stock-row" style = "--progress:20%" > < span class = "dot" > </ …" at bounding box center [781, 390] width 514 height 213
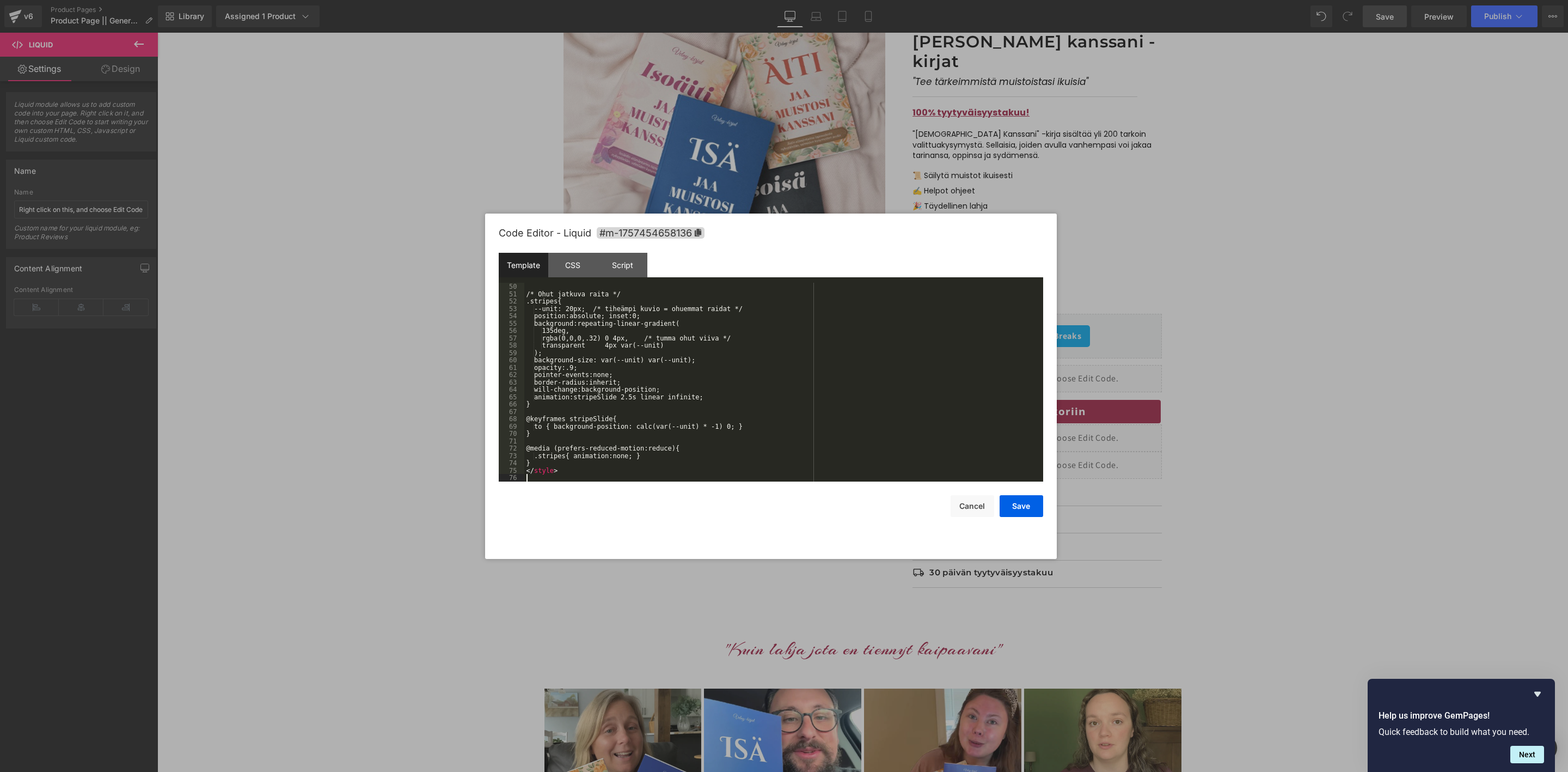
scroll to position [360, 0]
click at [1041, 507] on div "Code Editor - Liquid #m-1757454658136 Template CSS Script Data 50 51 52 53 54 5…" at bounding box center [771, 386] width 572 height 346
click at [1025, 507] on button "Save" at bounding box center [1022, 505] width 44 height 22
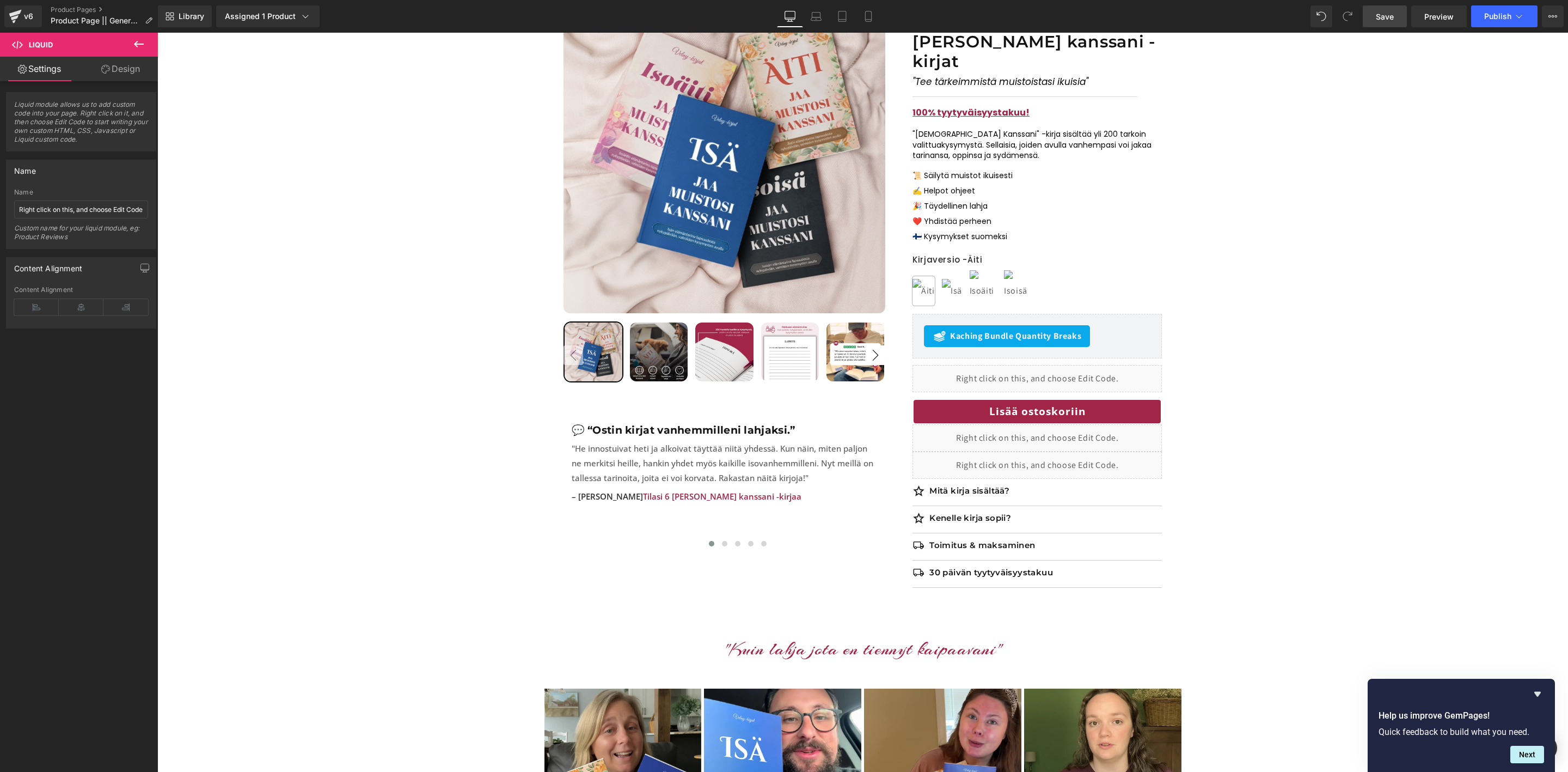
click at [1389, 10] on link "Save" at bounding box center [1385, 16] width 44 height 22
click at [1425, 15] on span "Preview" at bounding box center [1439, 16] width 29 height 11
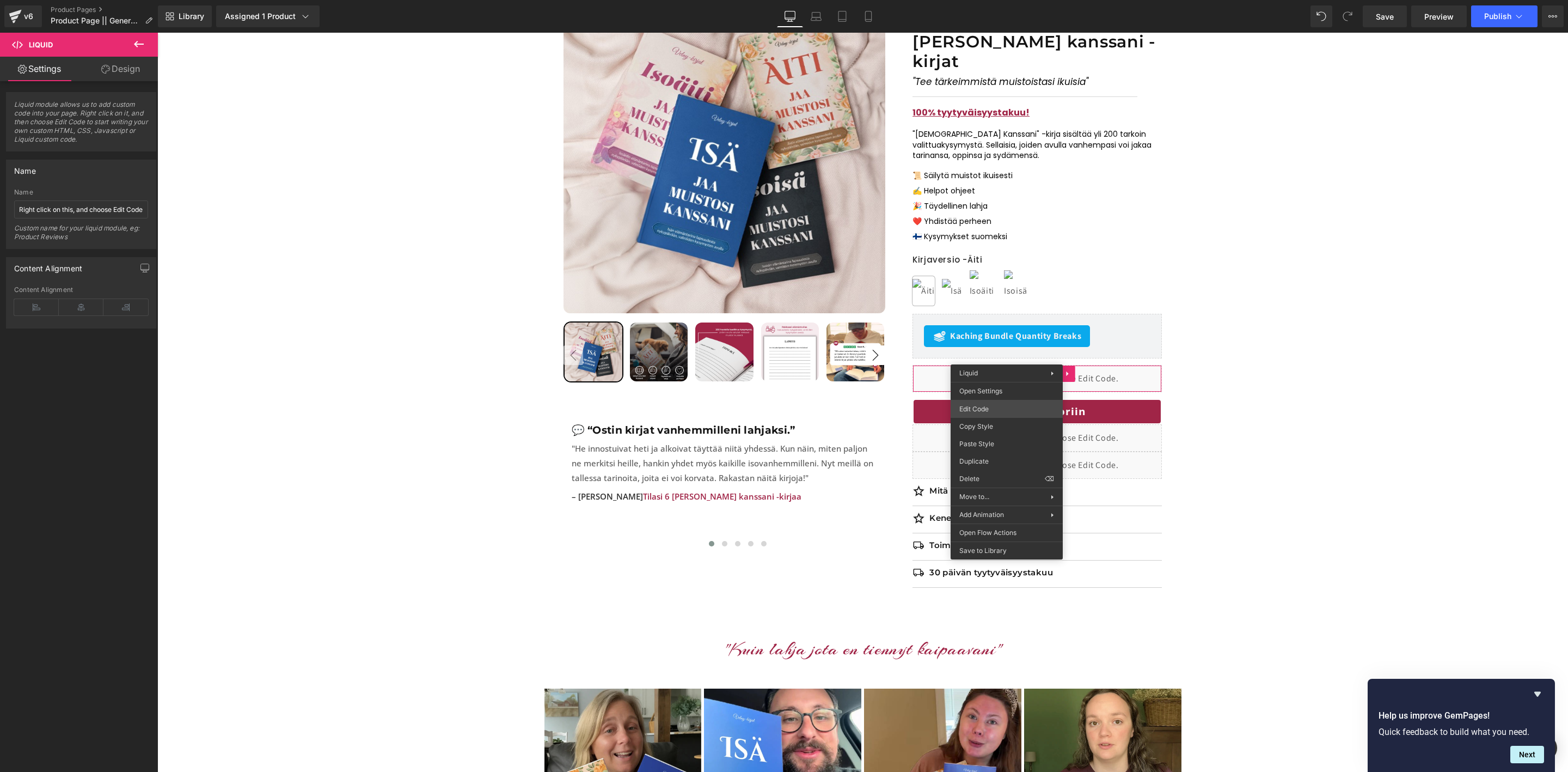
click at [982, 0] on div "Liquid You are previewing how the will restyle your page. You can not edit Elem…" at bounding box center [784, 0] width 1568 height 0
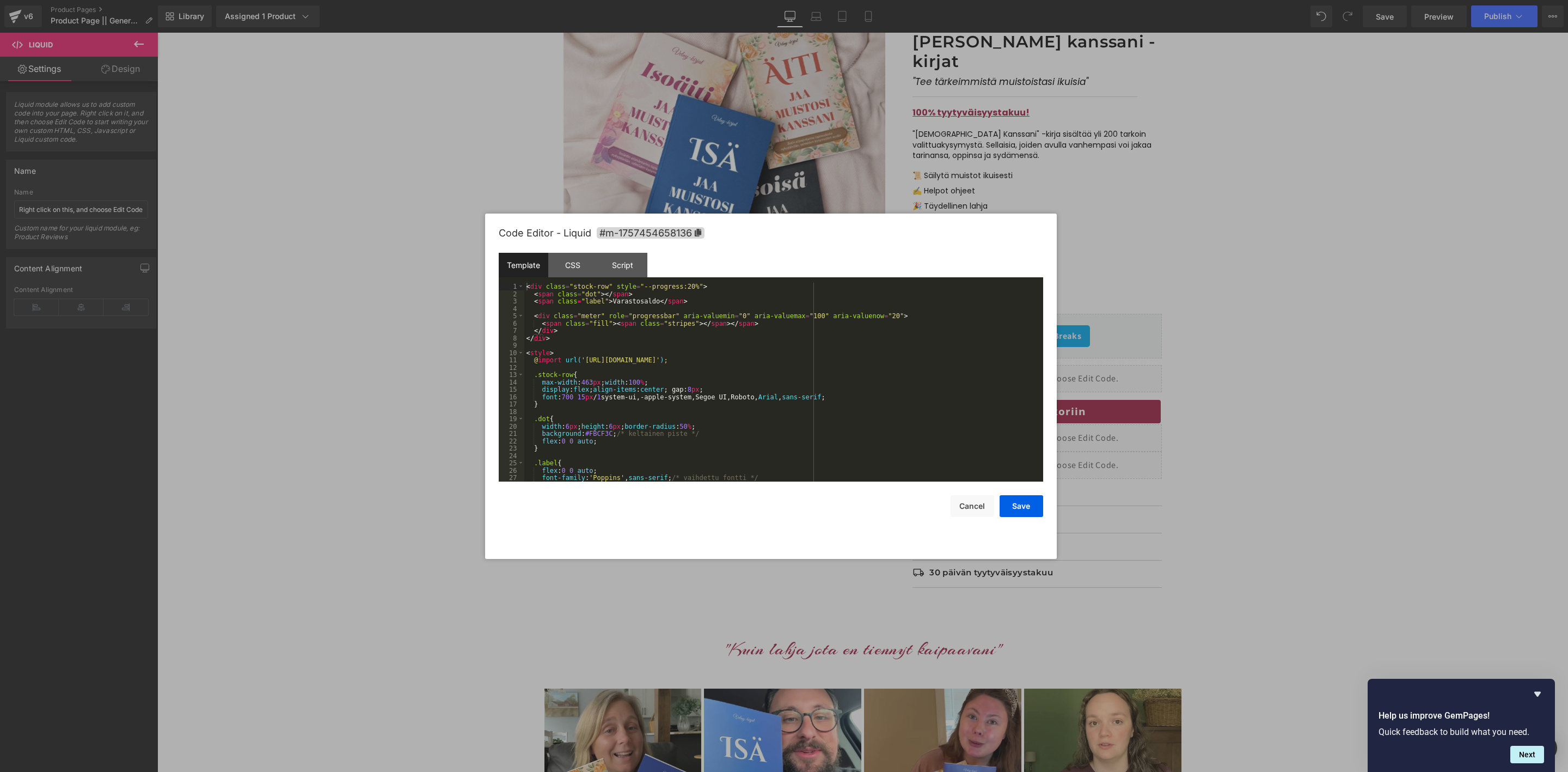
click at [766, 384] on div "< div class = "stock-row" style = "--progress:20%" > < span class = "dot" > </ …" at bounding box center [781, 390] width 514 height 213
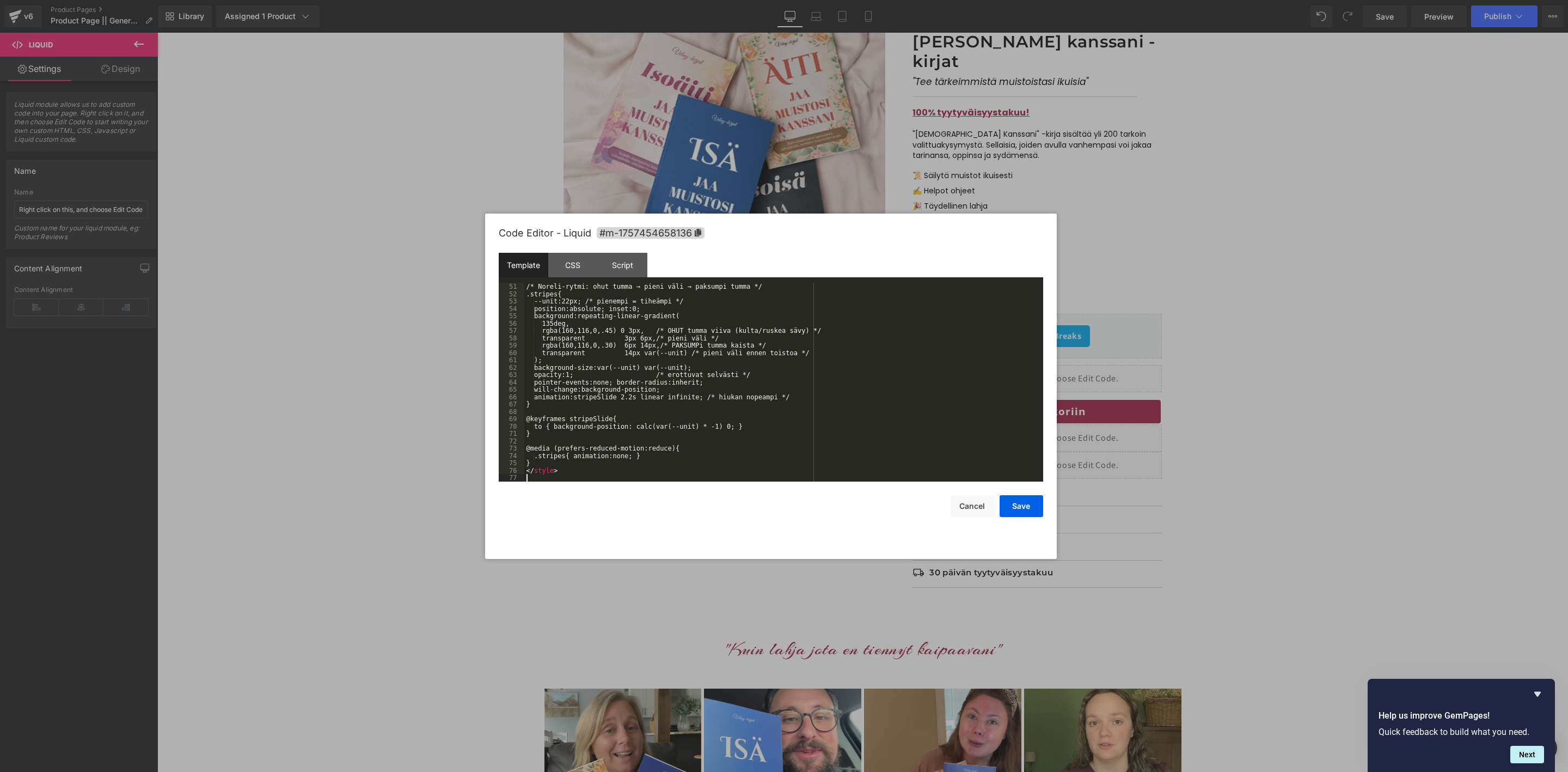
scroll to position [368, 0]
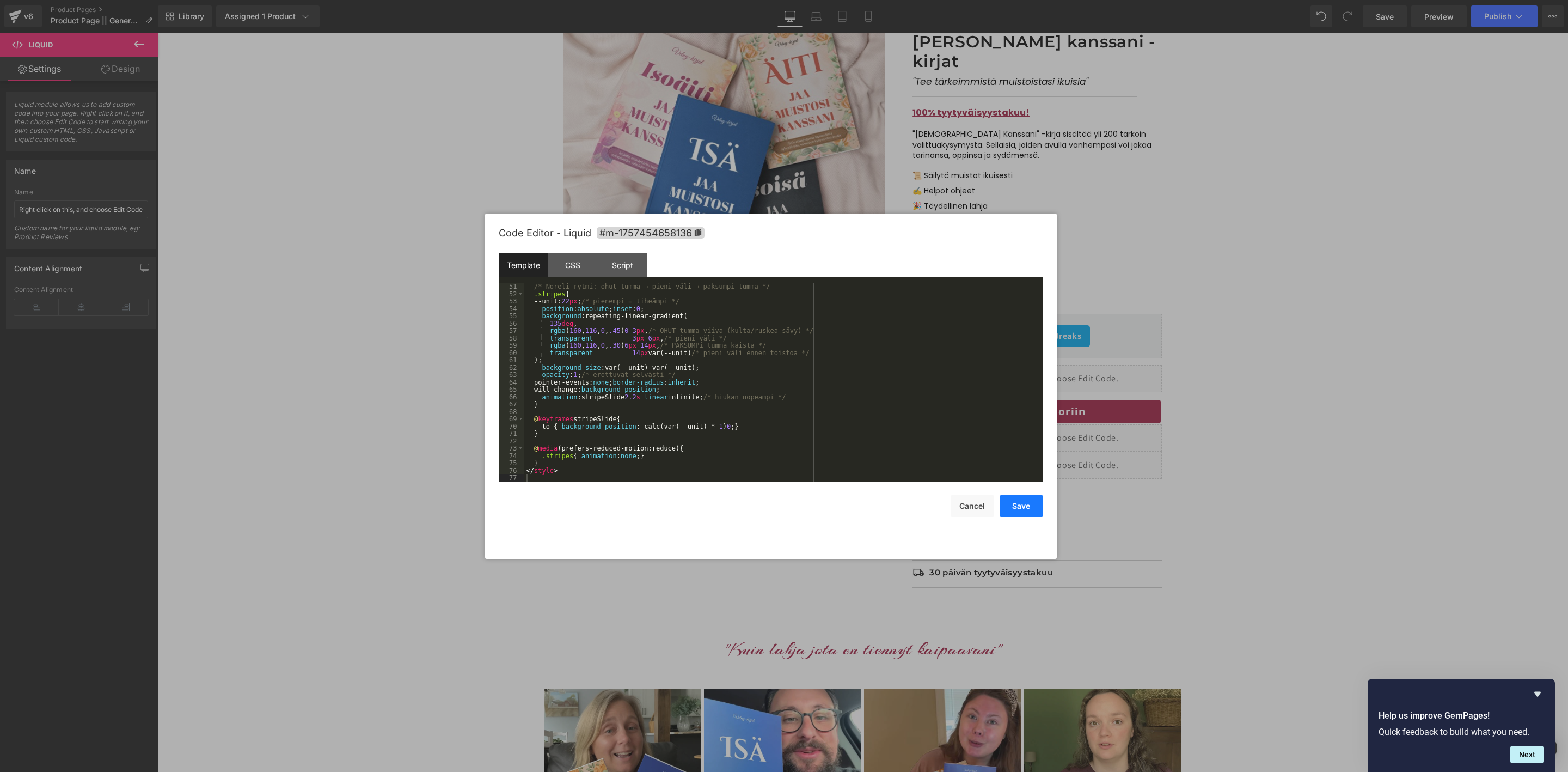
drag, startPoint x: 1024, startPoint y: 507, endPoint x: 1024, endPoint y: 498, distance: 9.0
click at [1024, 505] on button "Save" at bounding box center [1022, 505] width 44 height 22
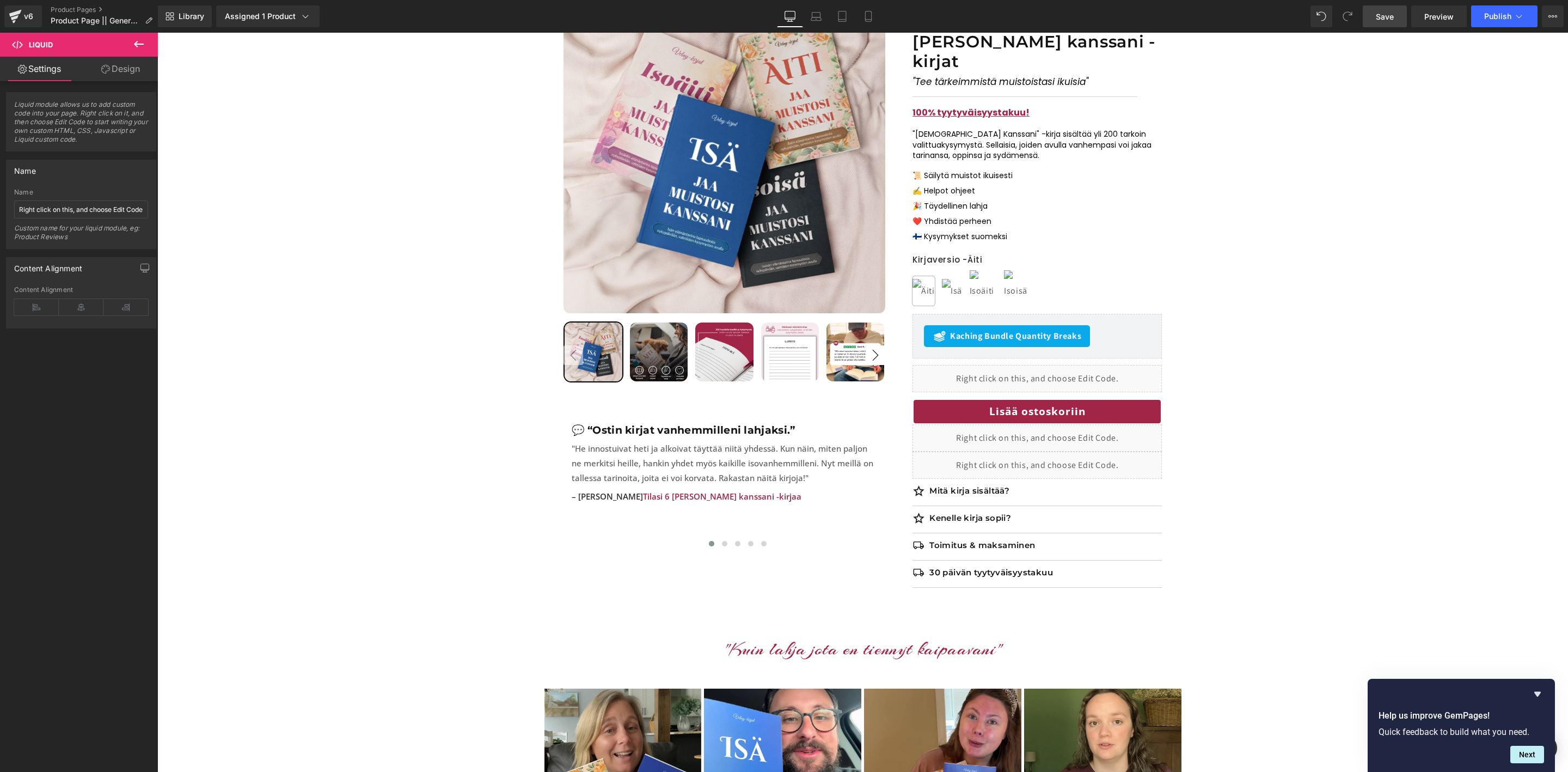
drag, startPoint x: 1382, startPoint y: 17, endPoint x: 1395, endPoint y: 17, distance: 13.0
click at [1382, 17] on span "Save" at bounding box center [1385, 16] width 18 height 11
click at [1430, 24] on link "Preview" at bounding box center [1439, 16] width 56 height 22
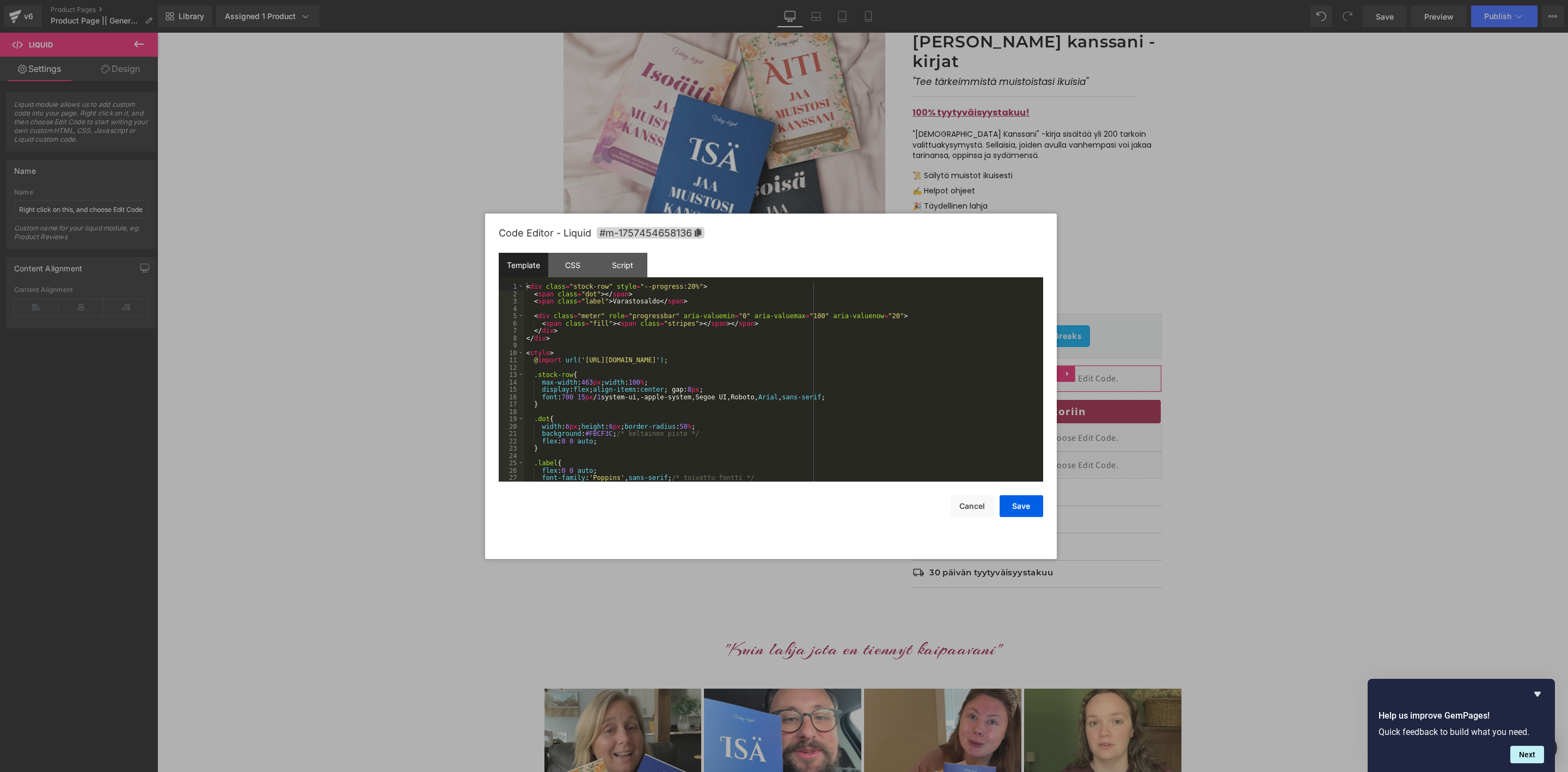
click at [942, 0] on div "Liquid You are previewing how the will restyle your page. You can not edit Elem…" at bounding box center [784, 0] width 1568 height 0
click at [618, 375] on div "< div class = "stock-row" style = "--progress:20%" > < span class = "dot" > </ …" at bounding box center [781, 390] width 514 height 213
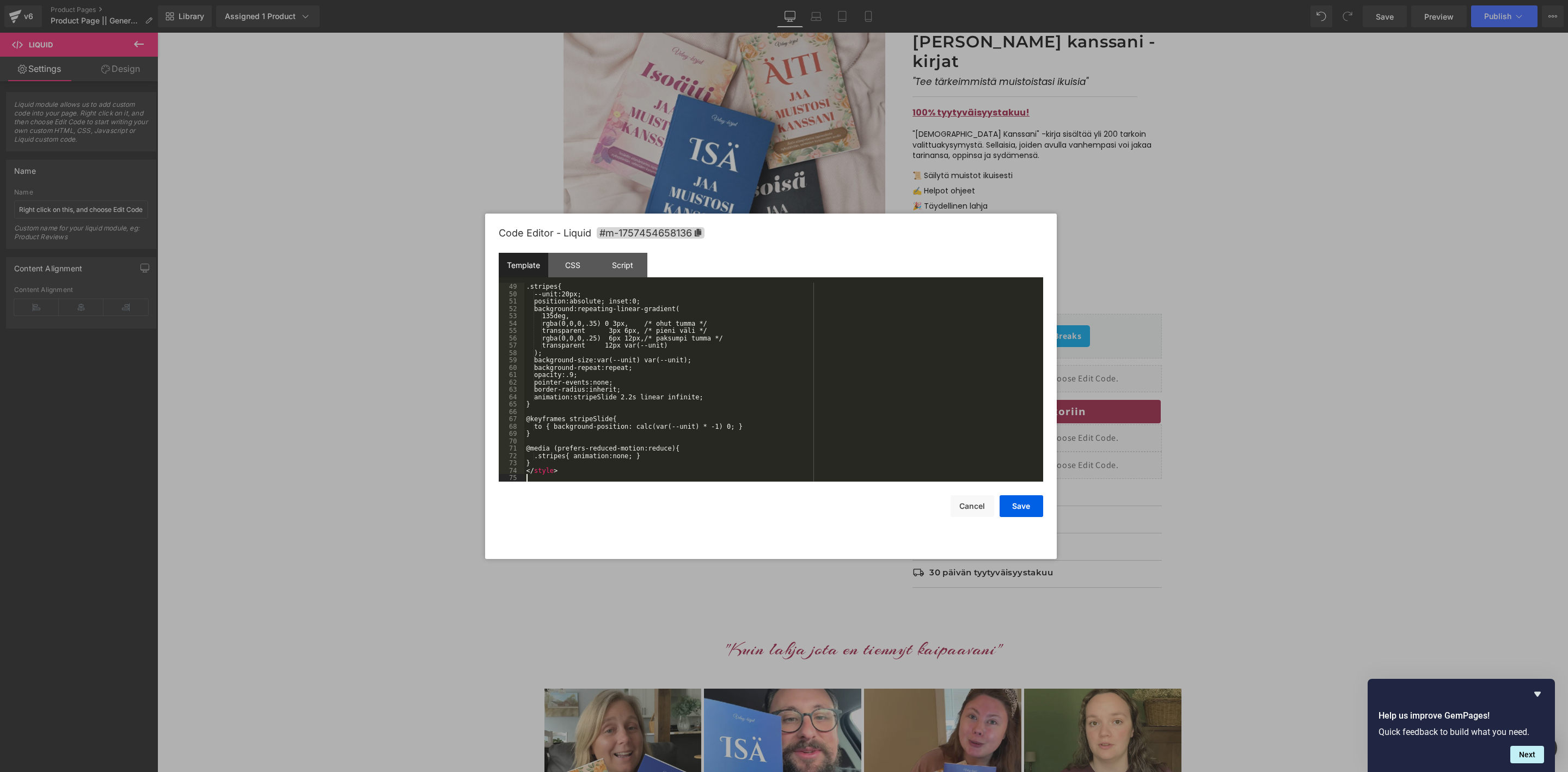
scroll to position [353, 0]
click at [1034, 510] on button "Save" at bounding box center [1022, 505] width 44 height 22
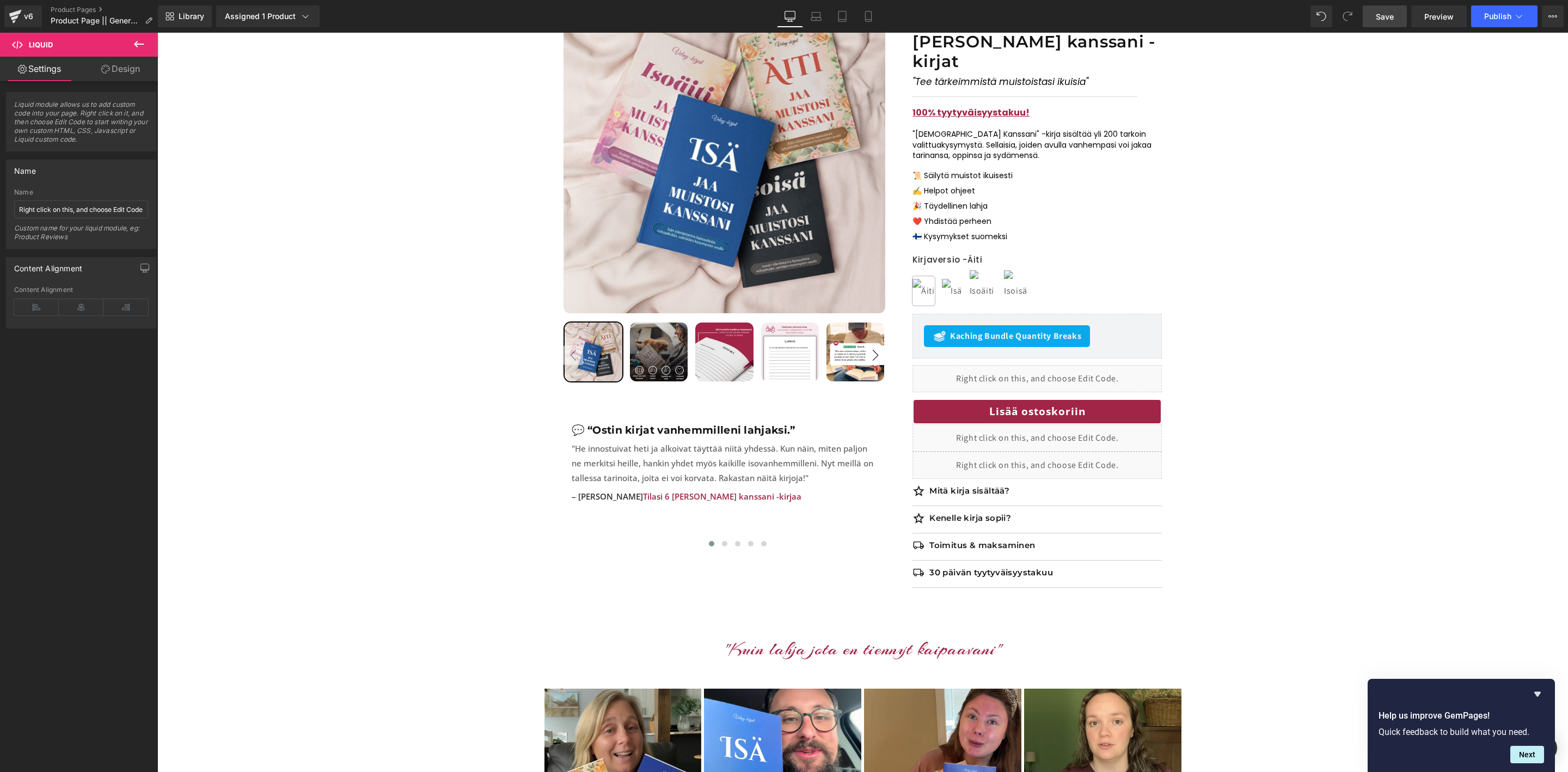
drag, startPoint x: 1381, startPoint y: 22, endPoint x: 1393, endPoint y: 24, distance: 12.2
click at [1384, 22] on link "Save" at bounding box center [1385, 16] width 44 height 22
click at [1446, 25] on link "Preview" at bounding box center [1439, 16] width 56 height 22
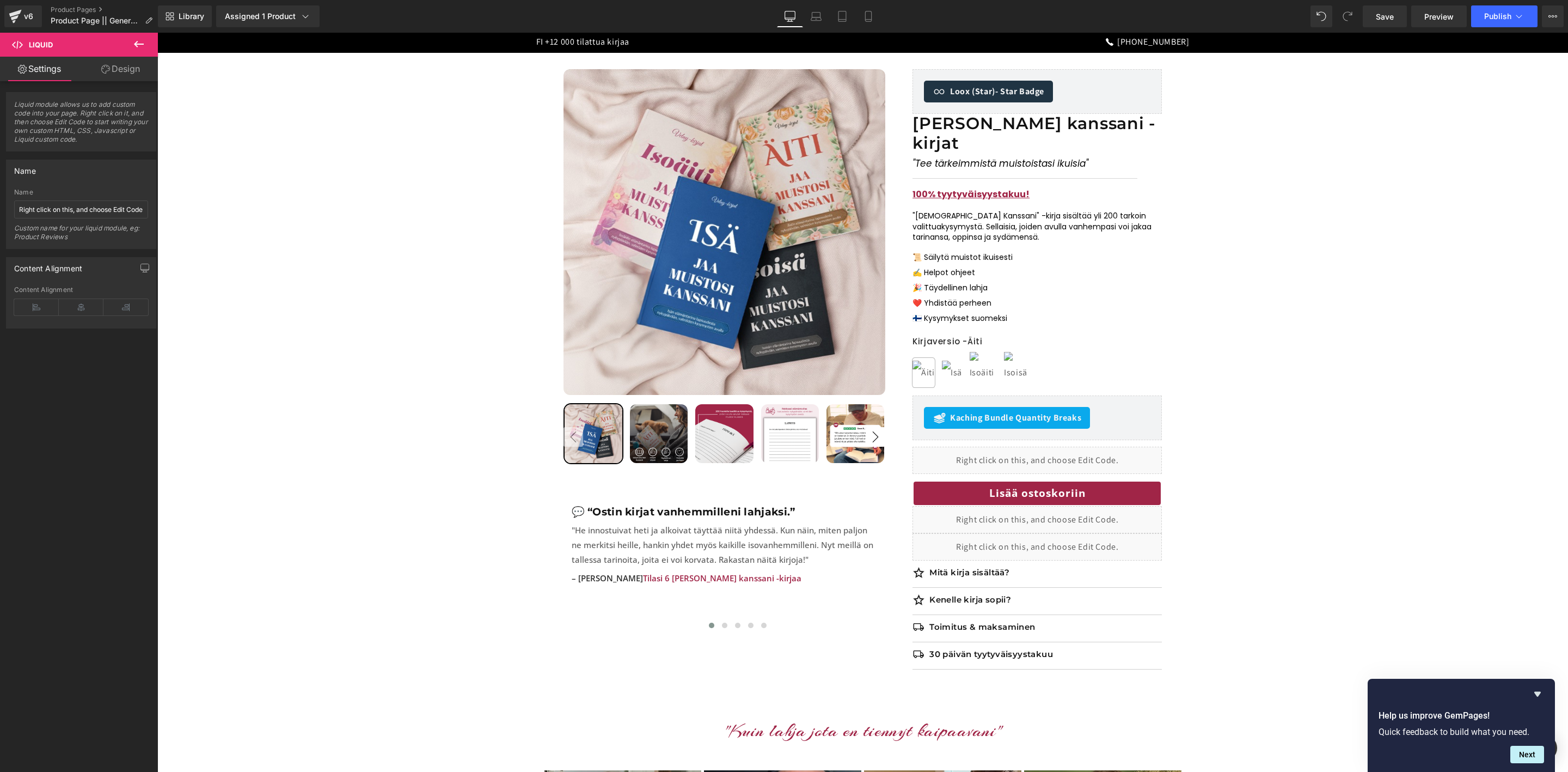
scroll to position [0, 0]
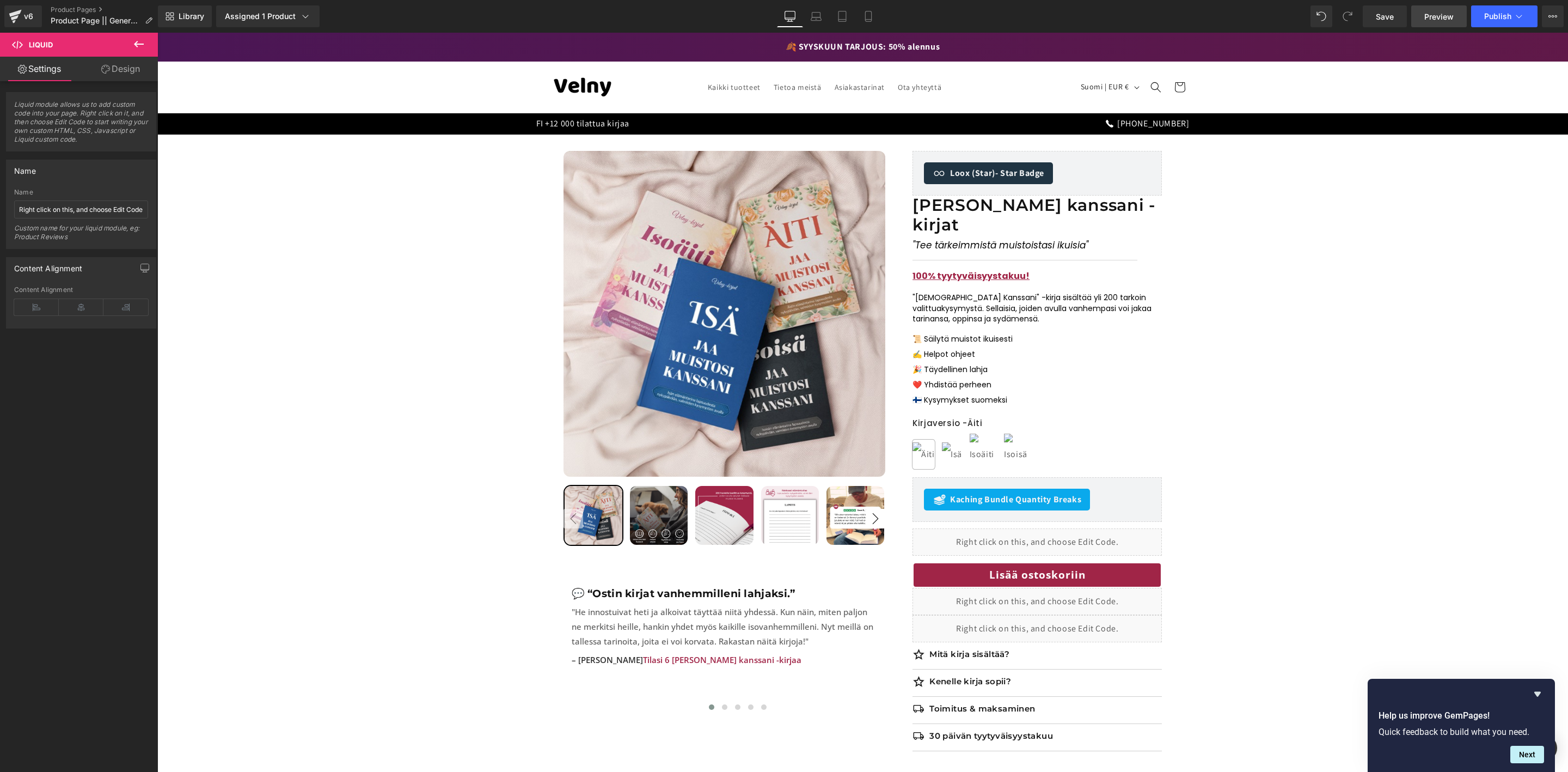
click at [1429, 14] on span "Preview" at bounding box center [1439, 16] width 29 height 11
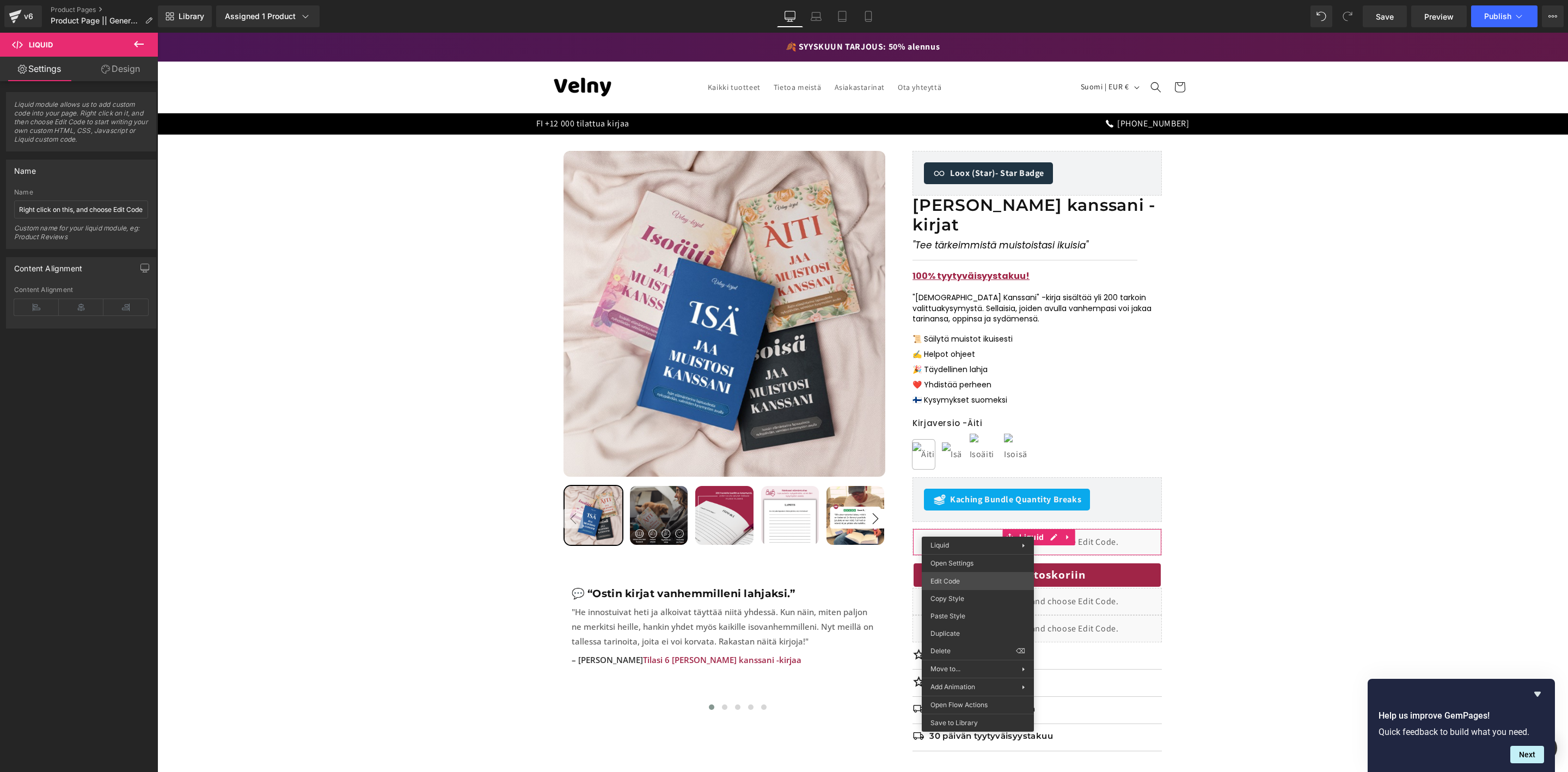
click at [956, 577] on body "Liquid You are previewing how the will restyle your page. You can not edit Elem…" at bounding box center [784, 386] width 1568 height 772
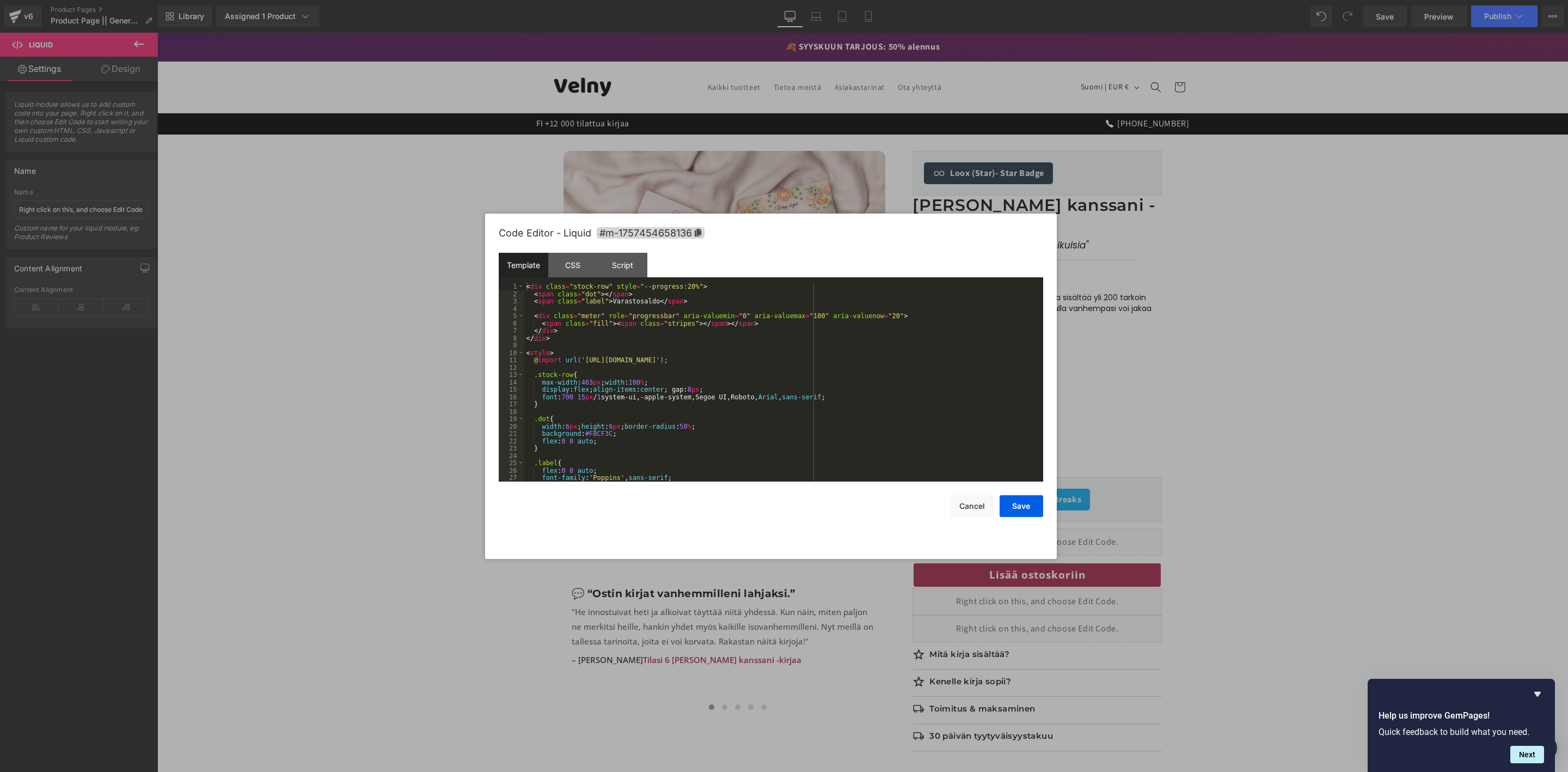
click at [554, 323] on div "< div class = "stock-row" style = "--progress:20%" > < span class = "dot" > </ …" at bounding box center [781, 390] width 514 height 213
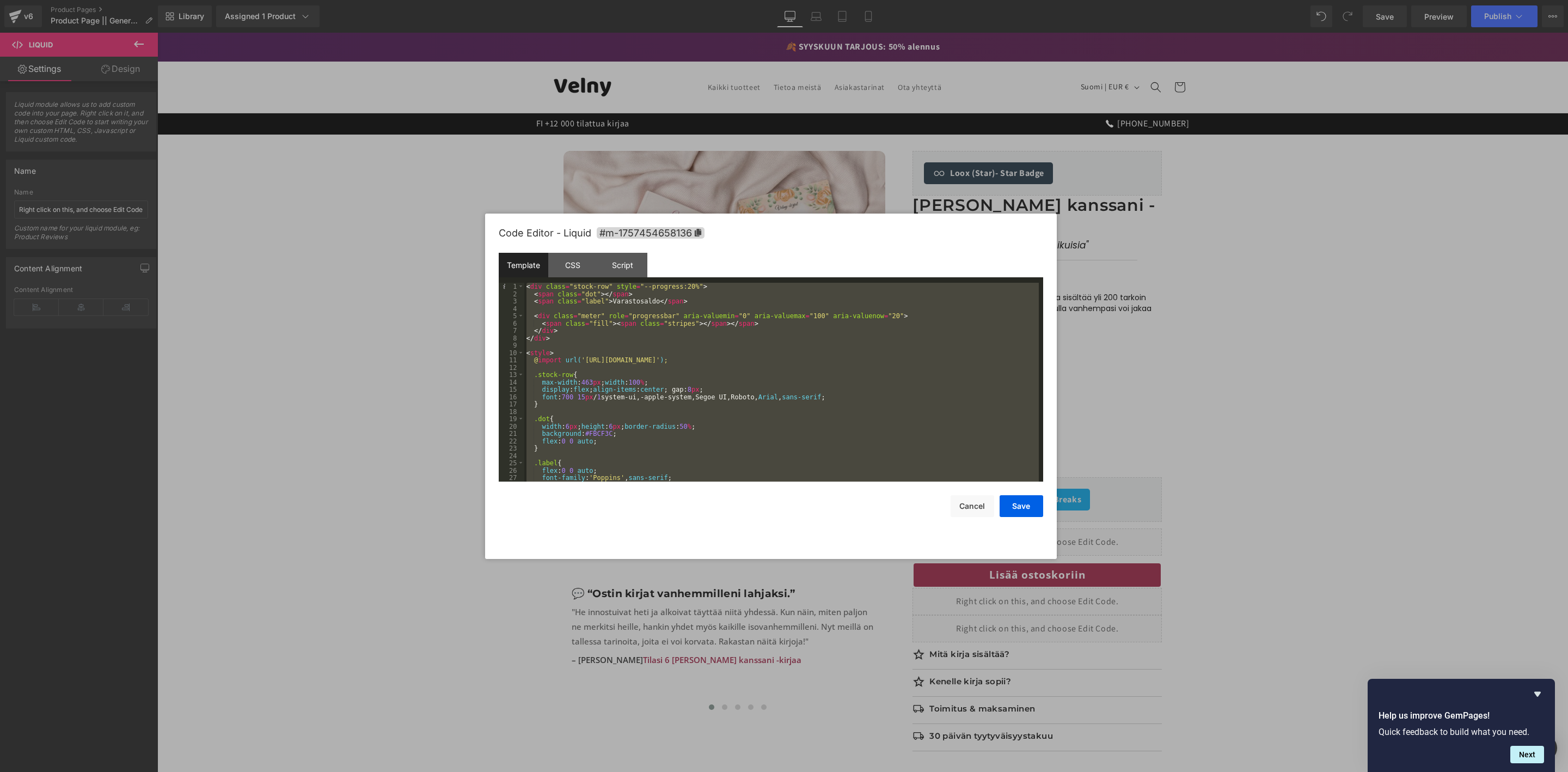
scroll to position [412, 0]
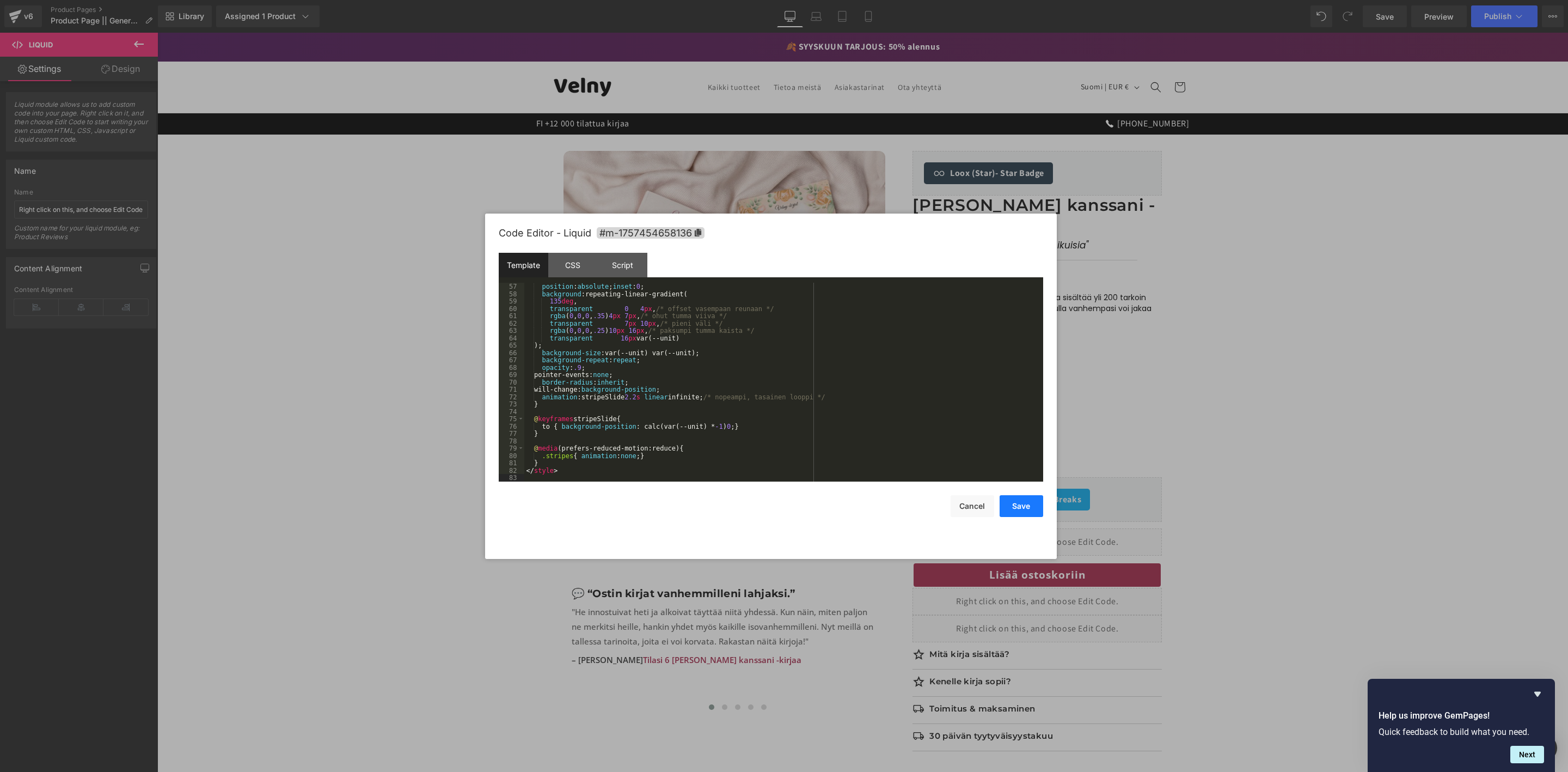
click at [1028, 504] on button "Save" at bounding box center [1022, 505] width 44 height 22
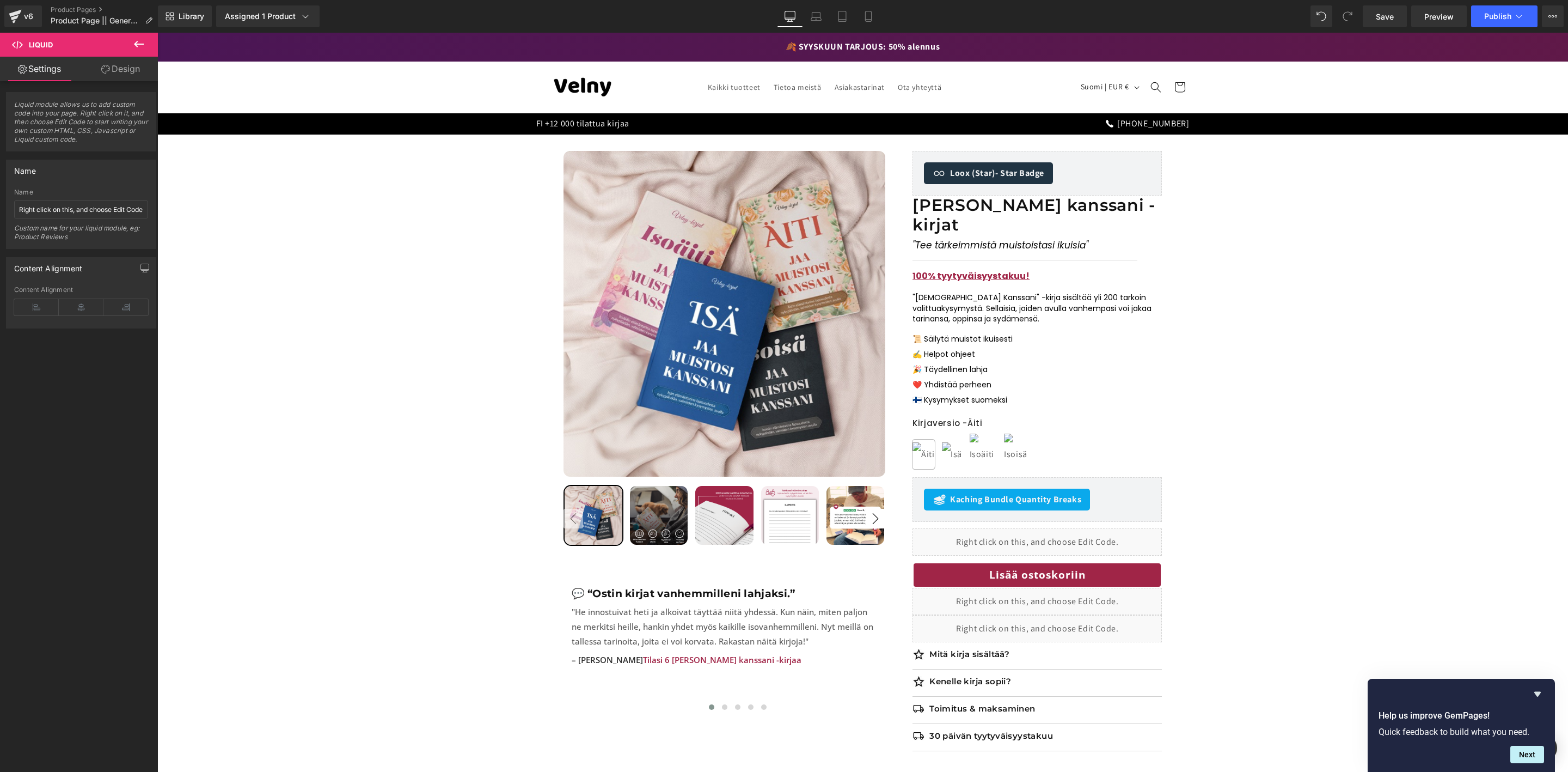
click at [1374, 2] on div "Library Assigned 1 Product Product Preview Jaa muistosi kanssani -kirjat Manage…" at bounding box center [863, 16] width 1410 height 33
click at [1380, 14] on span "Save" at bounding box center [1385, 16] width 18 height 11
click at [1428, 12] on span "Preview" at bounding box center [1439, 16] width 29 height 11
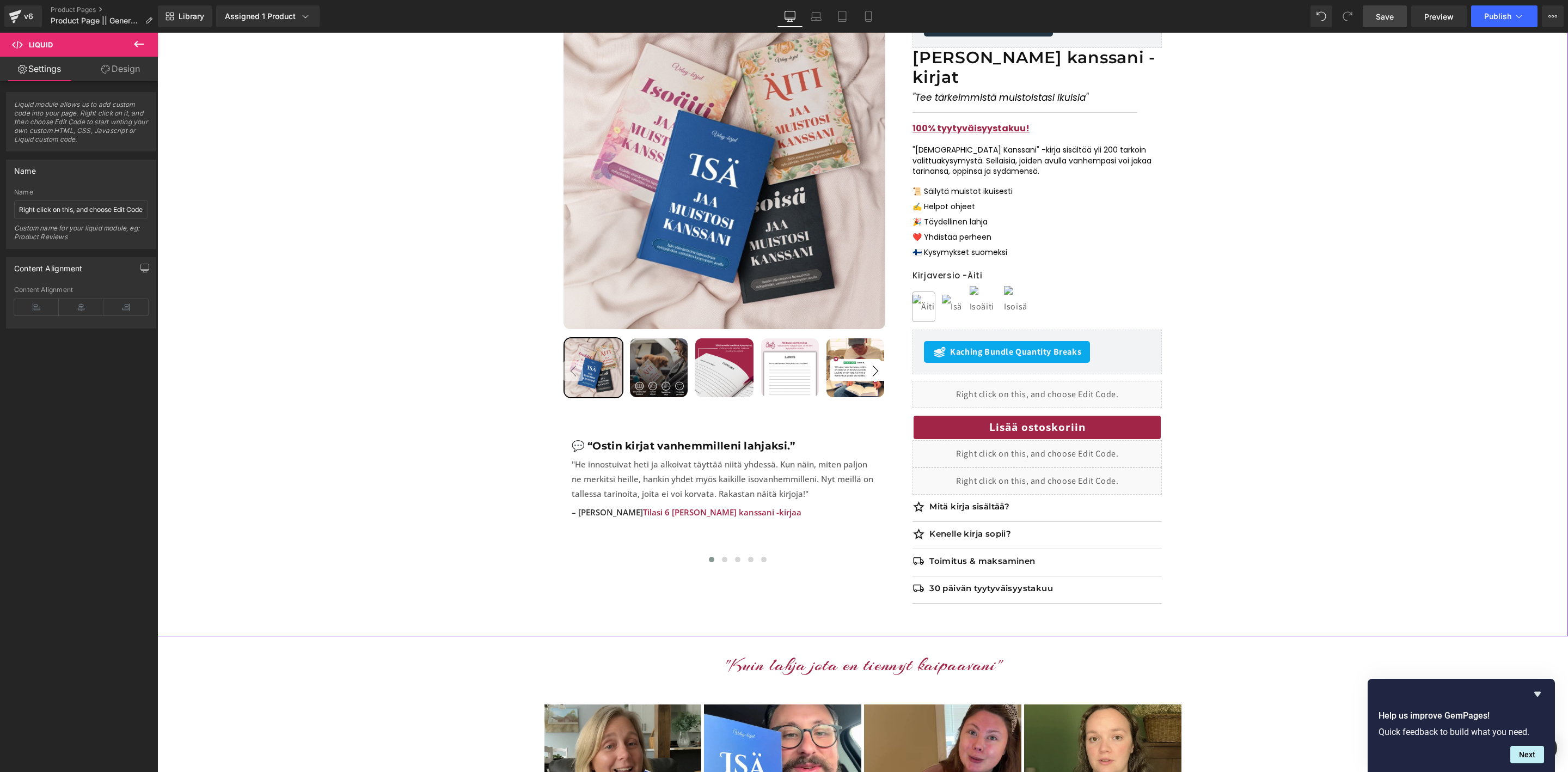
scroll to position [164, 0]
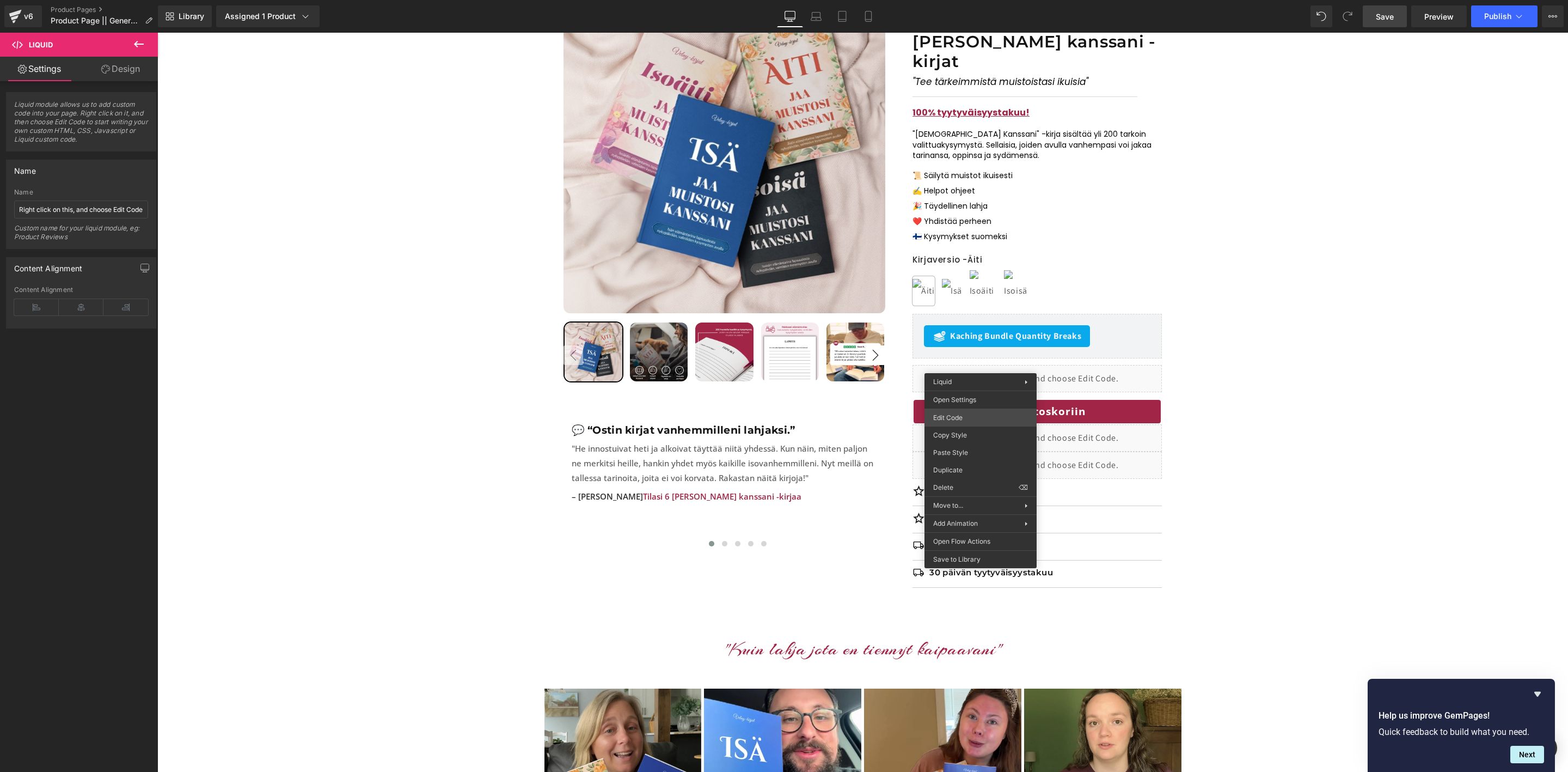
click at [959, 0] on div "Liquid You are previewing how the will restyle your page. You can not edit Elem…" at bounding box center [784, 0] width 1568 height 0
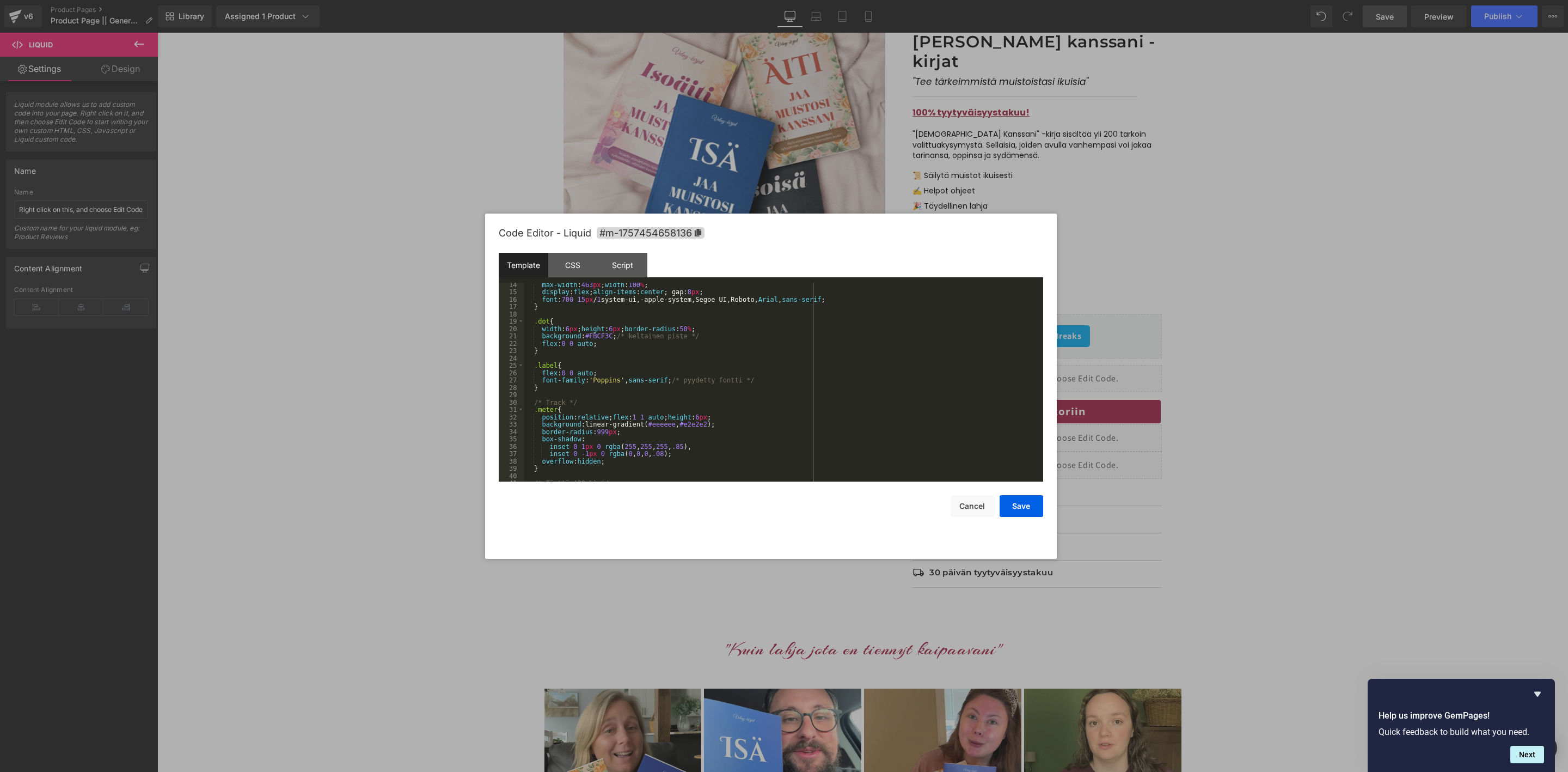
scroll to position [97, 0]
click at [974, 507] on button "Cancel" at bounding box center [972, 505] width 44 height 22
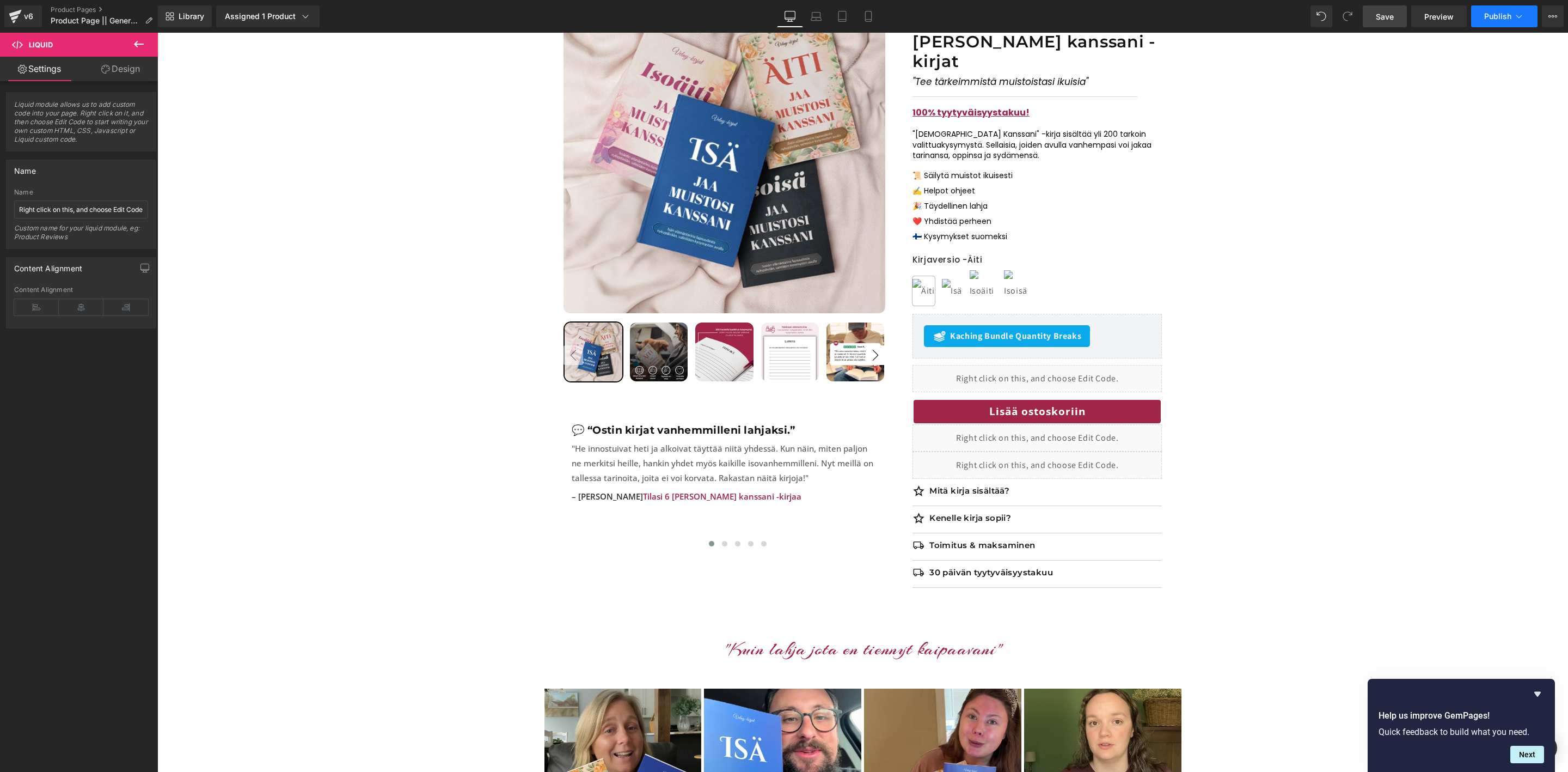
click at [1501, 15] on span "Publish" at bounding box center [1498, 16] width 27 height 9
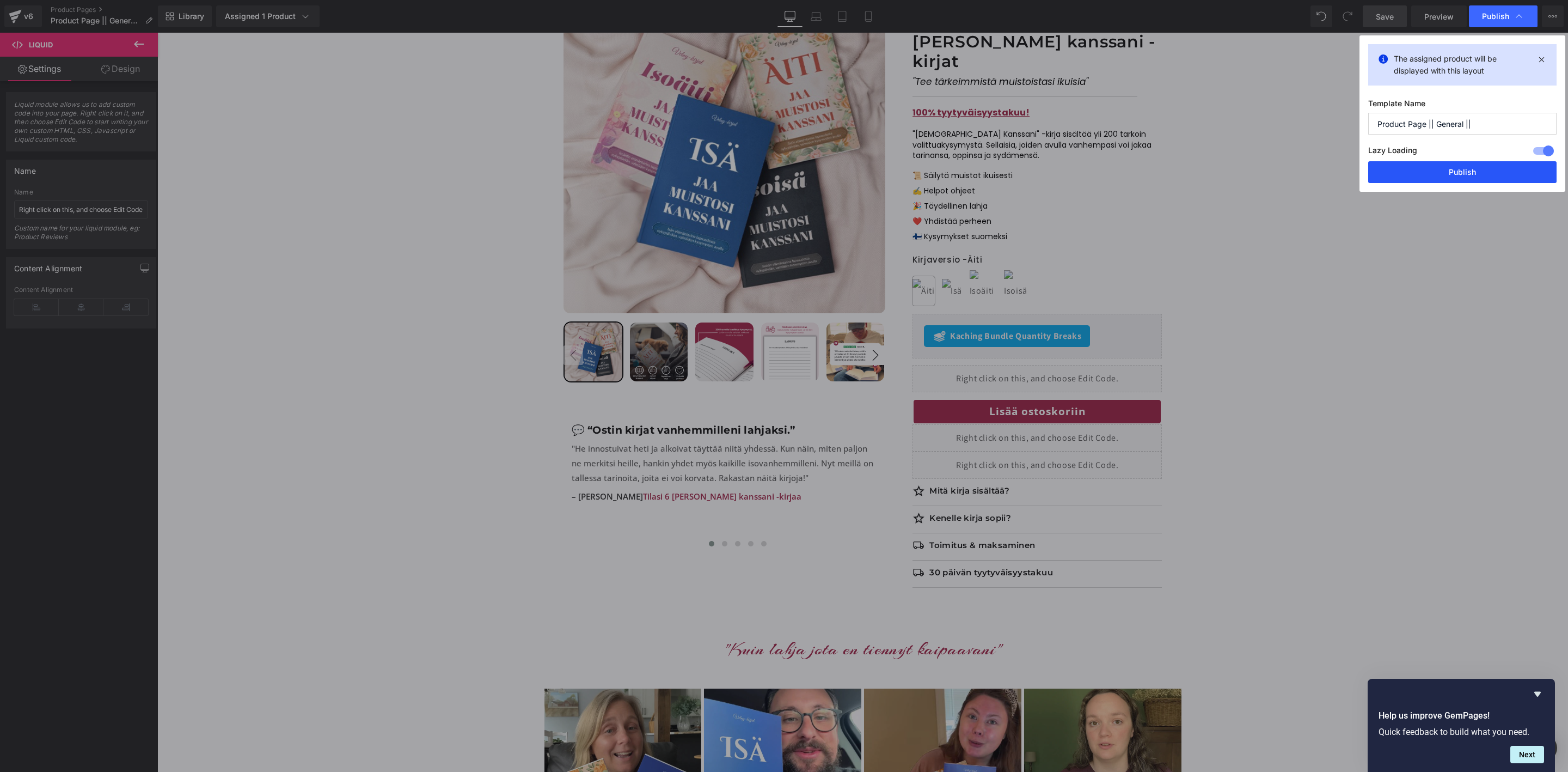
click at [1430, 174] on button "Publish" at bounding box center [1463, 172] width 188 height 22
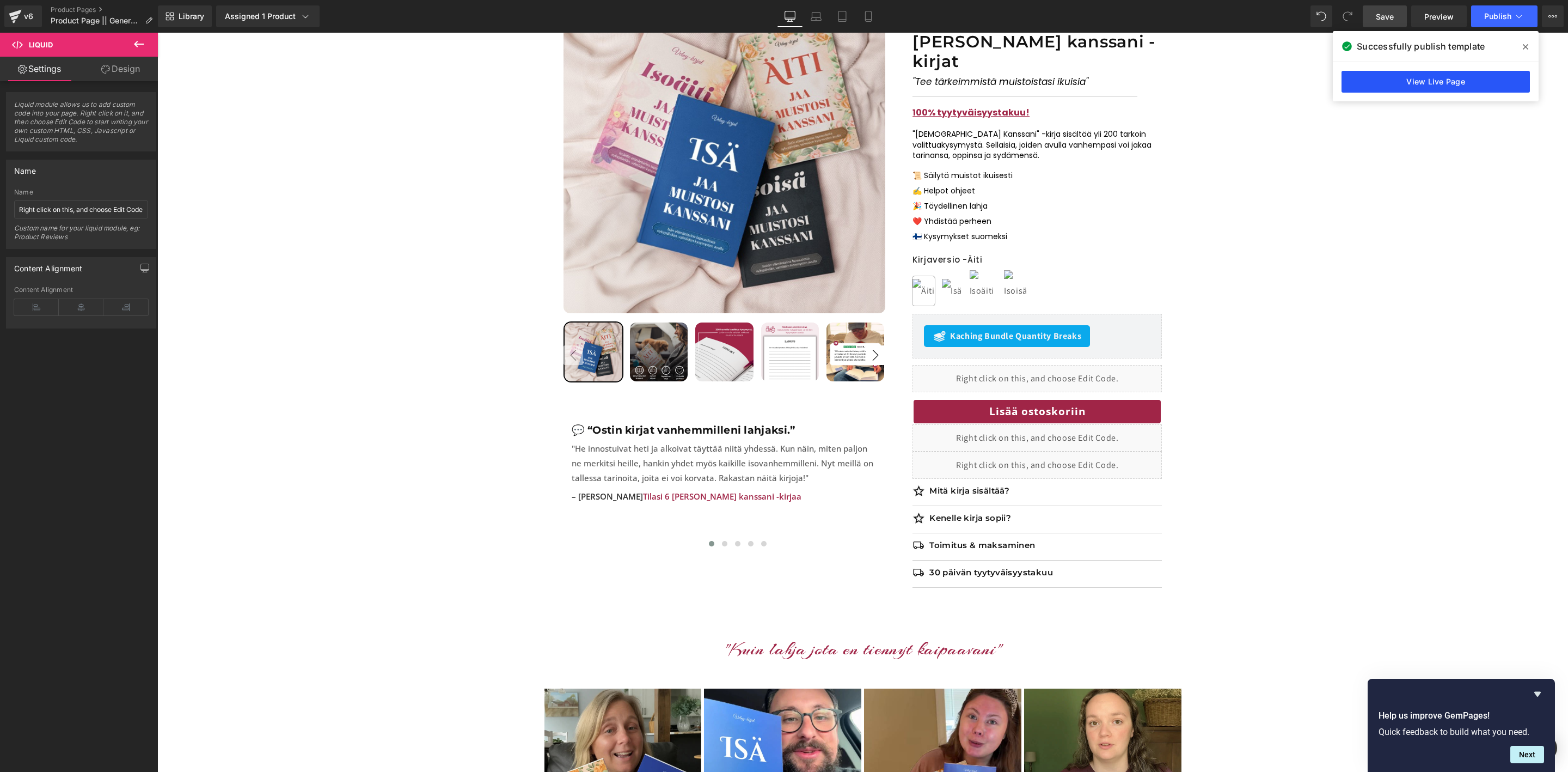
click at [1391, 77] on link "View Live Page" at bounding box center [1436, 81] width 188 height 22
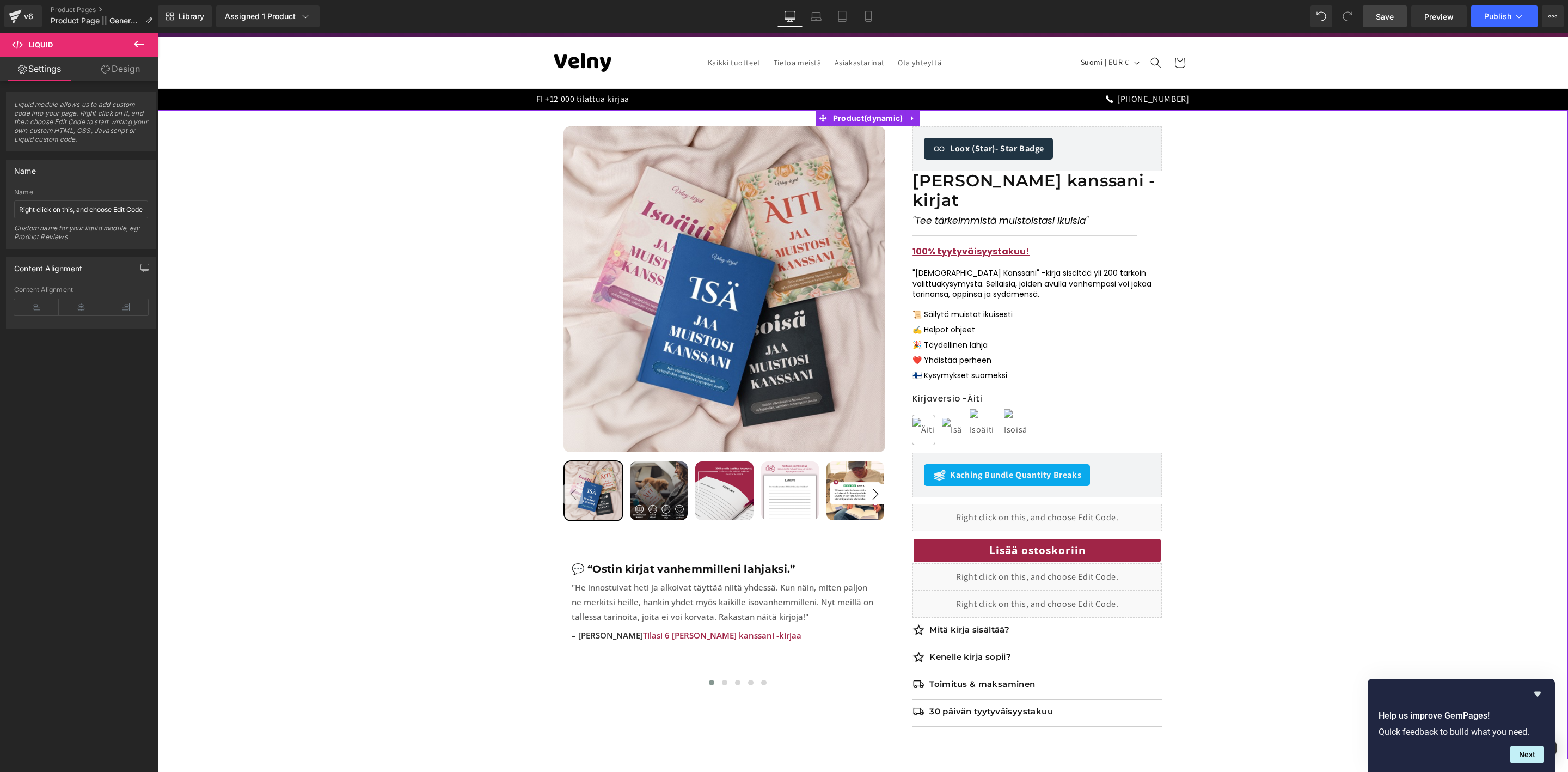
scroll to position [0, 0]
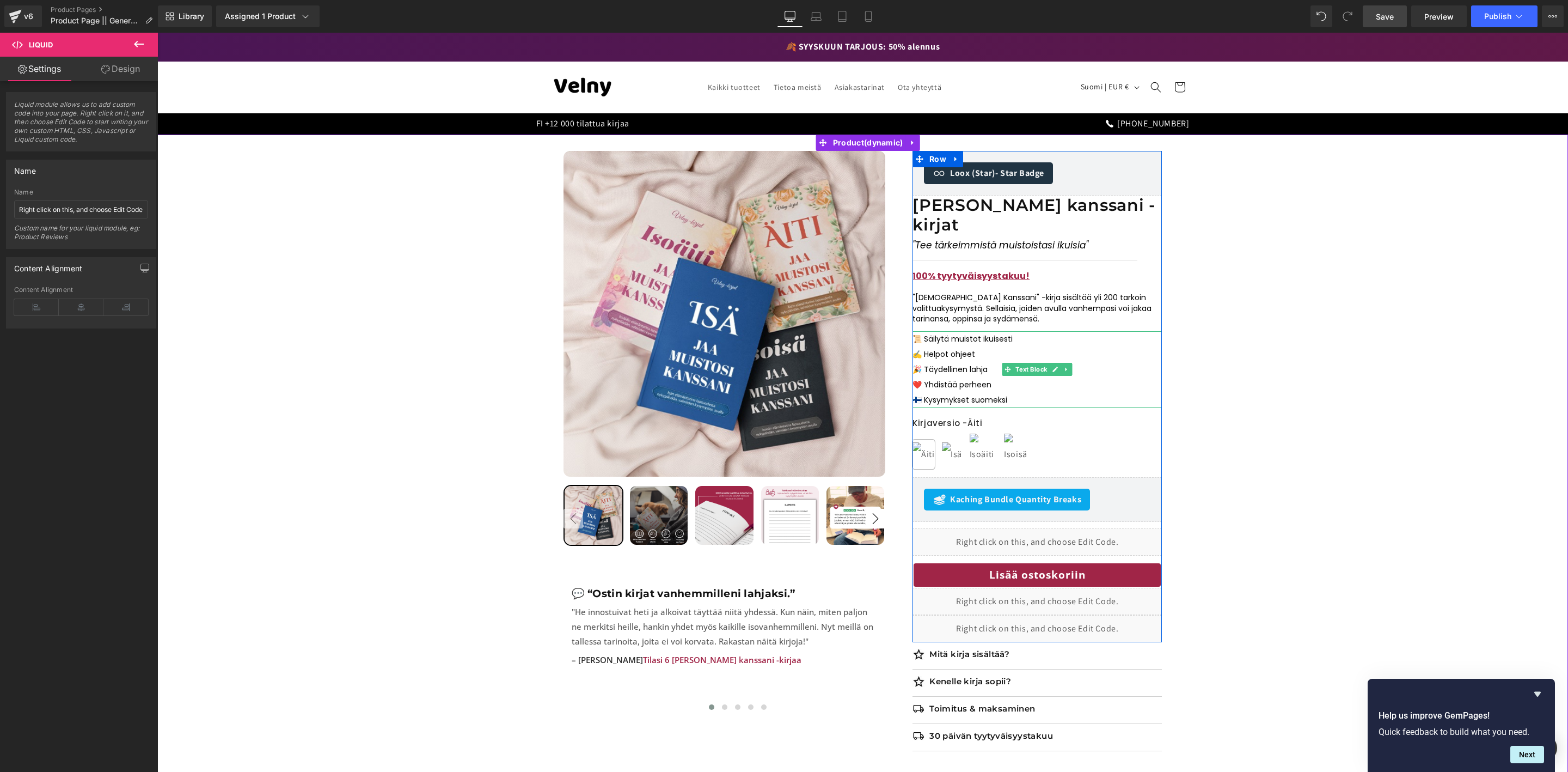
click at [1069, 366] on icon at bounding box center [1067, 369] width 6 height 7
click at [1075, 363] on link at bounding box center [1072, 369] width 11 height 13
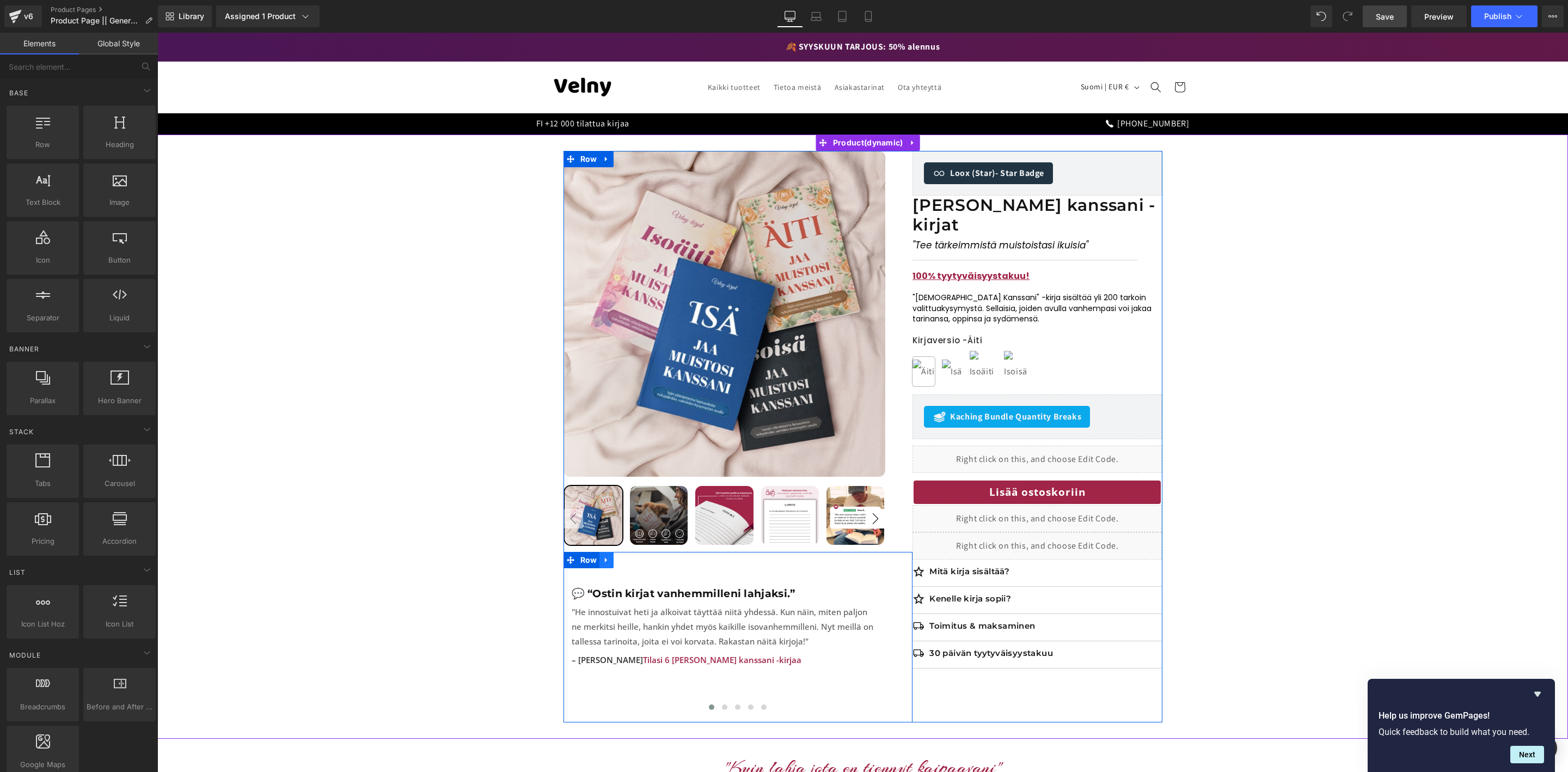
click at [607, 561] on icon at bounding box center [607, 561] width 8 height 8
click at [622, 564] on icon at bounding box center [621, 561] width 8 height 8
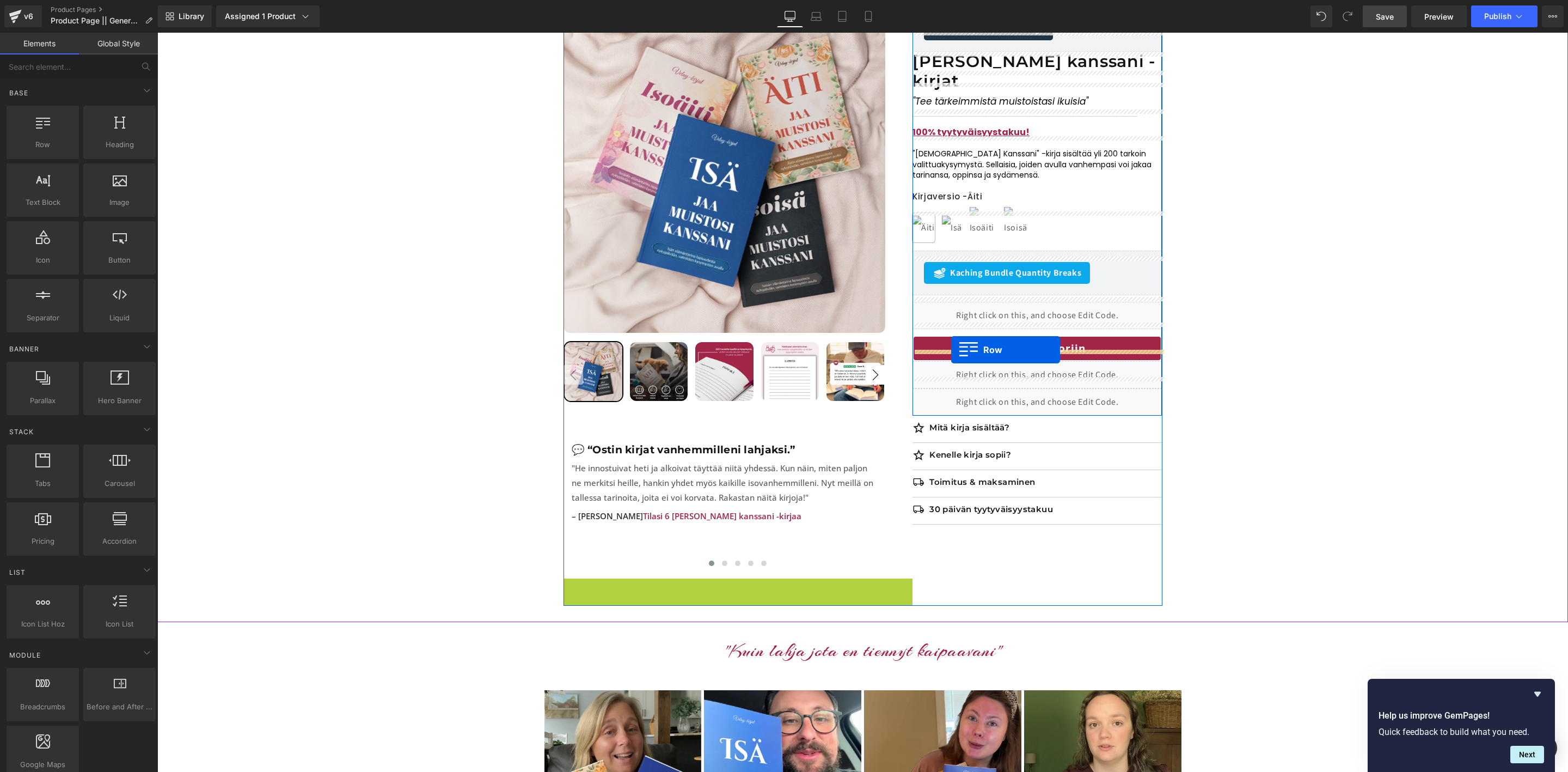
scroll to position [141, 0]
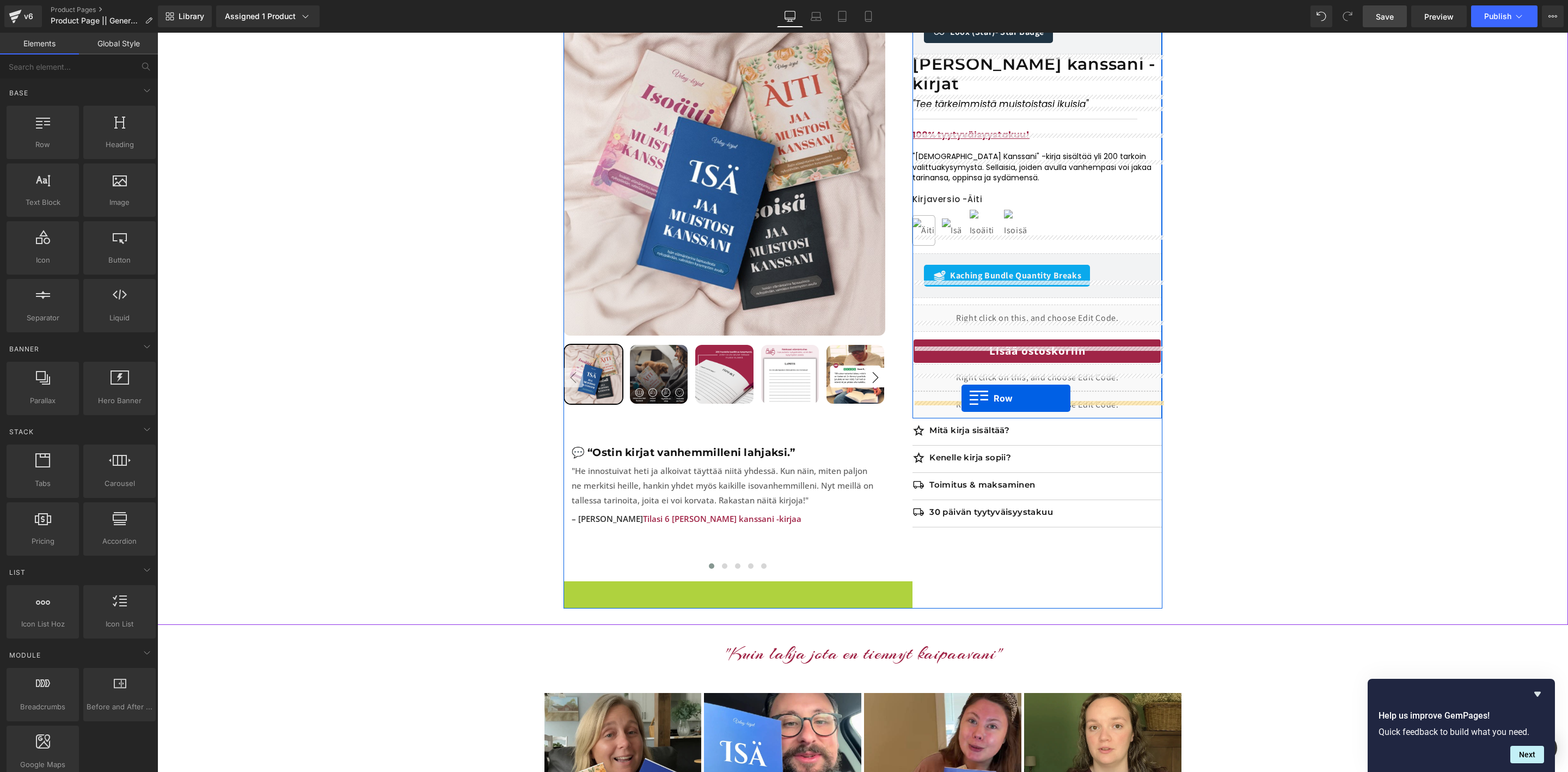
drag, startPoint x: 573, startPoint y: 333, endPoint x: 961, endPoint y: 397, distance: 393.2
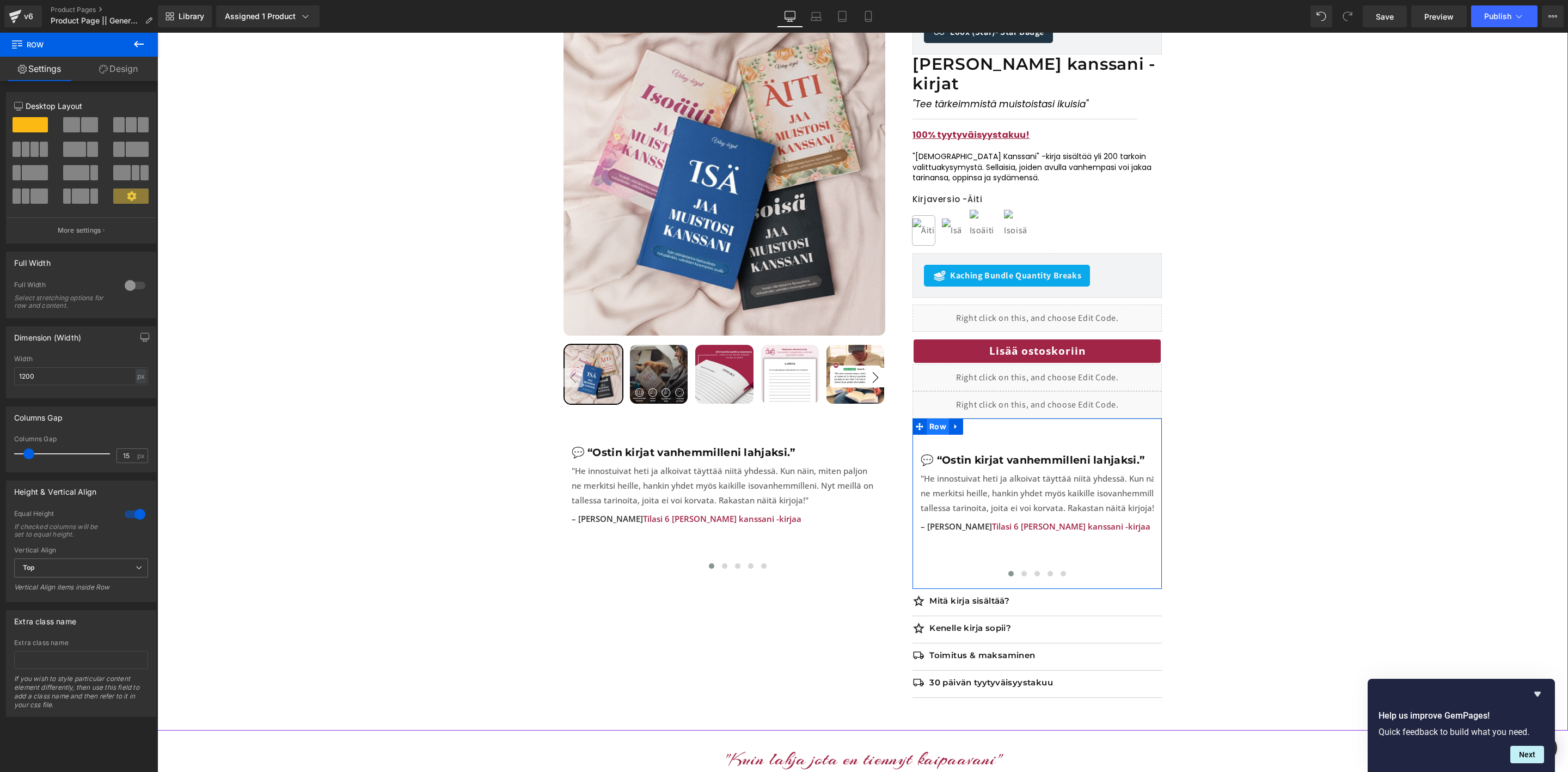
click at [939, 418] on span "Row" at bounding box center [938, 426] width 22 height 16
click at [988, 473] on span ""He innostuivat heti ja alkoivat täyttää niitä yhdessä. Kun näin, miten paljon …" at bounding box center [1071, 493] width 302 height 41
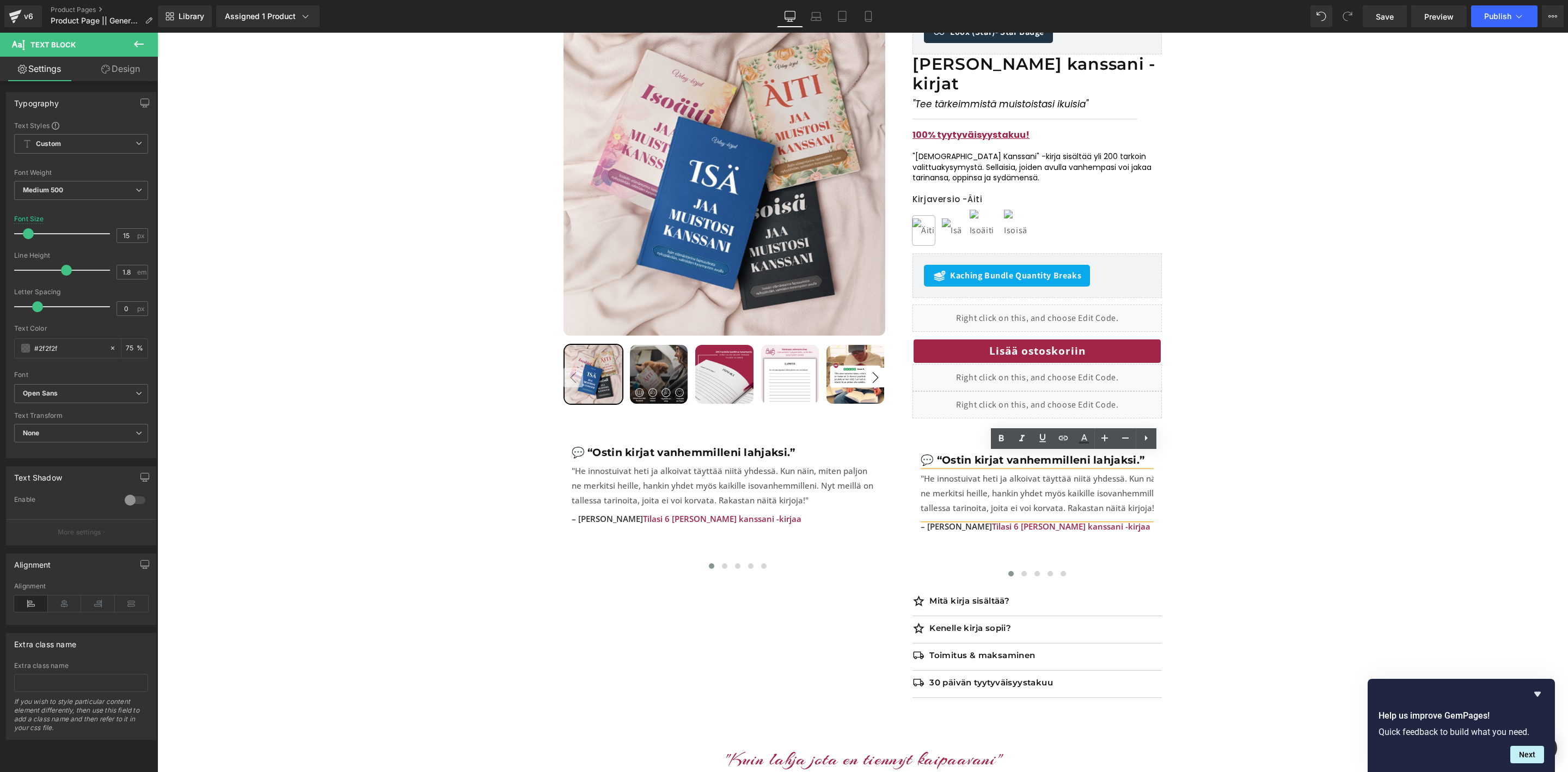
drag, startPoint x: 1317, startPoint y: 417, endPoint x: 1255, endPoint y: 418, distance: 62.0
click at [1317, 417] on div "Sale Off 50 % (P) Image" at bounding box center [863, 362] width 1400 height 705
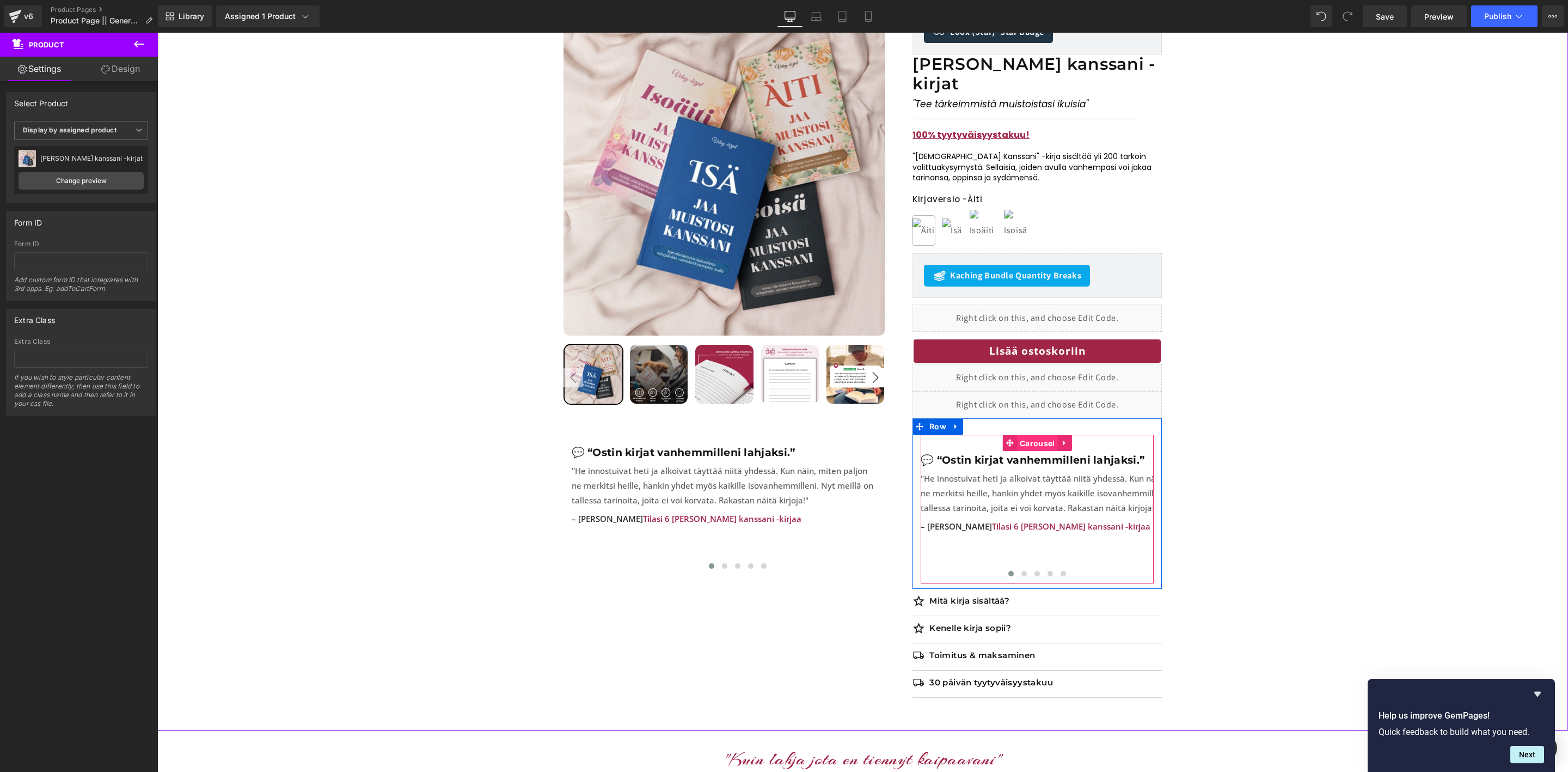
click at [1039, 435] on span "Carousel" at bounding box center [1037, 443] width 41 height 16
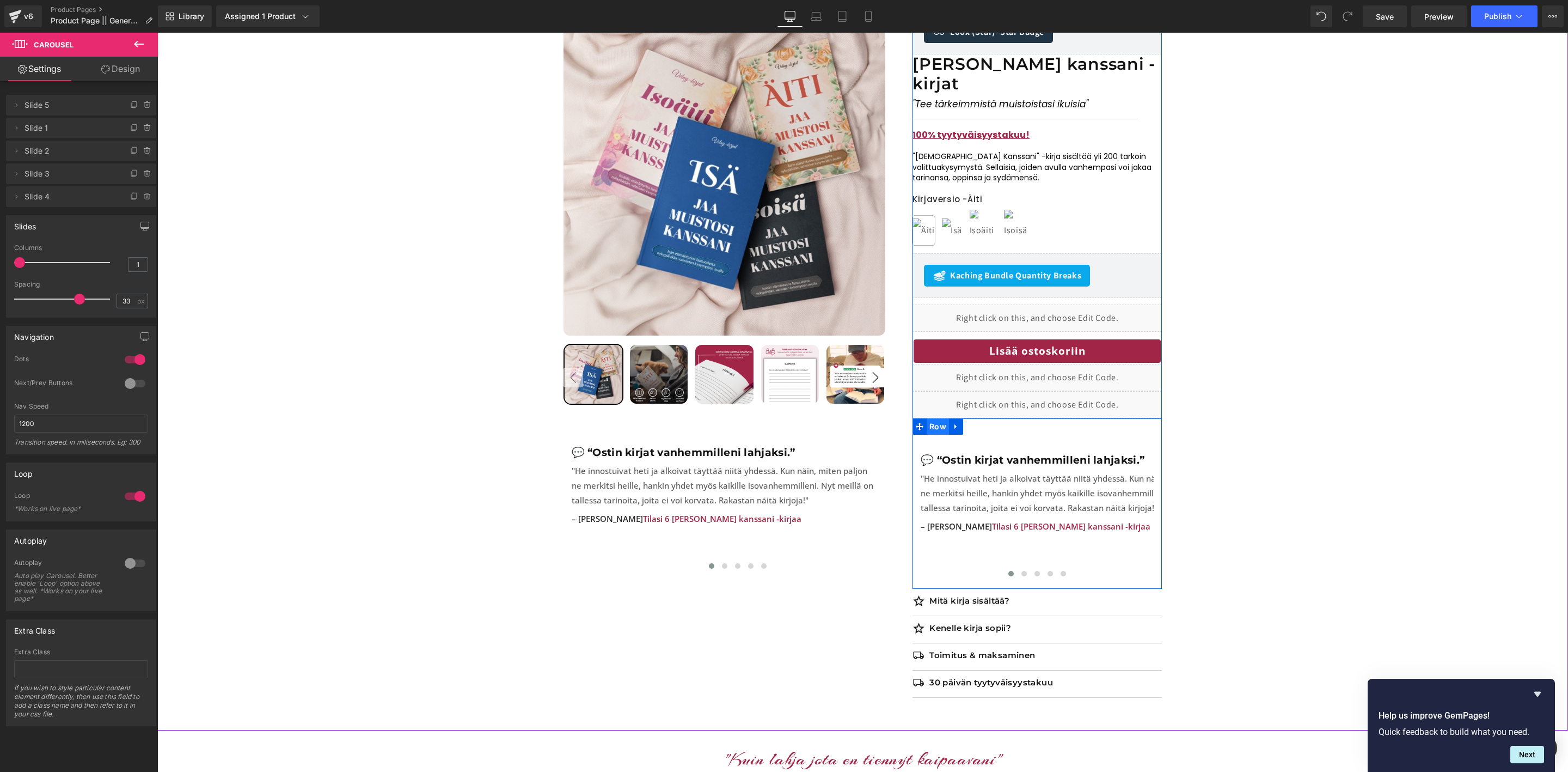
click at [944, 418] on span "Row" at bounding box center [938, 426] width 22 height 16
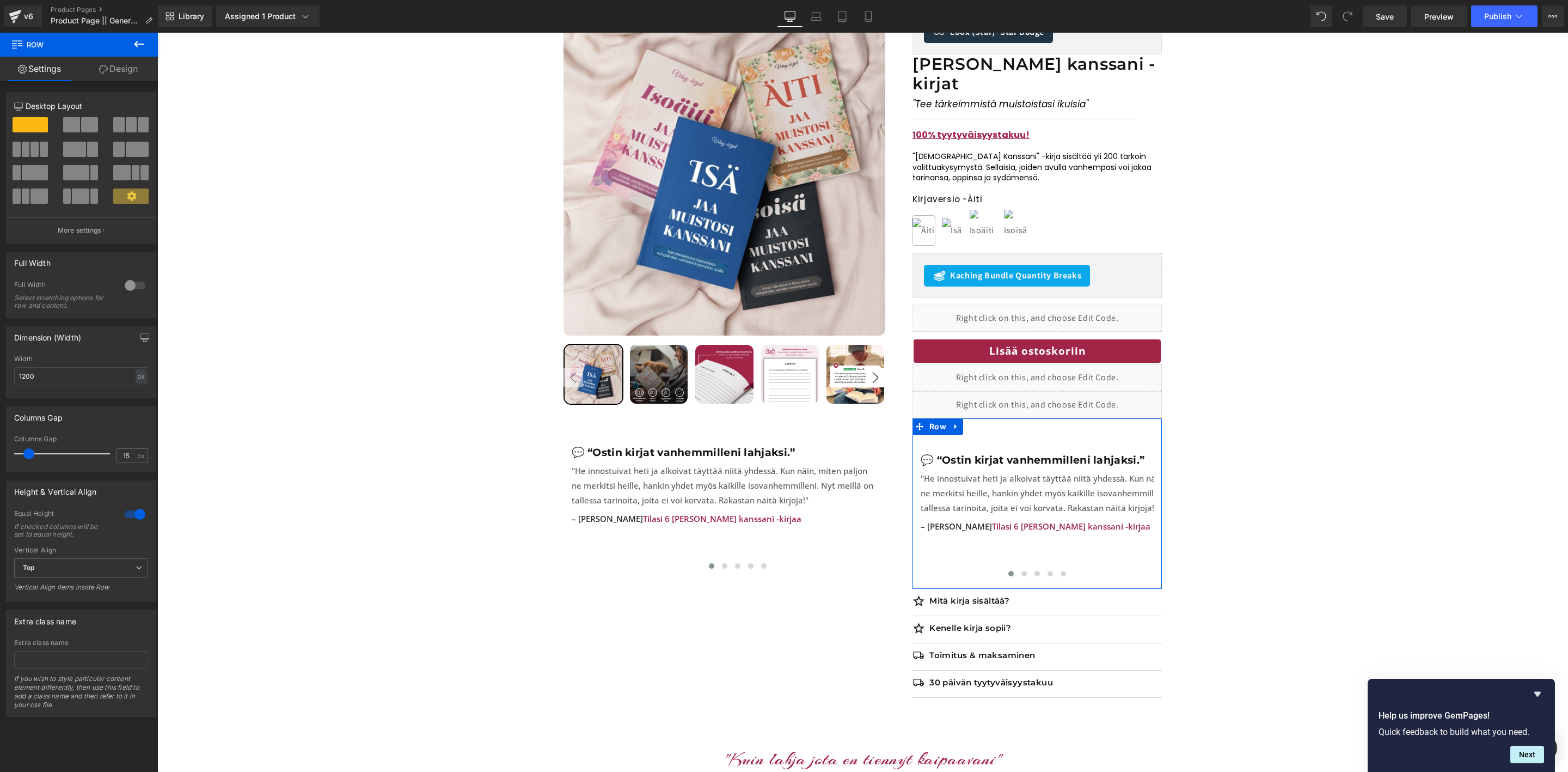
click at [120, 73] on link "Design" at bounding box center [118, 69] width 79 height 24
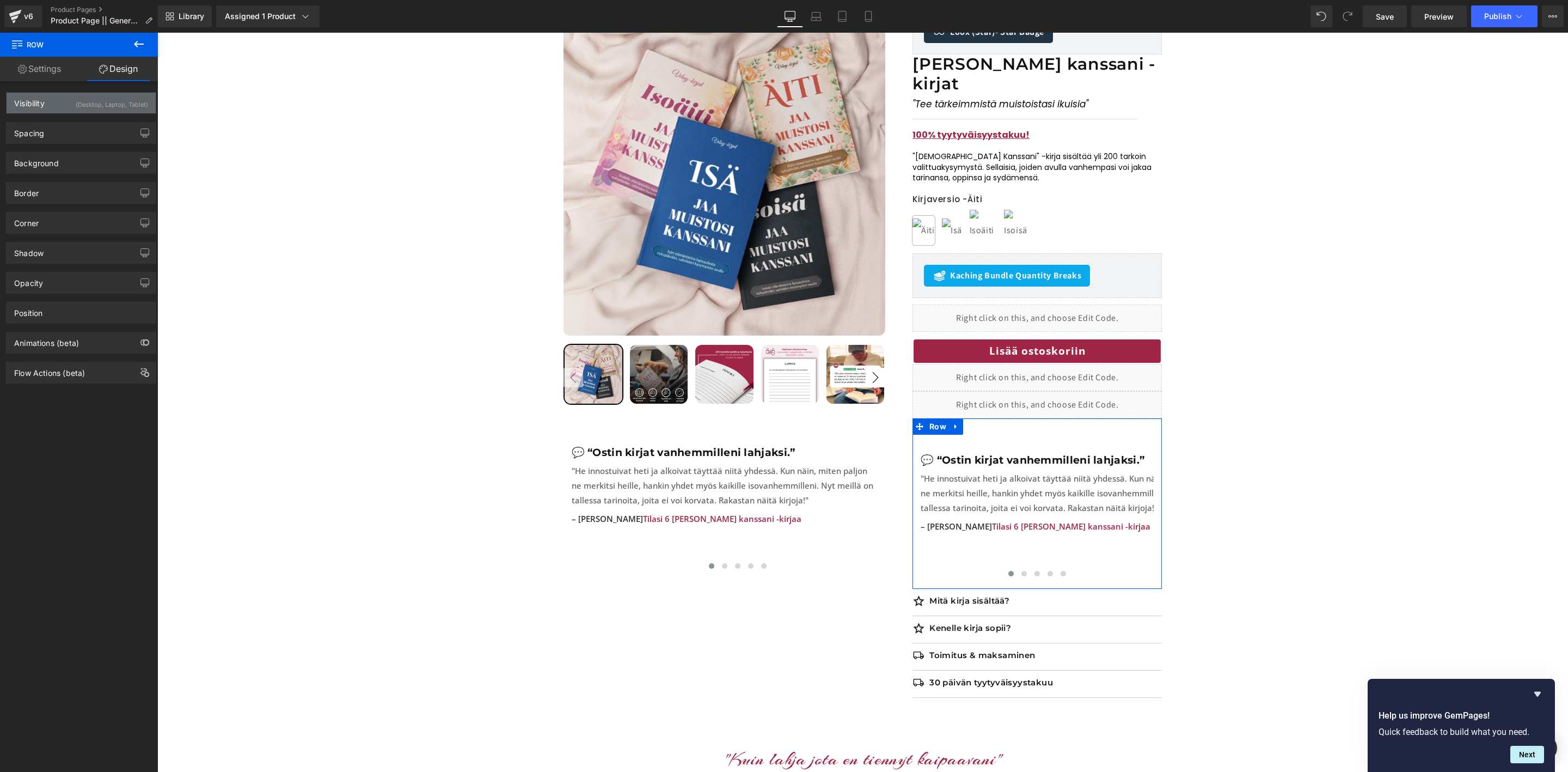
click at [40, 102] on div "Visibility" at bounding box center [29, 100] width 31 height 15
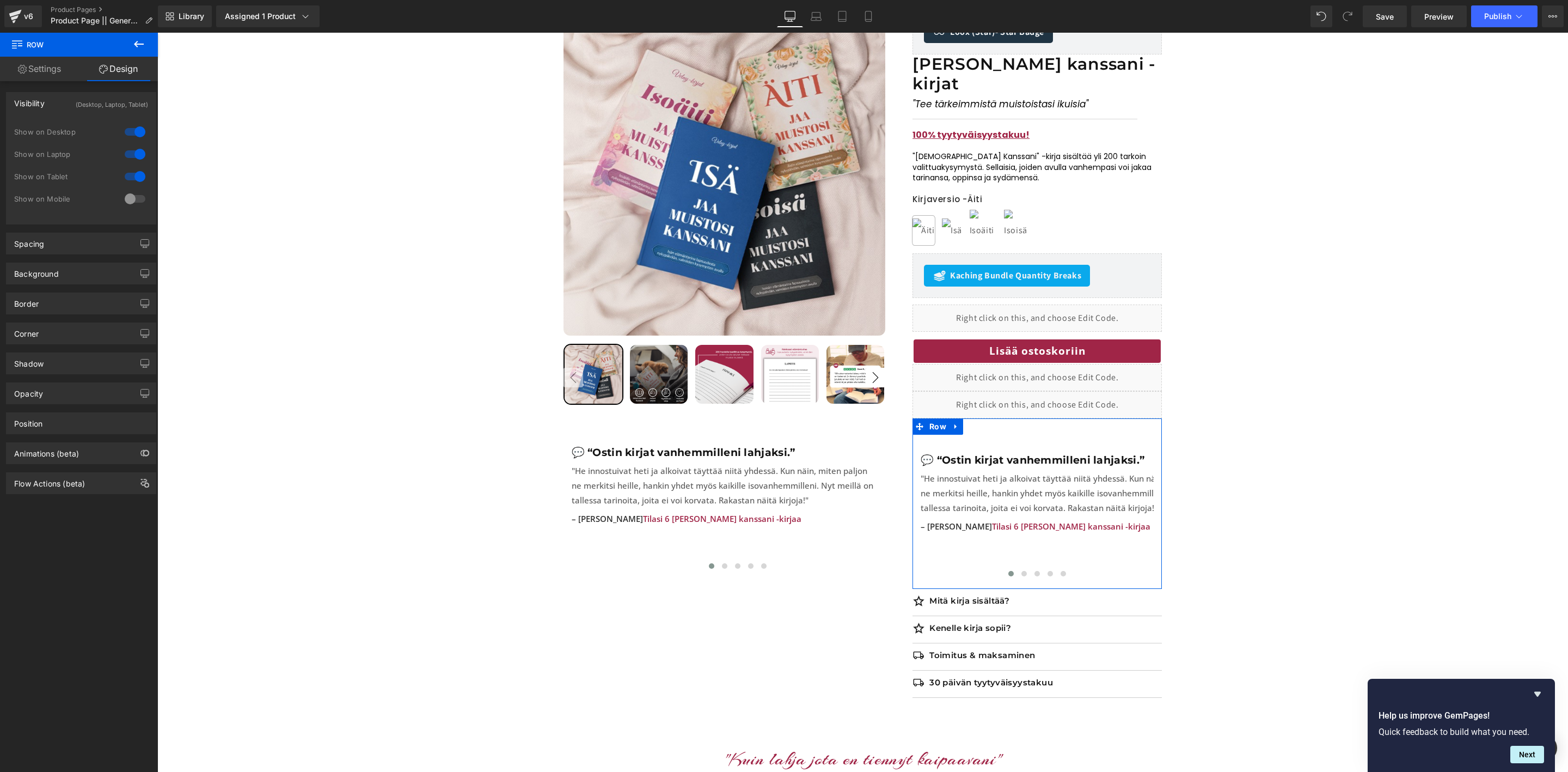
click at [131, 131] on div at bounding box center [135, 132] width 26 height 18
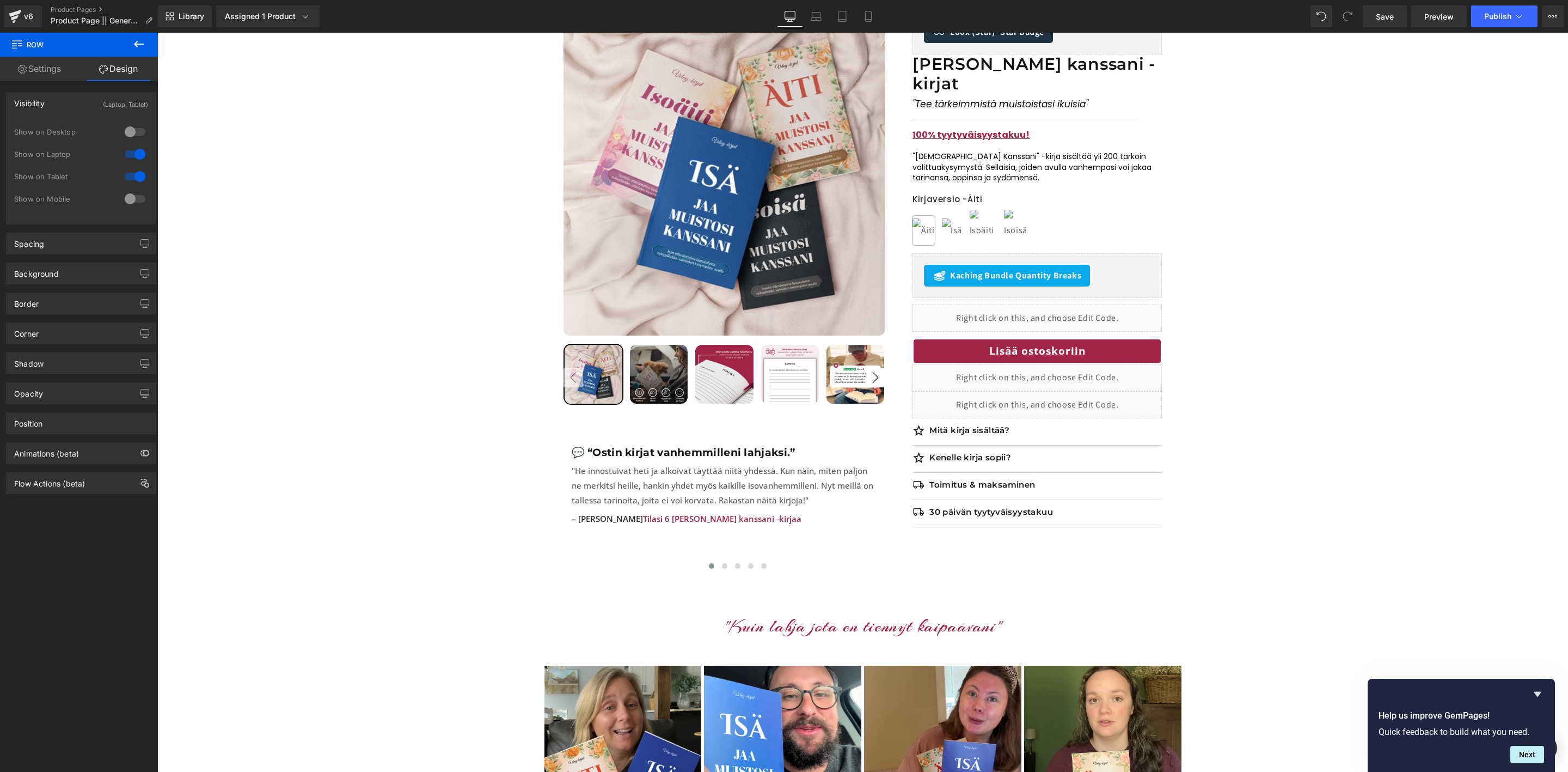
click at [132, 155] on div at bounding box center [135, 154] width 26 height 18
click at [133, 174] on div at bounding box center [135, 176] width 26 height 18
click at [131, 198] on div at bounding box center [135, 198] width 26 height 18
click at [128, 179] on div at bounding box center [135, 176] width 26 height 18
click at [1497, 21] on button "Publish" at bounding box center [1505, 16] width 67 height 22
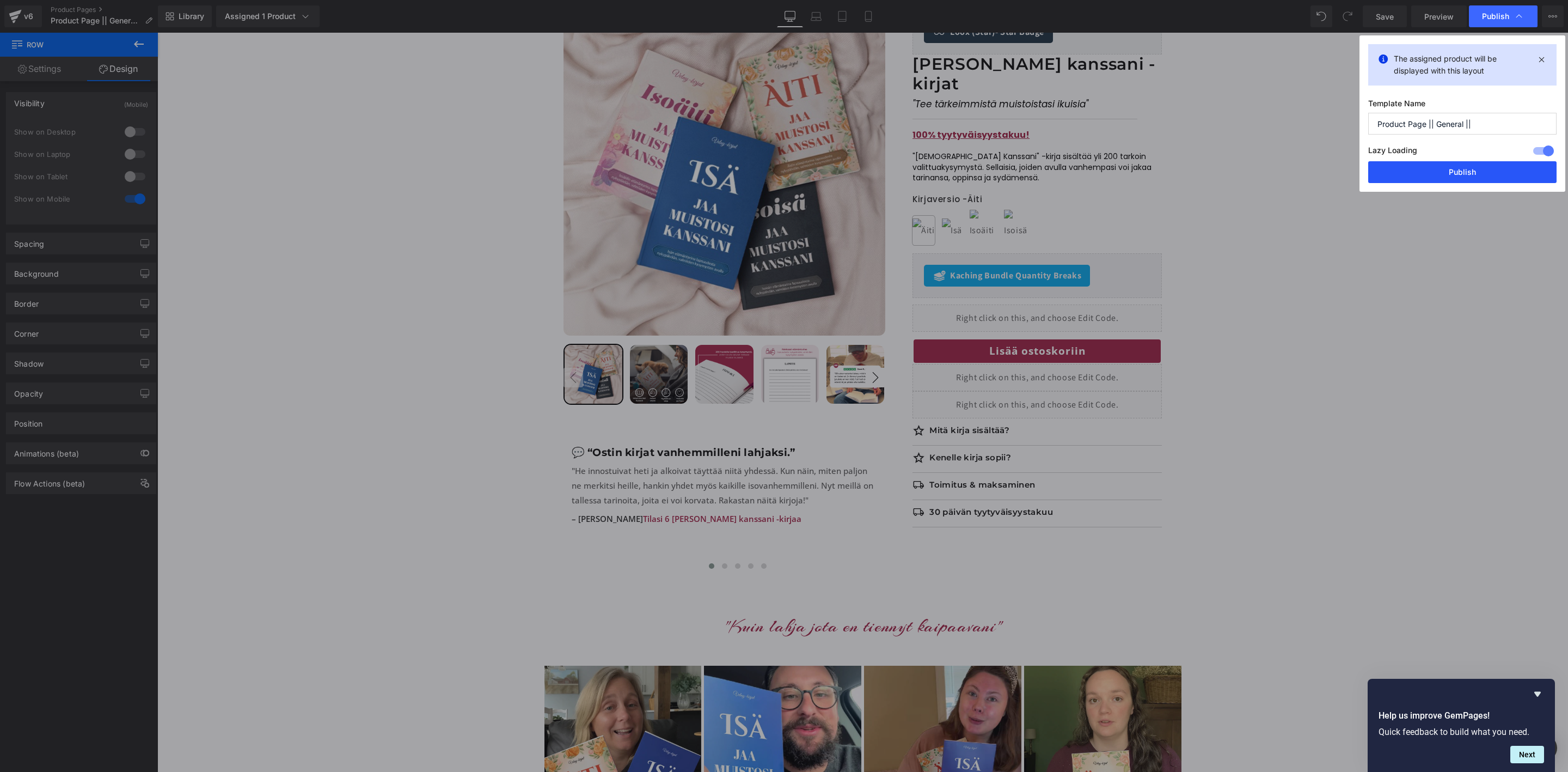
click at [1443, 168] on button "Publish" at bounding box center [1463, 172] width 188 height 22
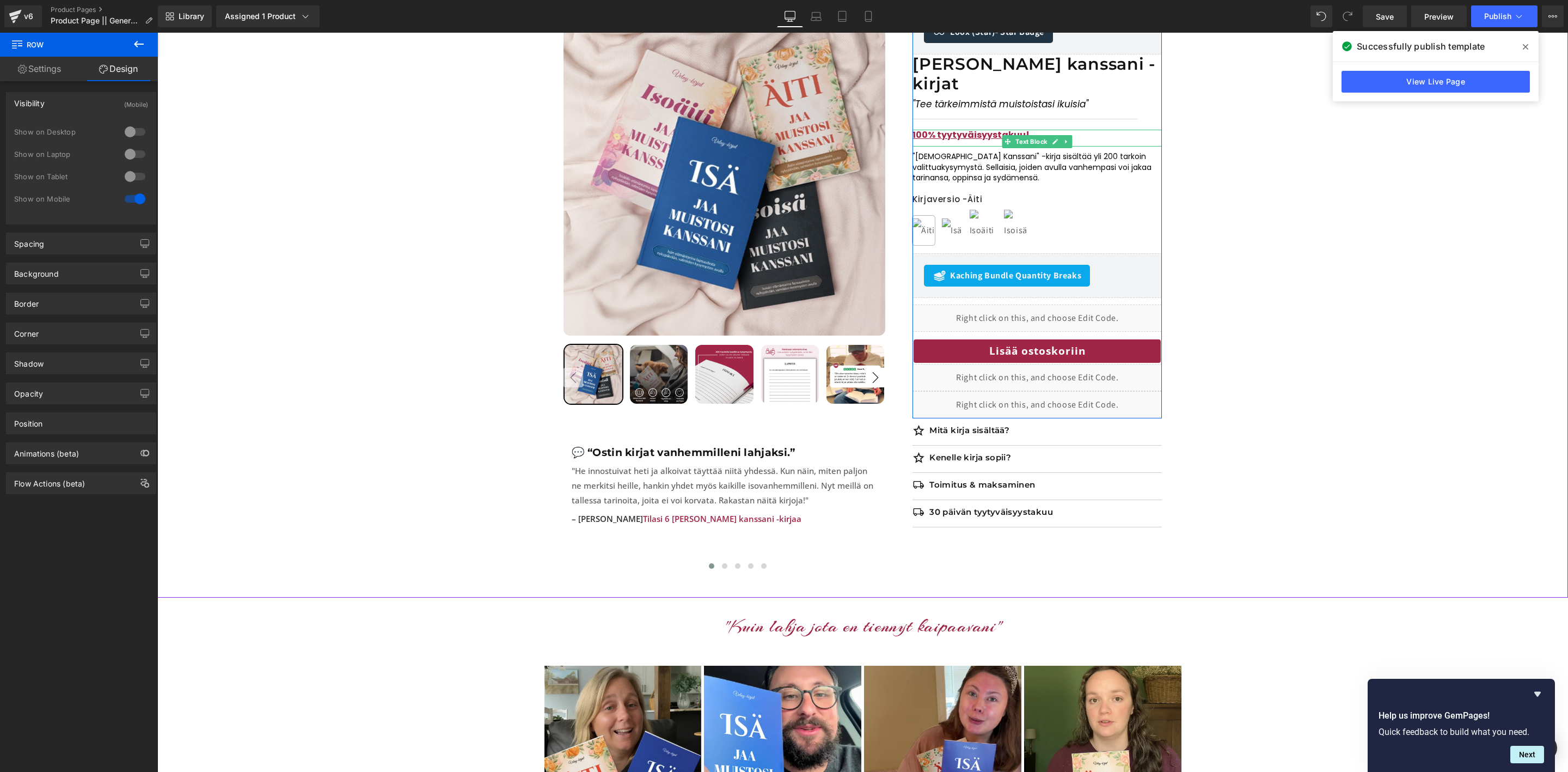
click at [999, 128] on span "100% tyytyväisyystakuu!" at bounding box center [971, 134] width 117 height 12
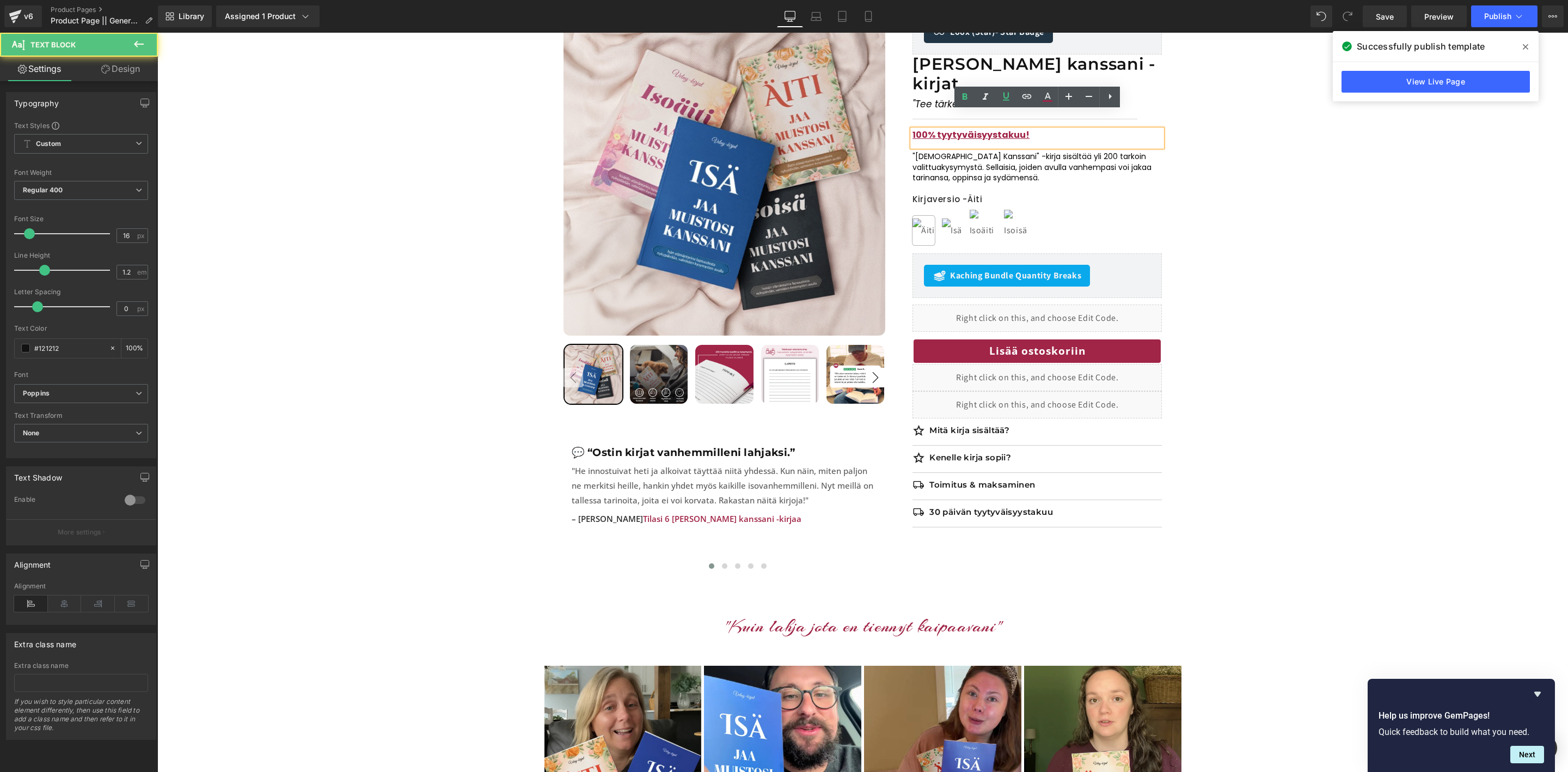
click at [1032, 130] on p "100% tyytyväisyystakuu!" at bounding box center [1037, 135] width 249 height 10
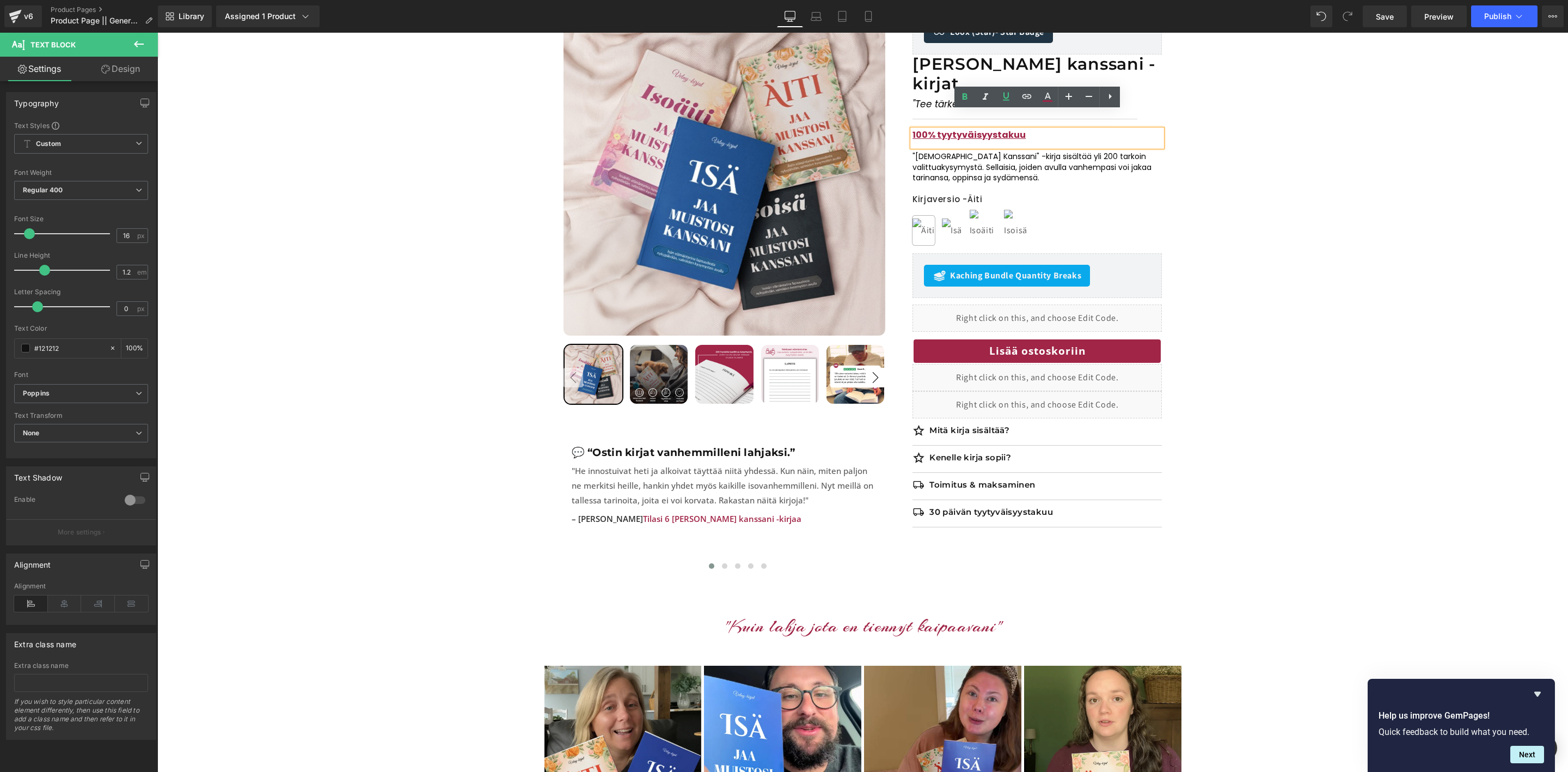
click at [1321, 239] on div "Sale Off 50 % (P) Image" at bounding box center [863, 295] width 1400 height 572
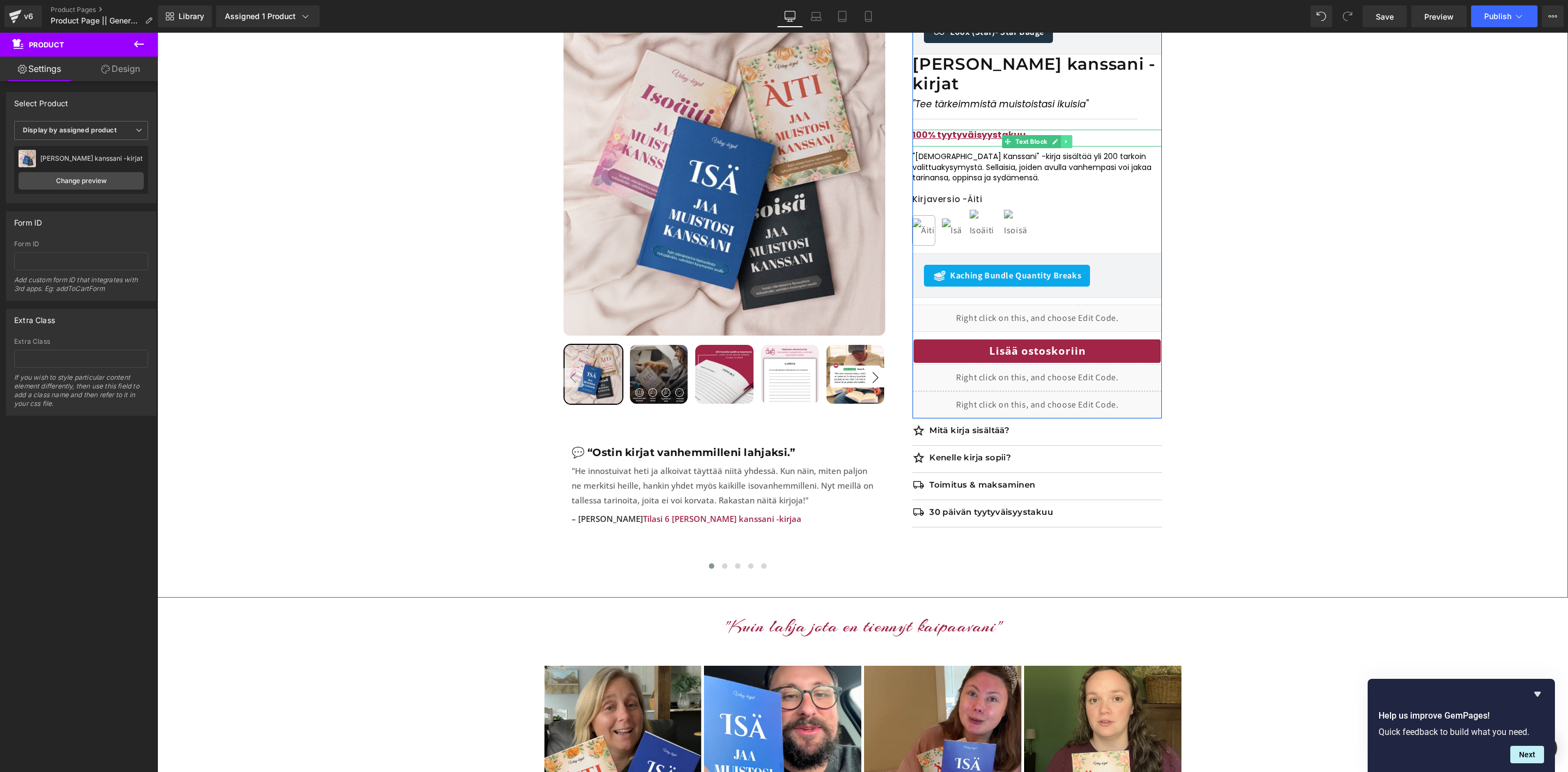
click at [1065, 139] on icon at bounding box center [1066, 141] width 1 height 4
click at [1075, 138] on icon at bounding box center [1072, 141] width 6 height 6
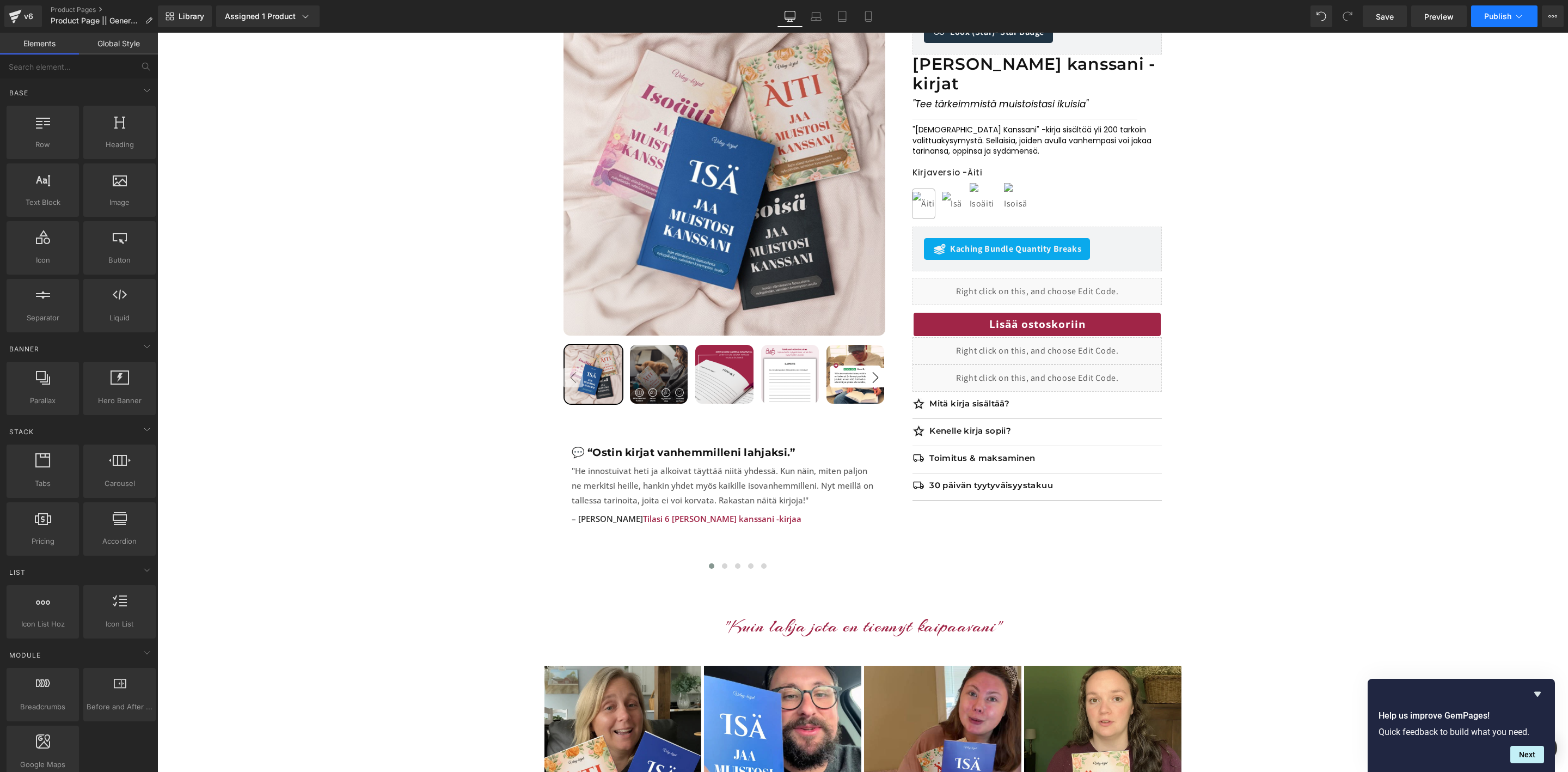
click at [1493, 12] on span "Publish" at bounding box center [1498, 16] width 27 height 9
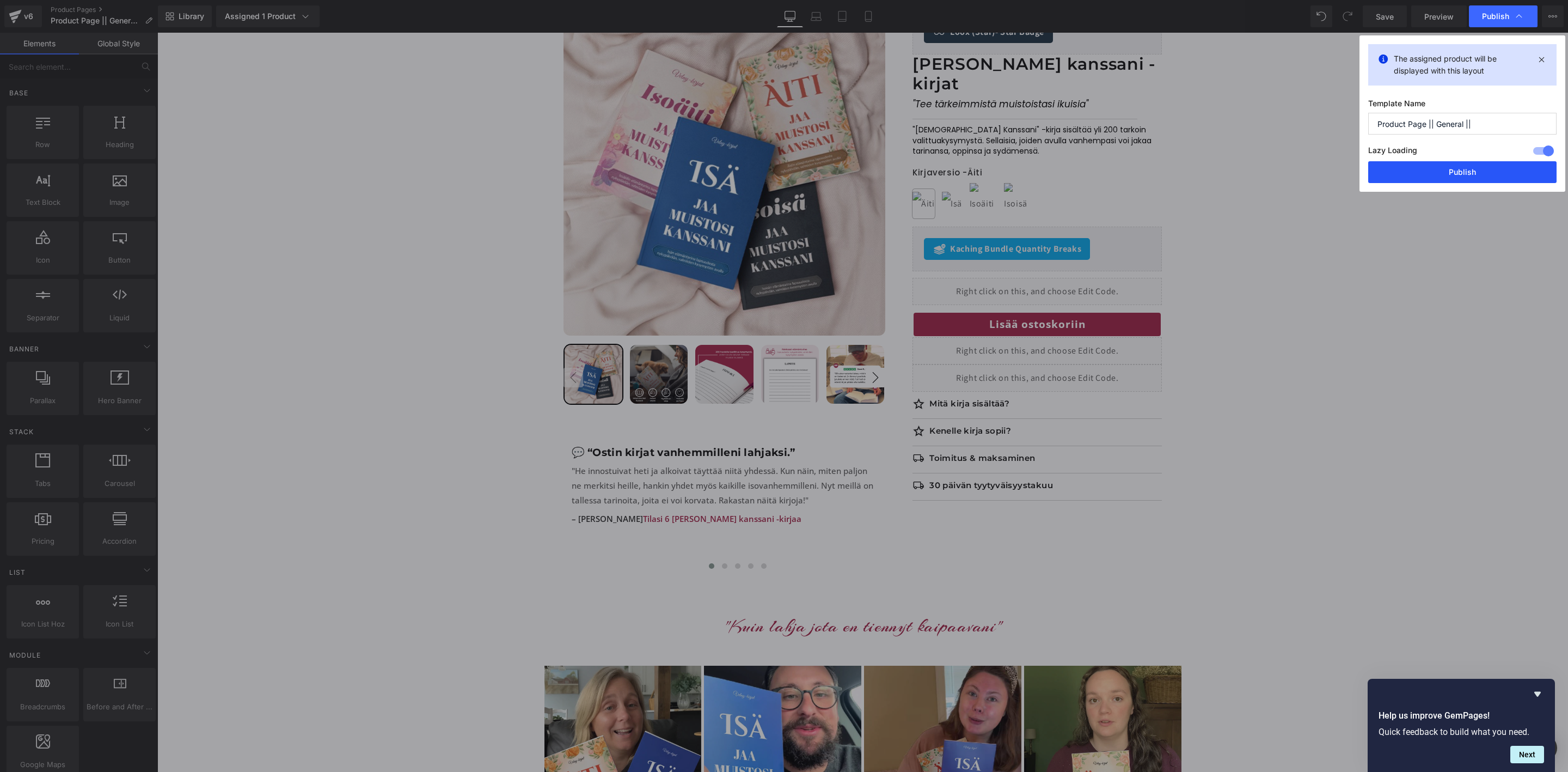
drag, startPoint x: 1465, startPoint y: 168, endPoint x: 1297, endPoint y: 149, distance: 169.1
click at [1465, 168] on button "Publish" at bounding box center [1463, 172] width 188 height 22
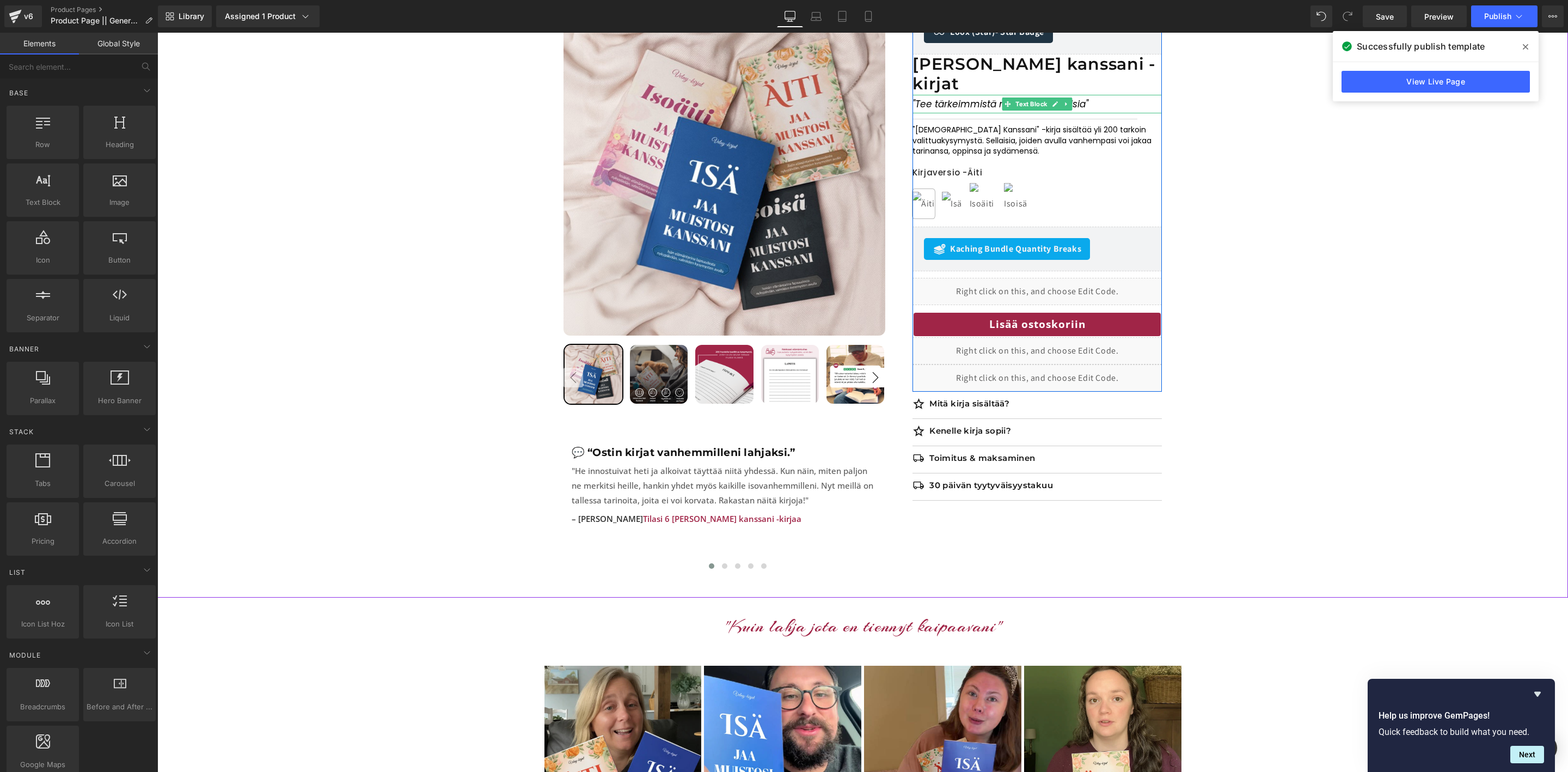
click at [1084, 98] on icon ""Tee tärkeimmistä muistoistasi ikuisia"" at bounding box center [1001, 104] width 176 height 13
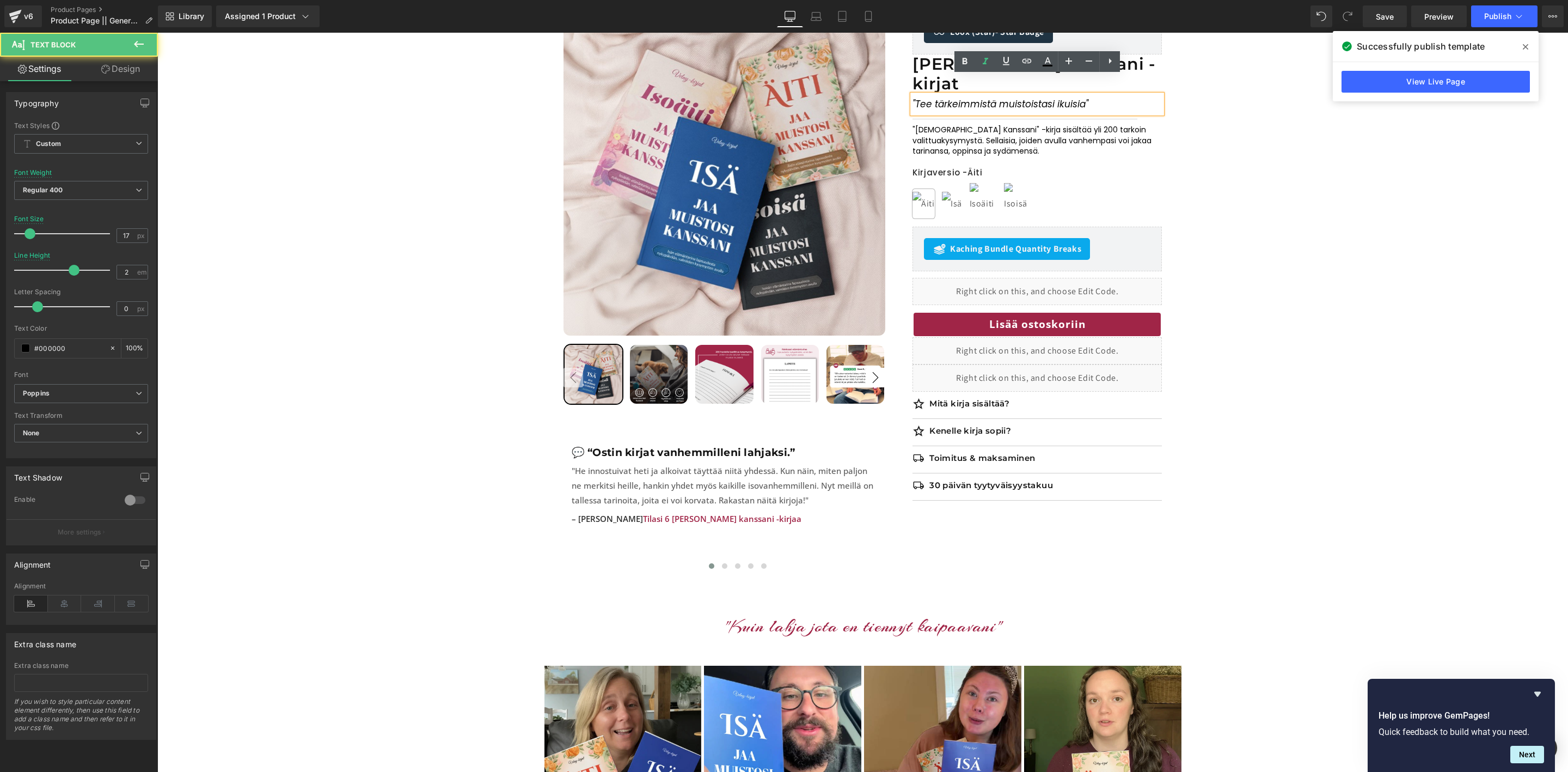
click at [1086, 98] on icon ""Tee tärkeimmistä muistoistasi ikuisia"" at bounding box center [1001, 104] width 176 height 13
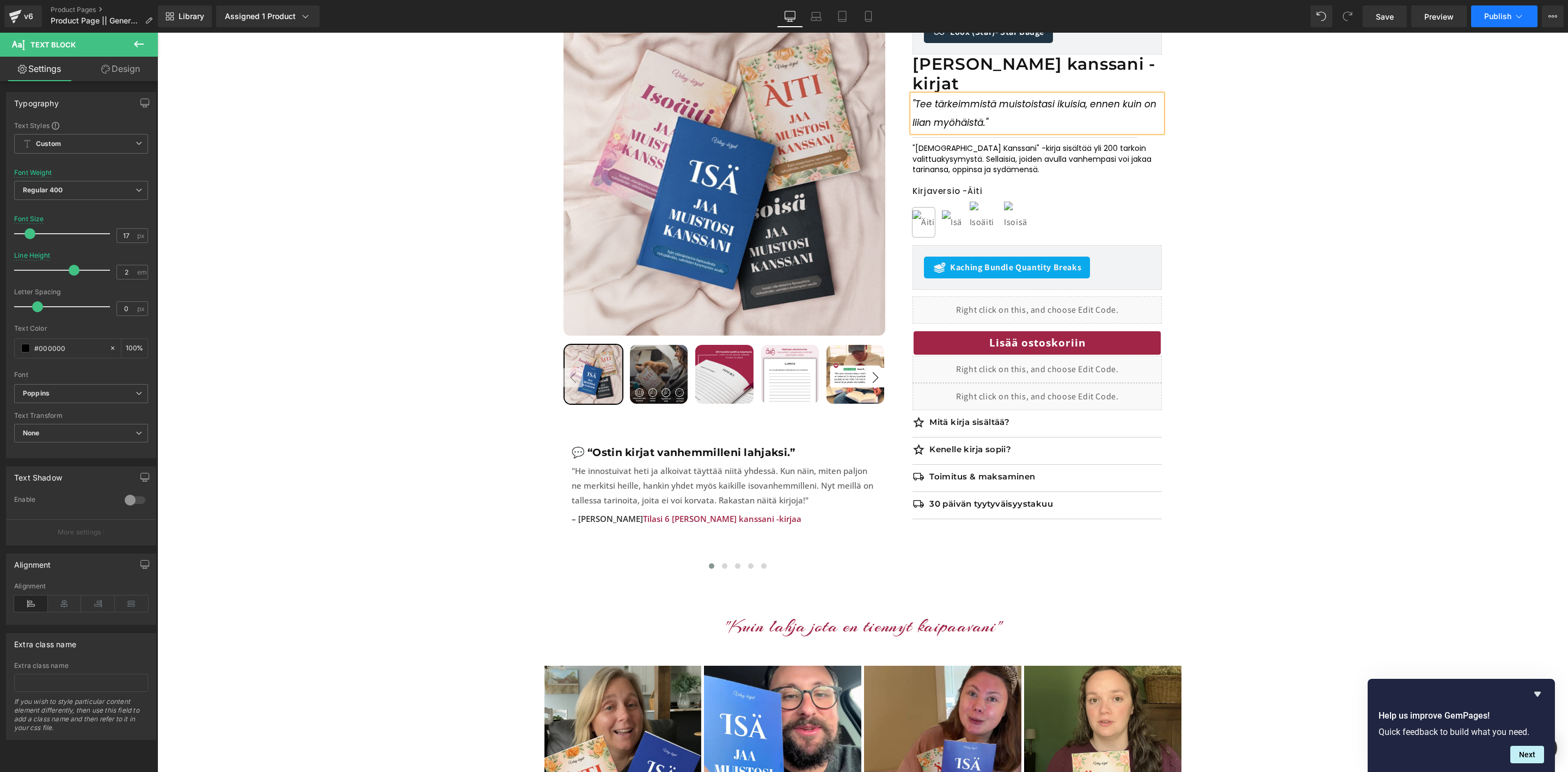
click at [1484, 12] on button "Publish" at bounding box center [1505, 16] width 67 height 22
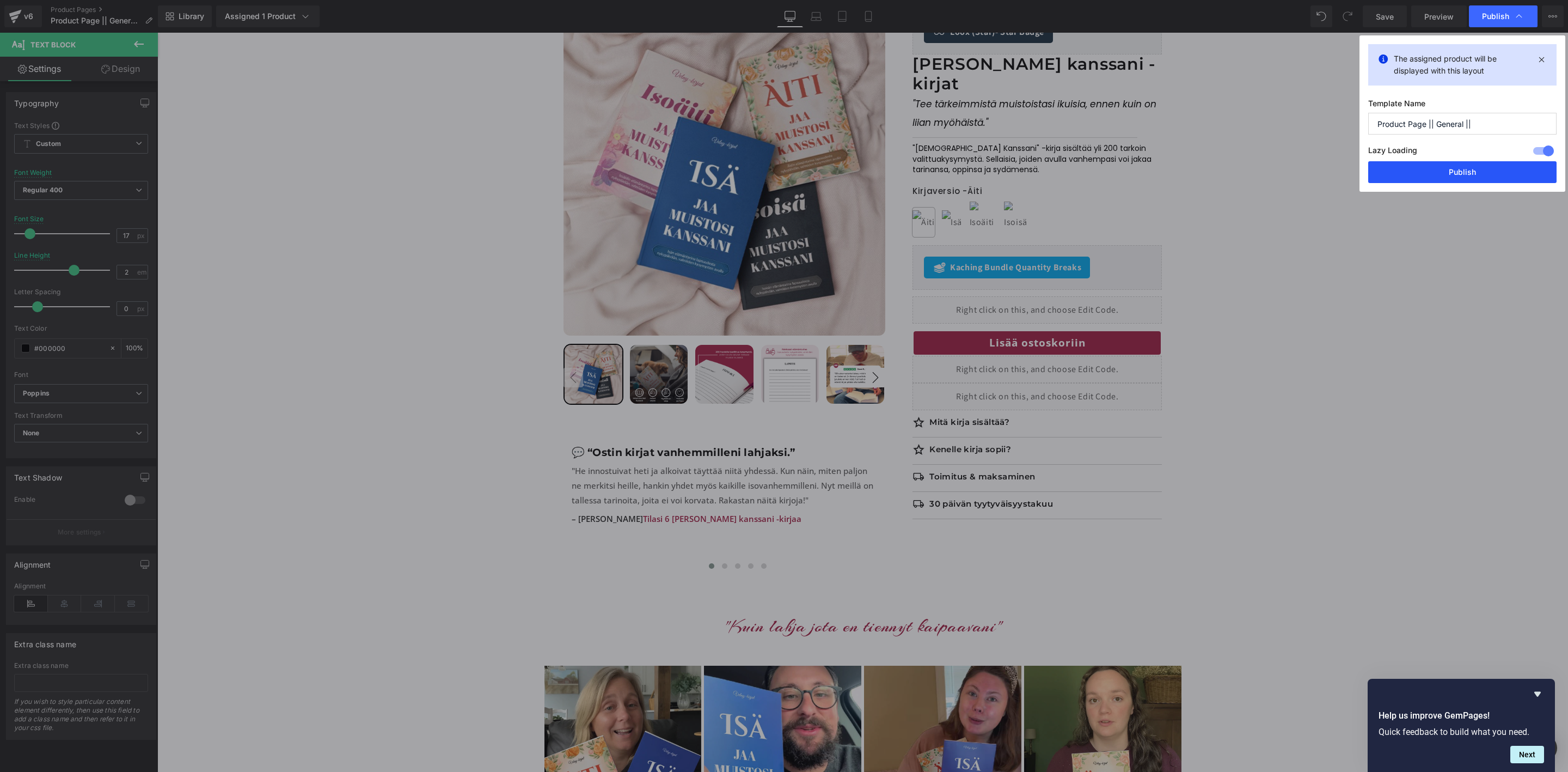
click at [1436, 177] on button "Publish" at bounding box center [1463, 172] width 188 height 22
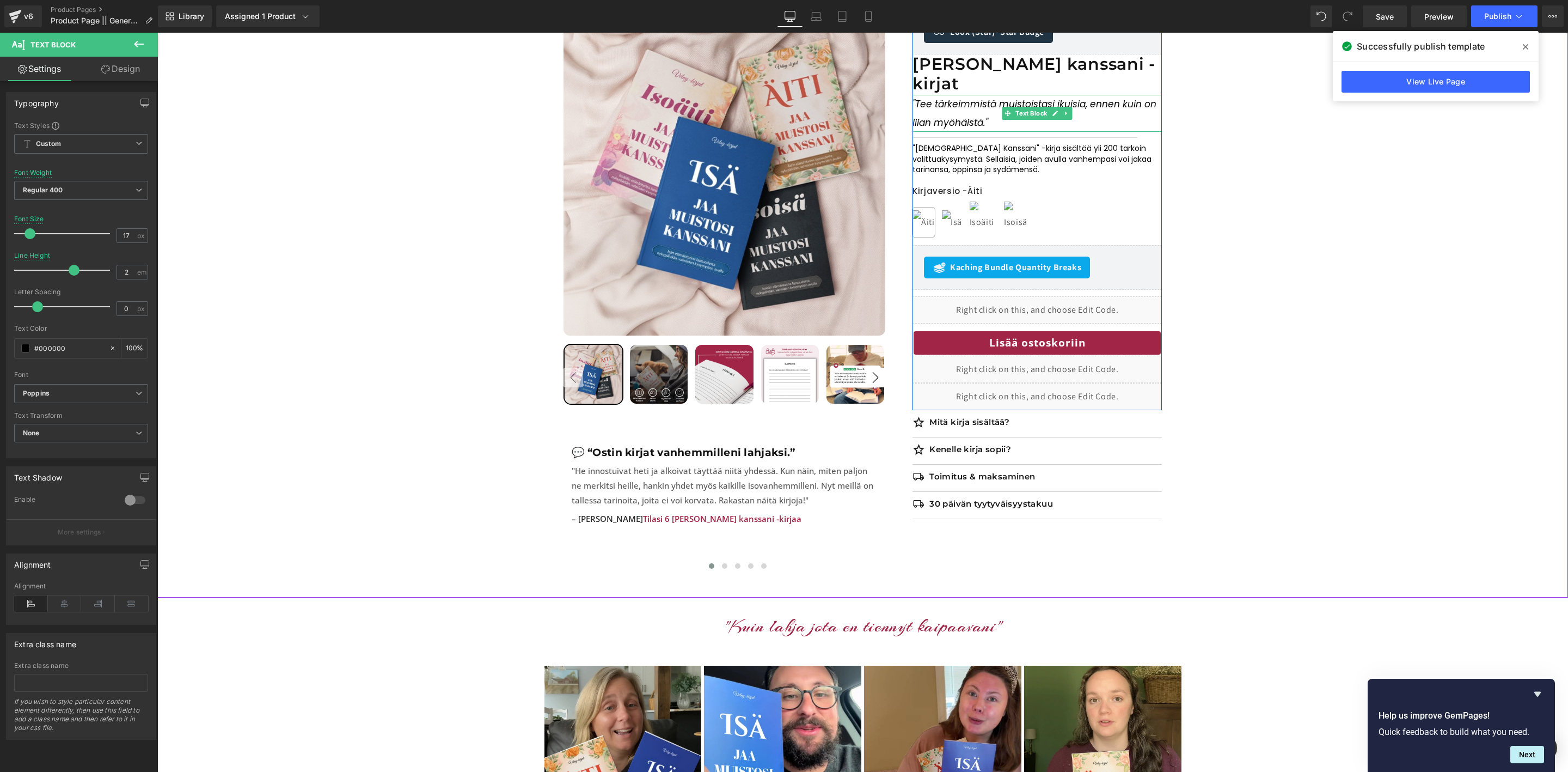
click at [953, 98] on icon ""Tee tärkeimmistä muistoistasi ikuisia, ennen kuin on liian myöhäistä." at bounding box center [1035, 113] width 244 height 31
click at [65, 610] on icon at bounding box center [65, 603] width 34 height 16
click at [26, 612] on icon at bounding box center [31, 603] width 34 height 16
click at [126, 304] on input "0" at bounding box center [126, 308] width 19 height 14
type input "1"
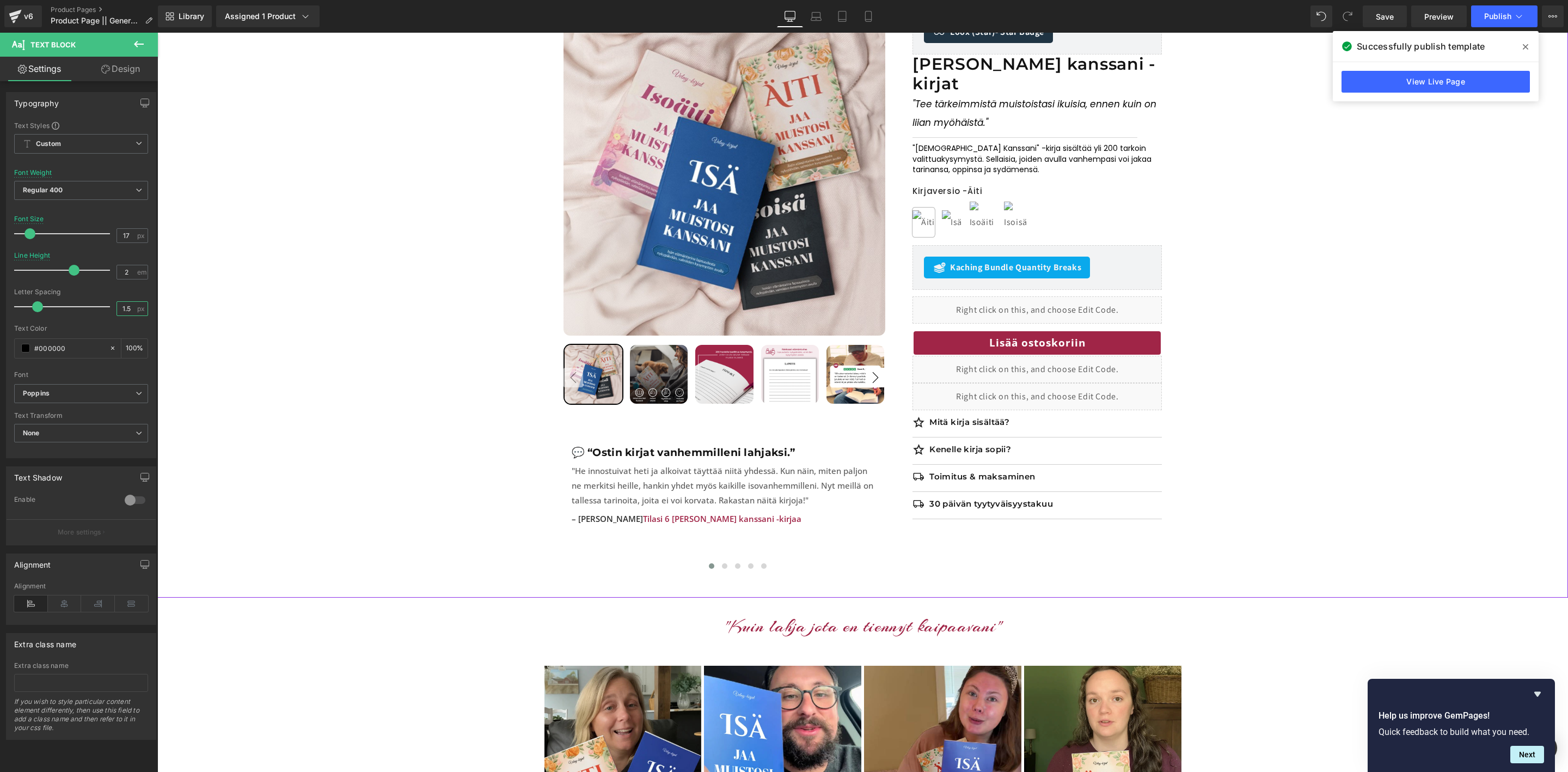
type input "1.5"
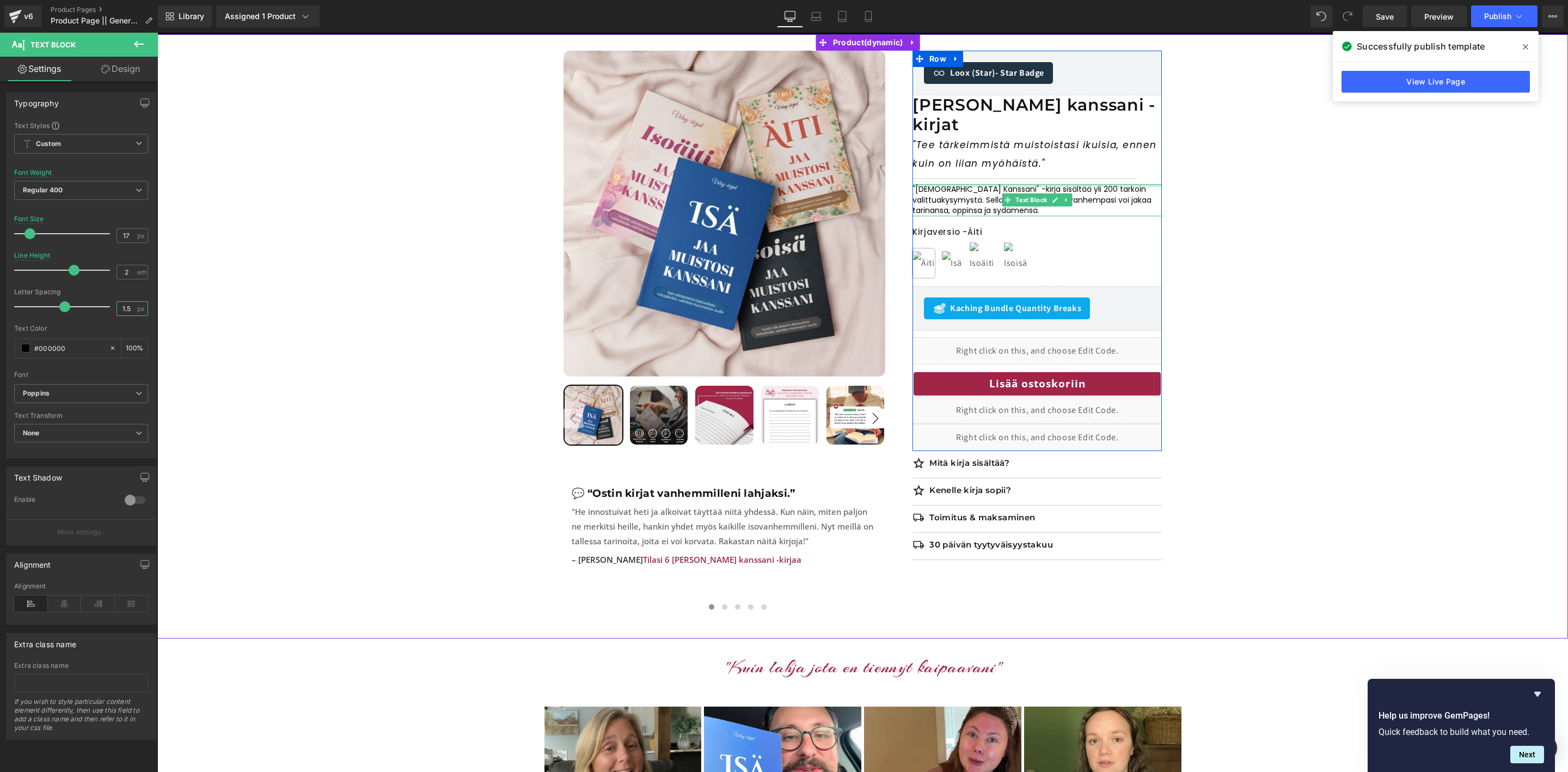
scroll to position [60, 0]
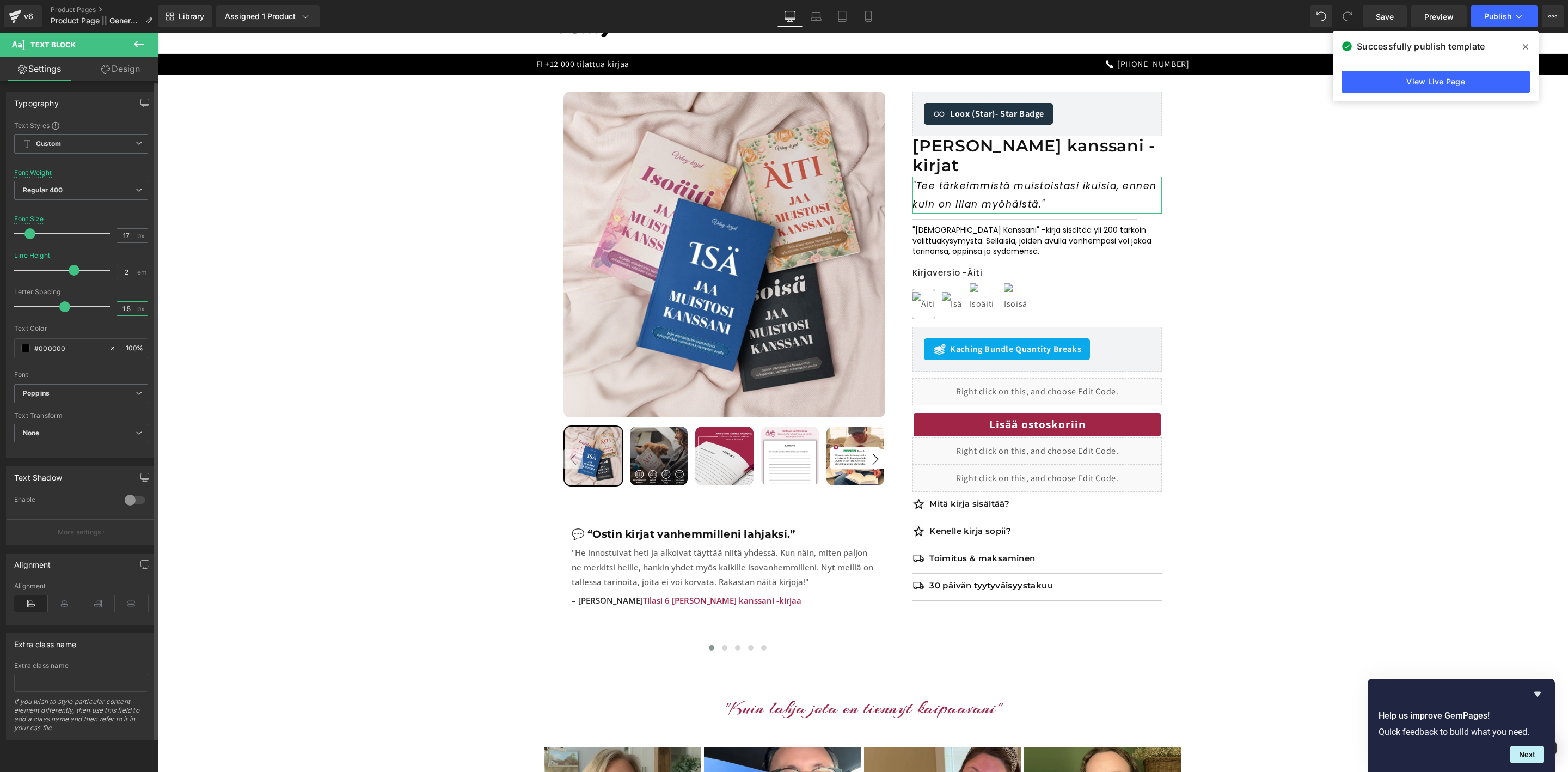
drag, startPoint x: 129, startPoint y: 309, endPoint x: 110, endPoint y: 311, distance: 19.1
click at [110, 310] on div "Letter Spacing 1.5 px" at bounding box center [81, 306] width 134 height 37
type input "0"
click at [132, 276] on input "2" at bounding box center [126, 272] width 19 height 14
drag, startPoint x: 126, startPoint y: 275, endPoint x: 112, endPoint y: 274, distance: 14.0
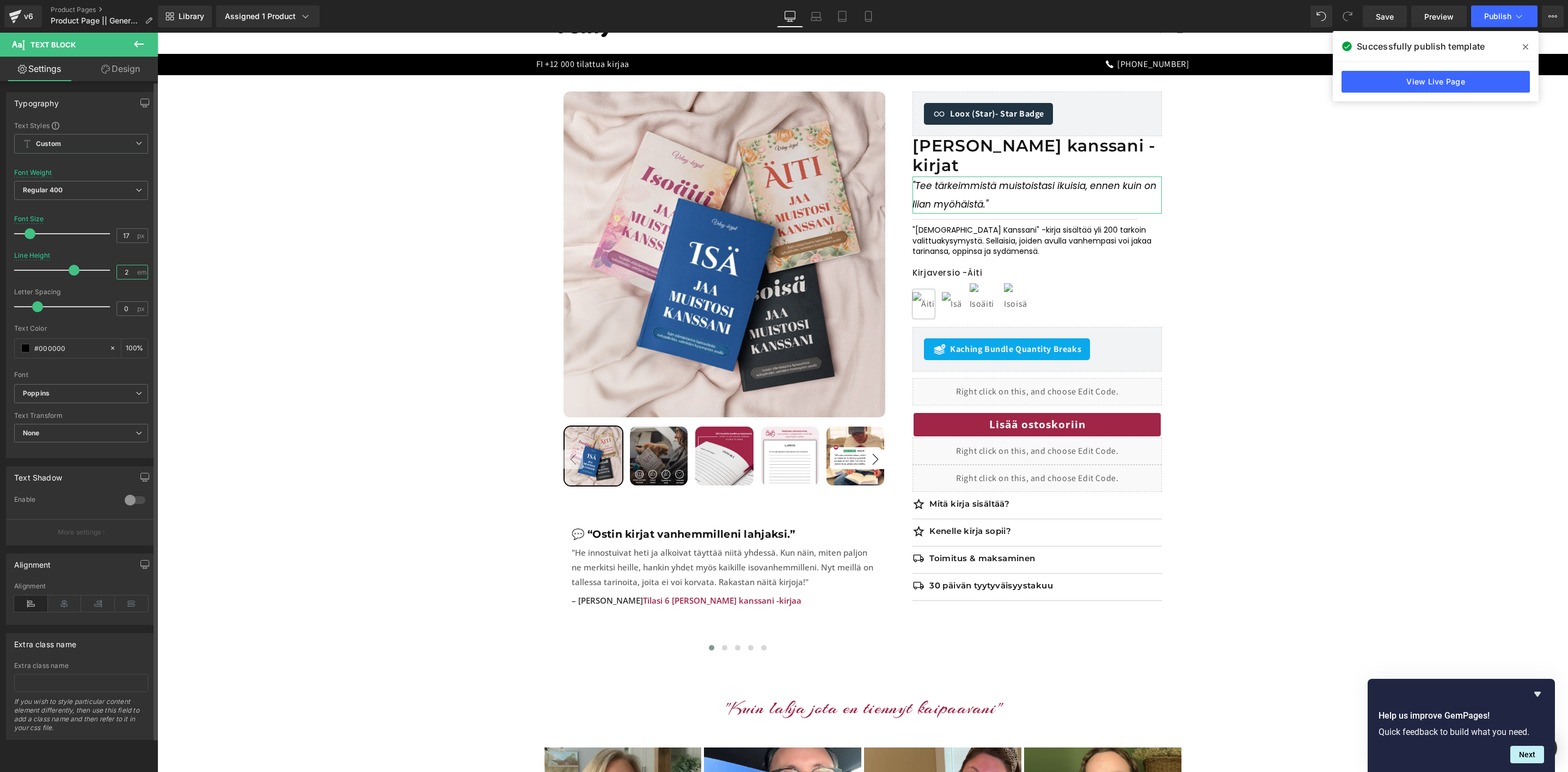
click at [116, 274] on div "2 em" at bounding box center [132, 272] width 31 height 14
type input "1.5"
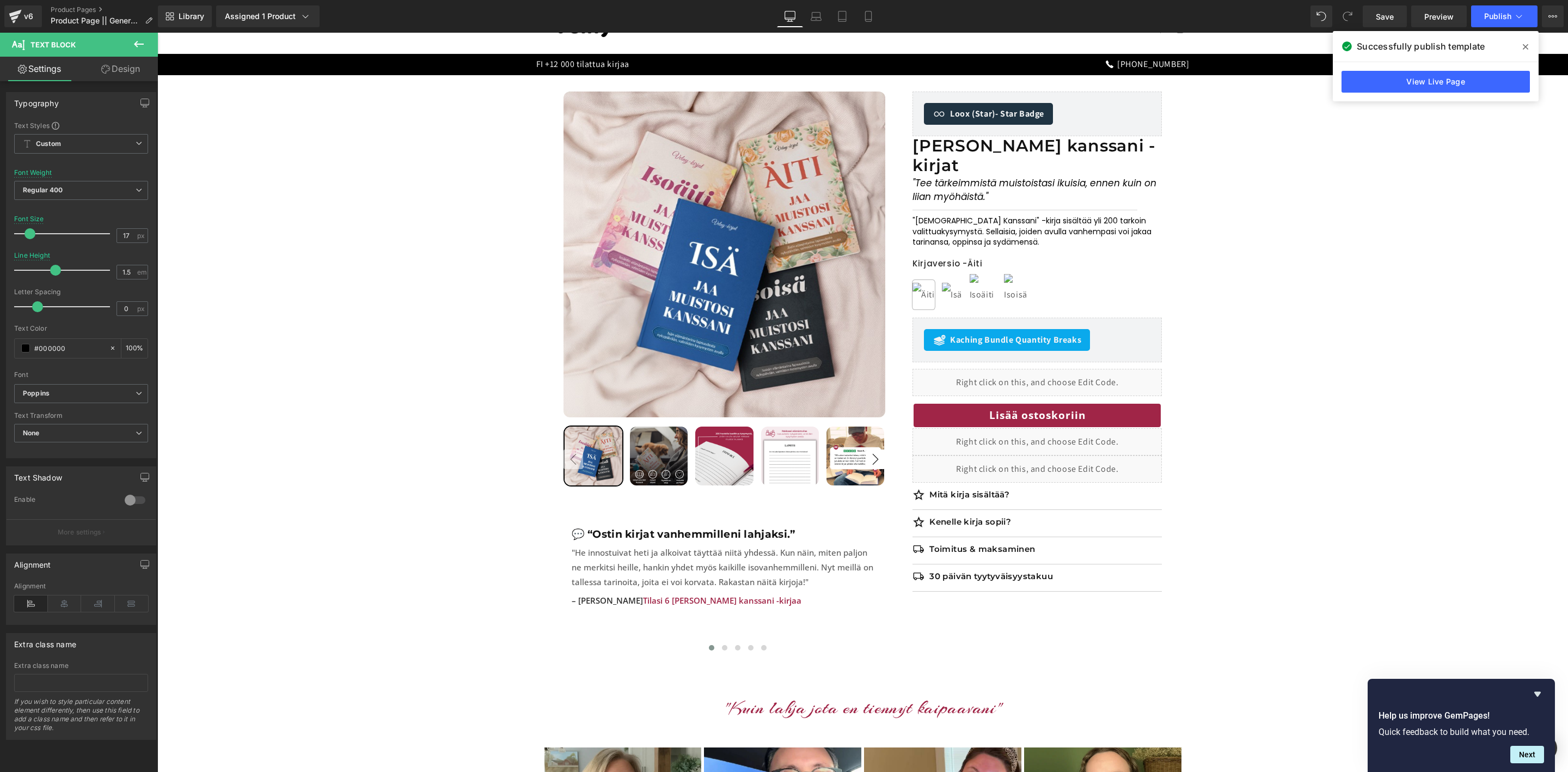
click at [1531, 45] on span at bounding box center [1525, 46] width 18 height 18
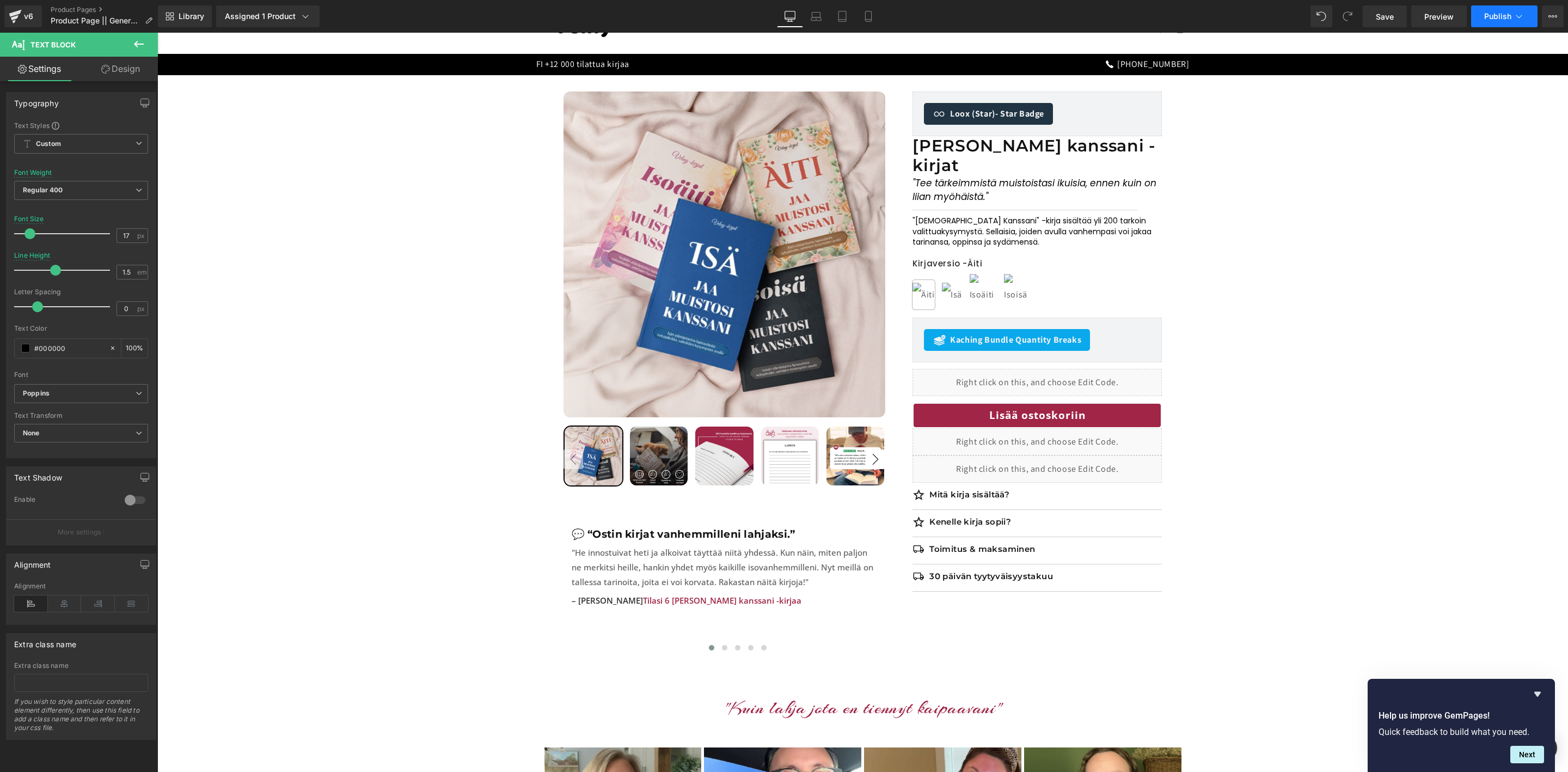
click at [1495, 9] on button "Publish" at bounding box center [1505, 16] width 67 height 22
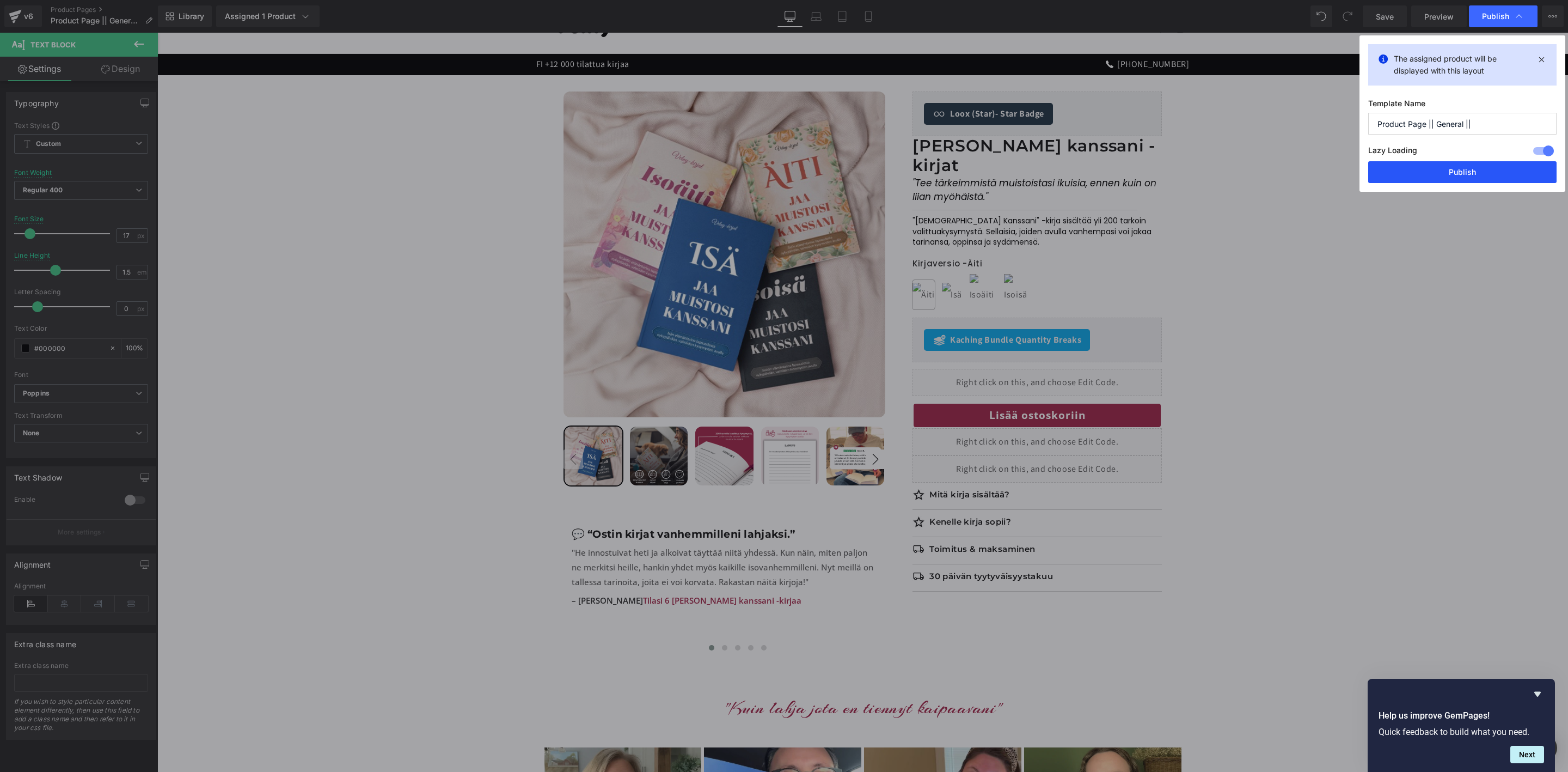
click at [1459, 172] on button "Publish" at bounding box center [1463, 172] width 188 height 22
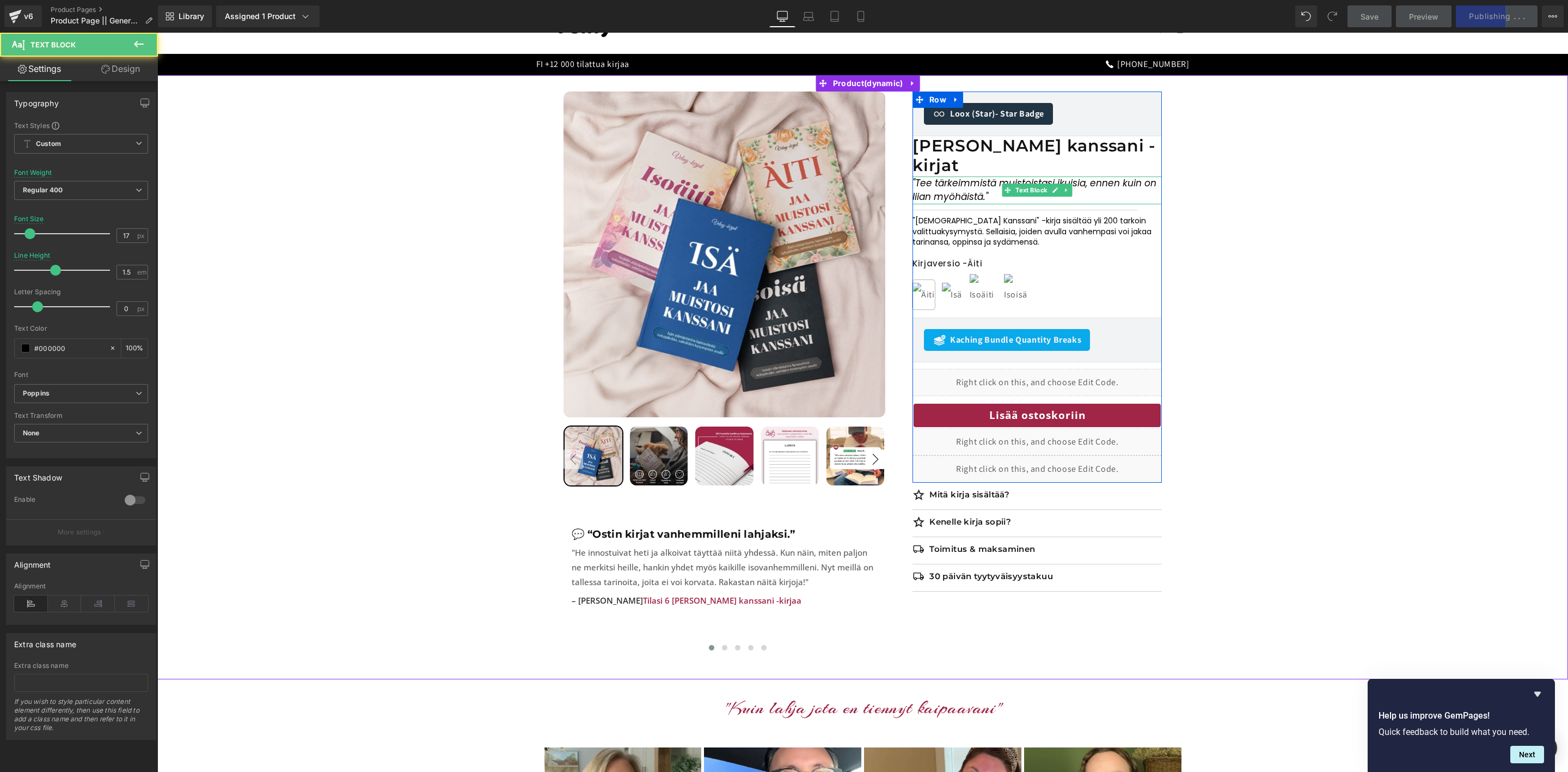
click at [917, 177] on icon ""Tee tärkeimmistä muistoistasi ikuisia, ennen kuin on liian myöhäistä." at bounding box center [1035, 191] width 244 height 28
click at [1001, 180] on p "Tee tärkeimmistä muistoistasi ikuisia, ennen kuin on liian myöhäistä. "" at bounding box center [1037, 191] width 249 height 28
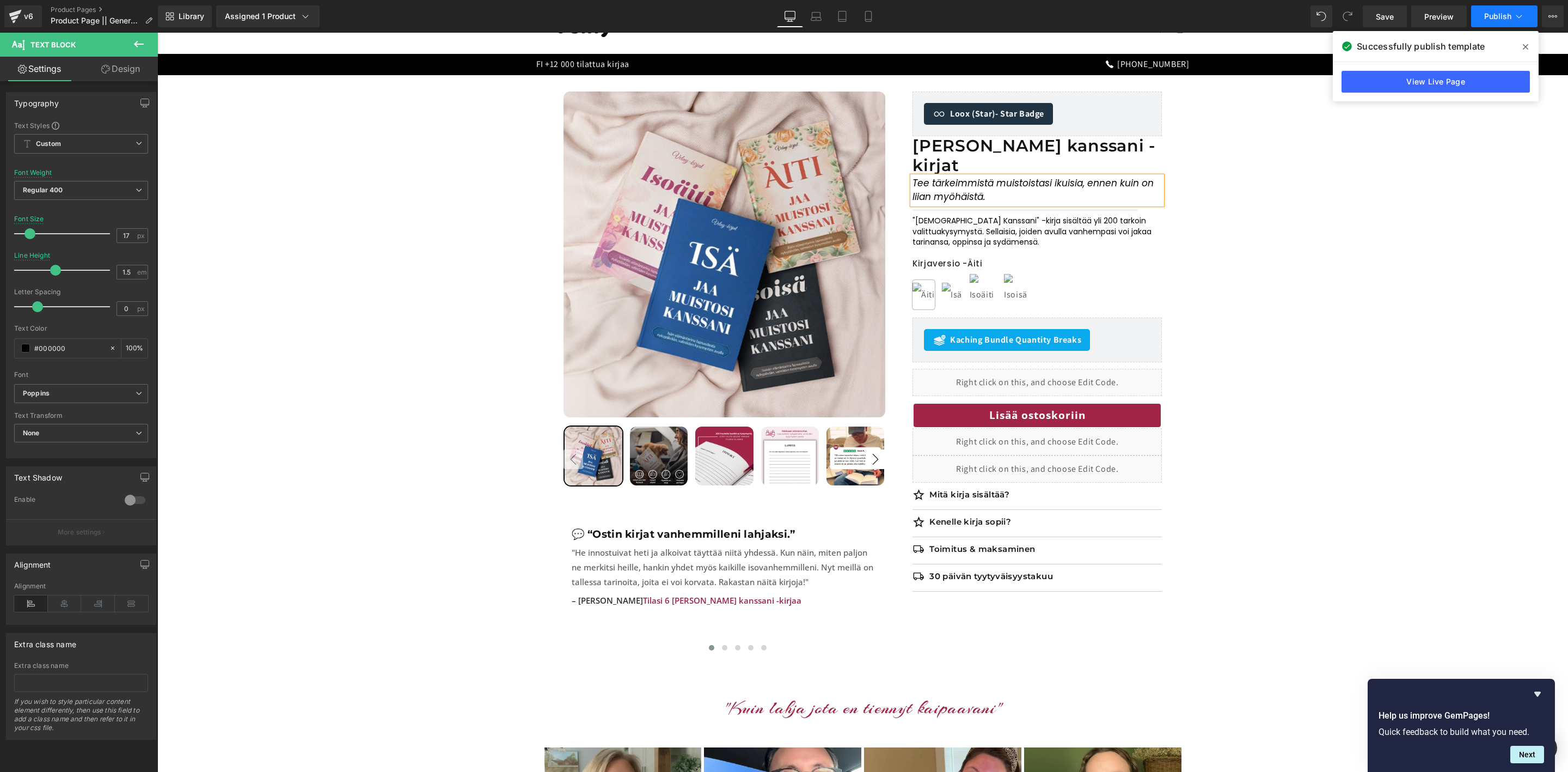
click at [1497, 18] on span "Publish" at bounding box center [1498, 16] width 27 height 9
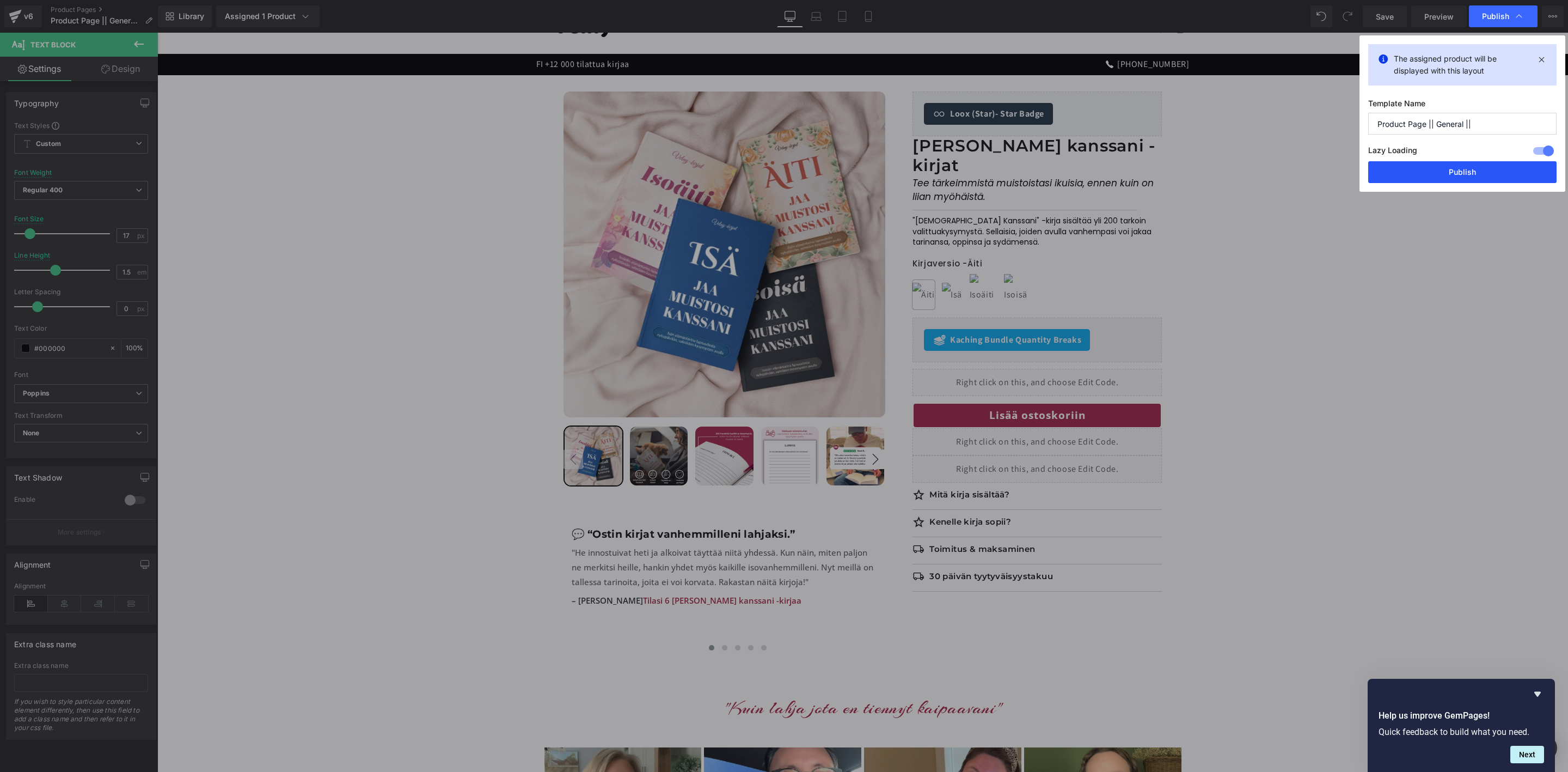
click at [1416, 179] on button "Publish" at bounding box center [1463, 172] width 188 height 22
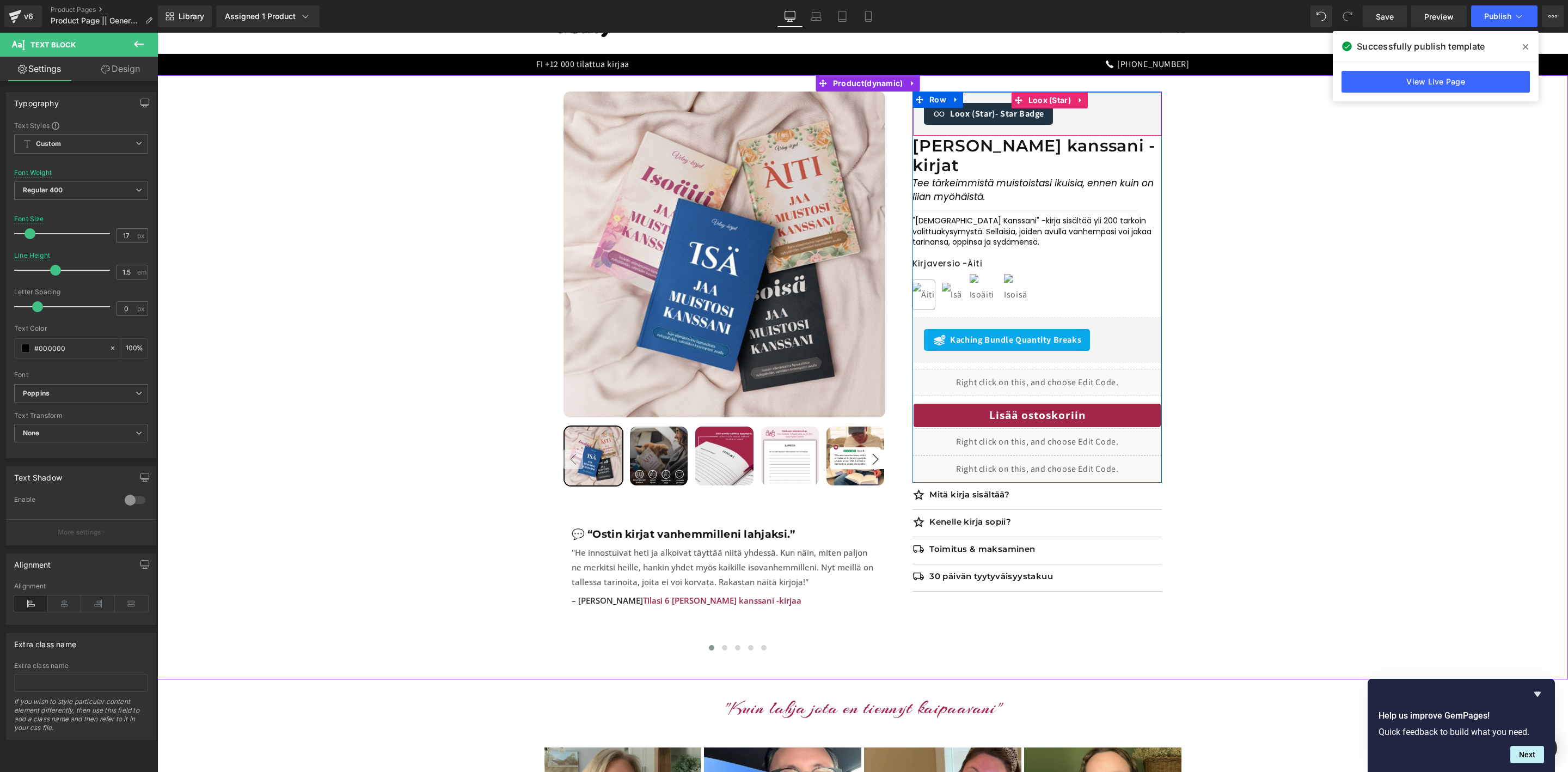
click at [1108, 118] on div "Loox (Star) - Star Badge" at bounding box center [1037, 113] width 226 height 22
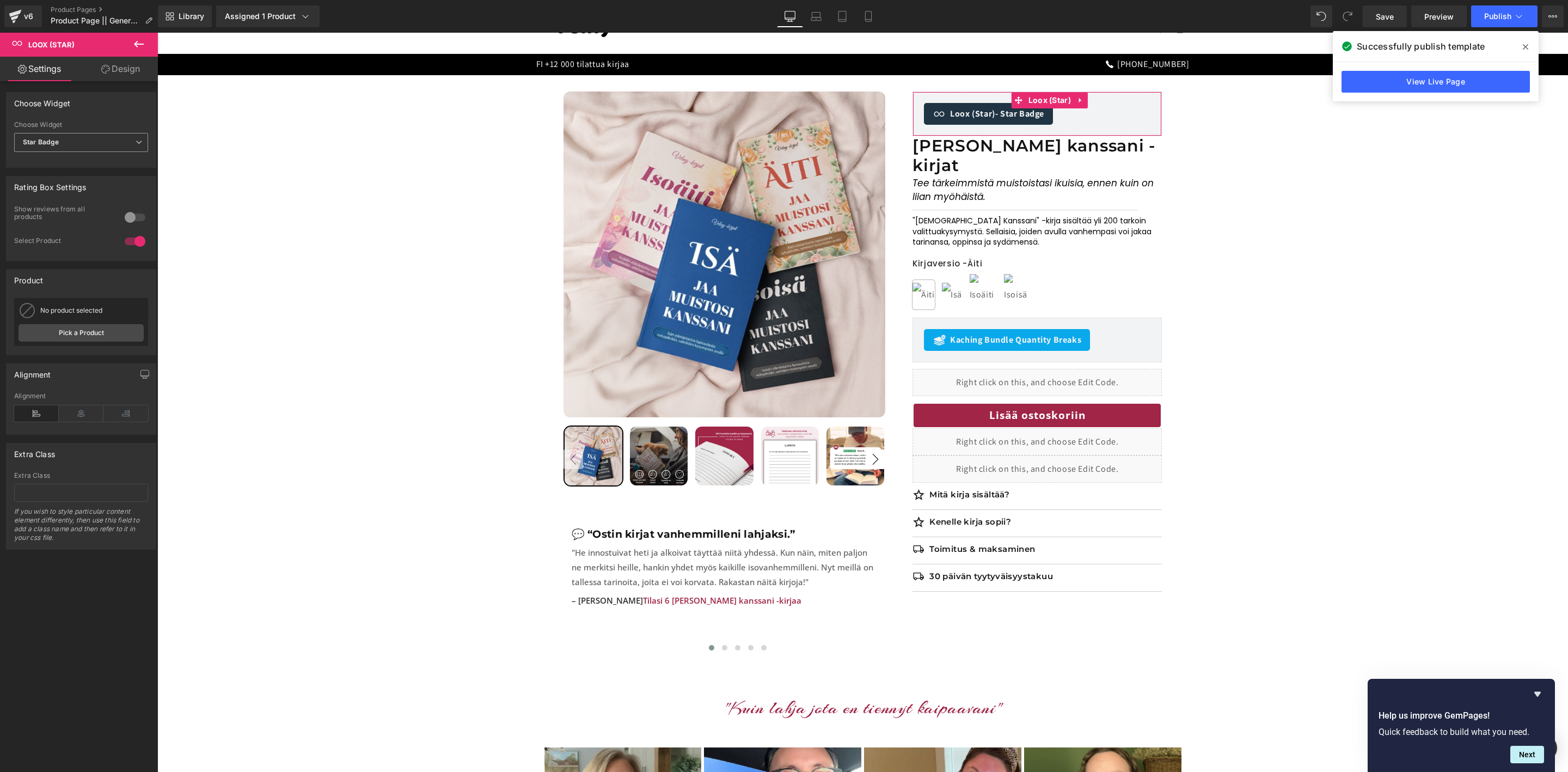
click at [108, 147] on span "Star Badge" at bounding box center [81, 142] width 134 height 19
click at [992, 179] on p "Tee tärkeimmistä muistoistasi ikuisia, ennen kuin on liian myöhäistä." at bounding box center [1037, 191] width 249 height 28
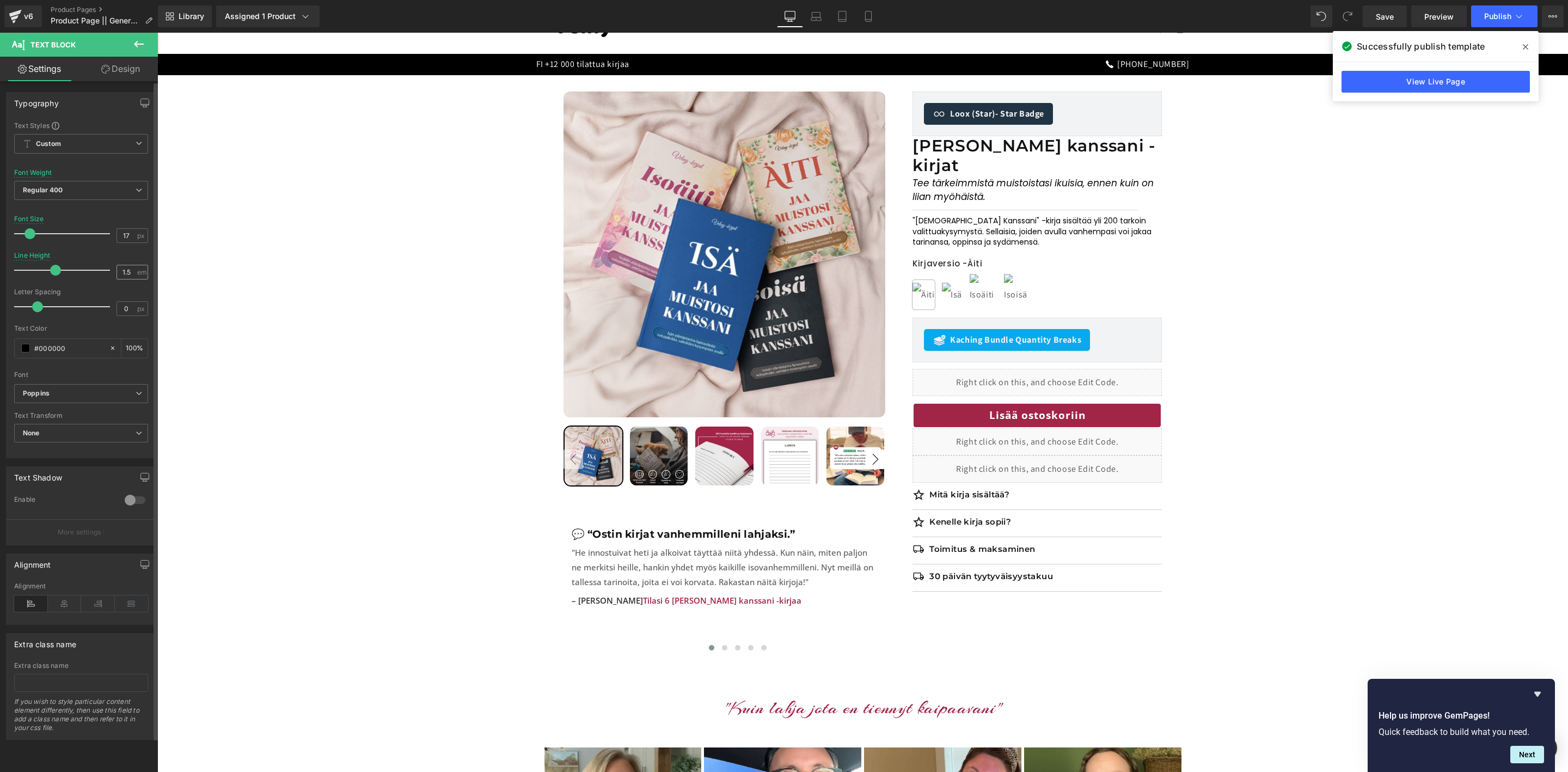
click at [133, 273] on div "1.5 em" at bounding box center [132, 272] width 31 height 14
click at [129, 273] on input "1.5" at bounding box center [126, 272] width 19 height 14
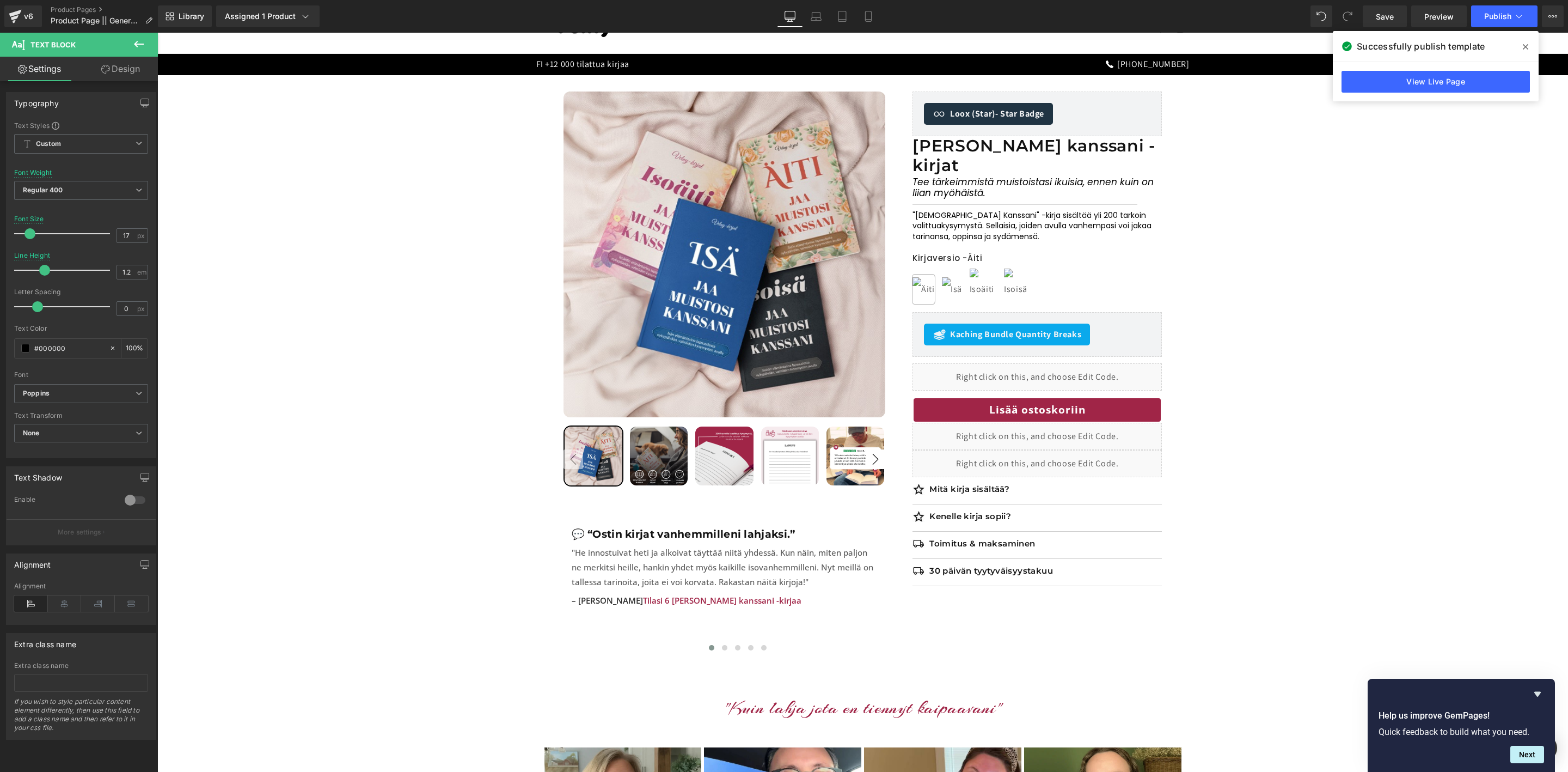
click at [1524, 46] on icon at bounding box center [1525, 46] width 5 height 9
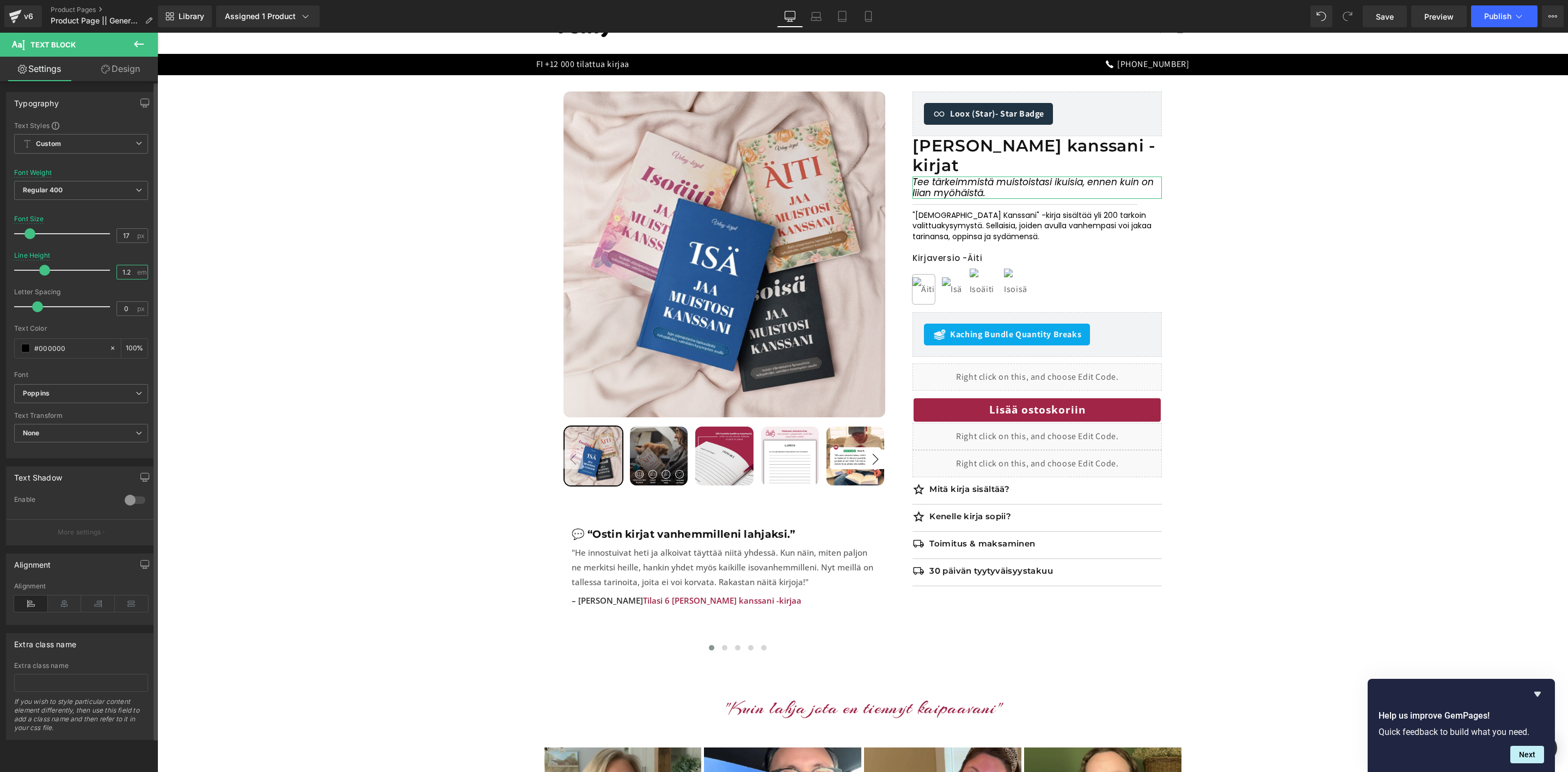
click at [131, 273] on input "1.2" at bounding box center [126, 272] width 19 height 14
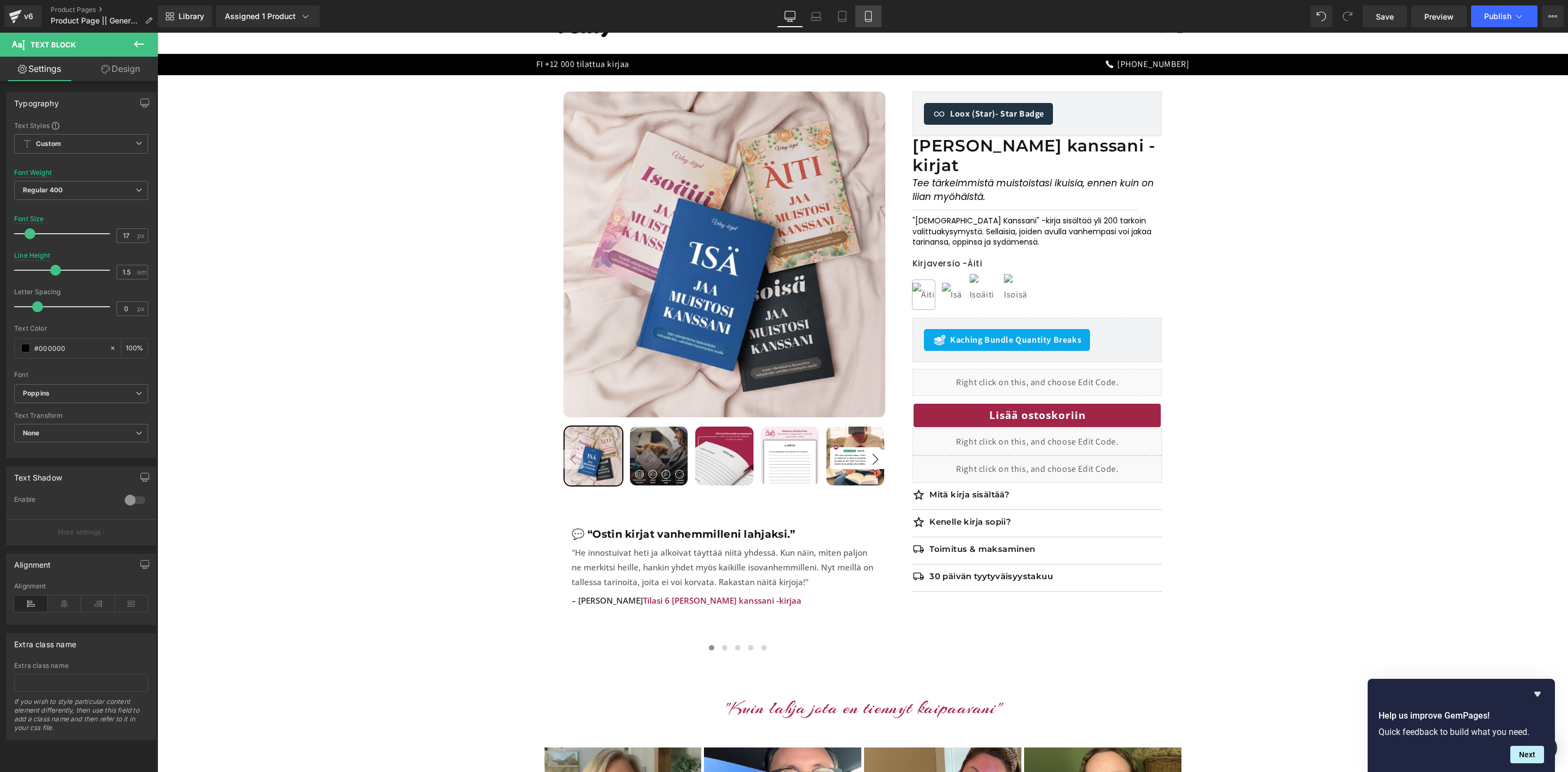
click at [871, 17] on icon at bounding box center [868, 16] width 11 height 11
type input "2.1"
type input "100"
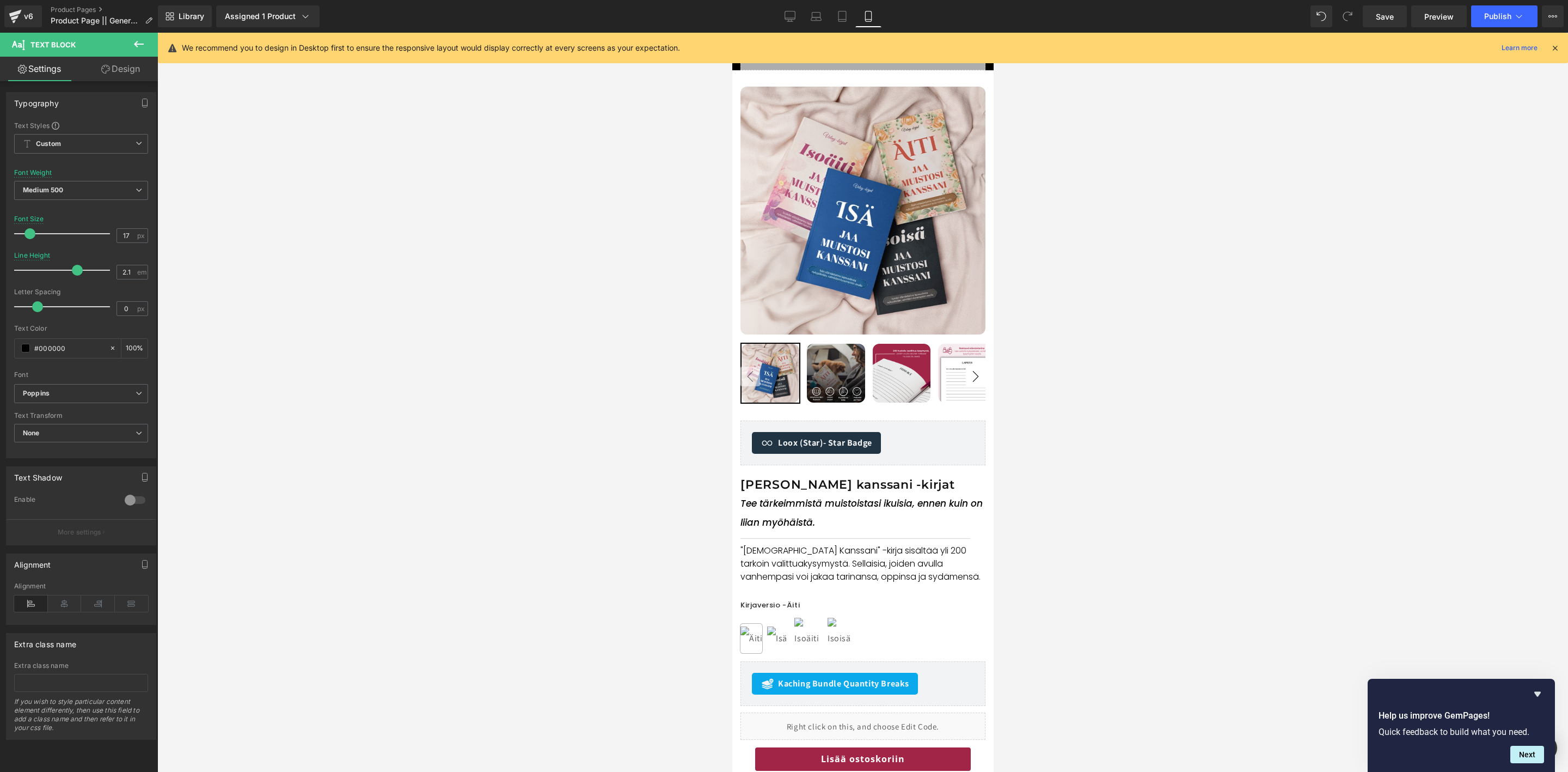
scroll to position [274, 0]
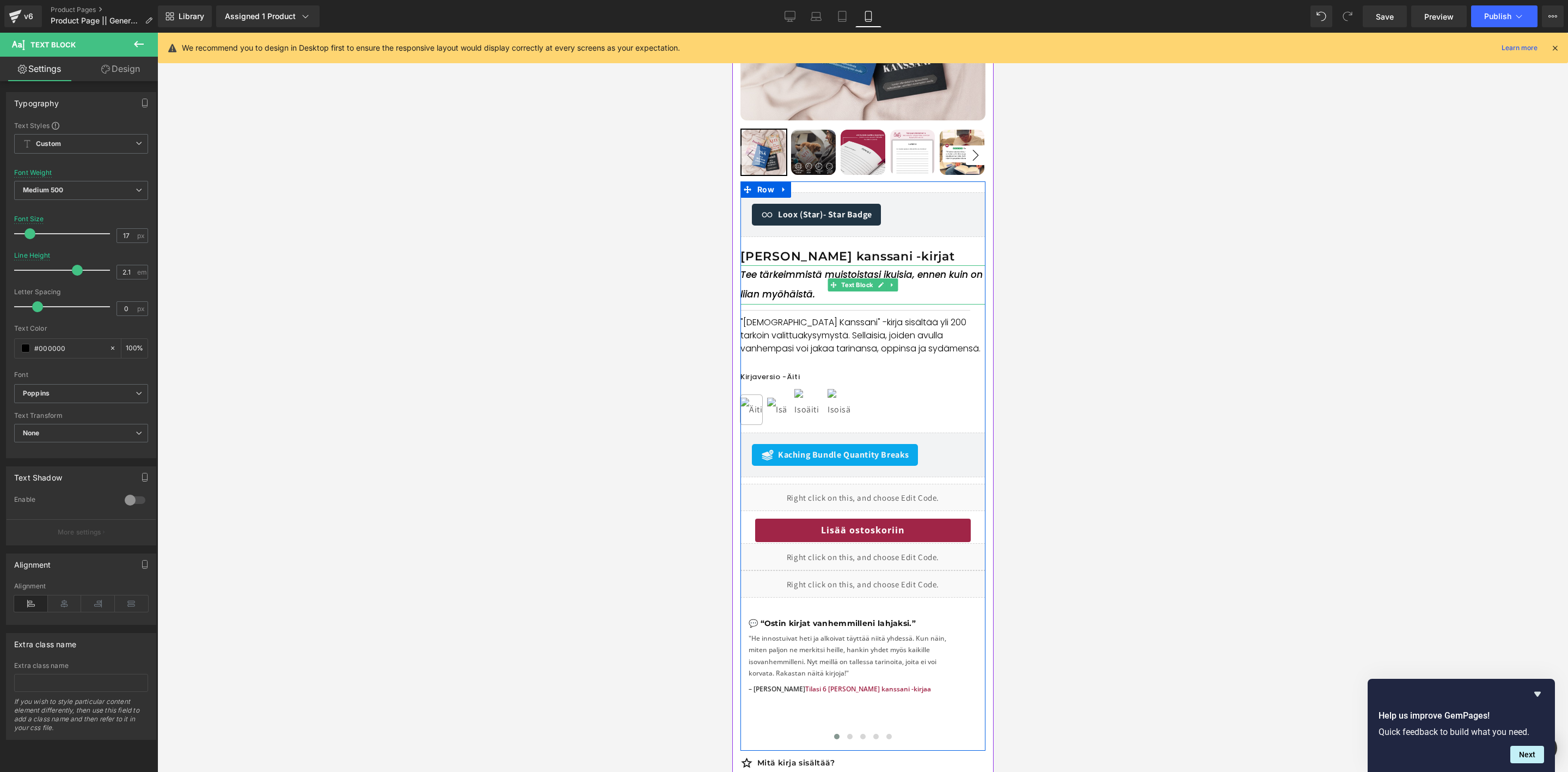
click at [782, 287] on p "Tee tärkeimmistä muistoistasi ikuisia, ennen kuin on liian myöhäistä." at bounding box center [863, 284] width 245 height 39
drag, startPoint x: 131, startPoint y: 268, endPoint x: 183, endPoint y: 280, distance: 53.4
click at [132, 268] on div "2.1 em" at bounding box center [132, 272] width 31 height 14
type input "2"
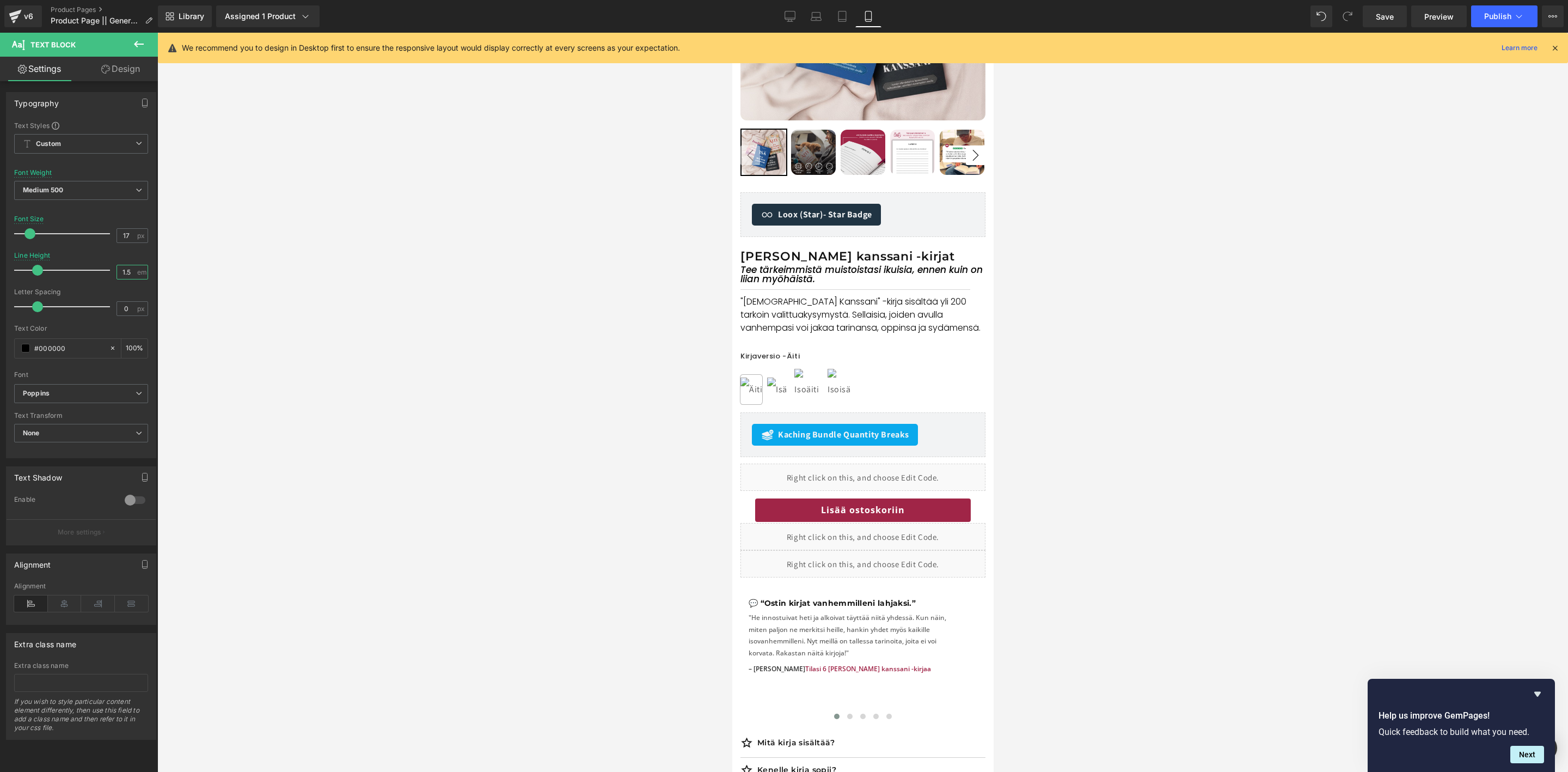
type input "1.5"
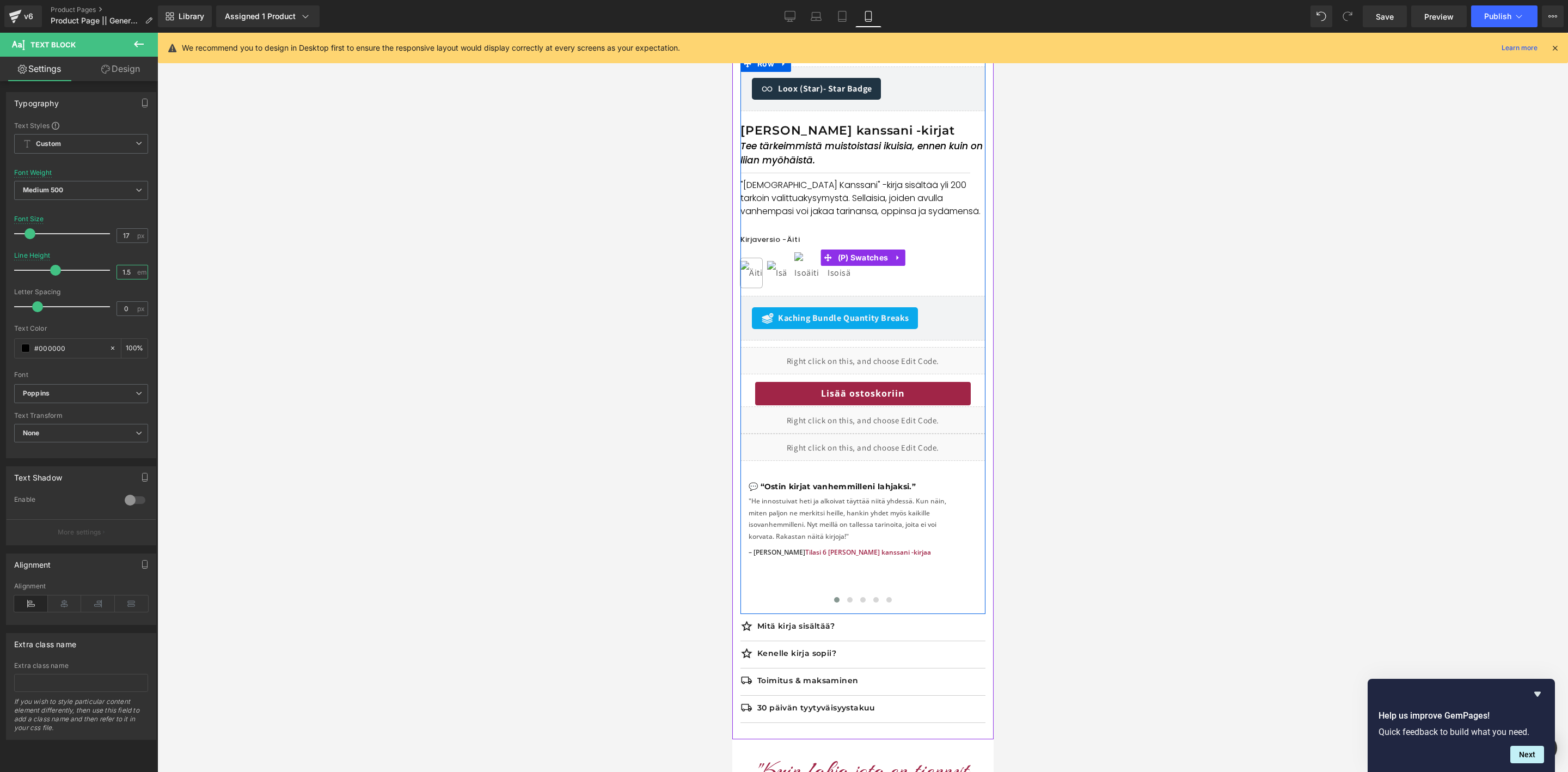
scroll to position [437, 0]
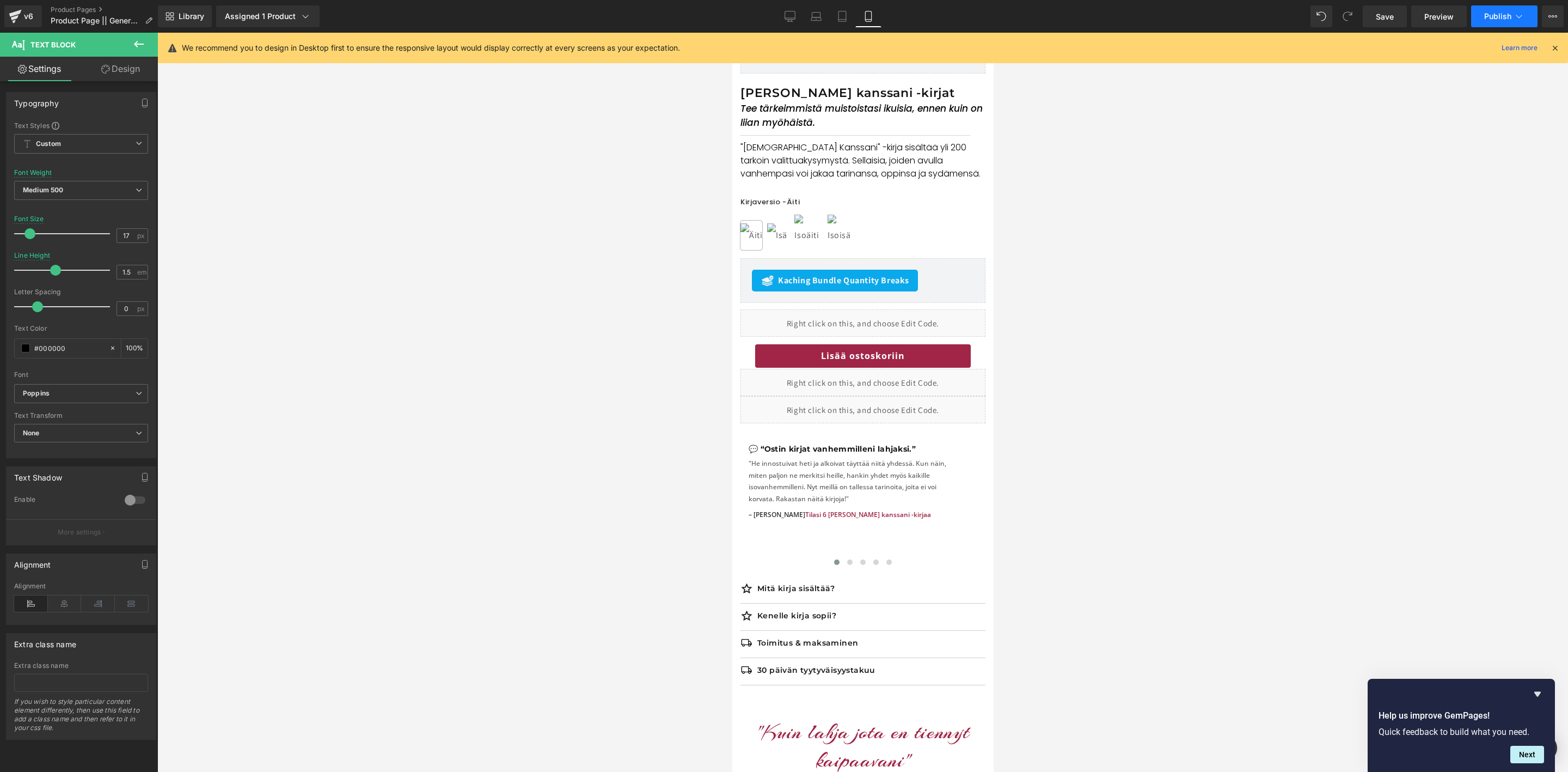
click at [1505, 12] on span "Publish" at bounding box center [1498, 16] width 27 height 9
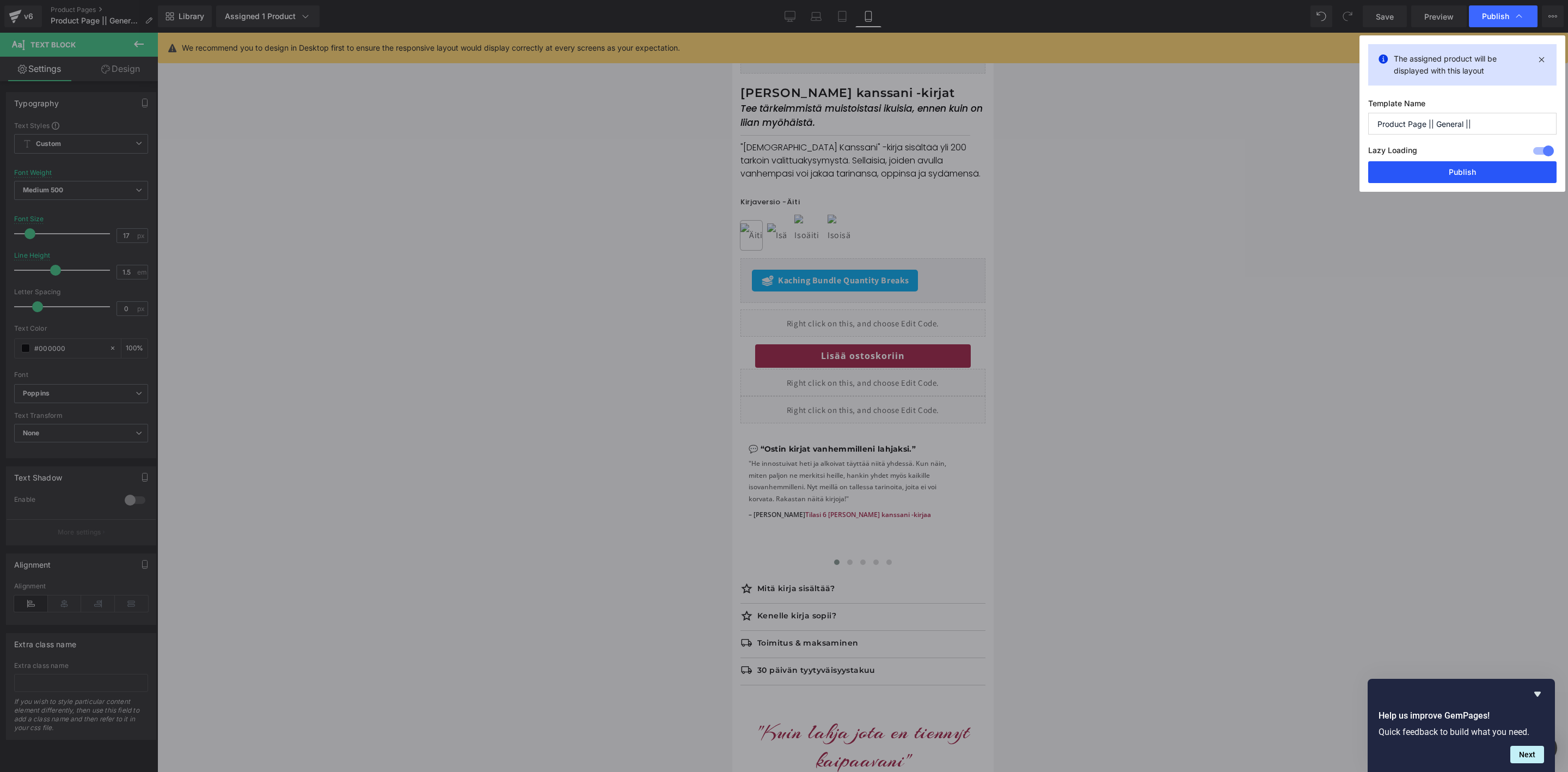
click at [1477, 175] on button "Publish" at bounding box center [1463, 172] width 188 height 22
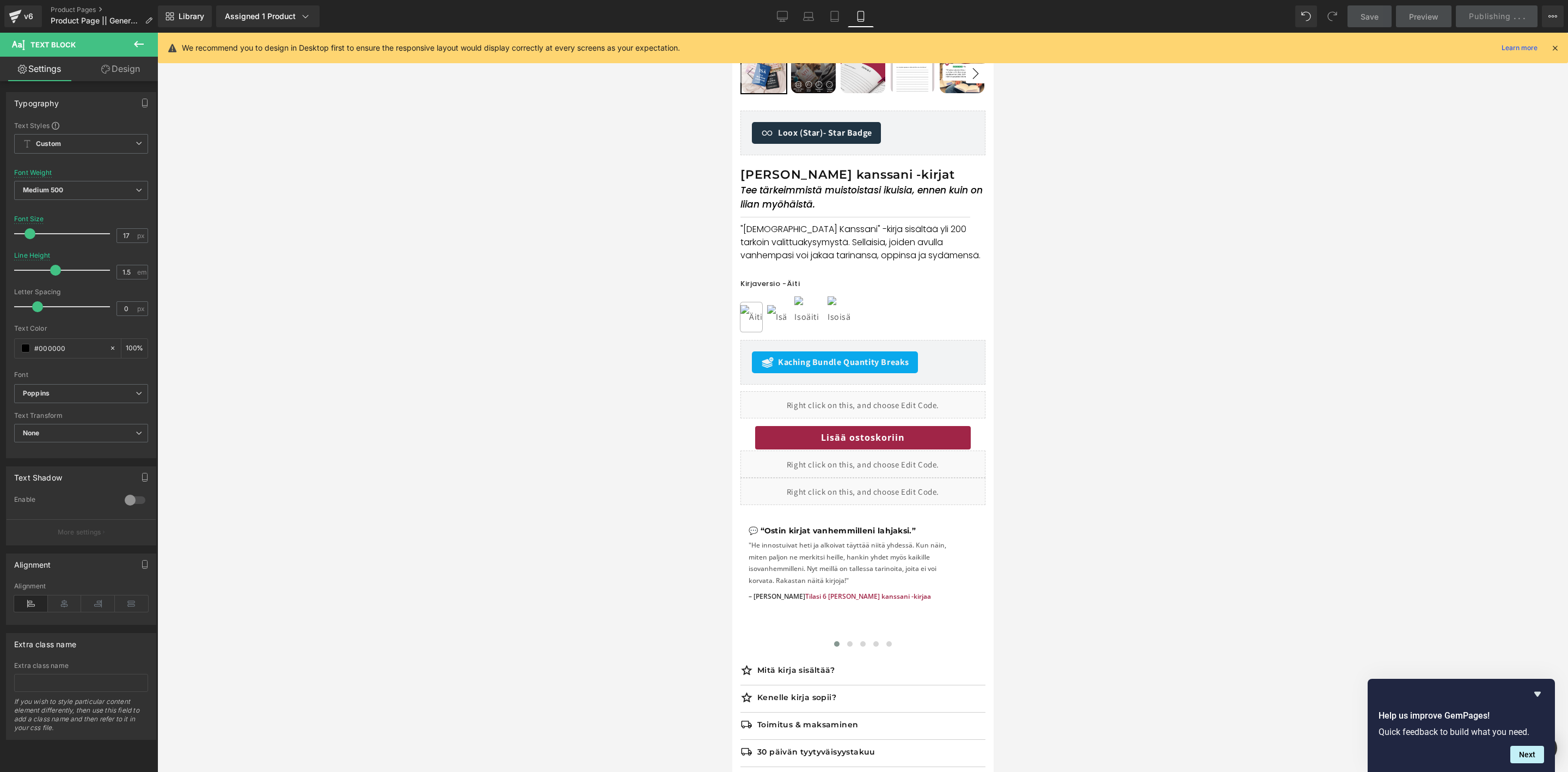
scroll to position [192, 0]
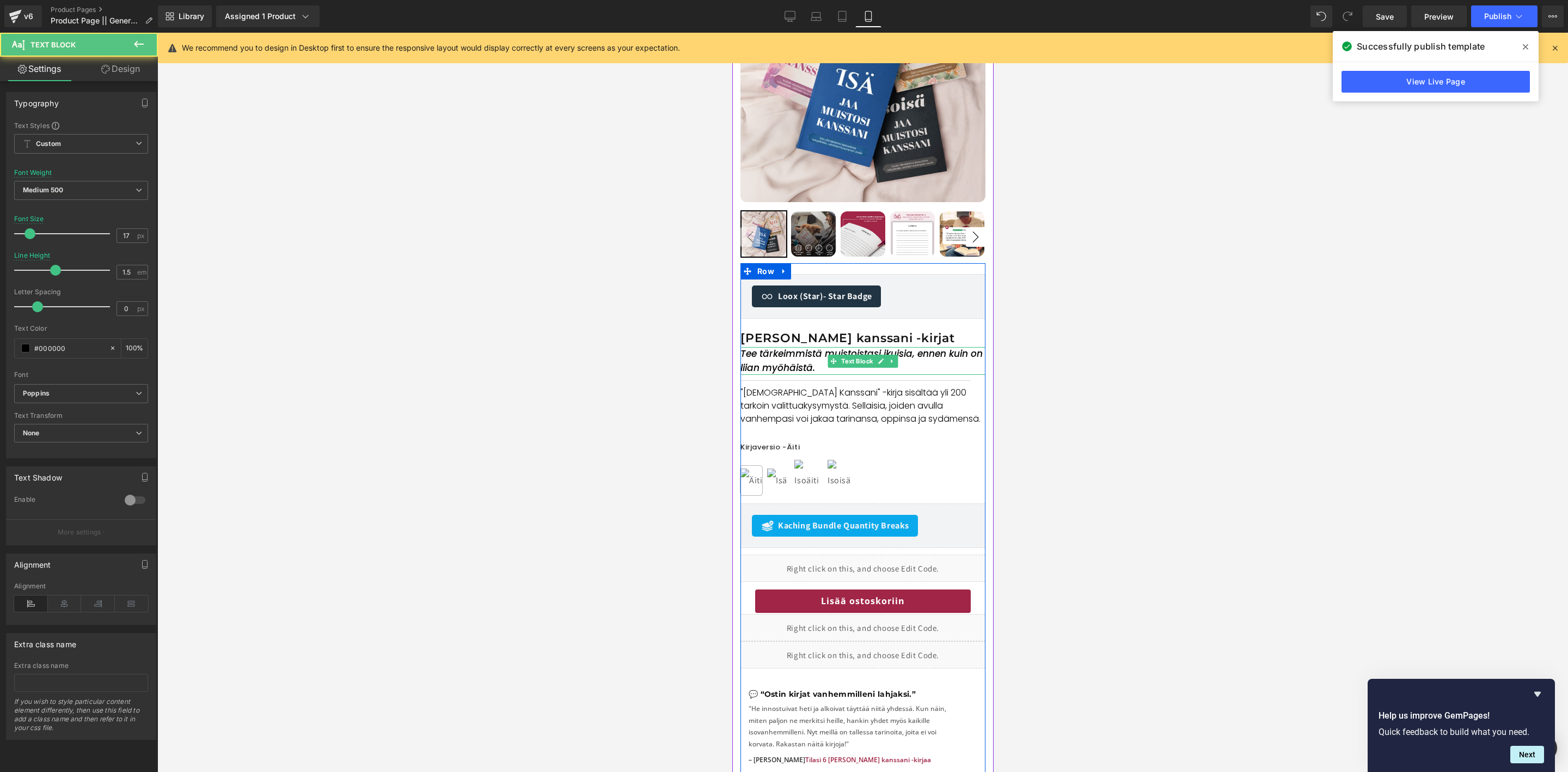
click at [793, 358] on icon "Tee tärkeimmistä muistoistasi ikuisia, ennen kuin on liian myöhäistä." at bounding box center [861, 361] width 242 height 28
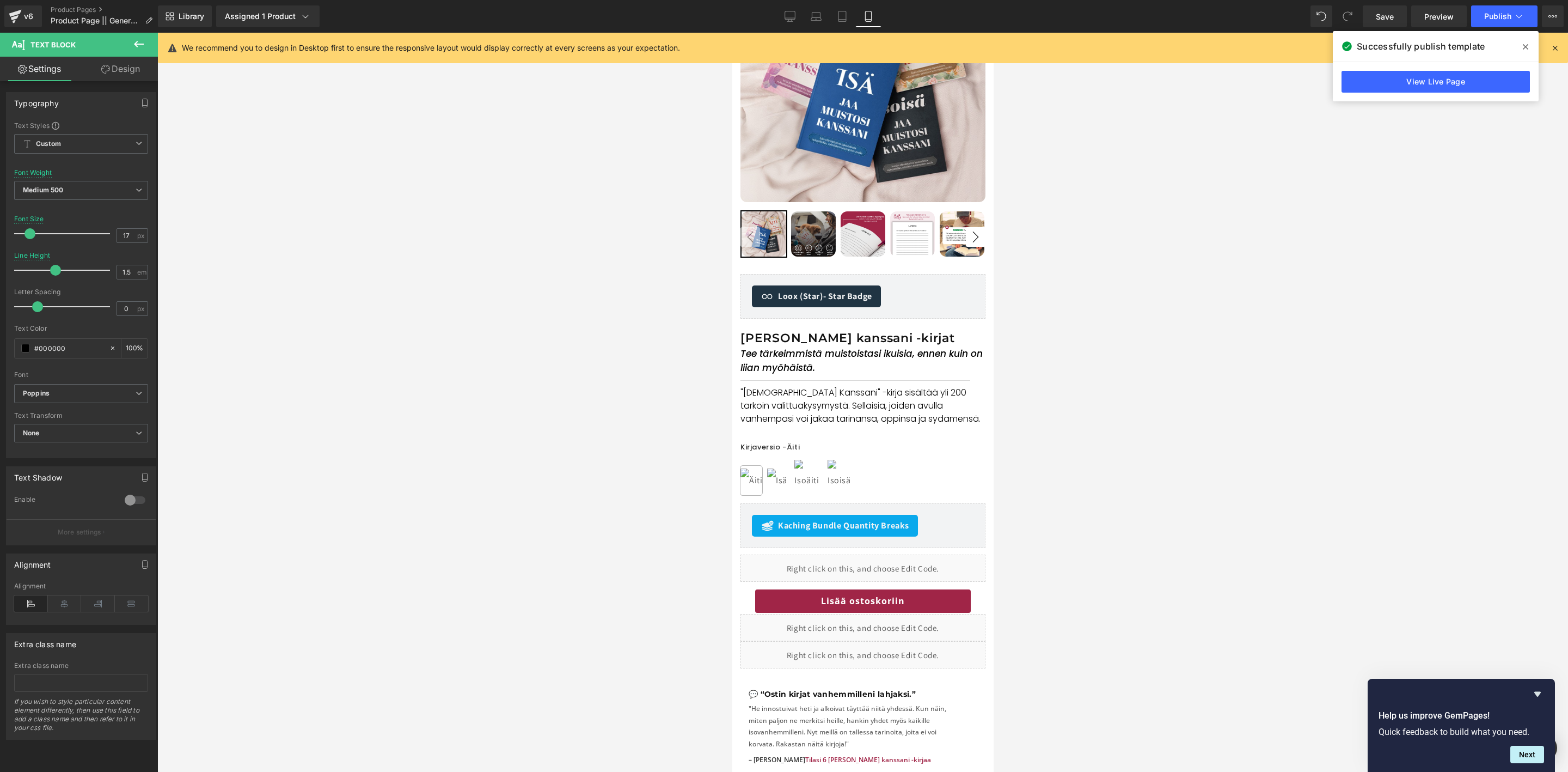
click at [135, 64] on link "Design" at bounding box center [120, 69] width 79 height 24
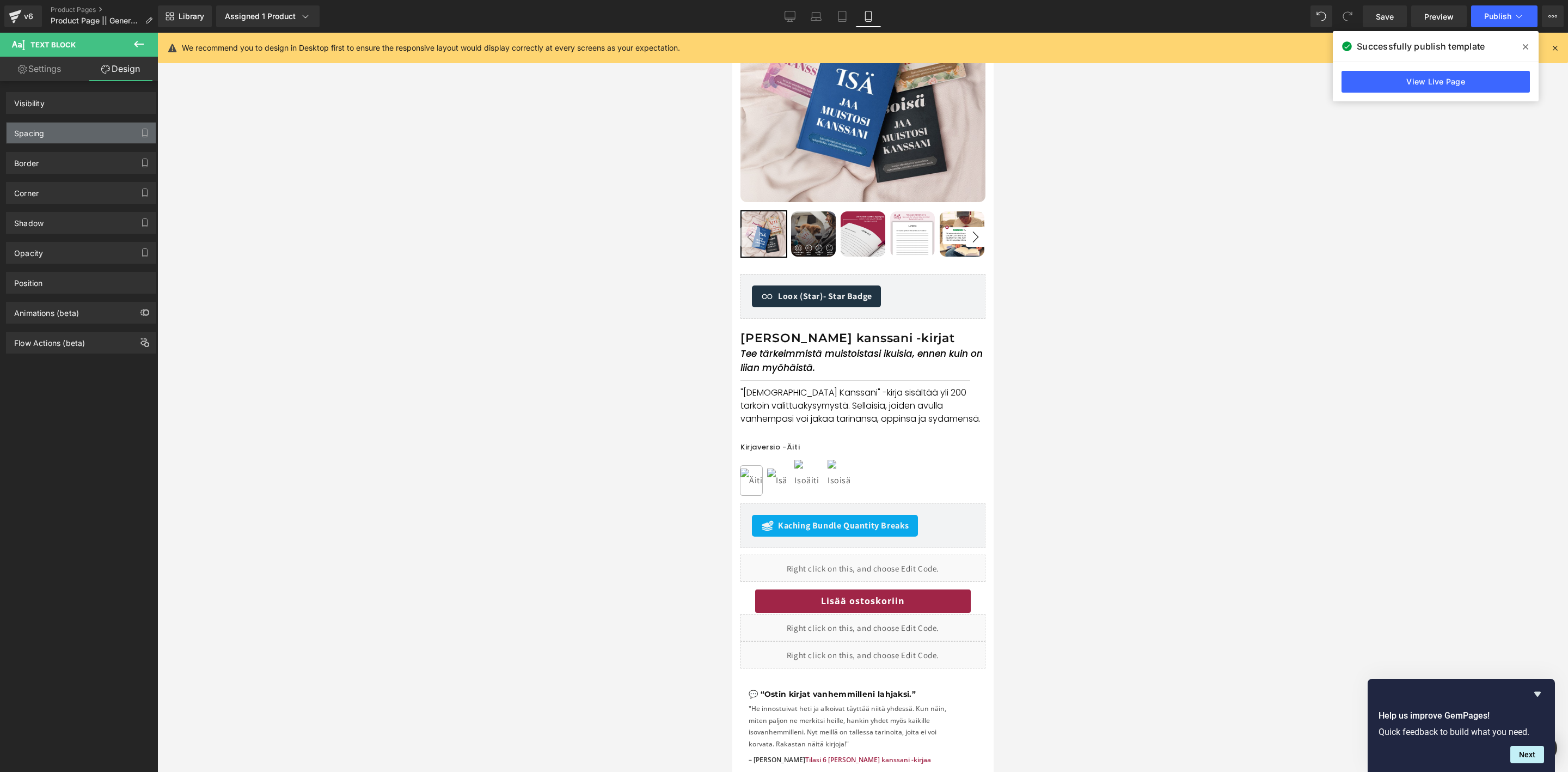
click at [73, 132] on div "Spacing" at bounding box center [81, 133] width 149 height 21
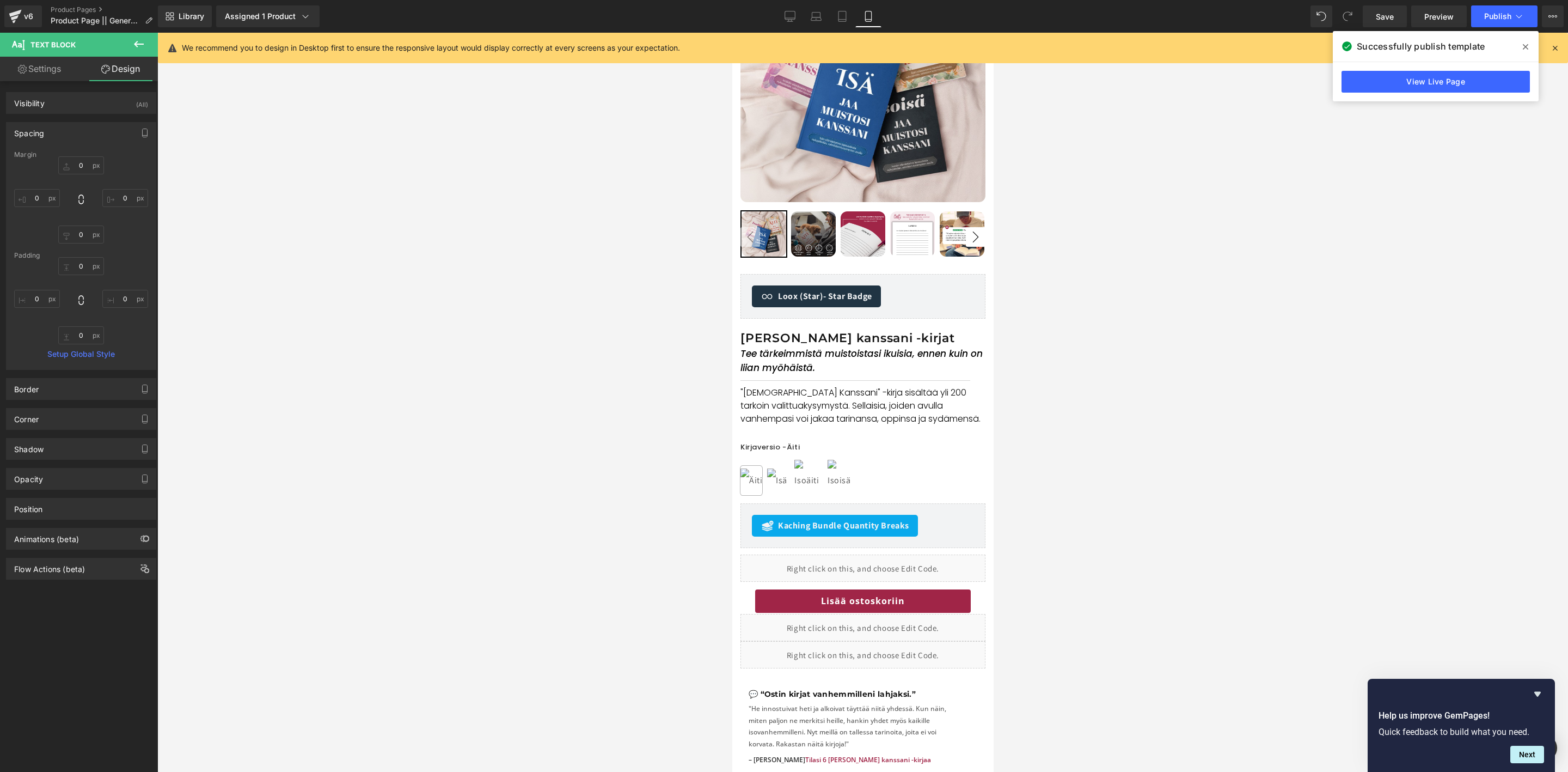
type input "0"
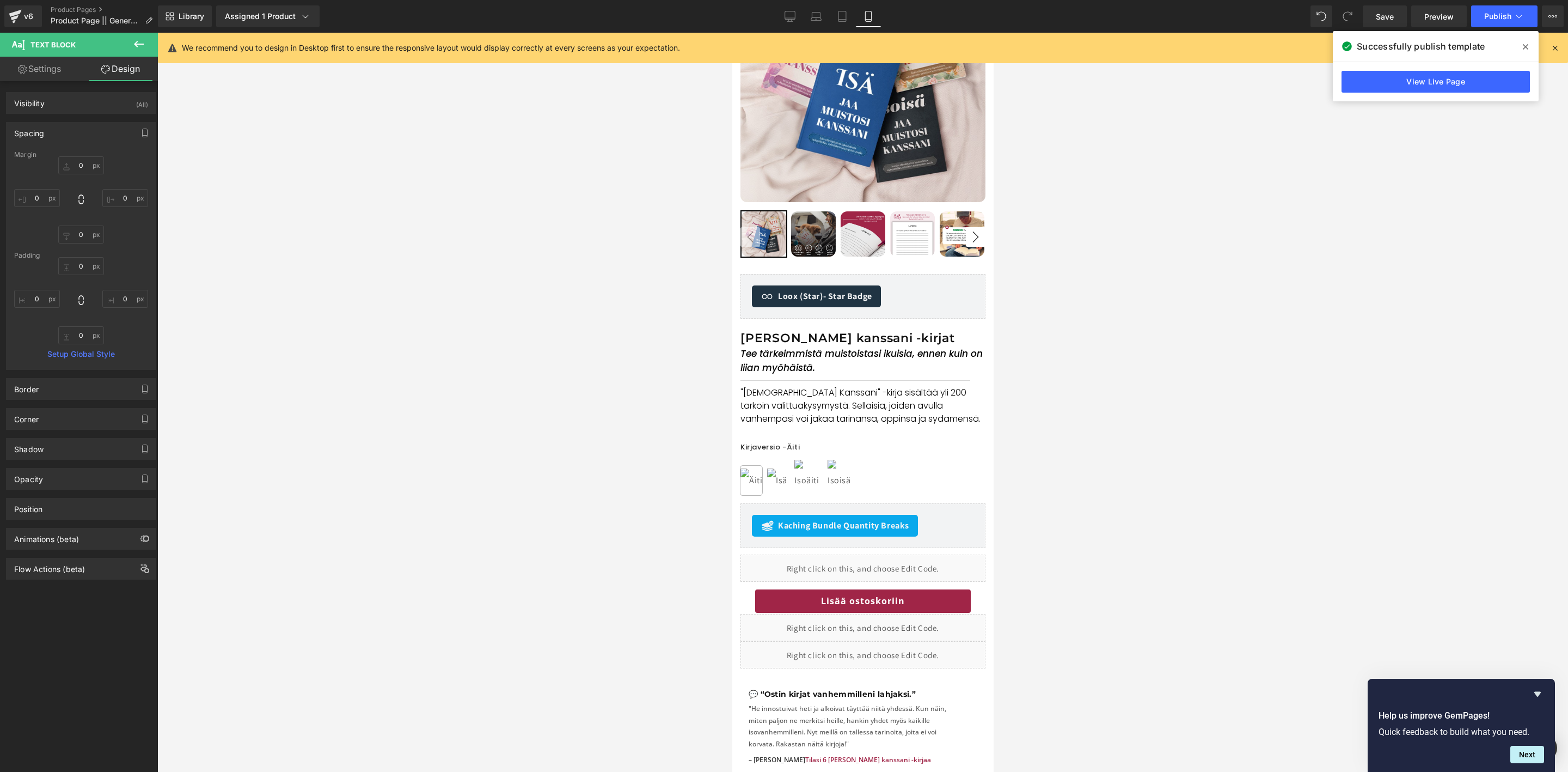
type input "0"
click at [79, 267] on input "0" at bounding box center [81, 266] width 46 height 18
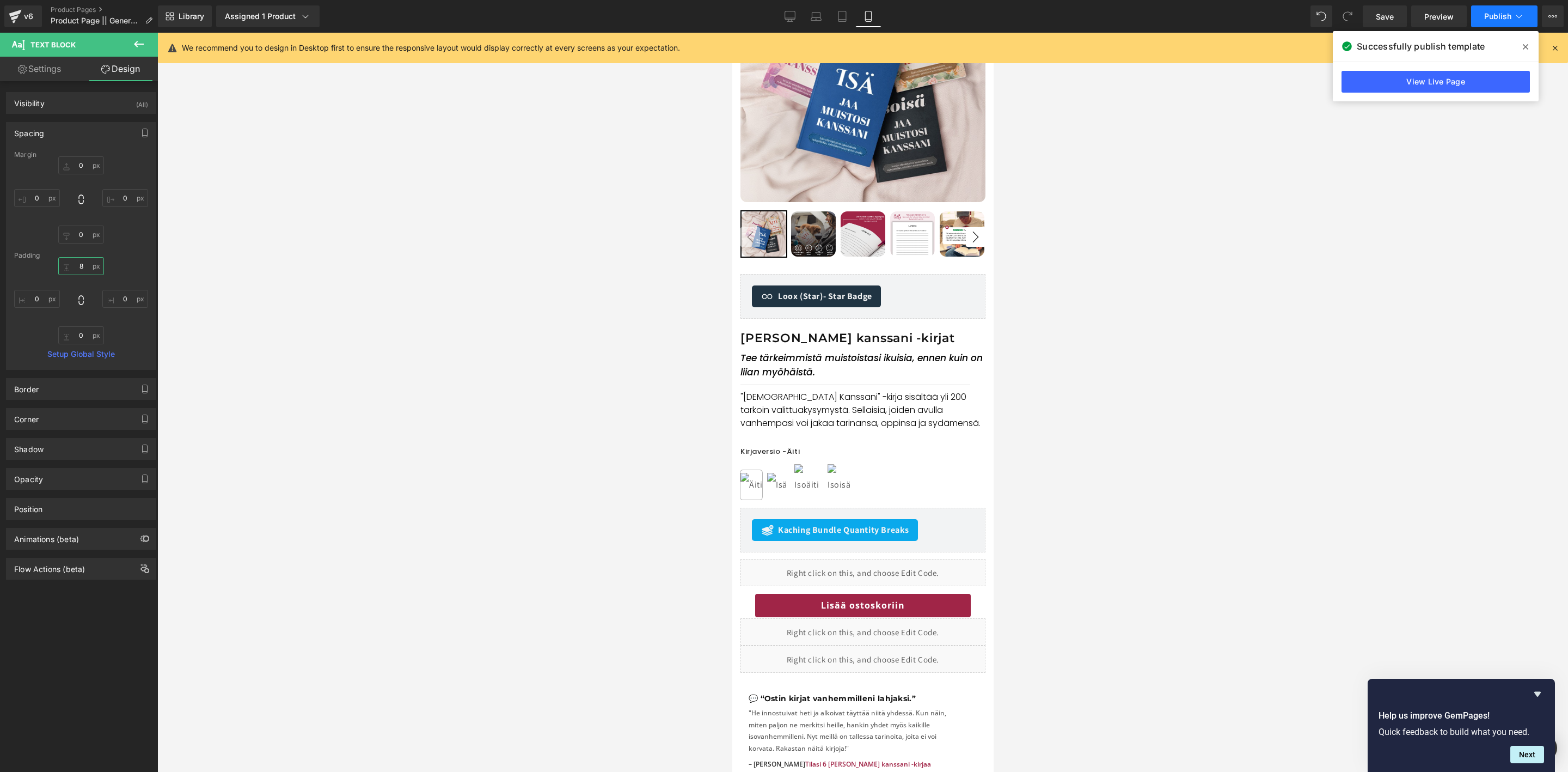
type input "8"
click at [1493, 14] on span "Publish" at bounding box center [1498, 16] width 27 height 9
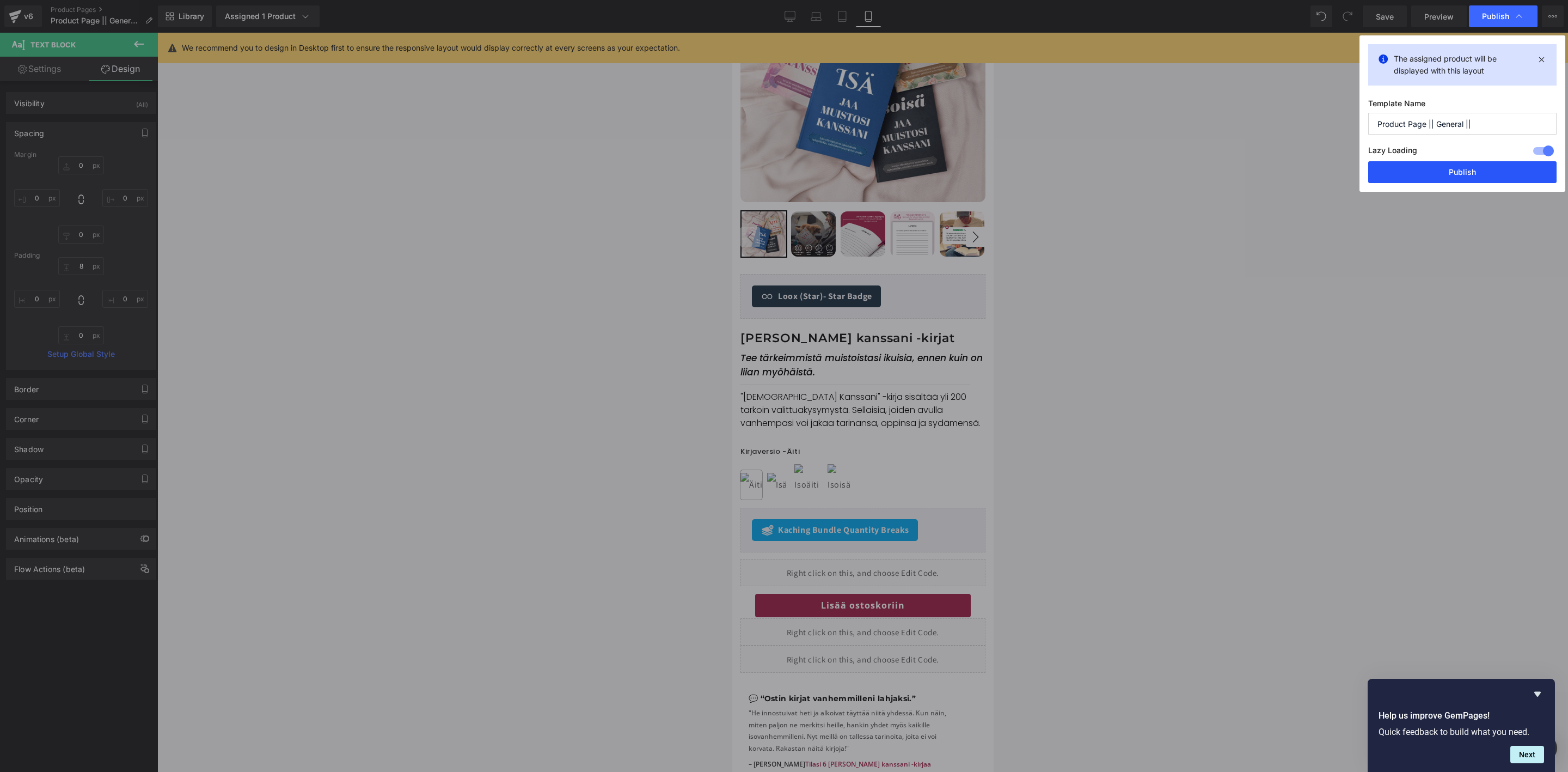
click at [1462, 167] on button "Publish" at bounding box center [1463, 172] width 188 height 22
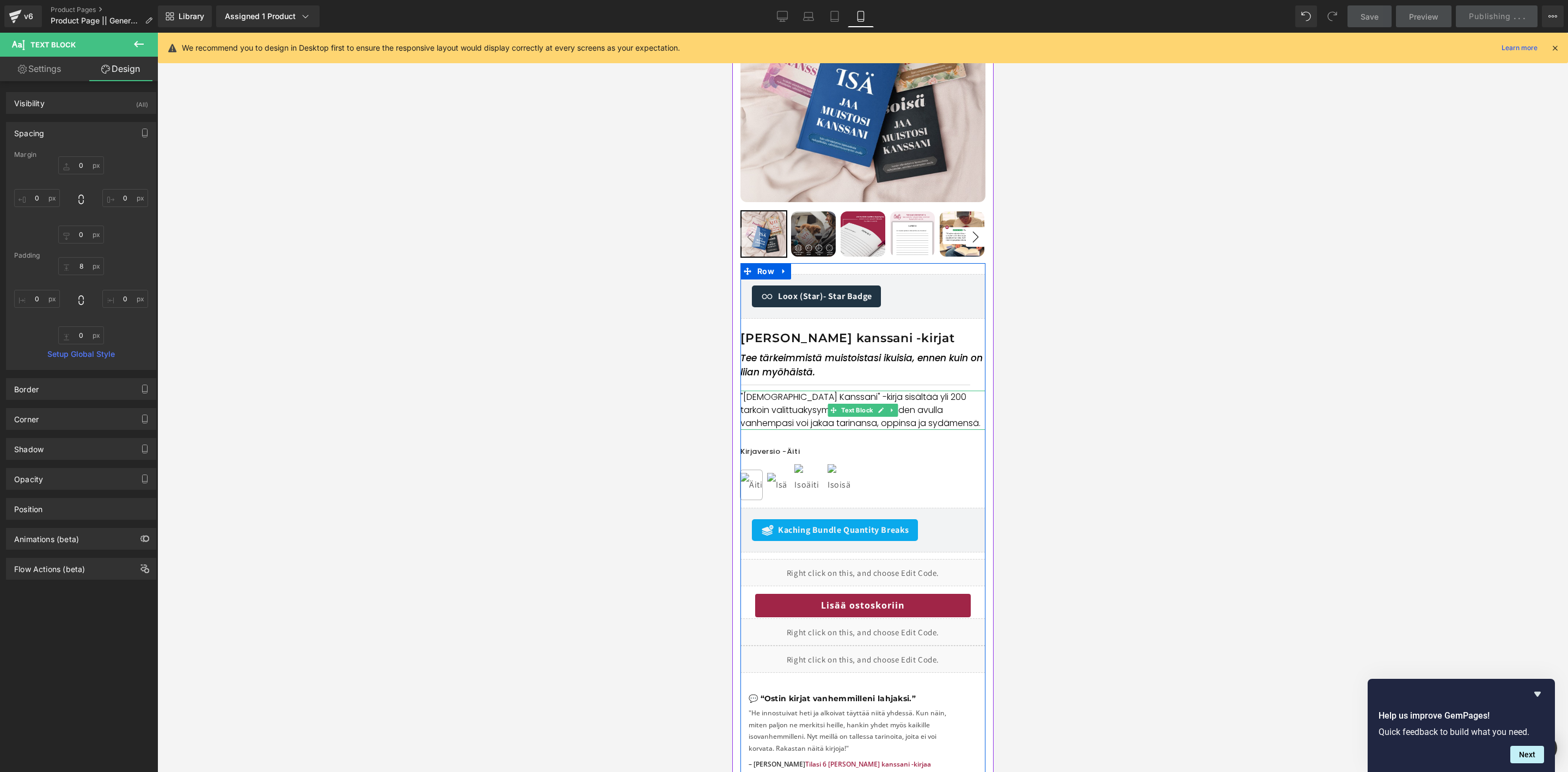
click at [916, 405] on span "kysymystä. Sellaisia, joiden avulla vanhempasi voi jakaa tarinansa, oppinsa ja …" at bounding box center [860, 416] width 240 height 26
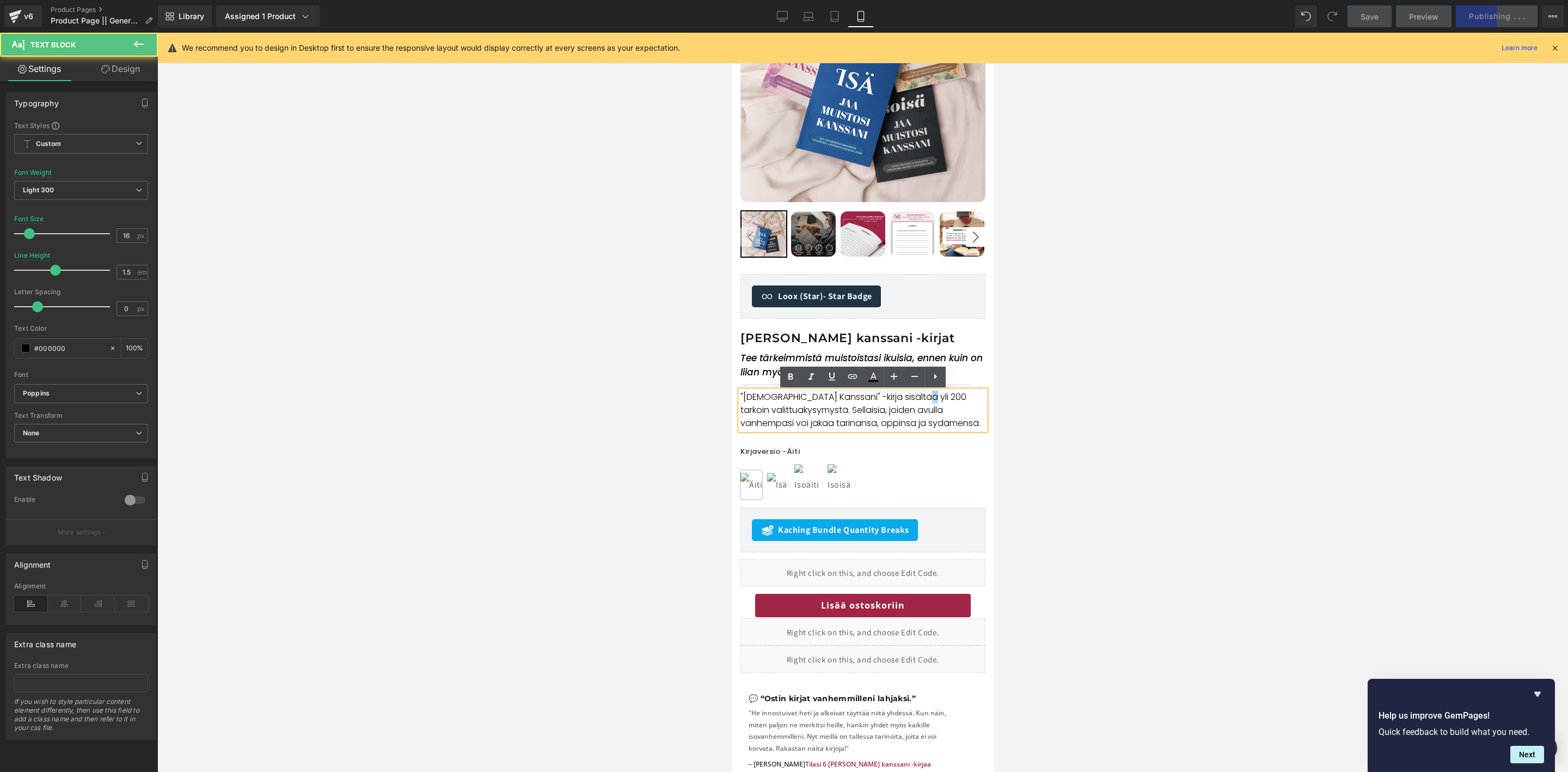
click at [916, 397] on p ""Jaa Muistosi Kanssani" -kirja sisältää yli 200 tarkoin valittua kysymystä. Sel…" at bounding box center [863, 411] width 245 height 39
drag, startPoint x: 901, startPoint y: 397, endPoint x: 821, endPoint y: 411, distance: 81.2
click at [821, 411] on p ""Jaa Muistosi Kanssani" -kirja sisältää yli 200 tarkoin valittua kysymystä. Sel…" at bounding box center [863, 411] width 245 height 39
click at [794, 379] on icon at bounding box center [791, 377] width 13 height 13
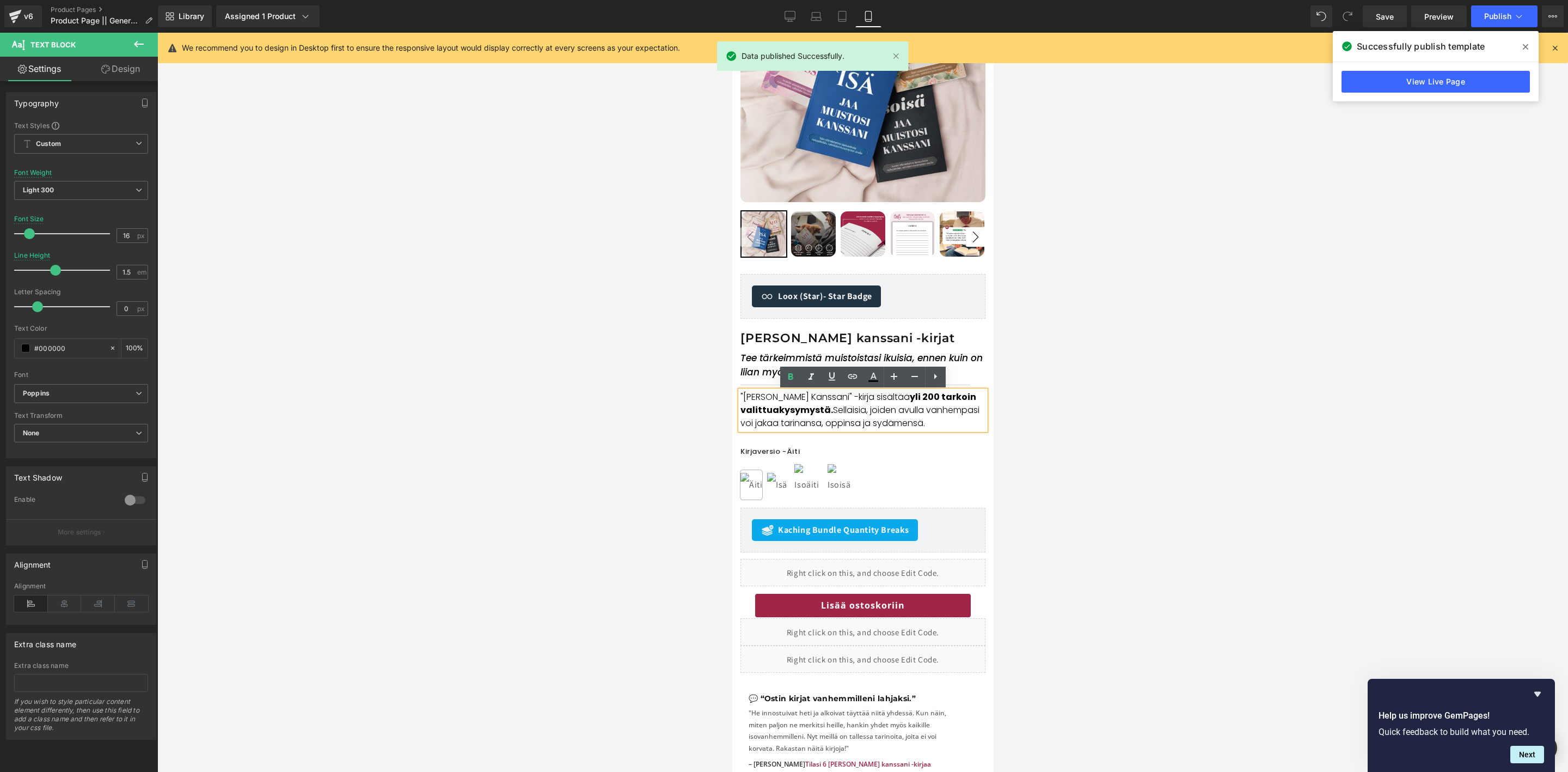
click at [1001, 415] on div at bounding box center [863, 402] width 1411 height 739
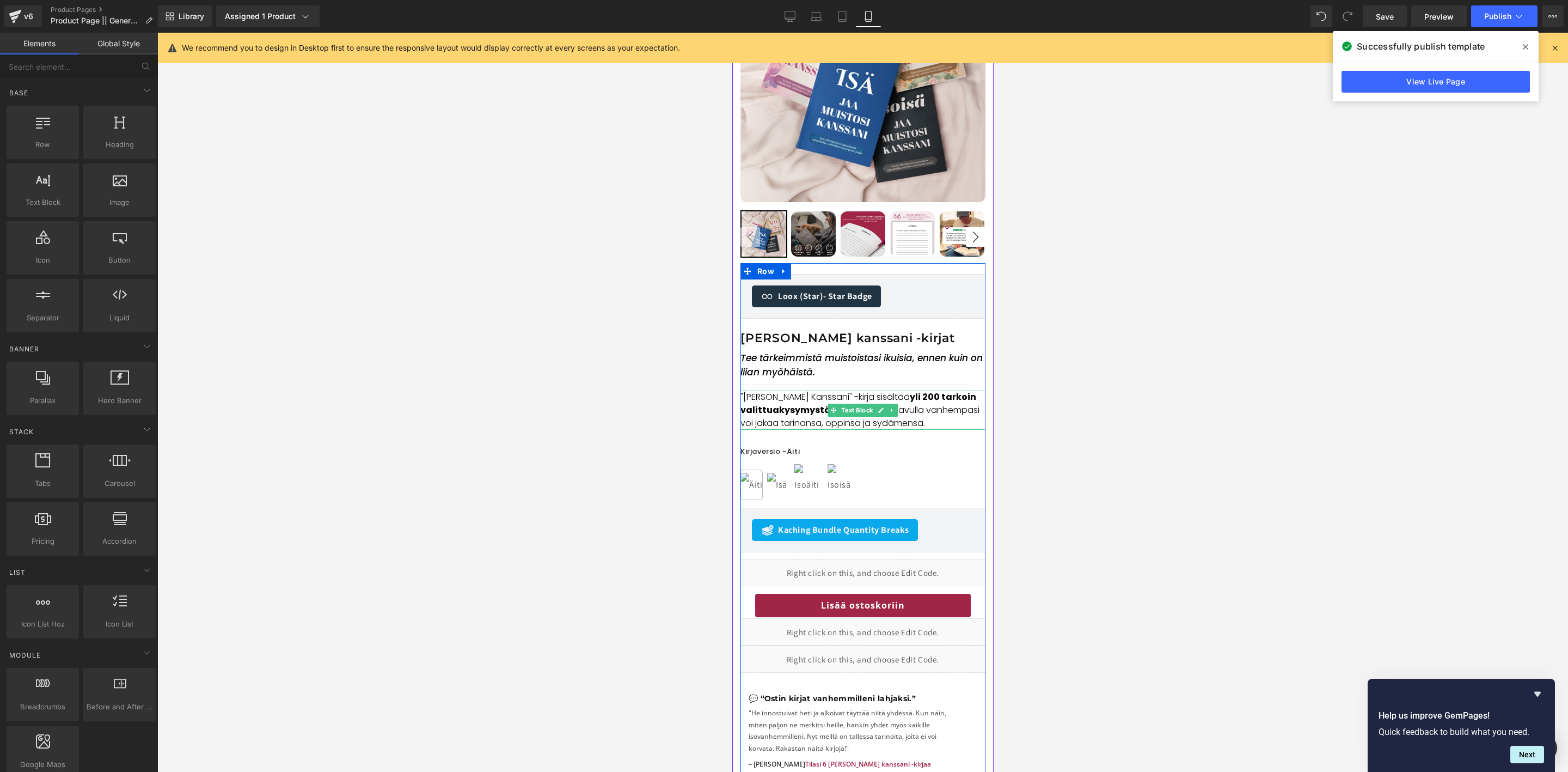
drag, startPoint x: 893, startPoint y: 417, endPoint x: 898, endPoint y: 414, distance: 5.8
click at [893, 415] on link at bounding box center [892, 411] width 11 height 13
click at [931, 420] on p ""Jaa Muistosi Kanssani" -kirja sisältää yli 200 tarkoin valittua kysymystä. Sel…" at bounding box center [863, 411] width 245 height 39
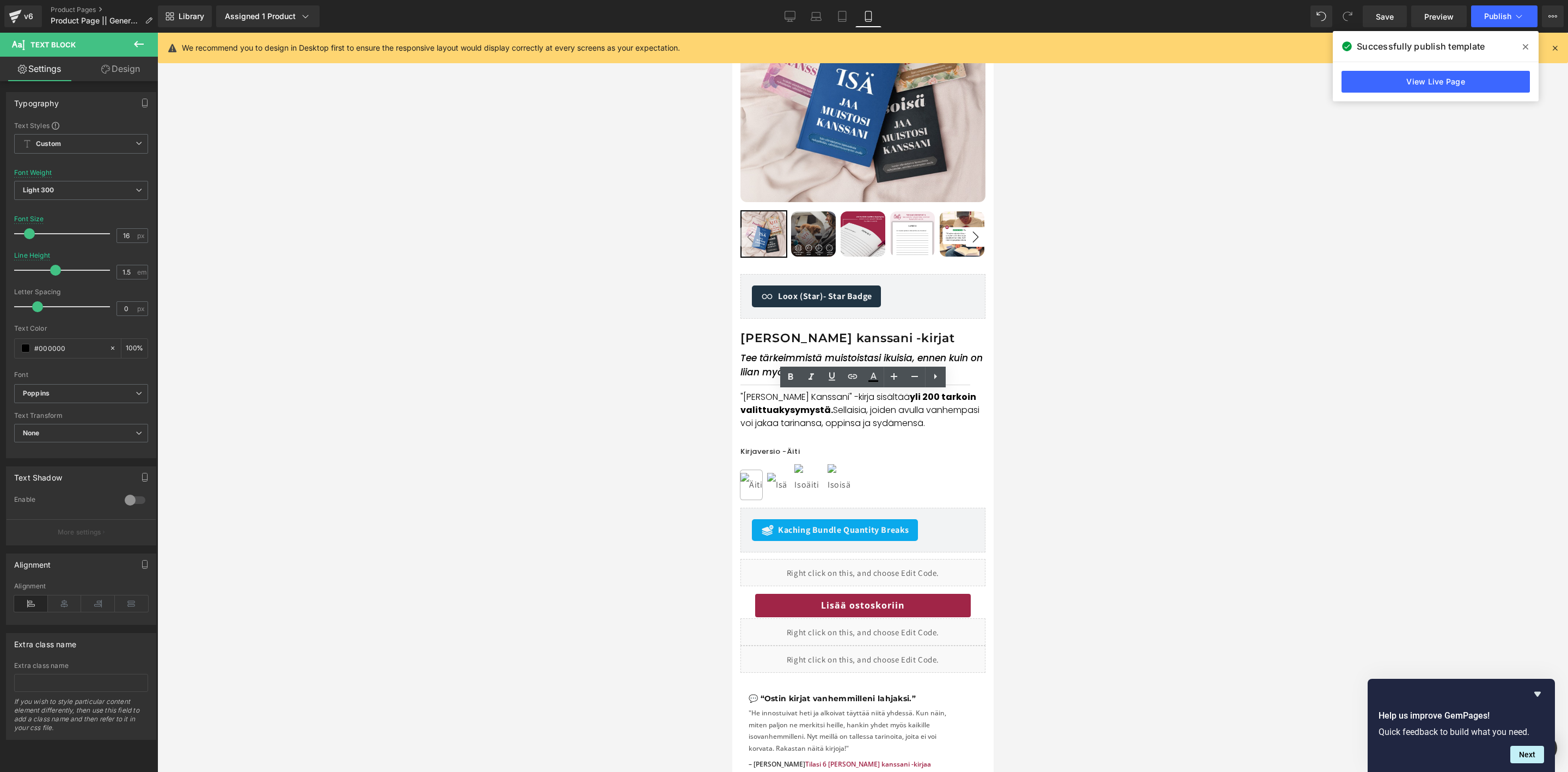
click at [1046, 445] on div at bounding box center [863, 402] width 1411 height 739
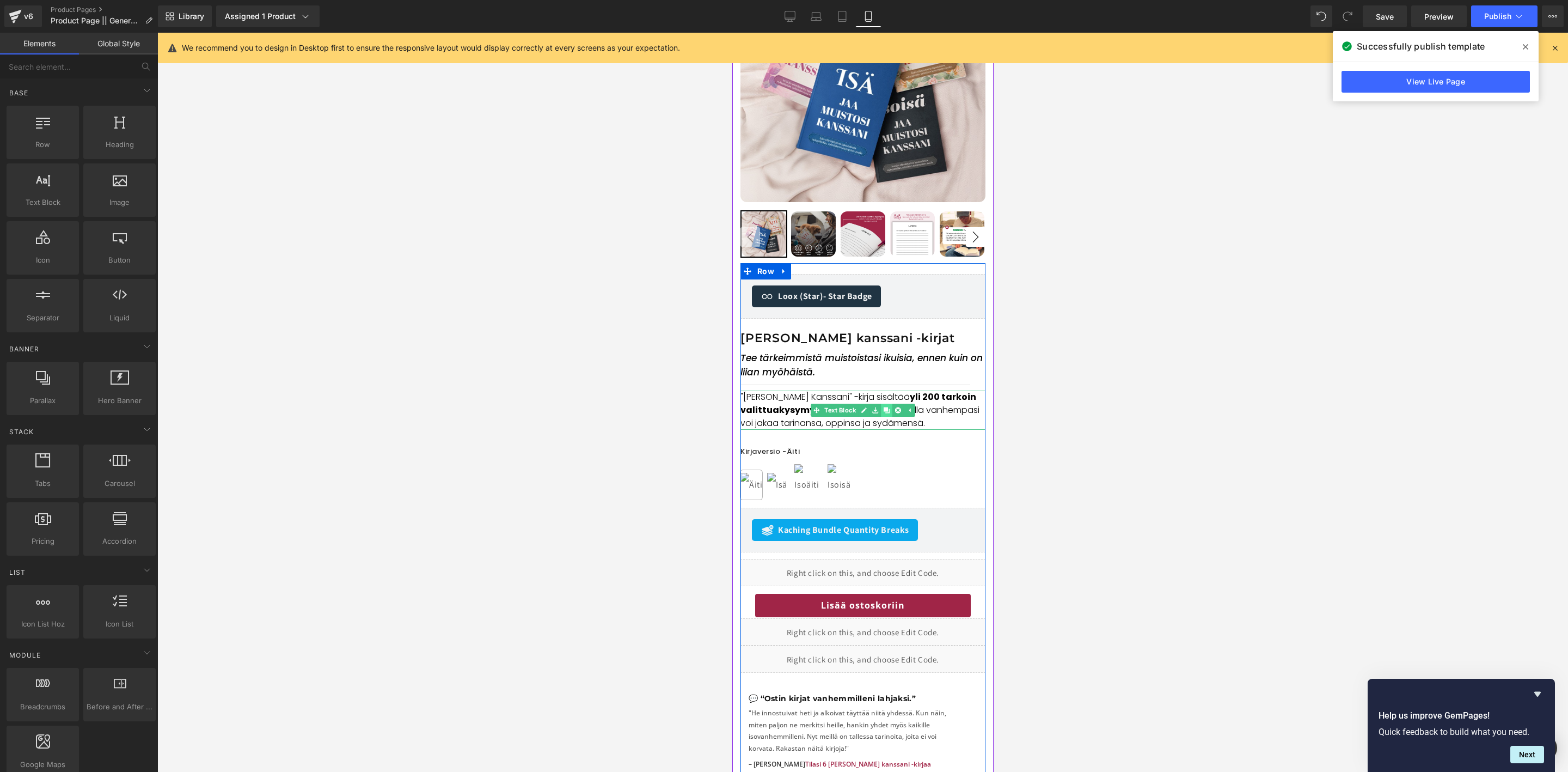
click at [885, 411] on icon at bounding box center [886, 410] width 6 height 6
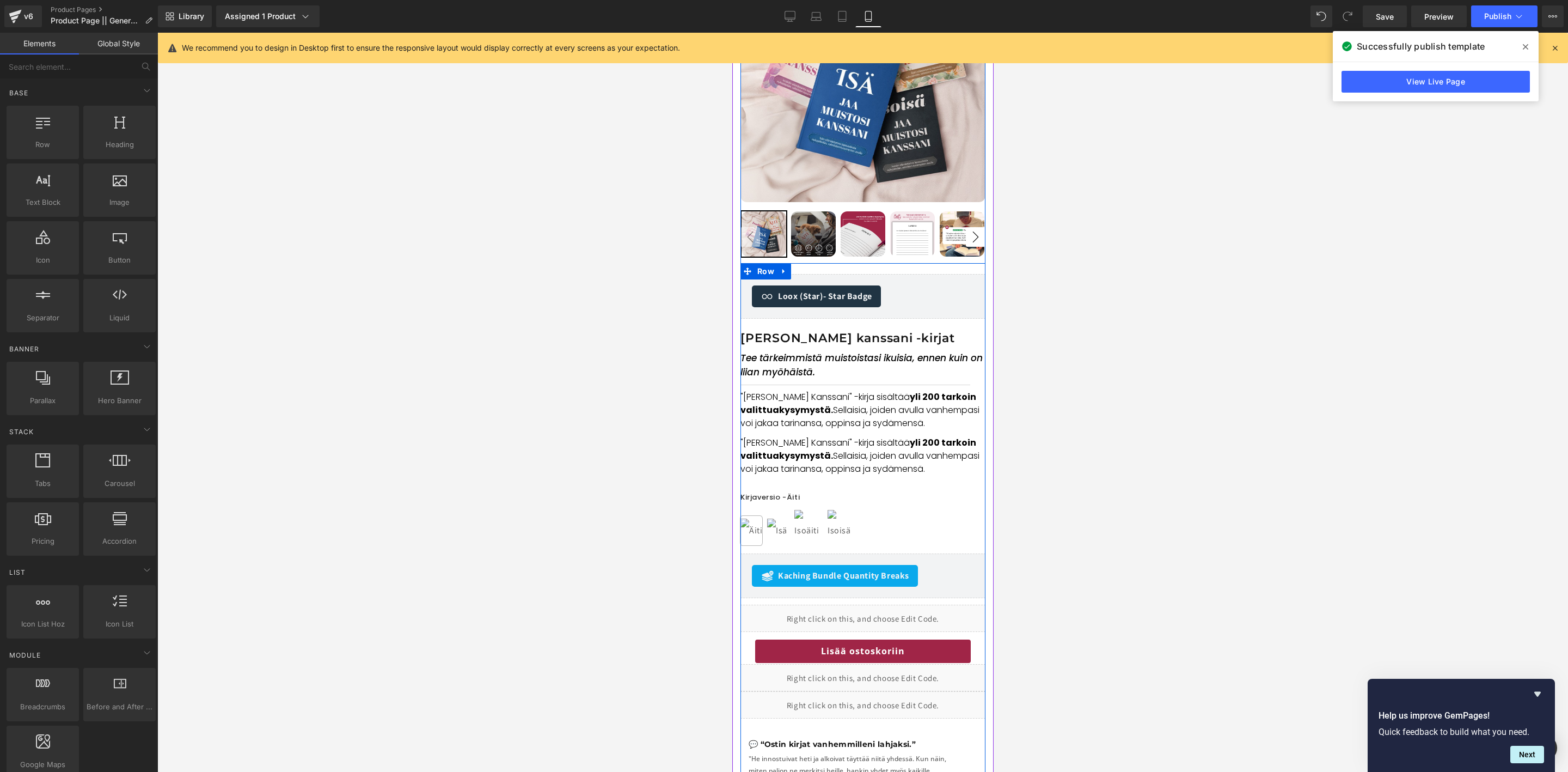
click at [837, 437] on div ""Jaa Muistosi Kanssani" -kirja sisältää yli 200 tarkoin valittua kysymystä. Sel…" at bounding box center [863, 456] width 245 height 39
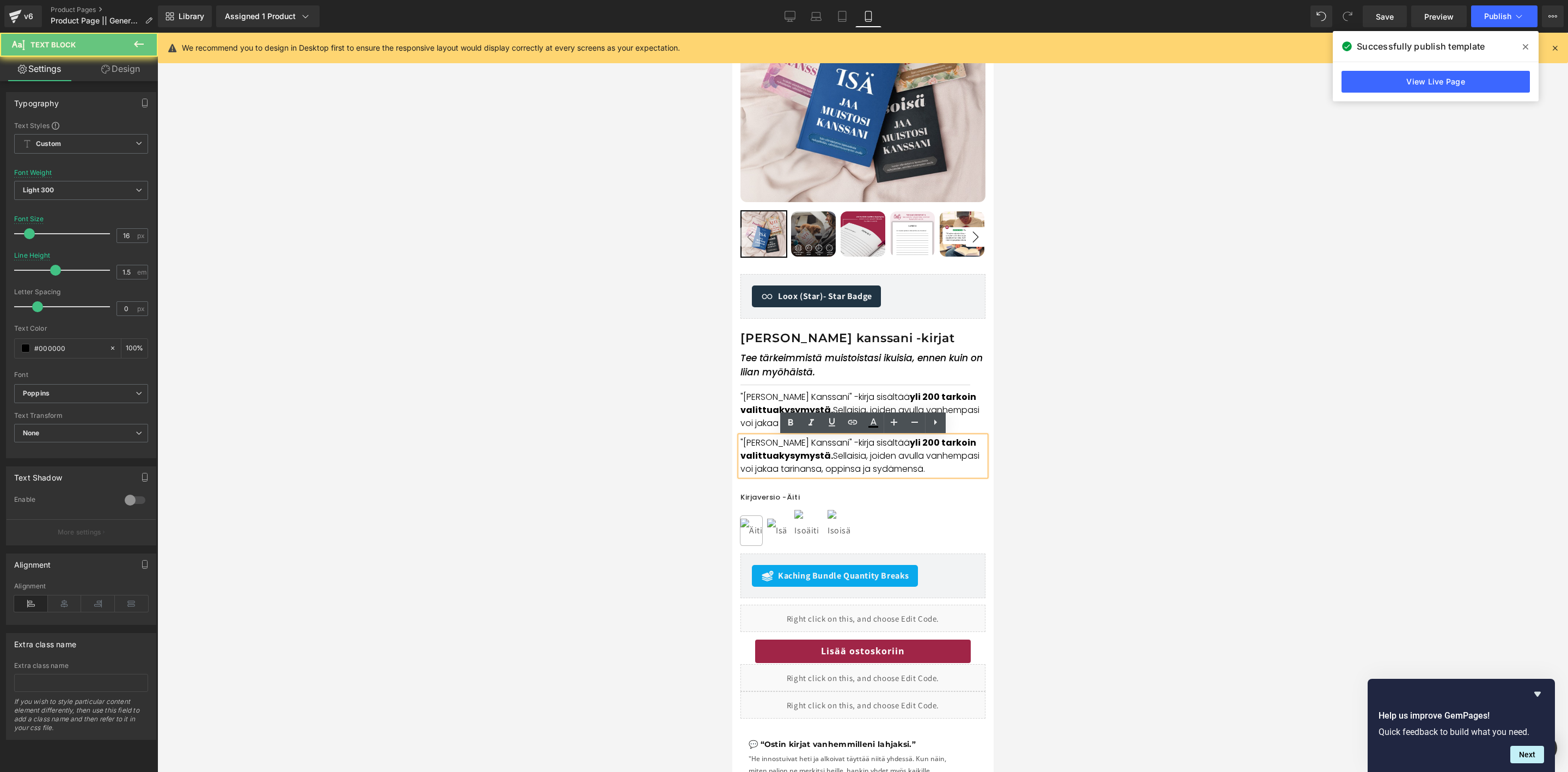
click at [826, 451] on span "kysymystä. Sellaisia, joiden avulla vanhempasi voi jakaa tarinansa, oppinsa ja …" at bounding box center [859, 462] width 239 height 26
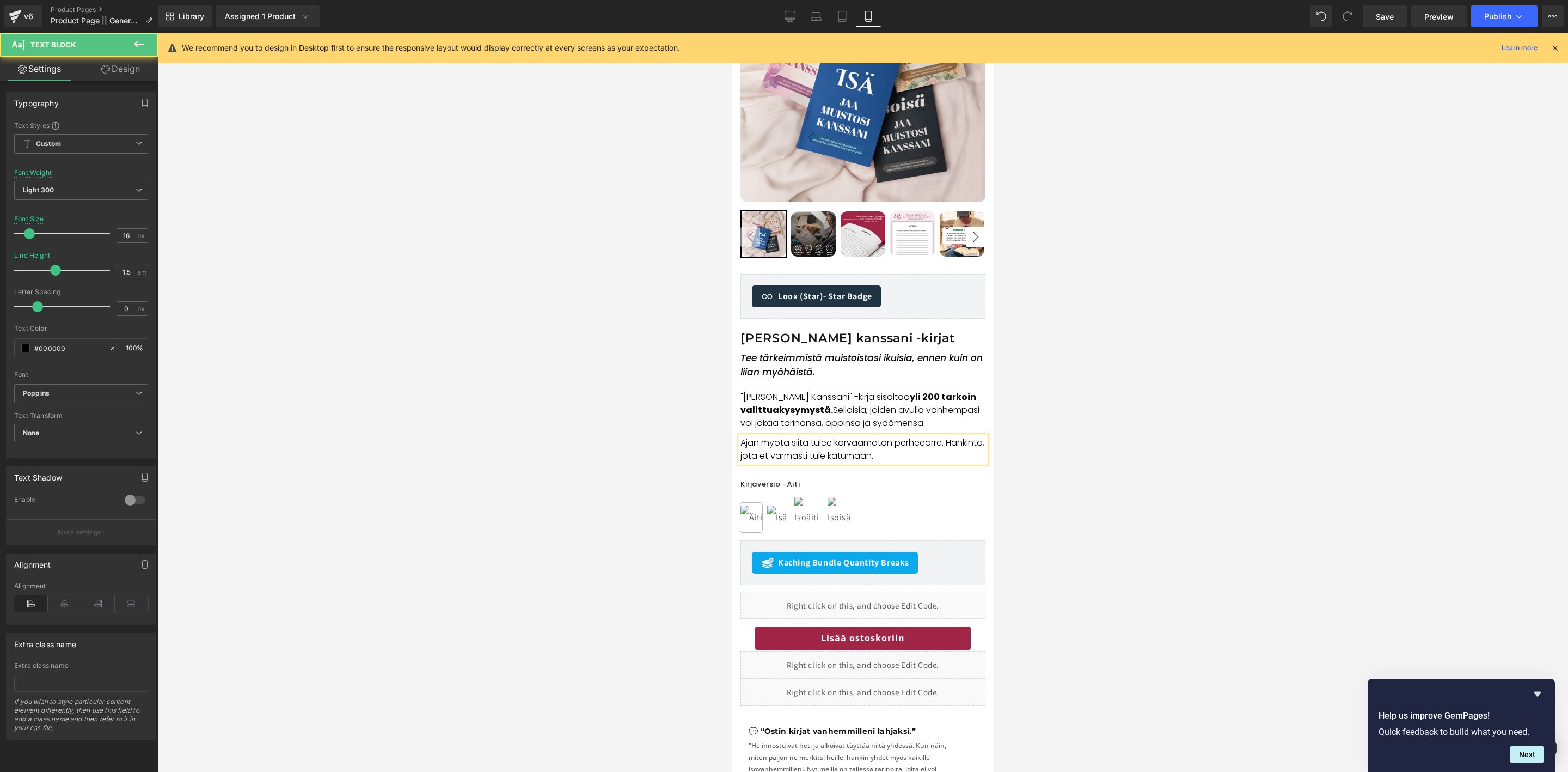
drag, startPoint x: 919, startPoint y: 453, endPoint x: 729, endPoint y: 449, distance: 190.0
click at [732, 449] on html "Γ Ohita ja siirry sisältöön Ostoskorisi on tyhjä Jatka ostoksia Ostoskorisi 0 t…" at bounding box center [862, 211] width 261 height 740
drag, startPoint x: 830, startPoint y: 461, endPoint x: 857, endPoint y: 462, distance: 27.0
click at [831, 461] on p "Ajan myötä siitä tulee korvaamaton perheearre. Hankinta, jota et varmasti tule …" at bounding box center [863, 450] width 245 height 26
drag, startPoint x: 904, startPoint y: 458, endPoint x: 922, endPoint y: 456, distance: 18.1
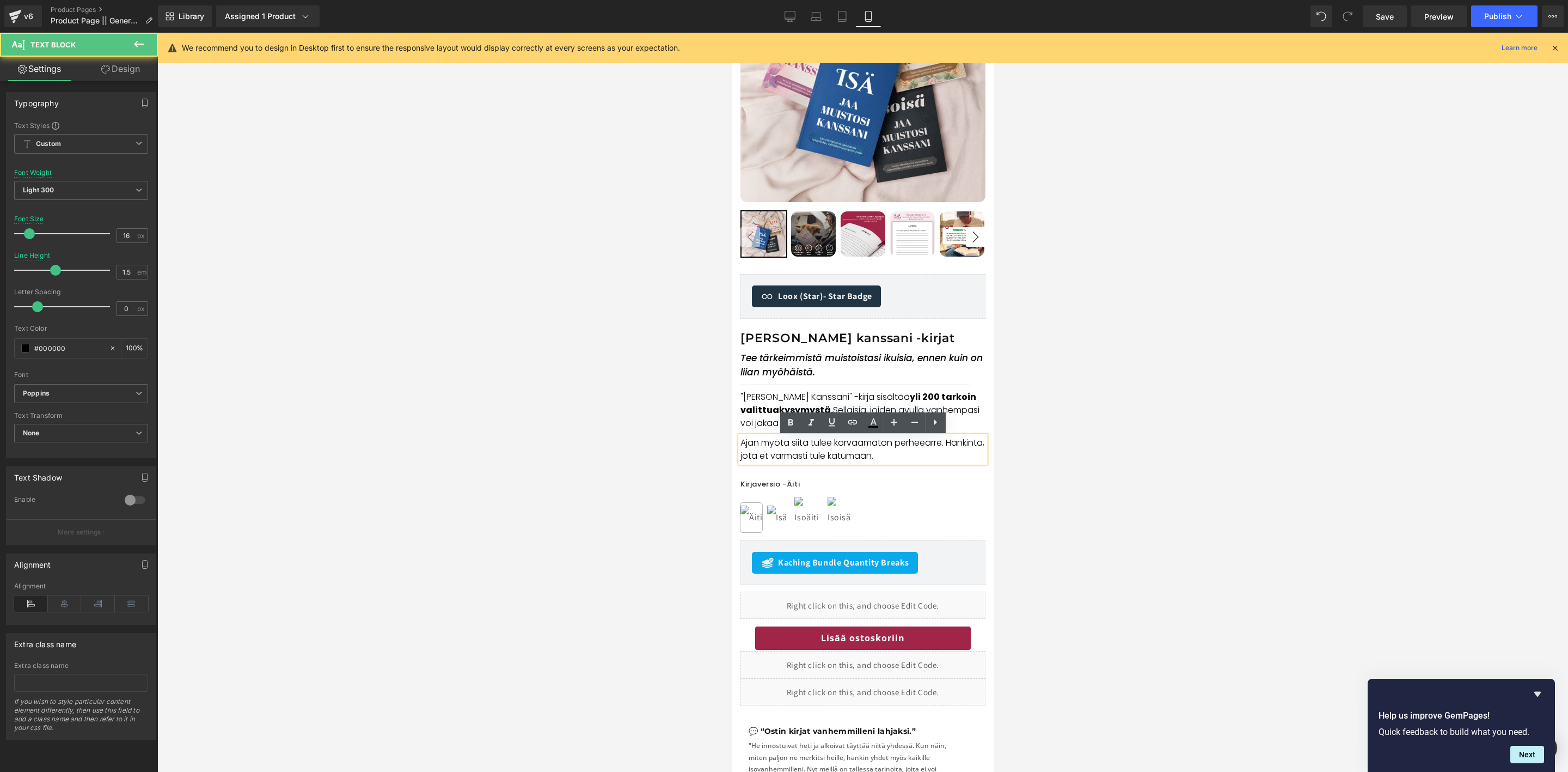
click at [906, 458] on p "Ajan myötä siitä tulee korvaamaton perheearre. Hankinta, jota et varmasti tule …" at bounding box center [863, 450] width 245 height 26
click at [927, 456] on p "Ajan myötä siitä tulee korvaamaton perheearre. Hankinta, jota et varmasti tule …" at bounding box center [863, 450] width 245 height 26
click at [917, 456] on p "Ajan myötä siitä tulee korvaamaton perheearre. Hankinta, jota et varmasti tule …" at bounding box center [863, 450] width 245 height 26
click at [895, 462] on p "Ajan myötä siitä tulee korvaamaton perheearre. Hankinta, jota et varmasti tule …" at bounding box center [863, 450] width 245 height 26
drag, startPoint x: 919, startPoint y: 456, endPoint x: 738, endPoint y: 455, distance: 181.0
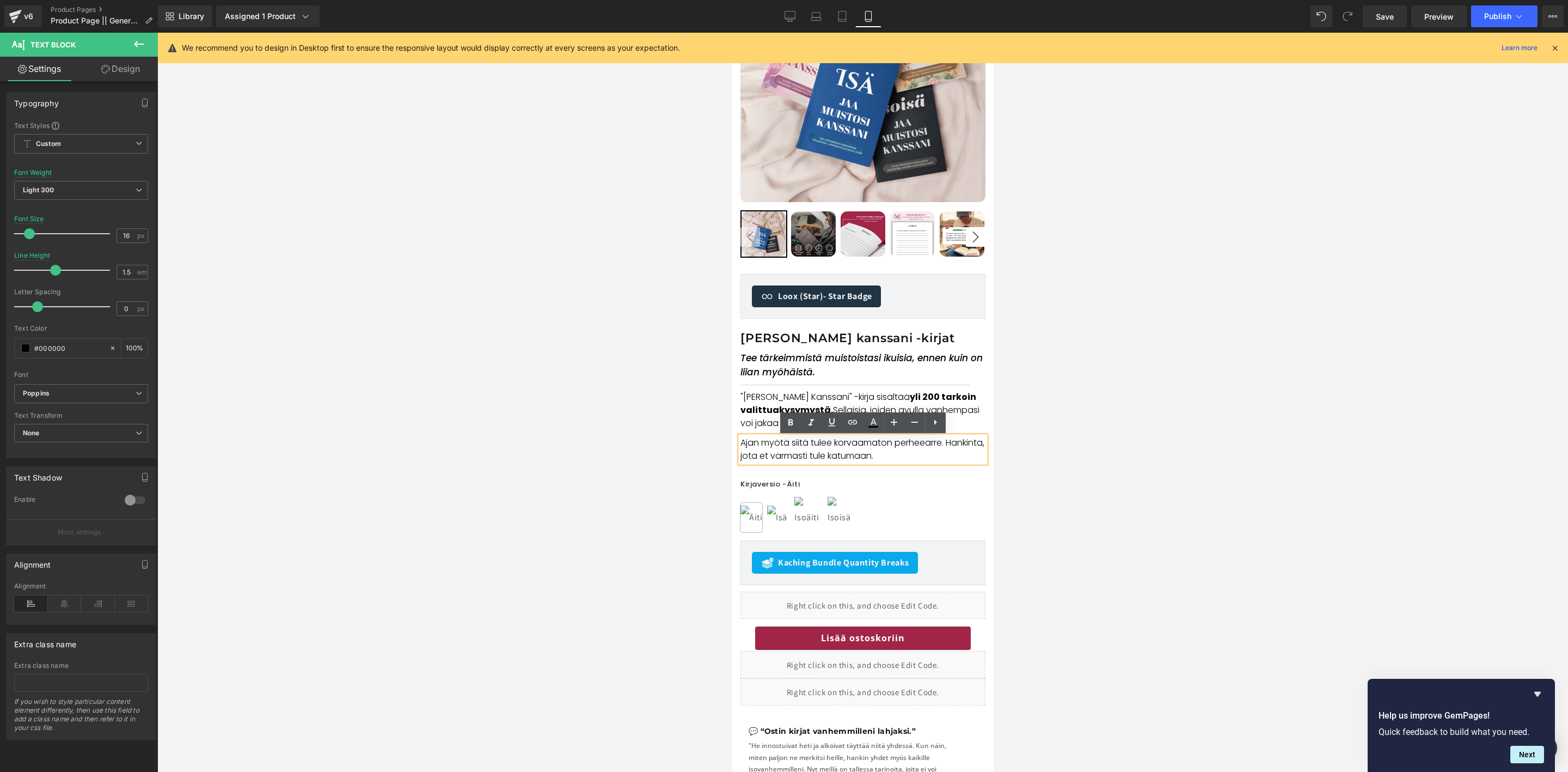
click at [740, 455] on div "Ajan myötä siitä tulee korvaamaton perheearre. Hankinta, jota et varmasti tule …" at bounding box center [863, 450] width 245 height 26
click at [759, 458] on p "Ajan myötä siitä tulee korvaamaton perheearre. Hankinta, jota et varmasti tule …" at bounding box center [863, 450] width 245 height 26
drag, startPoint x: 924, startPoint y: 456, endPoint x: 741, endPoint y: 456, distance: 183.0
click at [741, 456] on p "Ajan myötä siitä tulee korvaamaton perheearre. Hankinta, jota et varmasti tule …" at bounding box center [863, 450] width 245 height 26
click at [926, 458] on p "Ajan myötä siitä tulee korvaamaton perheearre. Hankinta, jota et varmasti tule …" at bounding box center [863, 450] width 245 height 26
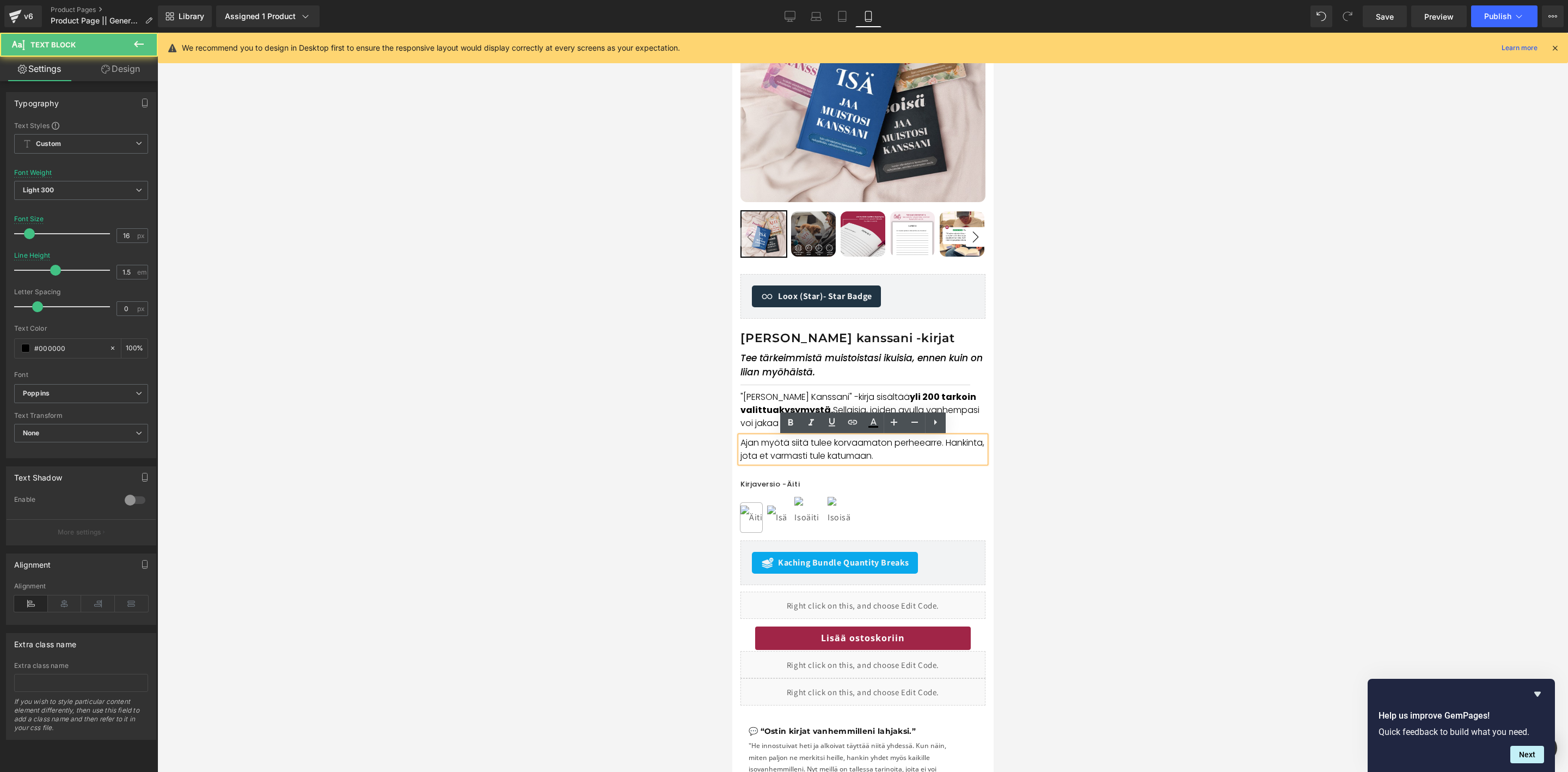
click at [923, 458] on p "Ajan myötä siitä tulee korvaamaton perheearre. Hankinta, jota et varmasti tule …" at bounding box center [863, 450] width 245 height 26
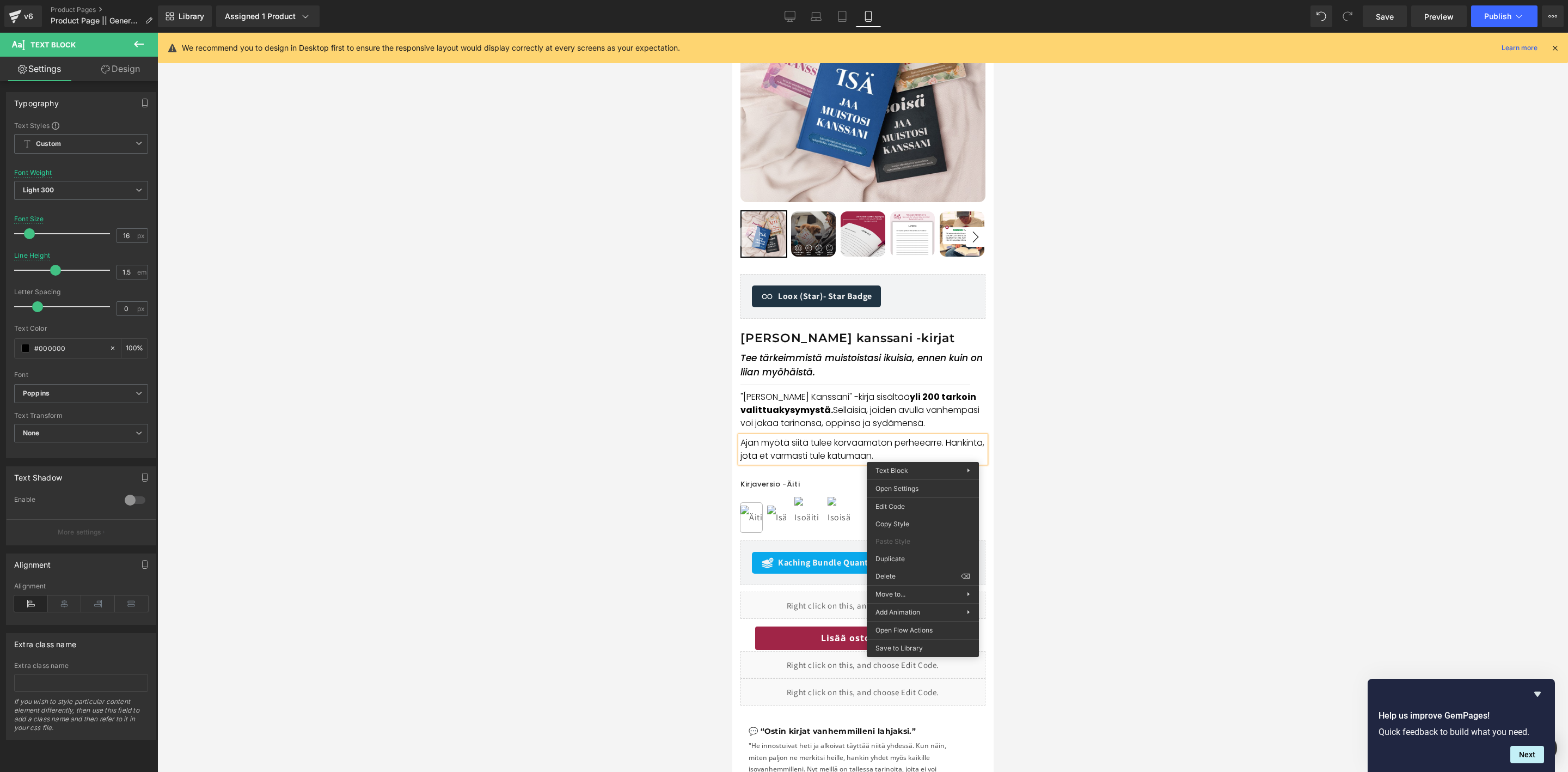
click at [1025, 422] on div at bounding box center [863, 402] width 1411 height 739
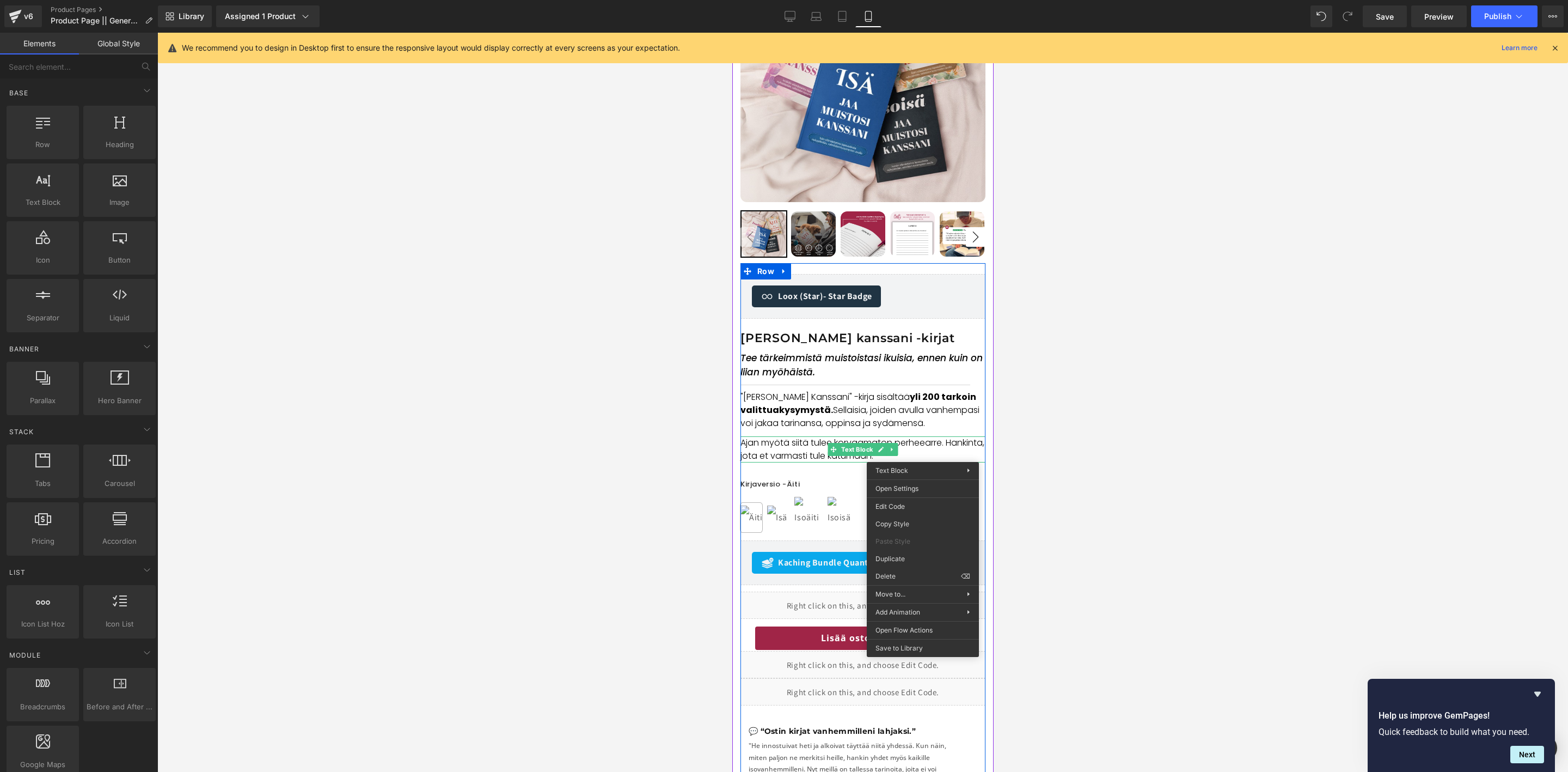
click at [929, 449] on p "Ajan myötä siitä tulee korvaamaton perheearre. Hankinta, jota et varmasti tule …" at bounding box center [863, 450] width 245 height 26
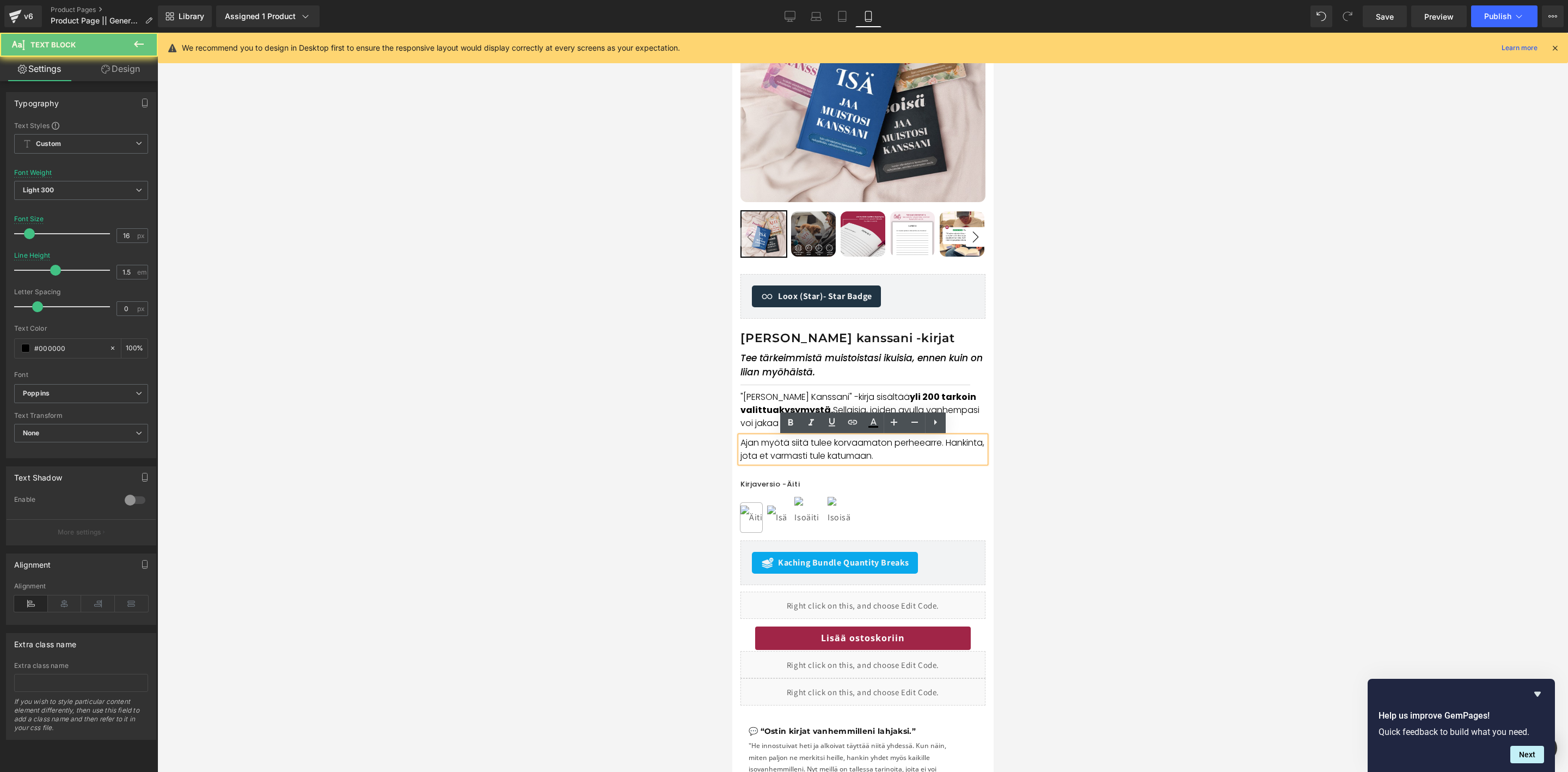
click at [930, 456] on p "Ajan myötä siitä tulee korvaamaton perheearre. Hankinta, jota et varmasti tule …" at bounding box center [863, 450] width 245 height 26
click at [1488, 15] on span "Publish" at bounding box center [1498, 16] width 27 height 9
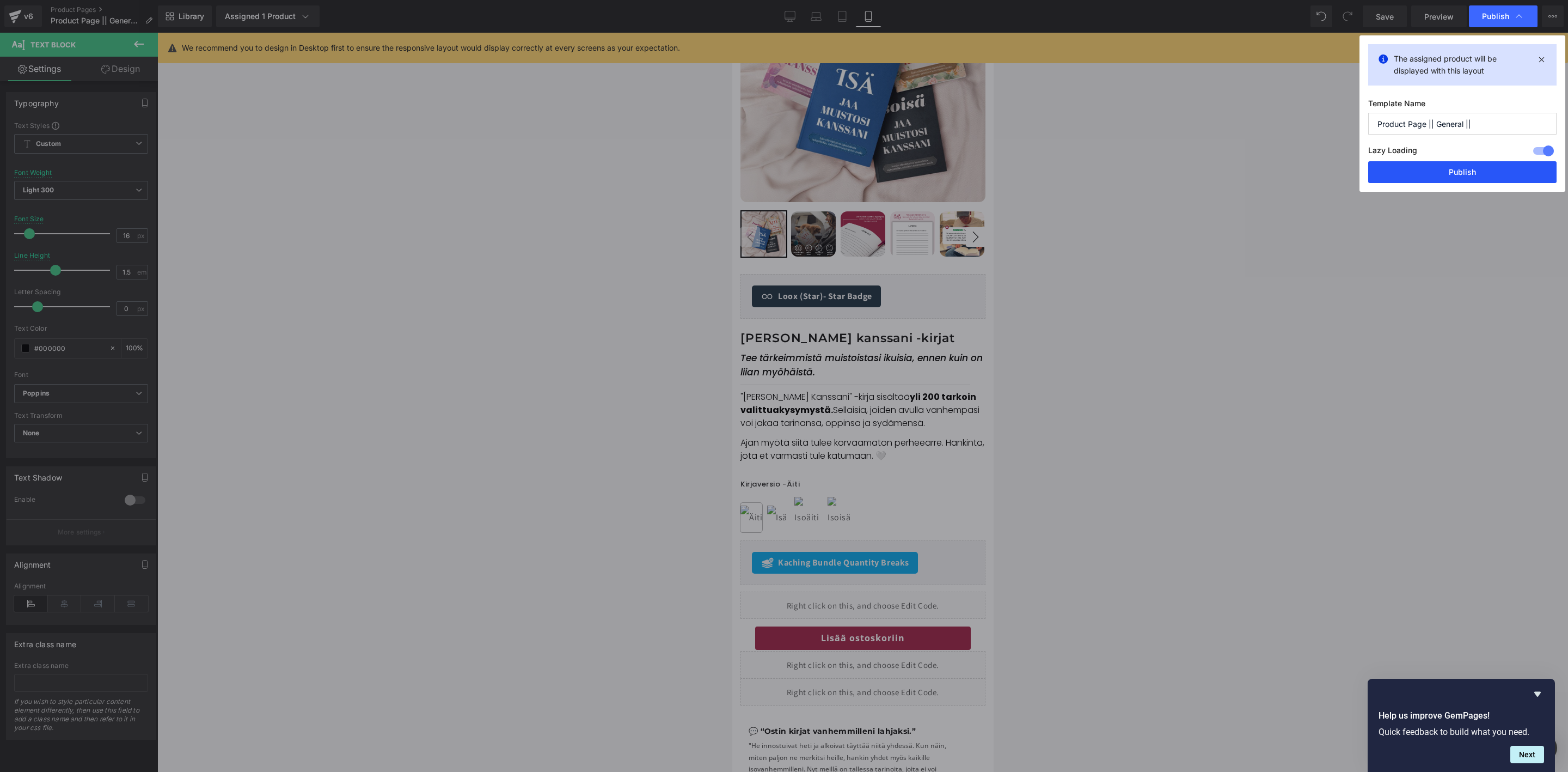
click at [1421, 172] on button "Publish" at bounding box center [1463, 172] width 188 height 22
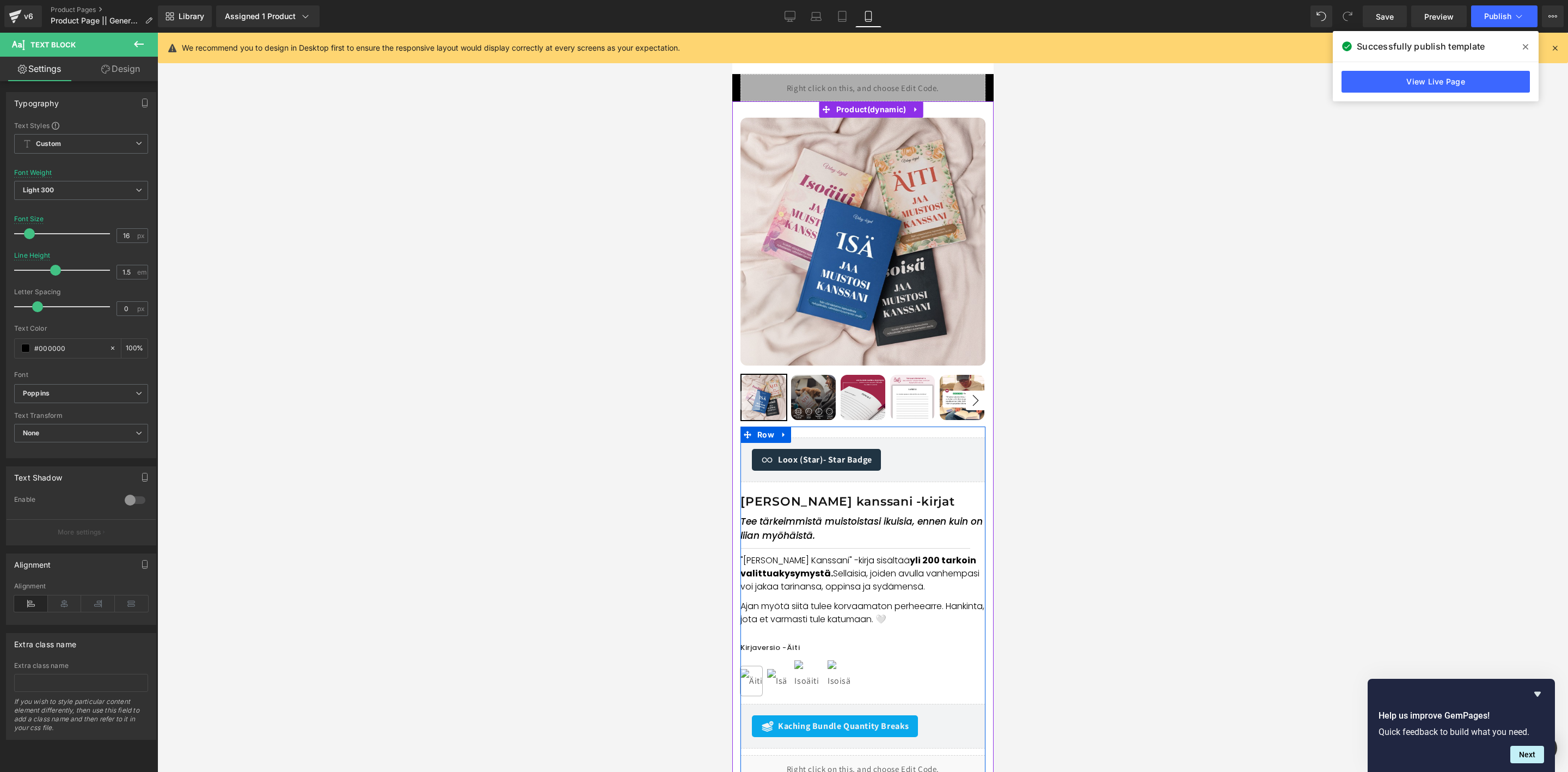
scroll to position [437, 0]
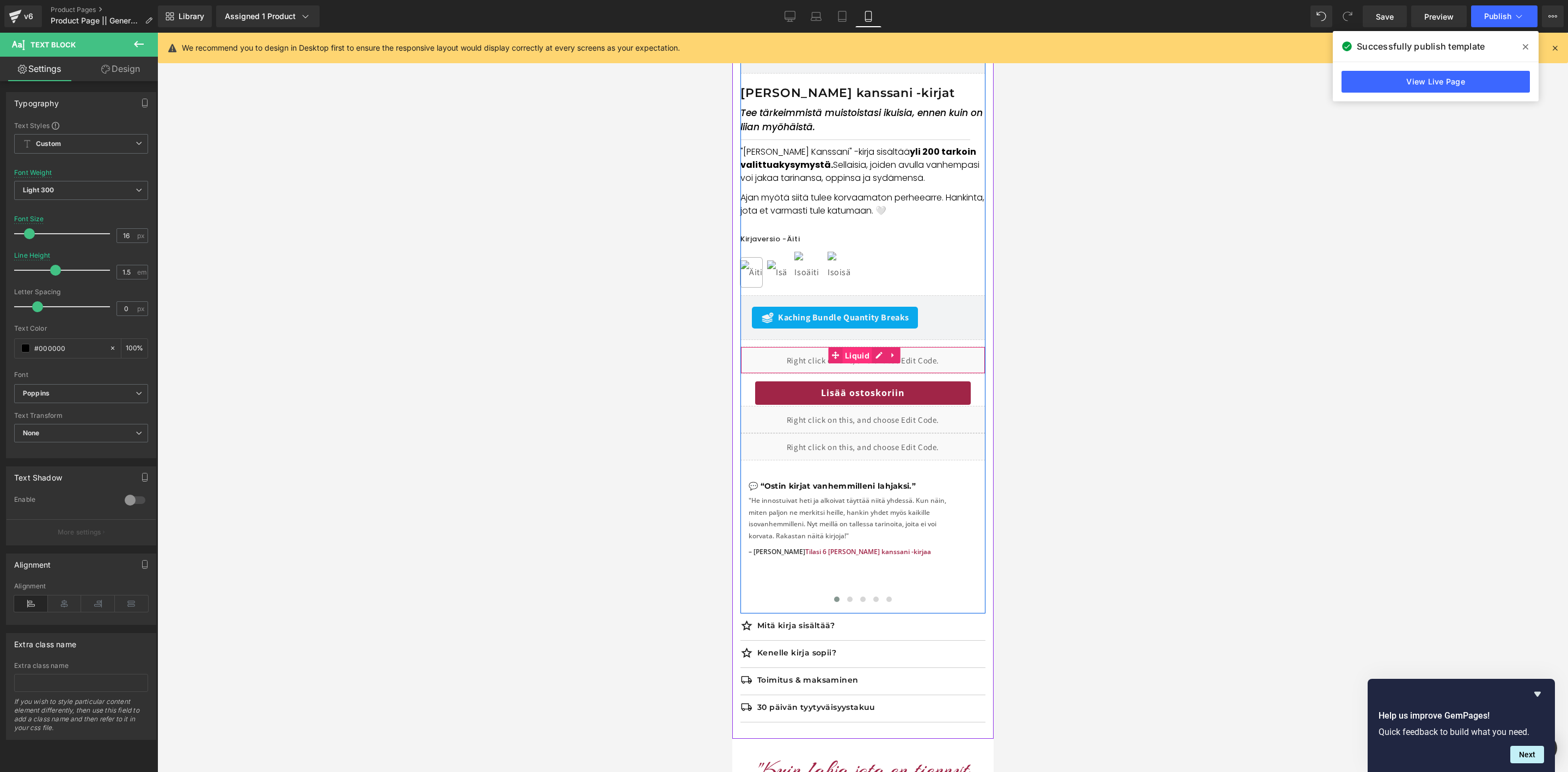
click at [857, 358] on span "Liquid" at bounding box center [857, 356] width 30 height 16
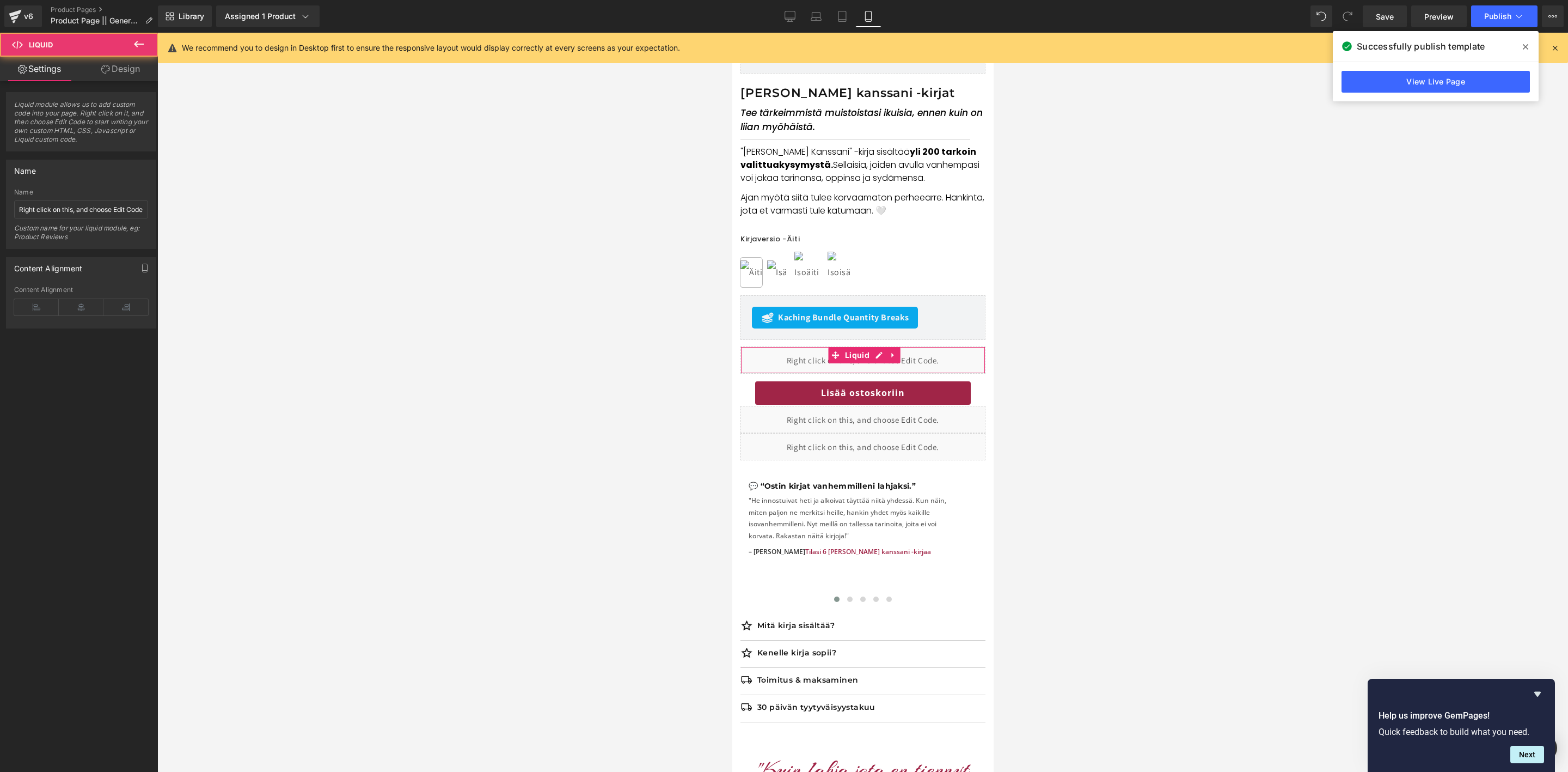
click at [122, 75] on link "Design" at bounding box center [120, 69] width 79 height 24
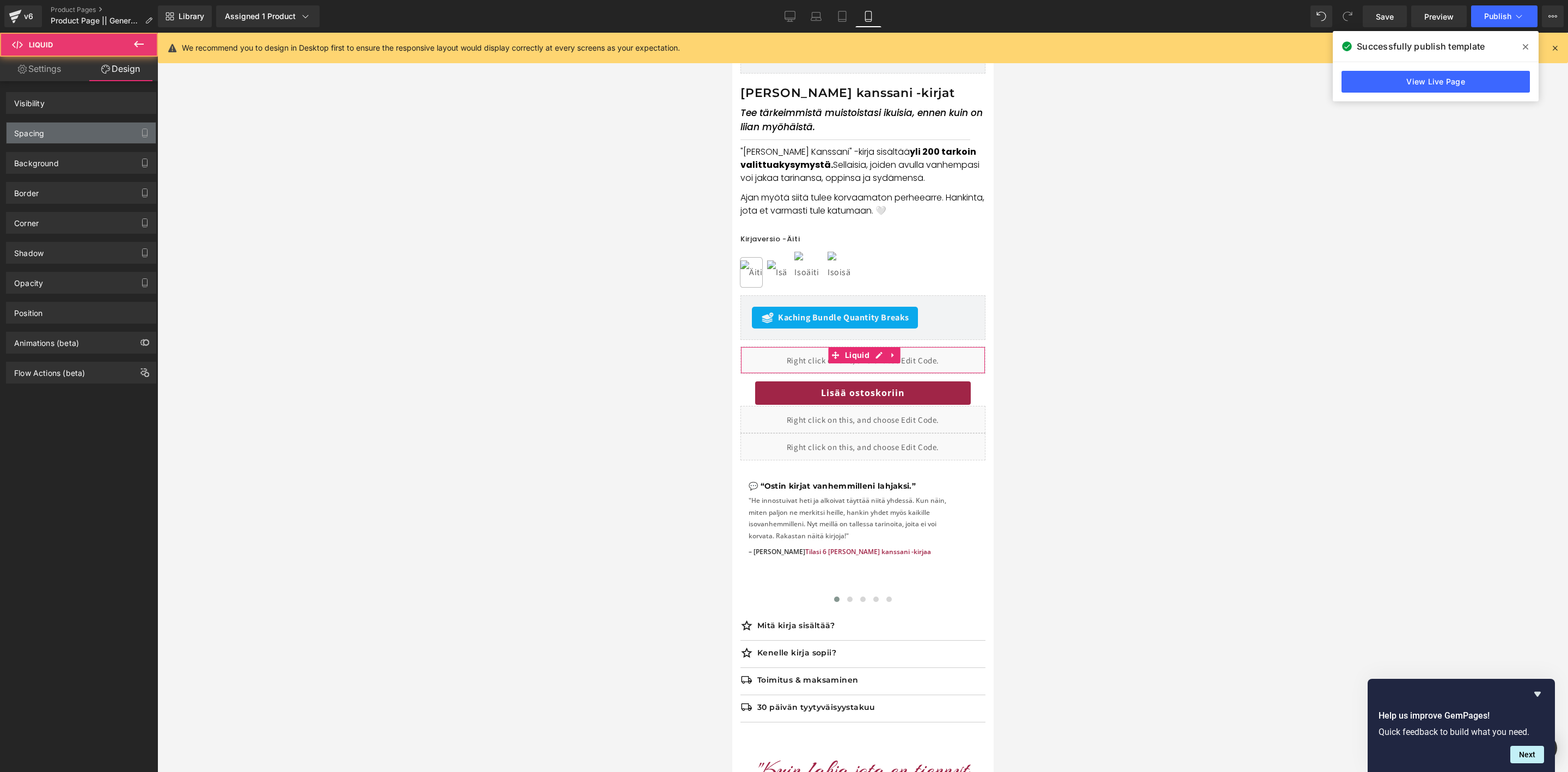
click at [73, 128] on div "Spacing" at bounding box center [81, 133] width 149 height 21
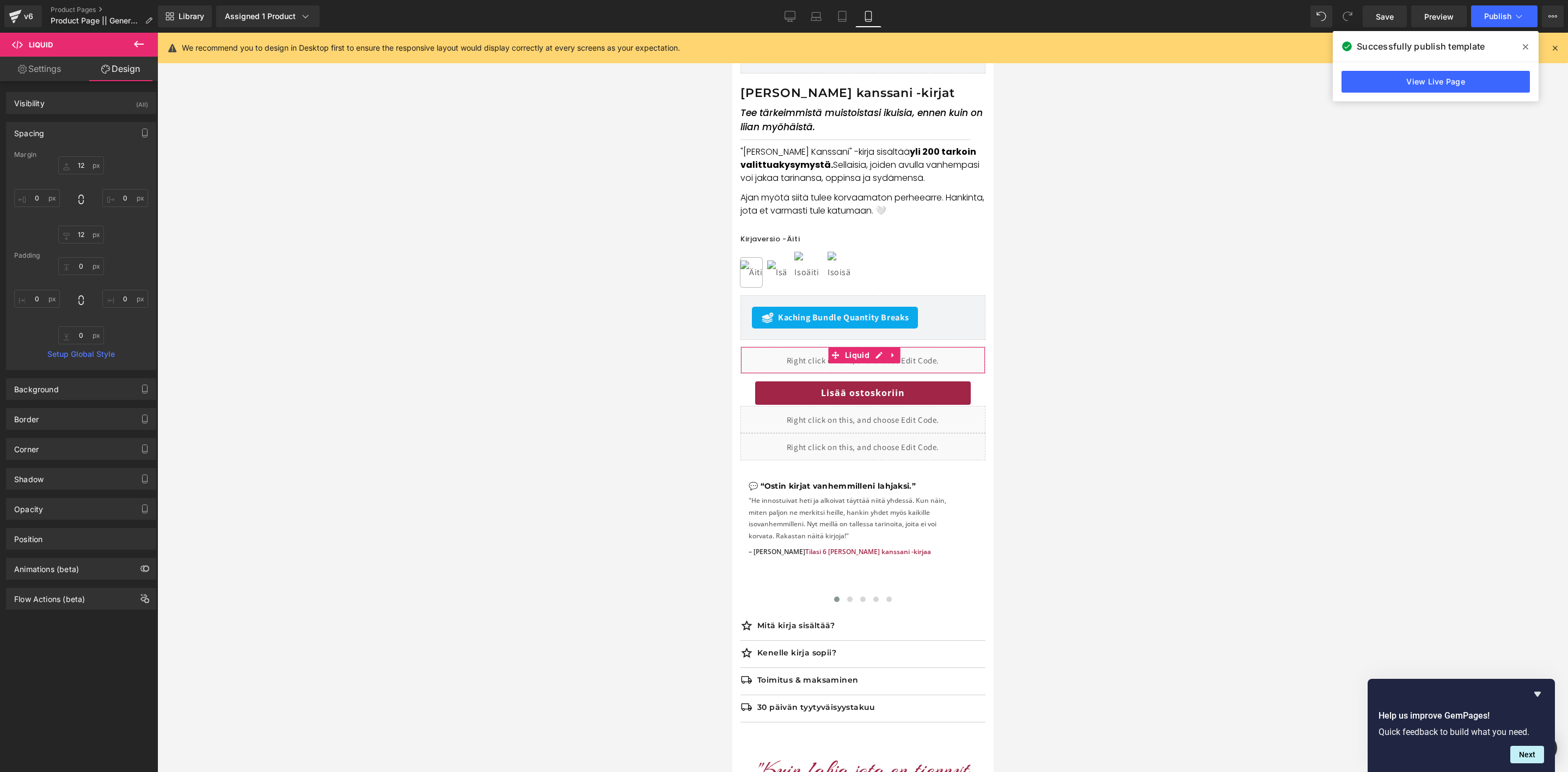
type input "12"
type input "0"
type input "12"
type input "0"
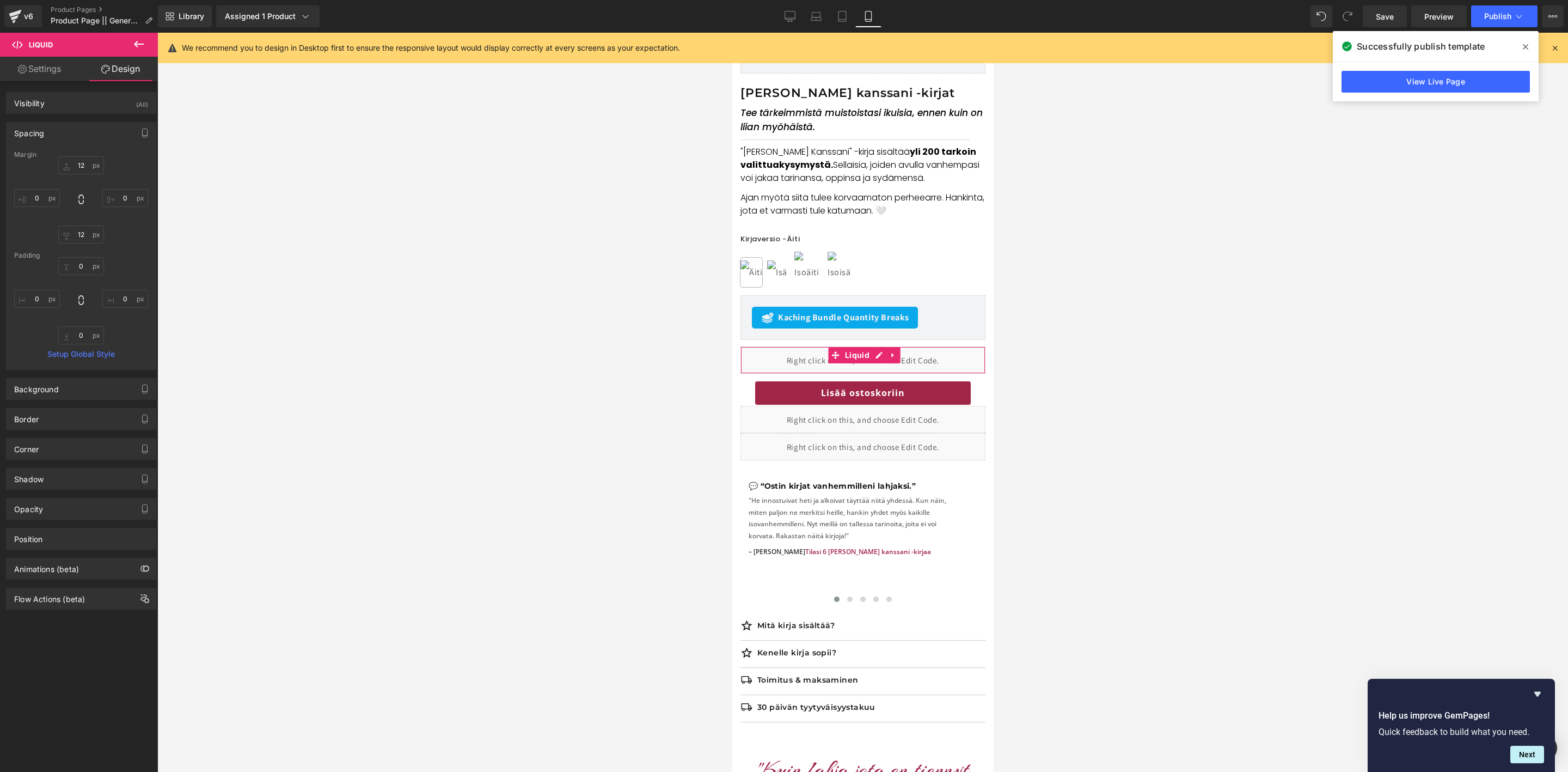
type input "0"
drag, startPoint x: 75, startPoint y: 267, endPoint x: 58, endPoint y: 267, distance: 17.0
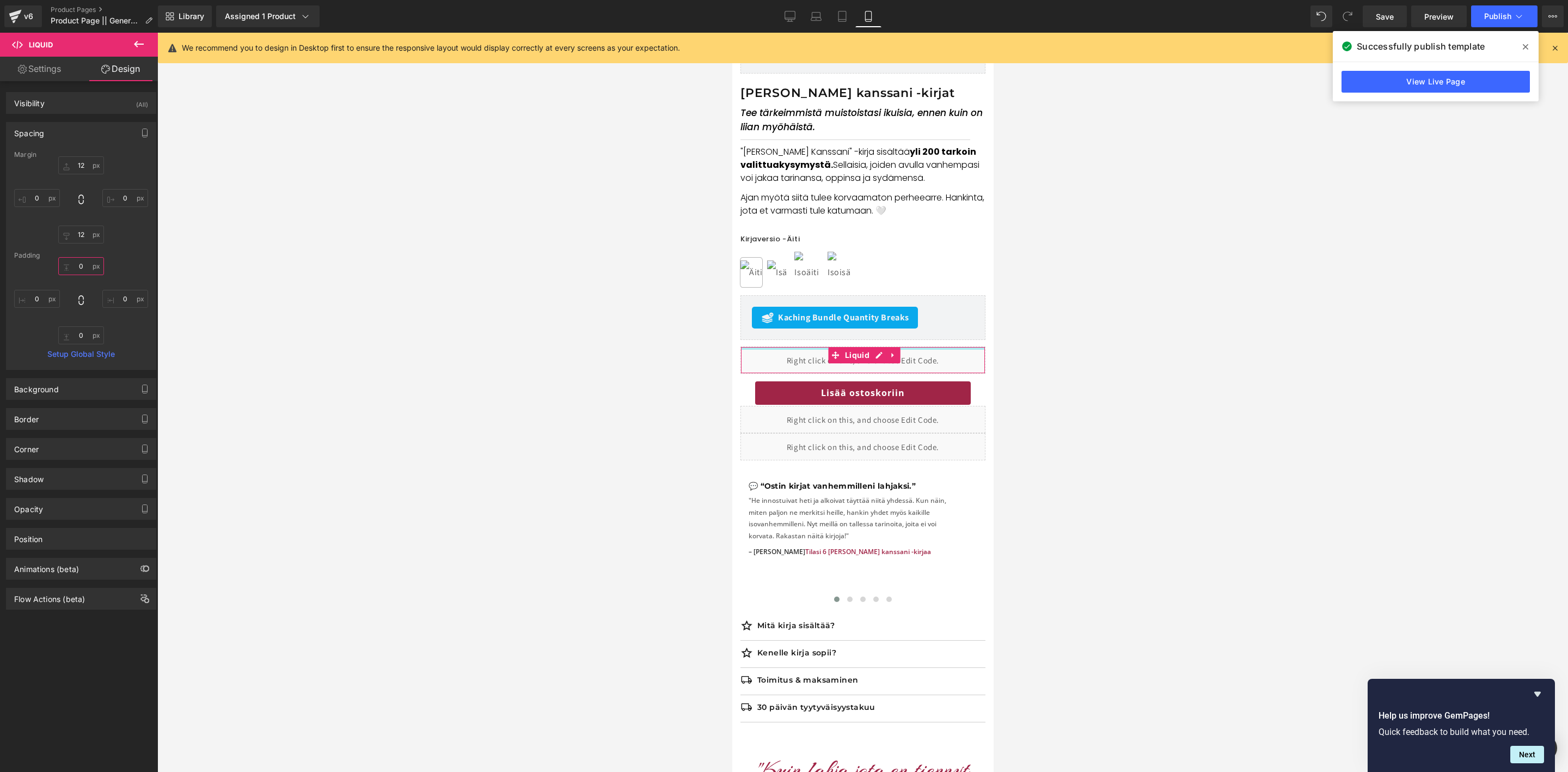
click at [58, 267] on input "0" at bounding box center [81, 266] width 46 height 18
type input "4"
type input "43"
click at [740, 381] on div "Lisää ostoskoriin" at bounding box center [863, 393] width 245 height 26
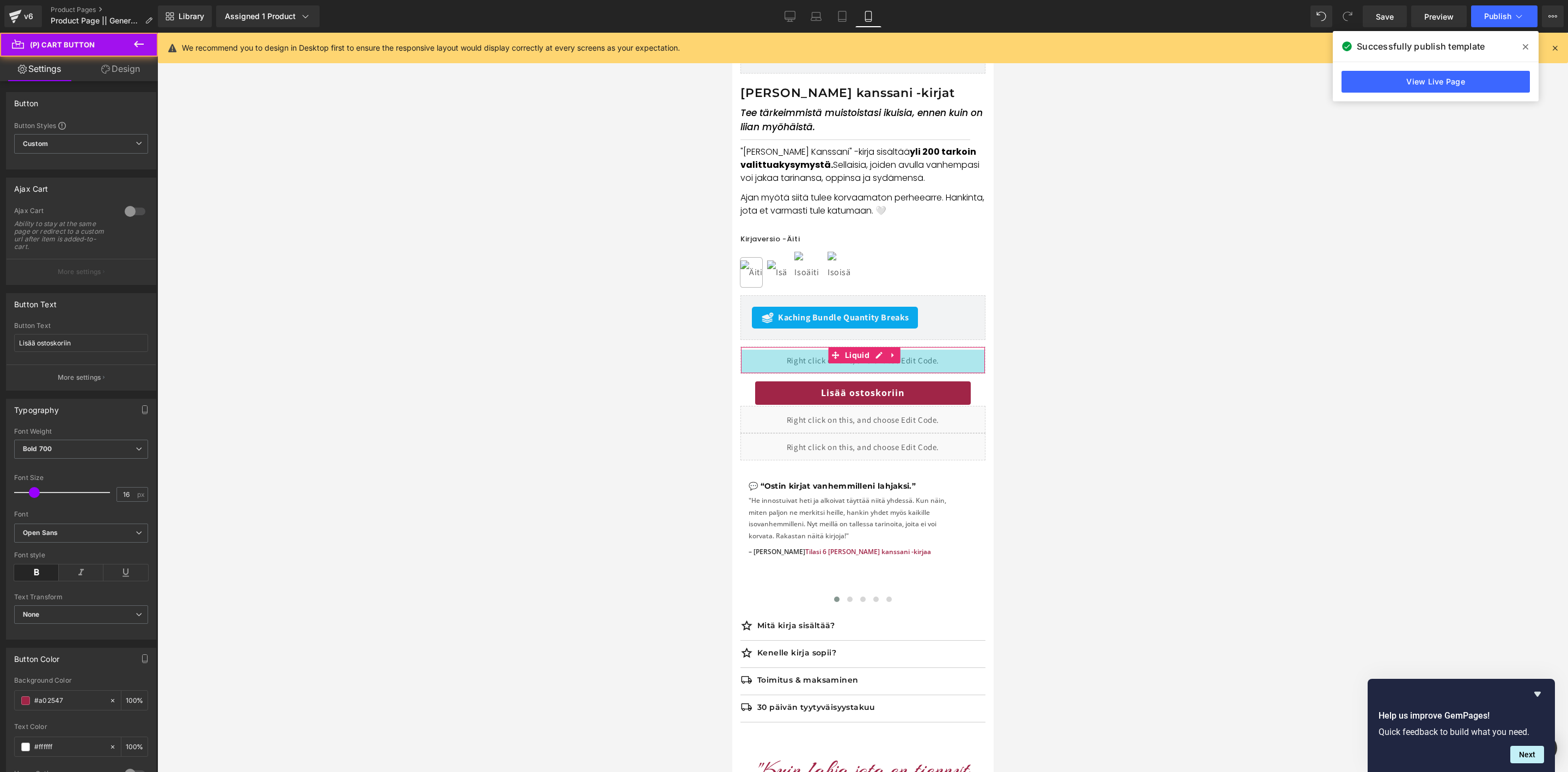
click at [747, 381] on div "Lisää ostoskoriin" at bounding box center [863, 393] width 245 height 26
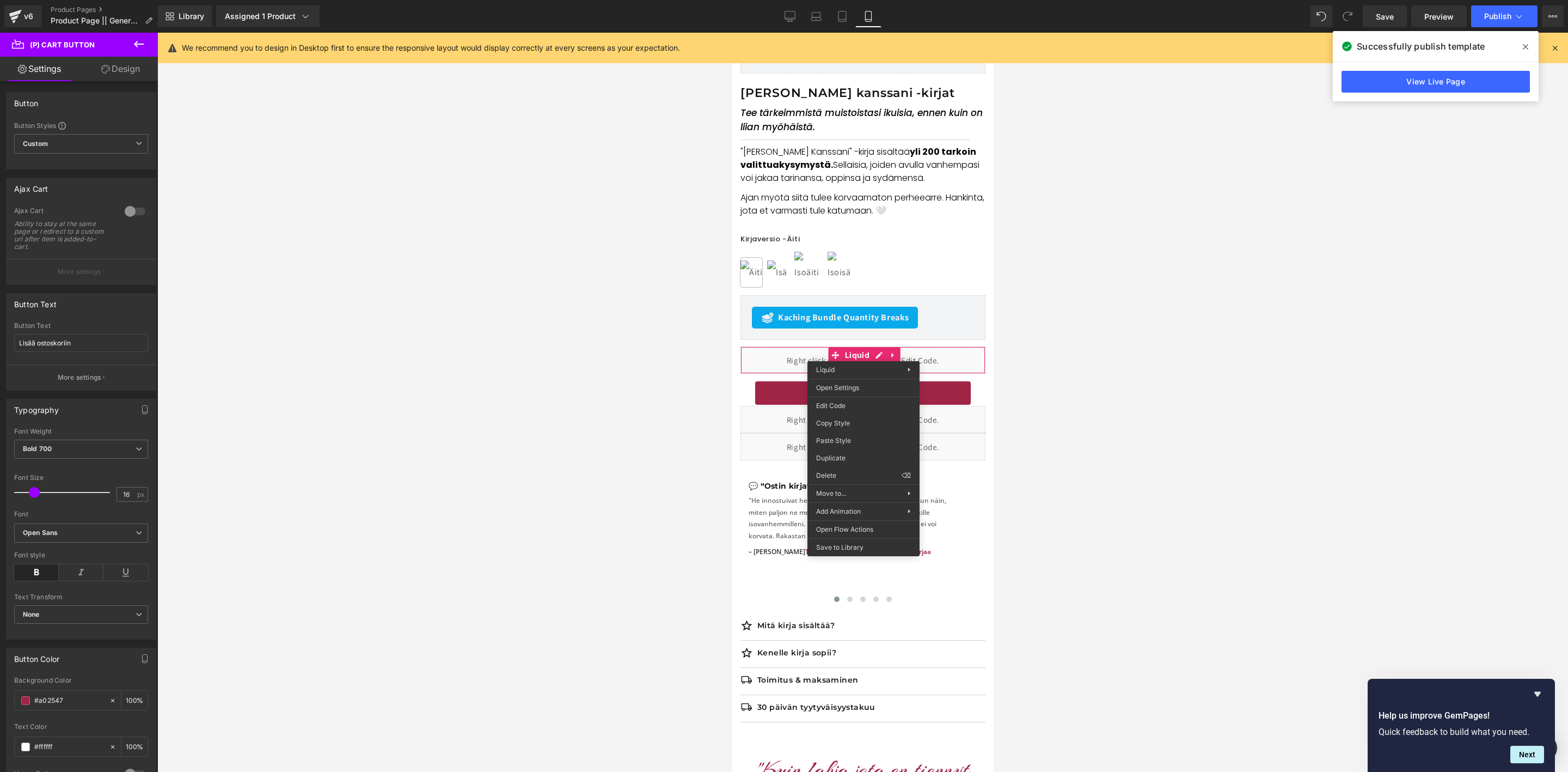
drag, startPoint x: 781, startPoint y: 359, endPoint x: 802, endPoint y: 360, distance: 21.0
click at [780, 359] on div "Liquid 61px" at bounding box center [863, 360] width 245 height 28
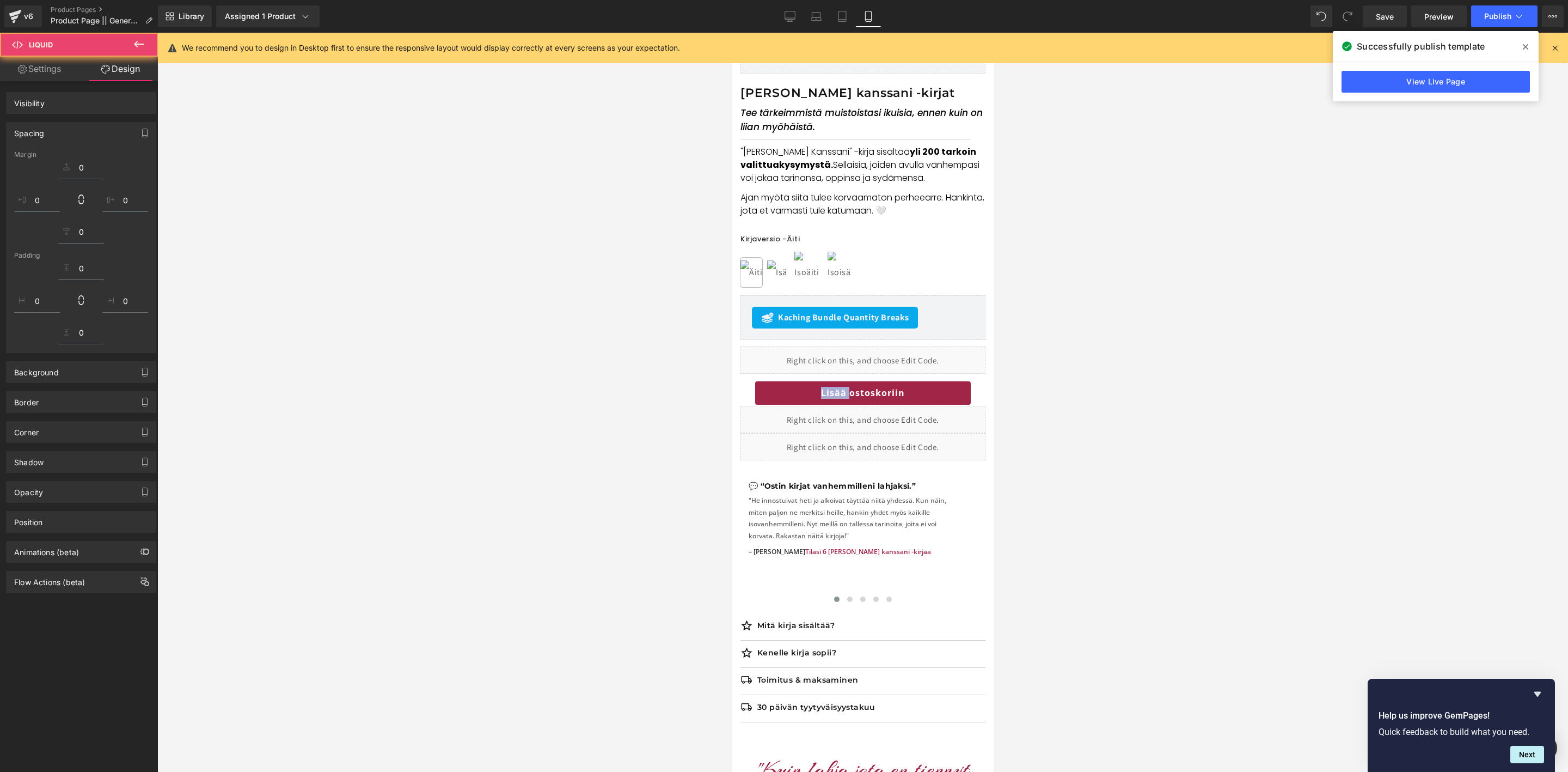
click at [854, 365] on div "Liquid 43px" at bounding box center [863, 360] width 245 height 28
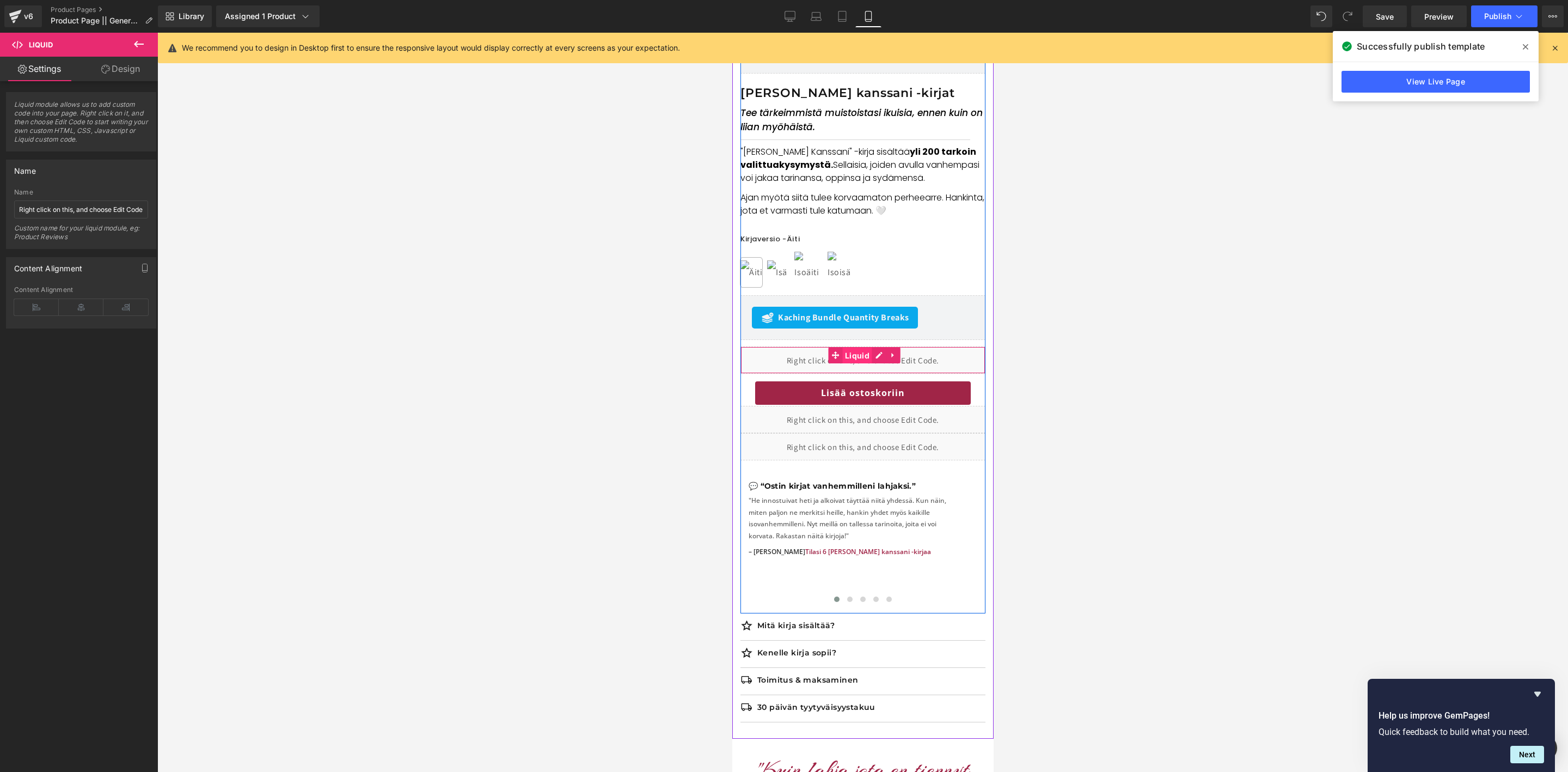
click at [859, 358] on span "Liquid" at bounding box center [857, 356] width 30 height 16
click at [134, 77] on link "Design" at bounding box center [120, 69] width 79 height 24
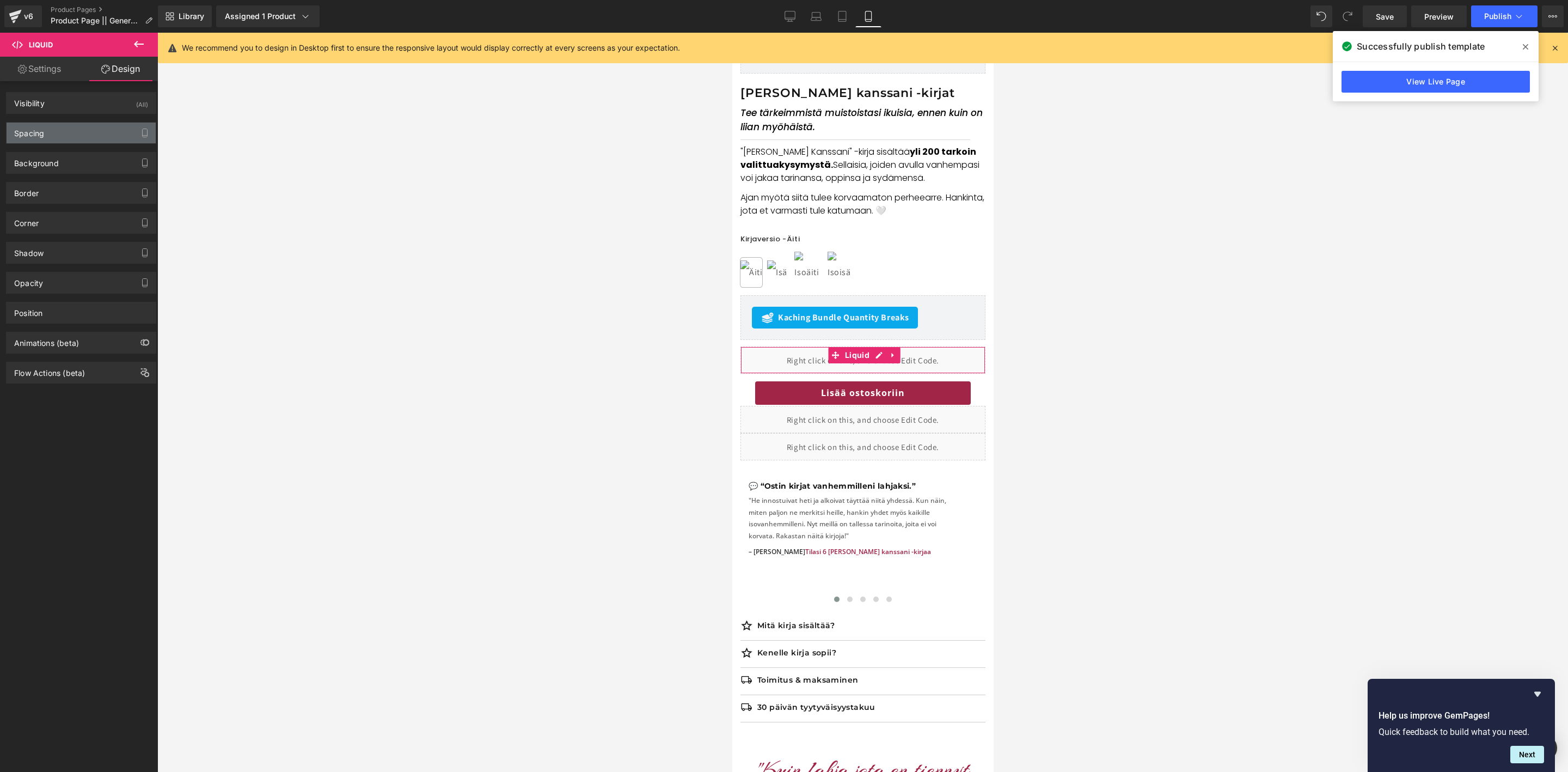
type input "12"
type input "0"
type input "12"
type input "0"
type input "4"
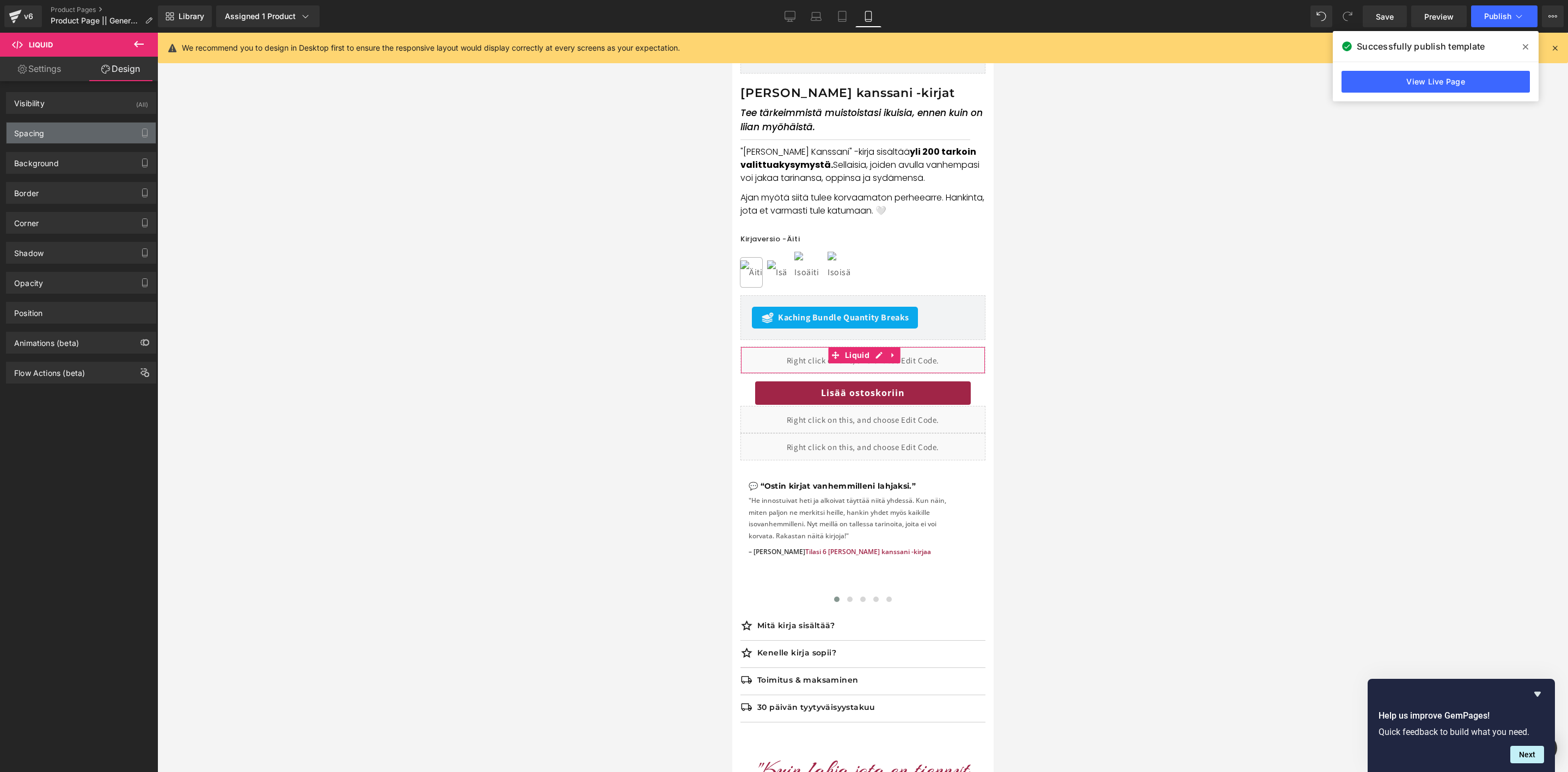
type input "0"
type input "43"
type input "0"
click at [50, 134] on div "Spacing" at bounding box center [81, 133] width 149 height 21
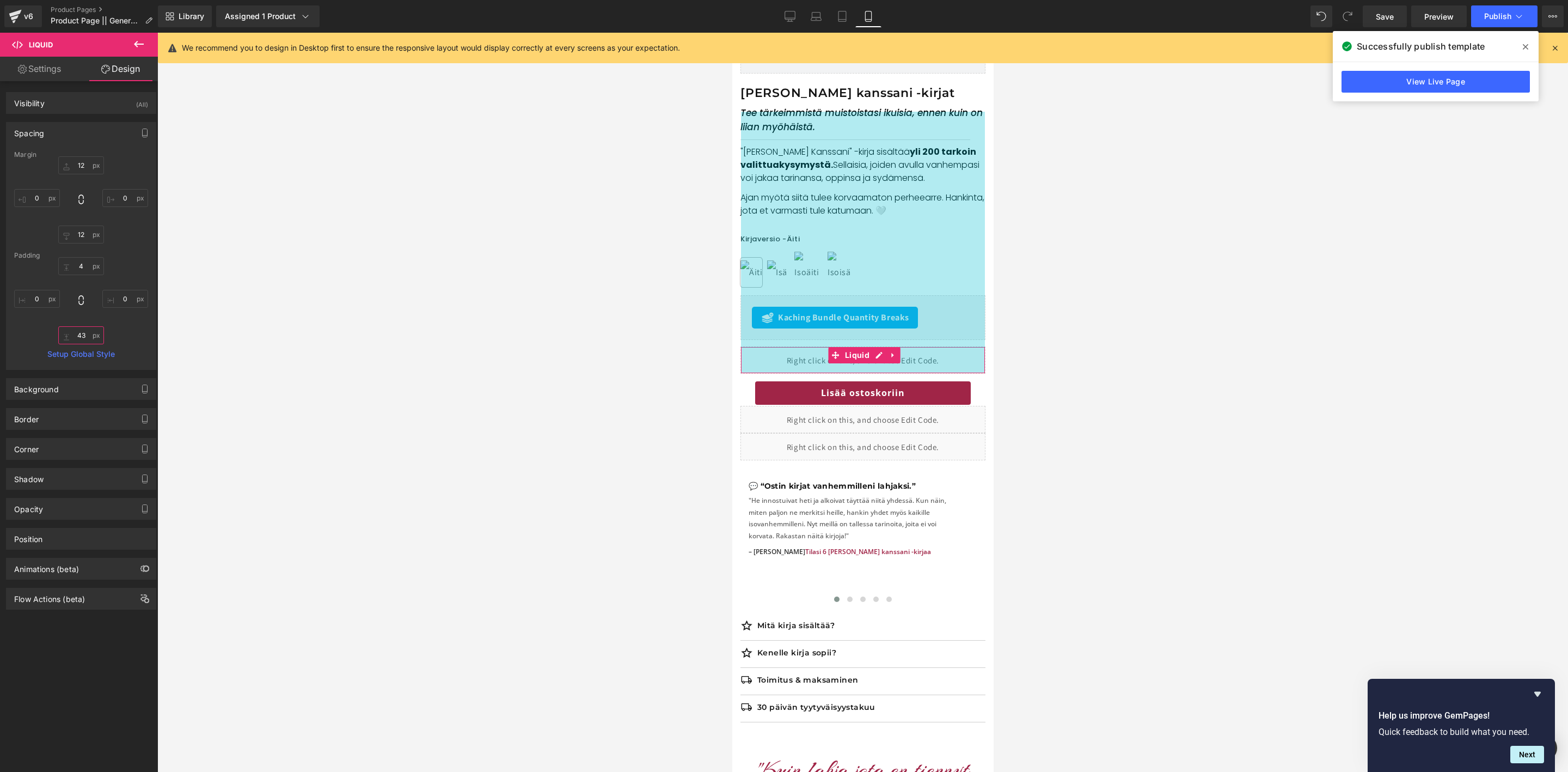
click at [86, 333] on input "43" at bounding box center [81, 335] width 46 height 18
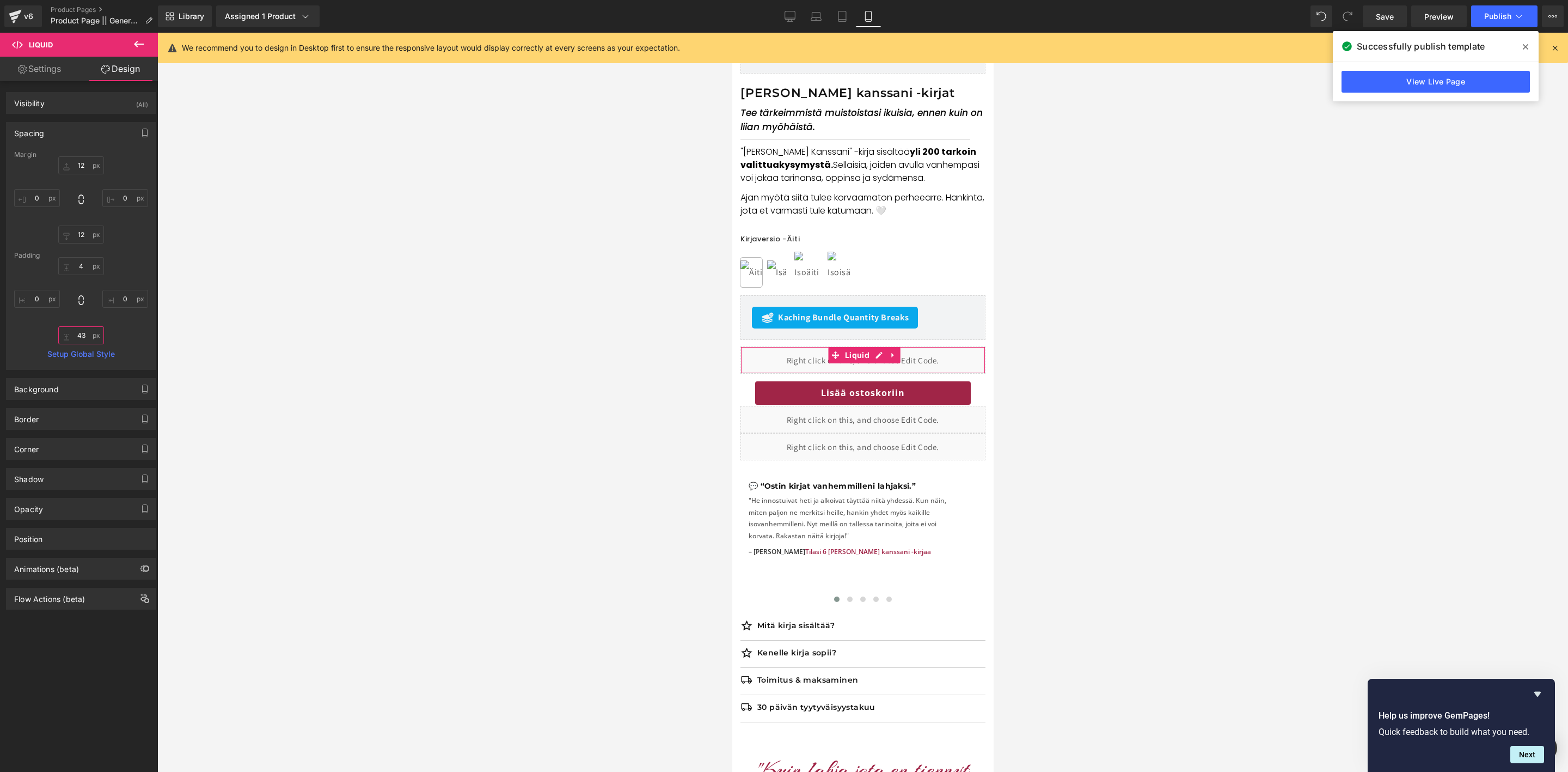
drag, startPoint x: 84, startPoint y: 334, endPoint x: 75, endPoint y: 335, distance: 9.1
click at [75, 335] on input "43" at bounding box center [81, 335] width 46 height 18
type input "4"
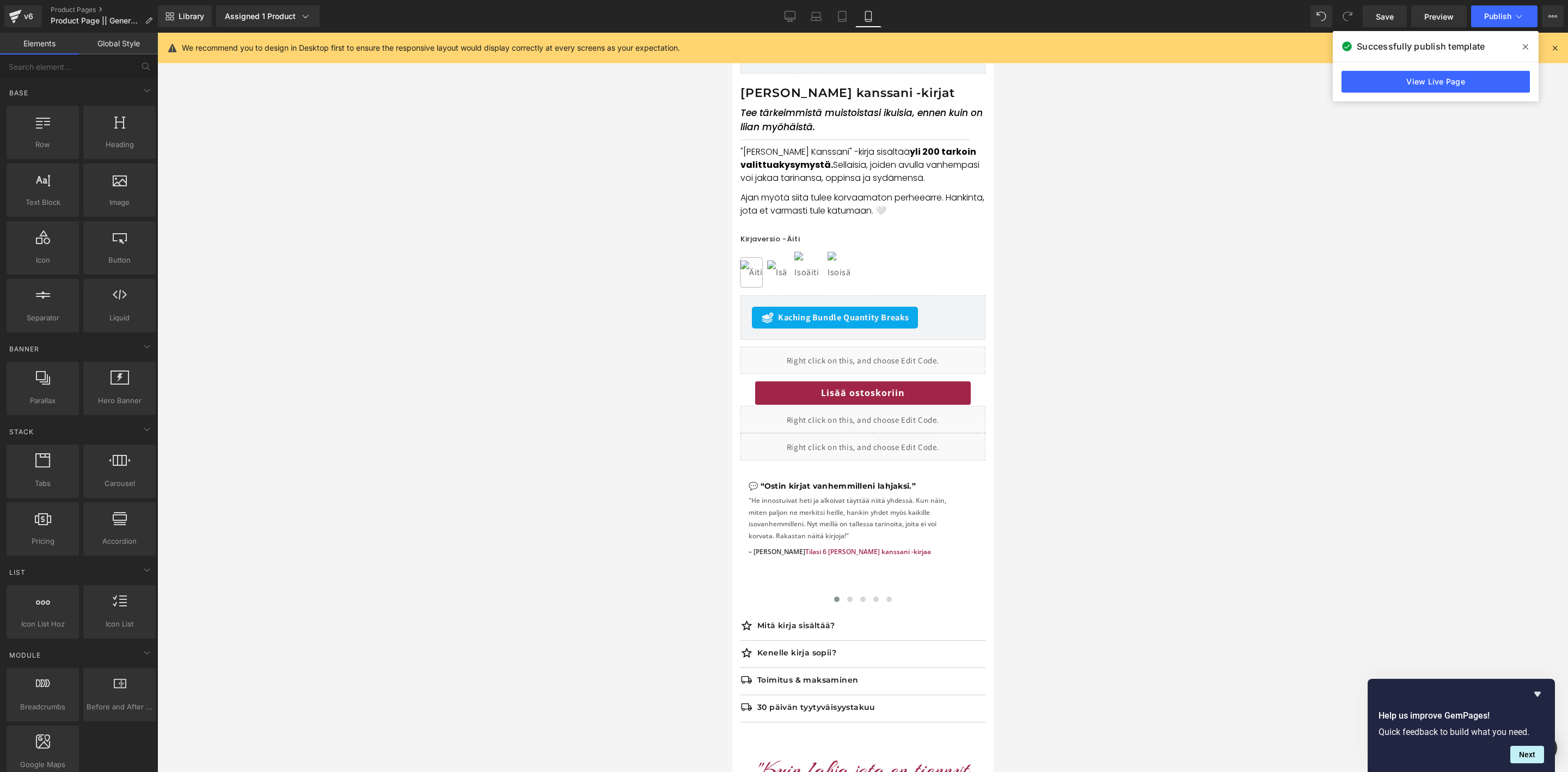
click at [352, 422] on div at bounding box center [863, 402] width 1411 height 739
click at [1502, 14] on span "Publish" at bounding box center [1498, 16] width 27 height 9
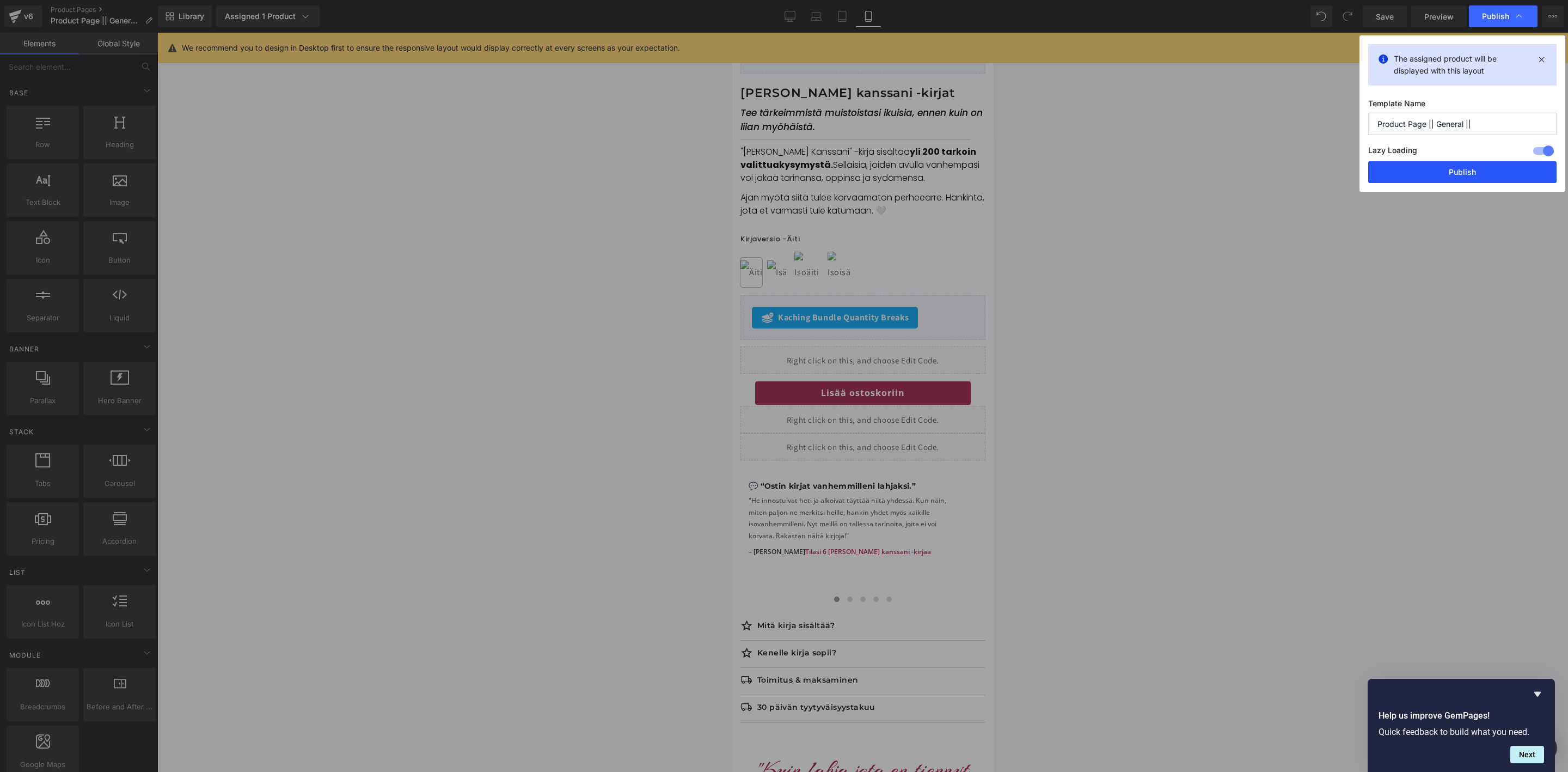
click at [1434, 164] on button "Publish" at bounding box center [1463, 172] width 188 height 22
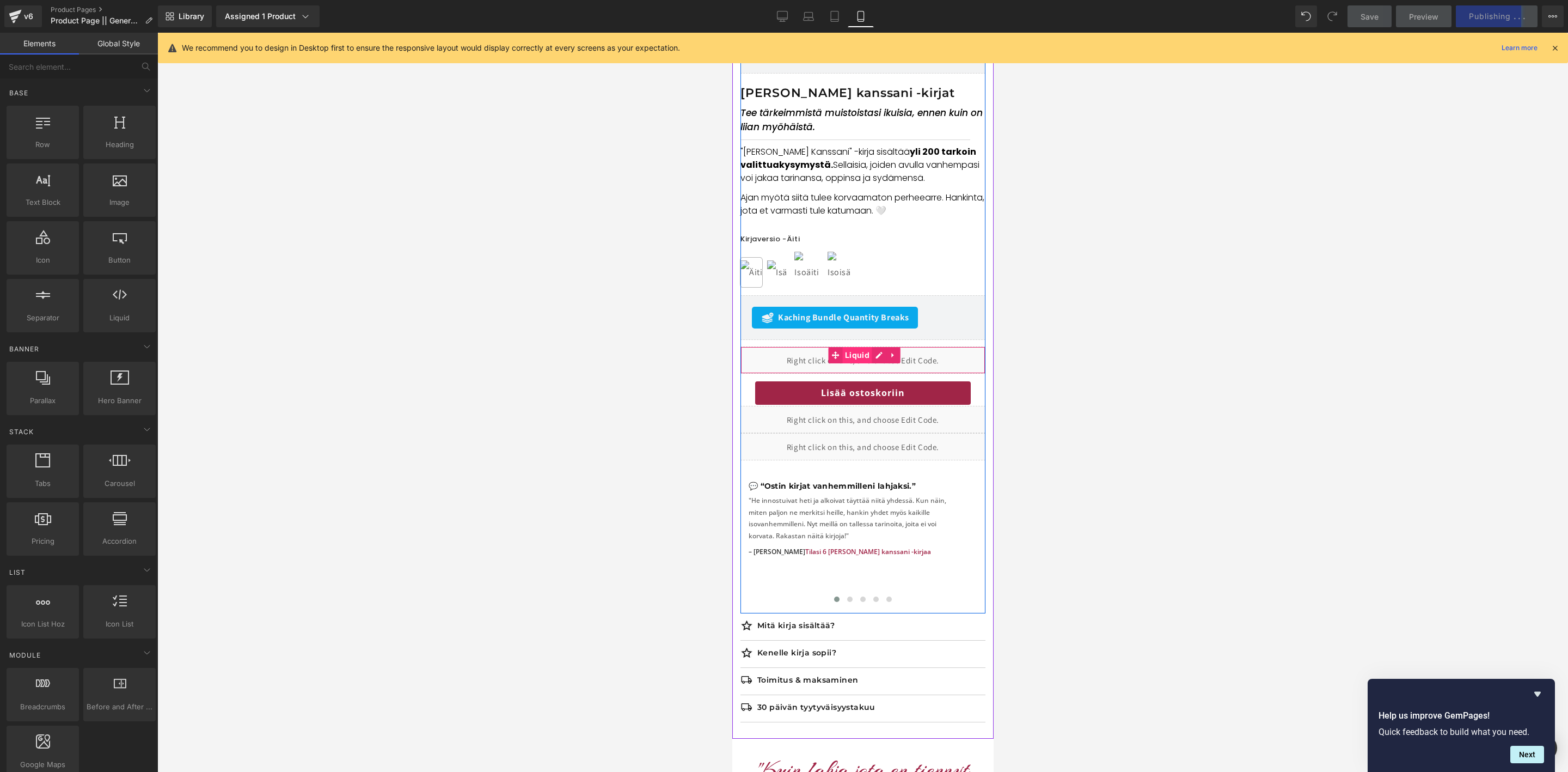
click at [852, 357] on span "Liquid" at bounding box center [857, 355] width 30 height 16
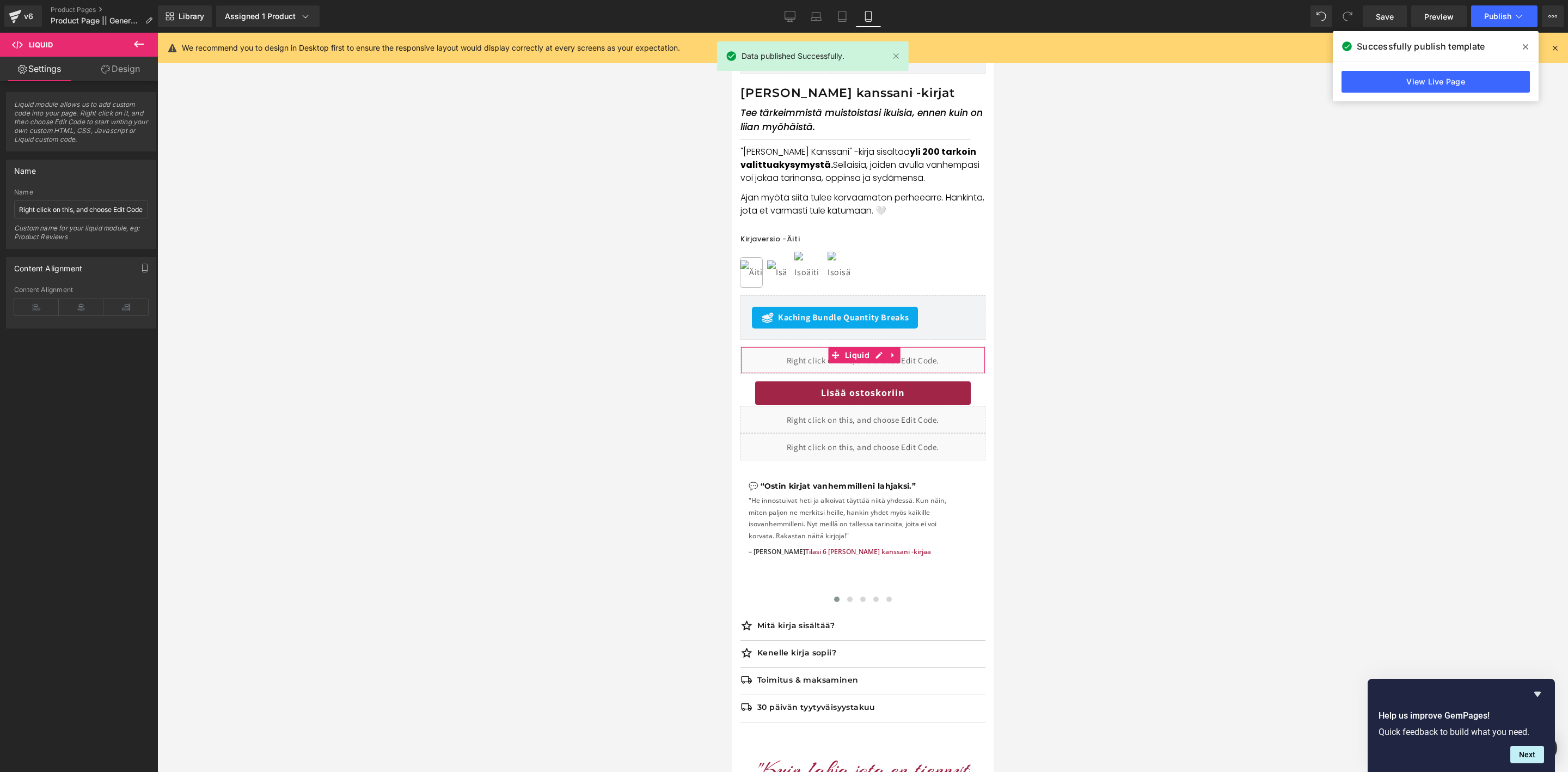
click at [131, 66] on link "Design" at bounding box center [120, 69] width 79 height 24
click at [0, 0] on div "Spacing" at bounding box center [0, 0] width 0 height 0
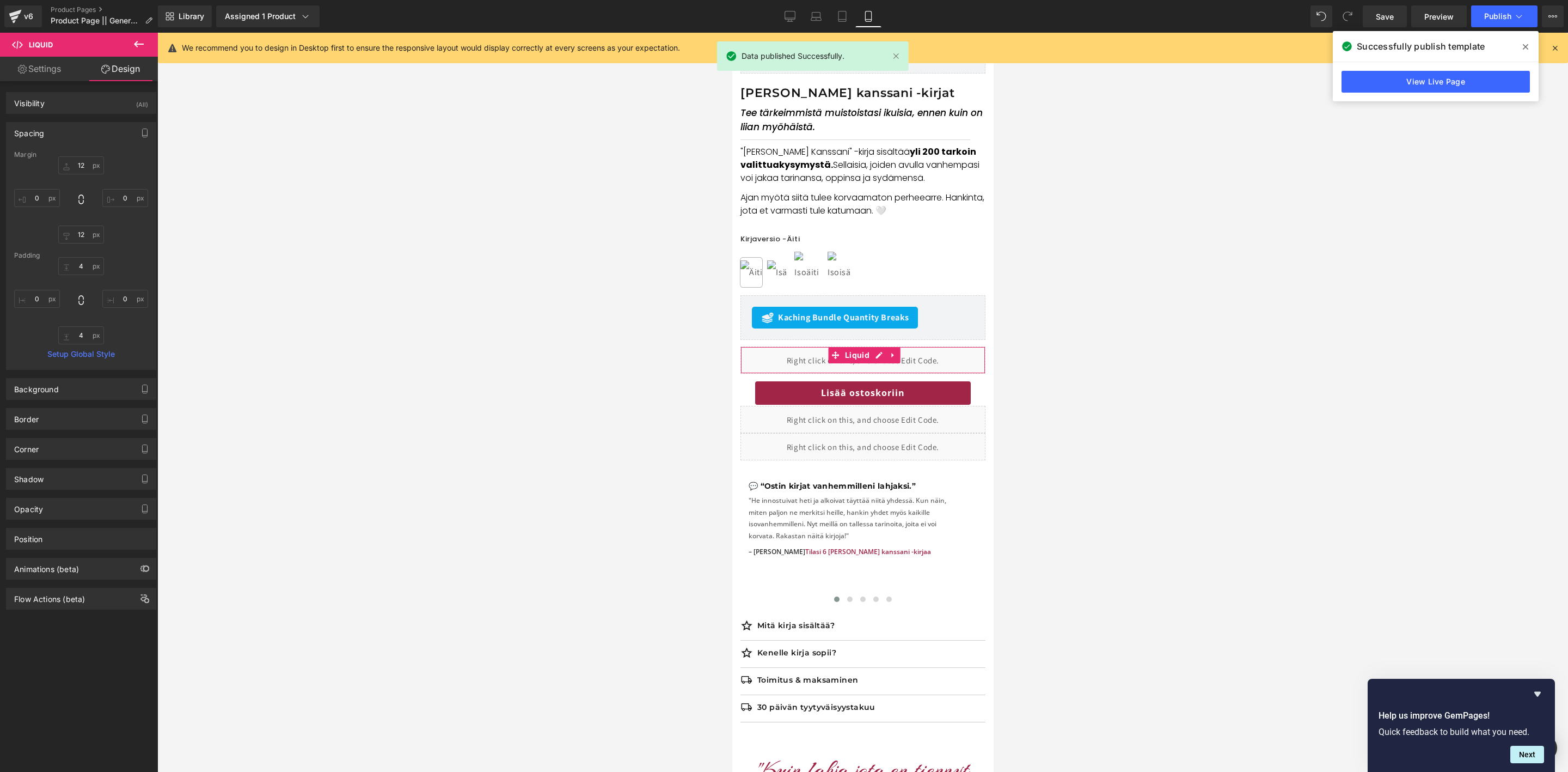
type input "12"
type input "0"
type input "12"
type input "0"
type input "4"
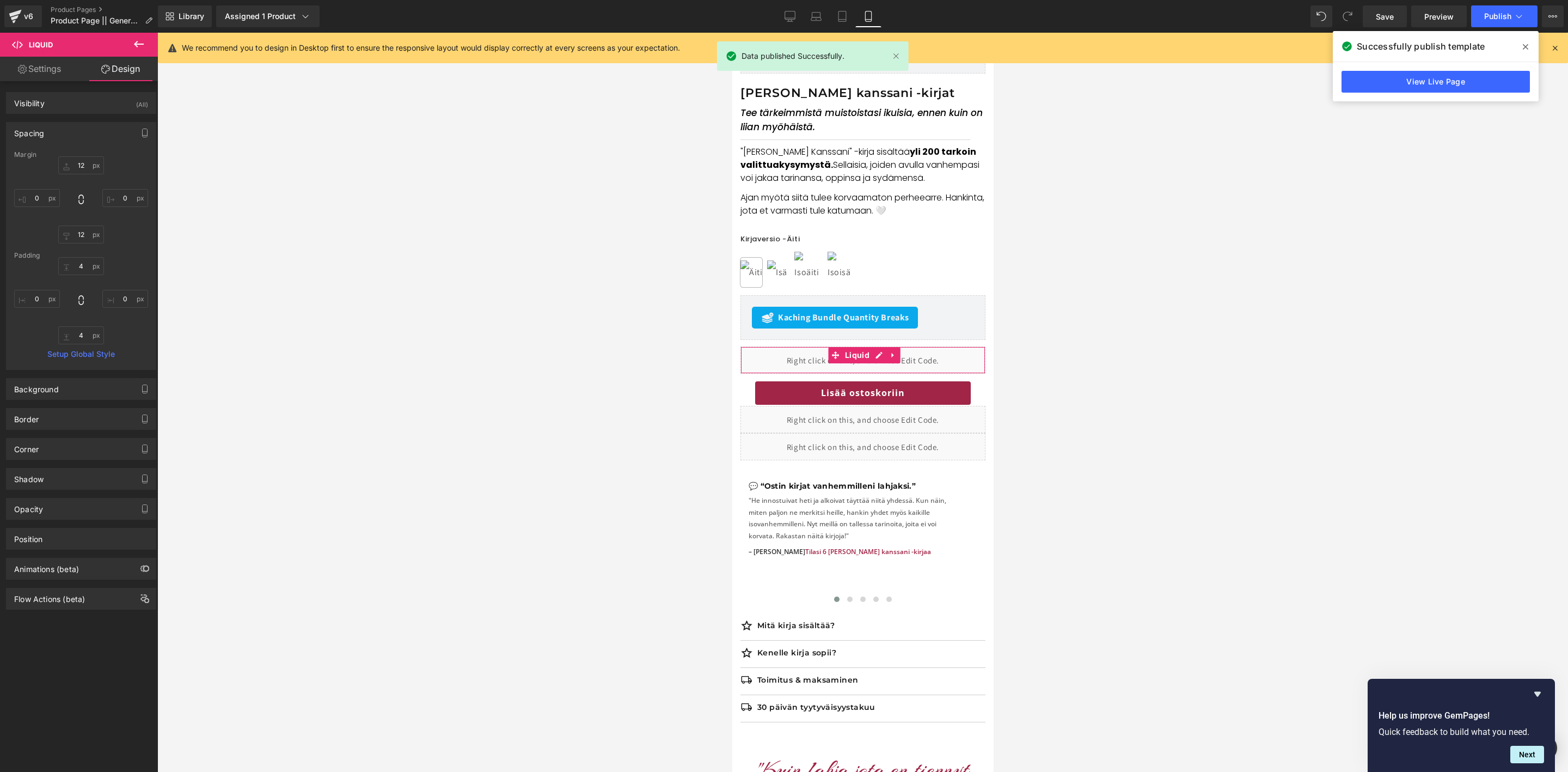
type input "0"
type input "4"
click at [37, 296] on input "0" at bounding box center [37, 299] width 46 height 18
type input "16"
click at [105, 258] on div "Margin 12px 12 0px 0 12px 12 0px 0 [GEOGRAPHIC_DATA] 4px 4 0px 0 4px 4 16 16 Se…" at bounding box center [81, 260] width 149 height 219
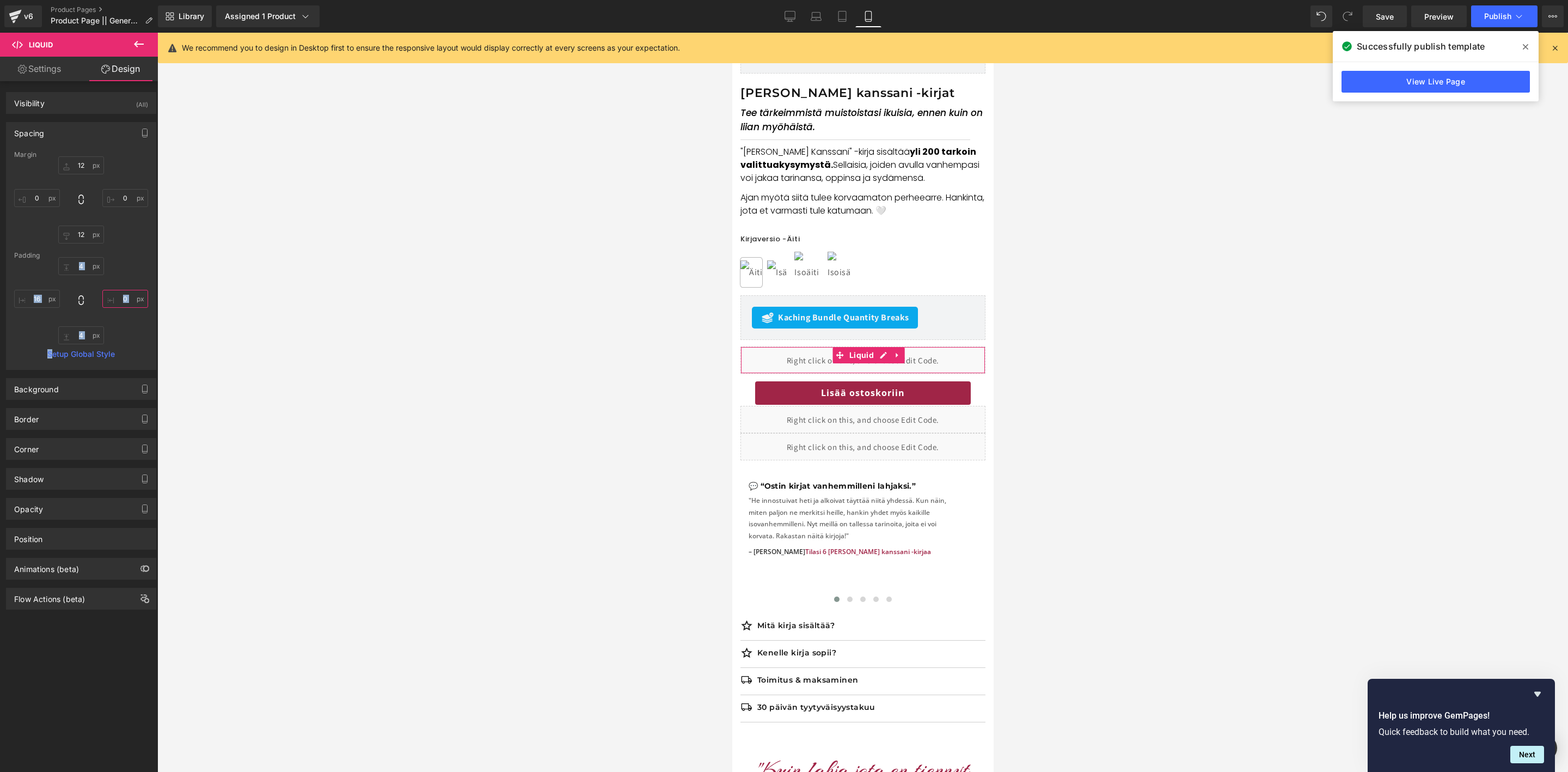
click at [119, 301] on input "0" at bounding box center [125, 299] width 46 height 18
type input "2"
click at [1503, 15] on span "Publish" at bounding box center [1498, 16] width 27 height 9
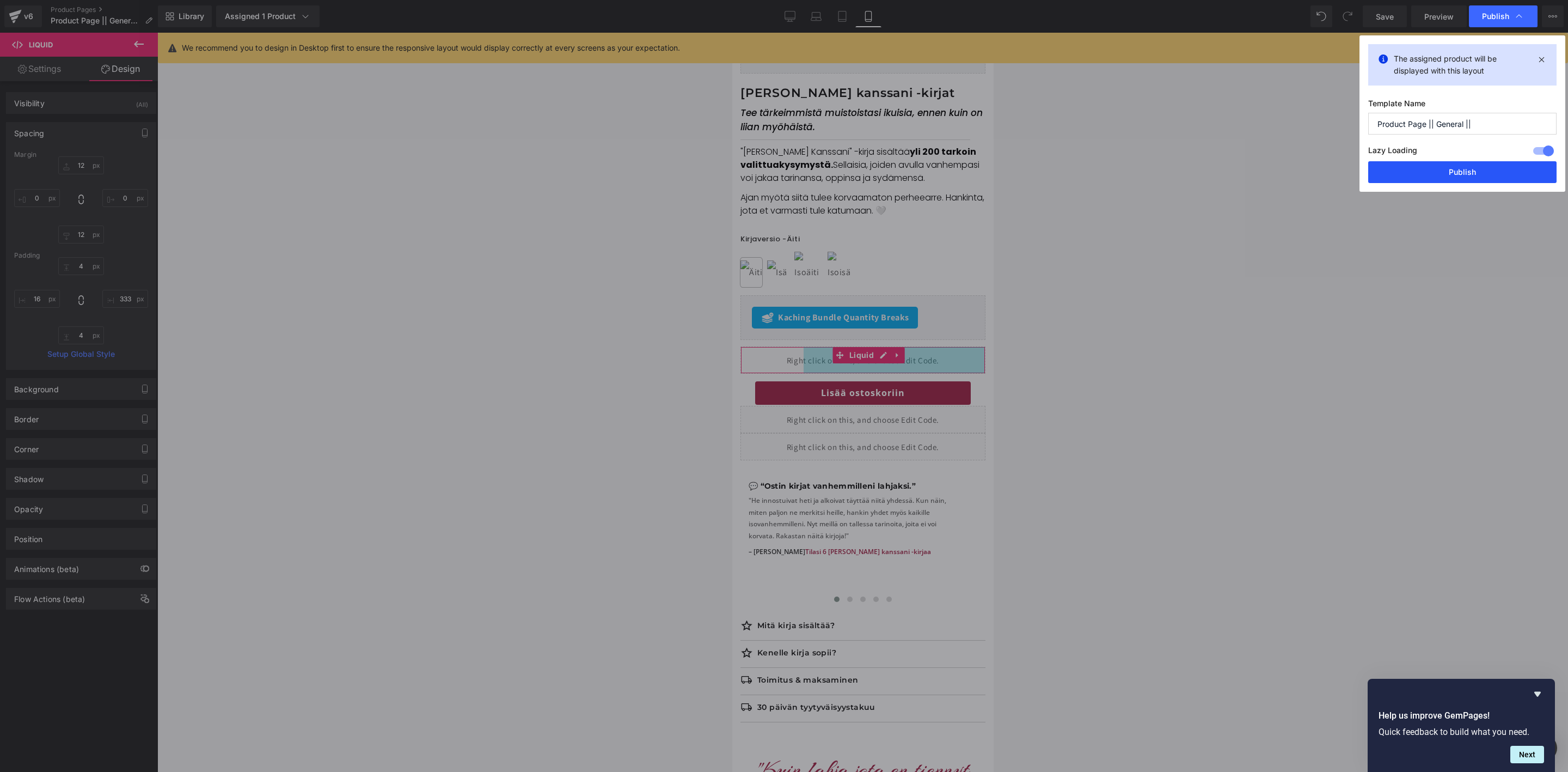
click at [1440, 172] on button "Publish" at bounding box center [1463, 172] width 188 height 22
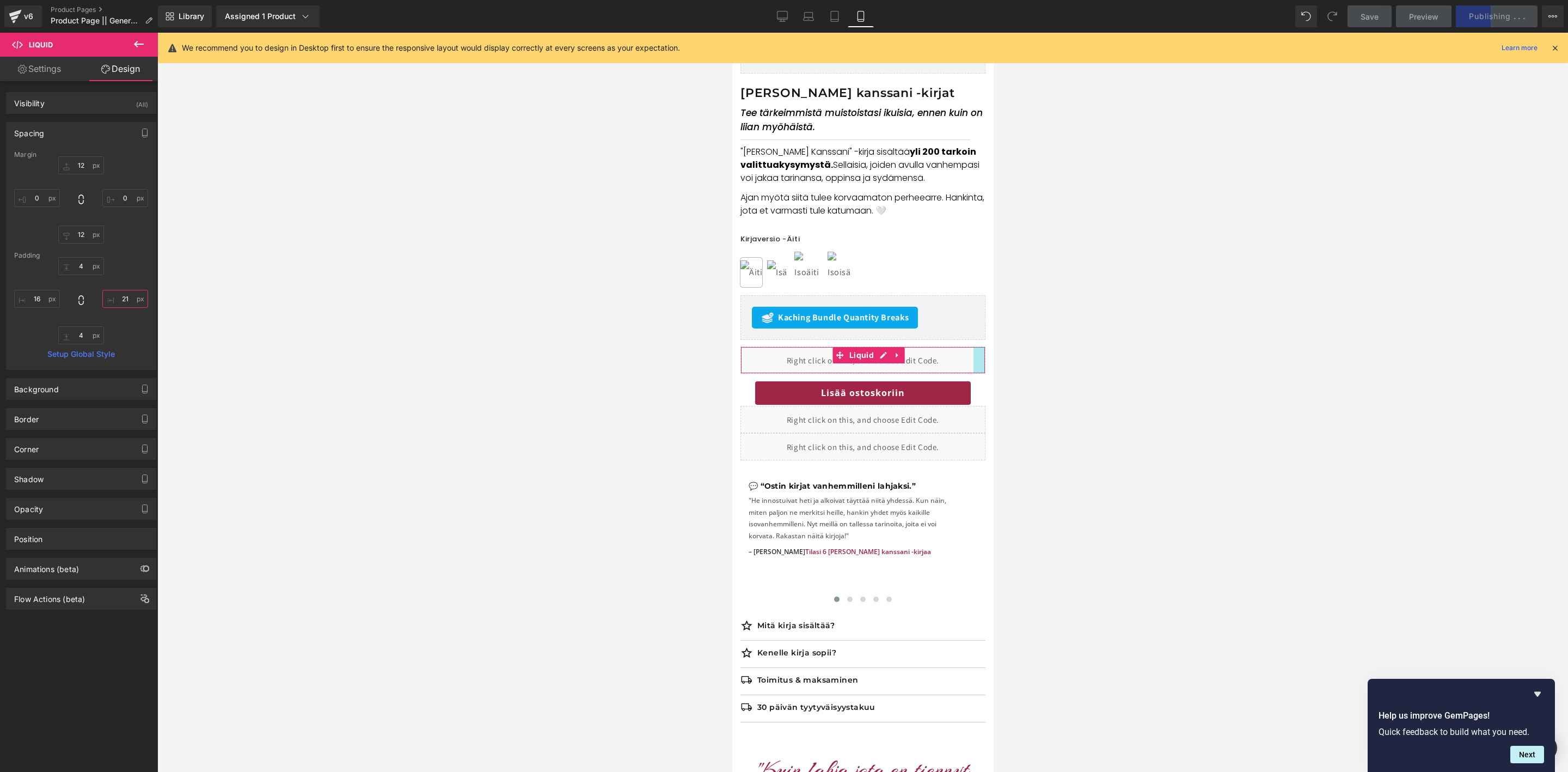
click at [122, 303] on input "21" at bounding box center [125, 299] width 46 height 18
type input "16"
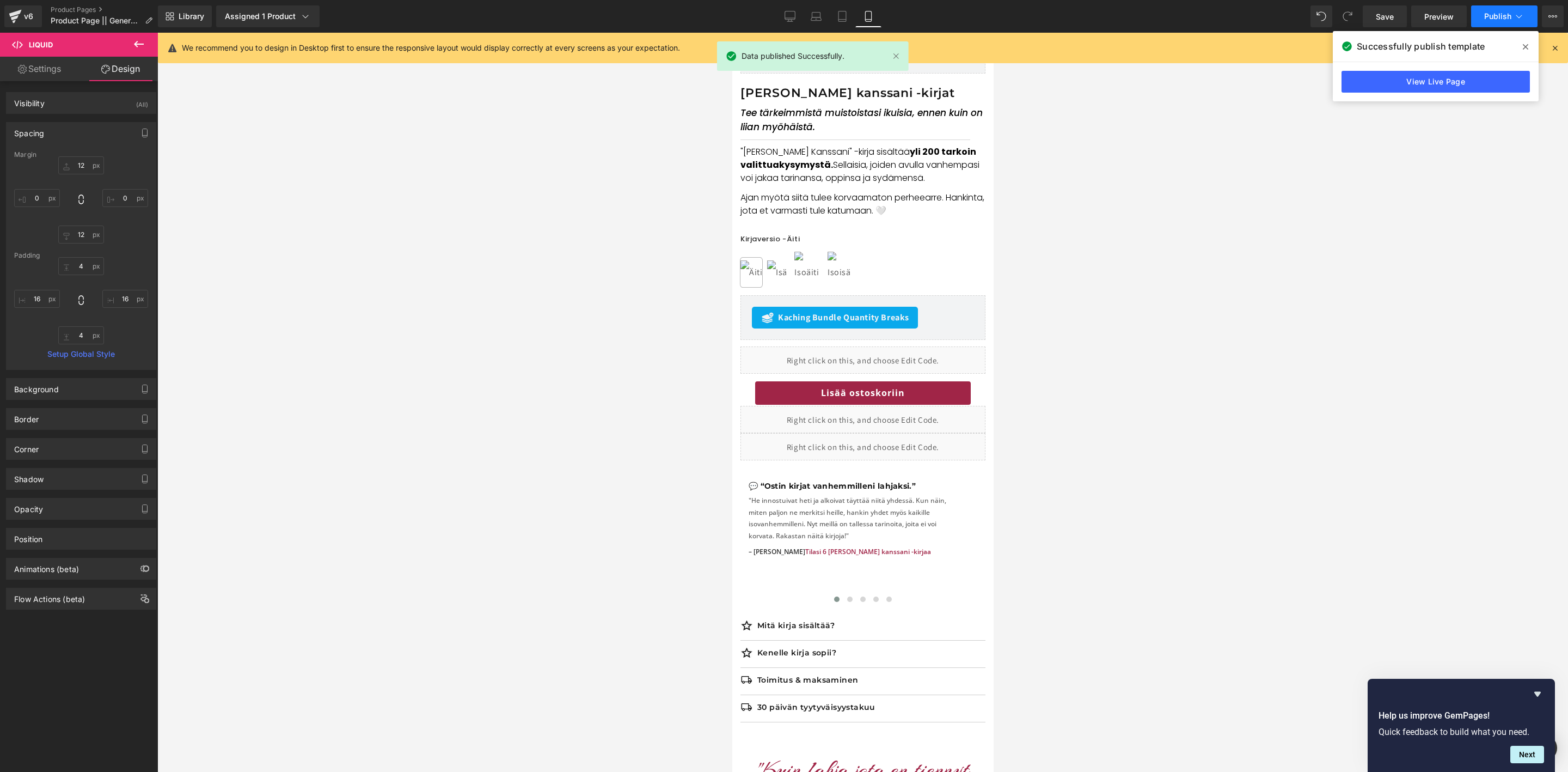
click at [1495, 18] on span "Publish" at bounding box center [1498, 16] width 27 height 9
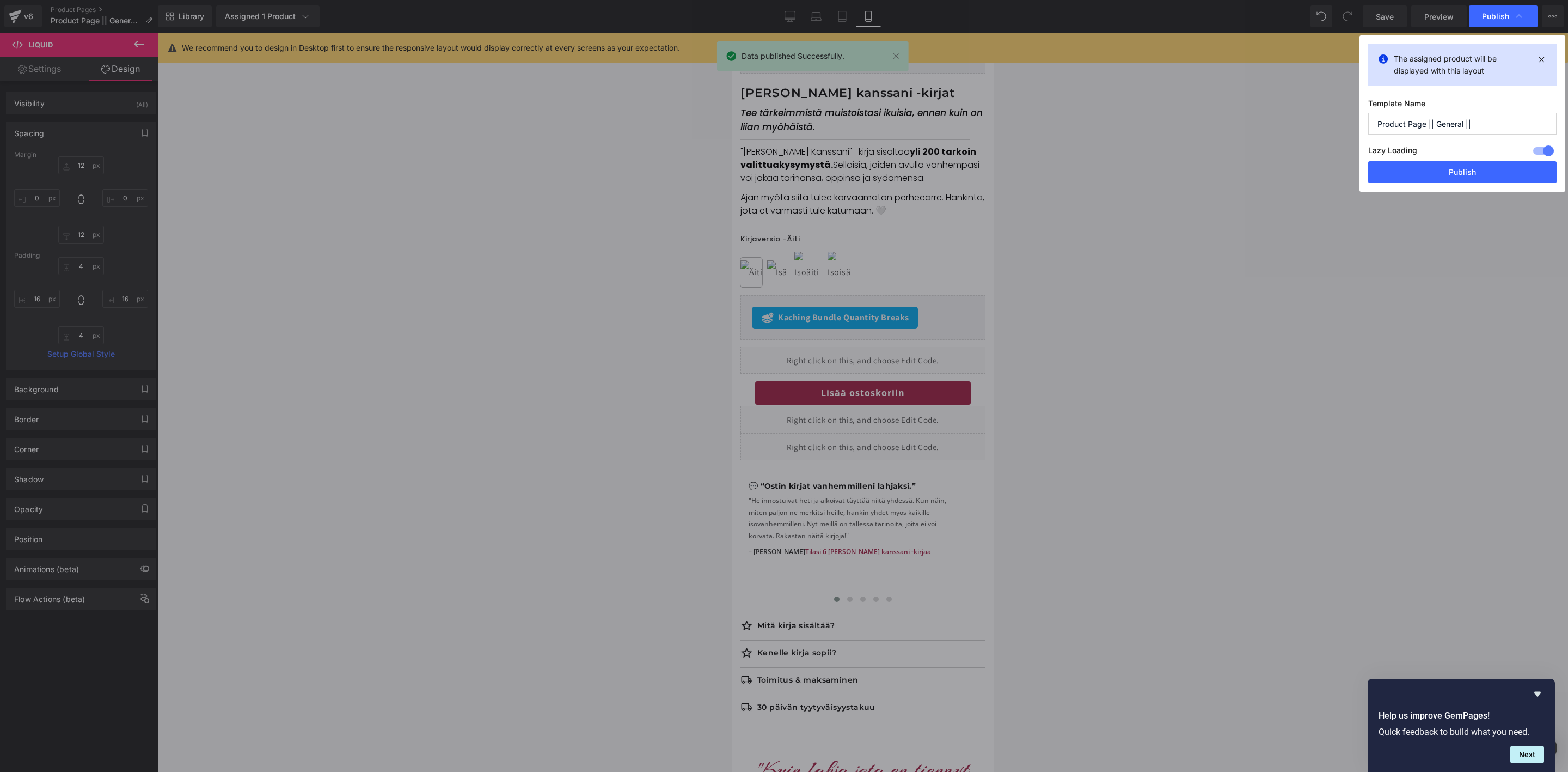
click at [1484, 180] on button "Publish" at bounding box center [1463, 172] width 188 height 22
